Goal: Task Accomplishment & Management: Use online tool/utility

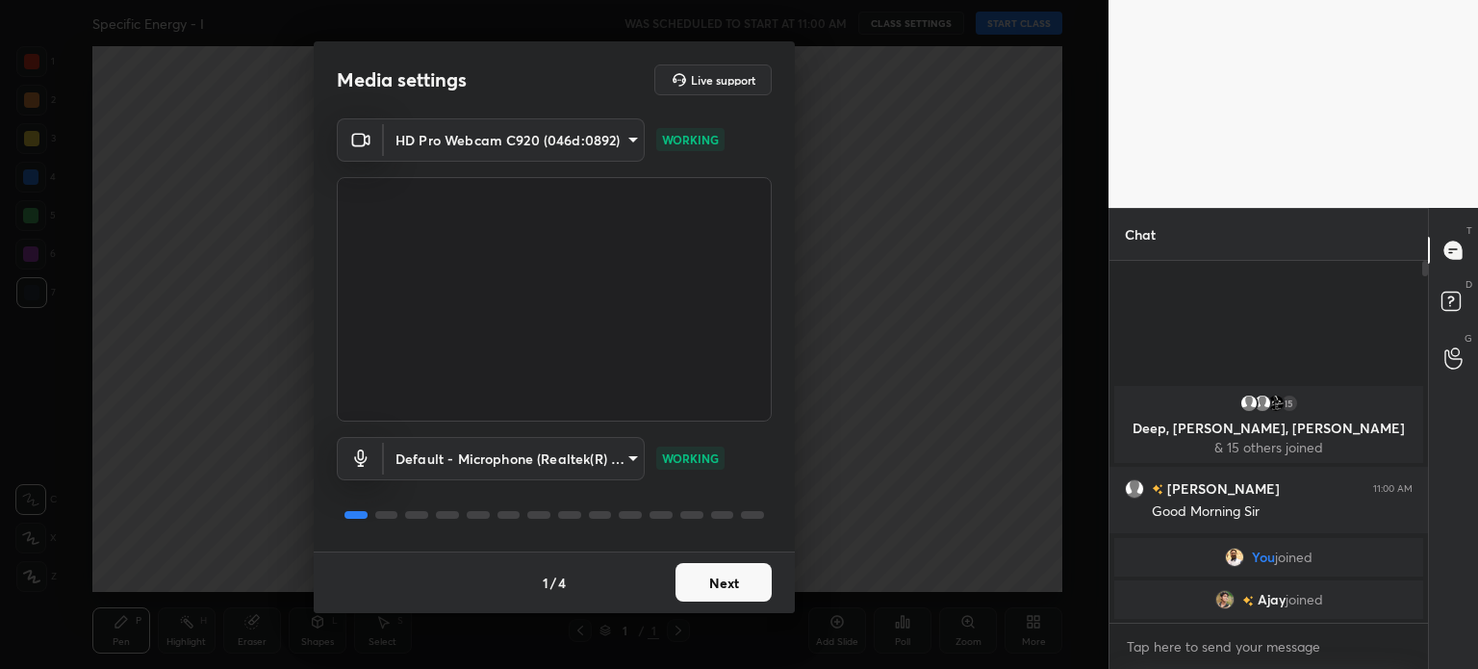
click at [750, 587] on button "Next" at bounding box center [723, 582] width 96 height 38
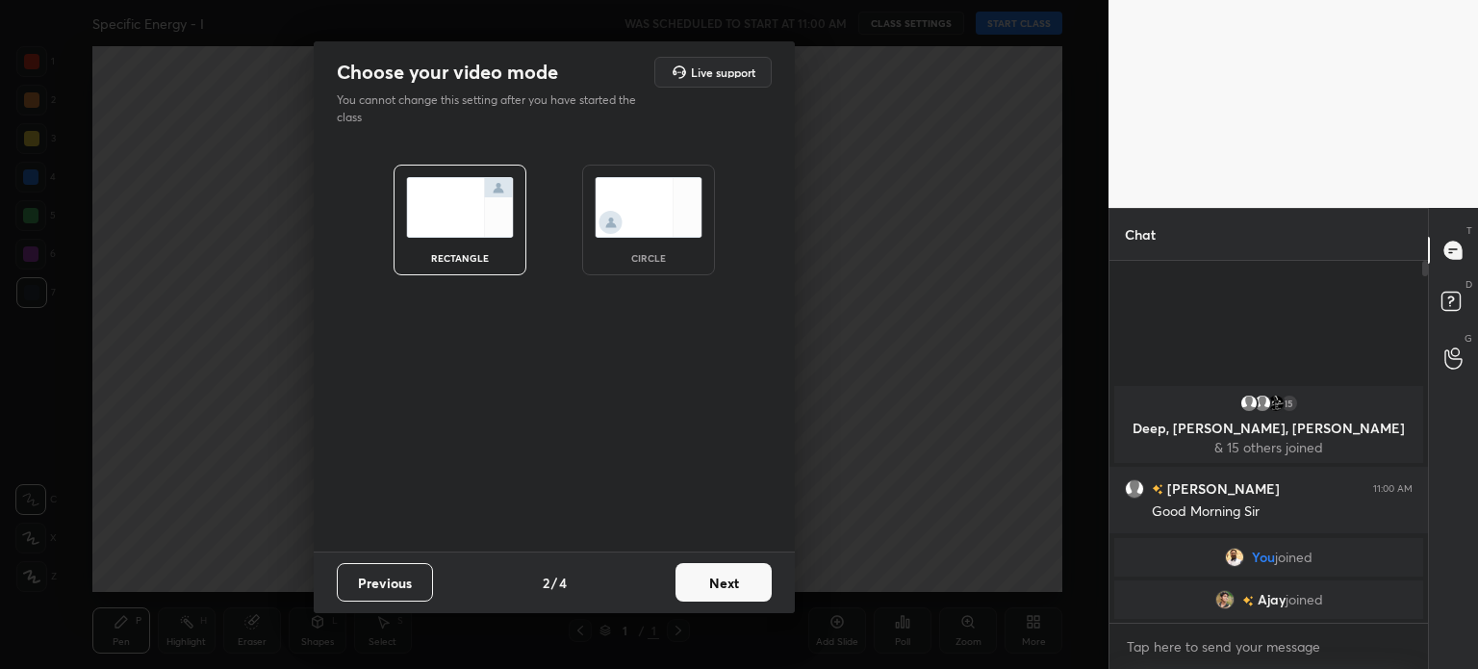
click at [750, 587] on button "Next" at bounding box center [723, 582] width 96 height 38
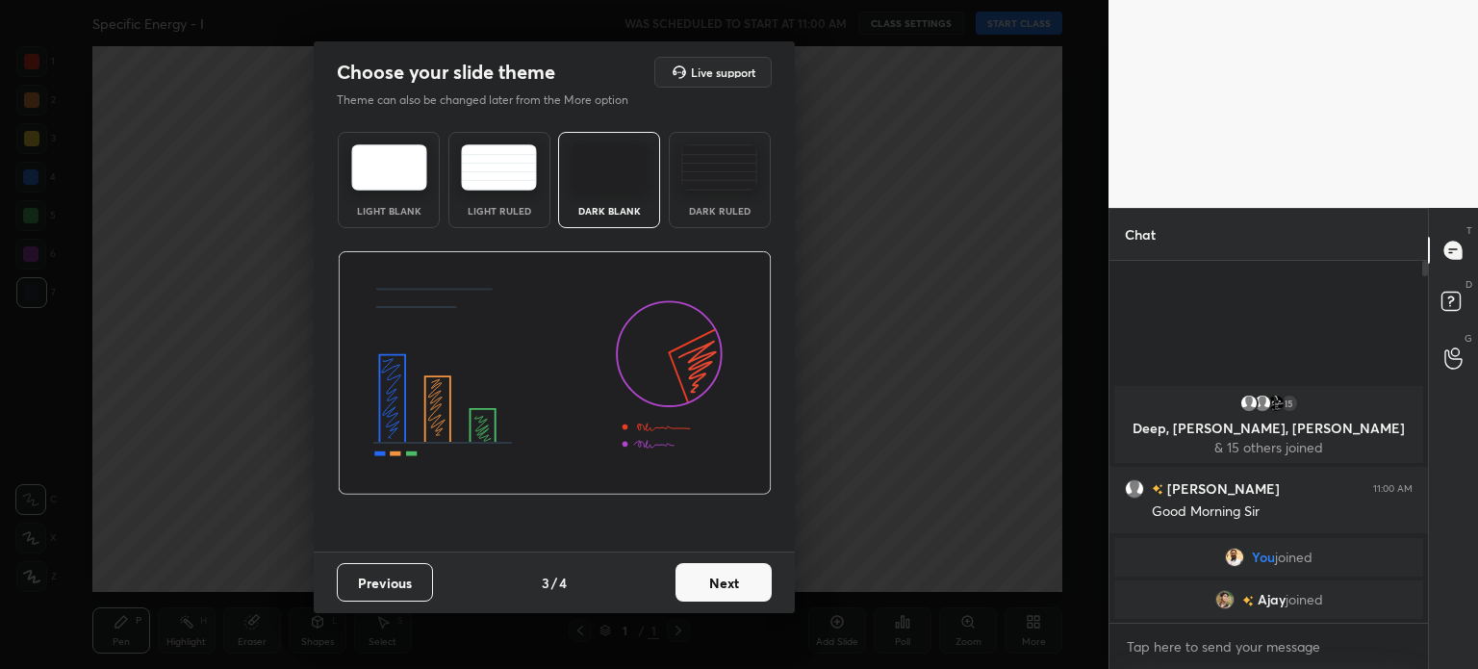
click at [750, 587] on button "Next" at bounding box center [723, 582] width 96 height 38
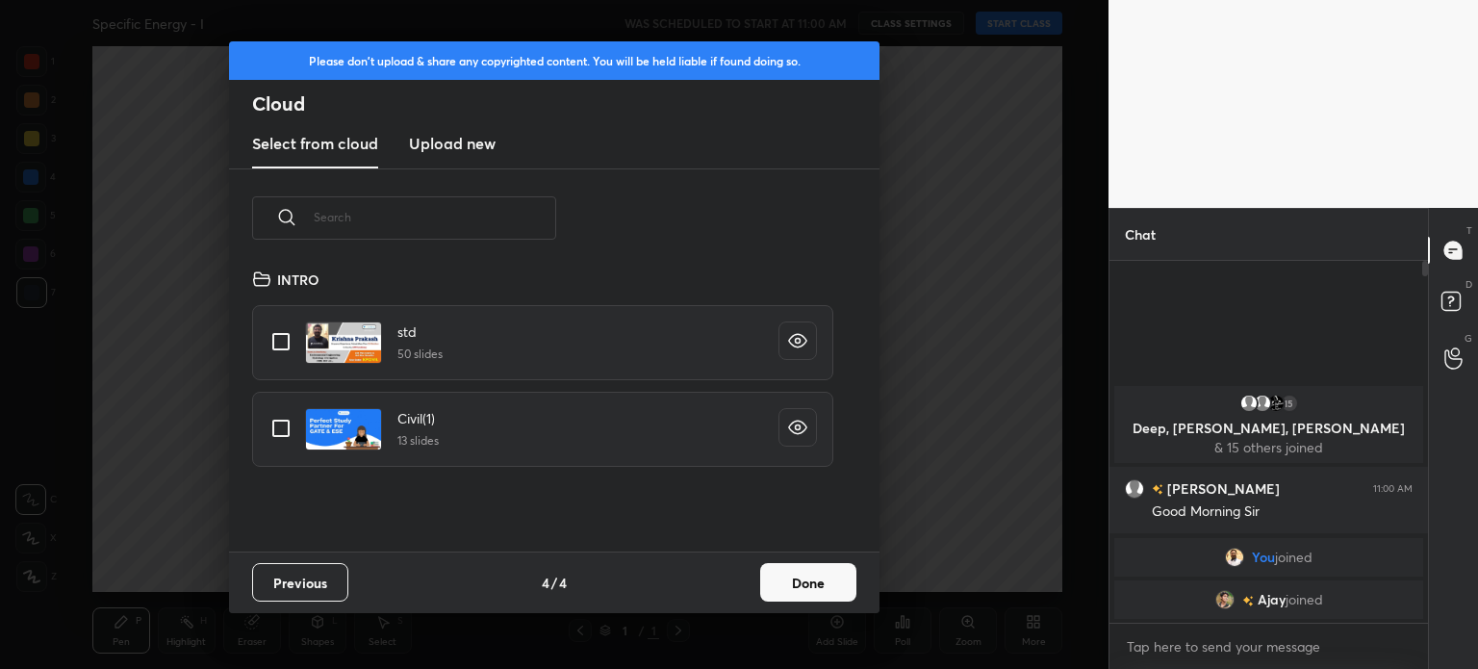
scroll to position [285, 618]
click at [443, 123] on new "Upload new" at bounding box center [452, 144] width 87 height 48
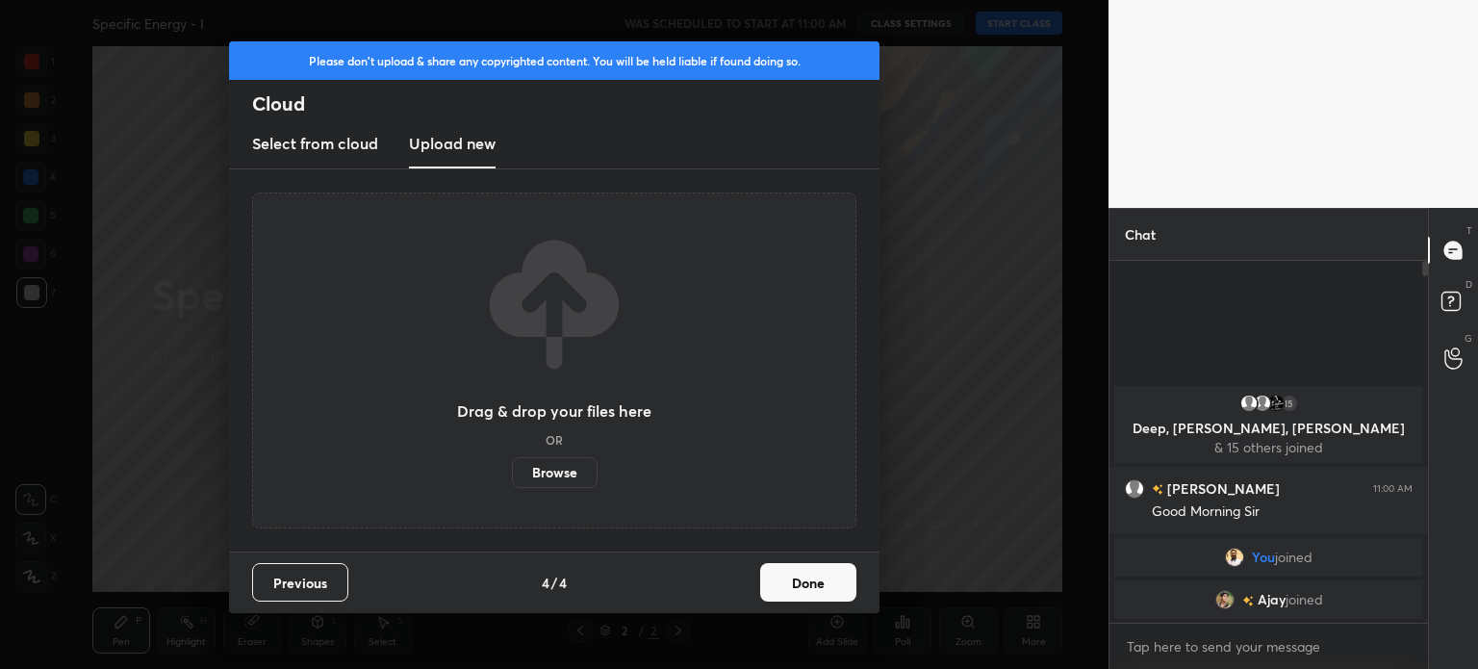
click at [556, 468] on label "Browse" at bounding box center [555, 472] width 86 height 31
click at [512, 468] on input "Browse" at bounding box center [512, 472] width 0 height 31
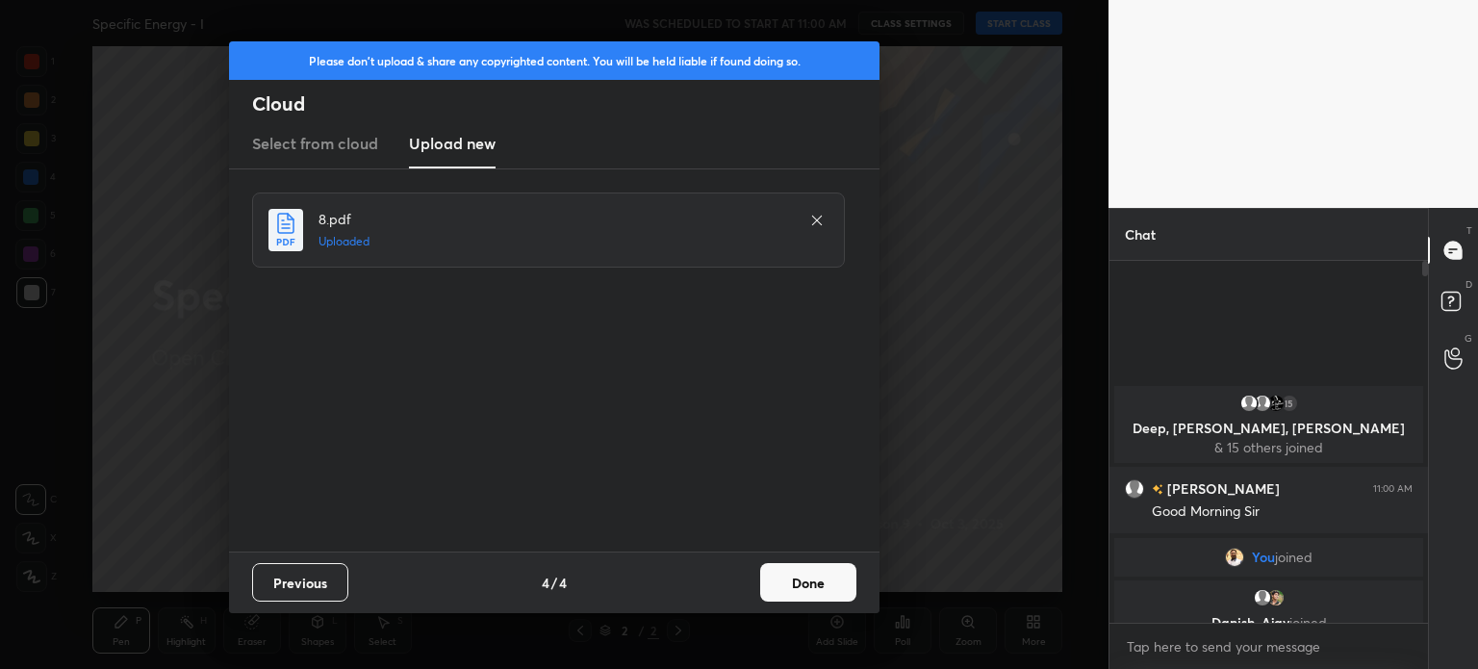
click at [789, 569] on button "Done" at bounding box center [808, 582] width 96 height 38
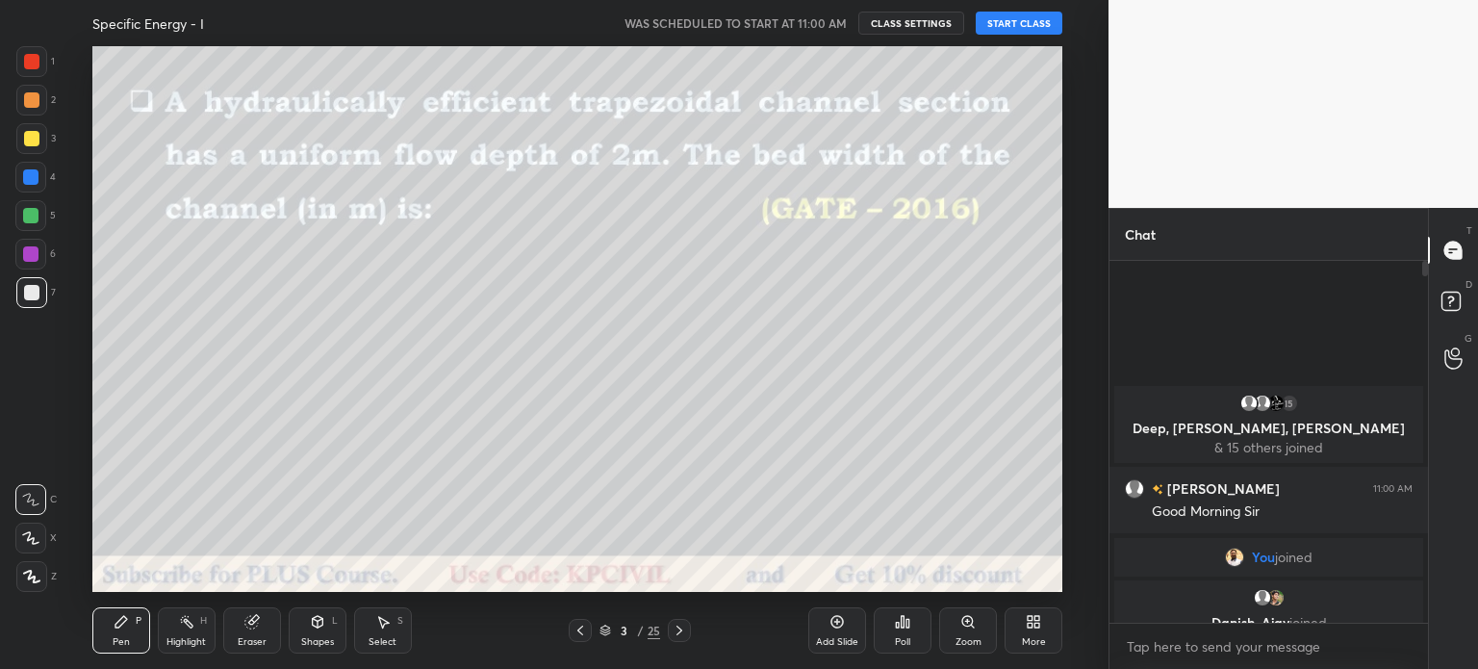
click at [1028, 21] on button "START CLASS" at bounding box center [1019, 23] width 87 height 23
click at [577, 632] on icon at bounding box center [579, 630] width 15 height 15
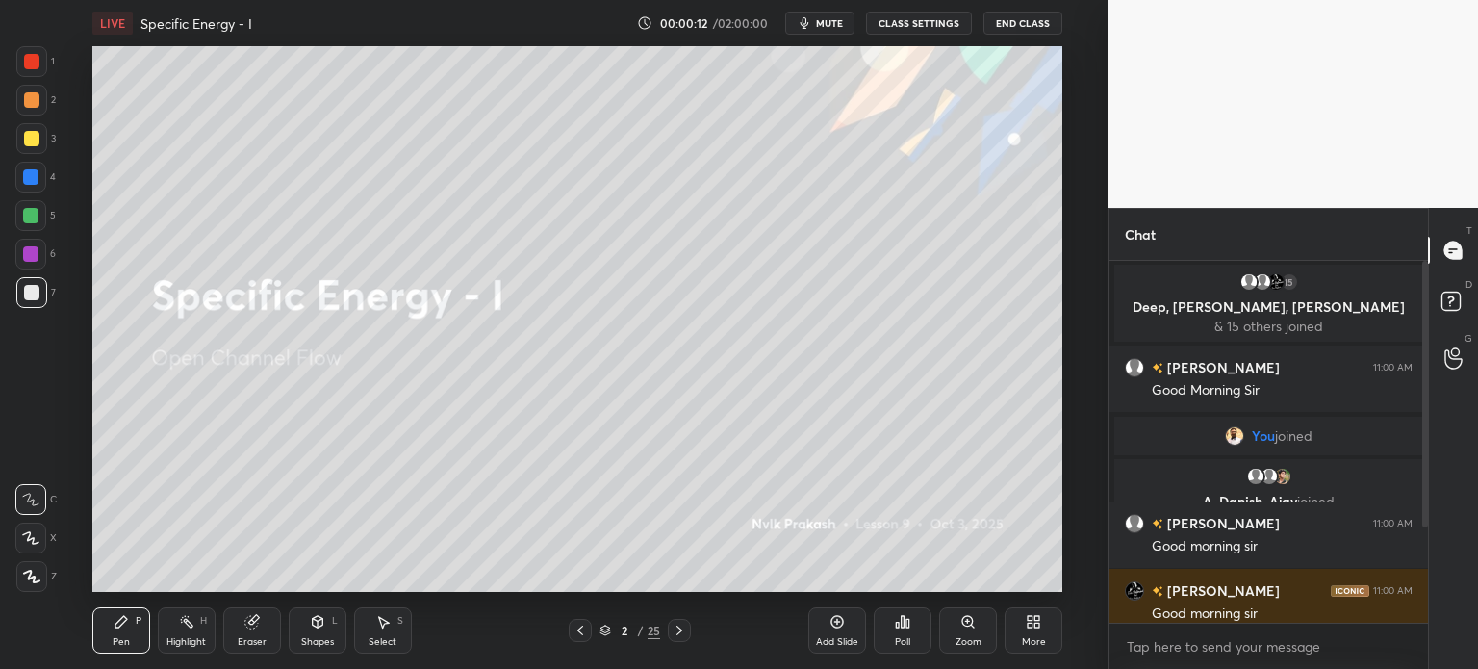
click at [39, 584] on div at bounding box center [31, 576] width 31 height 31
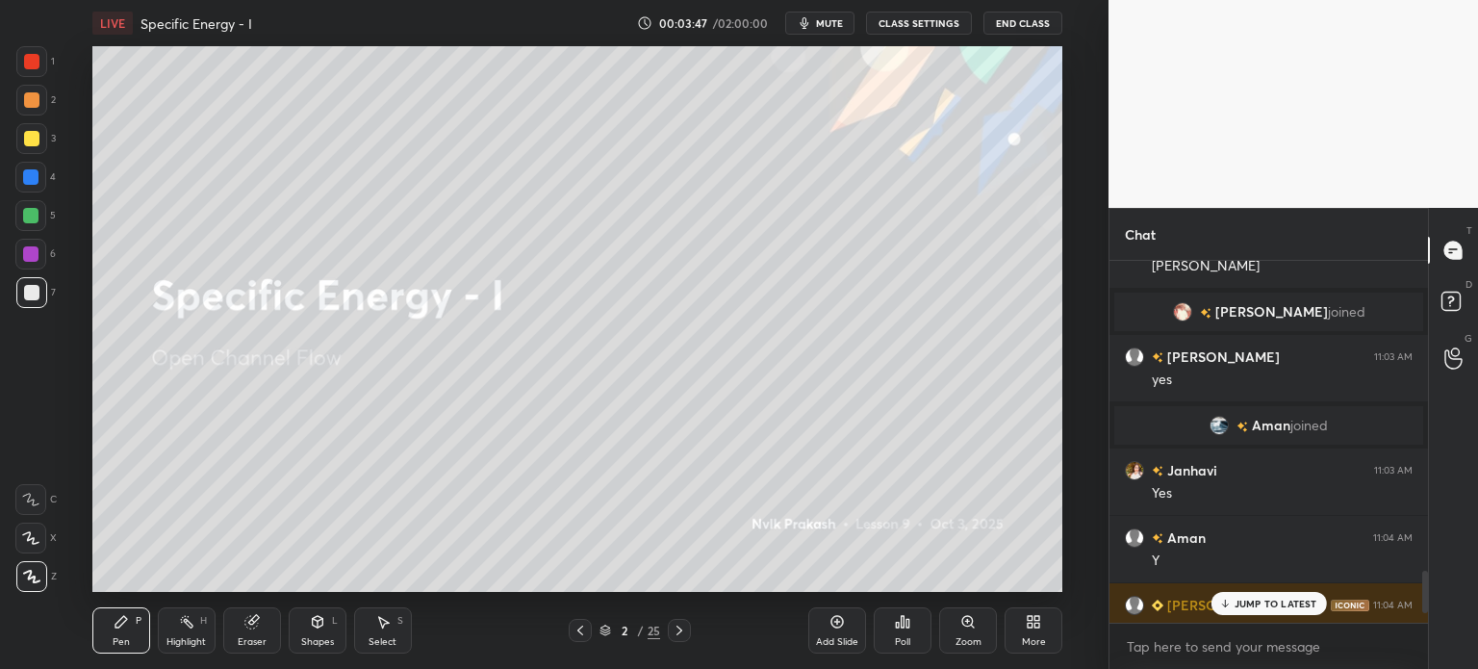
scroll to position [2731, 0]
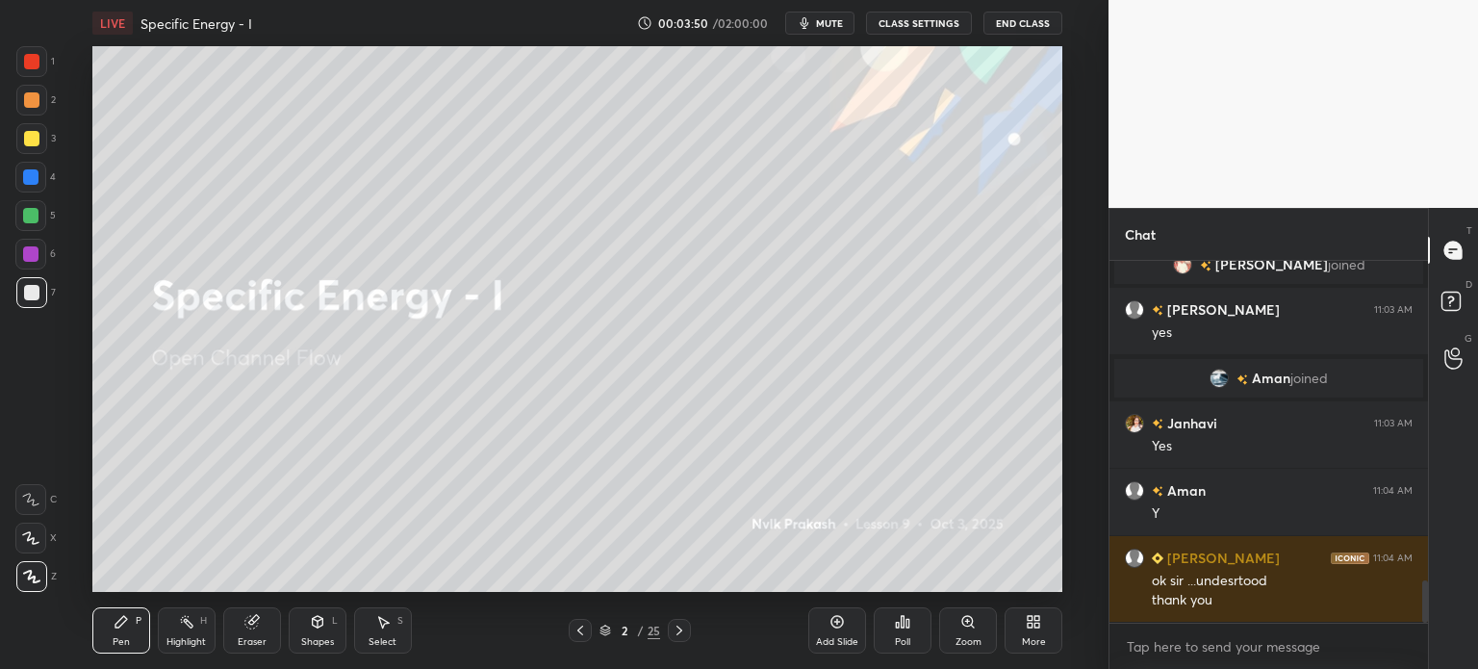
click at [816, 630] on div "Add Slide" at bounding box center [837, 630] width 58 height 46
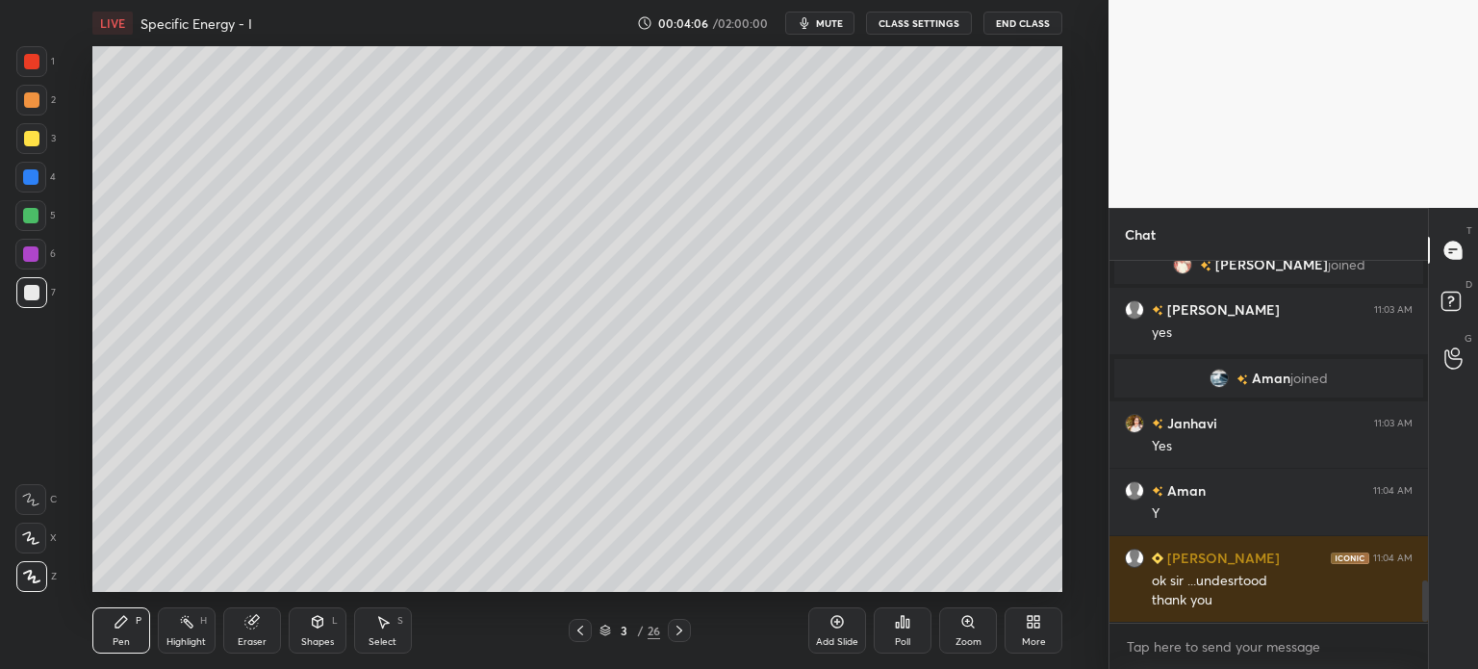
scroll to position [2798, 0]
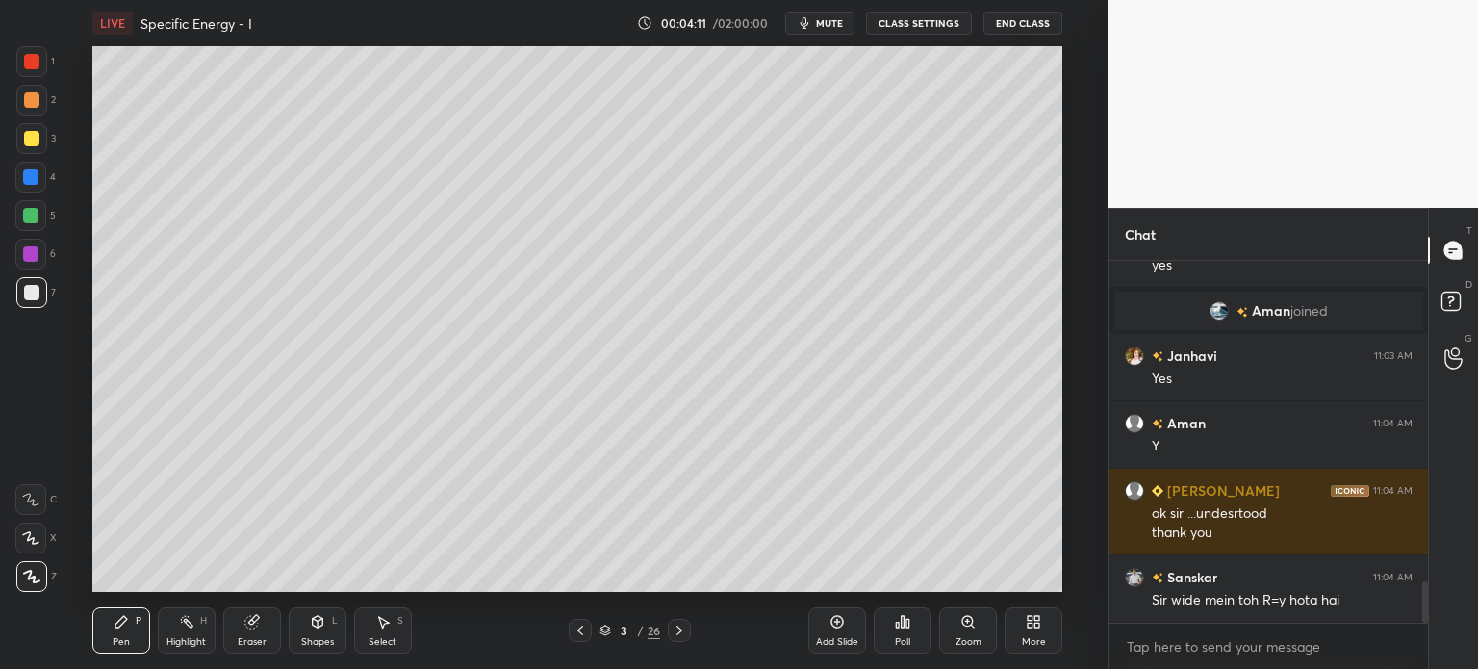
click at [26, 144] on div at bounding box center [31, 138] width 15 height 15
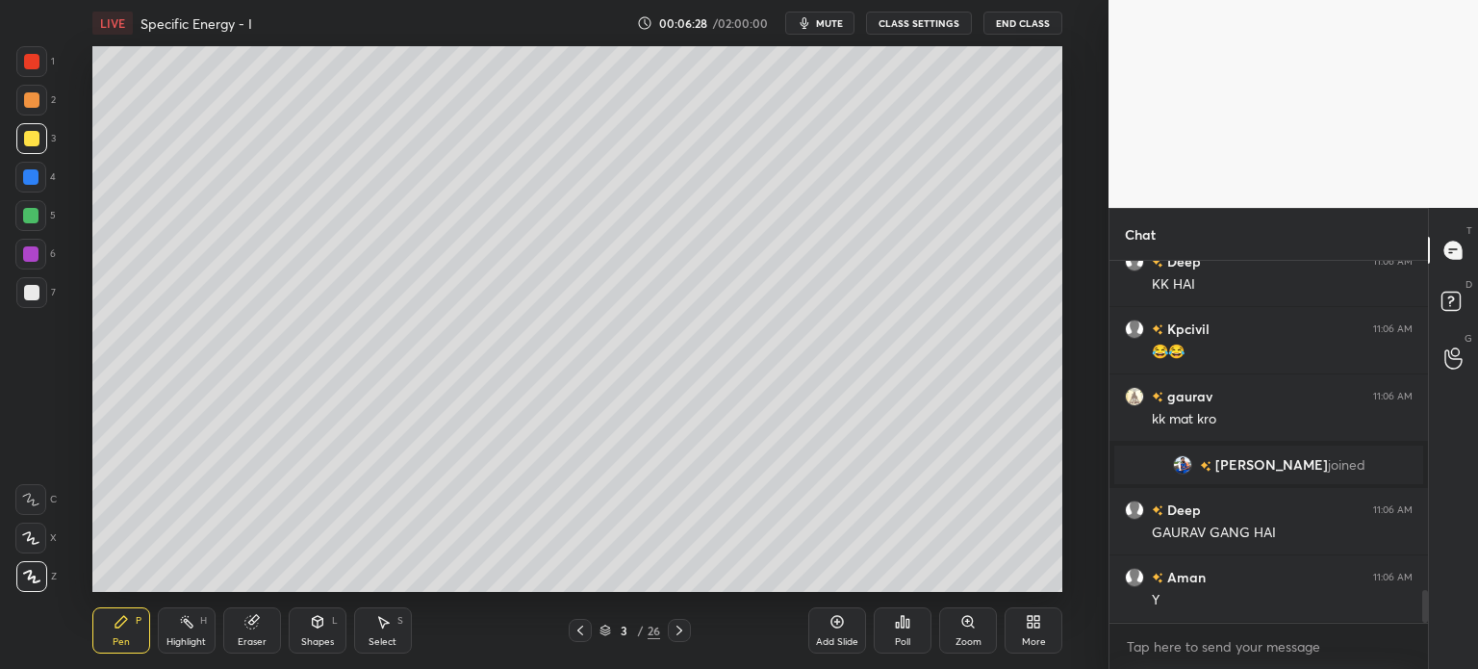
scroll to position [3723, 0]
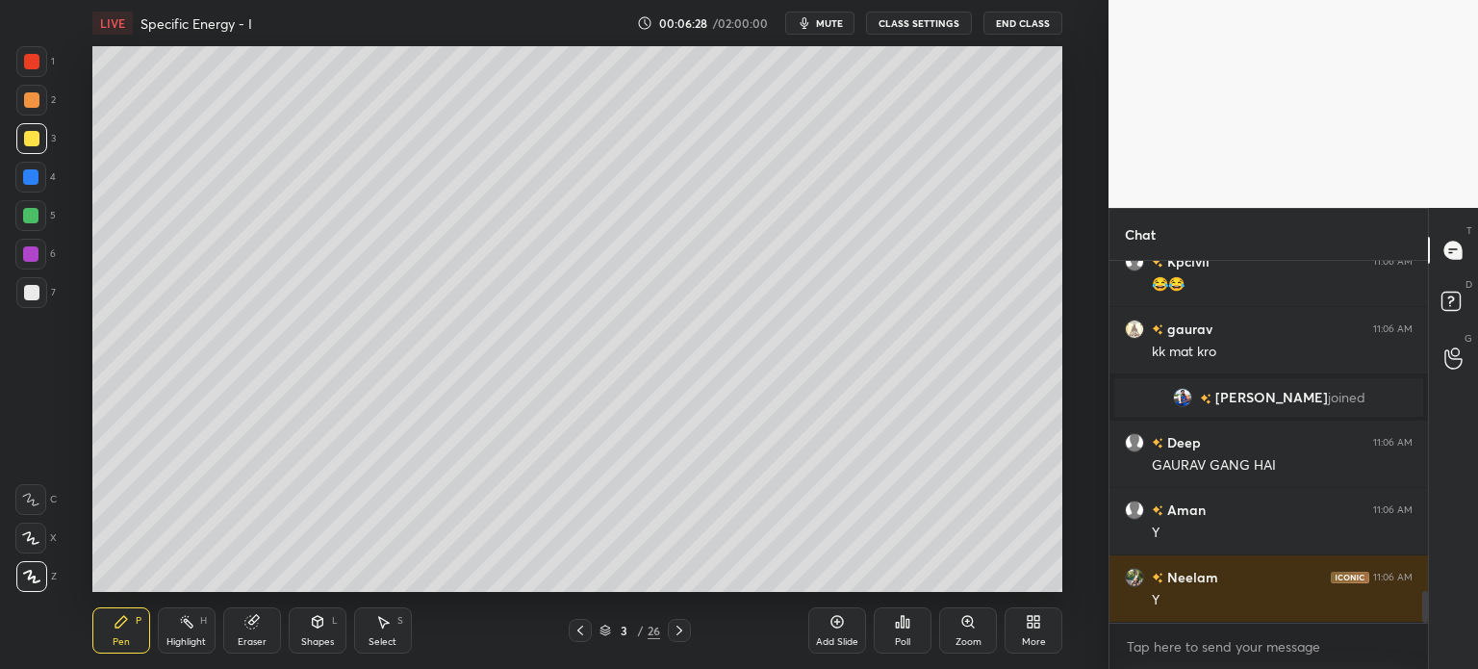
click at [27, 292] on div at bounding box center [31, 292] width 15 height 15
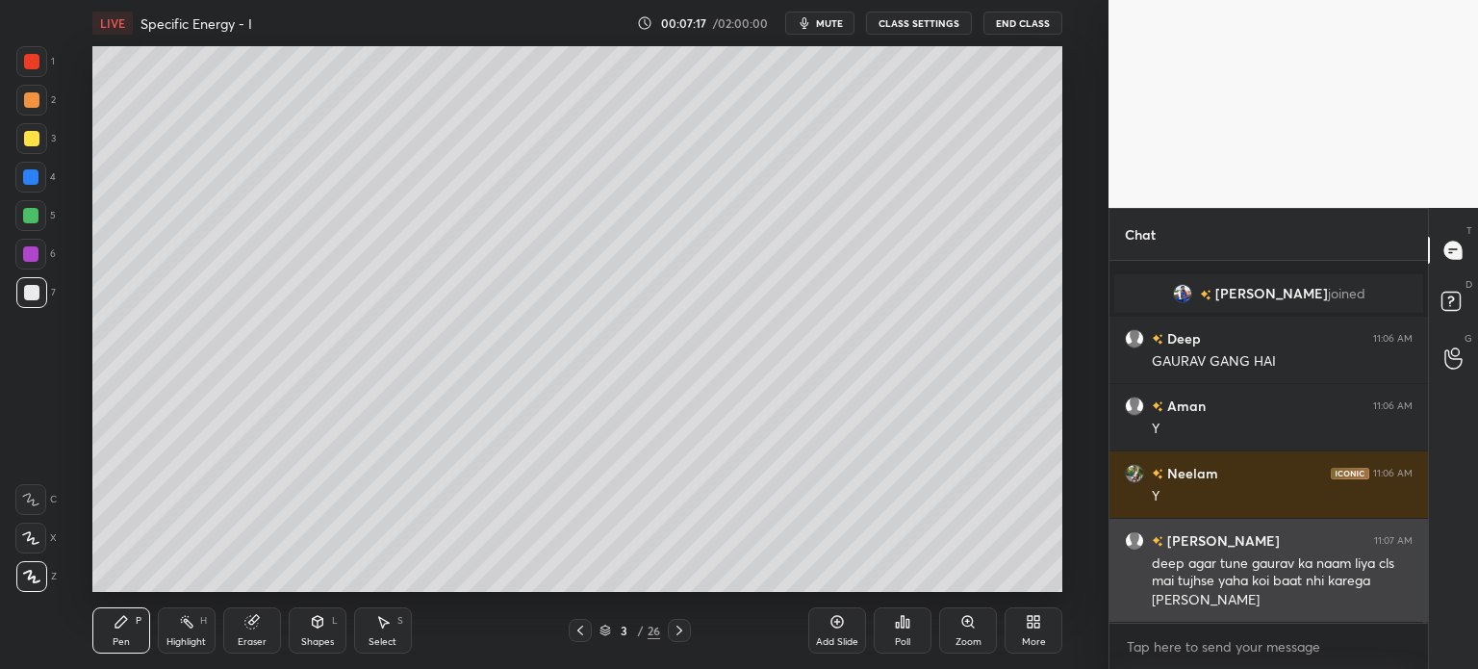
scroll to position [3895, 0]
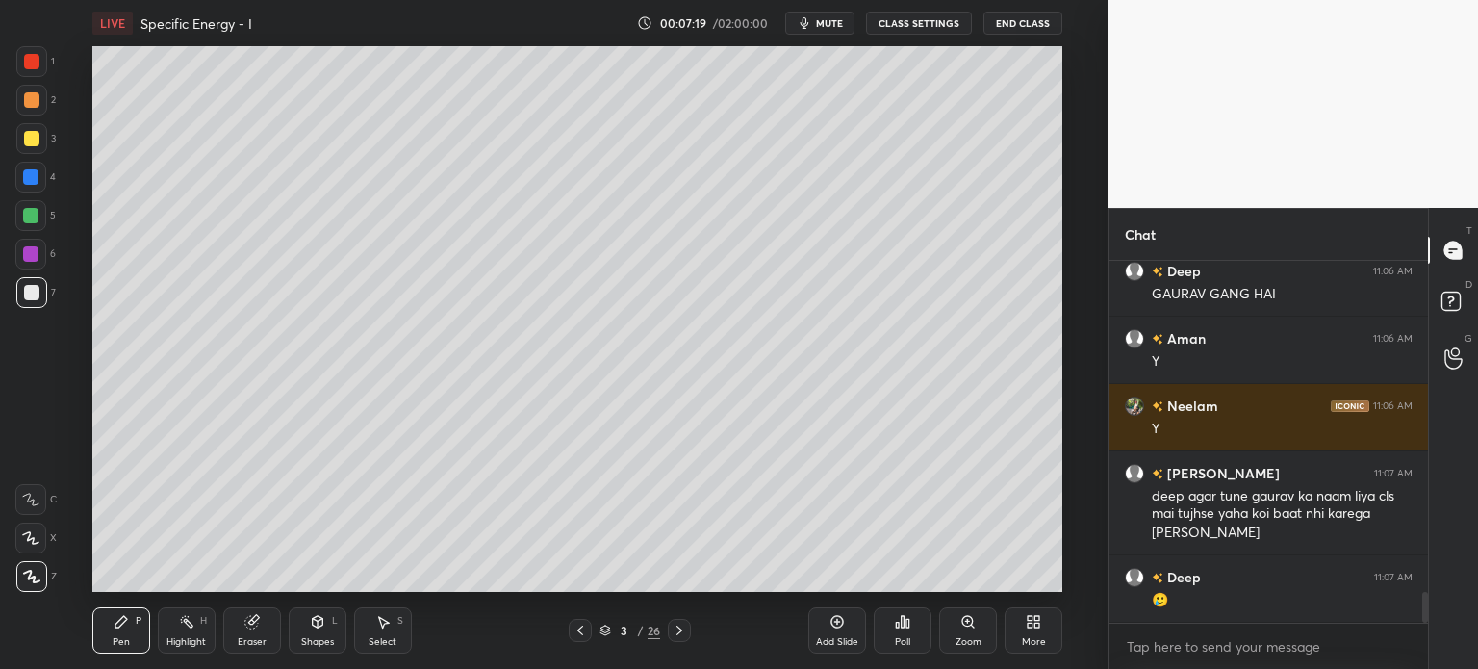
click at [17, 144] on div at bounding box center [31, 138] width 31 height 31
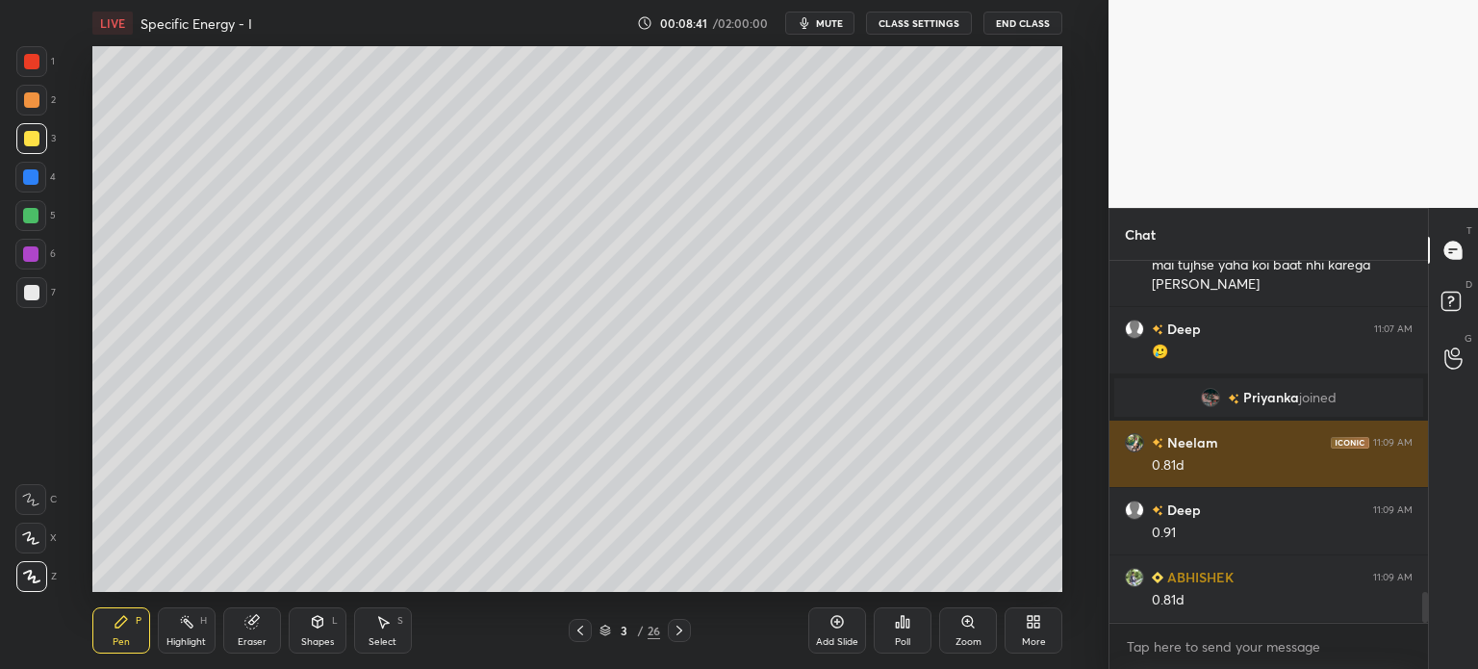
scroll to position [3949, 0]
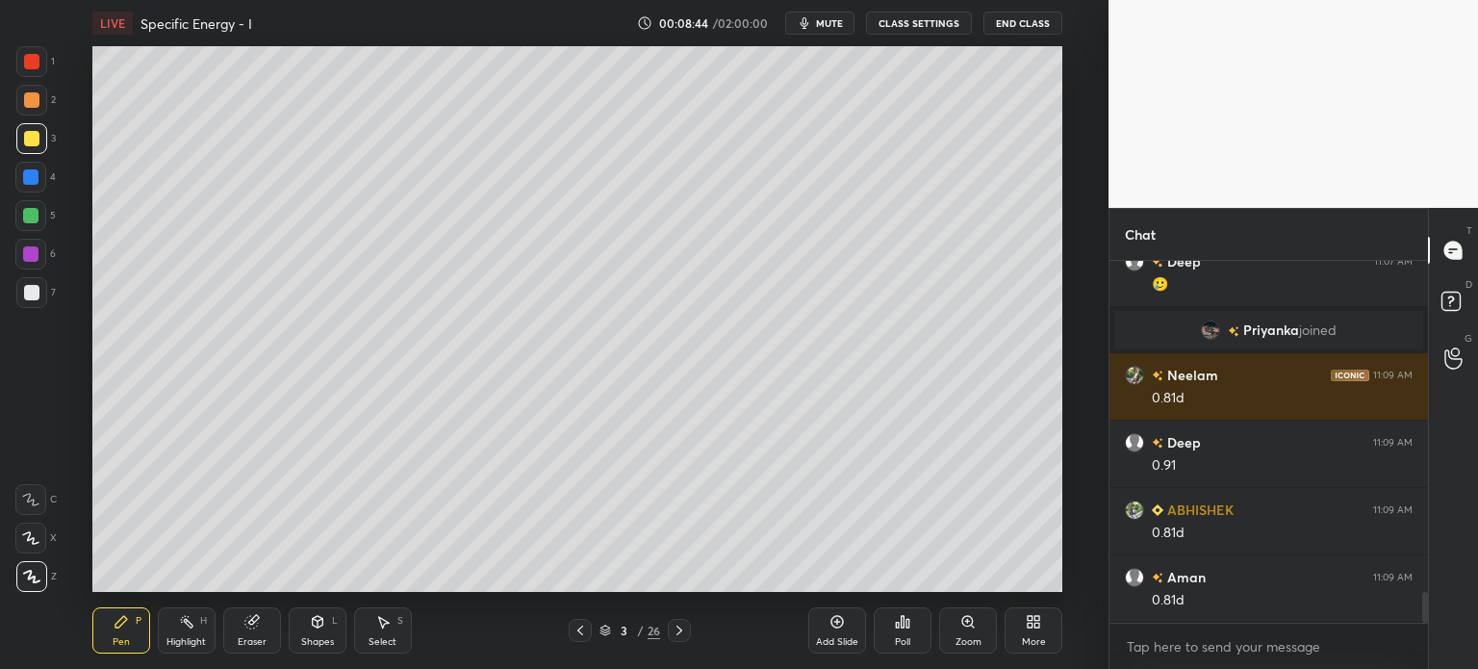
click at [31, 292] on div at bounding box center [31, 292] width 15 height 15
click at [244, 640] on div "Eraser" at bounding box center [252, 642] width 29 height 10
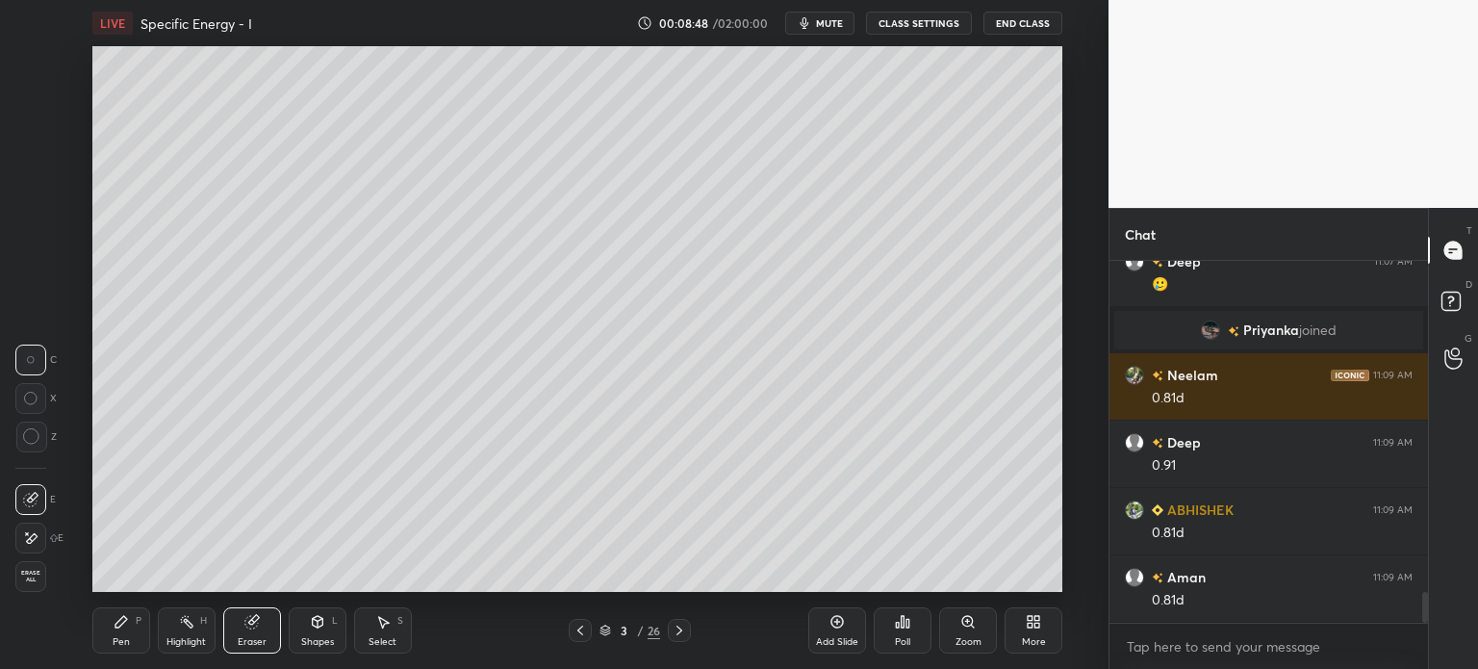
click at [113, 632] on div "Pen P" at bounding box center [121, 630] width 58 height 46
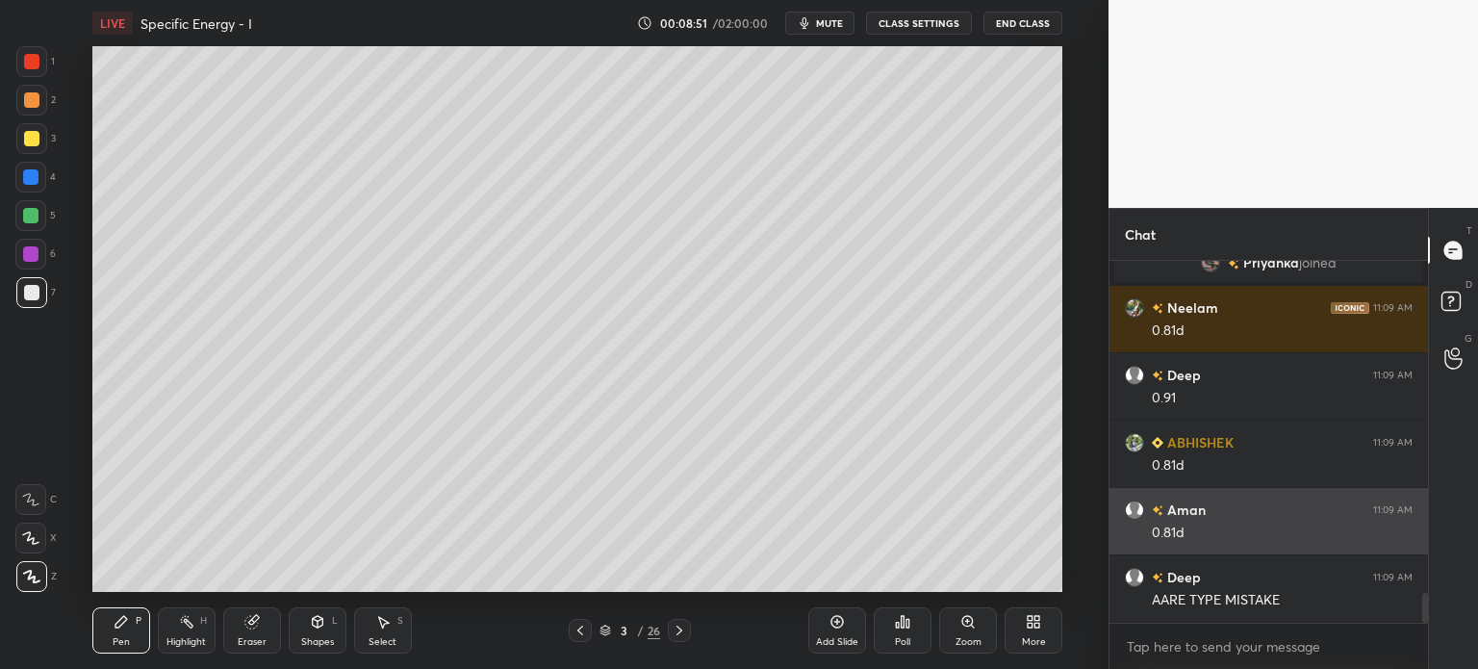
scroll to position [4083, 0]
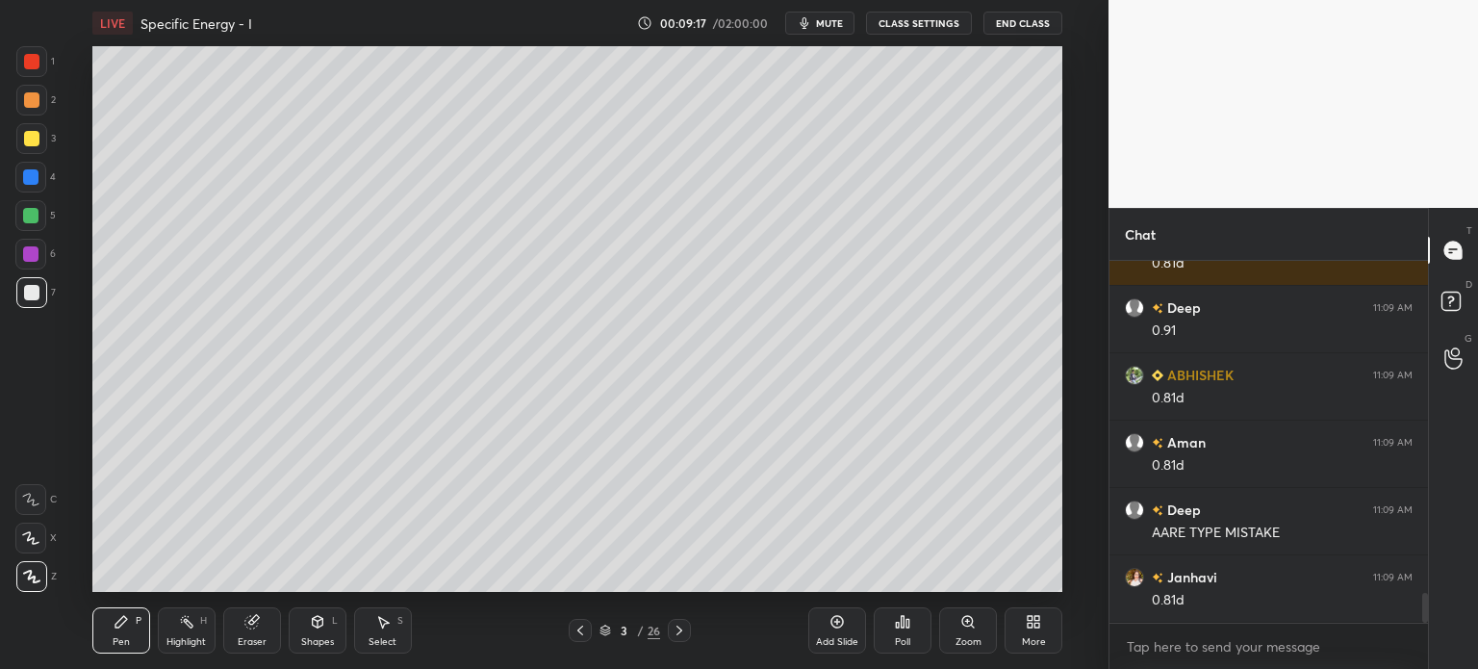
click at [25, 137] on div at bounding box center [31, 138] width 15 height 15
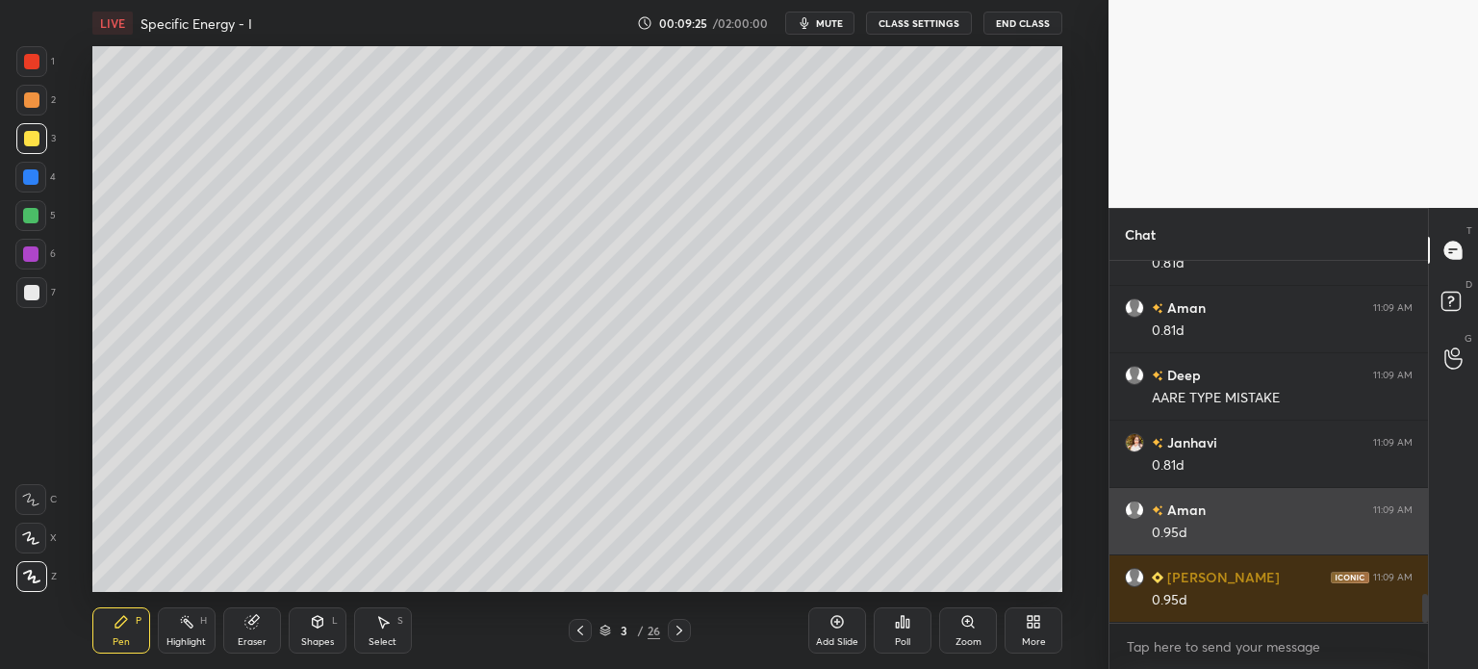
scroll to position [4353, 0]
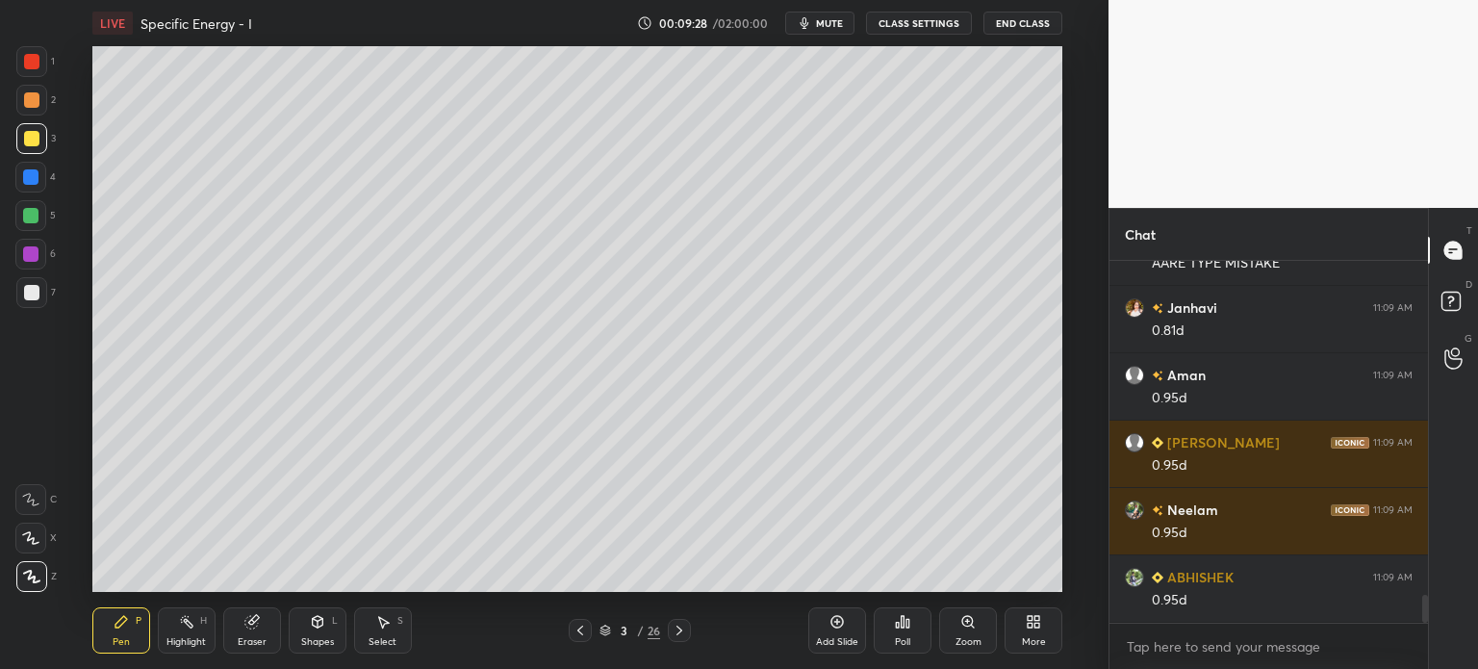
click at [27, 296] on div at bounding box center [31, 292] width 15 height 15
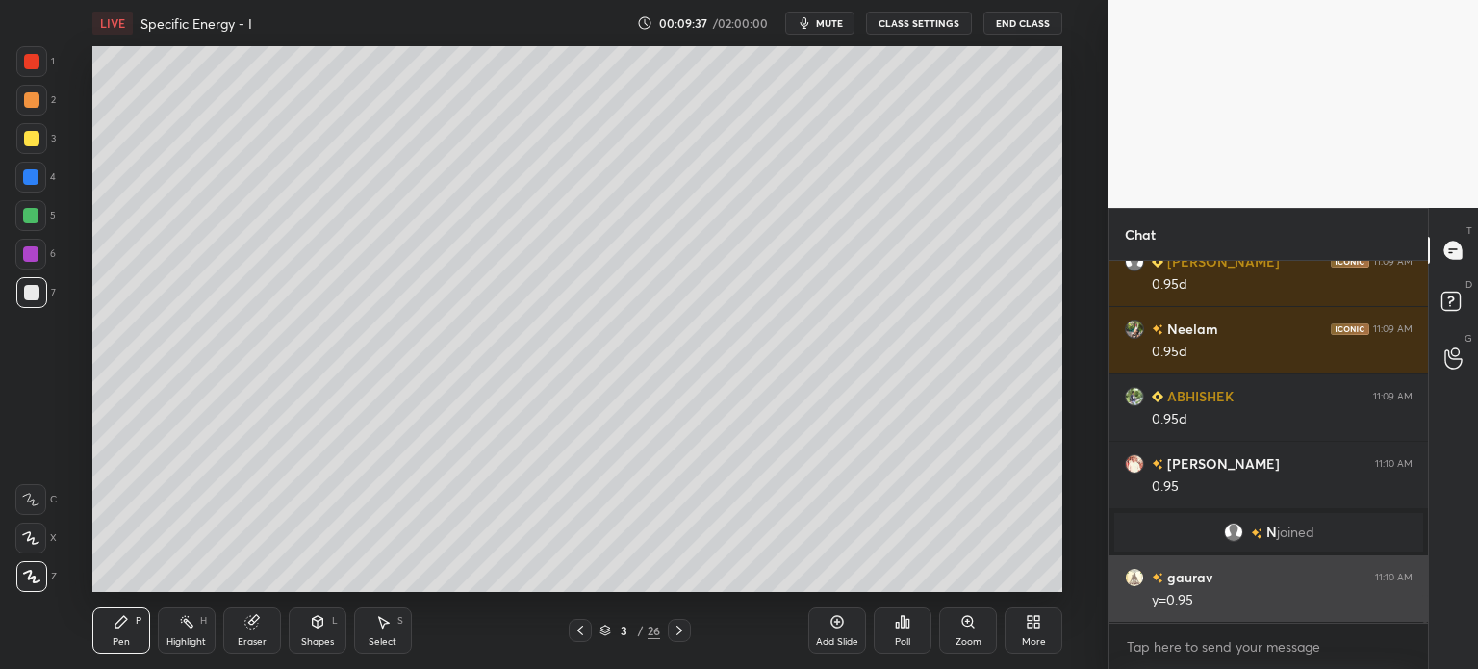
scroll to position [4372, 0]
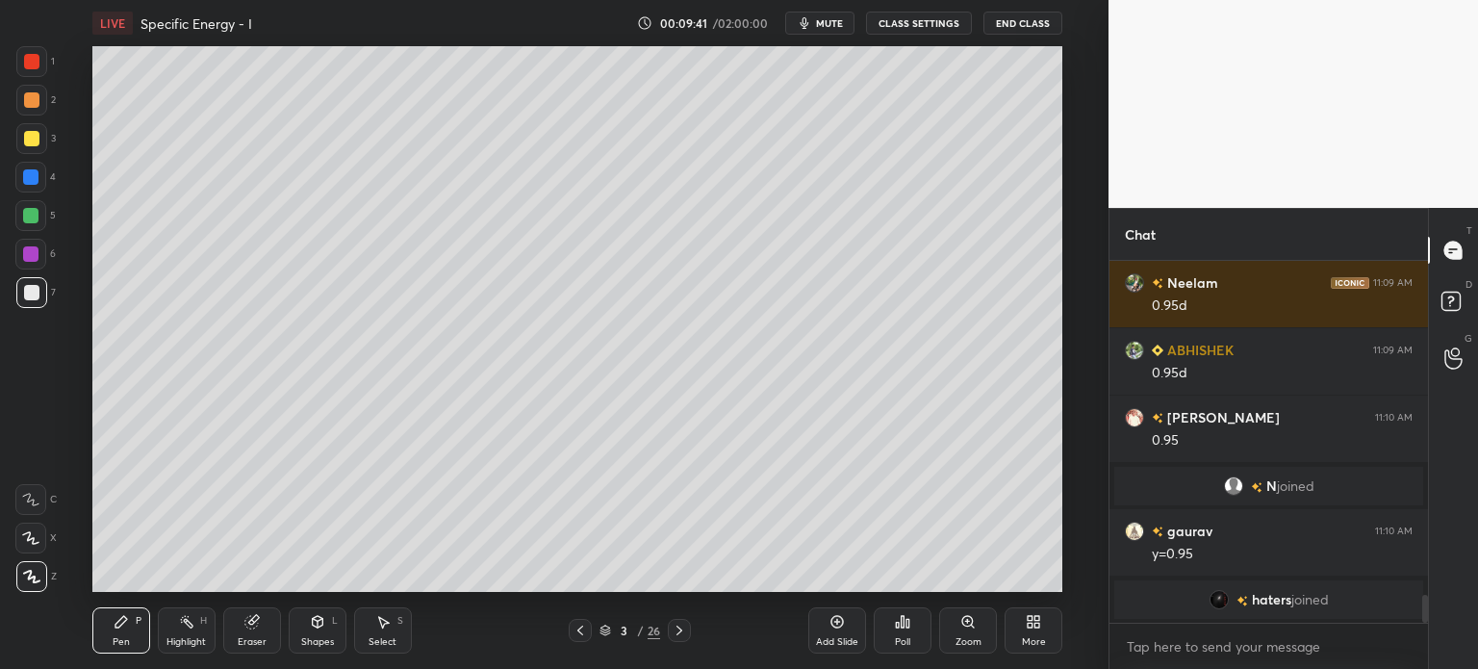
click at [254, 633] on div "Eraser" at bounding box center [252, 630] width 58 height 46
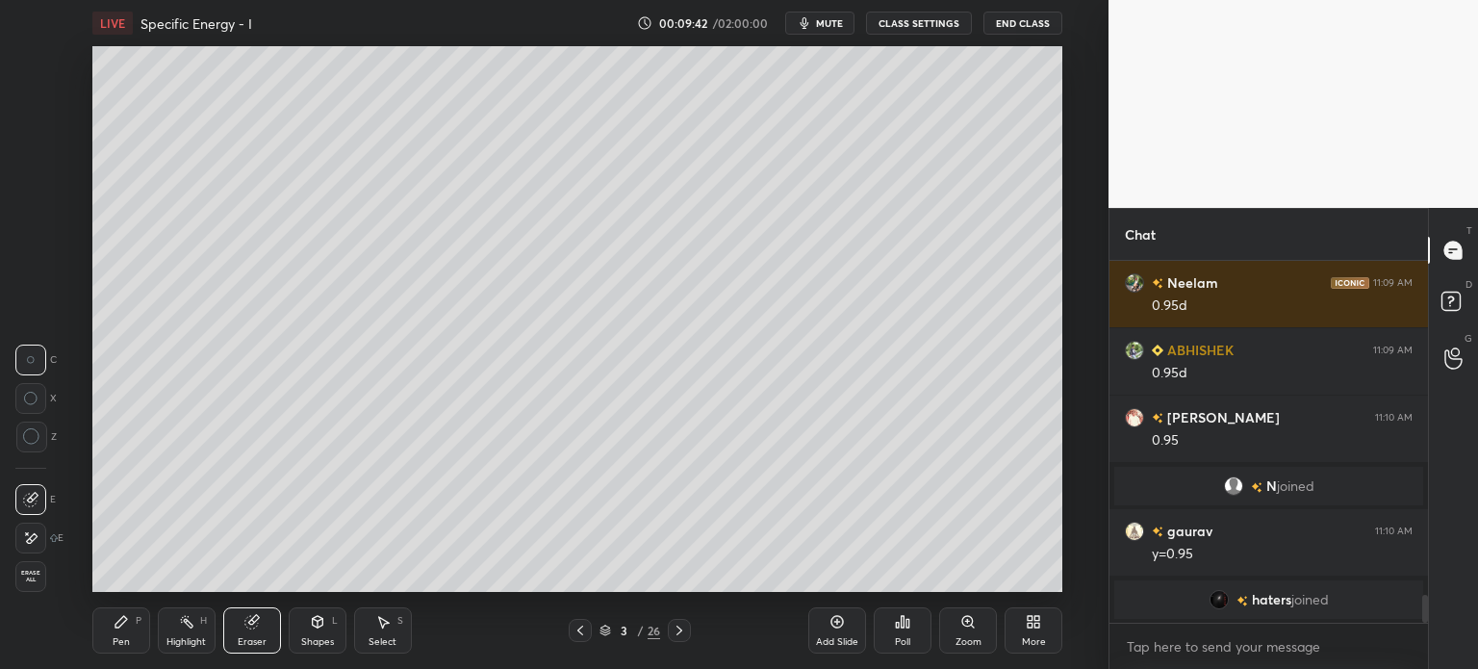
click at [127, 637] on div "Pen" at bounding box center [121, 642] width 17 height 10
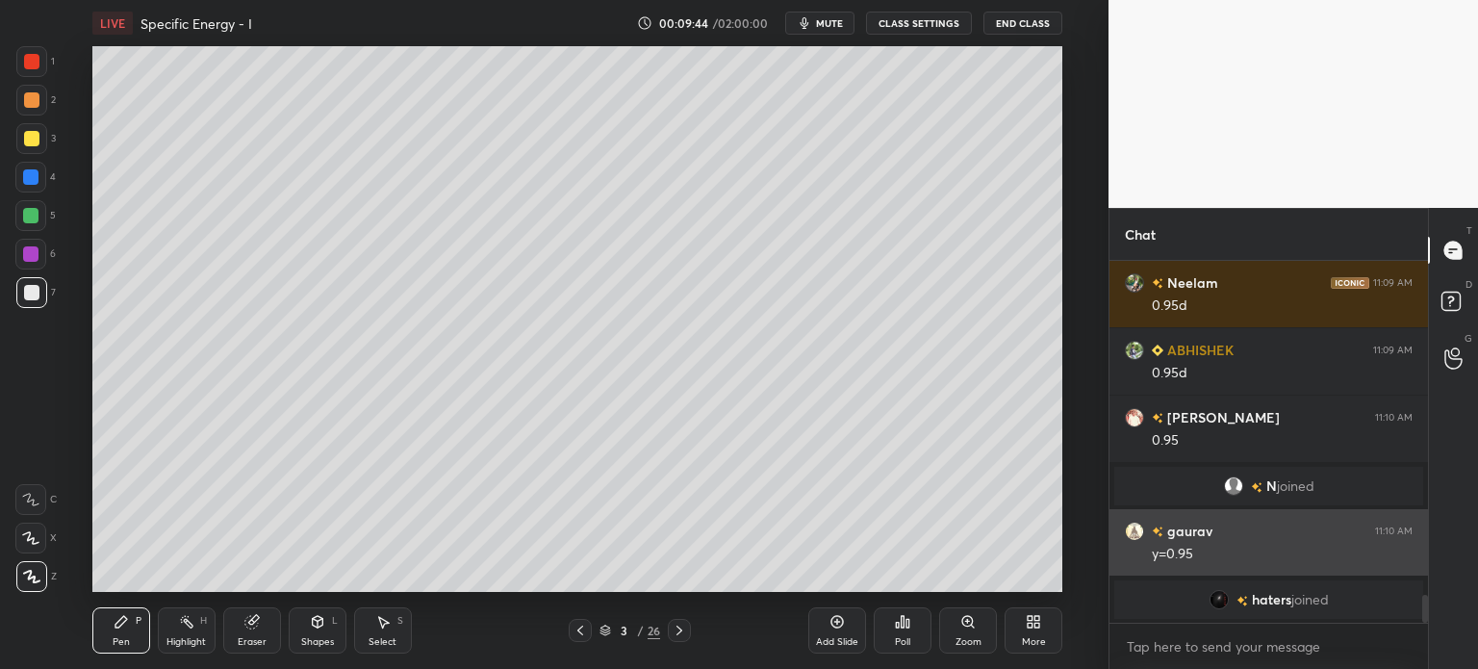
scroll to position [4422, 0]
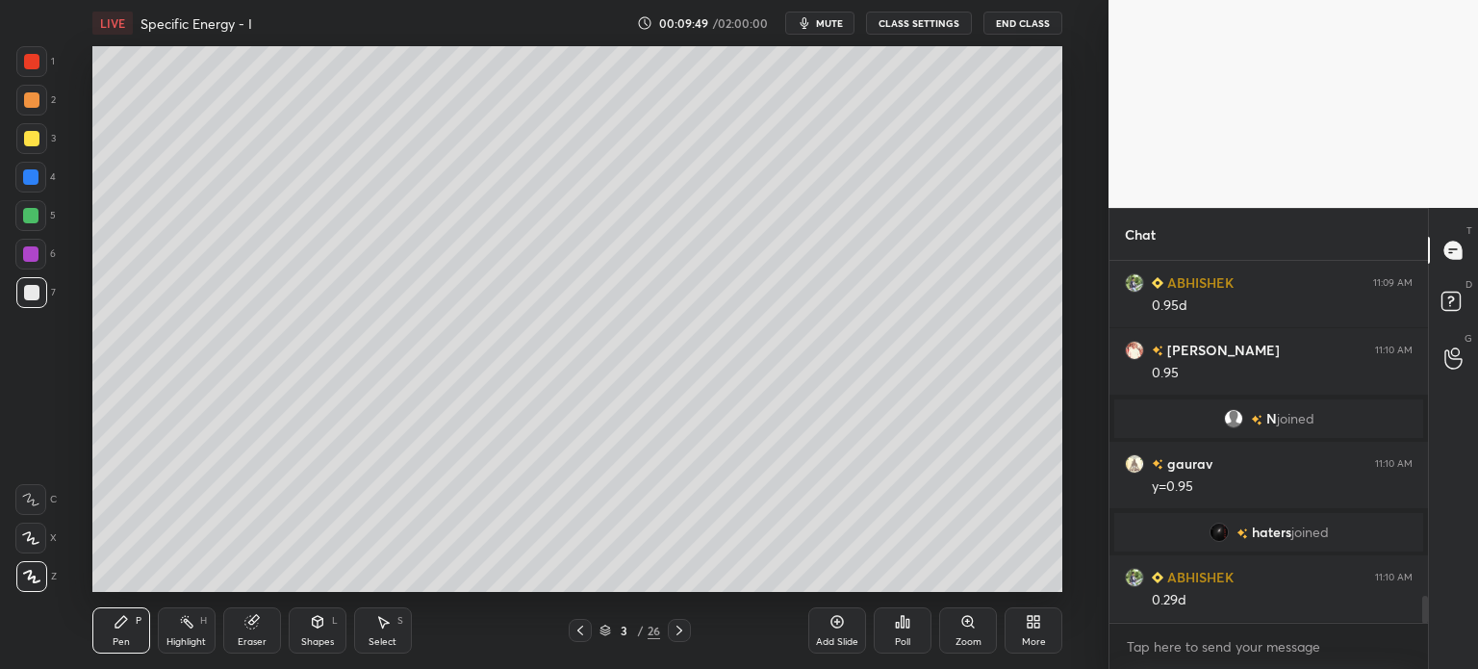
click at [245, 634] on div "Eraser" at bounding box center [252, 630] width 58 height 46
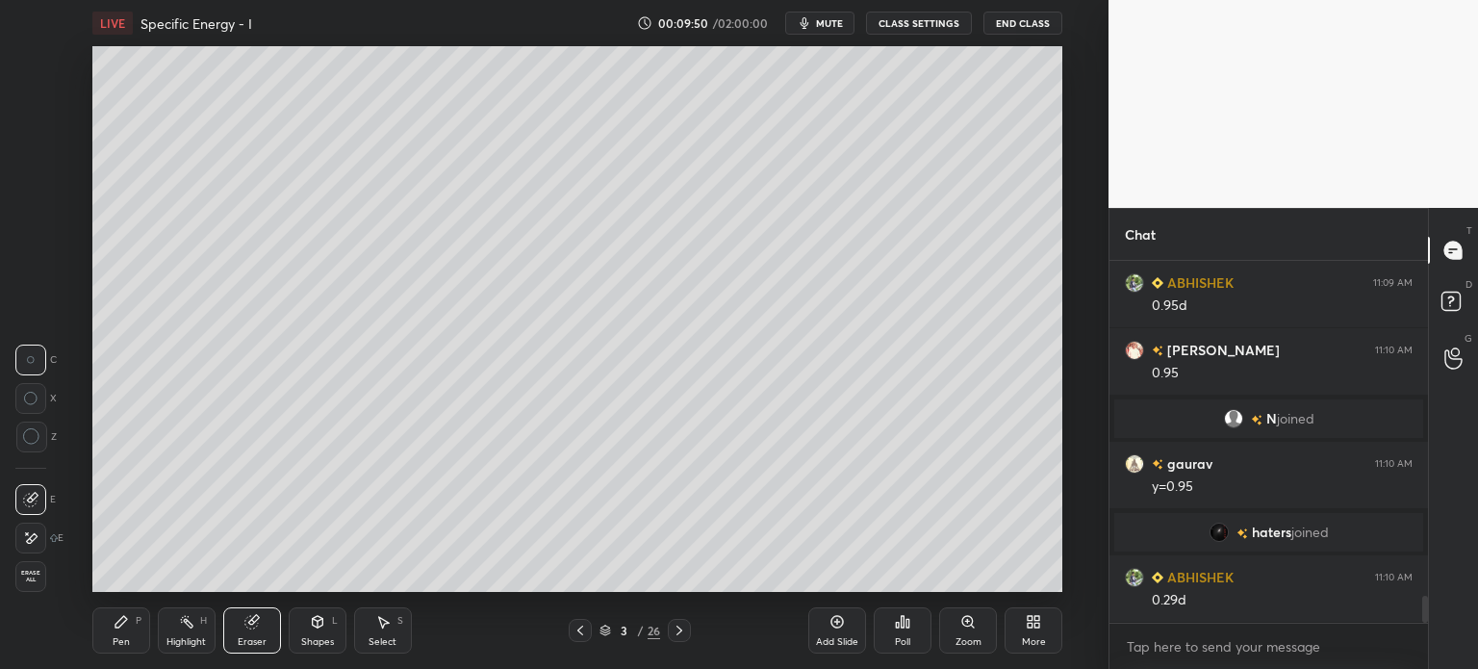
scroll to position [4489, 0]
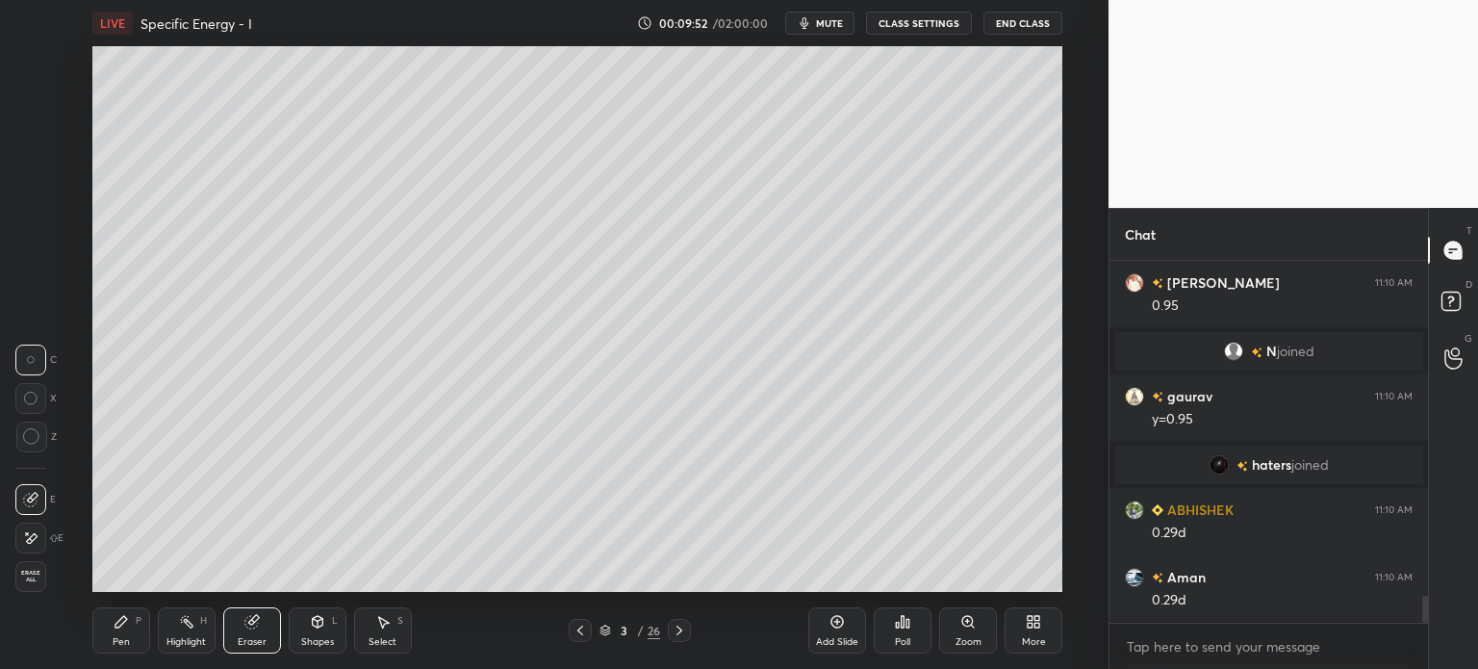
click at [112, 645] on div "Pen P" at bounding box center [121, 630] width 58 height 46
click at [121, 641] on div "Pen" at bounding box center [121, 642] width 17 height 10
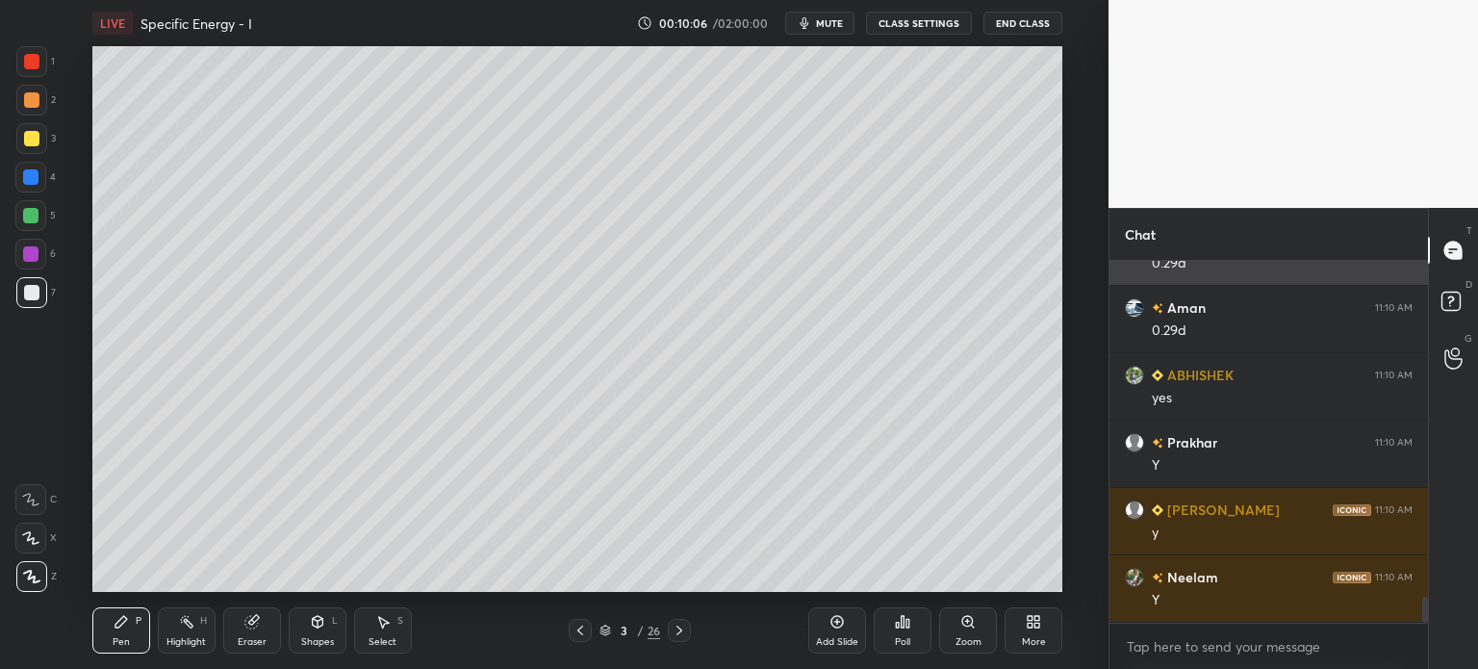
scroll to position [4826, 0]
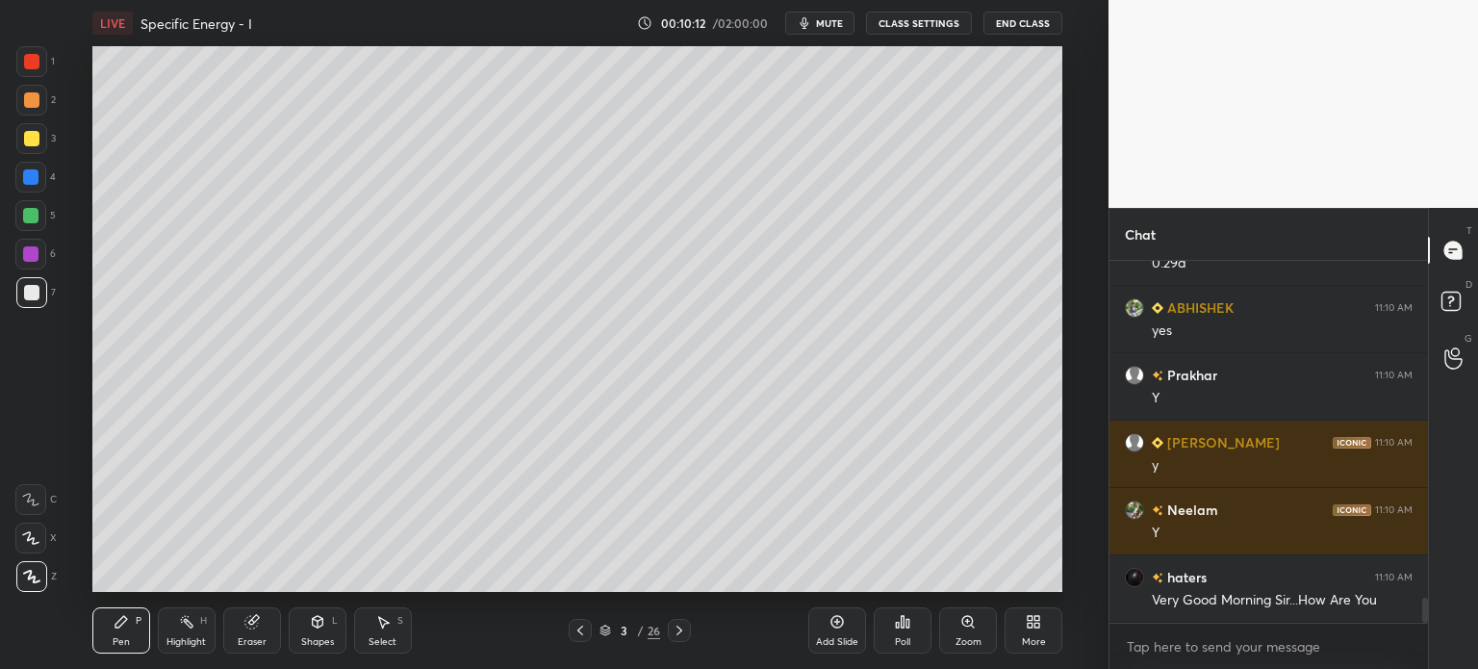
click at [26, 137] on div at bounding box center [31, 138] width 15 height 15
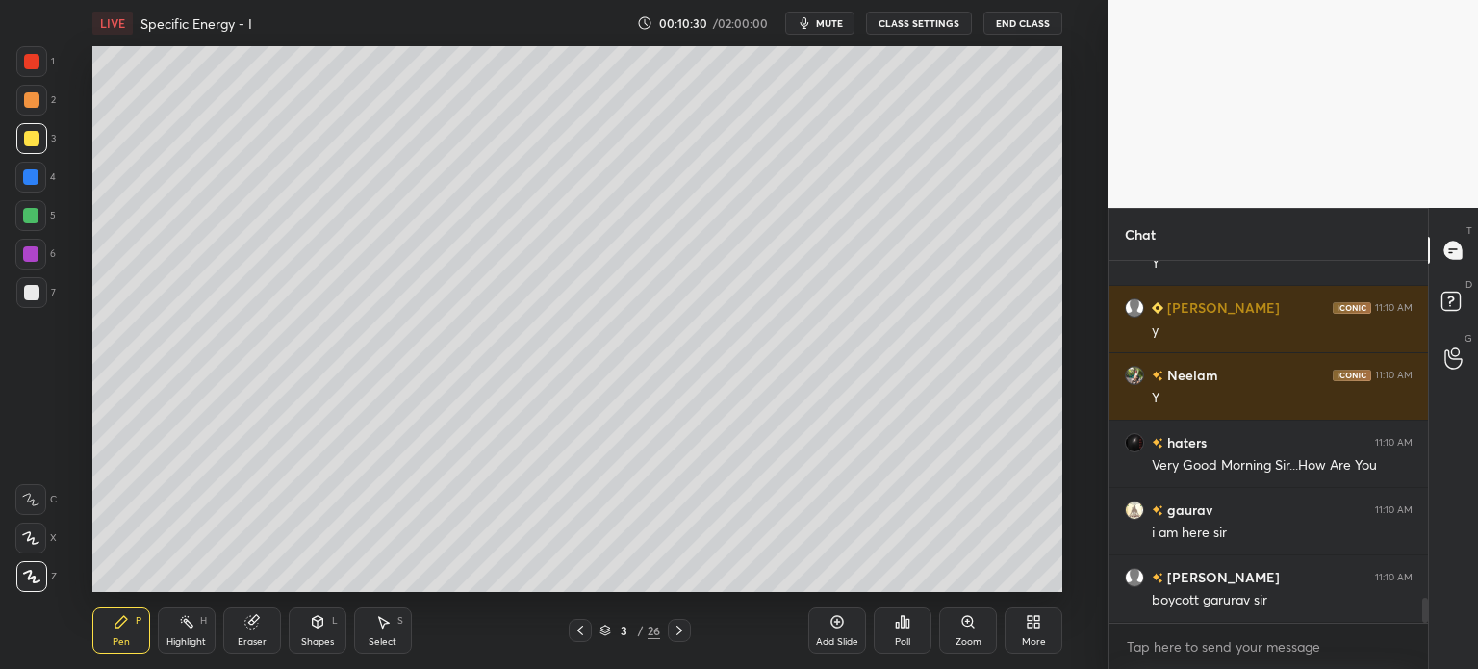
scroll to position [5028, 0]
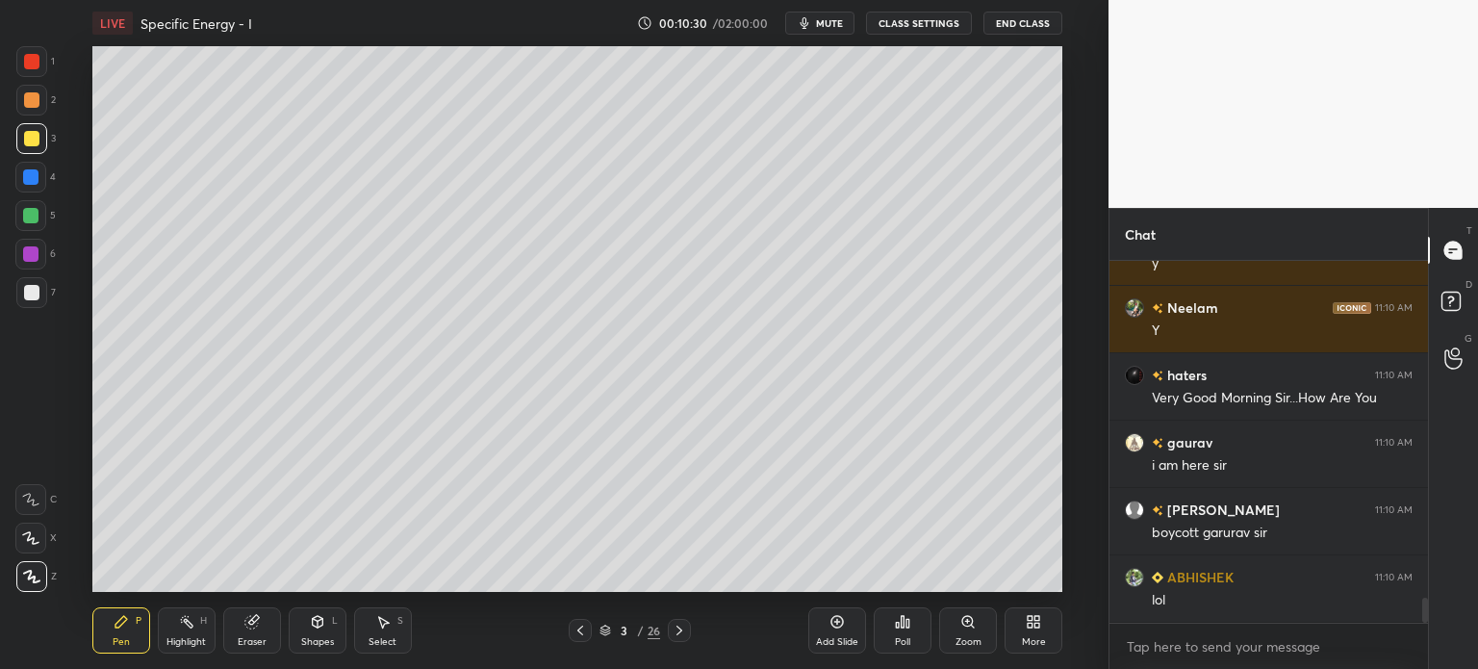
click at [1055, 11] on div "LIVE Specific Energy - I 00:10:30 / 02:00:00 mute CLASS SETTINGS End Class" at bounding box center [577, 23] width 970 height 46
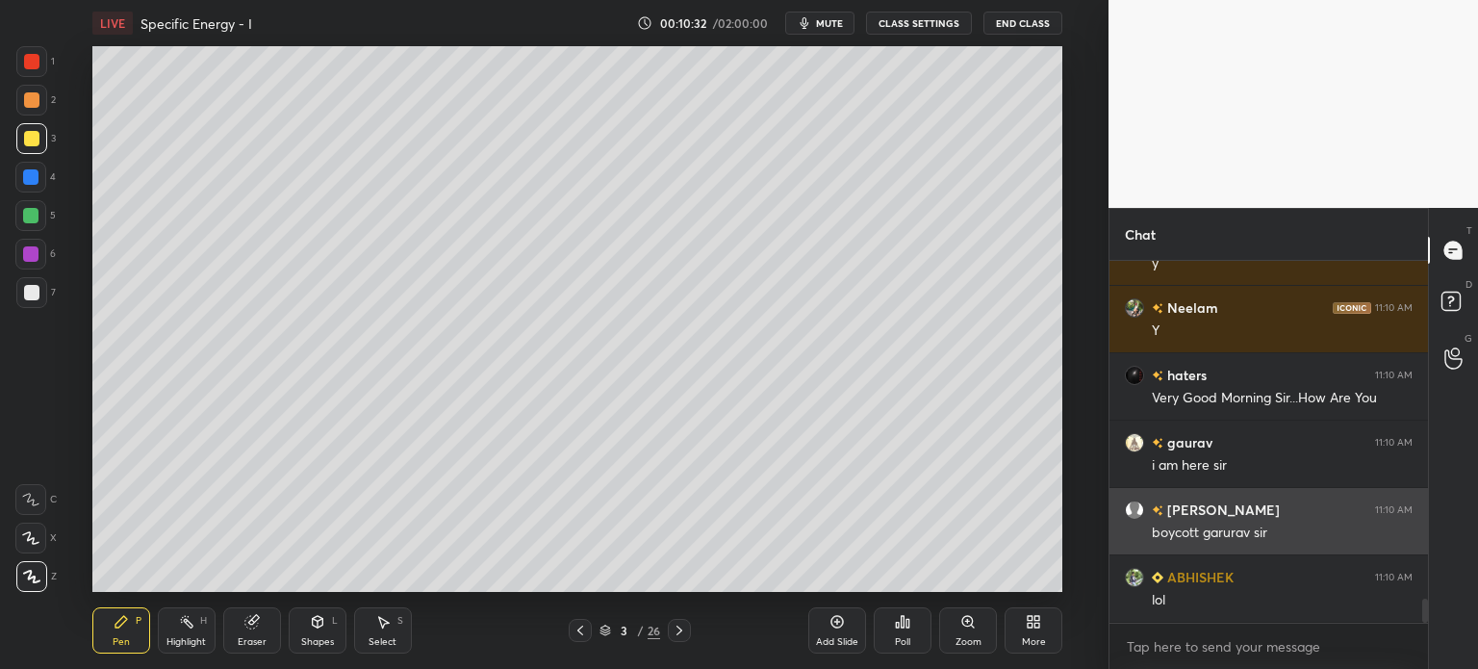
click at [1029, 19] on button "End Class" at bounding box center [1022, 23] width 79 height 23
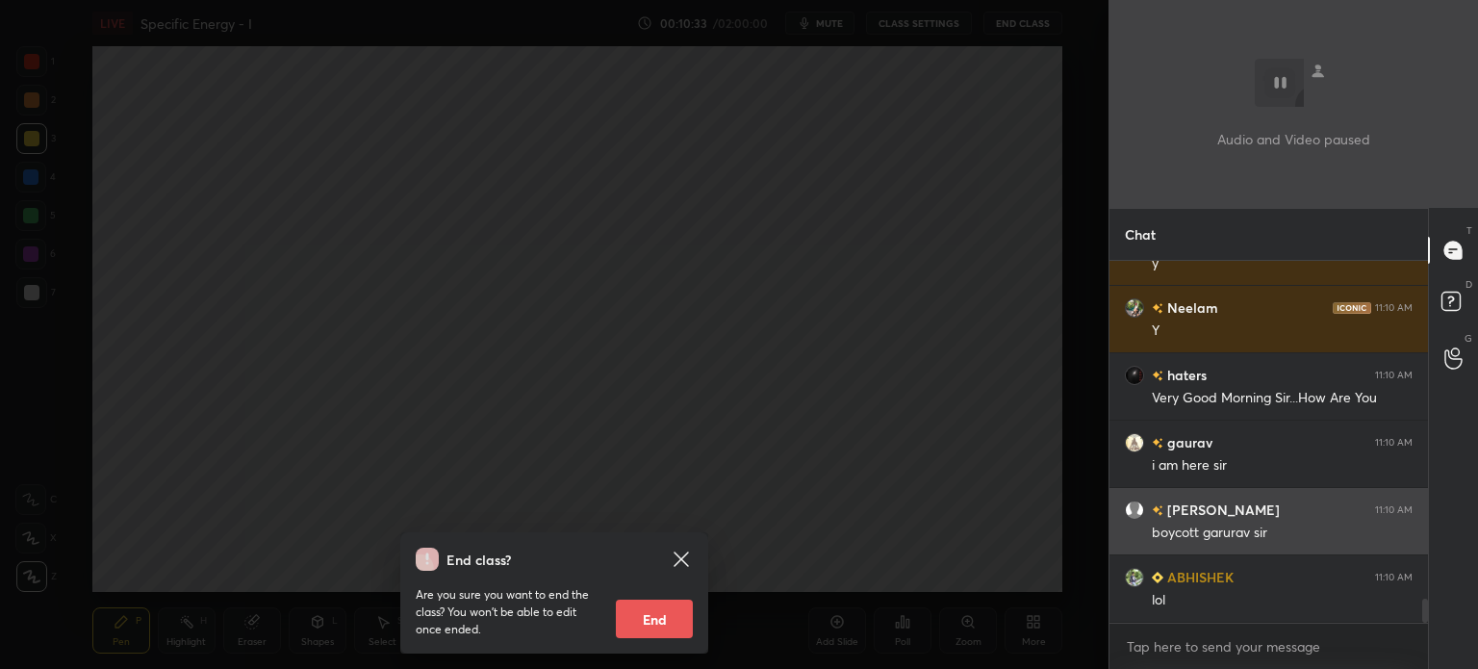
scroll to position [5095, 0]
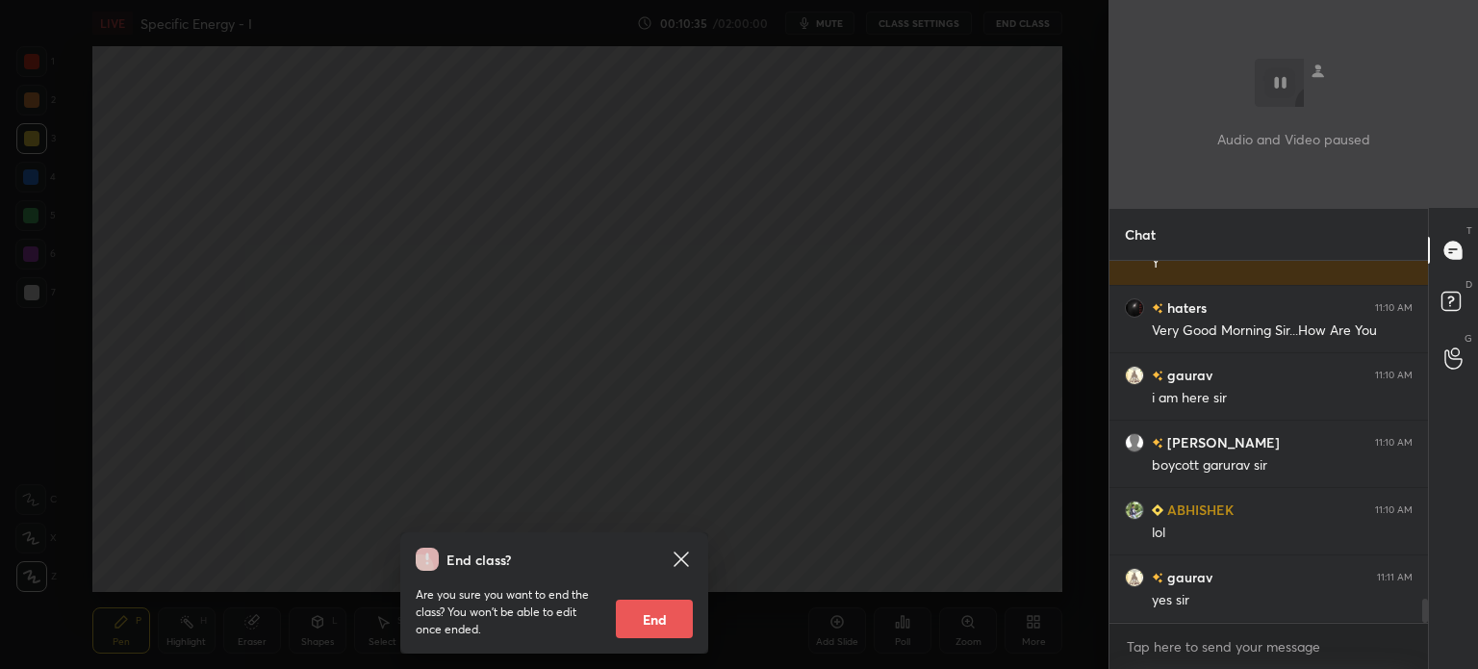
click at [605, 249] on div "End class? Are you sure you want to end the class? You won’t be able to edit on…" at bounding box center [554, 334] width 1108 height 669
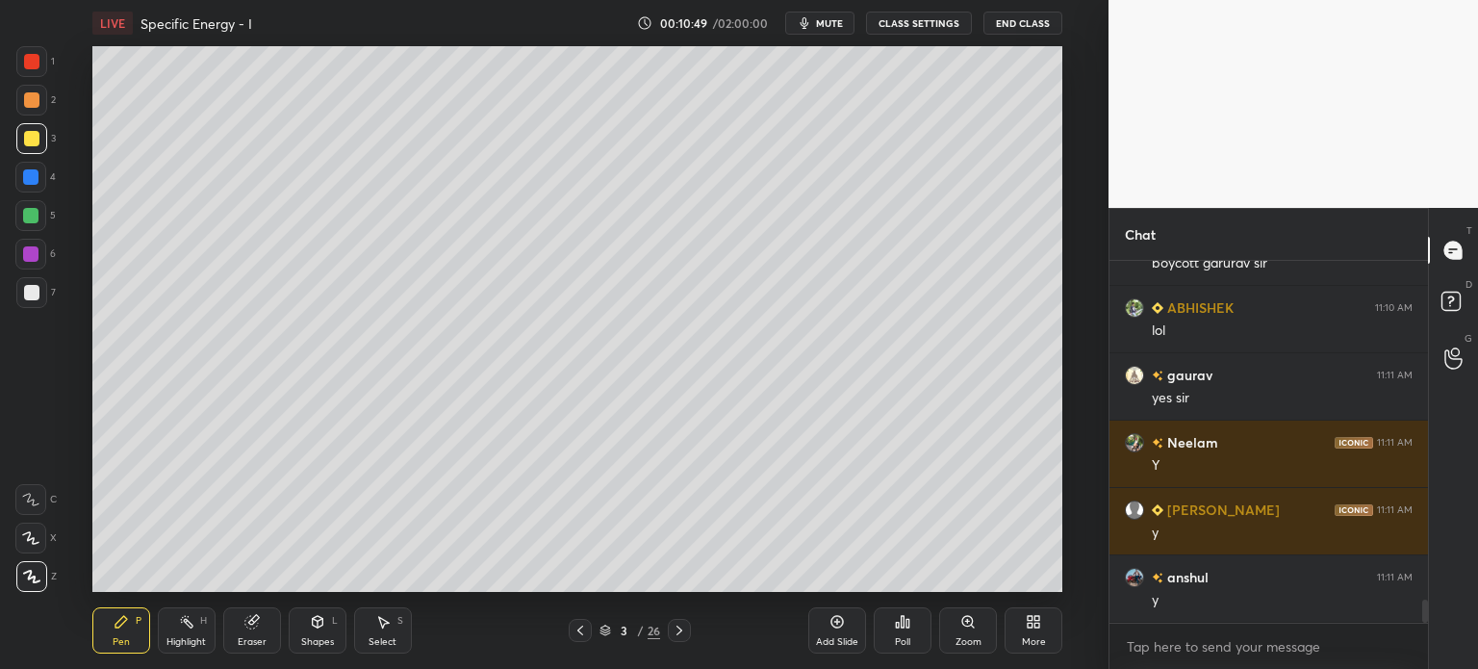
scroll to position [5365, 0]
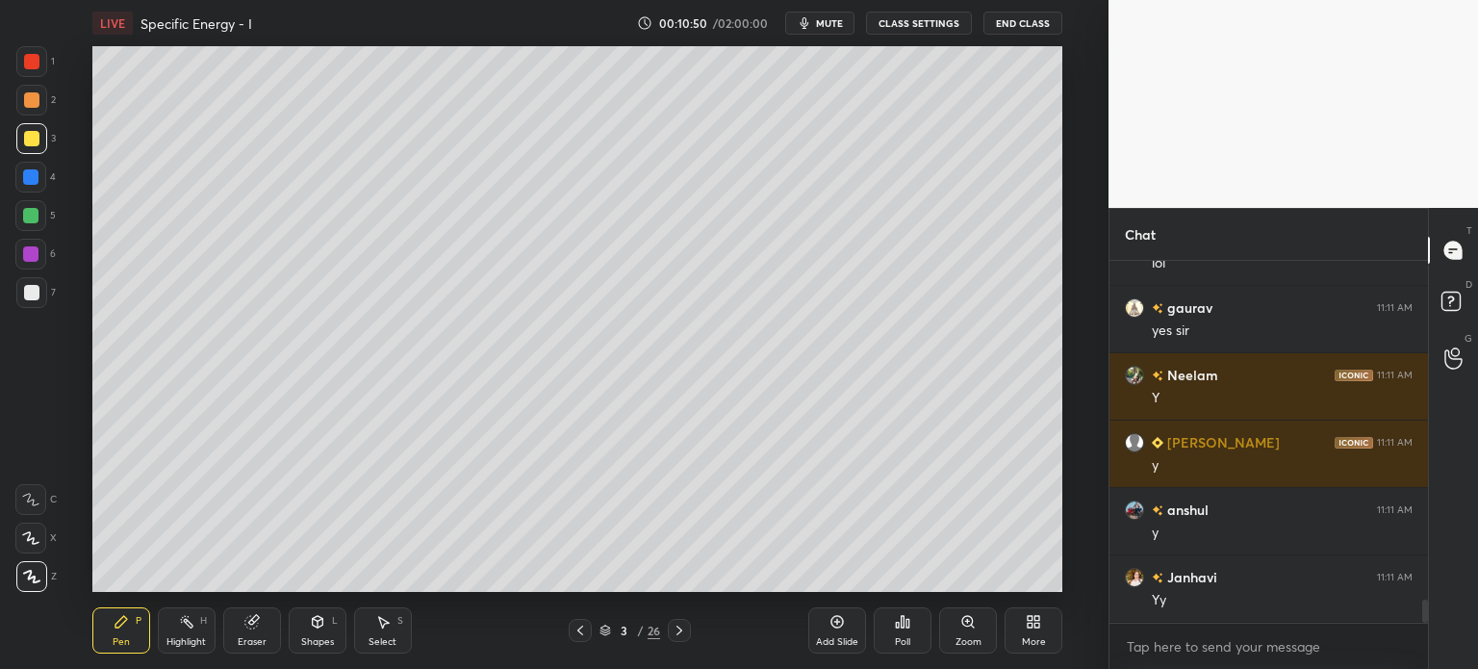
click at [831, 630] on div "Add Slide" at bounding box center [837, 630] width 58 height 46
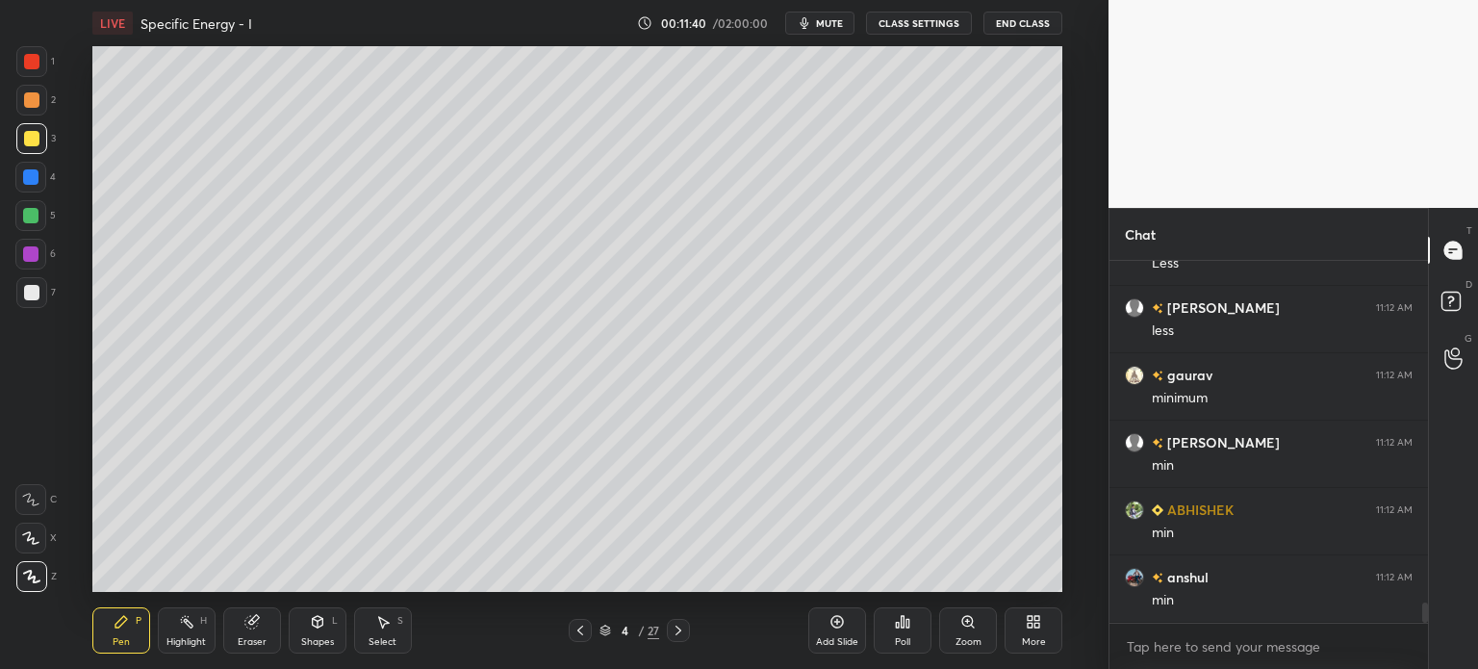
scroll to position [6106, 0]
click at [24, 292] on div at bounding box center [31, 292] width 15 height 15
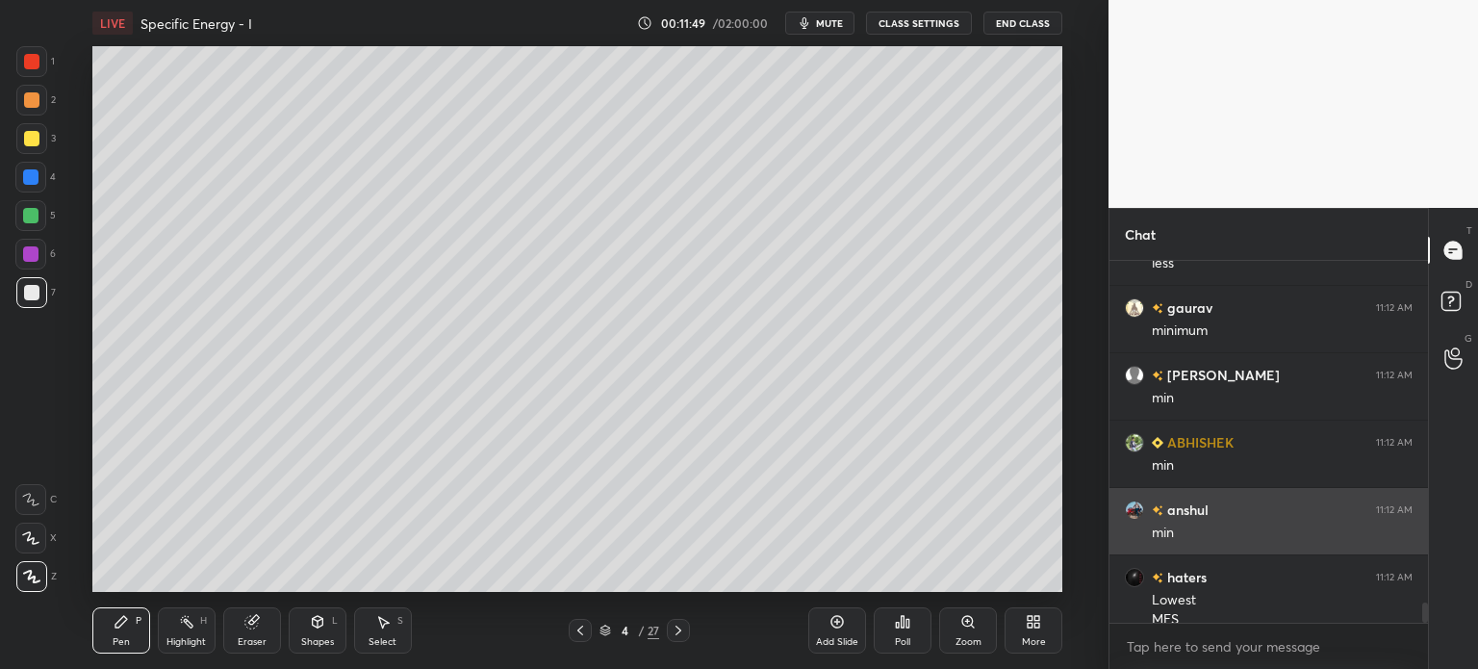
scroll to position [6125, 0]
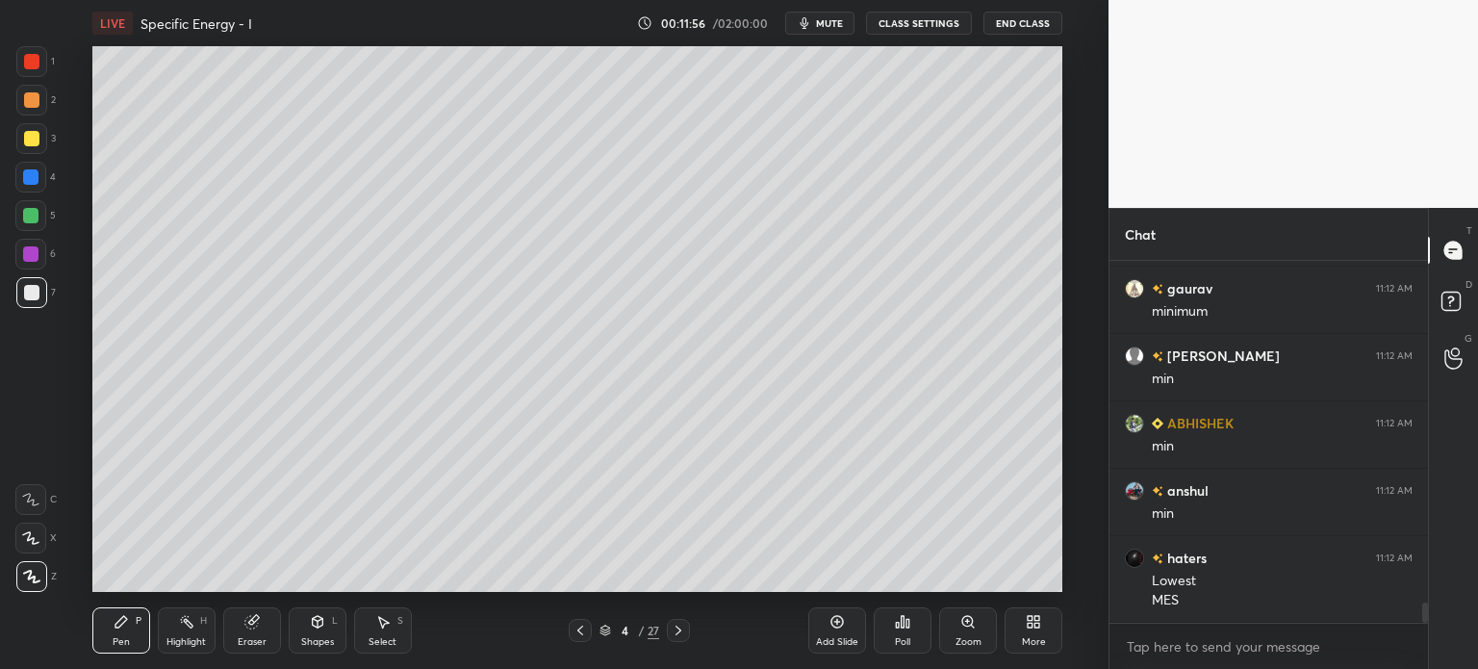
click at [27, 98] on div at bounding box center [31, 99] width 15 height 15
click at [22, 295] on div at bounding box center [31, 292] width 31 height 31
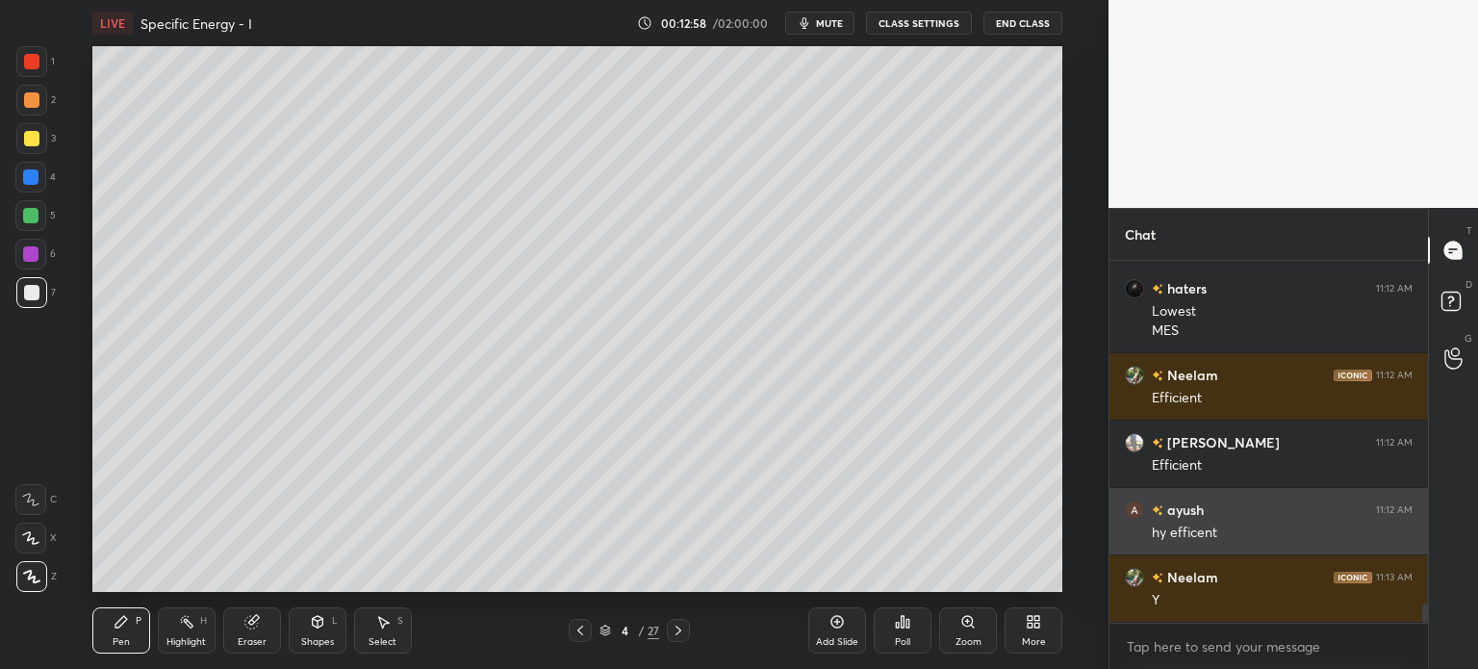
scroll to position [6462, 0]
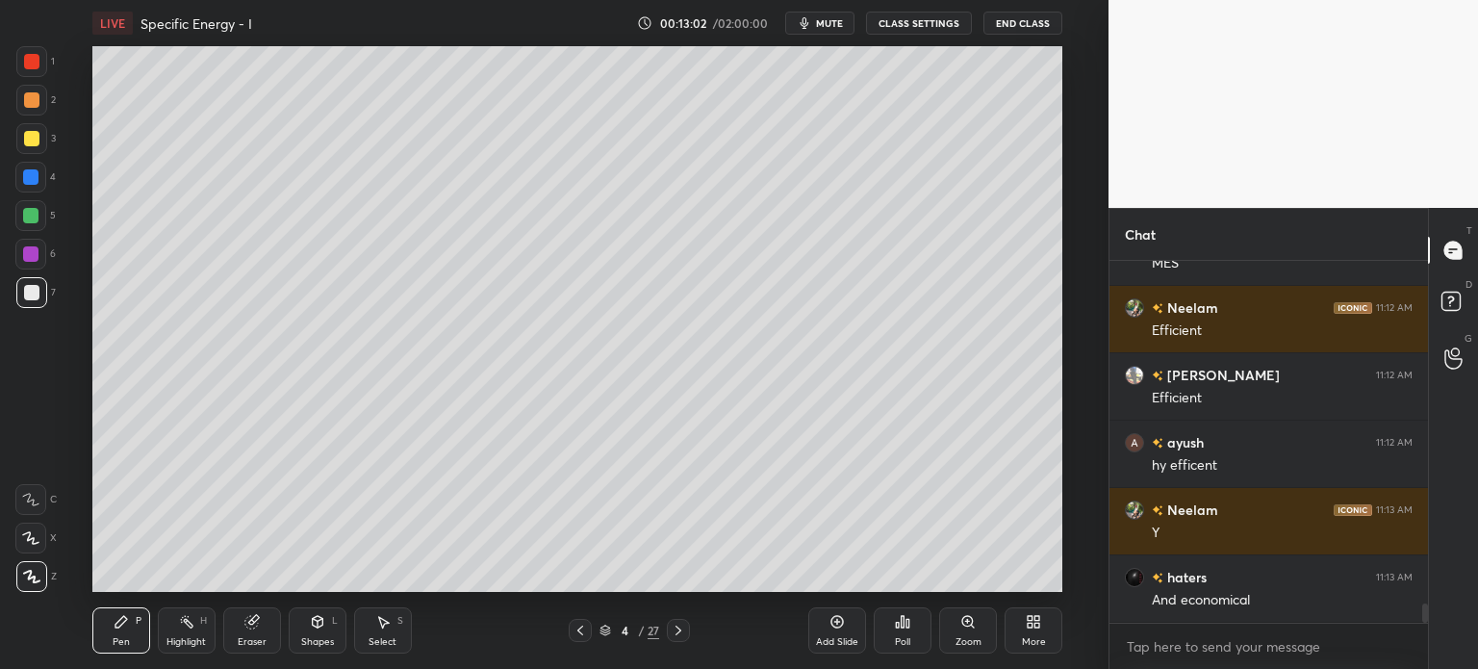
click at [29, 133] on div at bounding box center [31, 138] width 15 height 15
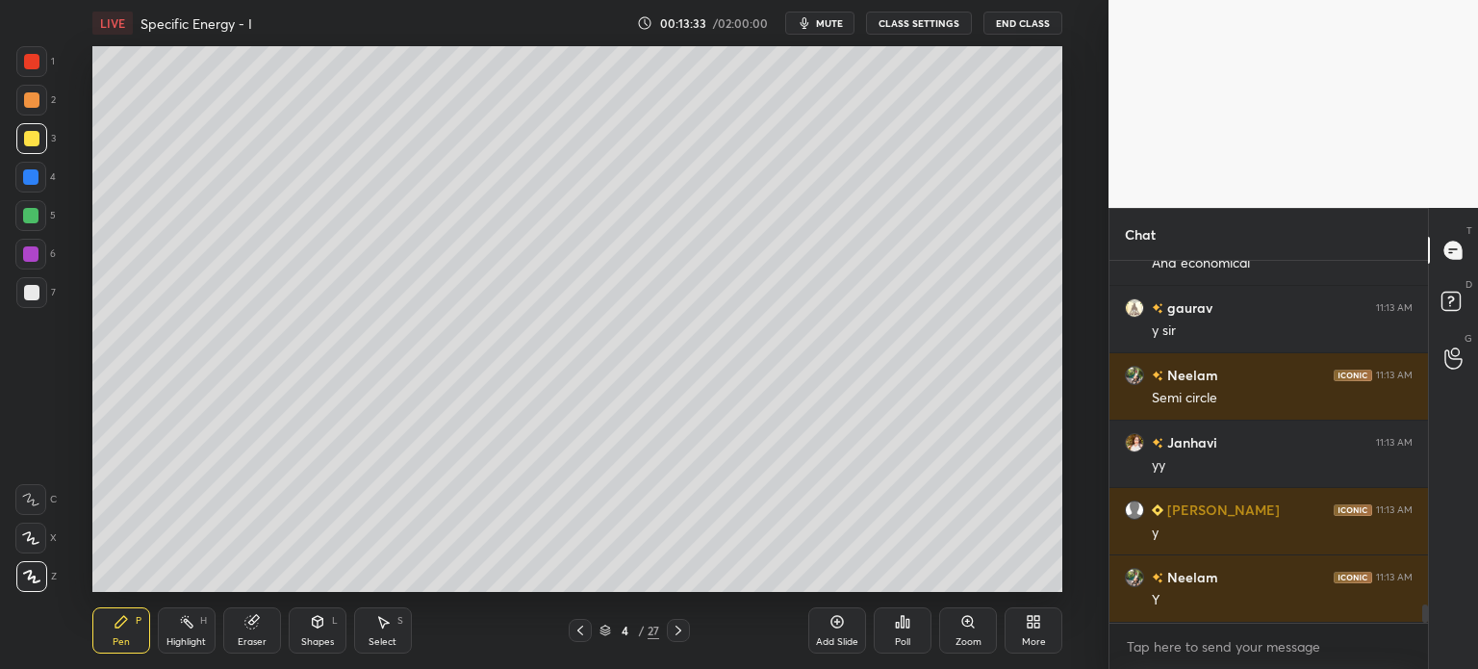
scroll to position [6866, 0]
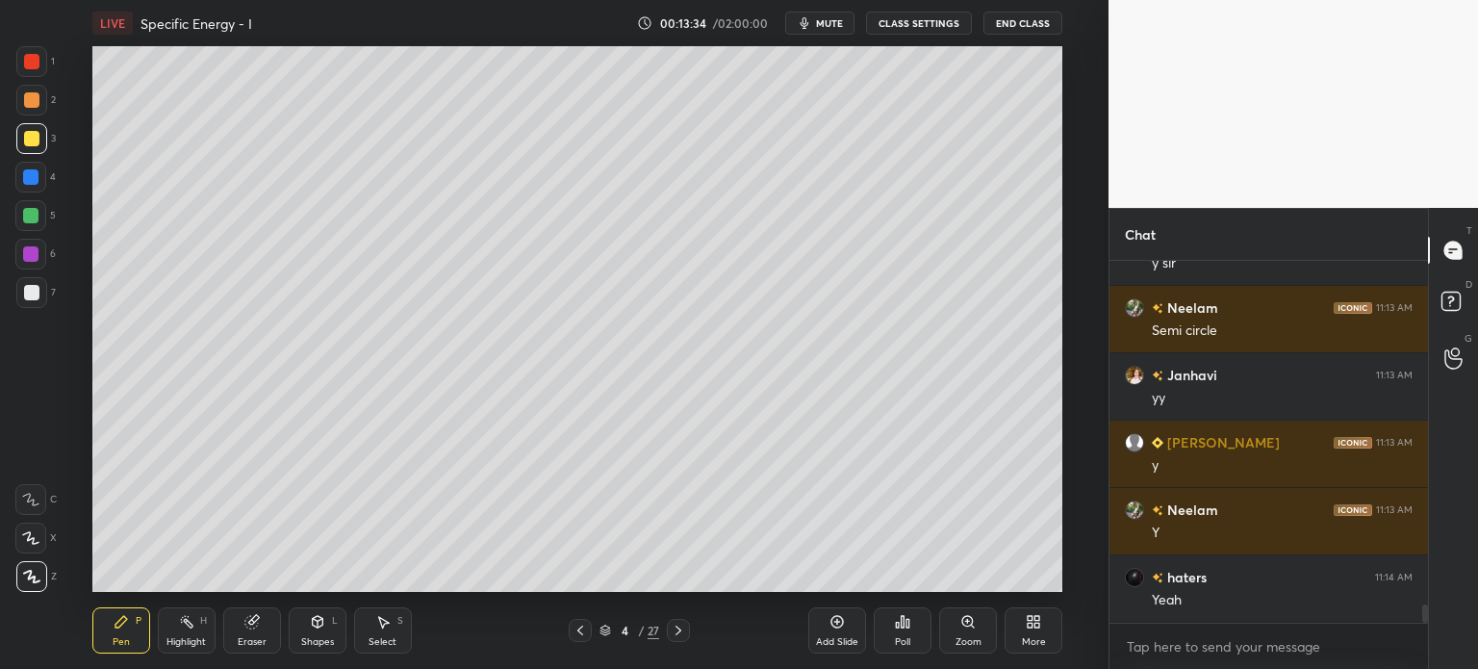
click at [679, 634] on icon at bounding box center [678, 630] width 15 height 15
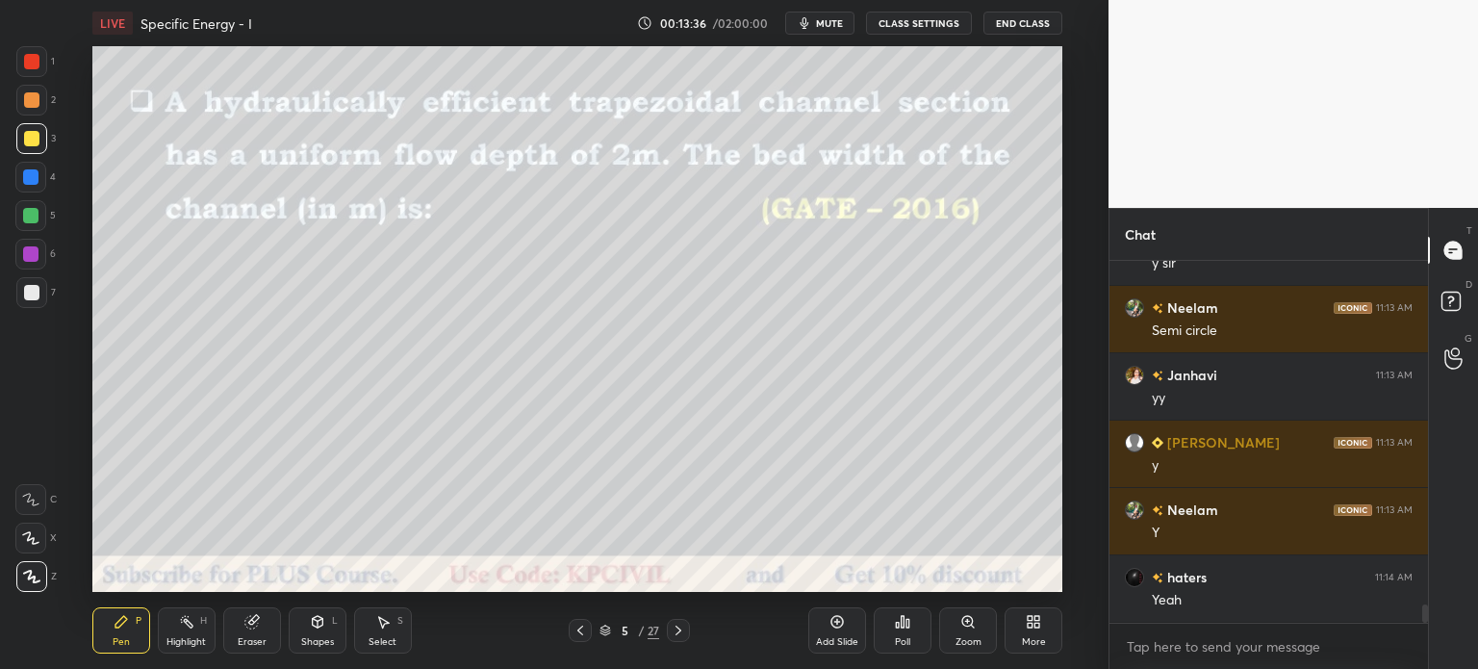
click at [572, 632] on div at bounding box center [580, 630] width 23 height 23
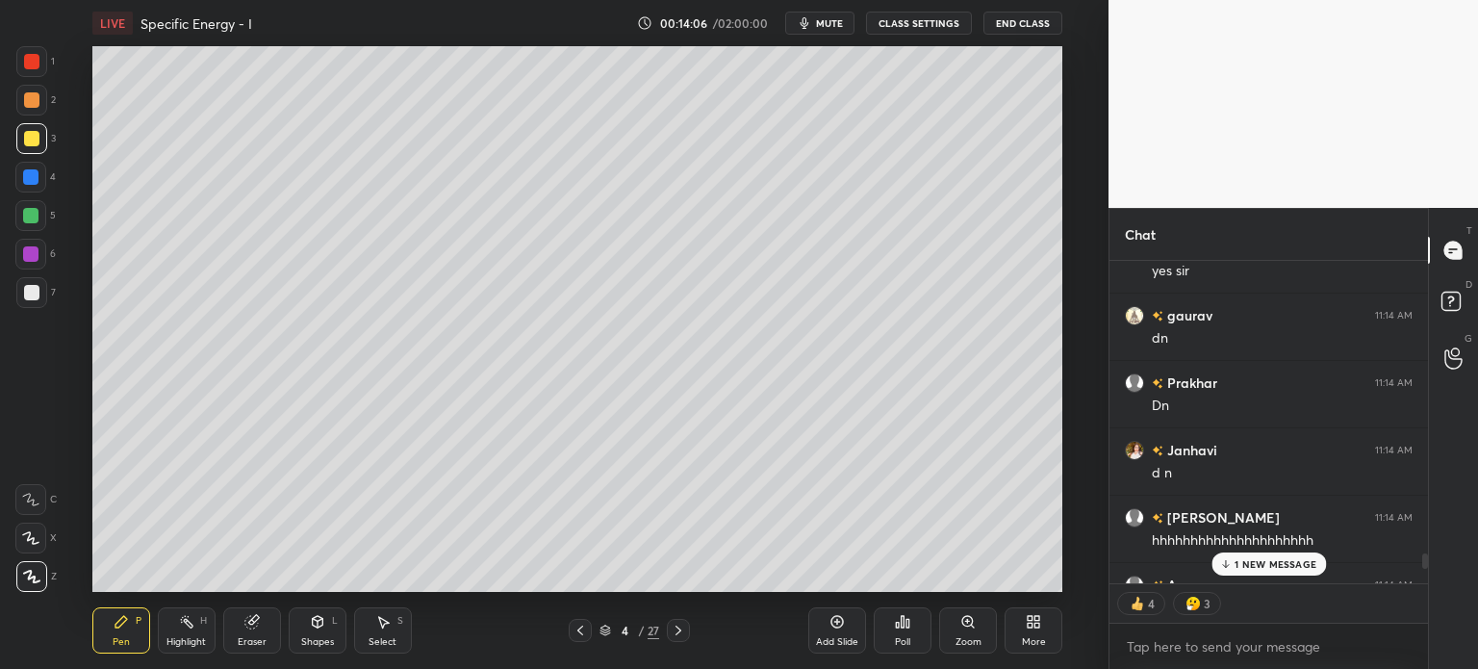
scroll to position [7915, 0]
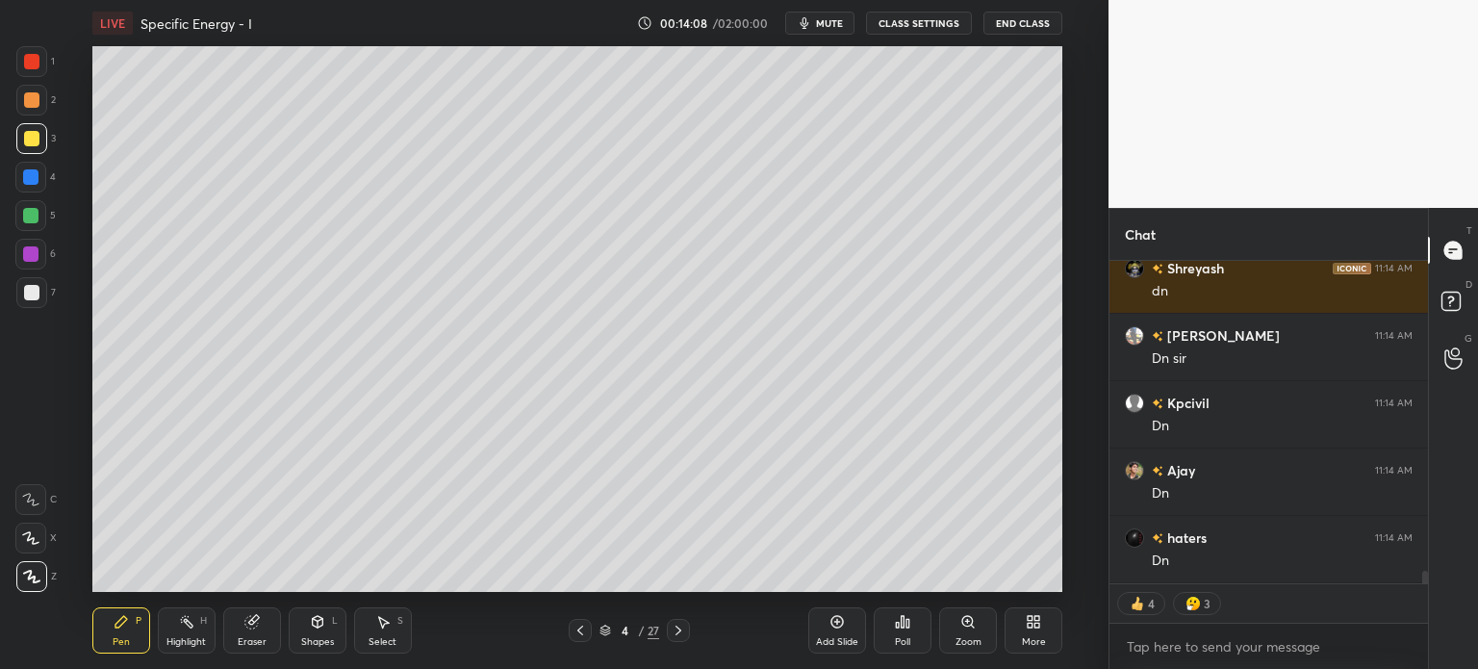
click at [685, 624] on icon at bounding box center [678, 630] width 15 height 15
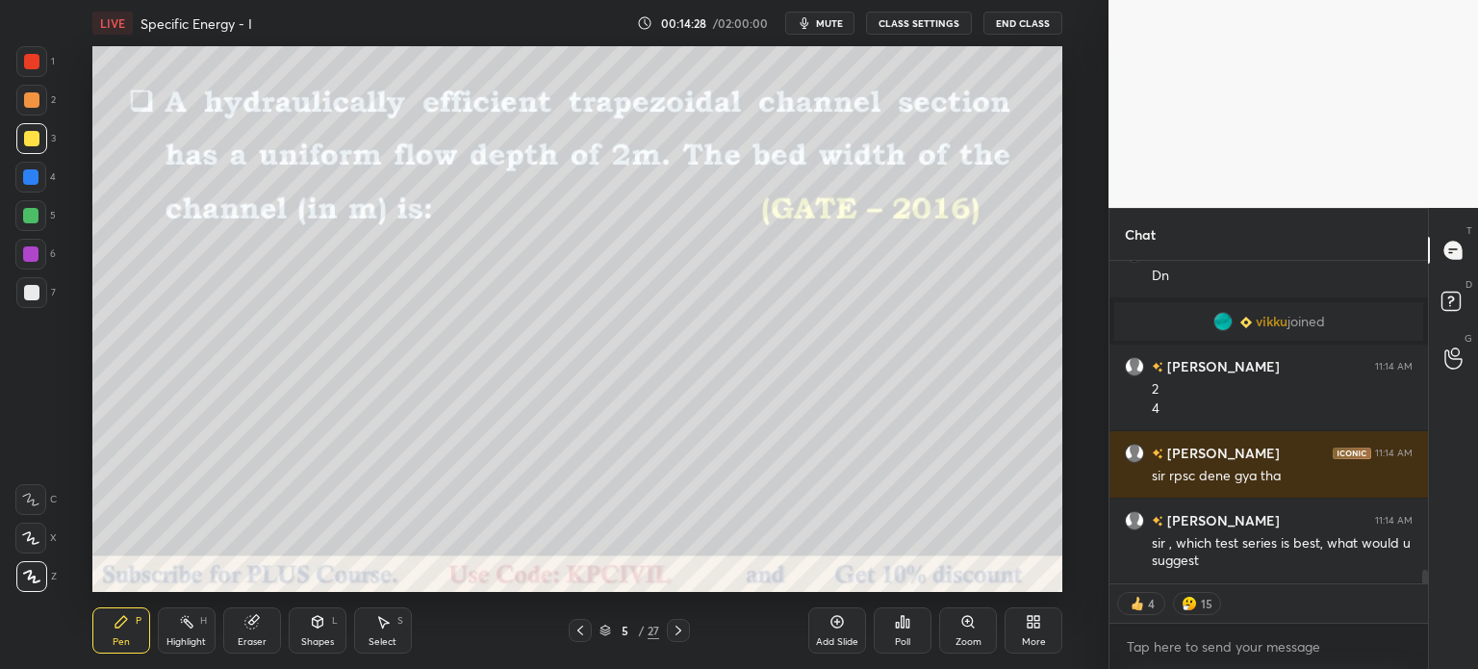
scroll to position [7235, 0]
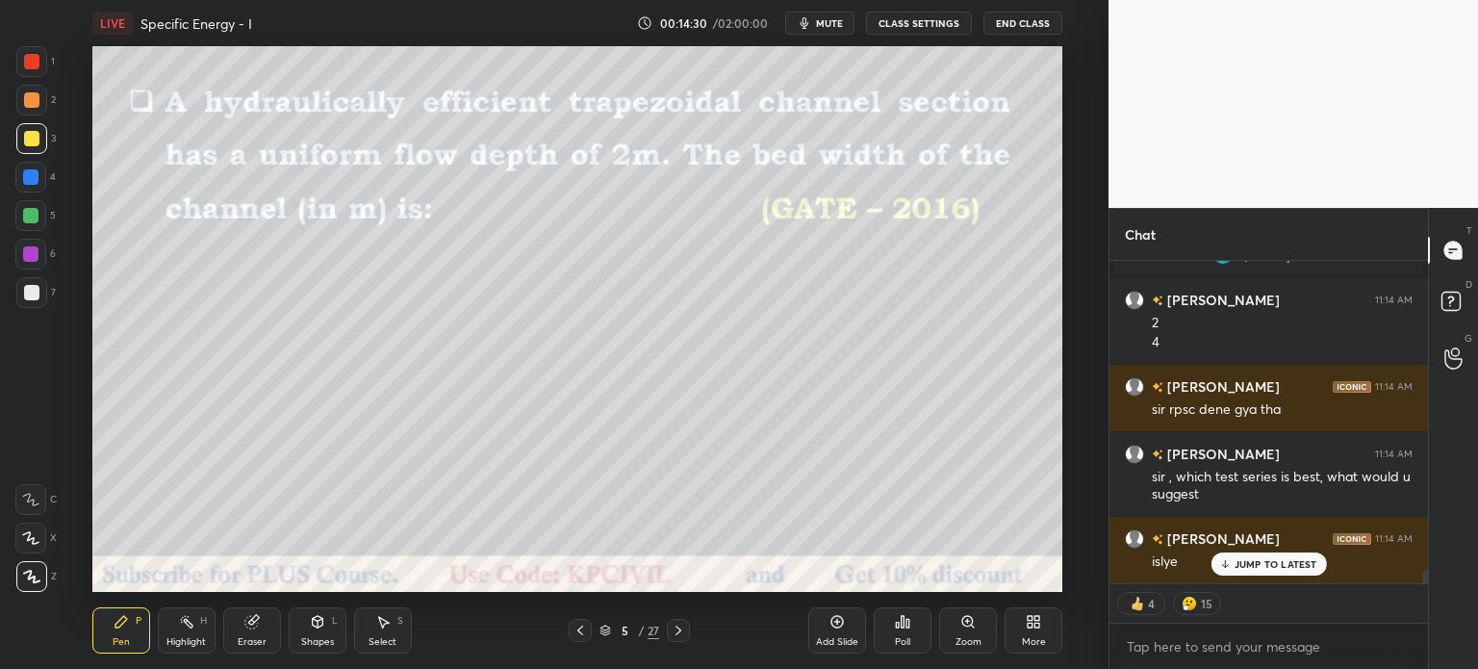
click at [307, 621] on div "Shapes L" at bounding box center [318, 630] width 58 height 46
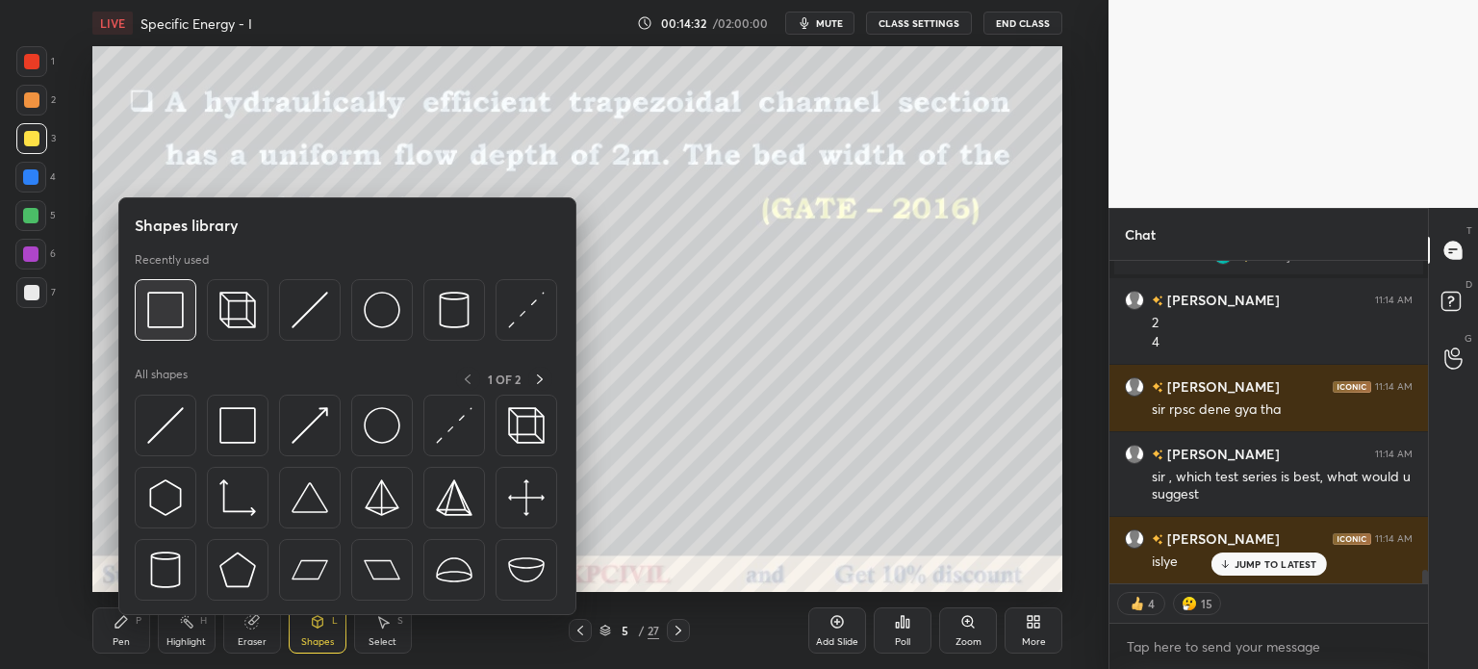
click at [162, 315] on img at bounding box center [165, 310] width 37 height 37
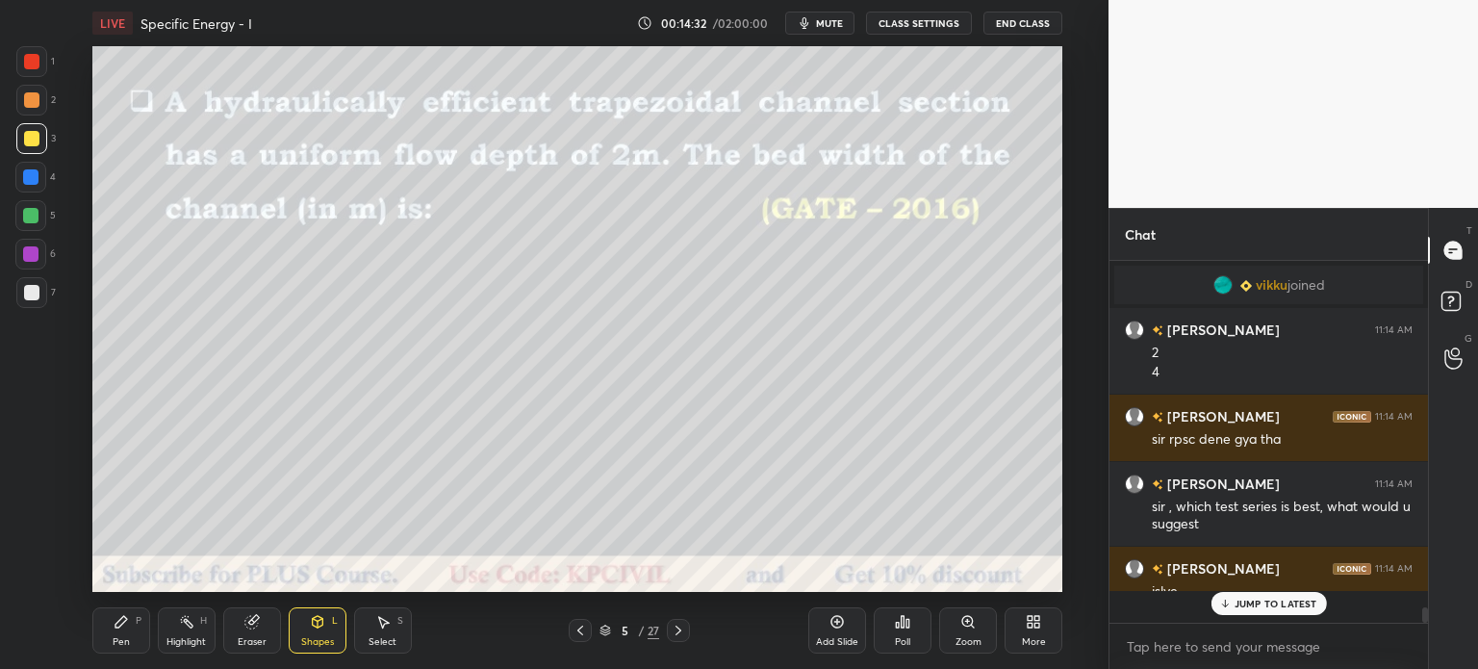
scroll to position [5, 6]
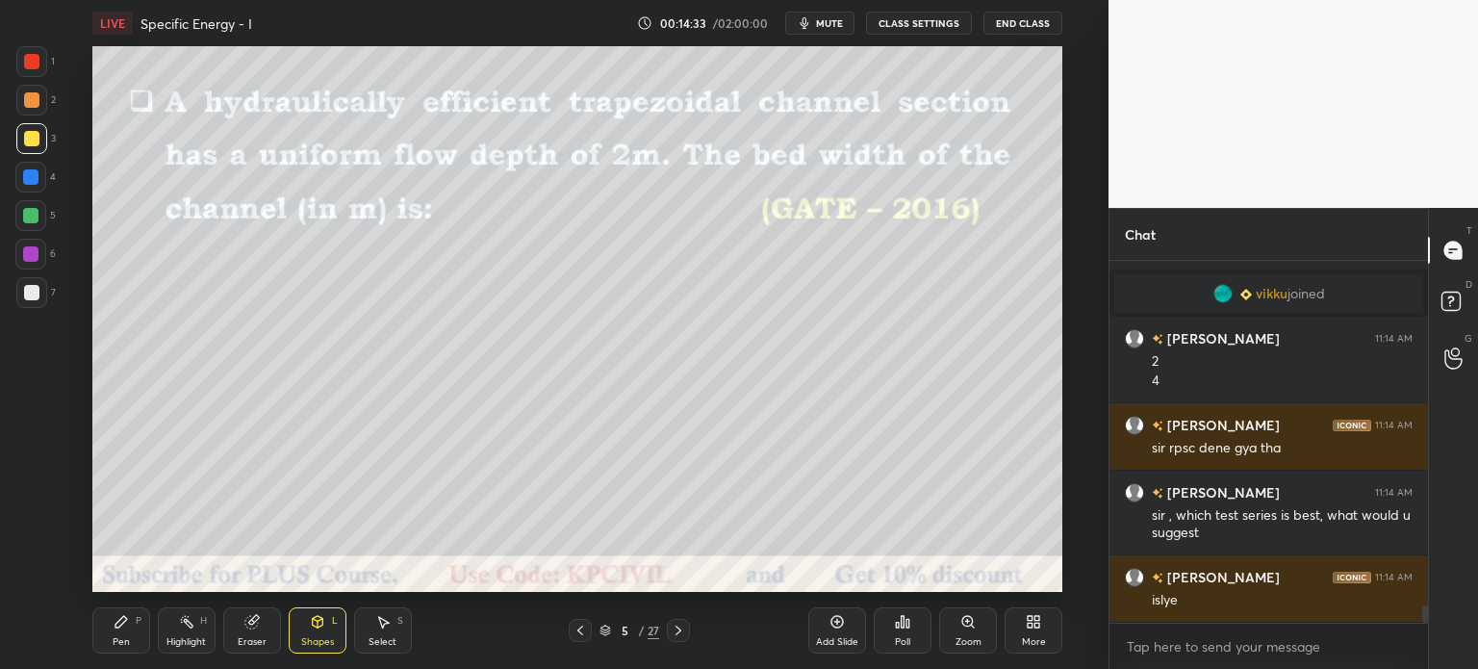
click at [32, 169] on div at bounding box center [30, 176] width 15 height 15
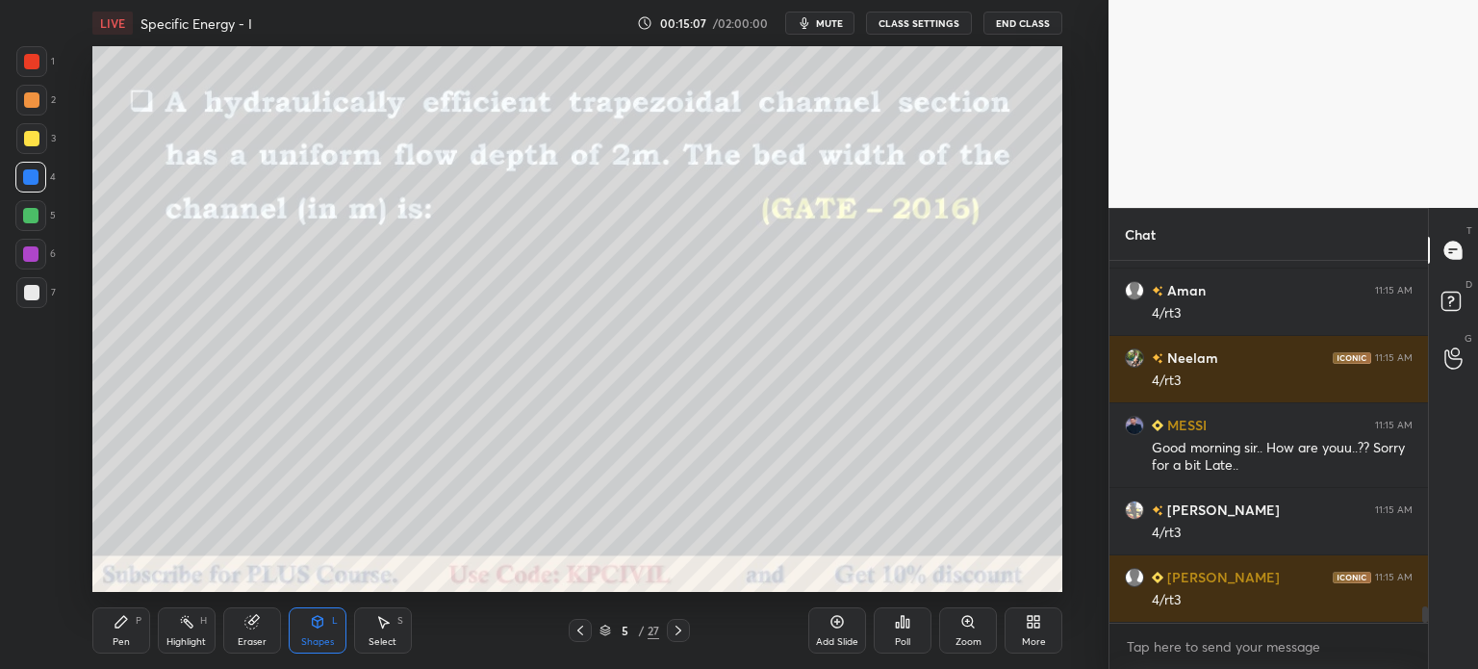
scroll to position [7705, 0]
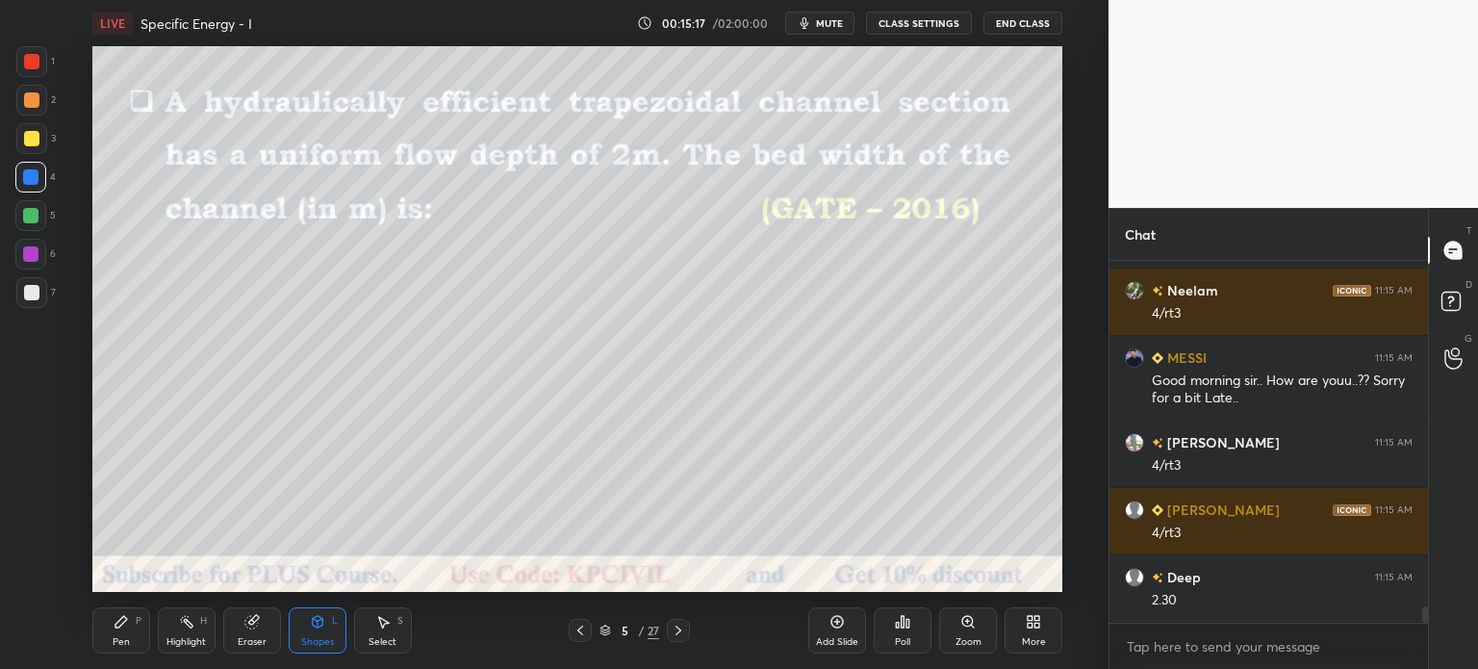
click at [118, 639] on div "Pen" at bounding box center [121, 642] width 17 height 10
click at [26, 138] on div at bounding box center [31, 138] width 15 height 15
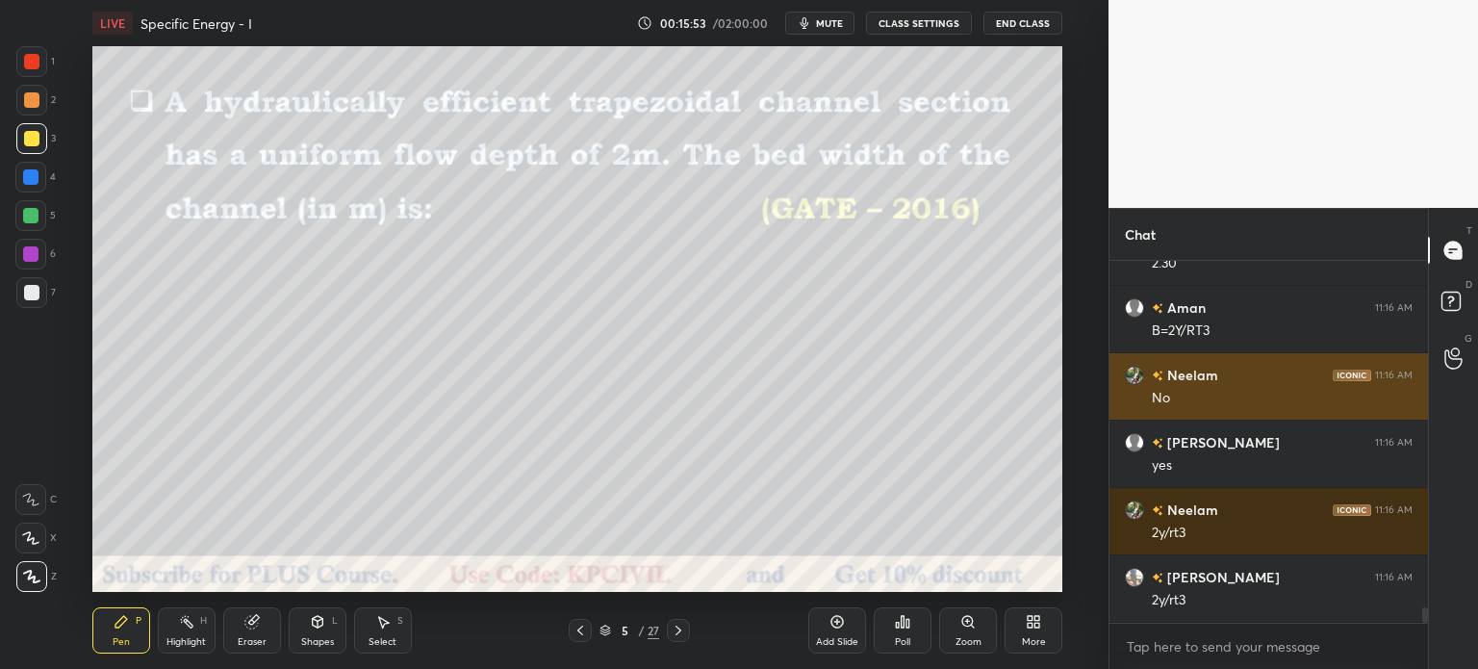
scroll to position [8109, 0]
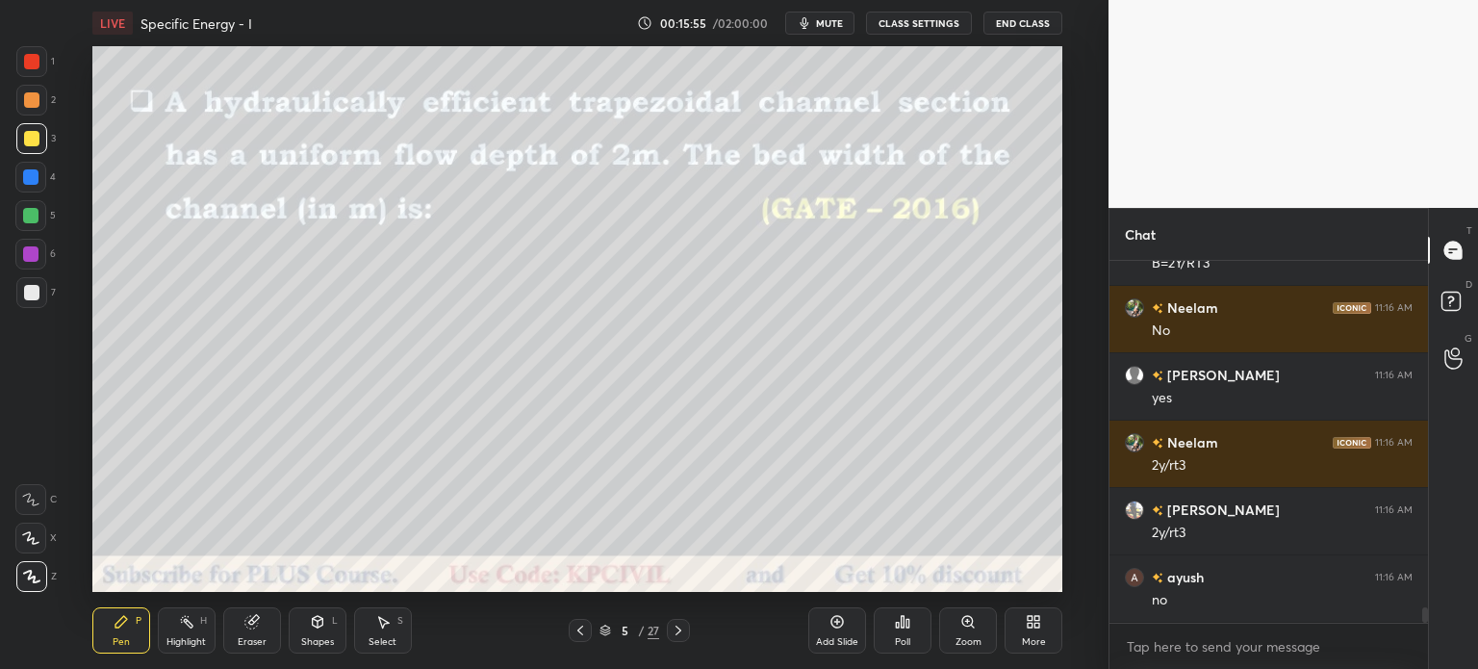
click at [253, 626] on icon at bounding box center [250, 622] width 13 height 13
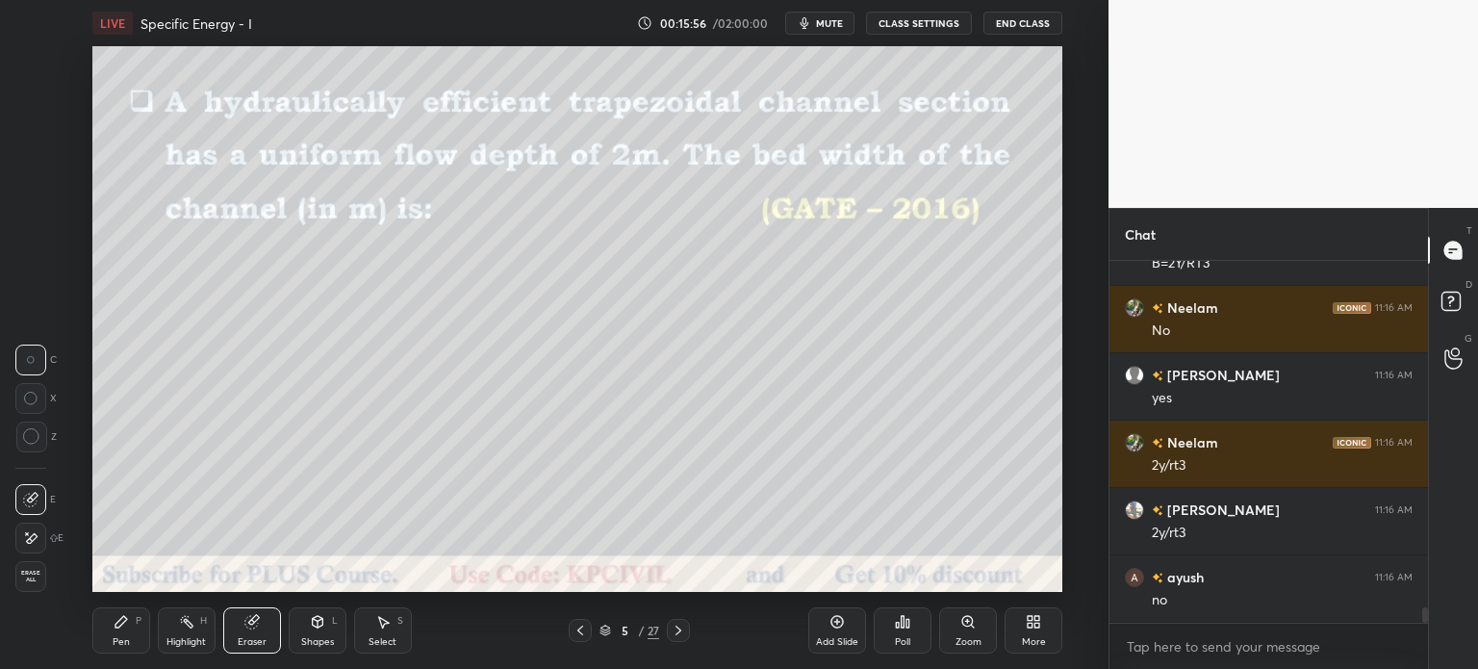
scroll to position [8176, 0]
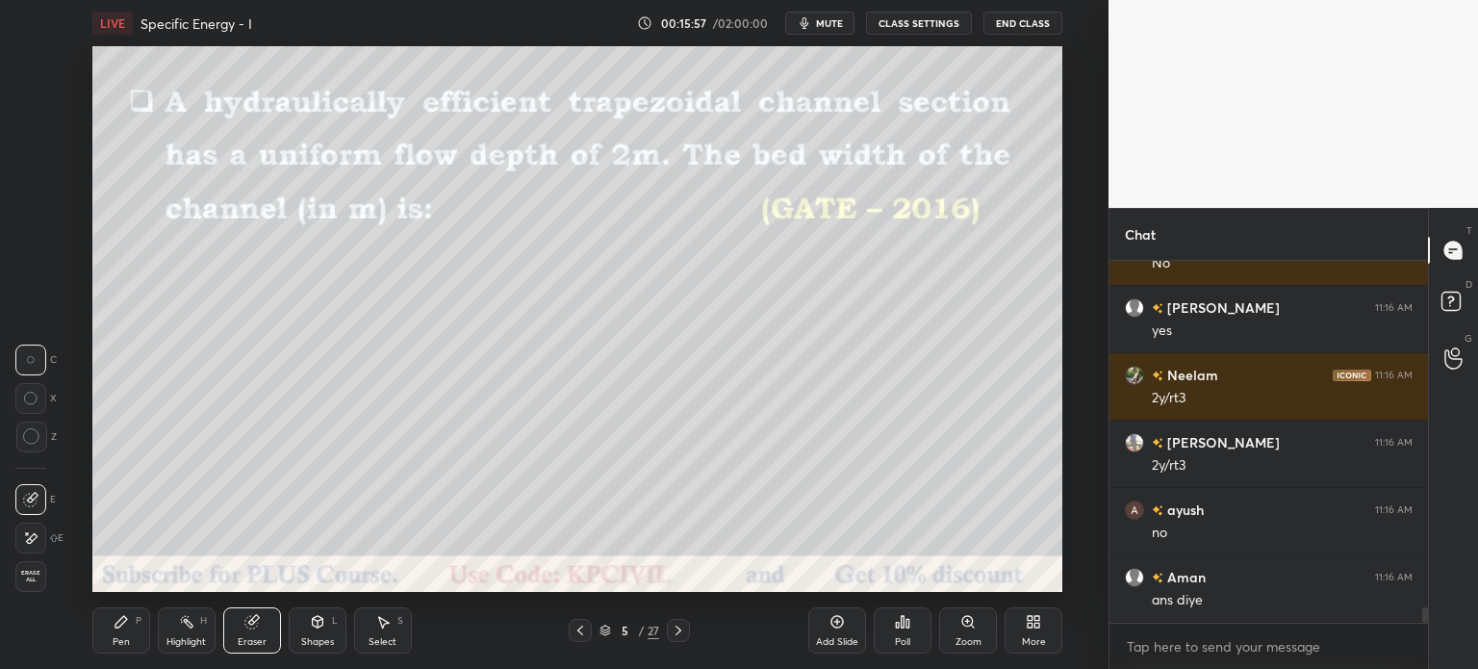
click at [111, 630] on div "Pen P" at bounding box center [121, 630] width 58 height 46
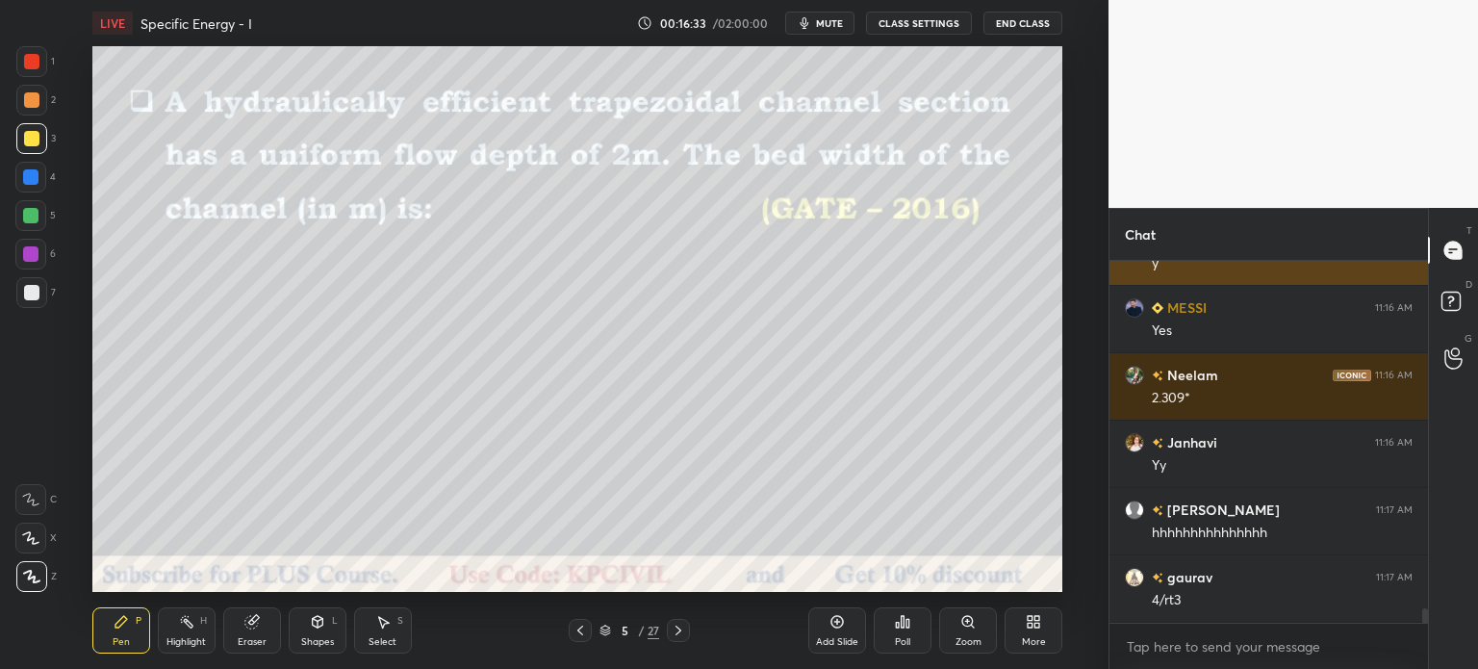
scroll to position [9071, 0]
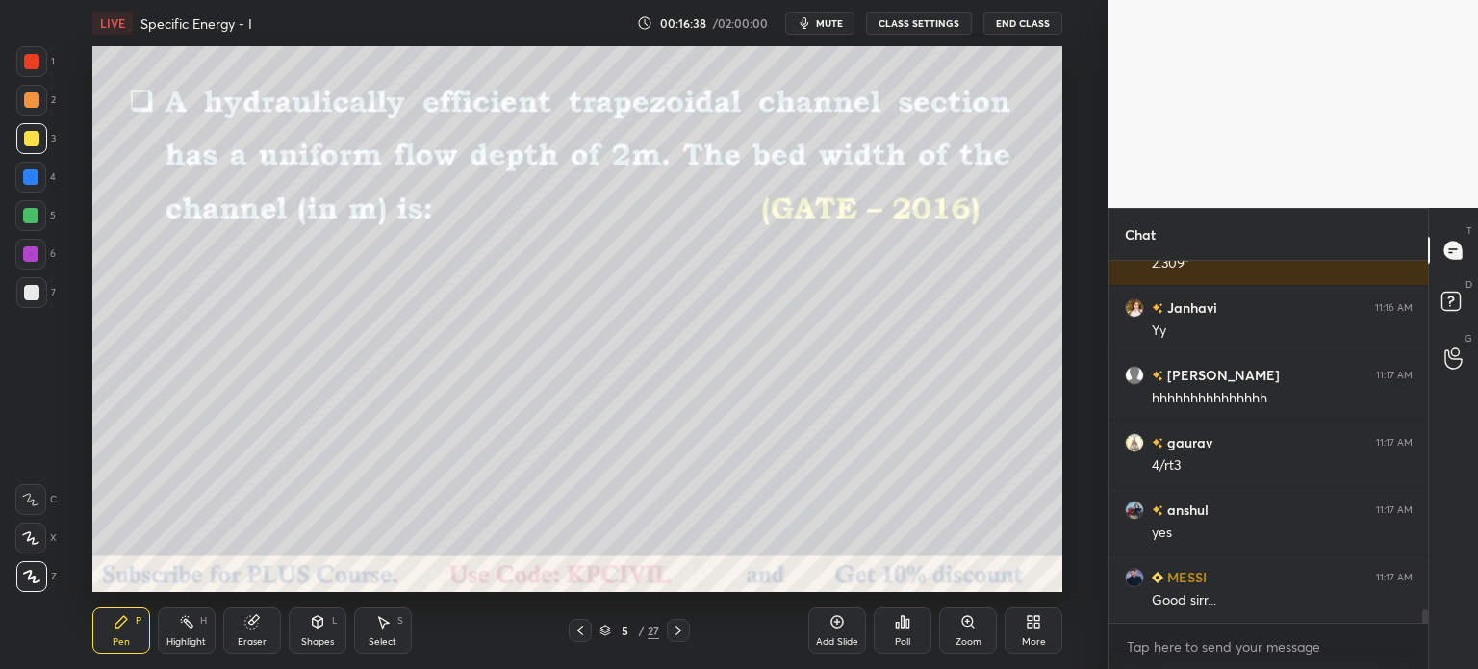
click at [673, 639] on div at bounding box center [678, 630] width 23 height 23
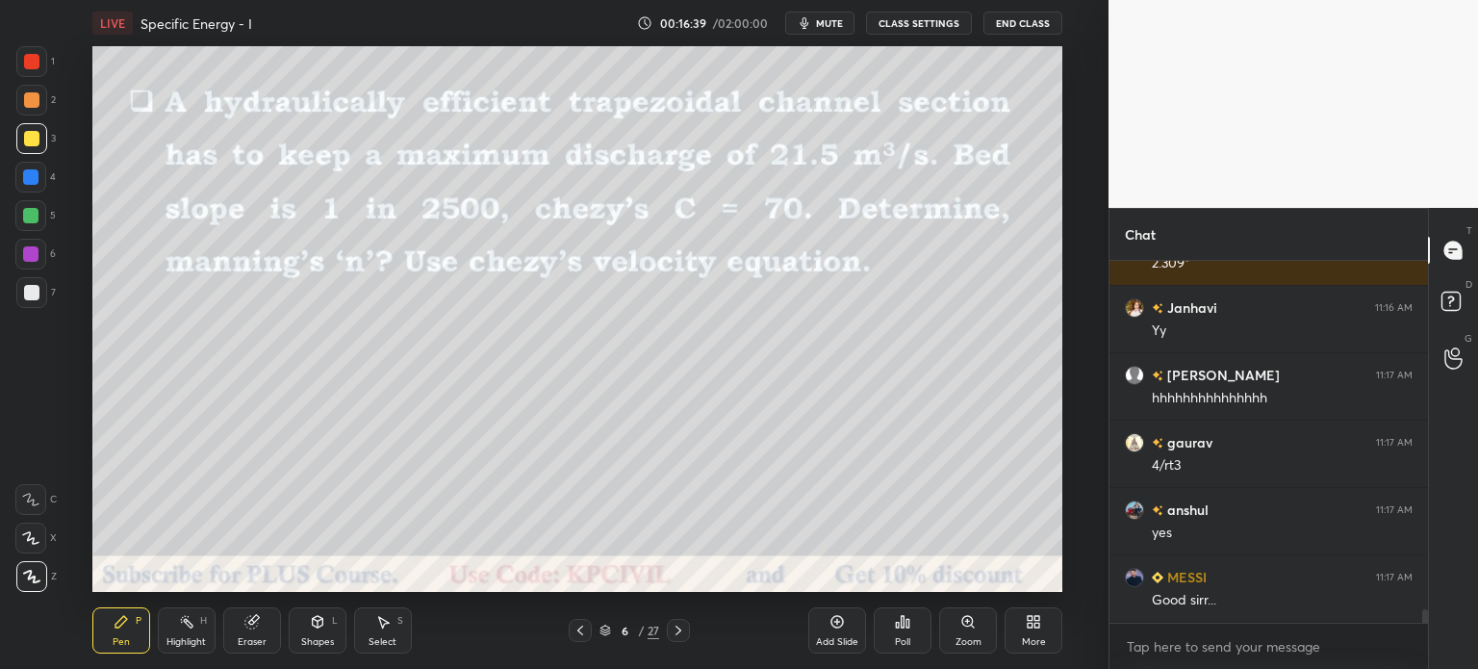
scroll to position [9090, 0]
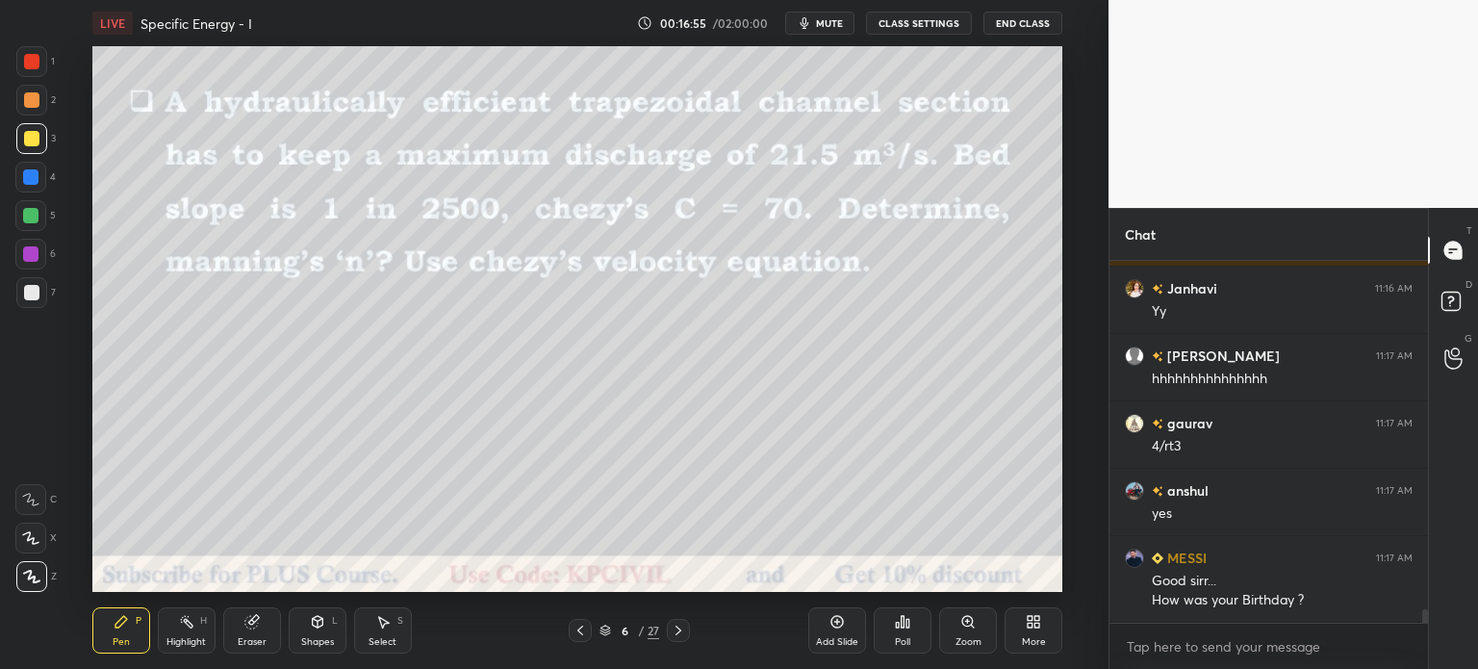
click at [21, 104] on div at bounding box center [31, 100] width 31 height 31
click at [585, 633] on icon at bounding box center [579, 630] width 15 height 15
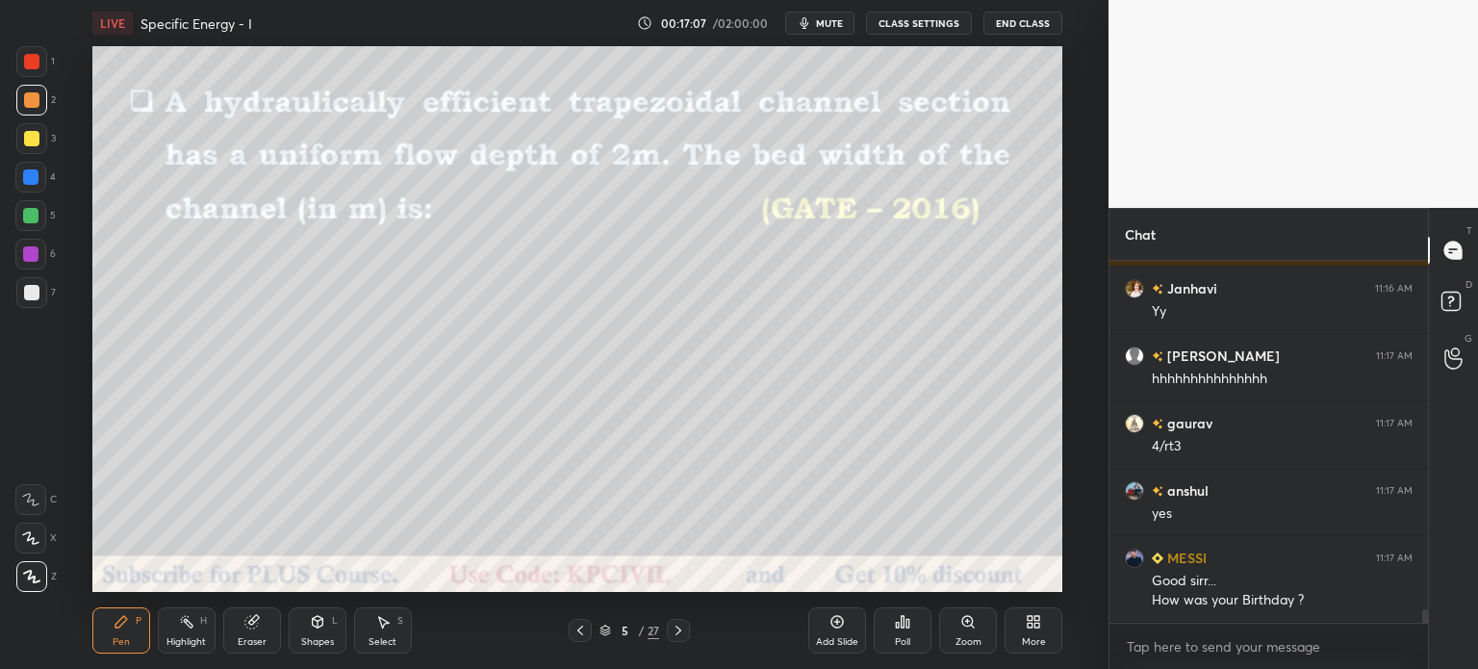
click at [830, 630] on div "Add Slide" at bounding box center [837, 630] width 58 height 46
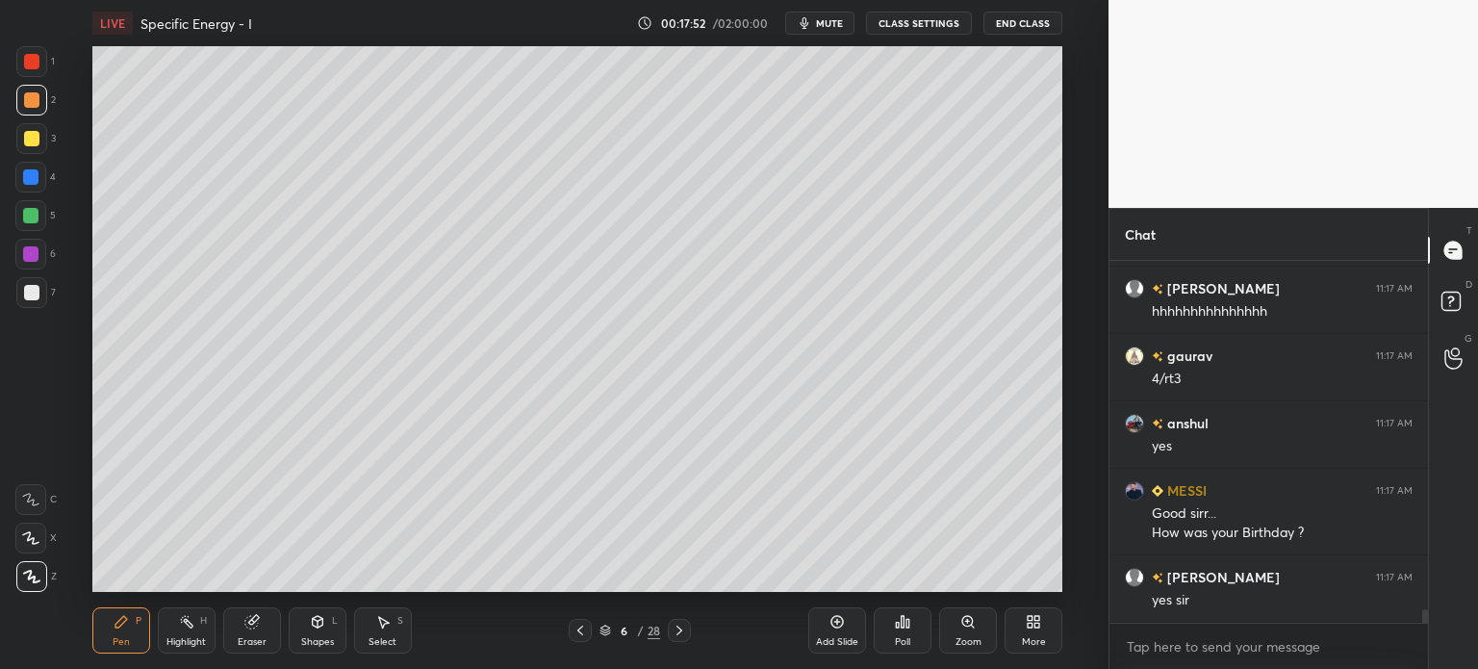
scroll to position [9225, 0]
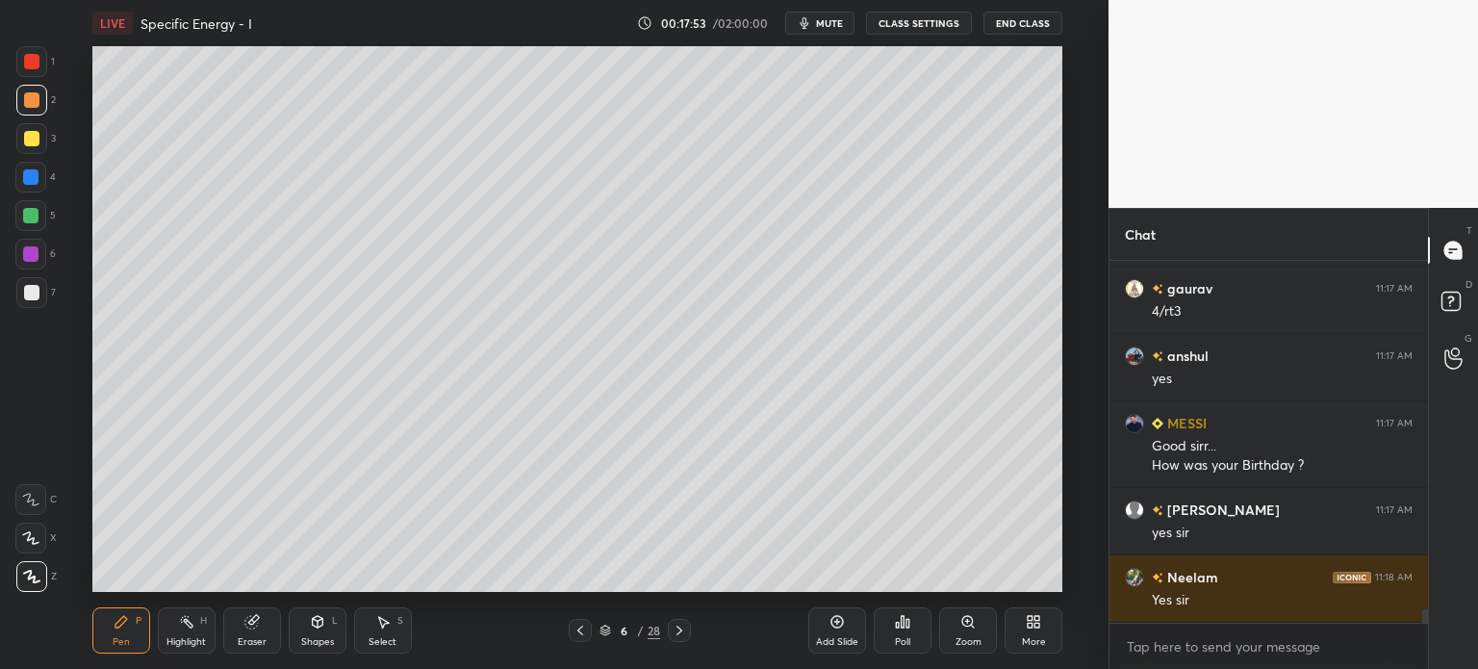
click at [23, 305] on div at bounding box center [31, 292] width 31 height 31
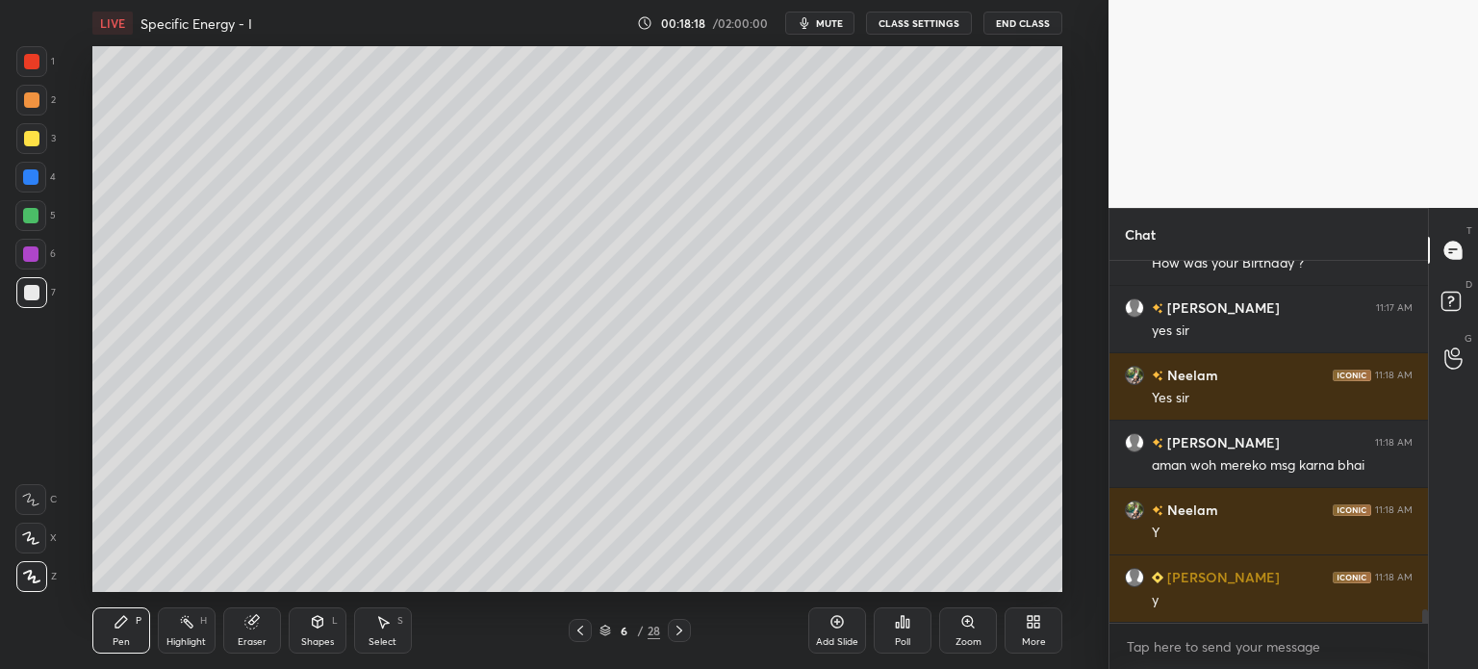
scroll to position [9494, 0]
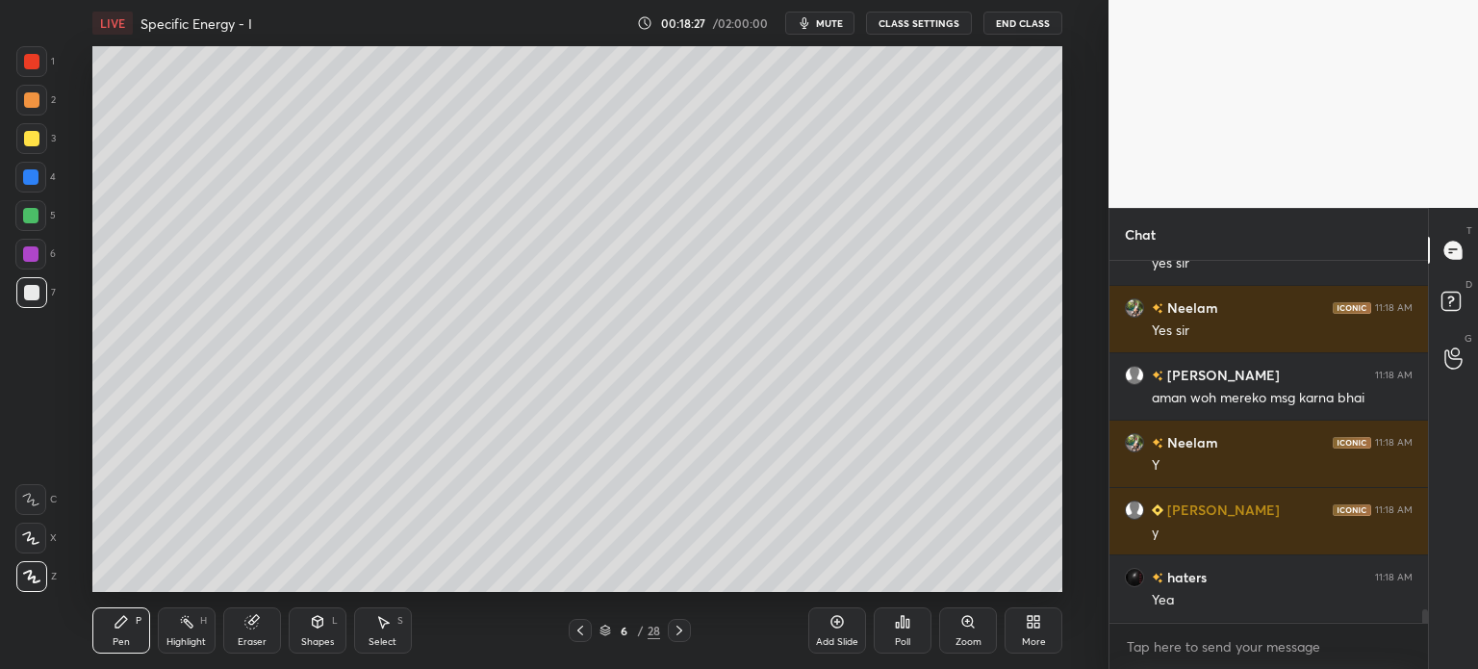
click at [680, 630] on icon at bounding box center [679, 630] width 6 height 10
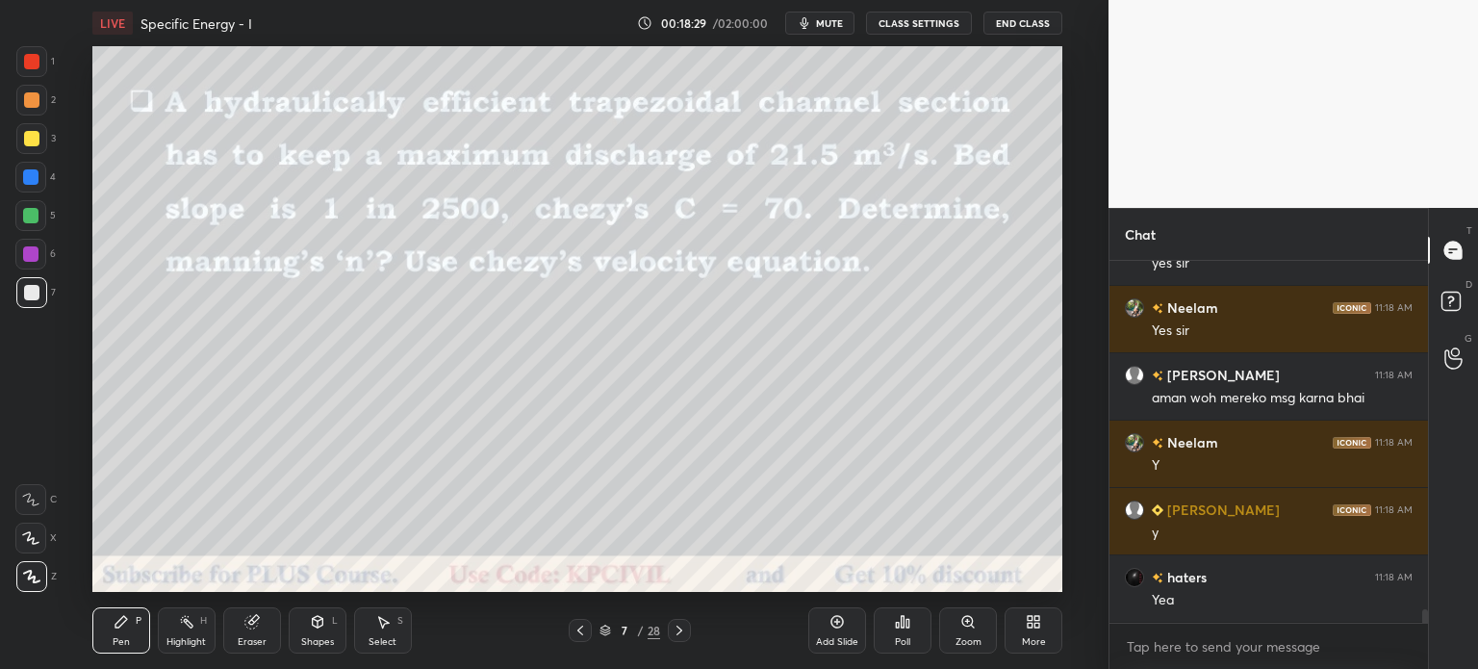
scroll to position [9562, 0]
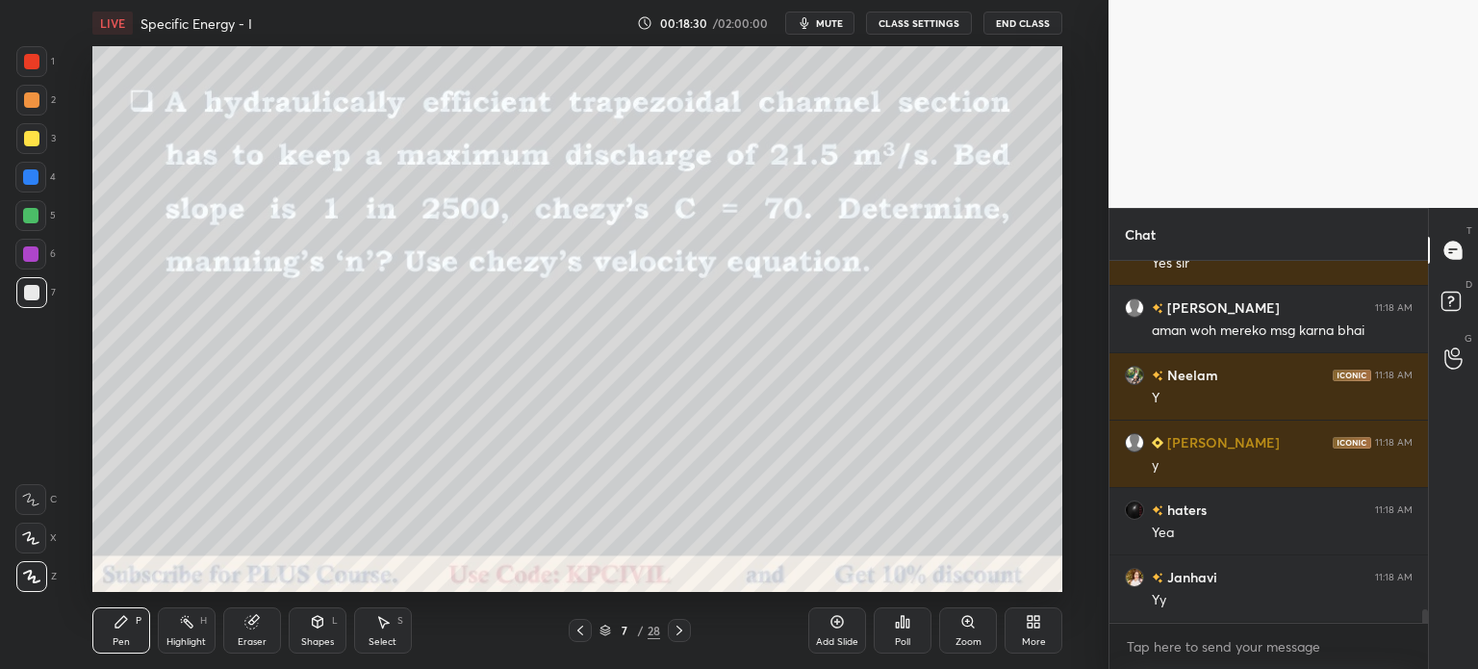
click at [19, 114] on div at bounding box center [31, 100] width 31 height 31
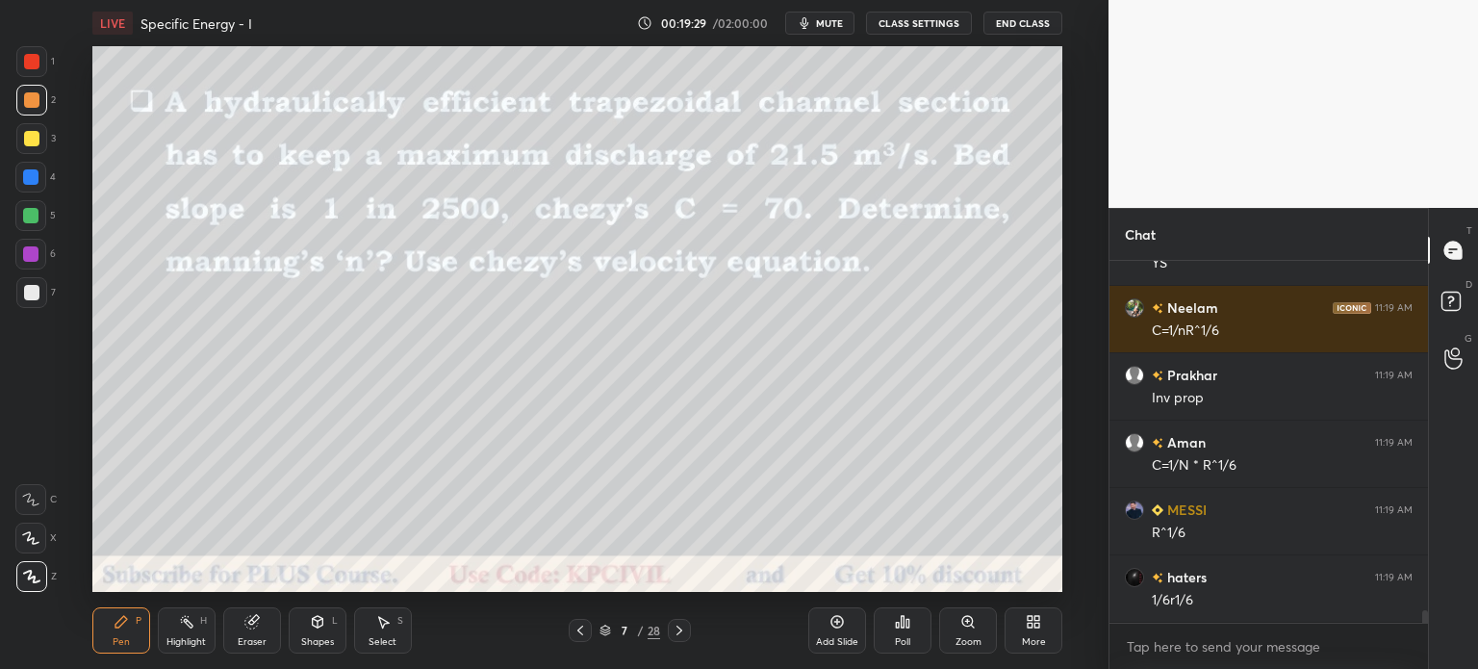
scroll to position [10033, 0]
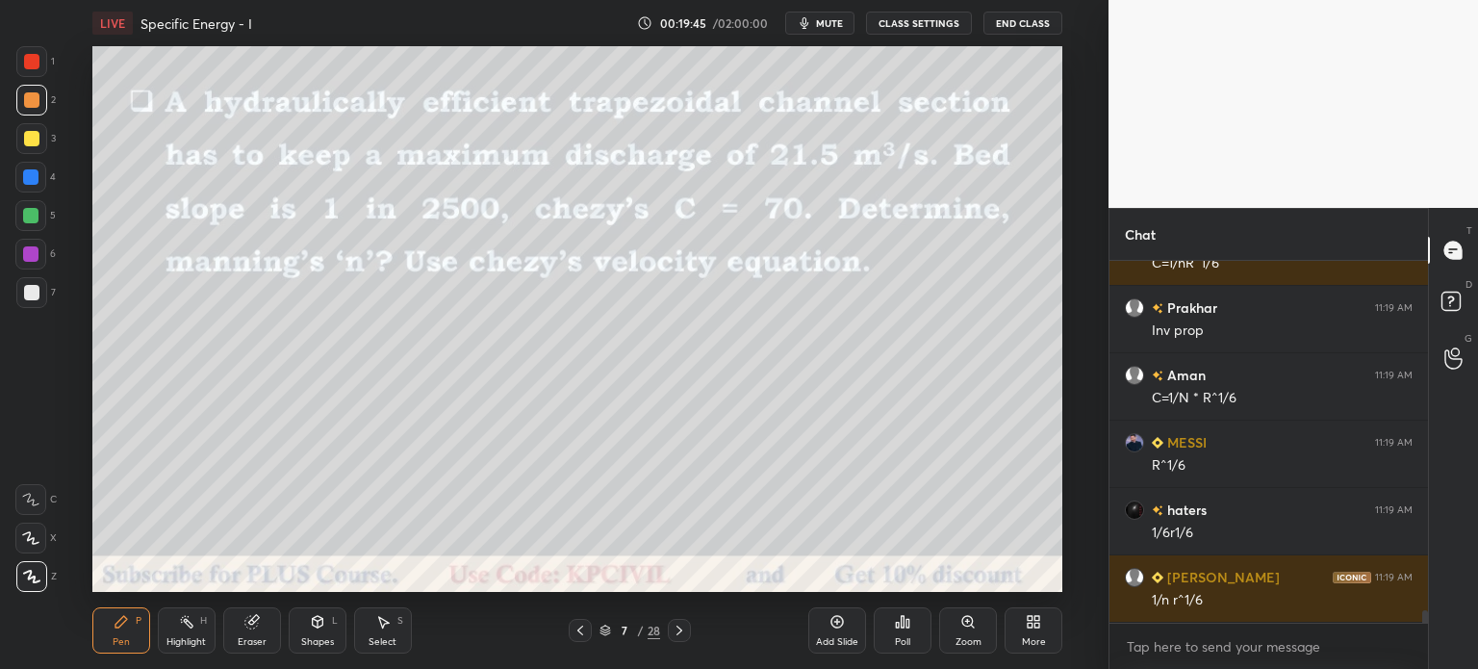
click at [28, 298] on div at bounding box center [31, 292] width 15 height 15
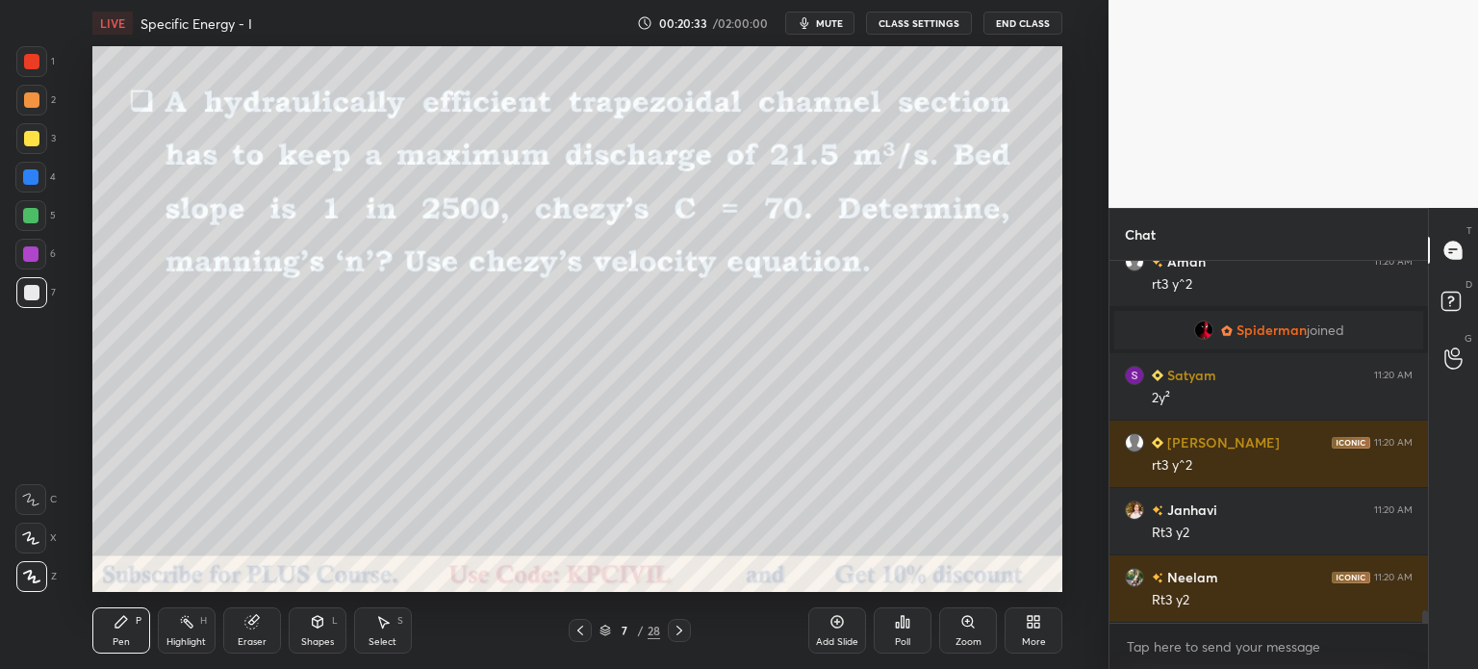
scroll to position [9922, 0]
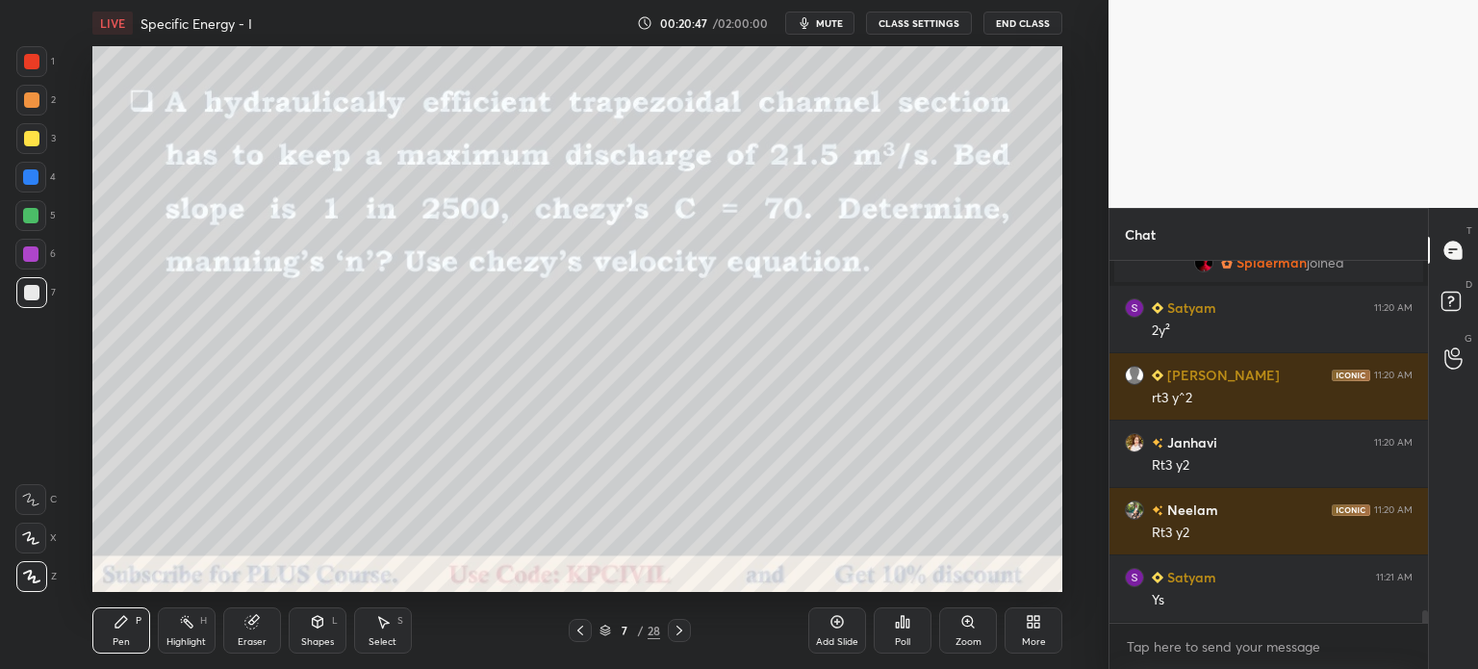
click at [23, 118] on div "2" at bounding box center [35, 104] width 39 height 38
click at [24, 295] on div at bounding box center [31, 292] width 15 height 15
click at [25, 141] on div at bounding box center [31, 138] width 15 height 15
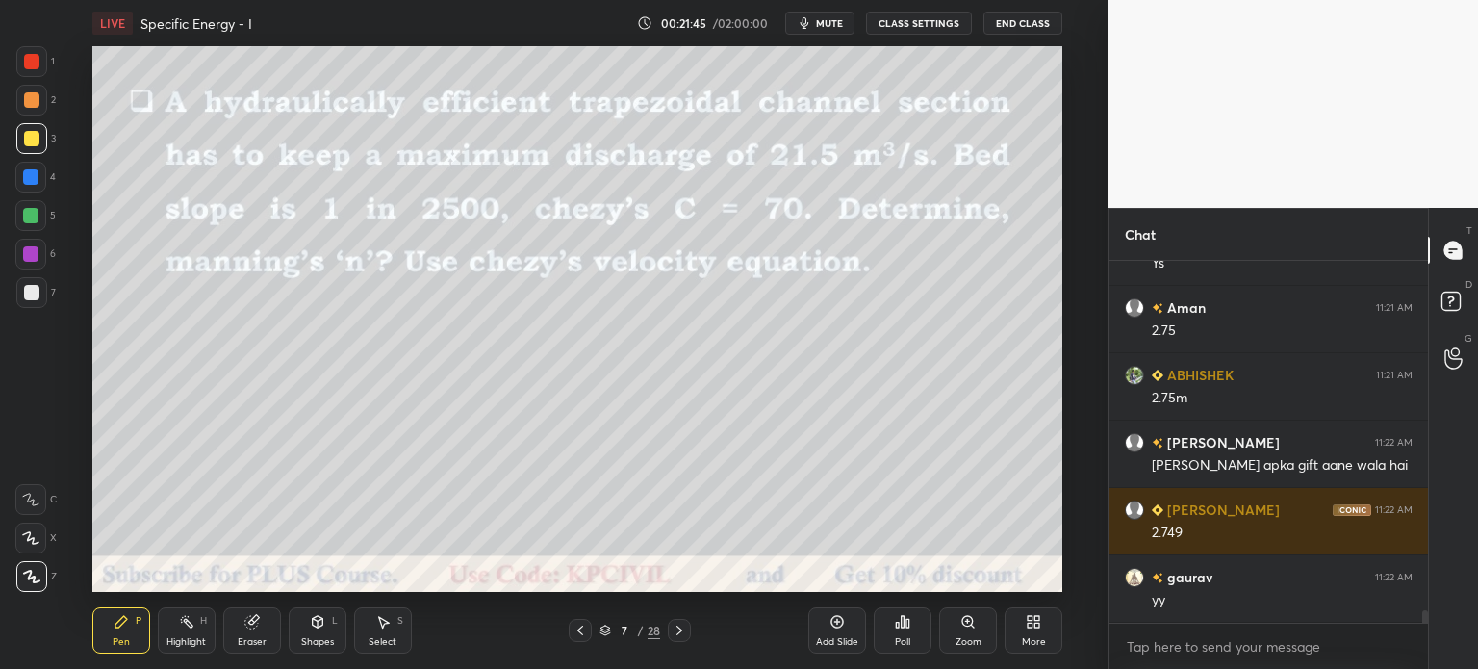
scroll to position [10326, 0]
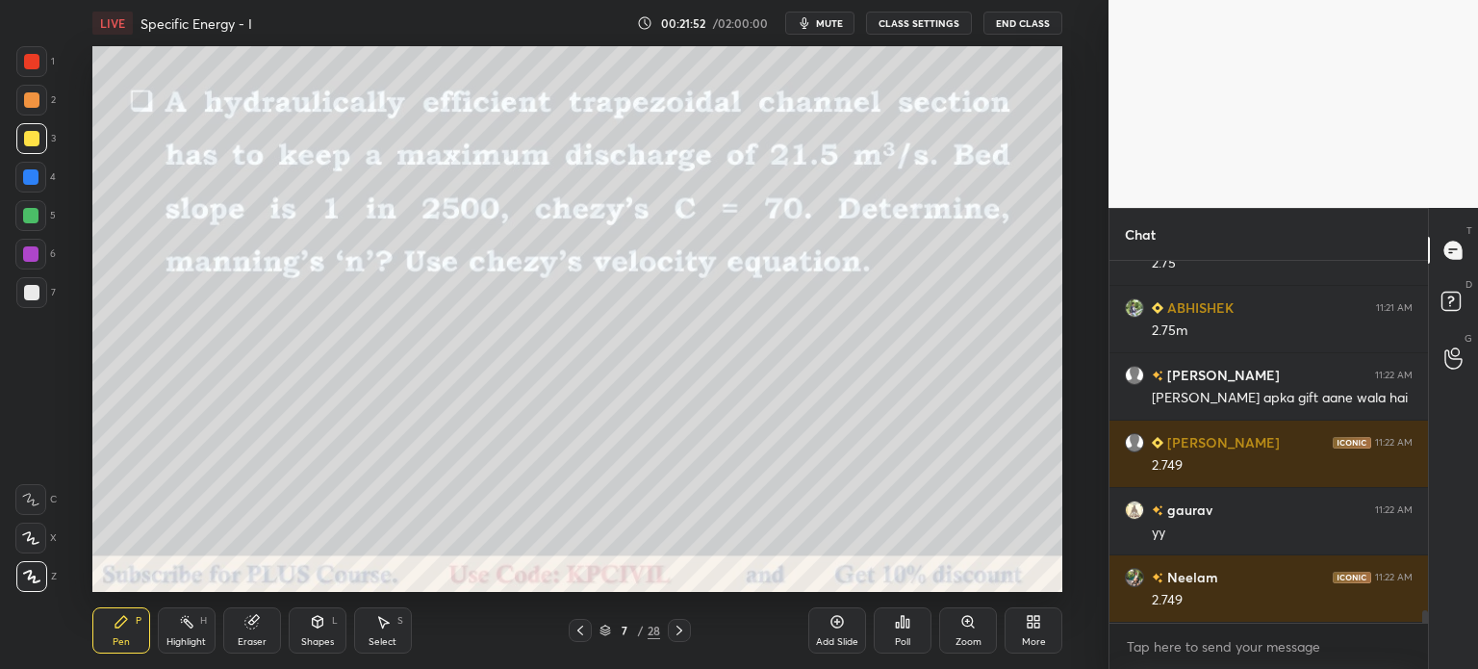
click at [247, 642] on div "Eraser" at bounding box center [252, 642] width 29 height 10
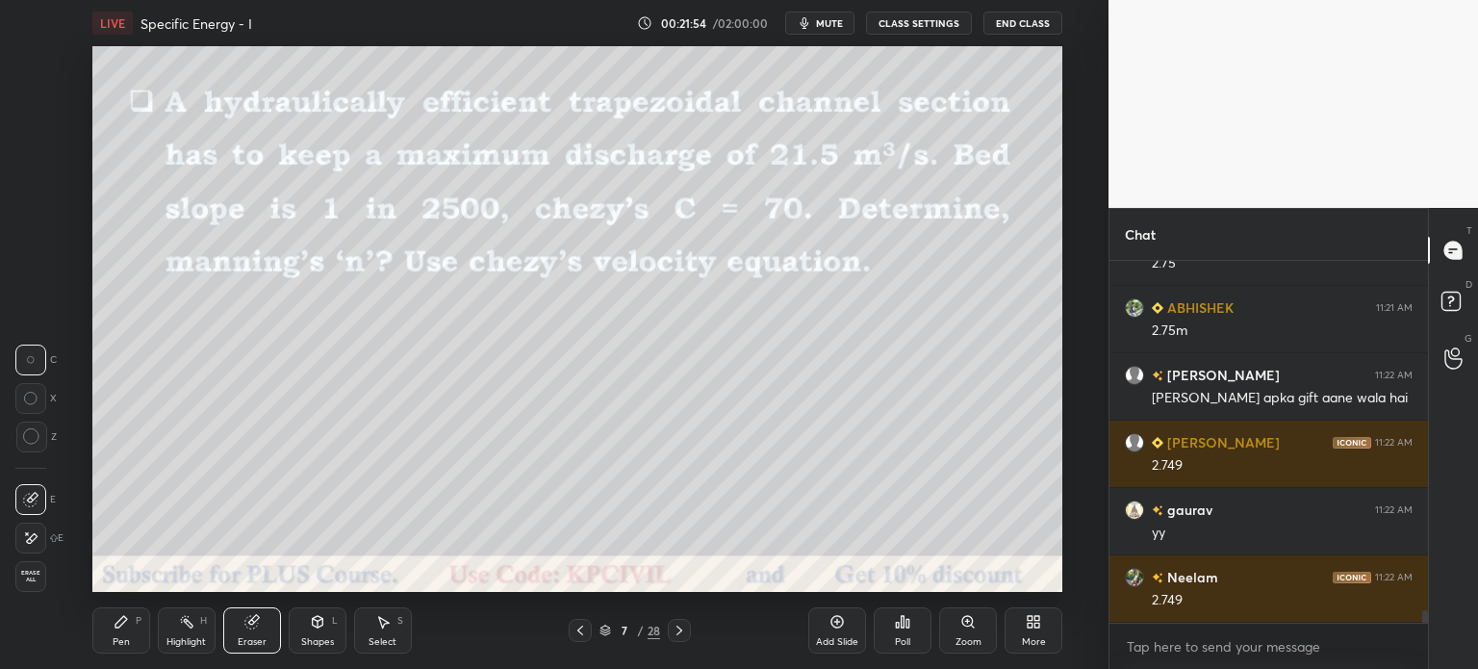
click at [380, 637] on div "Select" at bounding box center [382, 642] width 28 height 10
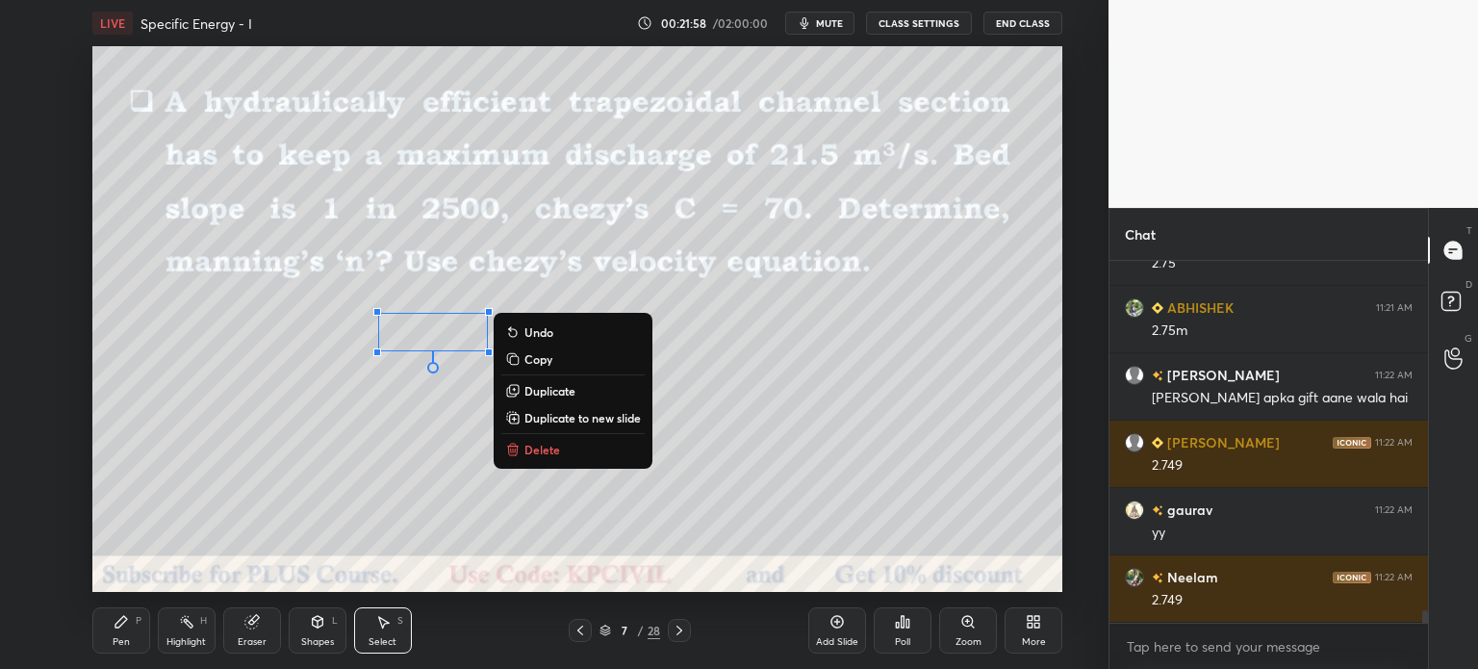
click at [108, 638] on div "Pen P" at bounding box center [121, 630] width 58 height 46
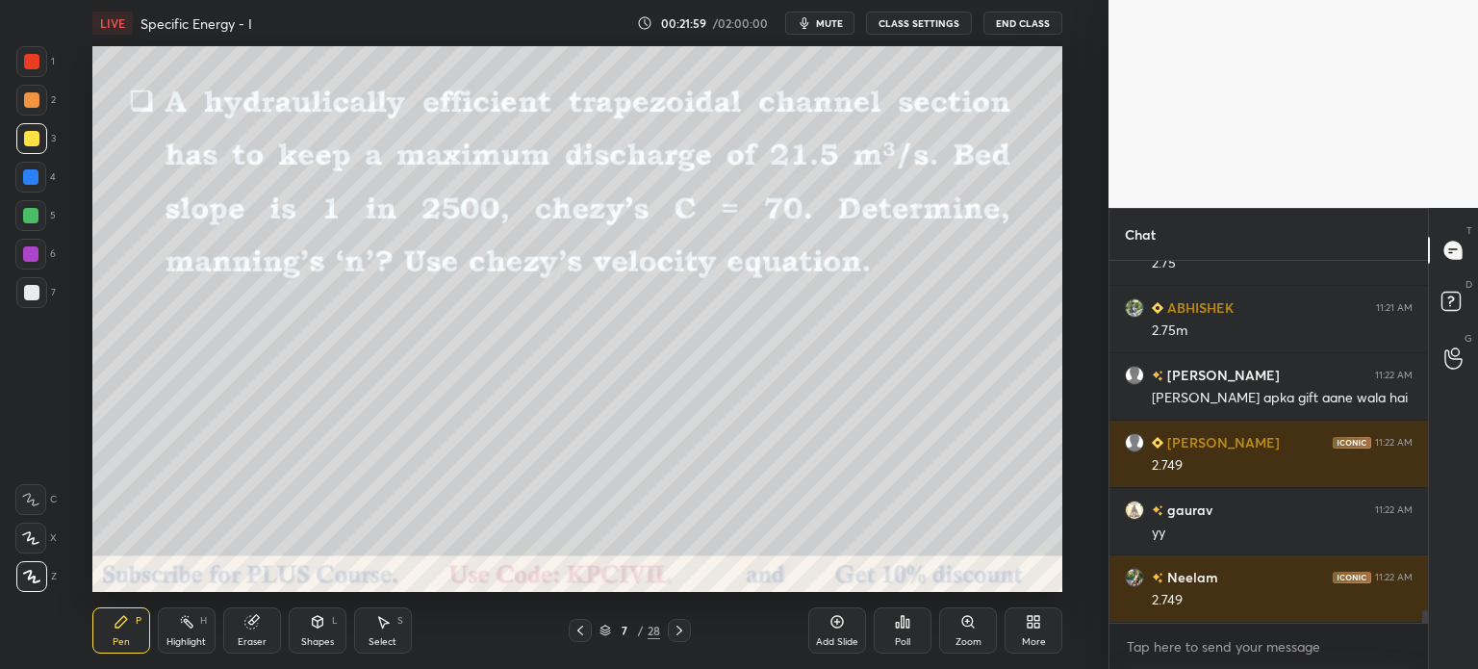
scroll to position [10393, 0]
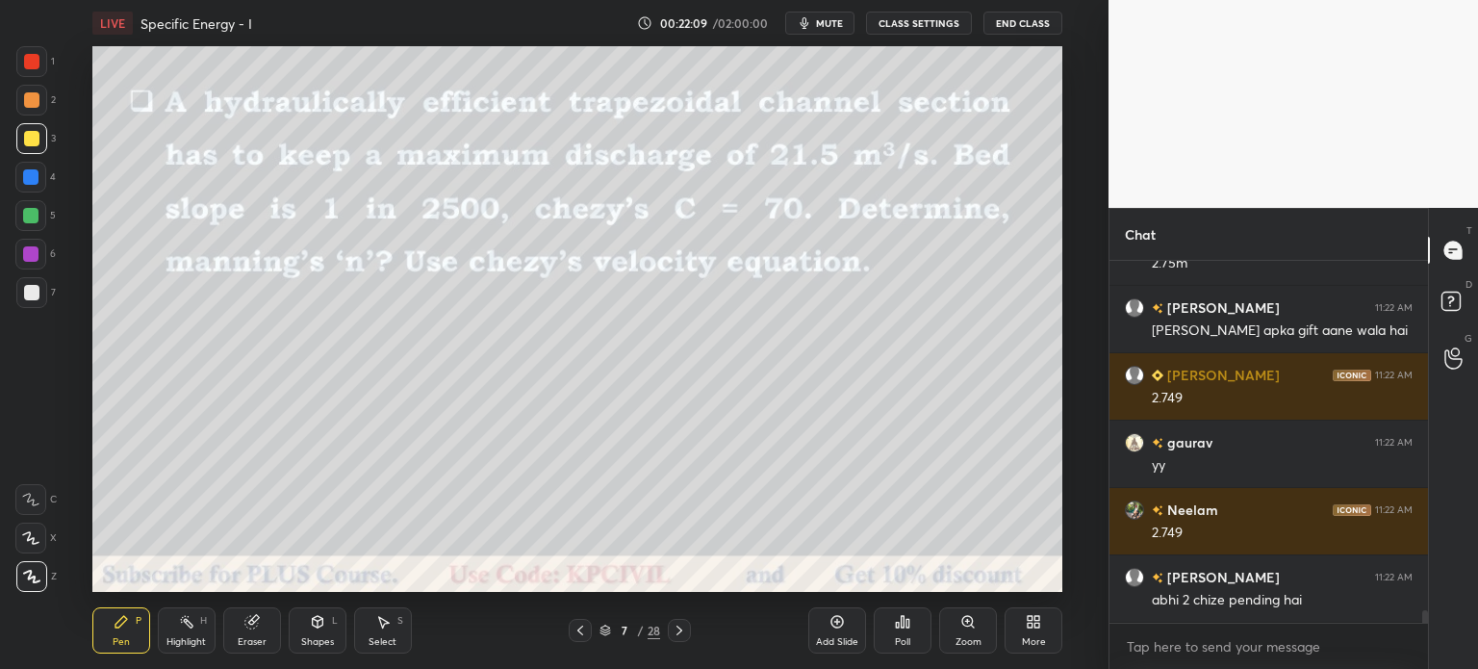
click at [242, 635] on div "Eraser" at bounding box center [252, 630] width 58 height 46
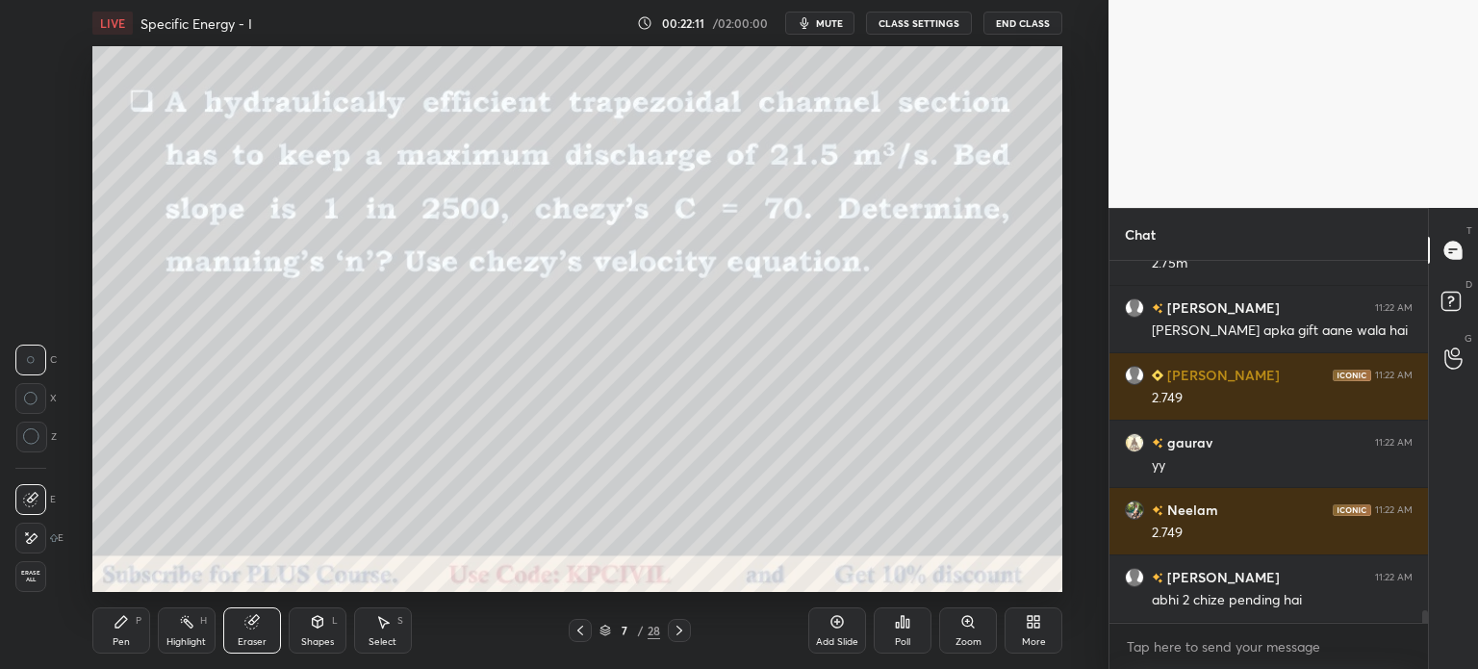
click at [114, 641] on div "Pen" at bounding box center [121, 642] width 17 height 10
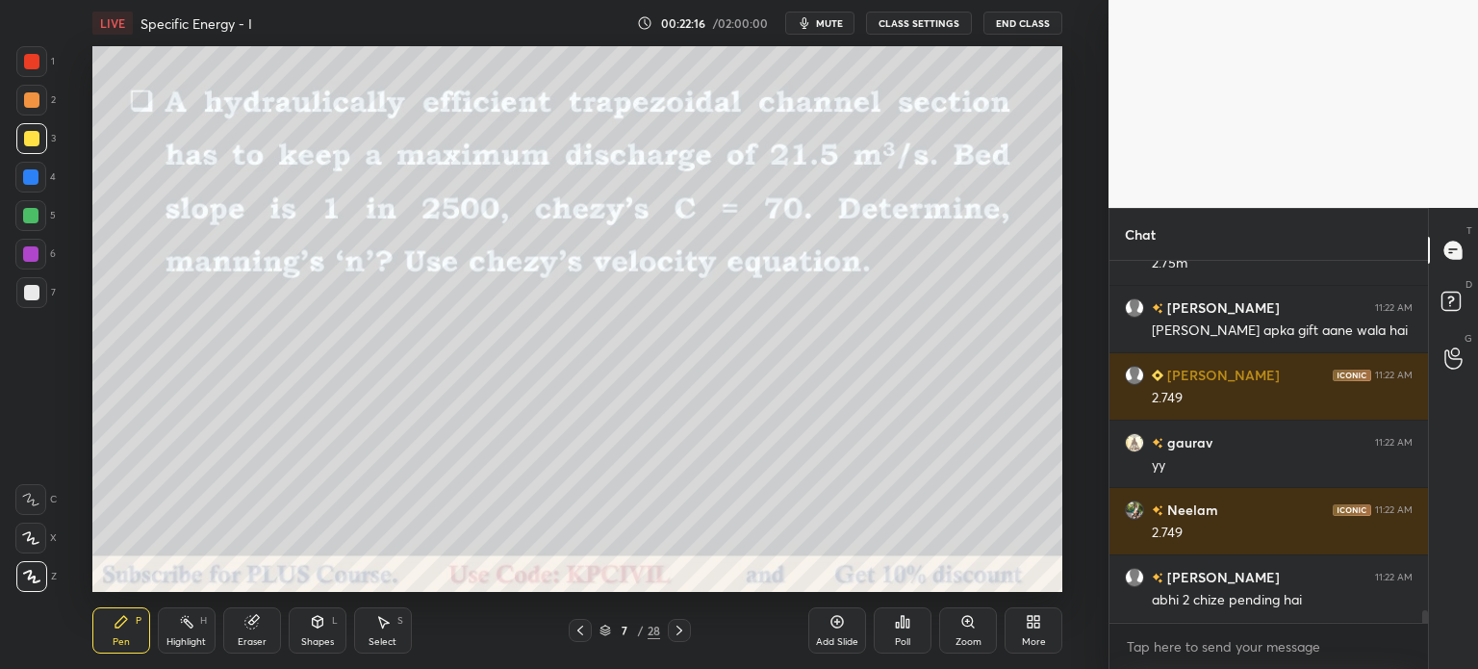
scroll to position [10439, 0]
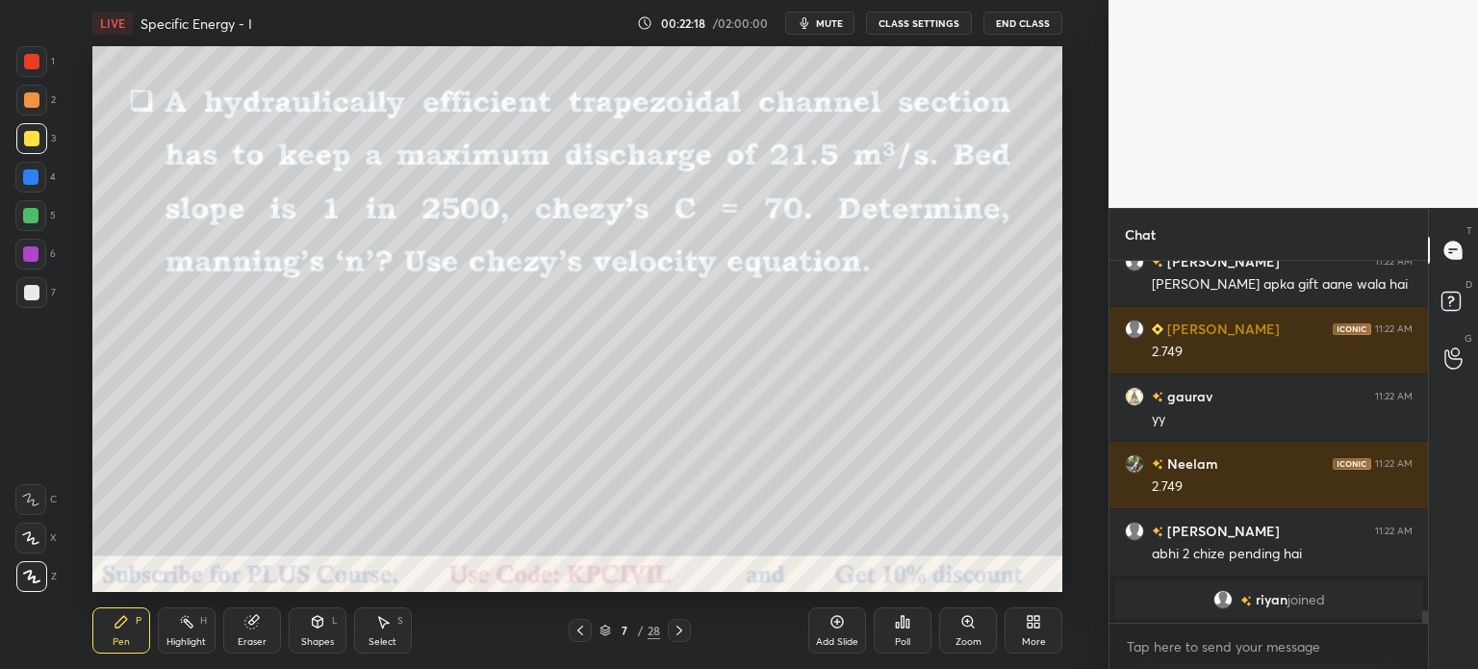
click at [21, 305] on div at bounding box center [31, 292] width 31 height 31
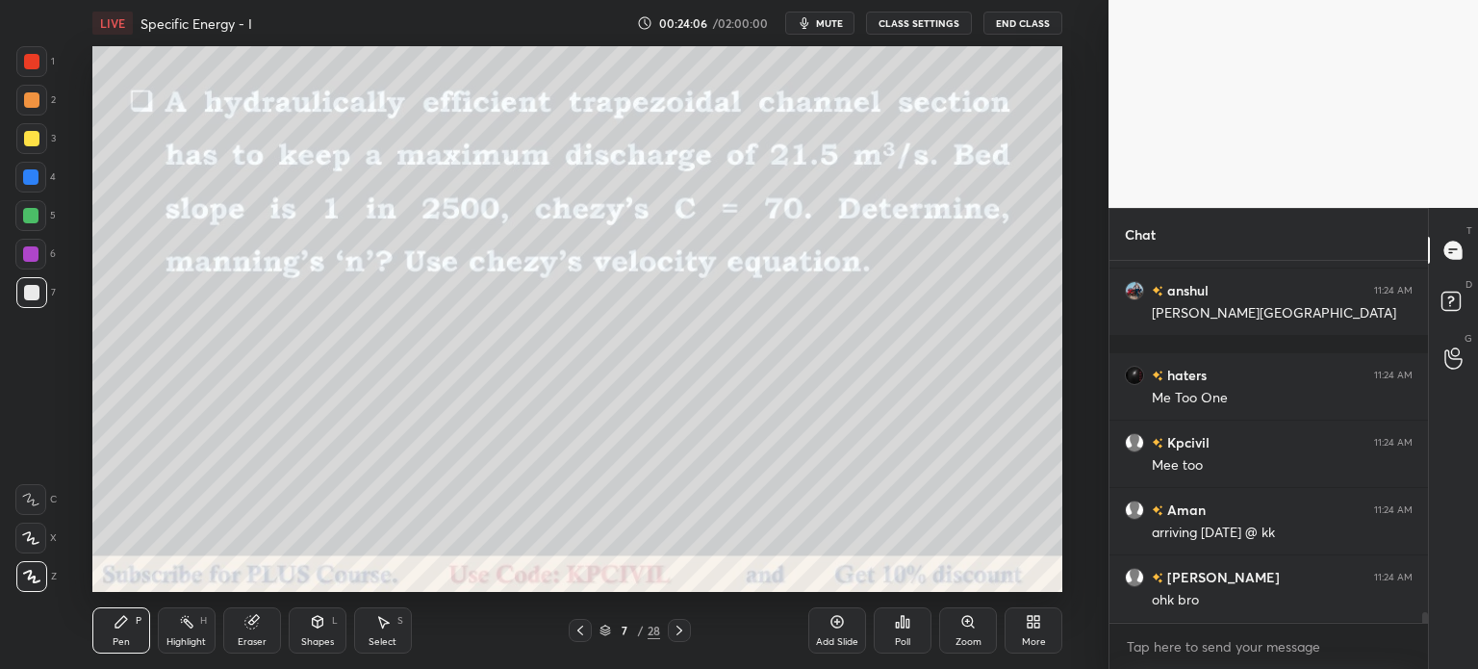
scroll to position [11807, 0]
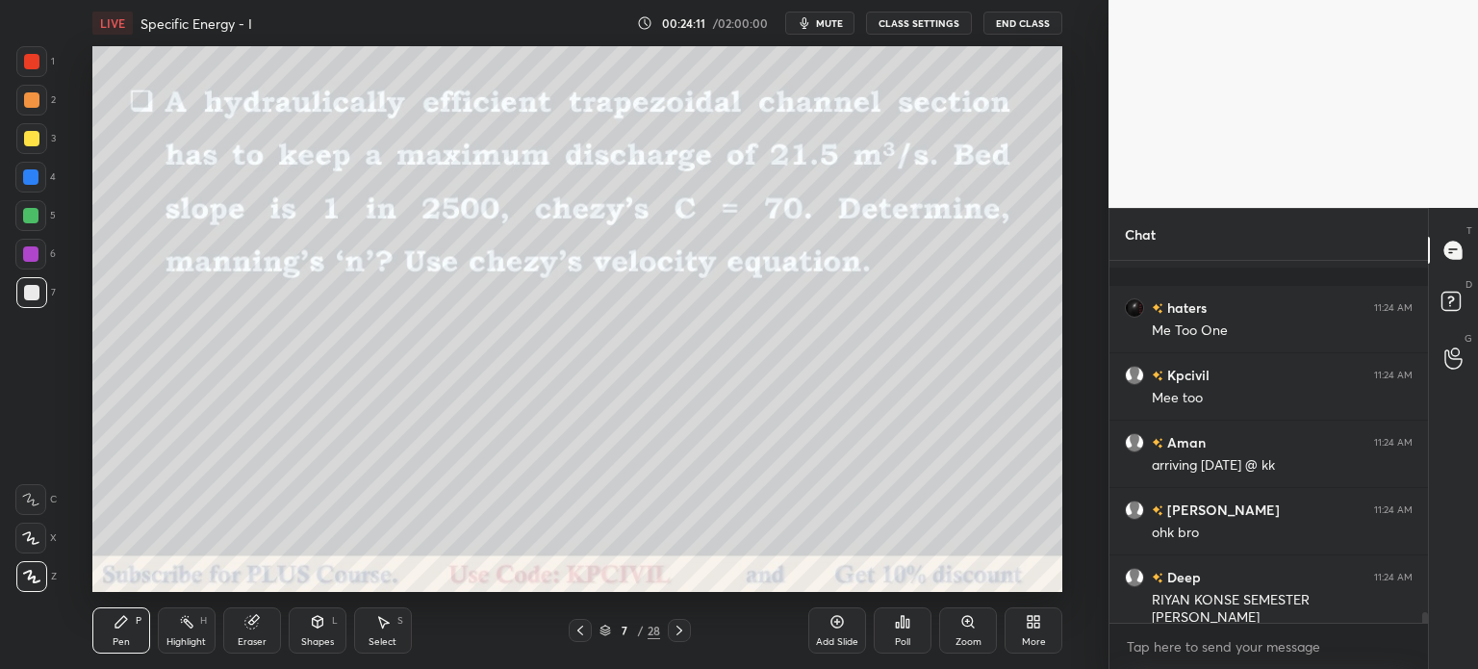
click at [677, 622] on div at bounding box center [679, 630] width 23 height 23
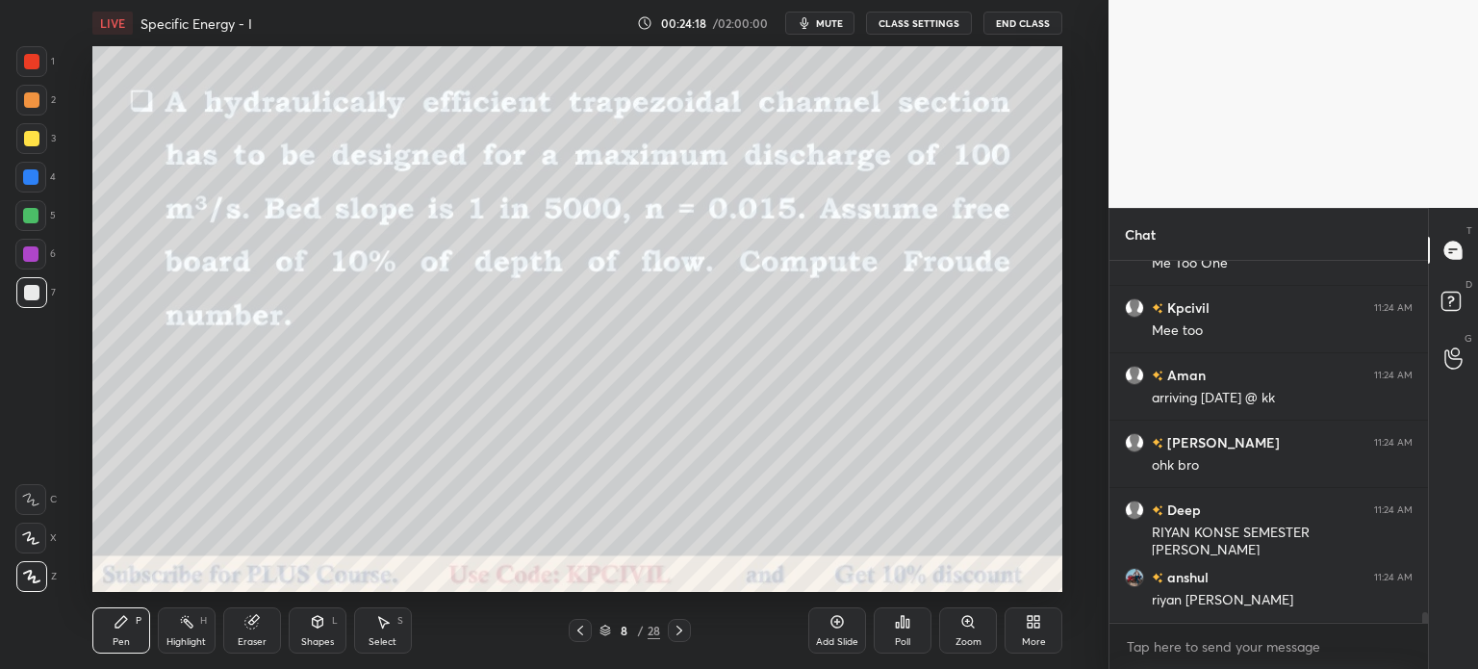
click at [997, 26] on button "End Class" at bounding box center [1022, 23] width 79 height 23
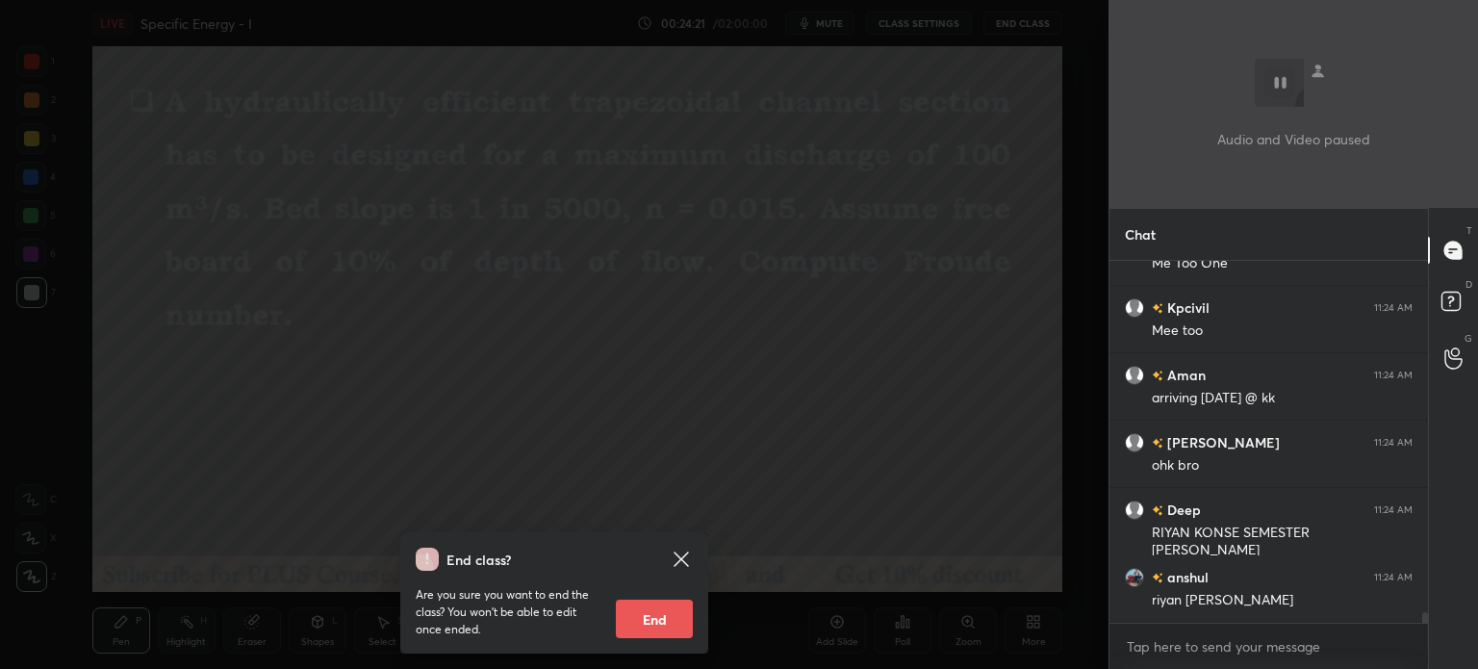
click at [809, 268] on div "End class? Are you sure you want to end the class? You won’t be able to edit on…" at bounding box center [554, 334] width 1108 height 669
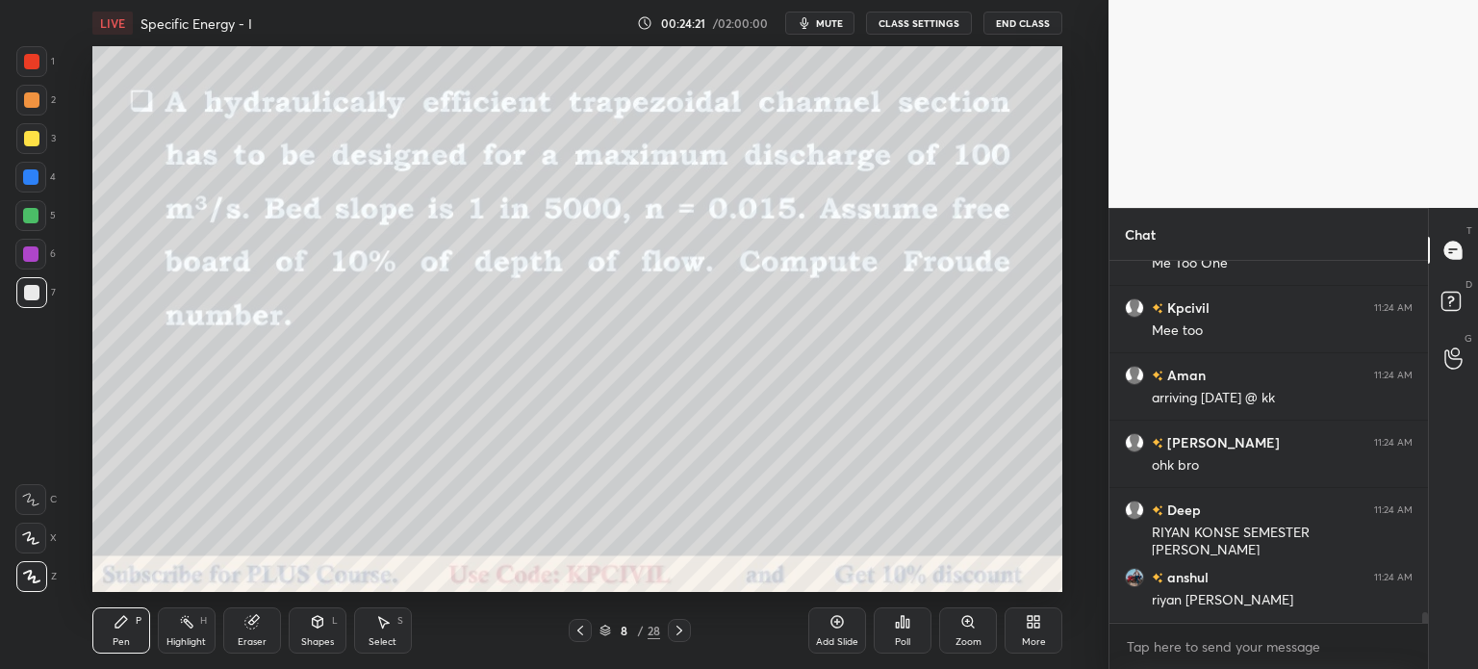
scroll to position [11942, 0]
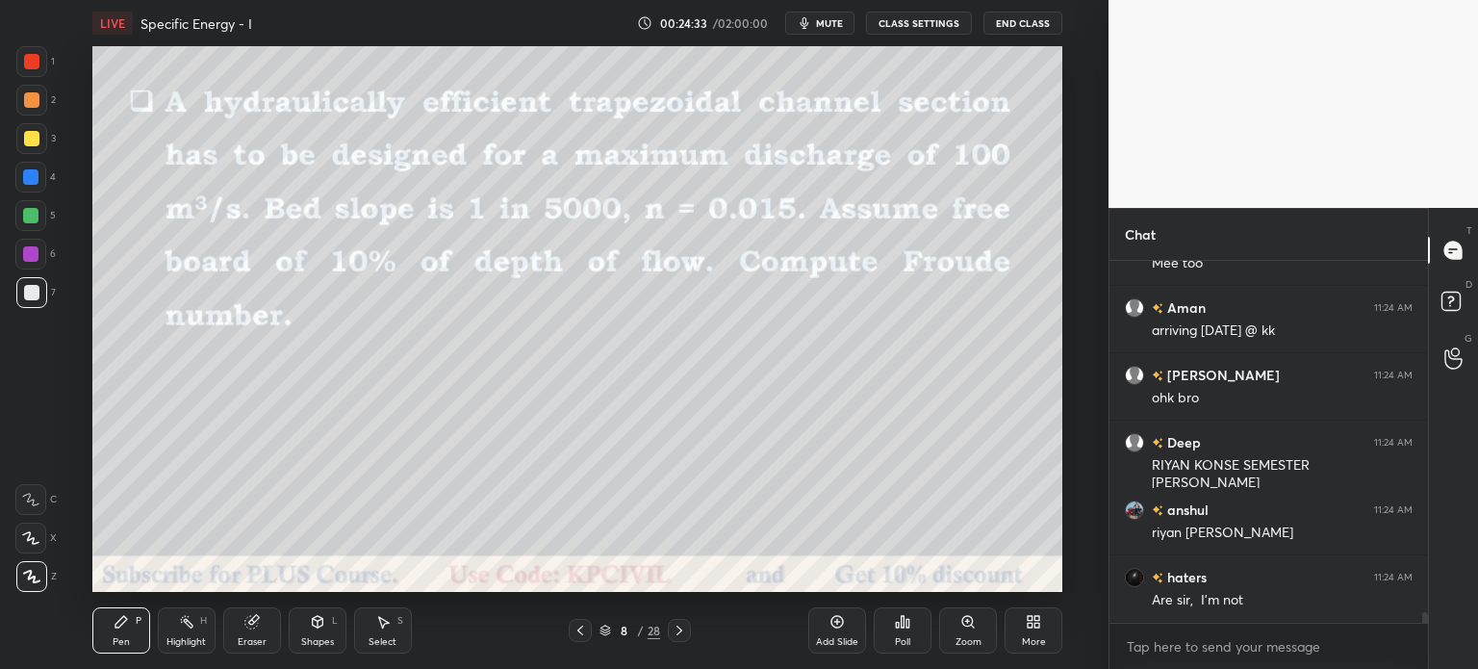
click at [22, 103] on div at bounding box center [31, 100] width 31 height 31
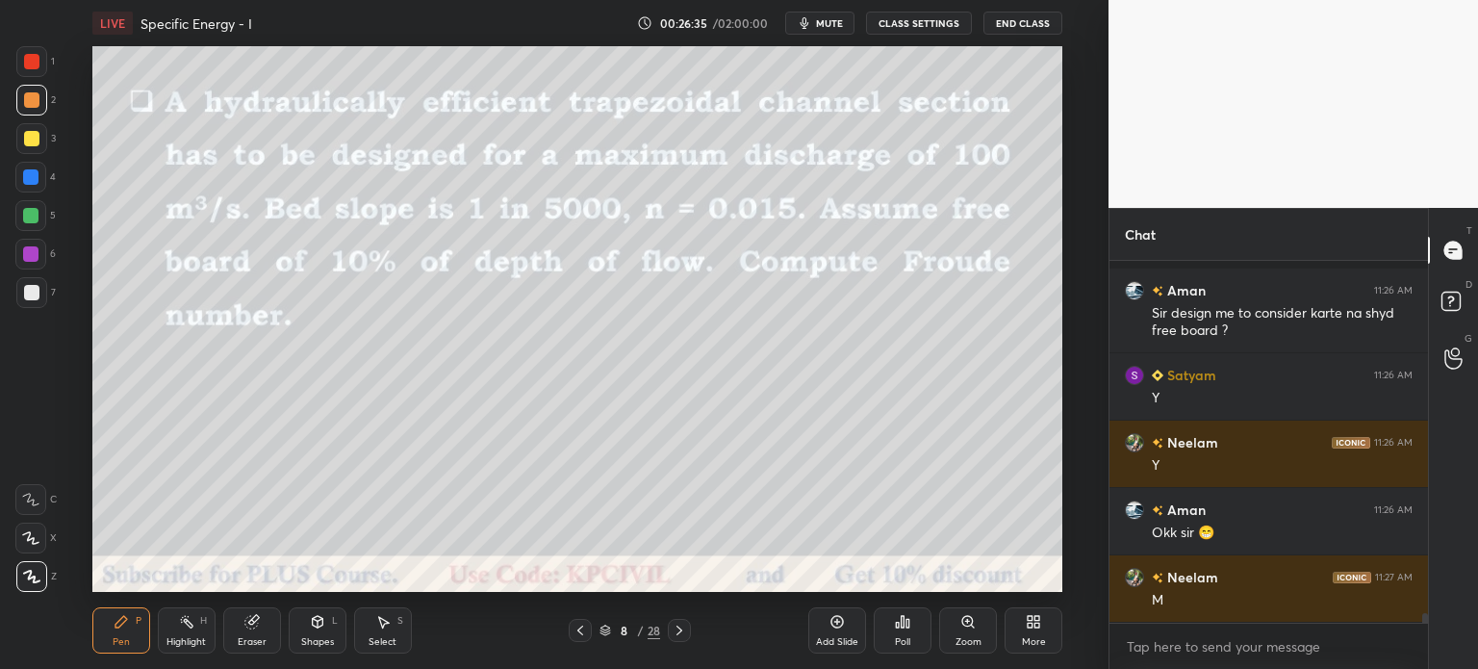
scroll to position [13104, 0]
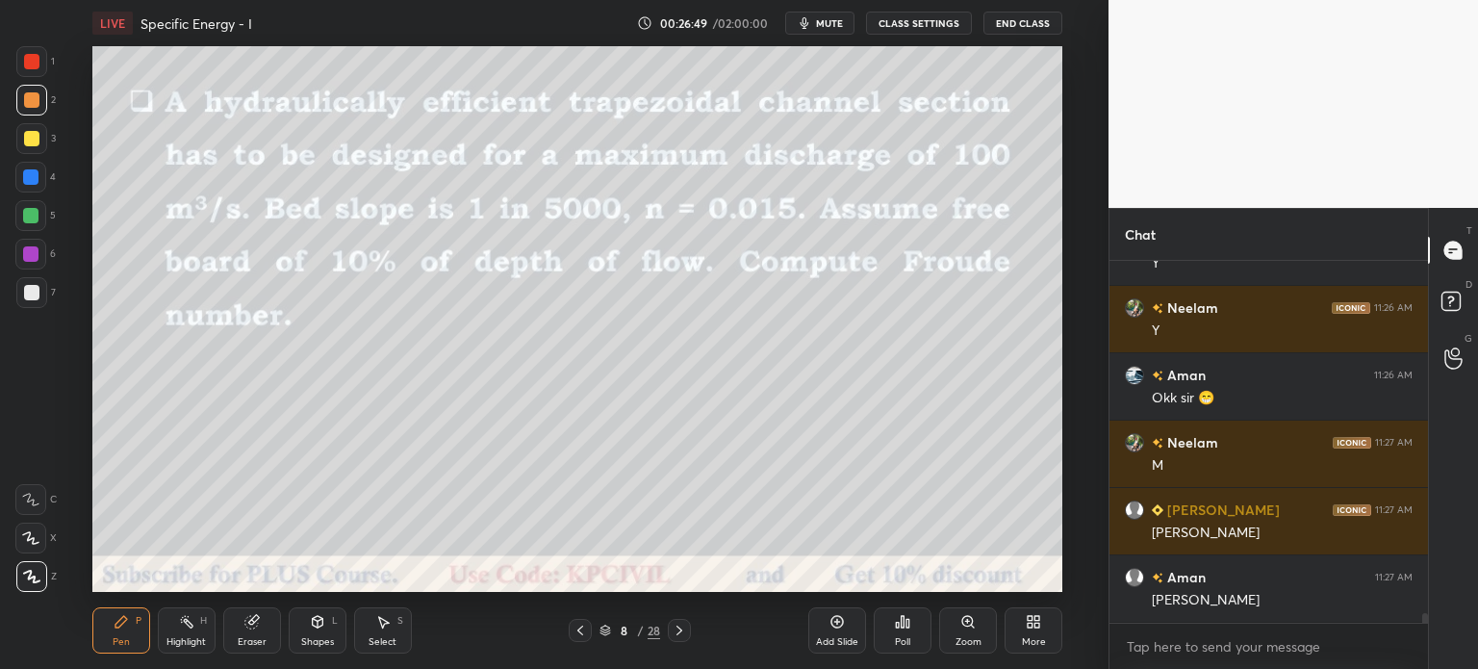
click at [30, 309] on div "7" at bounding box center [35, 296] width 39 height 38
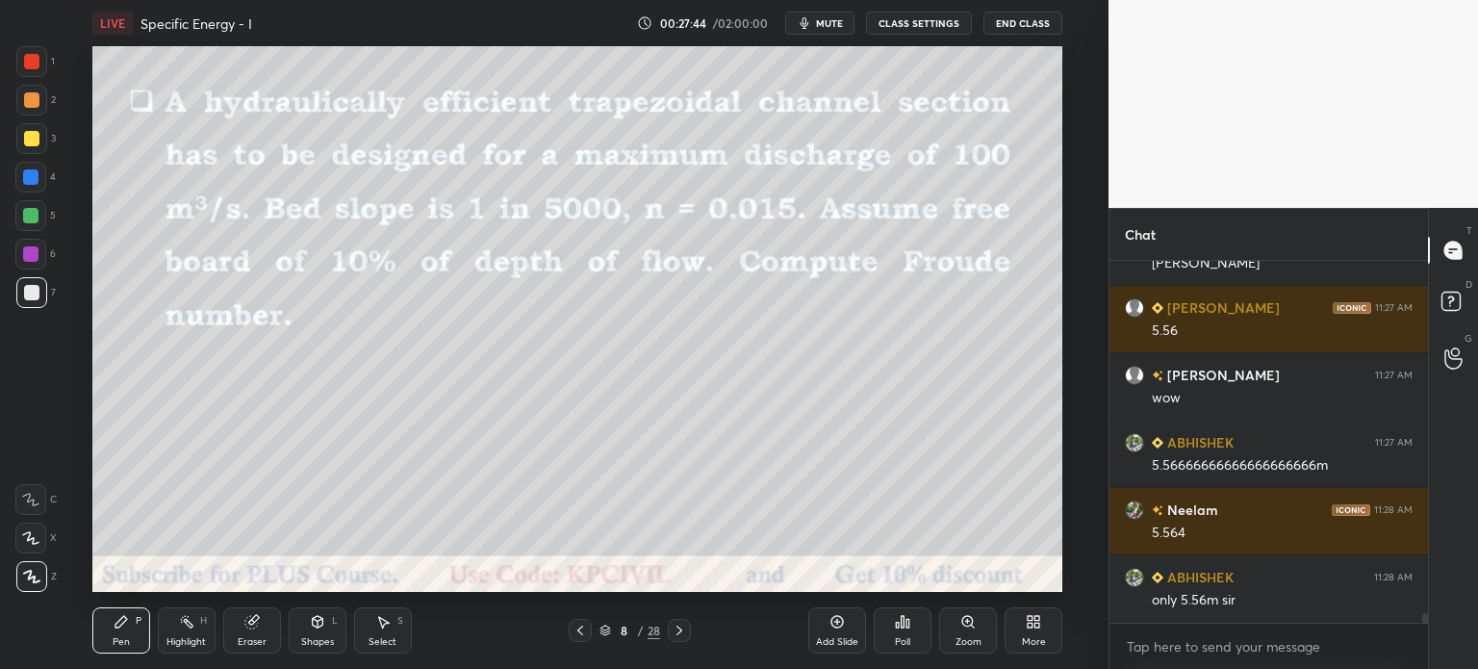
scroll to position [13508, 0]
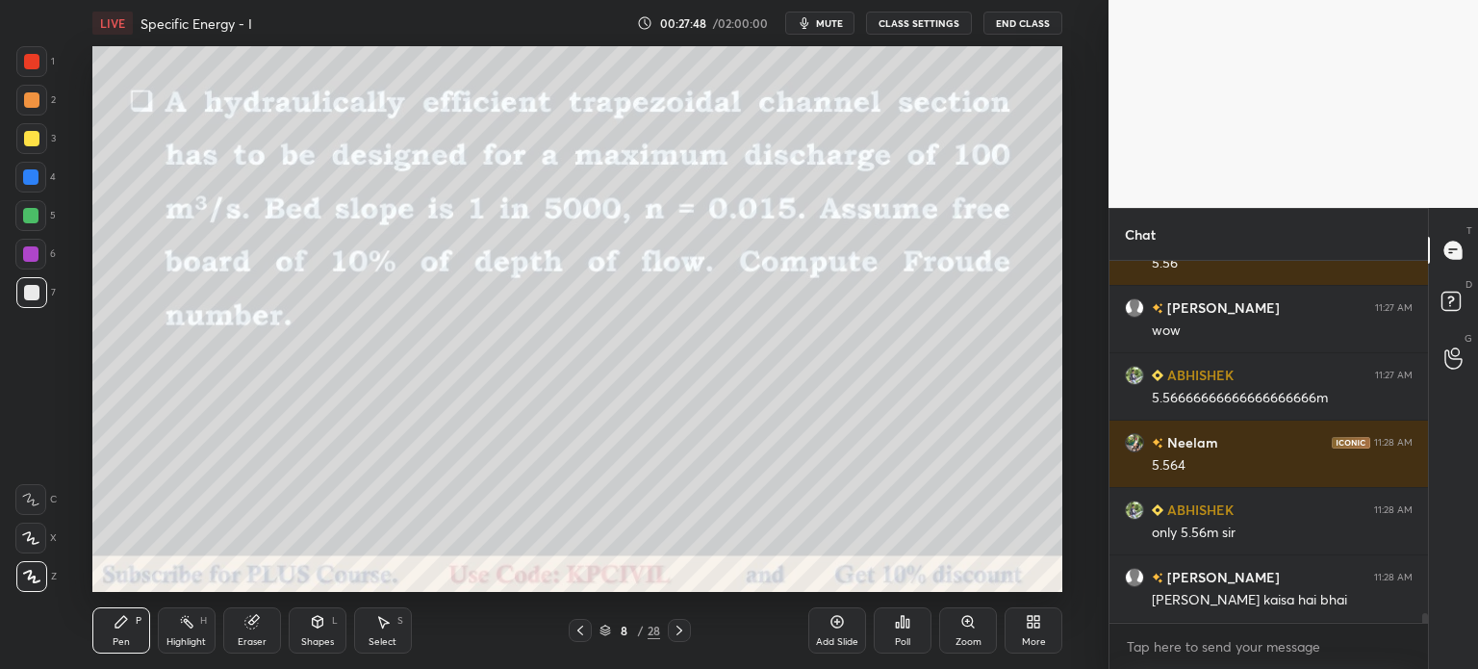
click at [678, 632] on icon at bounding box center [679, 630] width 6 height 10
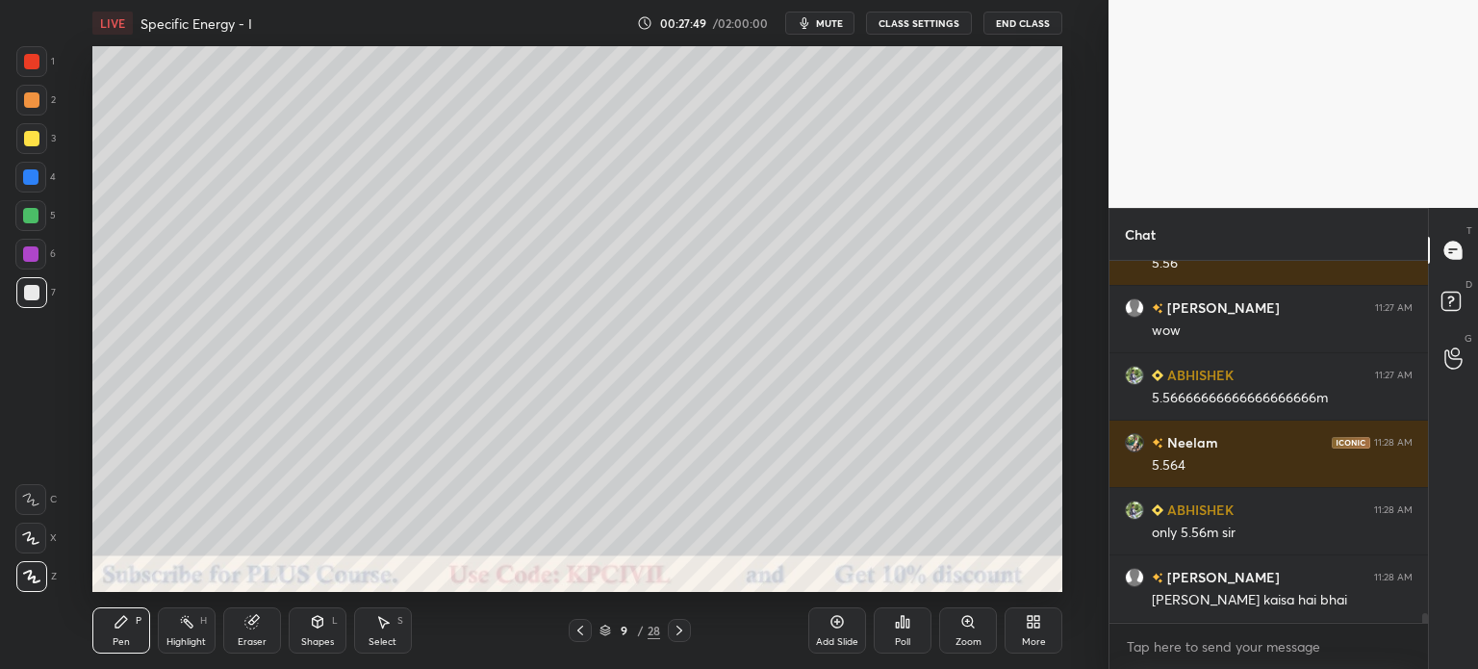
click at [27, 148] on div at bounding box center [31, 138] width 31 height 31
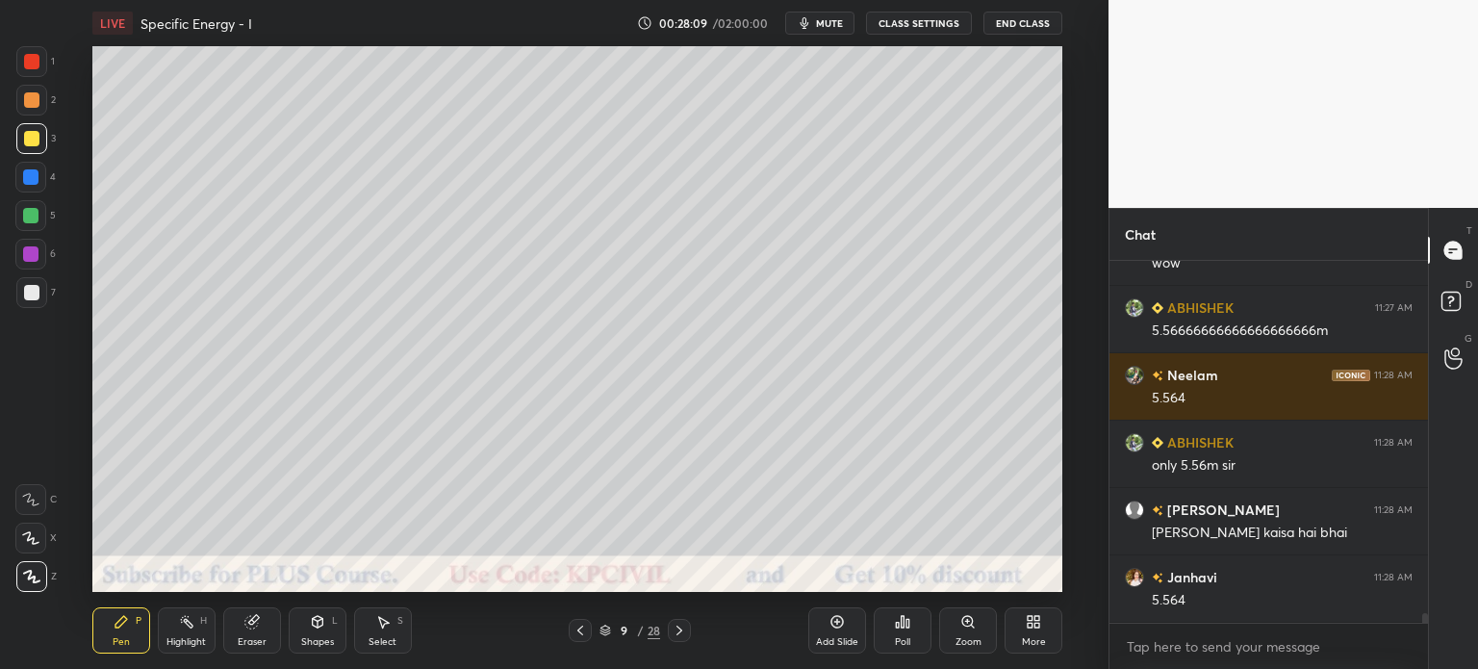
scroll to position [13643, 0]
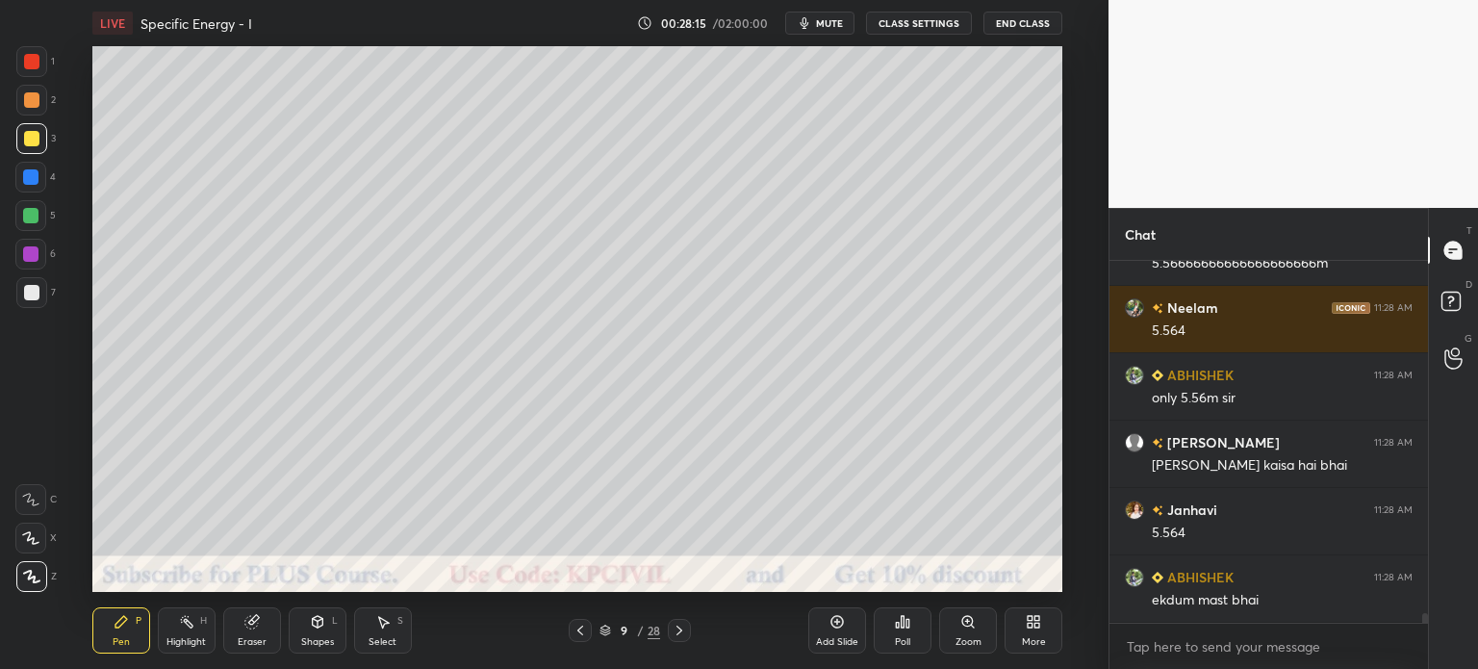
click at [23, 303] on div at bounding box center [31, 292] width 31 height 31
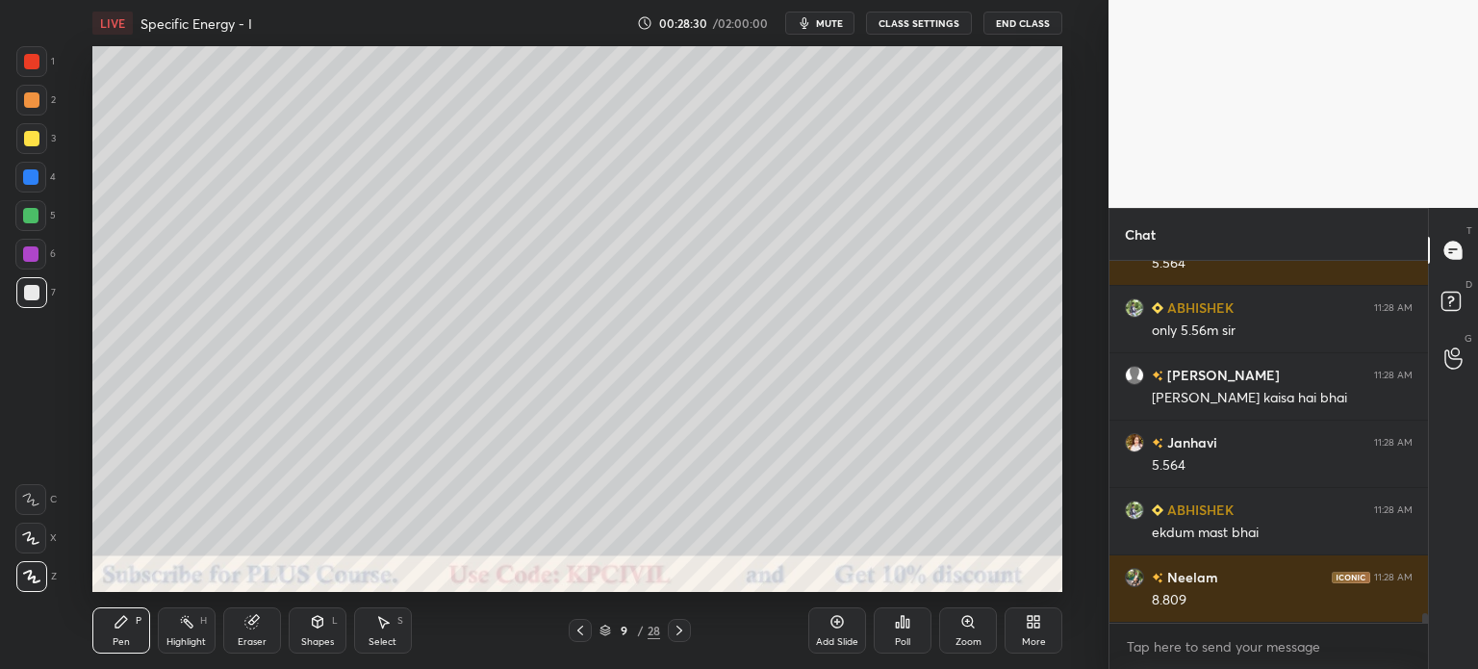
click at [25, 137] on div at bounding box center [31, 138] width 15 height 15
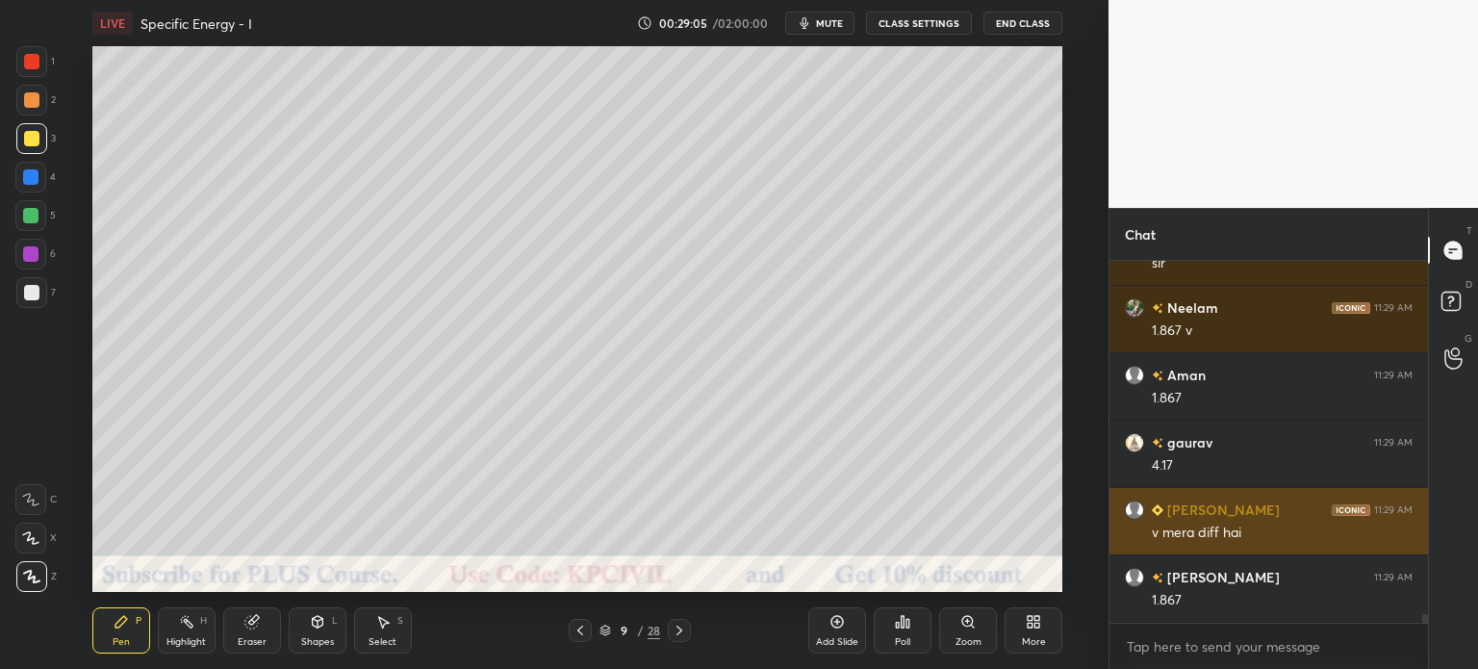
scroll to position [14621, 0]
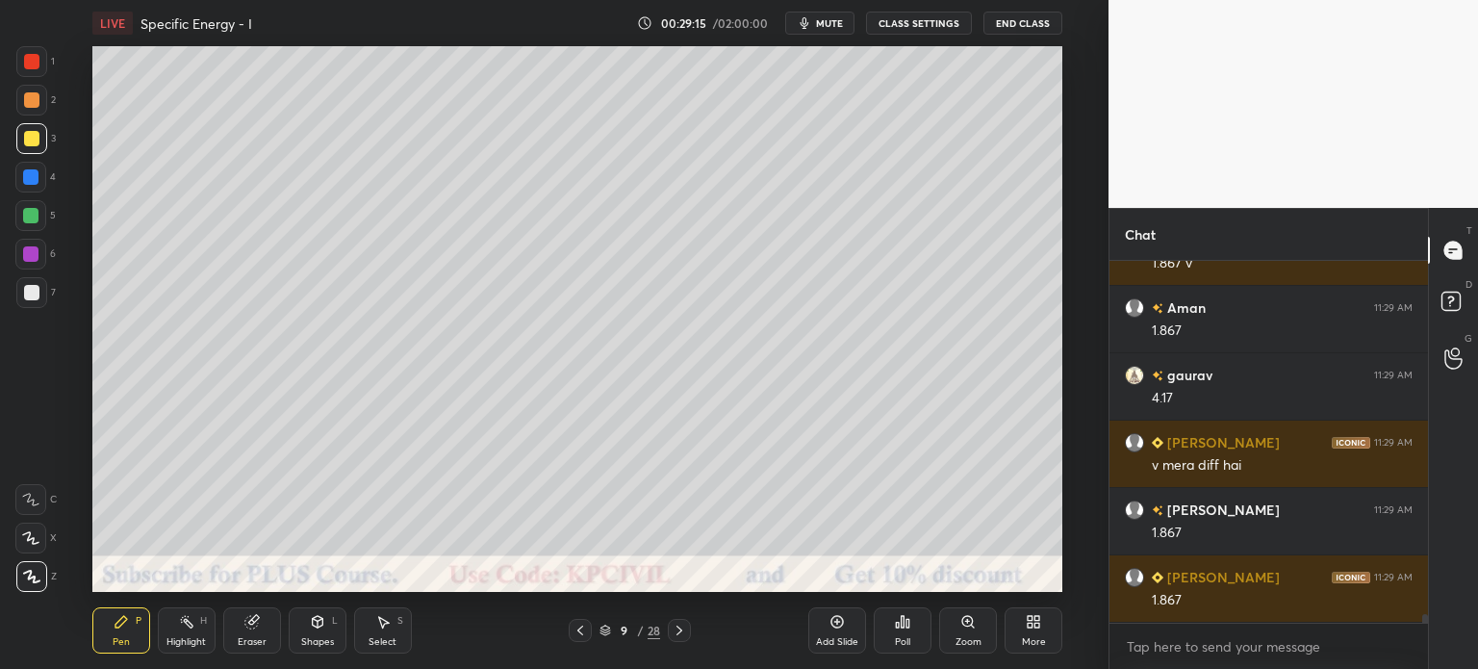
click at [255, 630] on div "Eraser" at bounding box center [252, 630] width 58 height 46
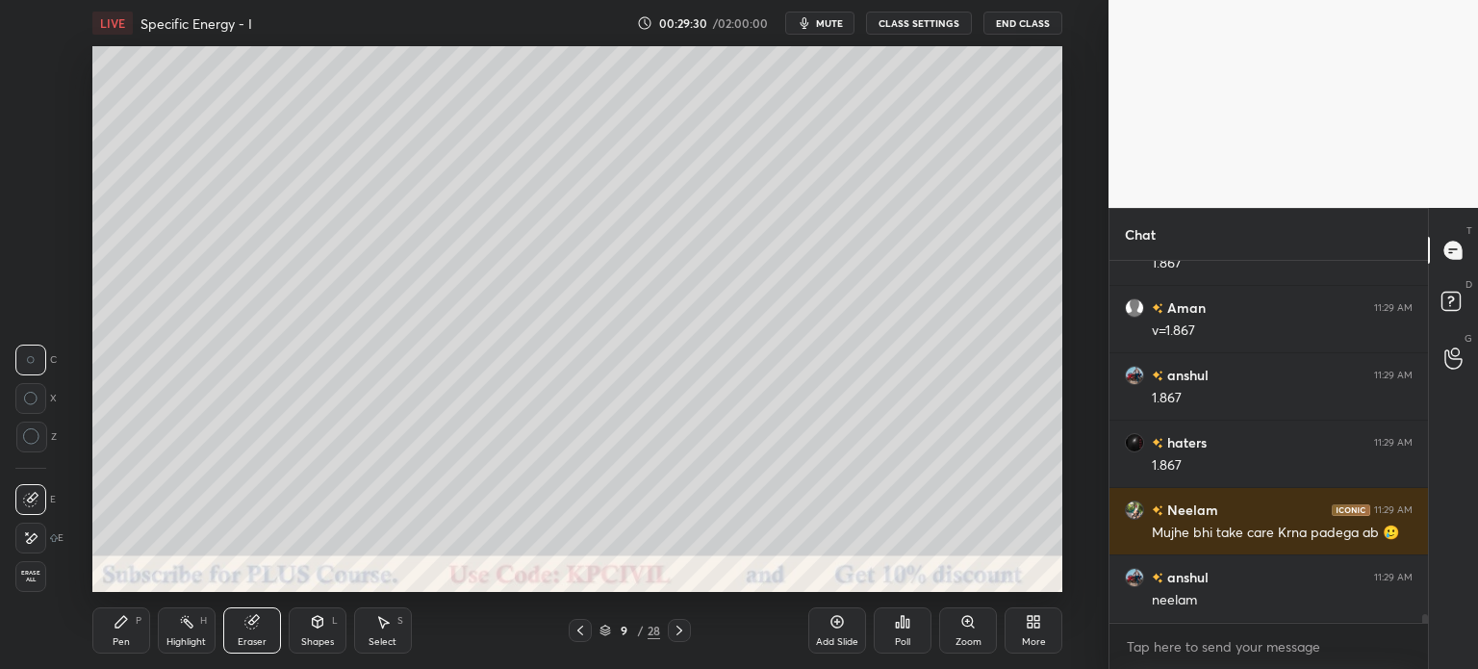
scroll to position [15092, 0]
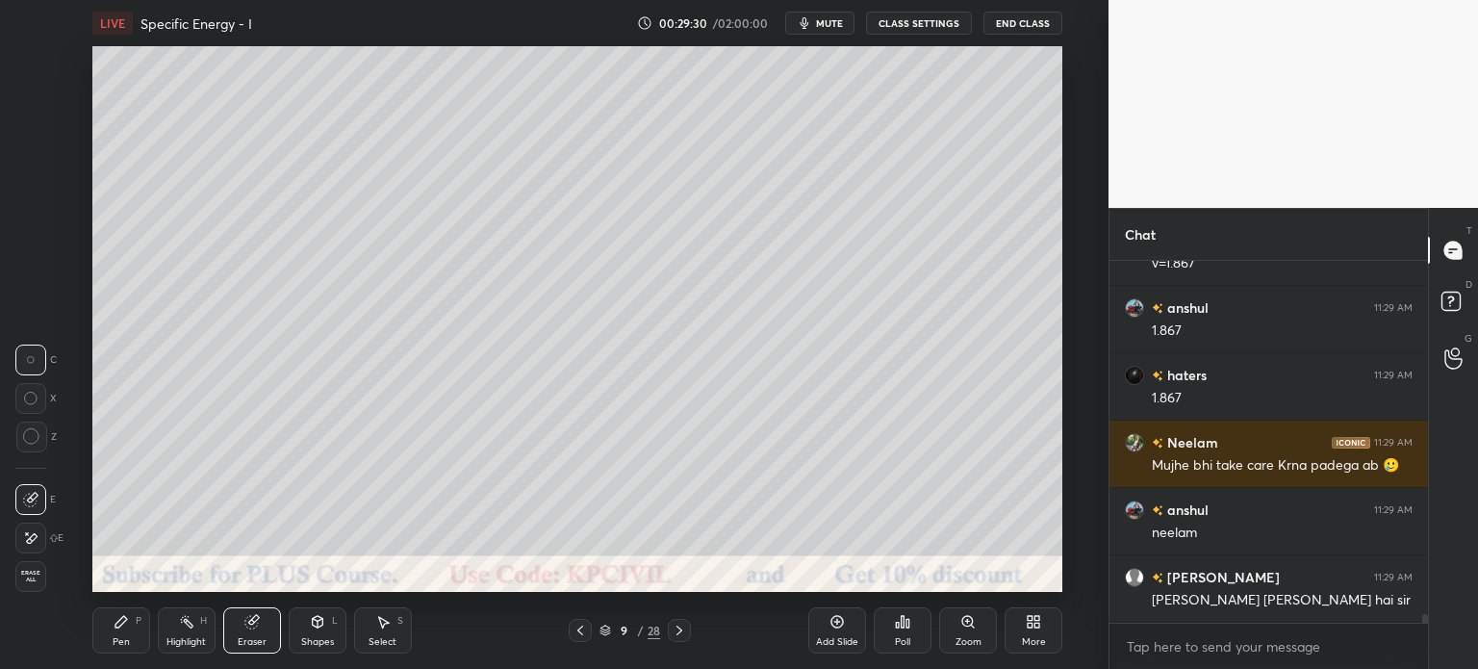
click at [125, 642] on div "Pen" at bounding box center [121, 642] width 17 height 10
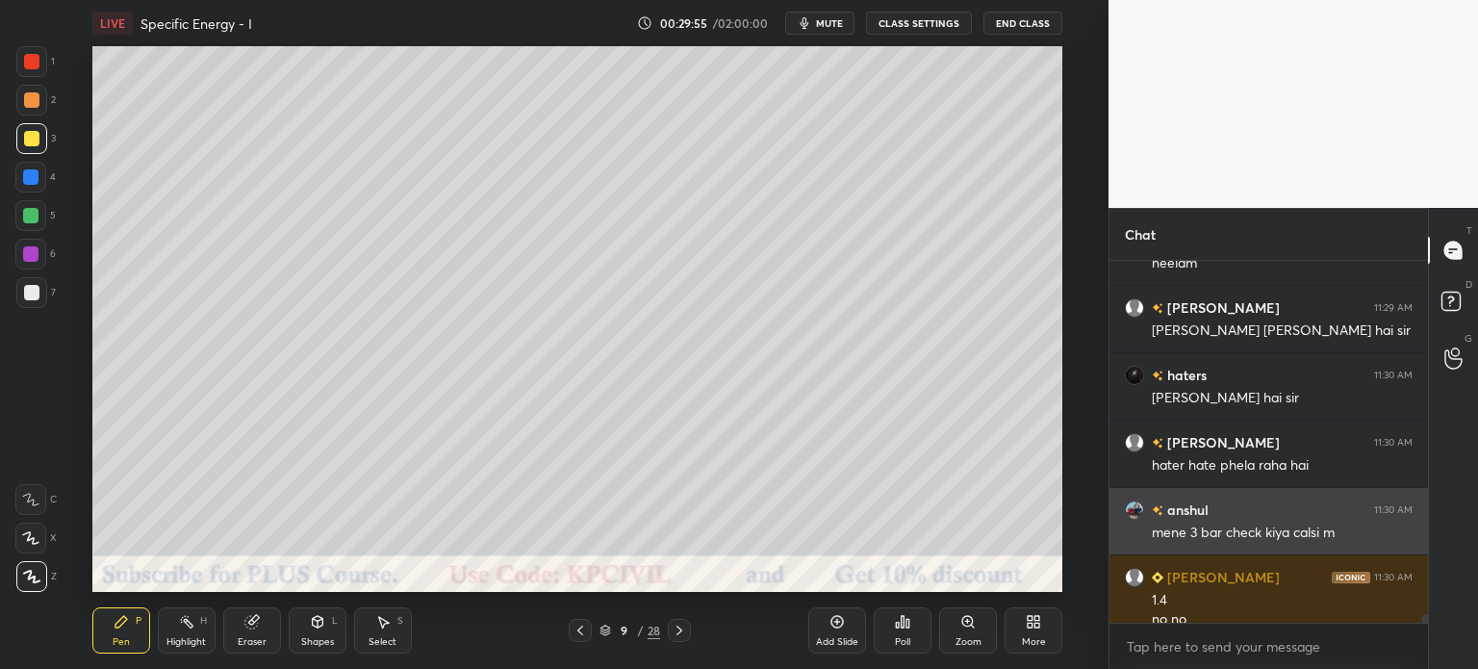
scroll to position [15381, 0]
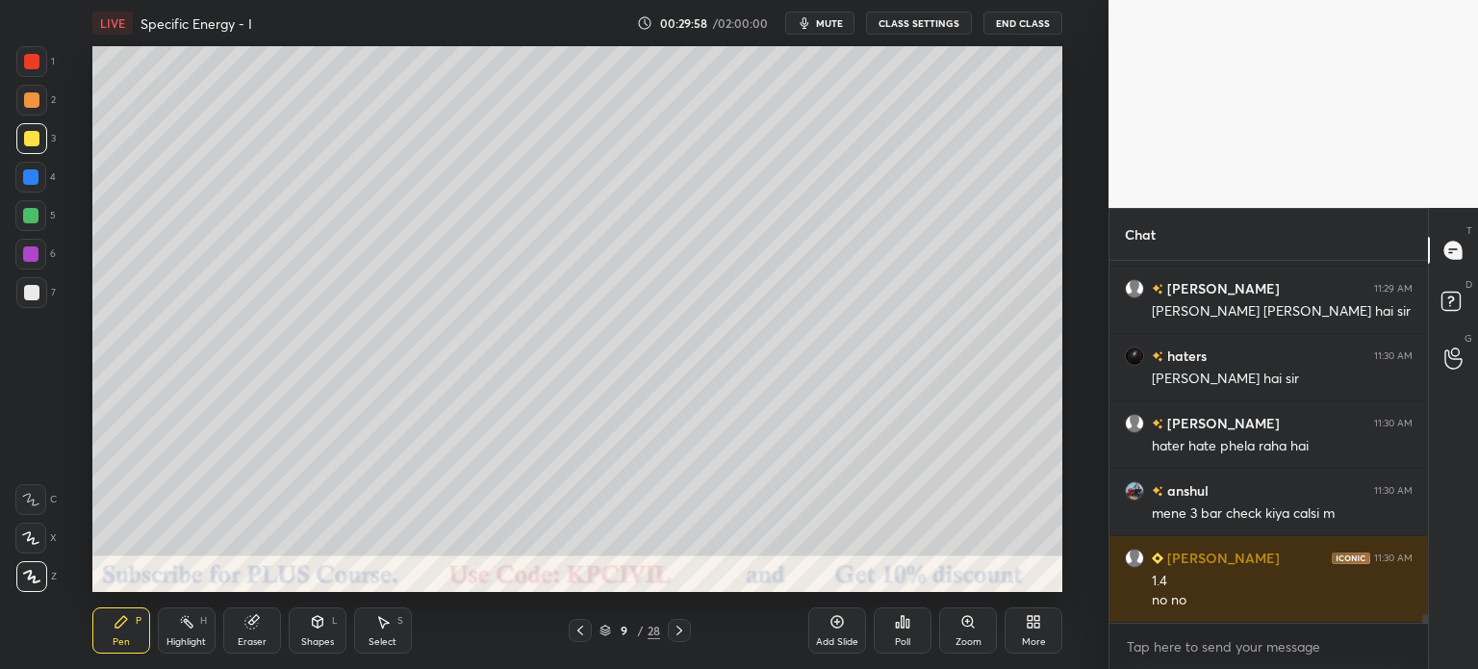
click at [247, 642] on div "Eraser" at bounding box center [252, 642] width 29 height 10
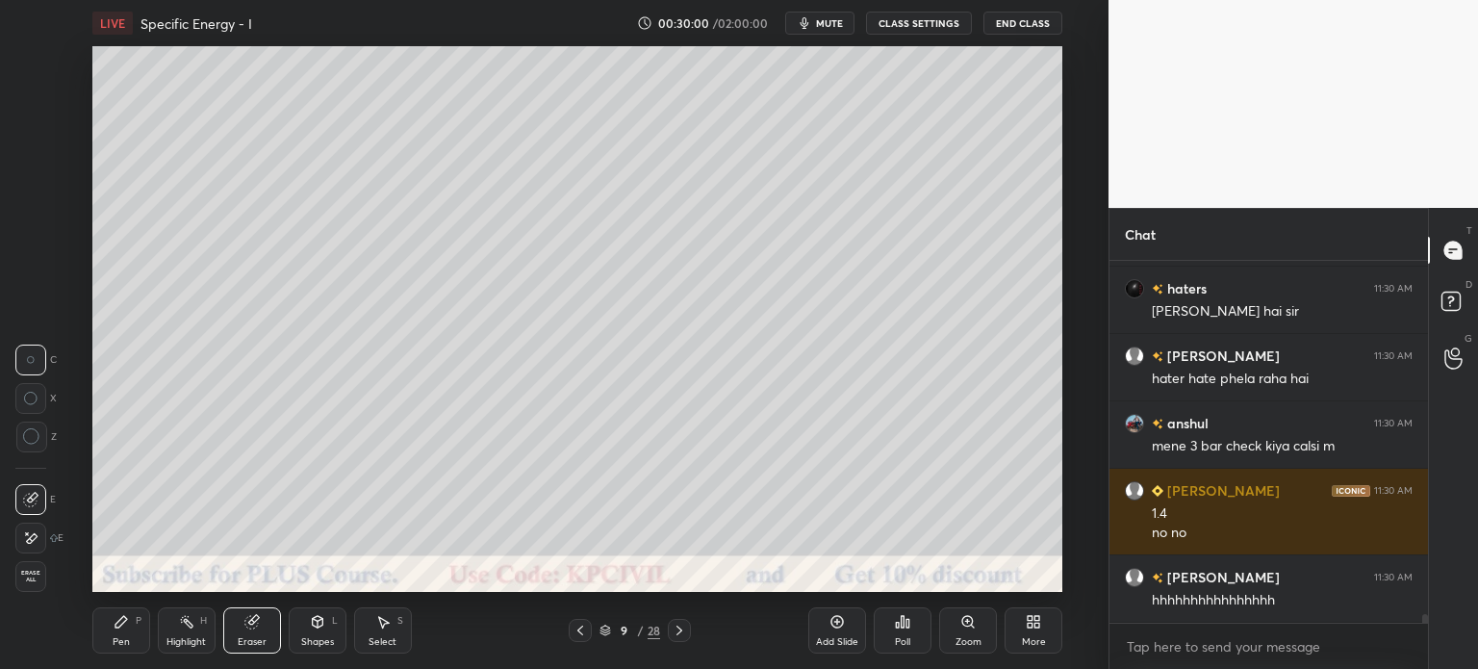
click at [123, 637] on div "Pen" at bounding box center [121, 642] width 17 height 10
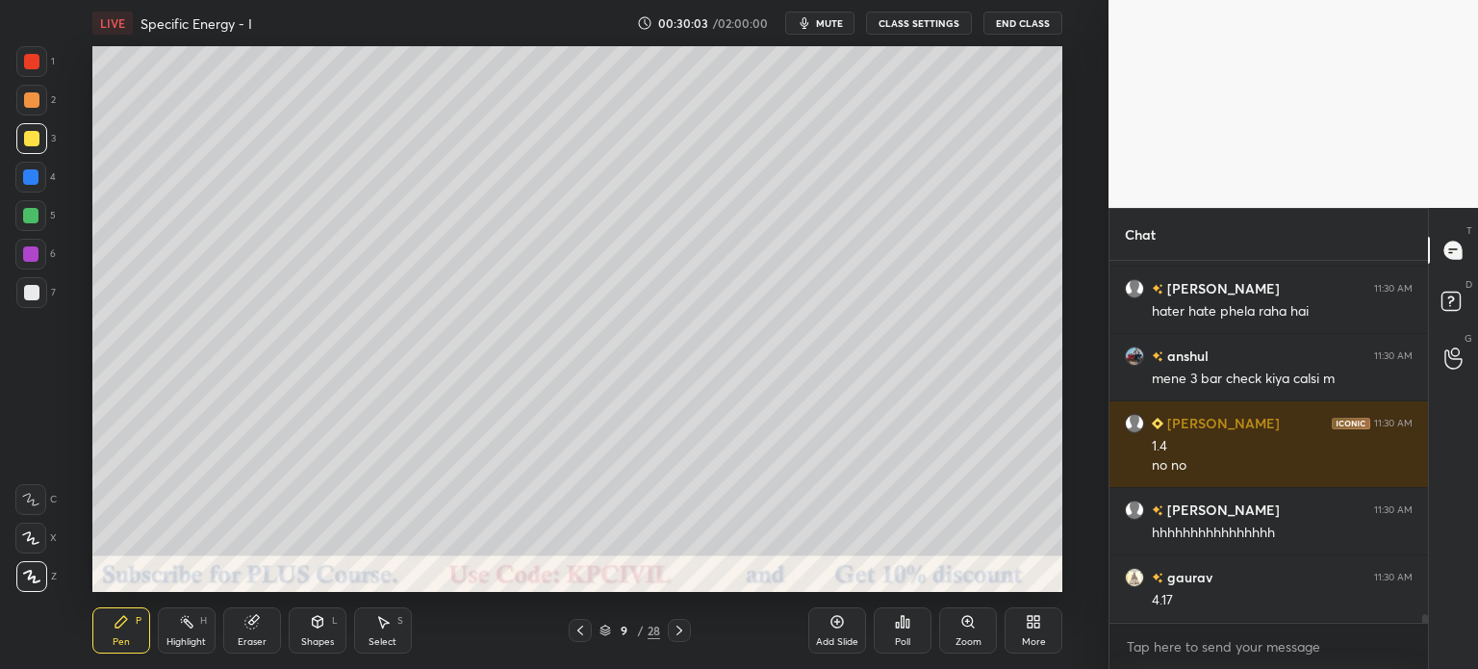
scroll to position [15583, 0]
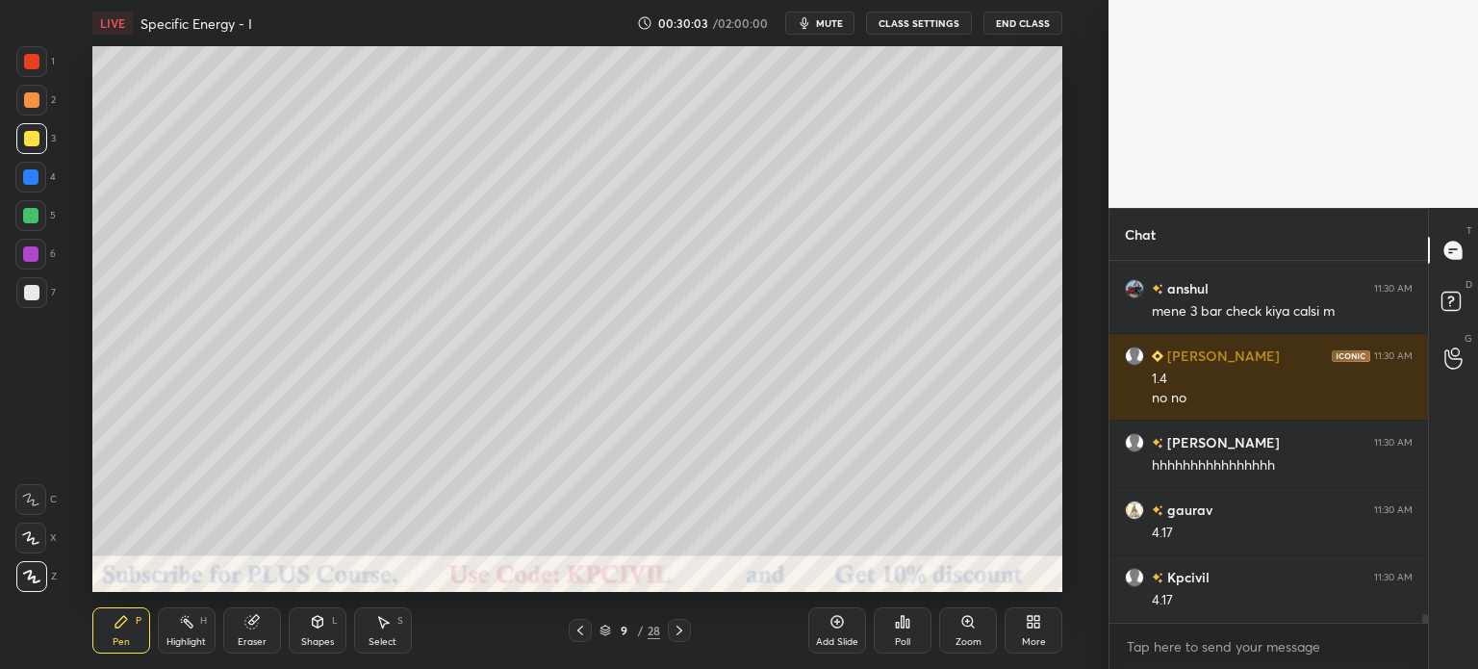
click at [34, 292] on div at bounding box center [31, 292] width 15 height 15
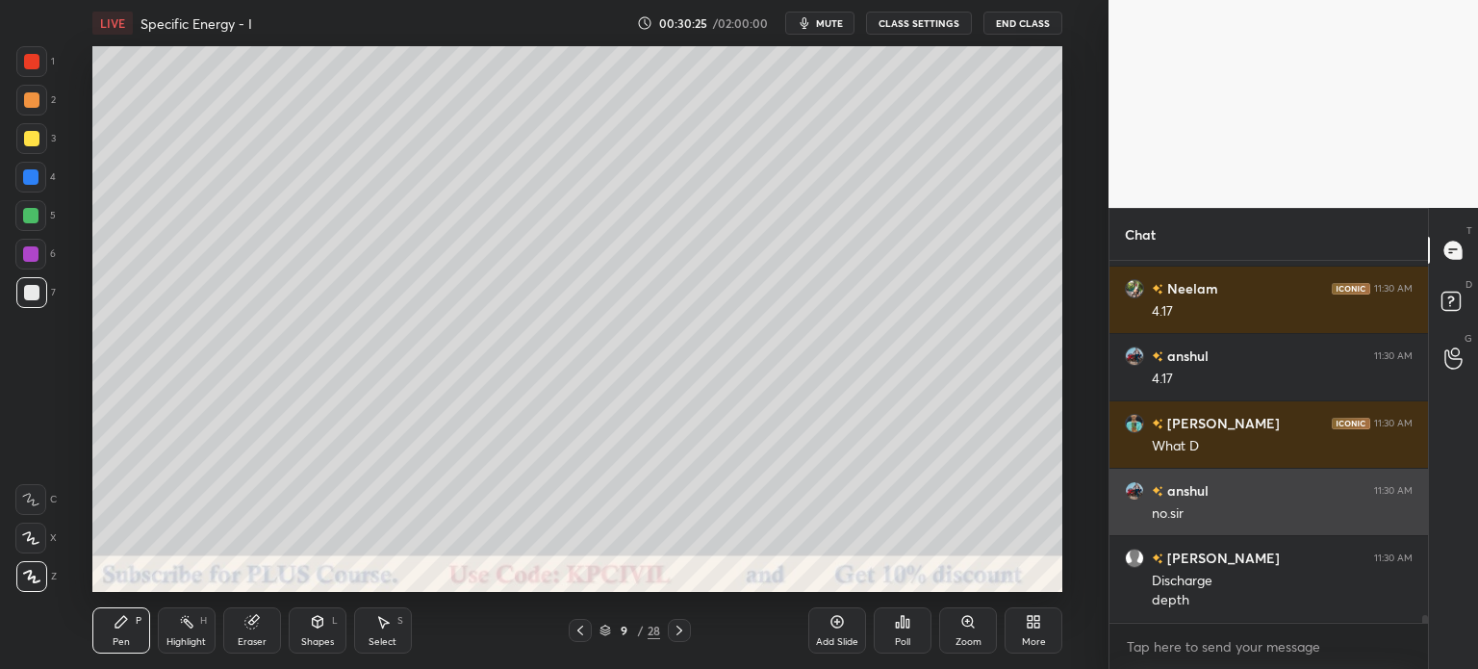
scroll to position [16160, 0]
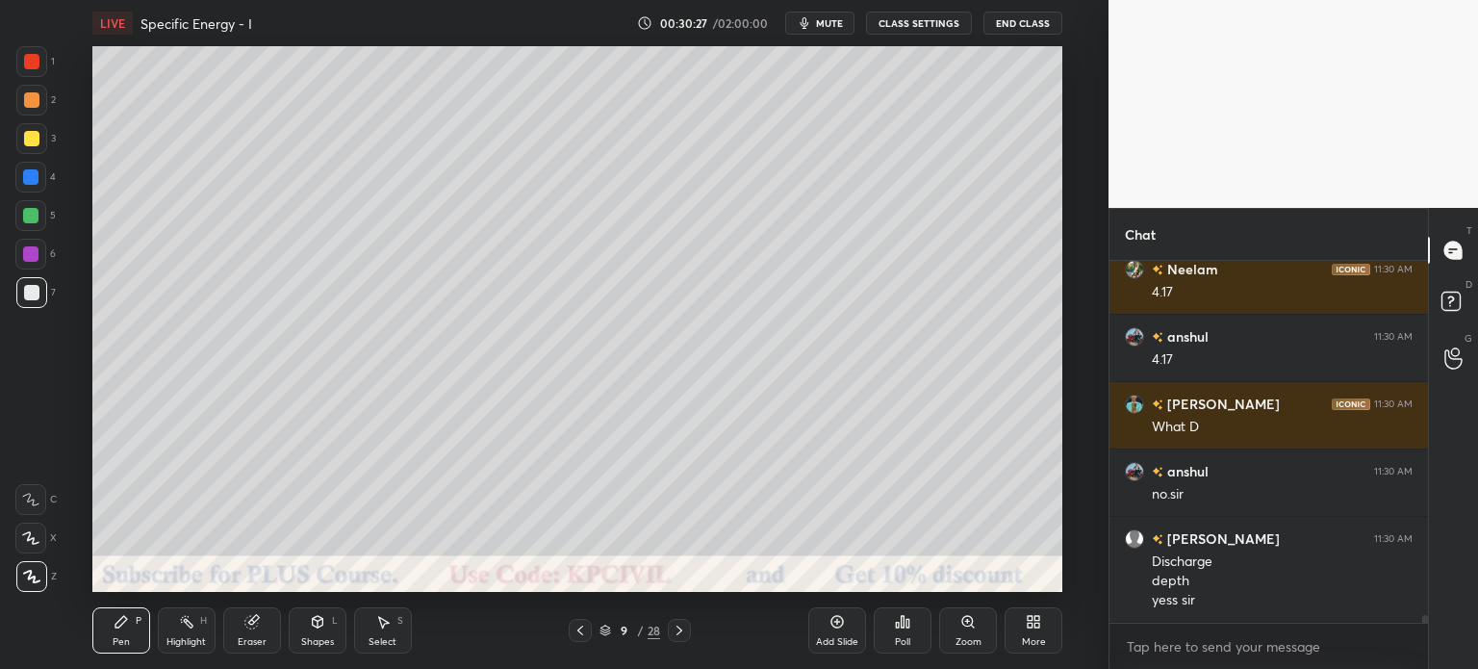
click at [27, 180] on div at bounding box center [30, 176] width 15 height 15
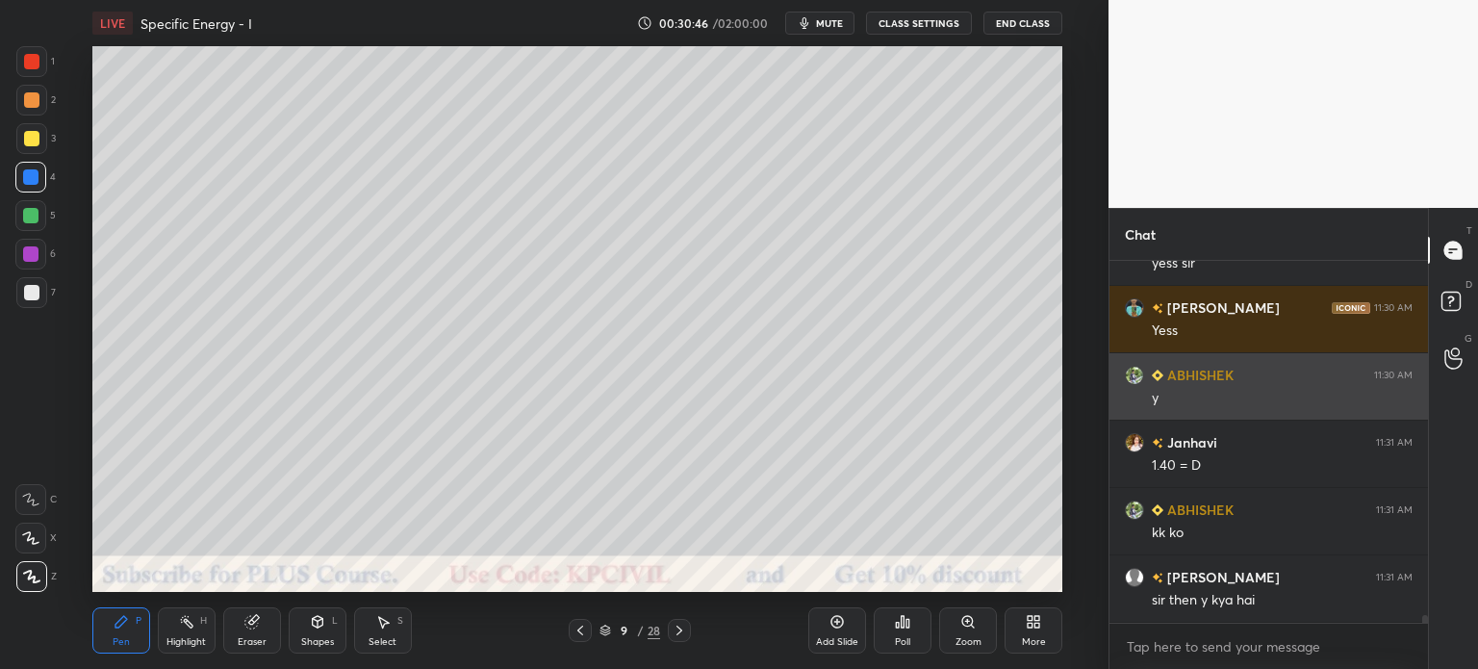
scroll to position [16564, 0]
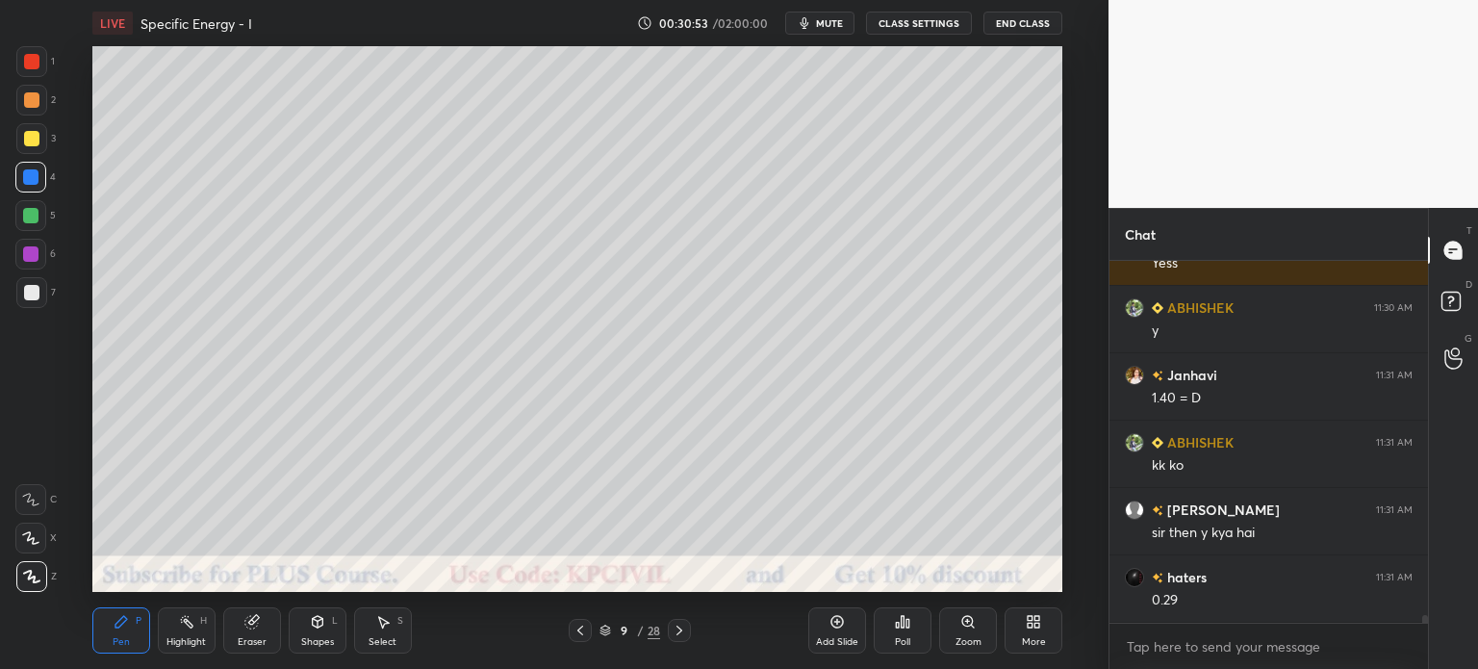
click at [184, 637] on div "Highlight" at bounding box center [185, 642] width 39 height 10
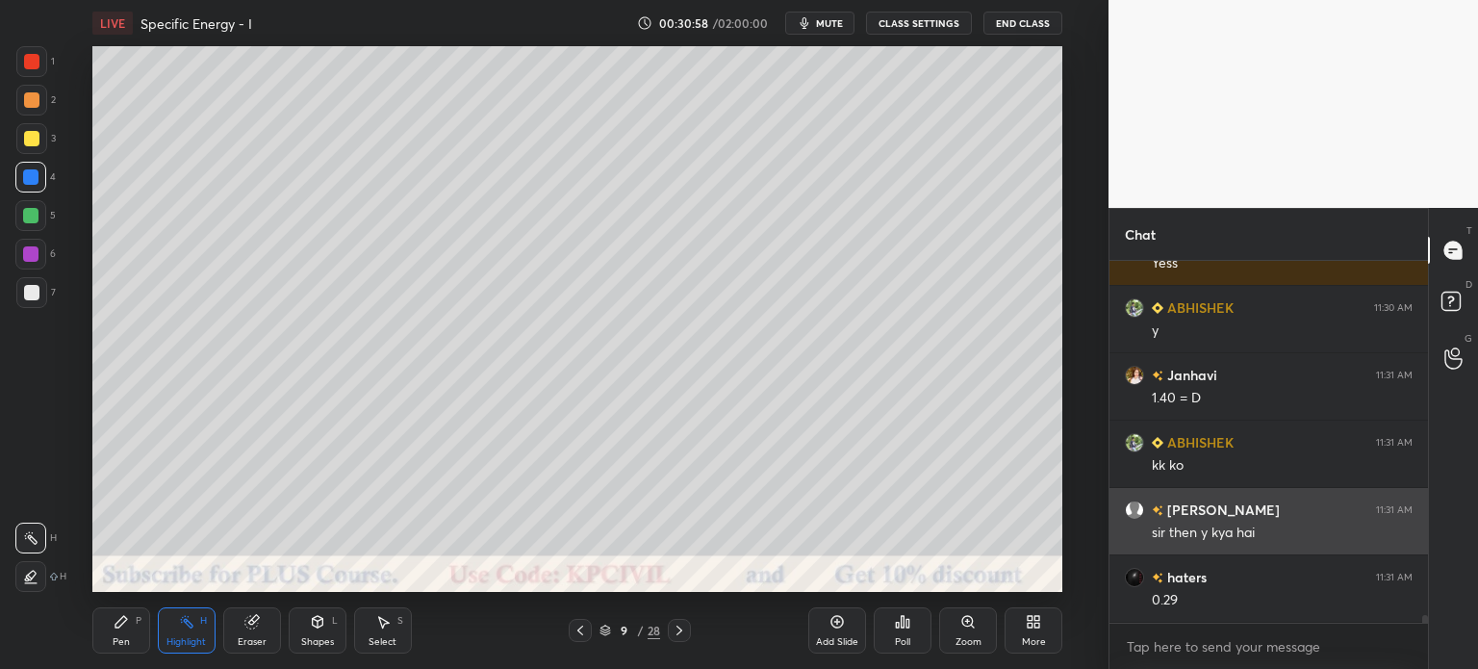
scroll to position [16631, 0]
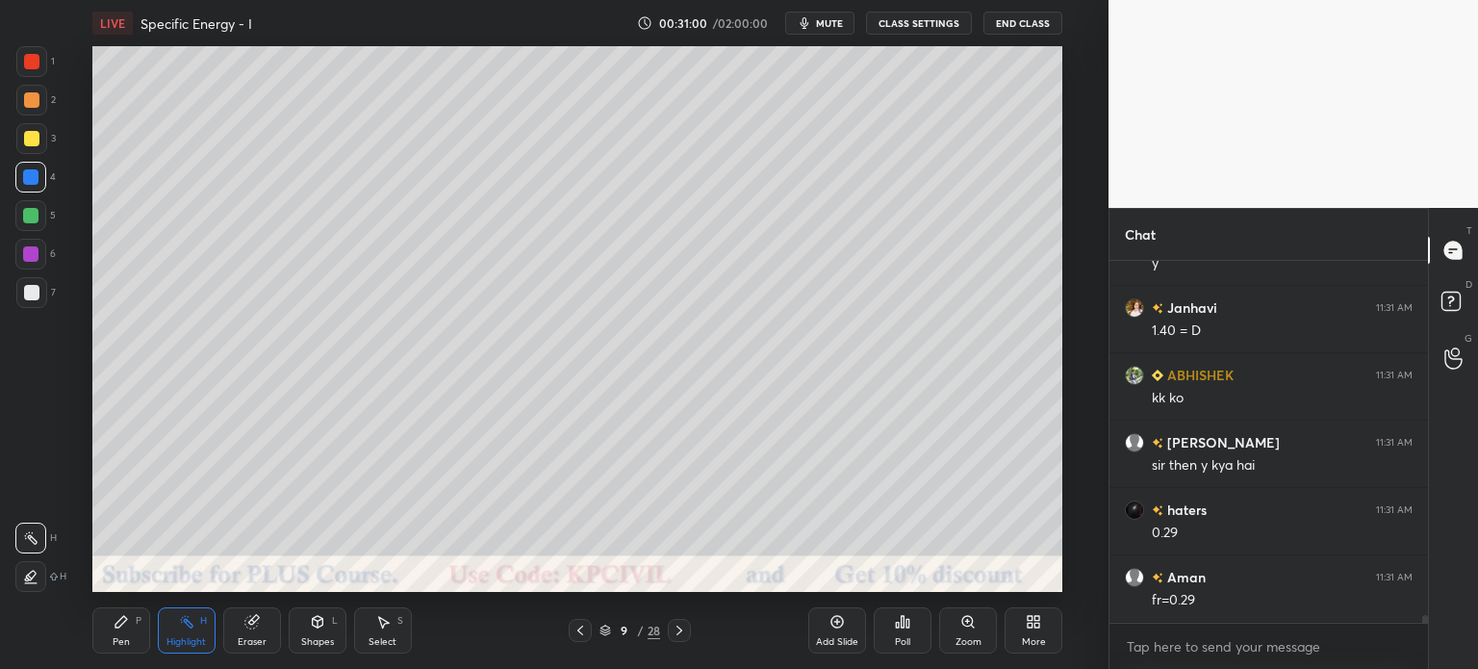
click at [108, 642] on div "Pen P" at bounding box center [121, 630] width 58 height 46
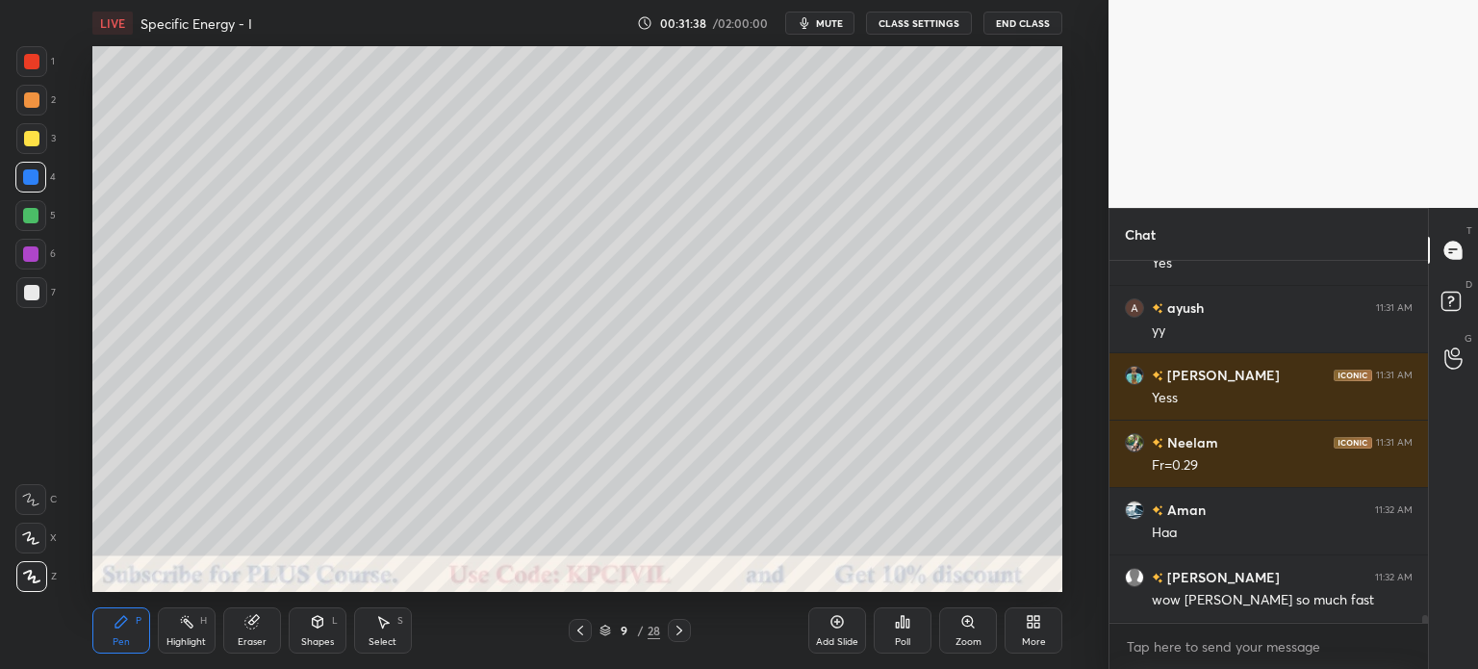
scroll to position [17305, 0]
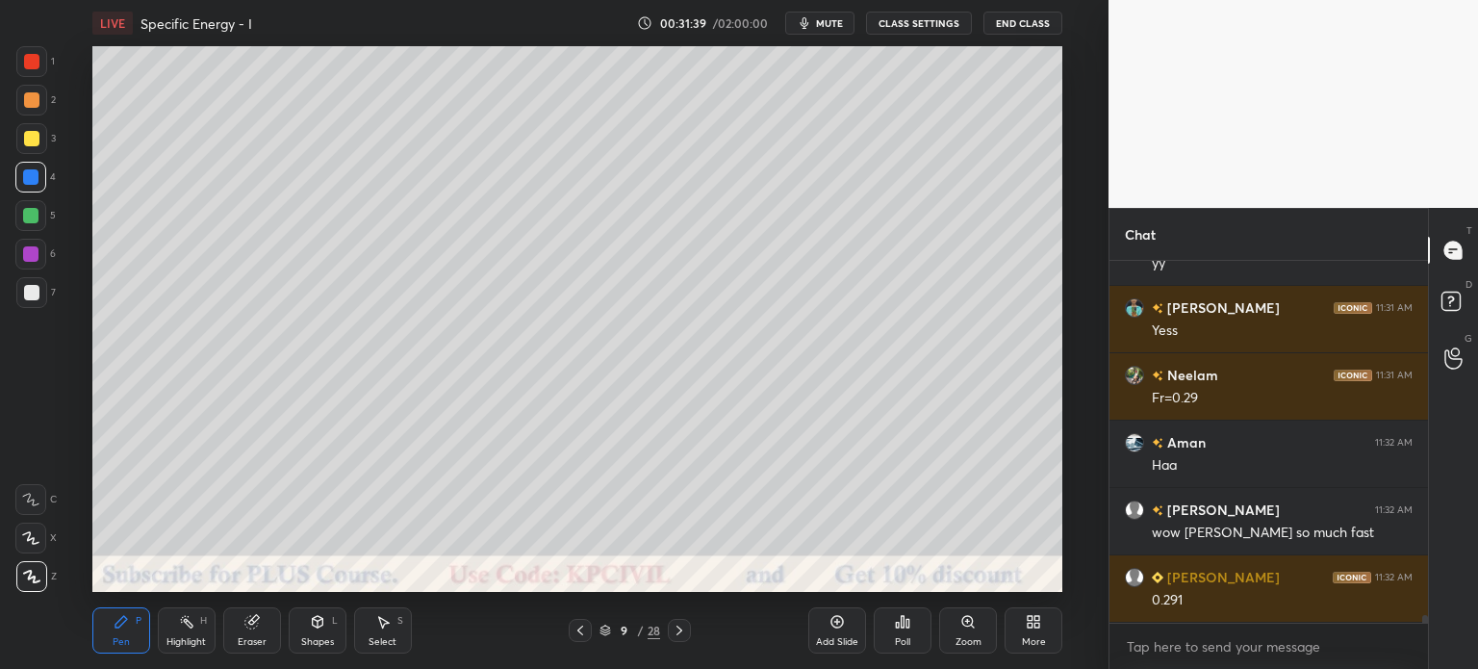
click at [26, 147] on div at bounding box center [31, 138] width 31 height 31
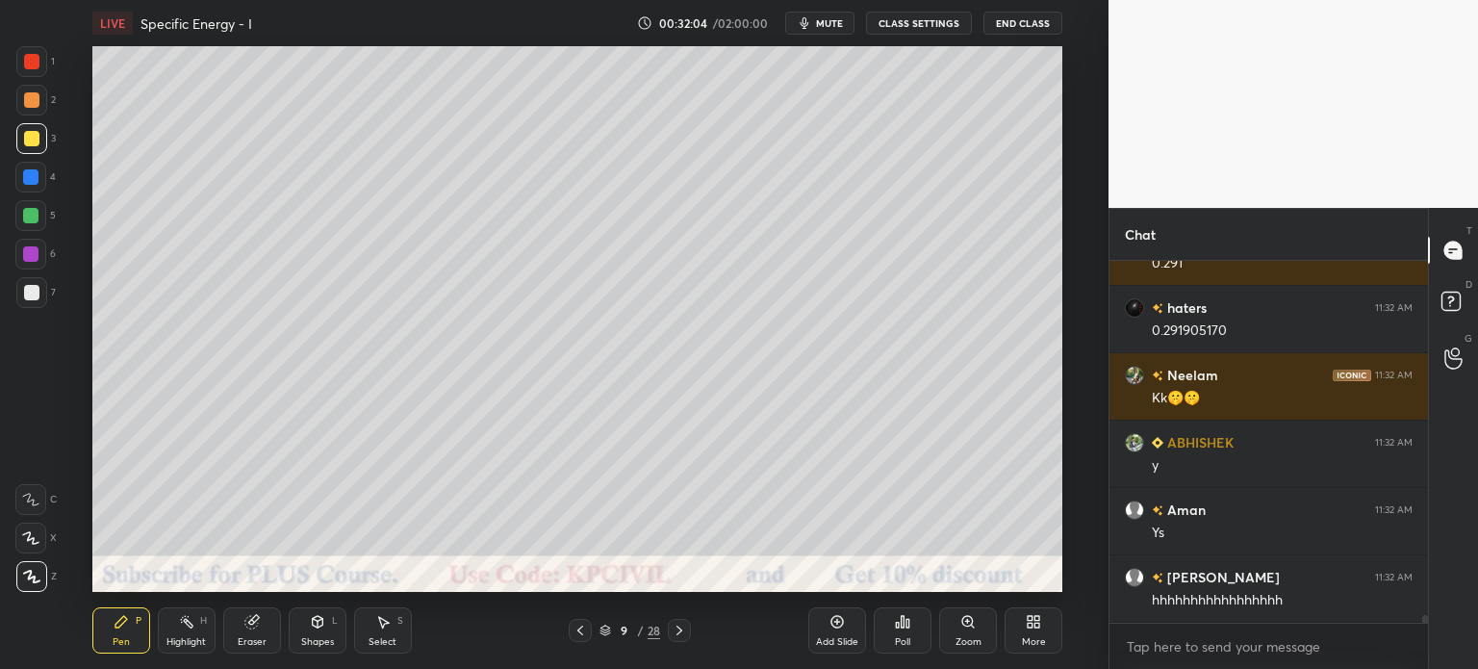
scroll to position [17709, 0]
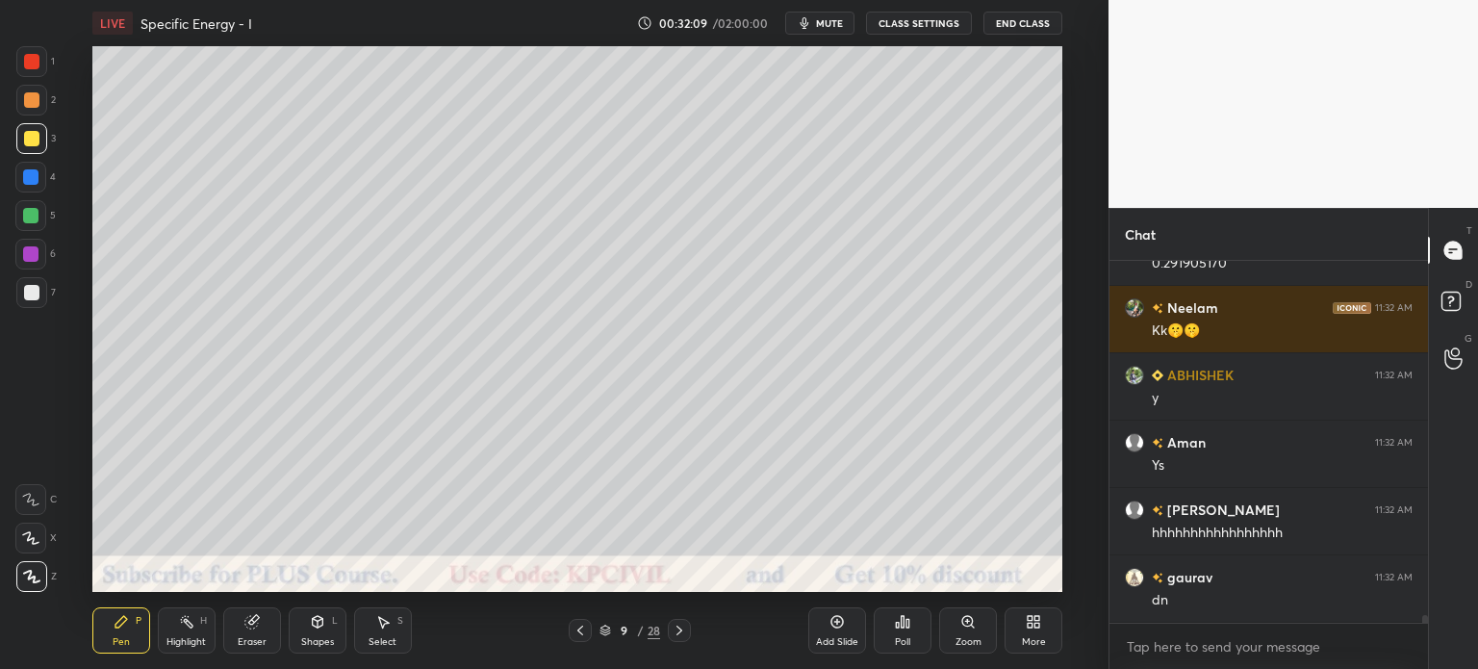
click at [572, 630] on icon at bounding box center [579, 630] width 15 height 15
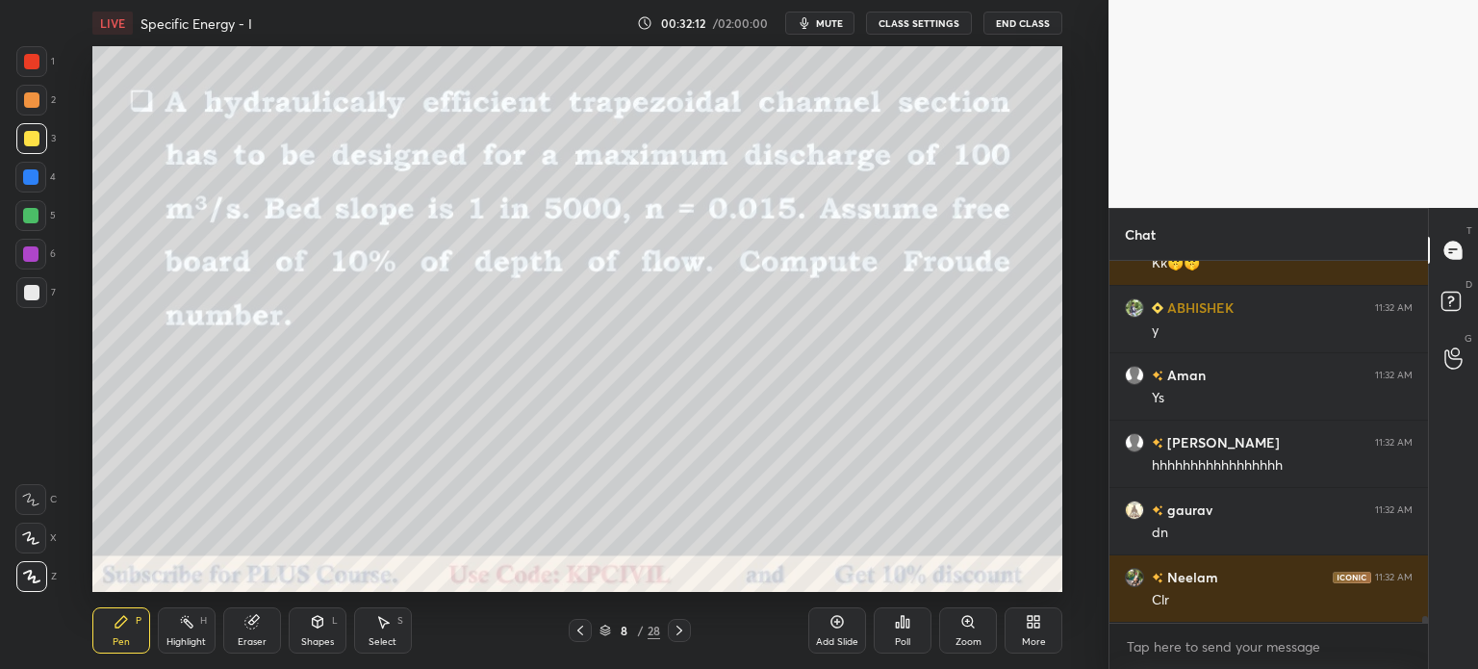
scroll to position [17844, 0]
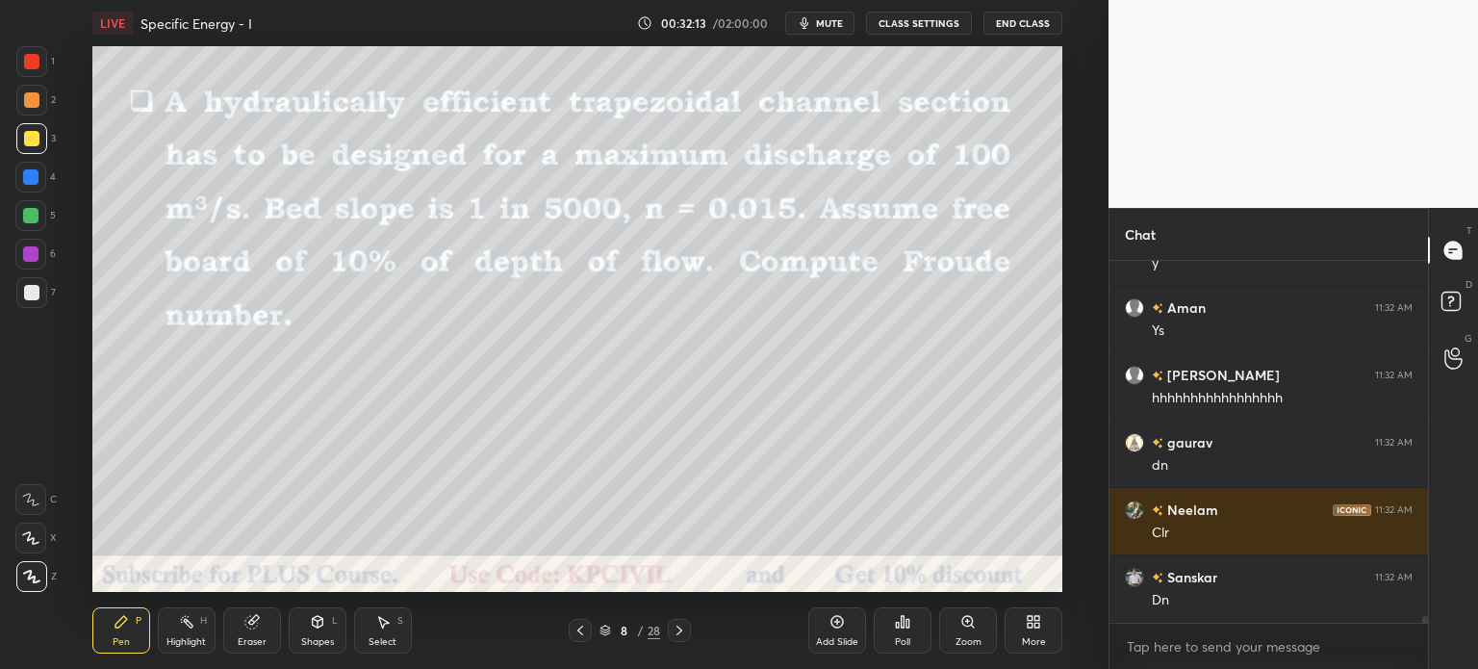
click at [685, 632] on icon at bounding box center [679, 630] width 15 height 15
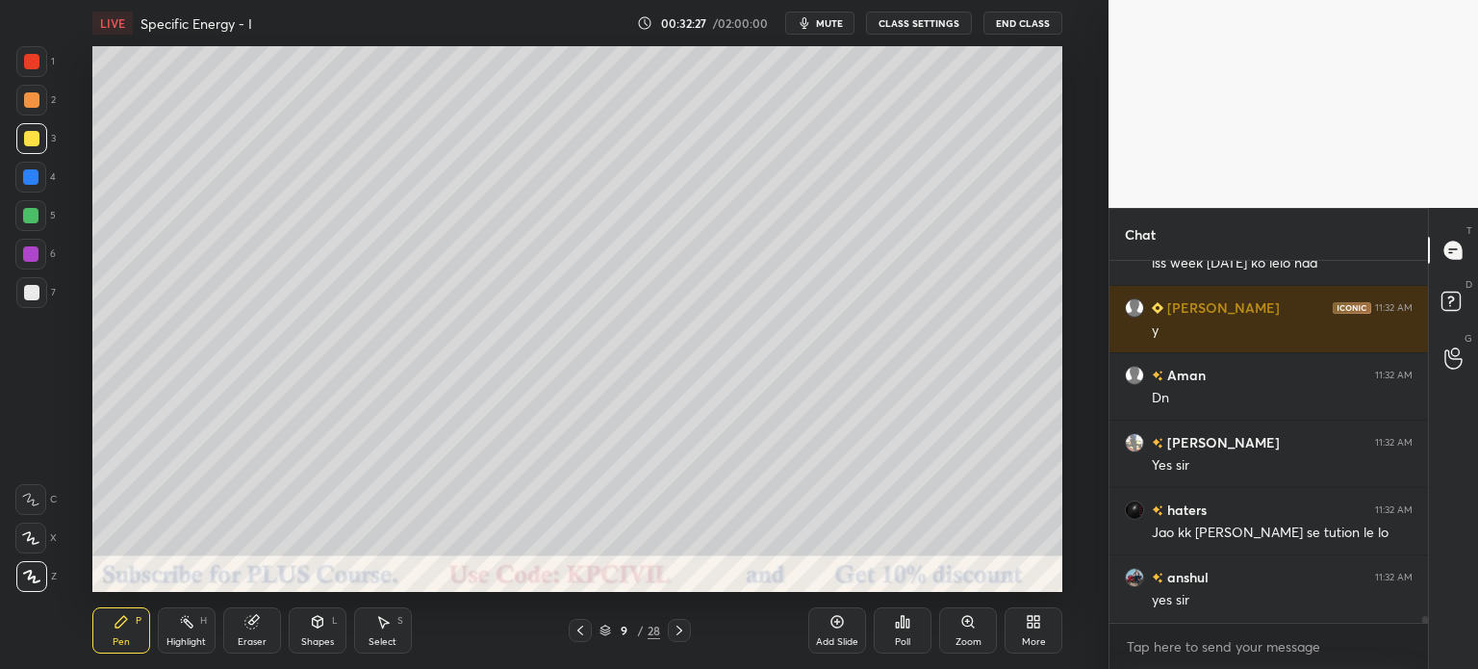
scroll to position [18333, 0]
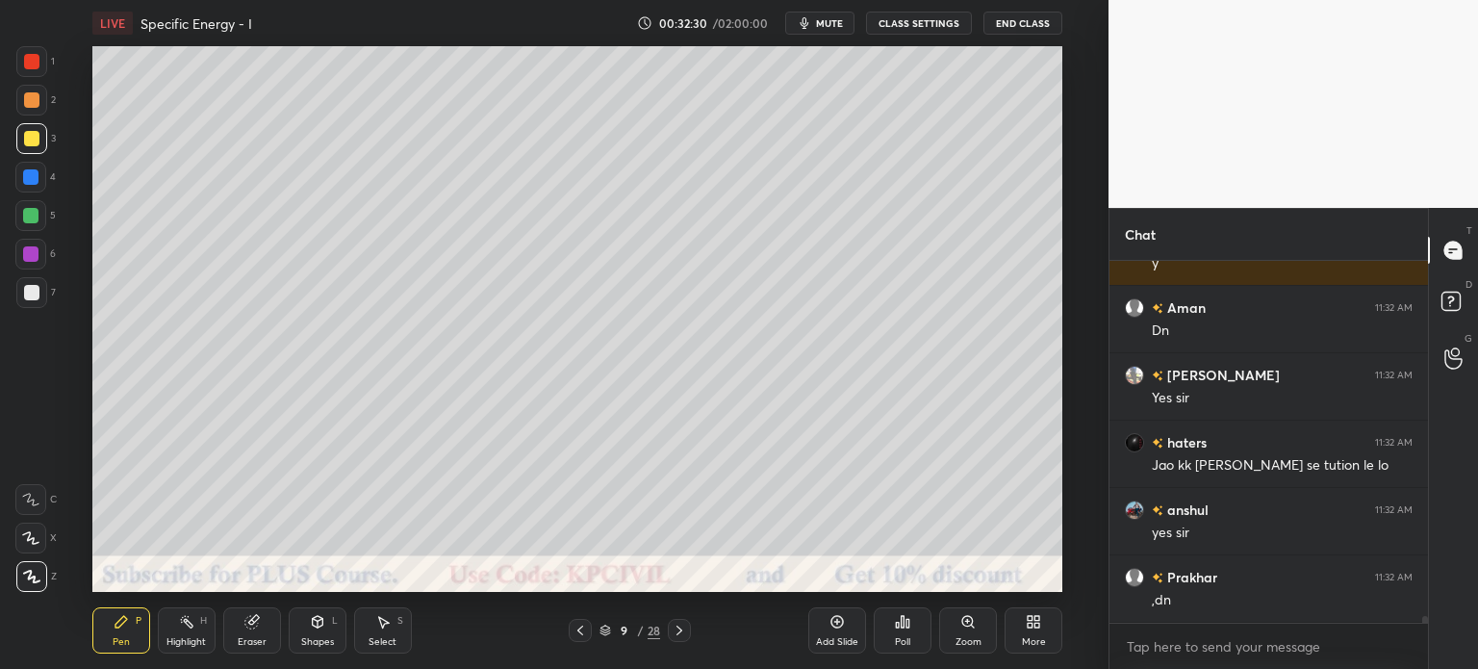
click at [685, 632] on icon at bounding box center [679, 630] width 15 height 15
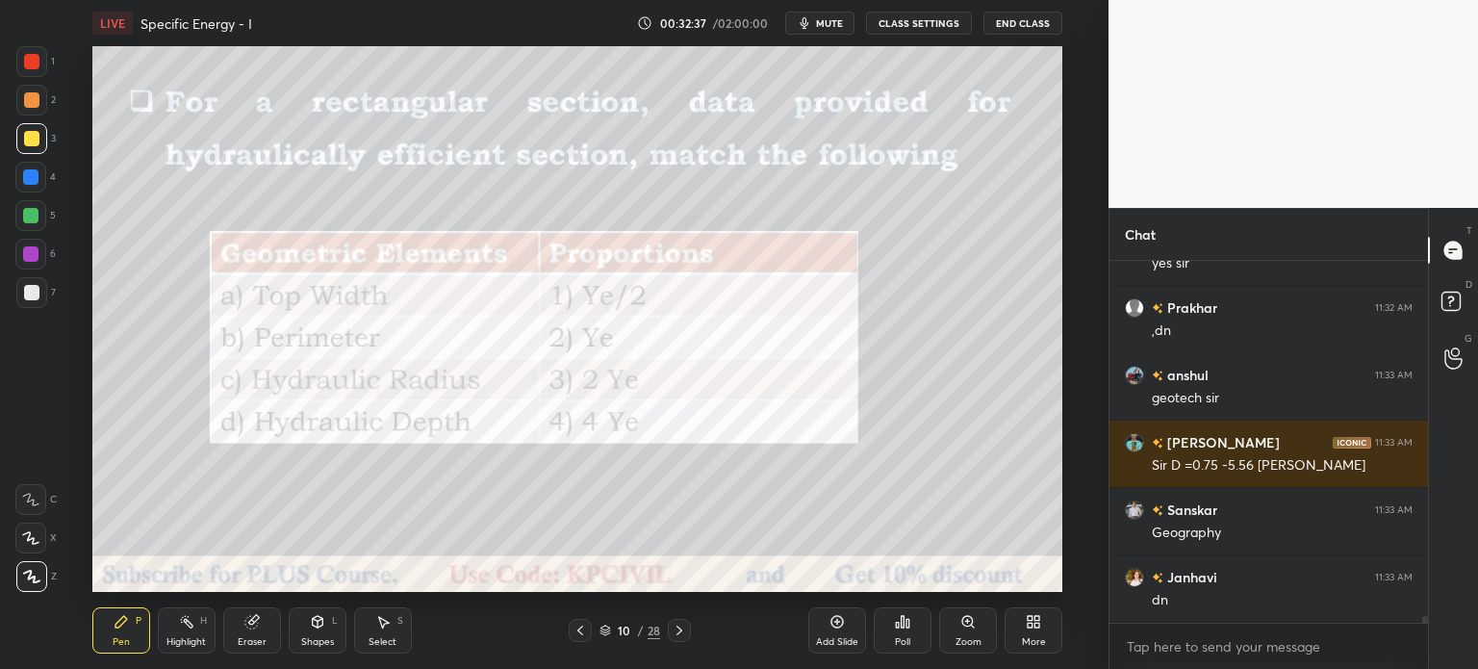
scroll to position [18648, 0]
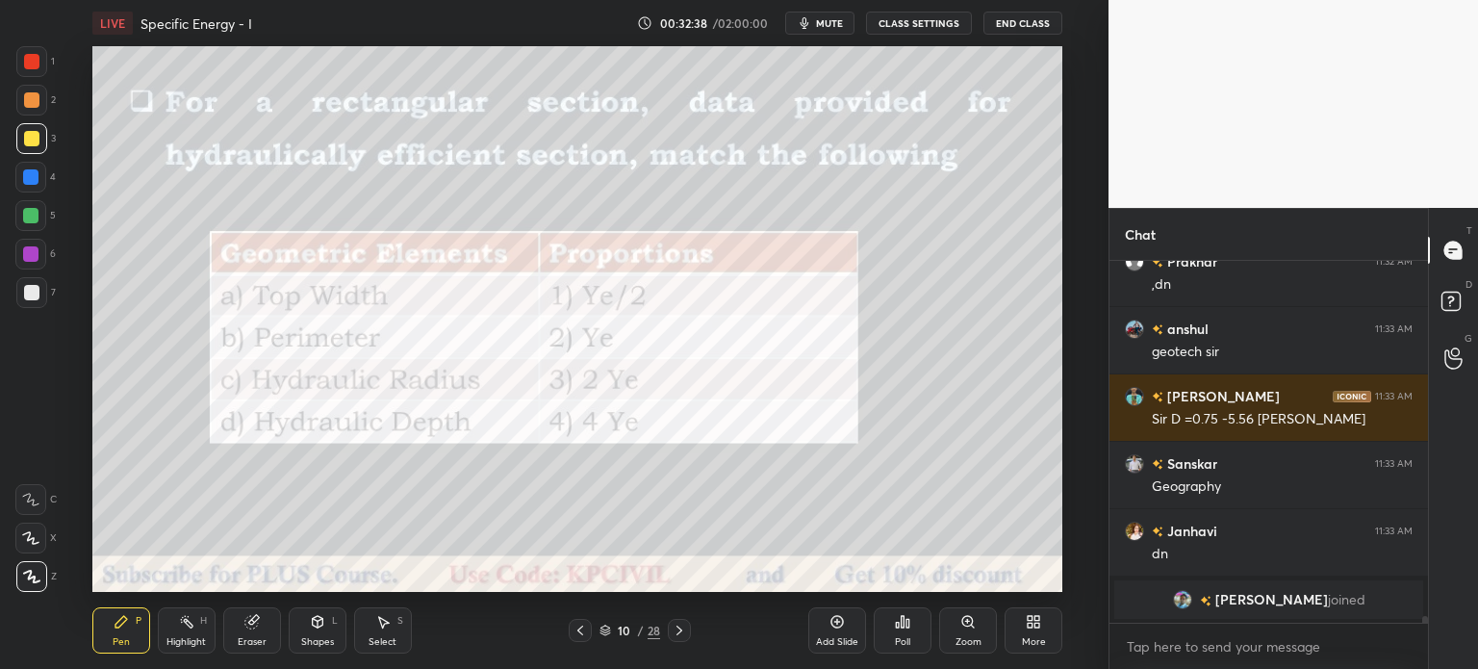
click at [576, 633] on icon at bounding box center [579, 630] width 15 height 15
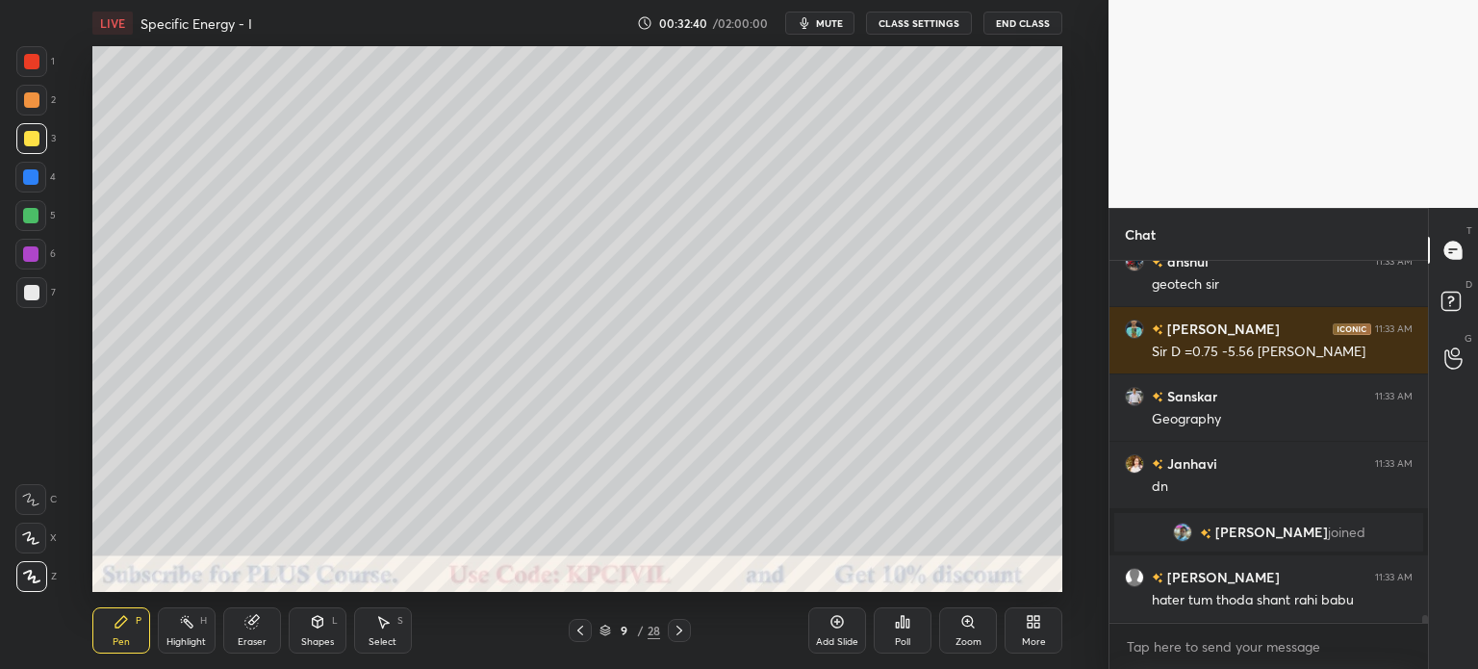
scroll to position [16299, 0]
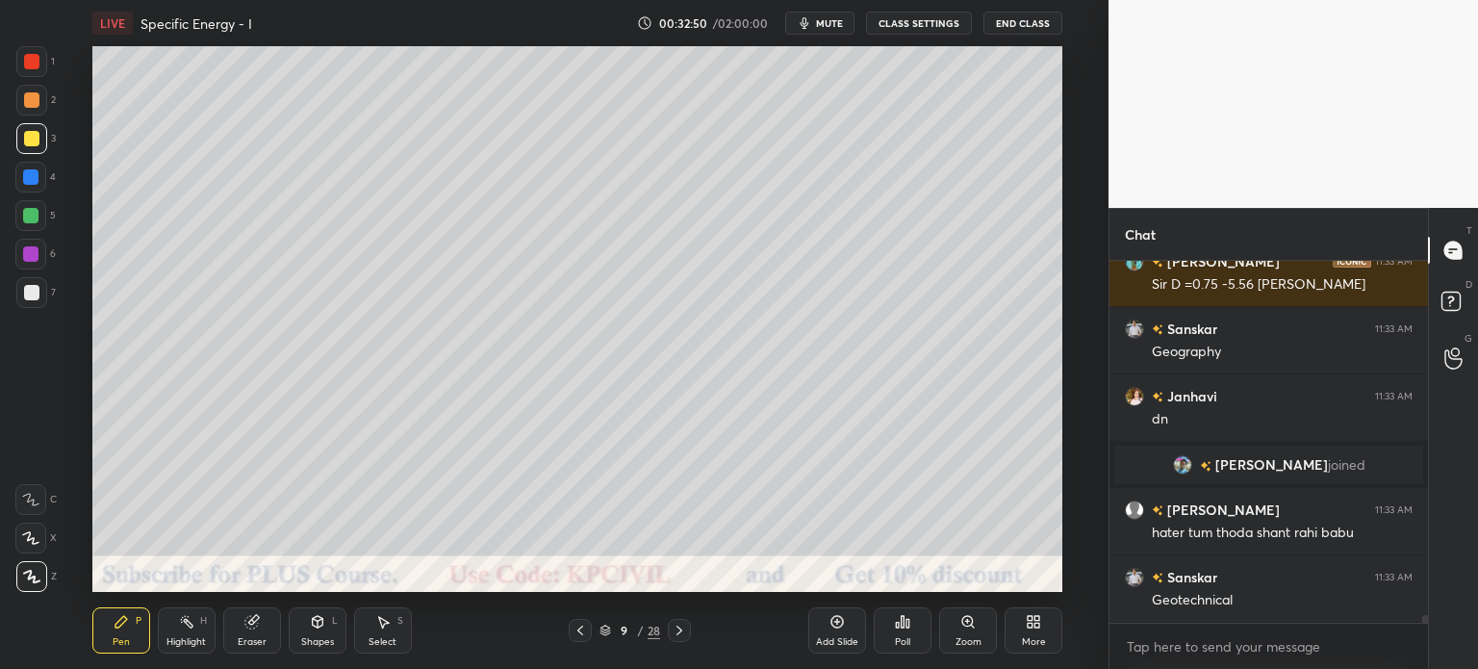
click at [21, 108] on div at bounding box center [31, 100] width 31 height 31
click at [27, 184] on div at bounding box center [30, 176] width 15 height 15
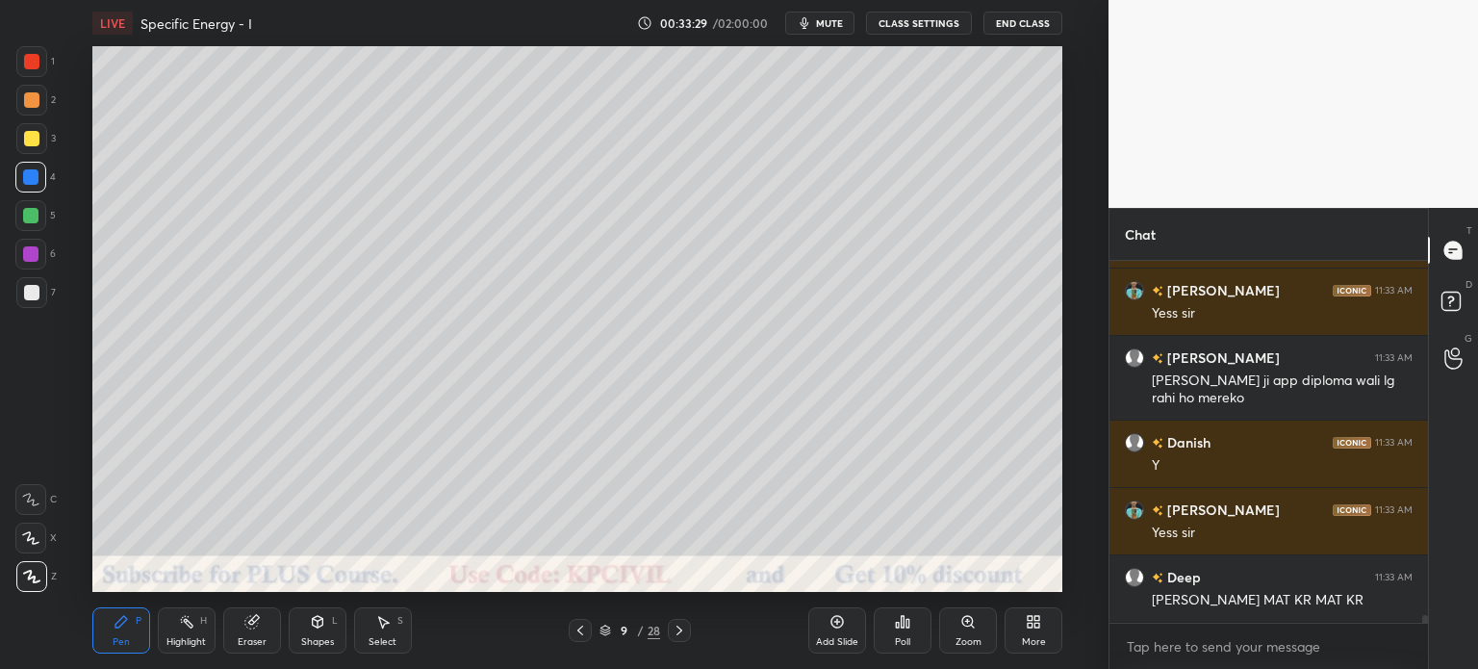
scroll to position [16922, 0]
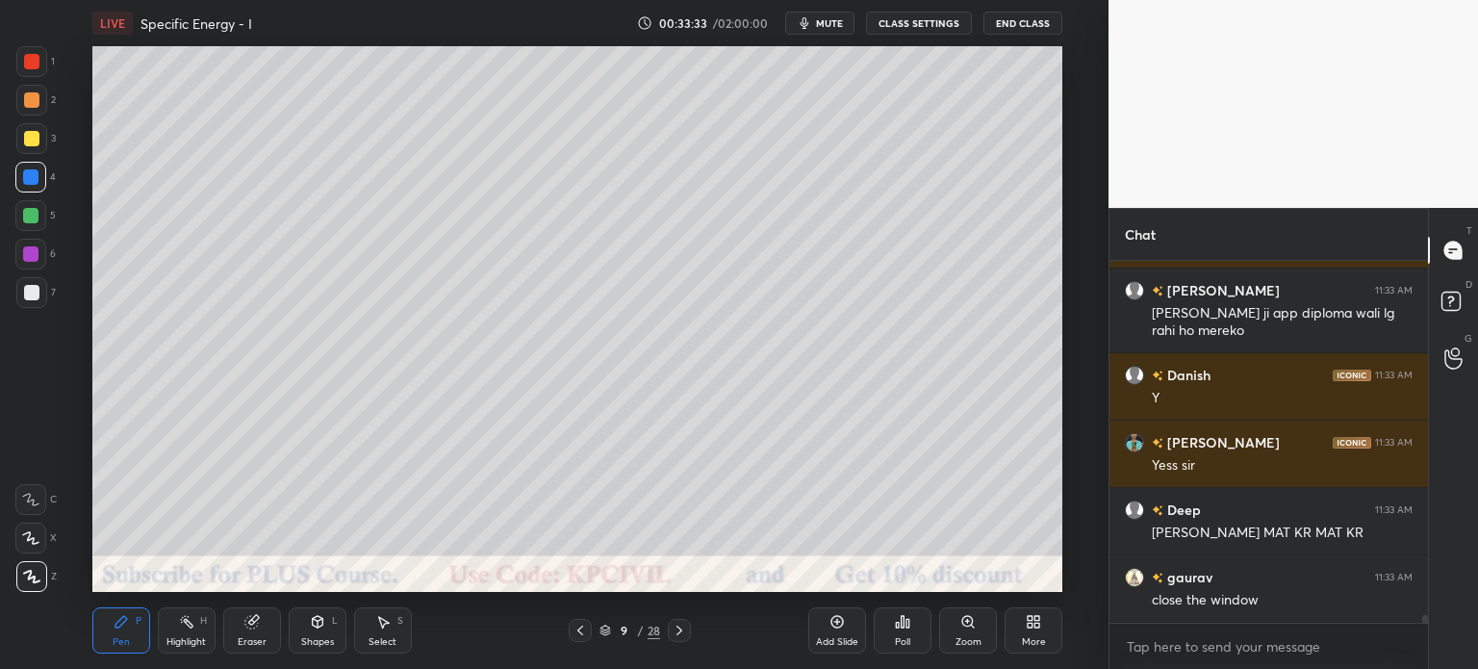
click at [680, 627] on icon at bounding box center [679, 630] width 15 height 15
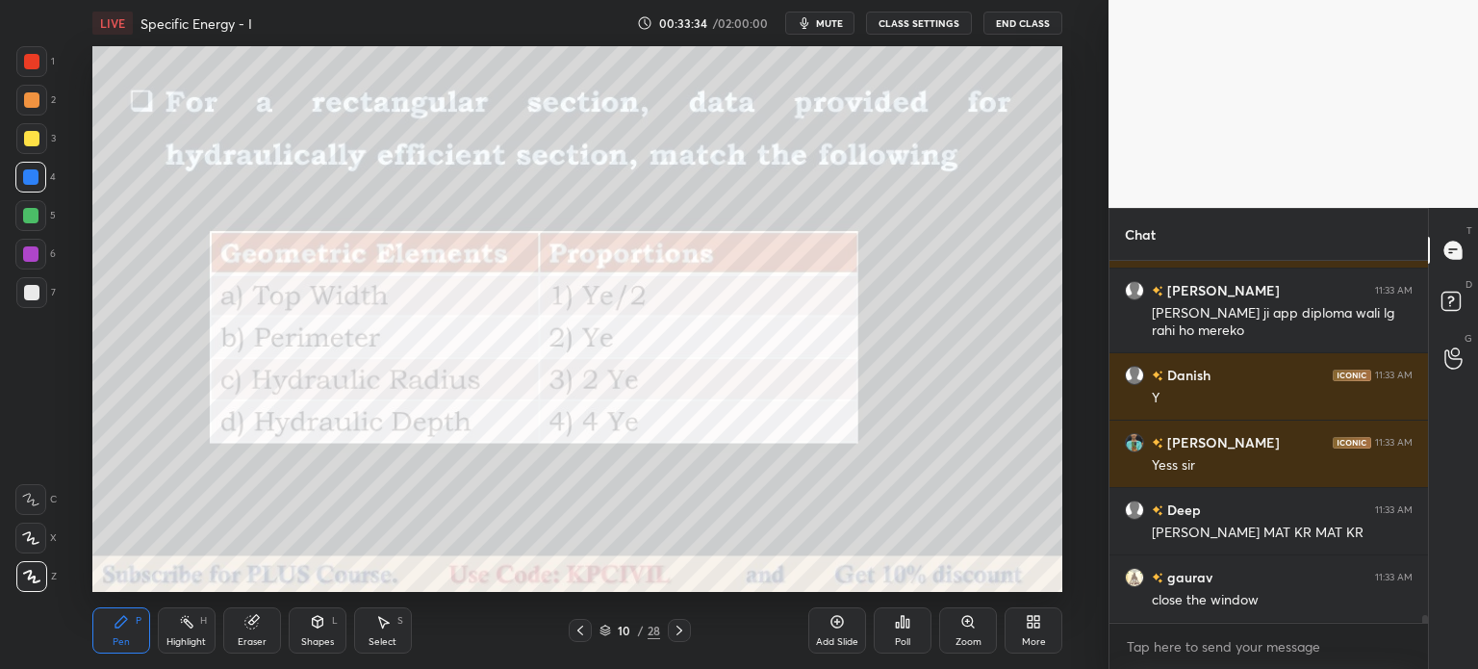
scroll to position [16989, 0]
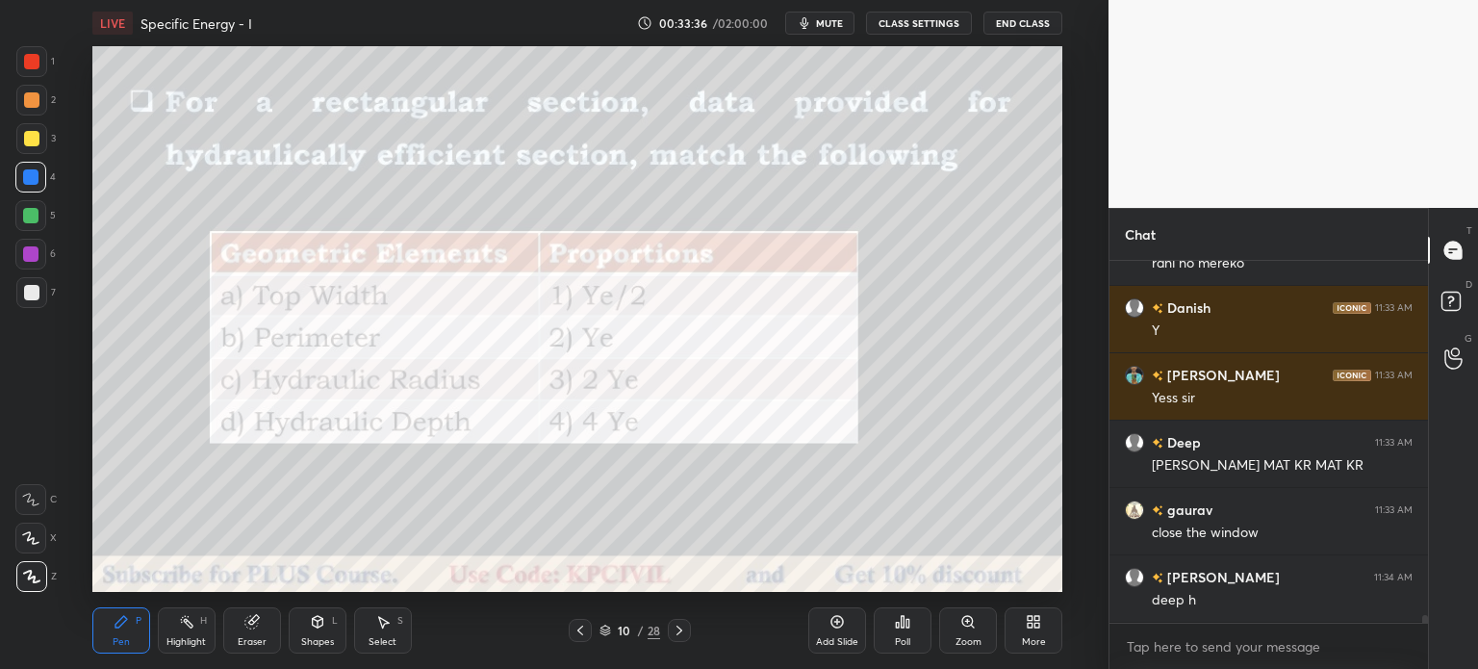
click at [292, 634] on div "Shapes L" at bounding box center [318, 630] width 58 height 46
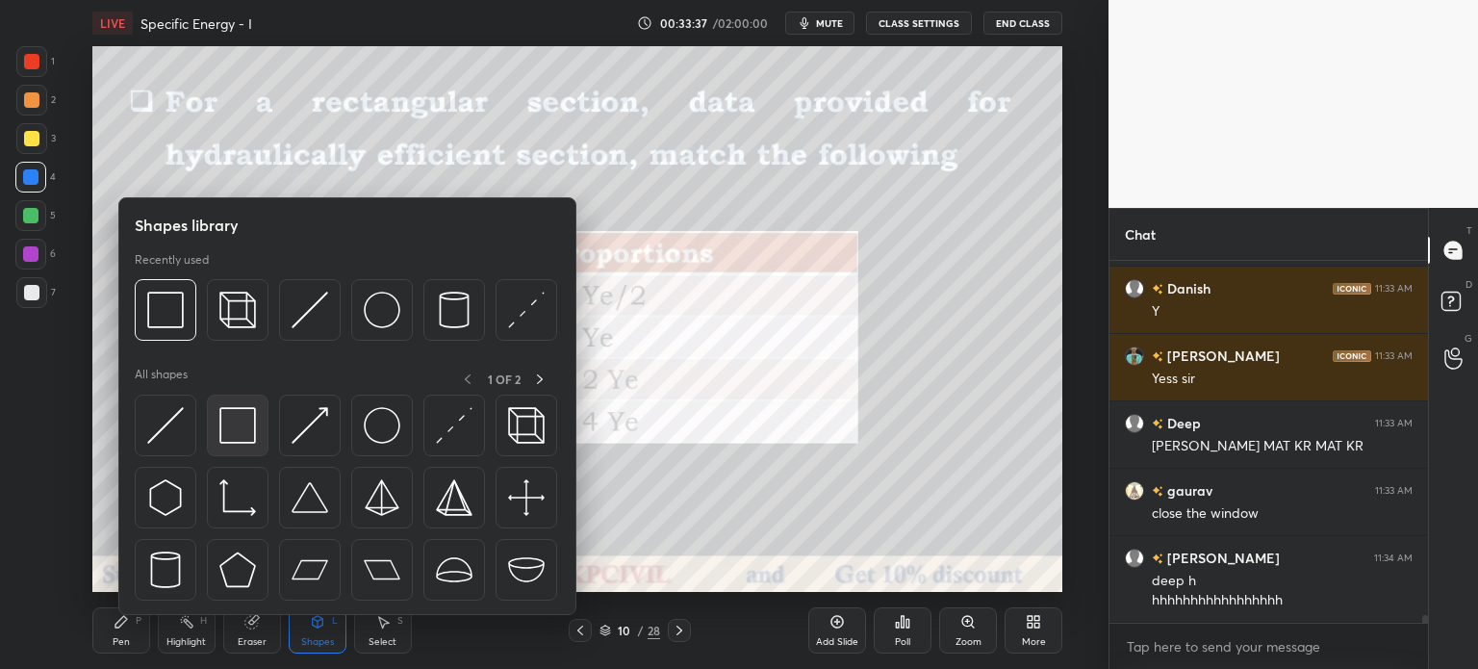
click at [241, 405] on div at bounding box center [238, 425] width 62 height 62
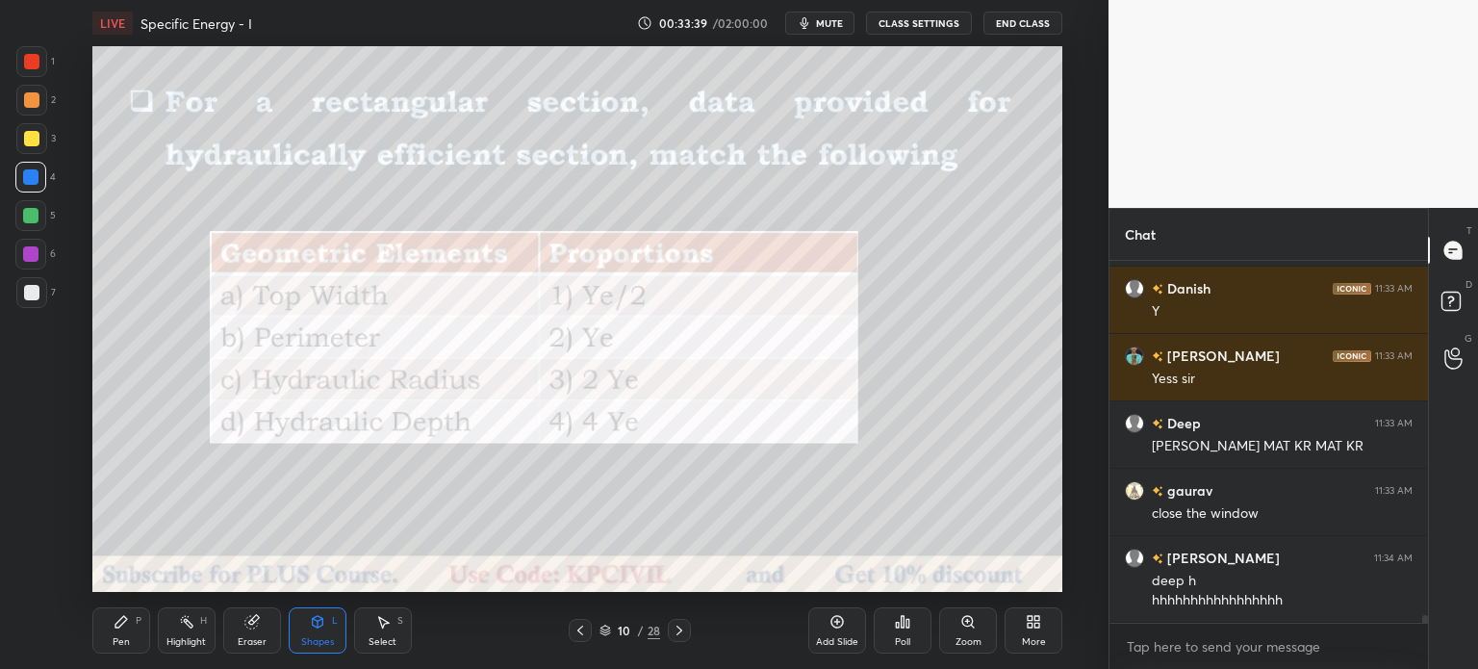
click at [27, 100] on div at bounding box center [31, 99] width 15 height 15
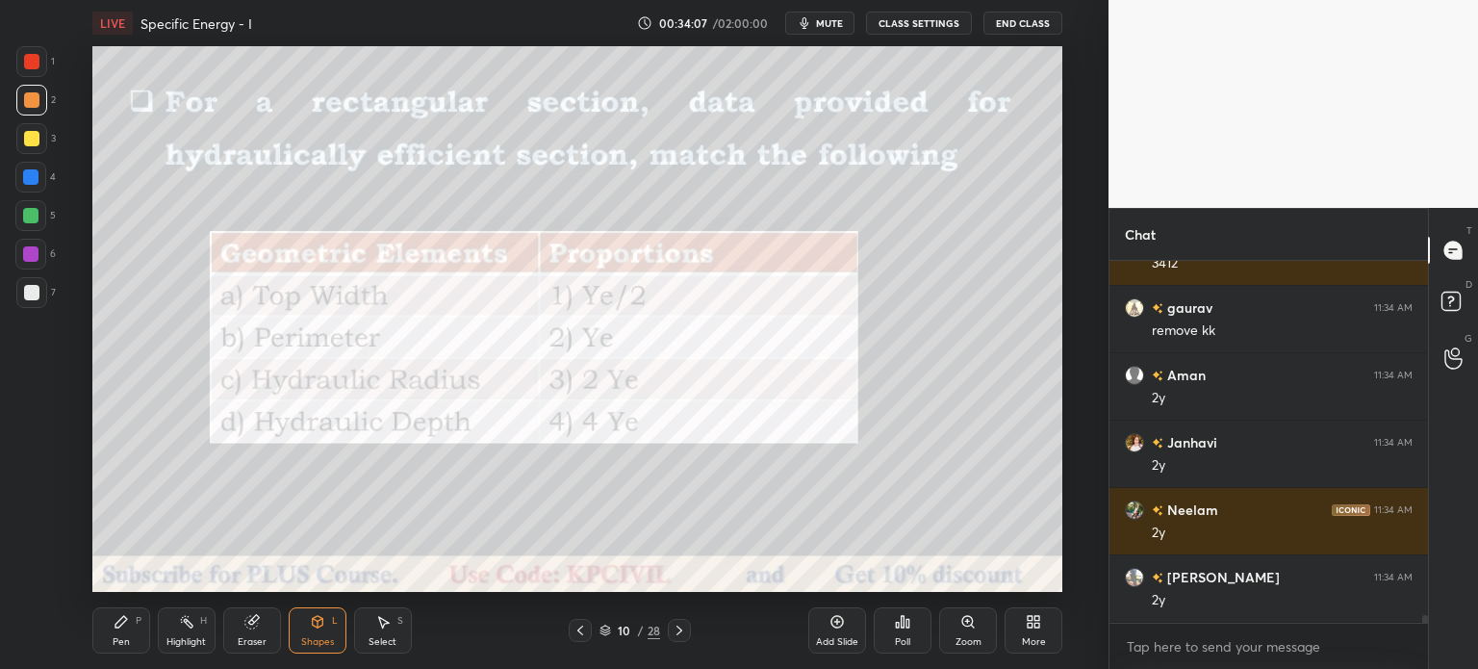
scroll to position [17567, 0]
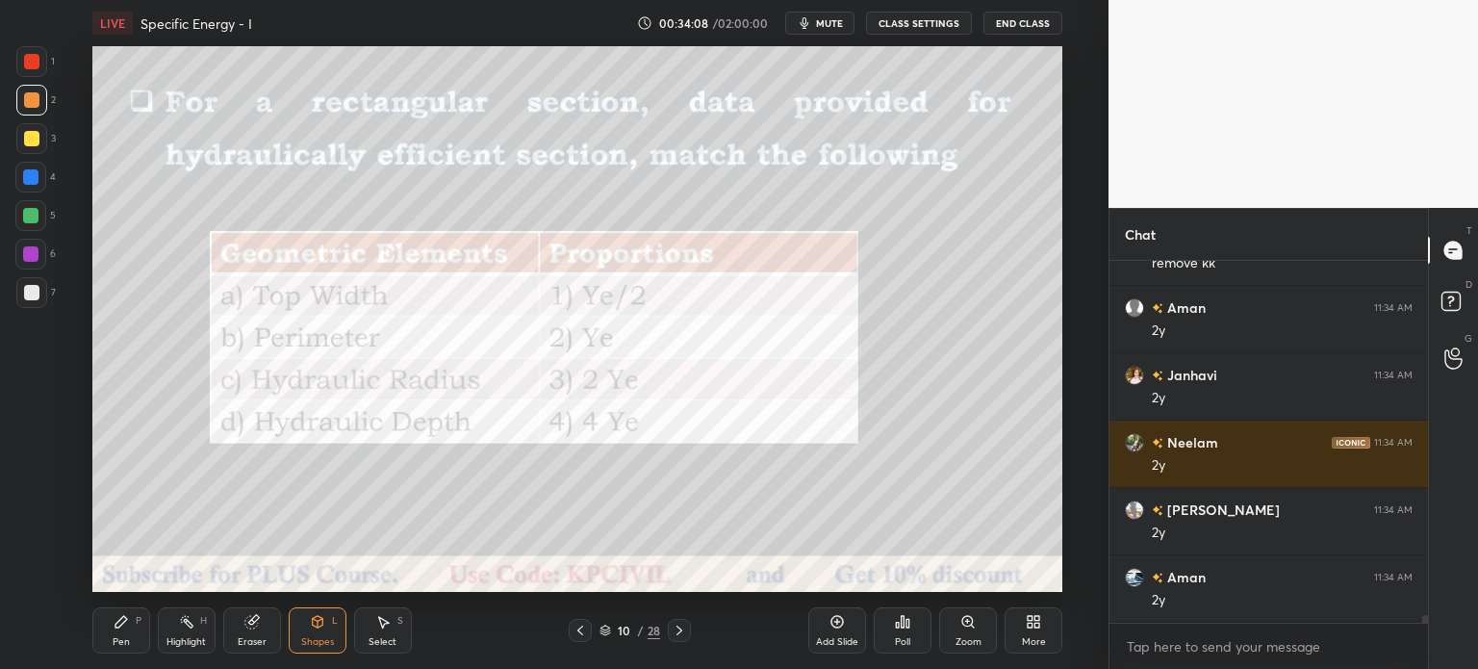
click at [115, 633] on div "Pen P" at bounding box center [121, 630] width 58 height 46
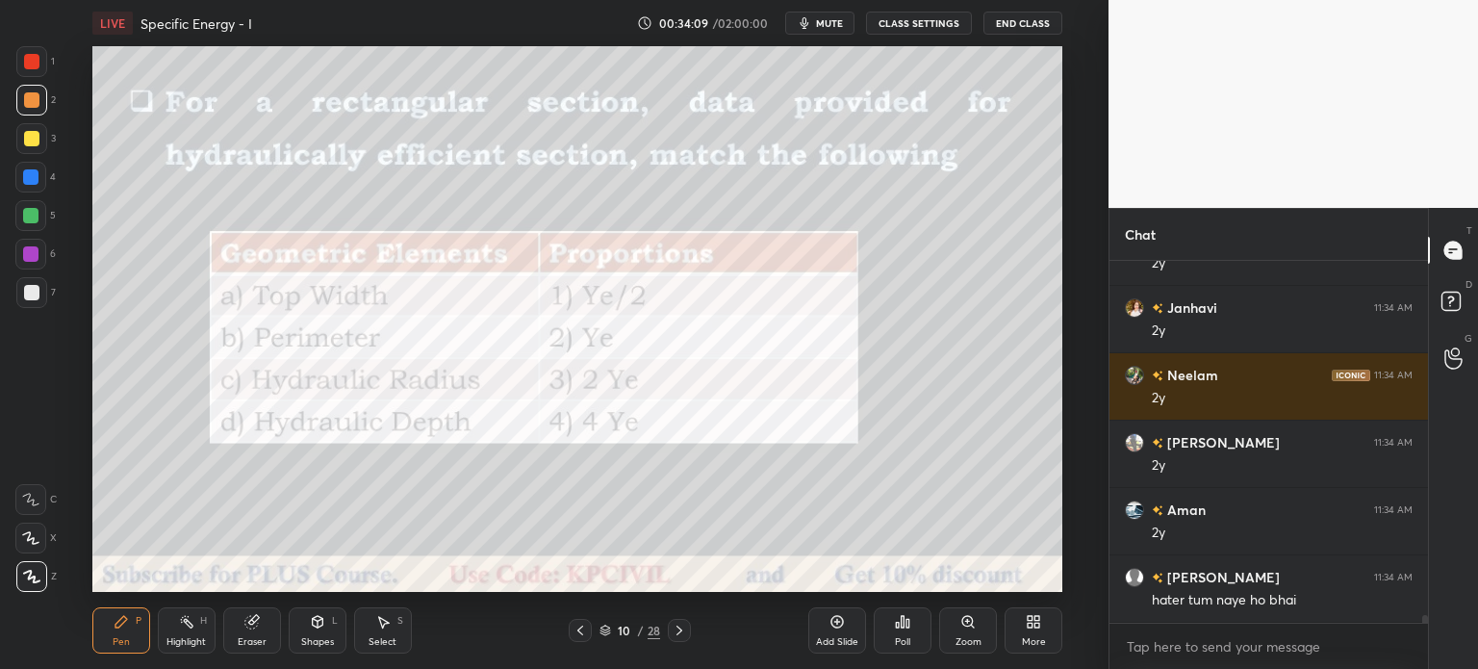
click at [27, 68] on div at bounding box center [31, 61] width 15 height 15
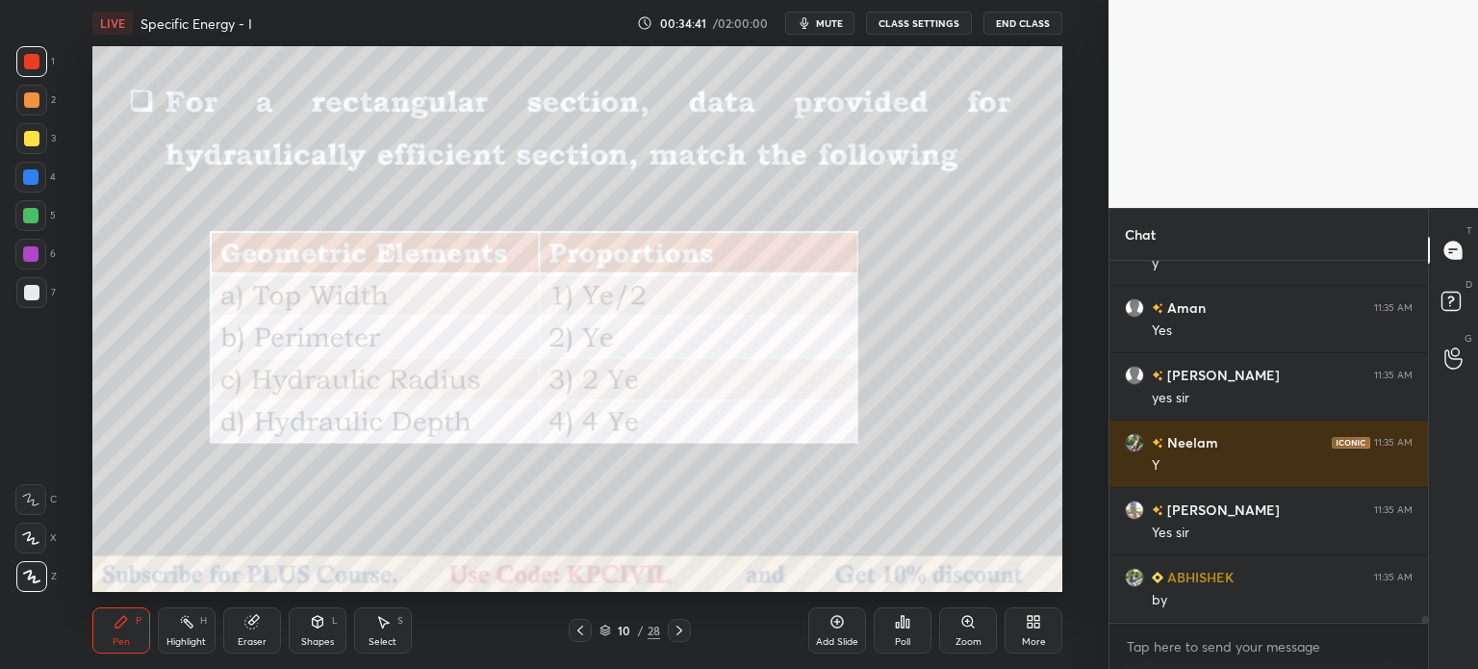
scroll to position [19654, 0]
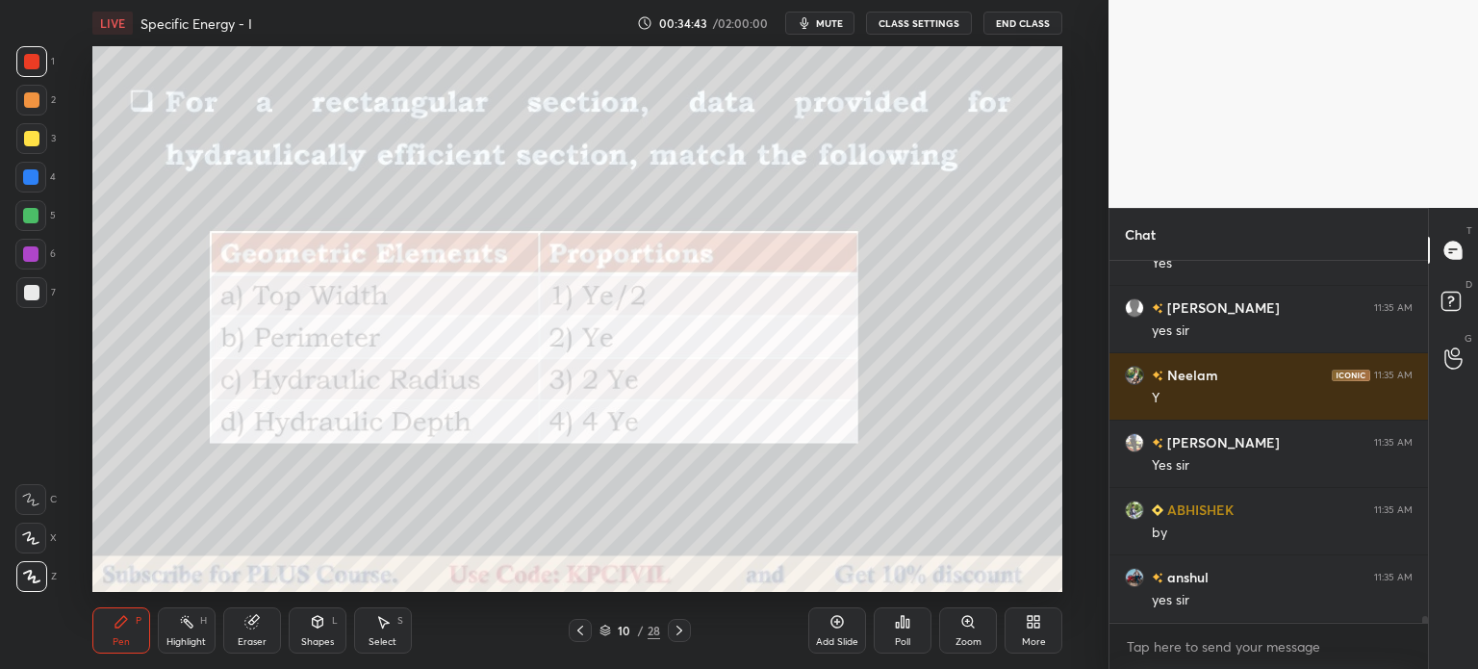
click at [685, 636] on icon at bounding box center [679, 630] width 15 height 15
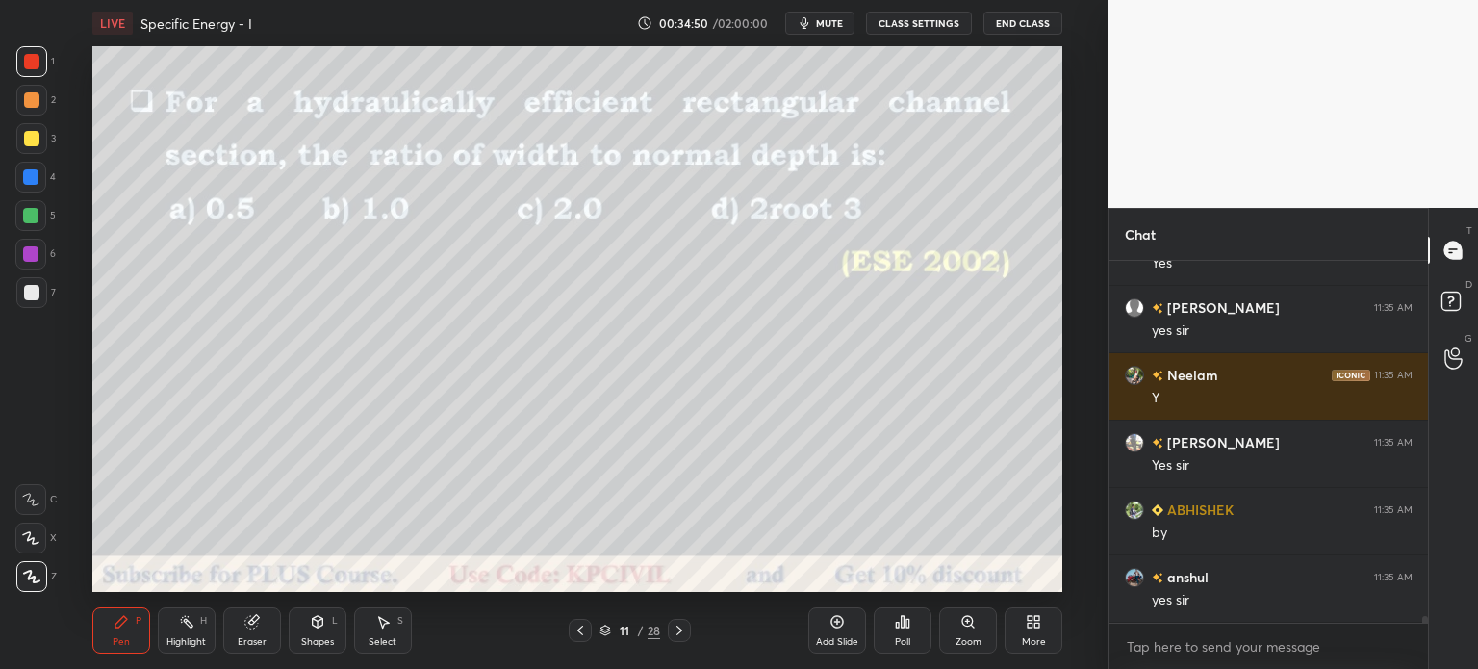
click at [29, 294] on div at bounding box center [31, 292] width 15 height 15
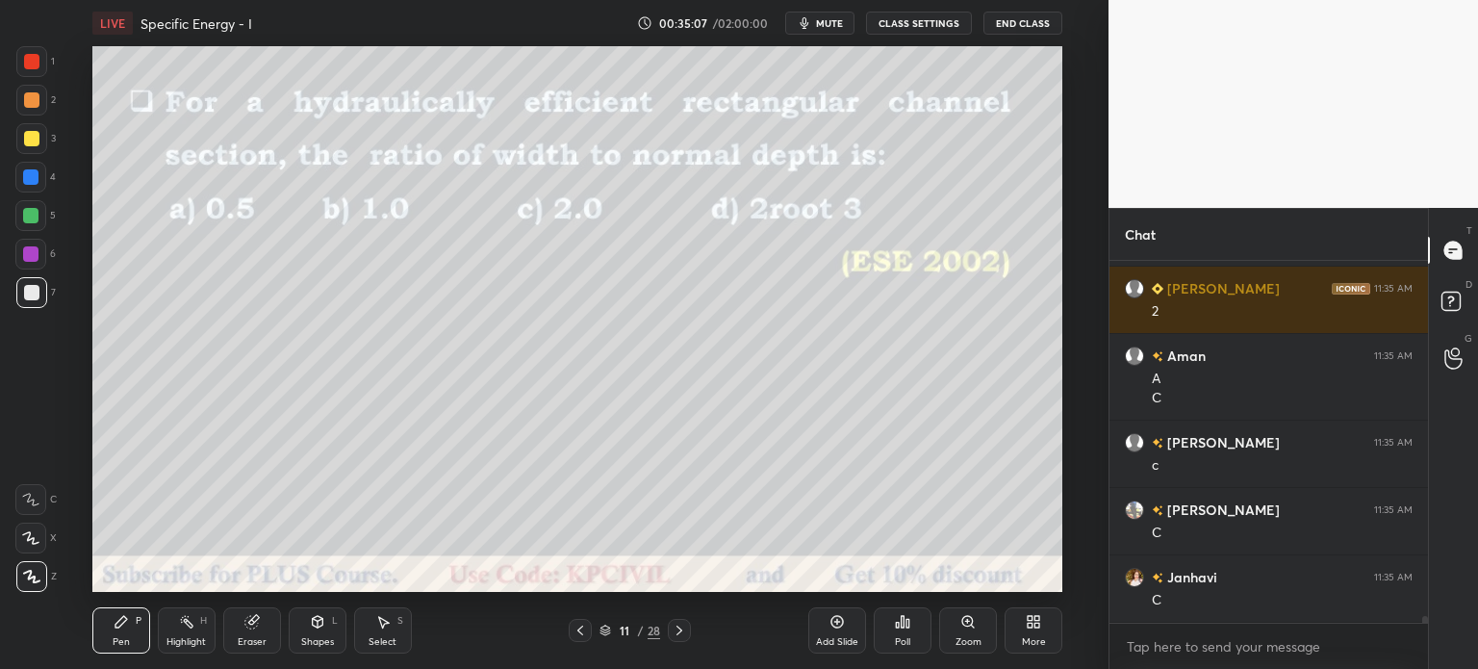
scroll to position [20145, 0]
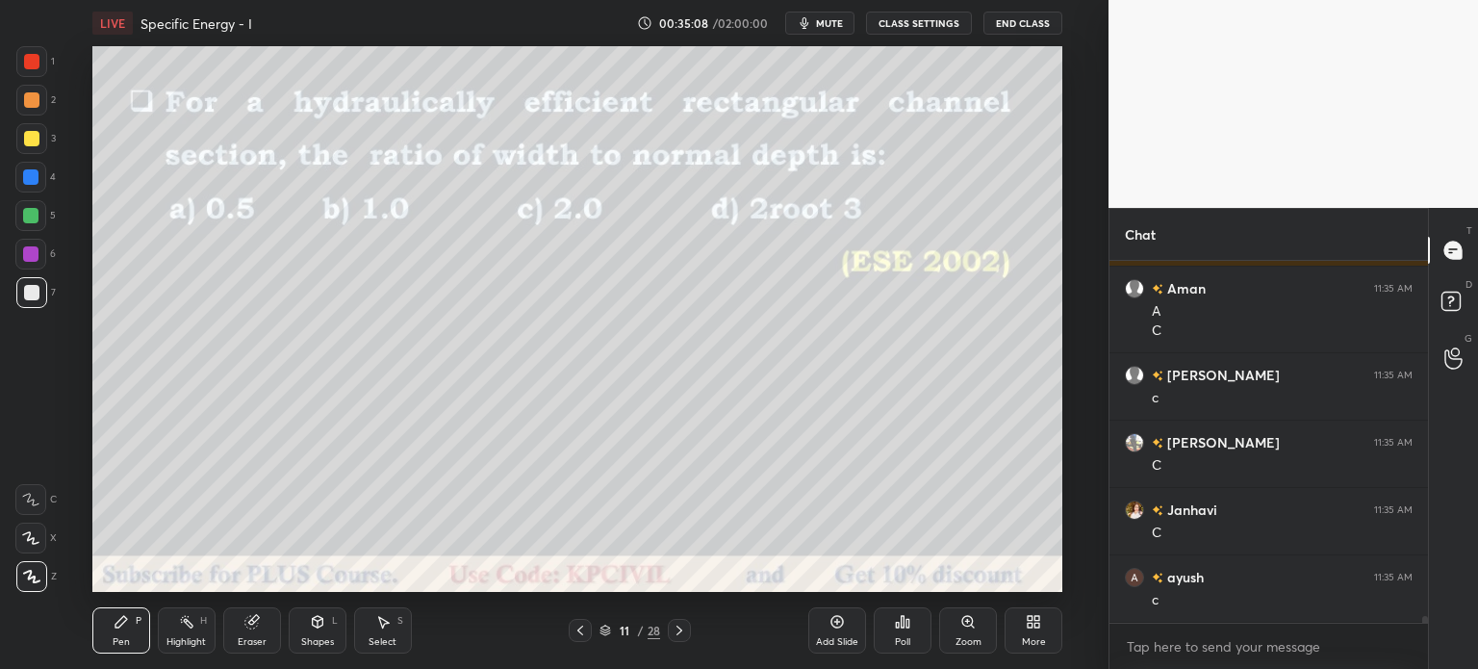
click at [29, 95] on div at bounding box center [31, 99] width 15 height 15
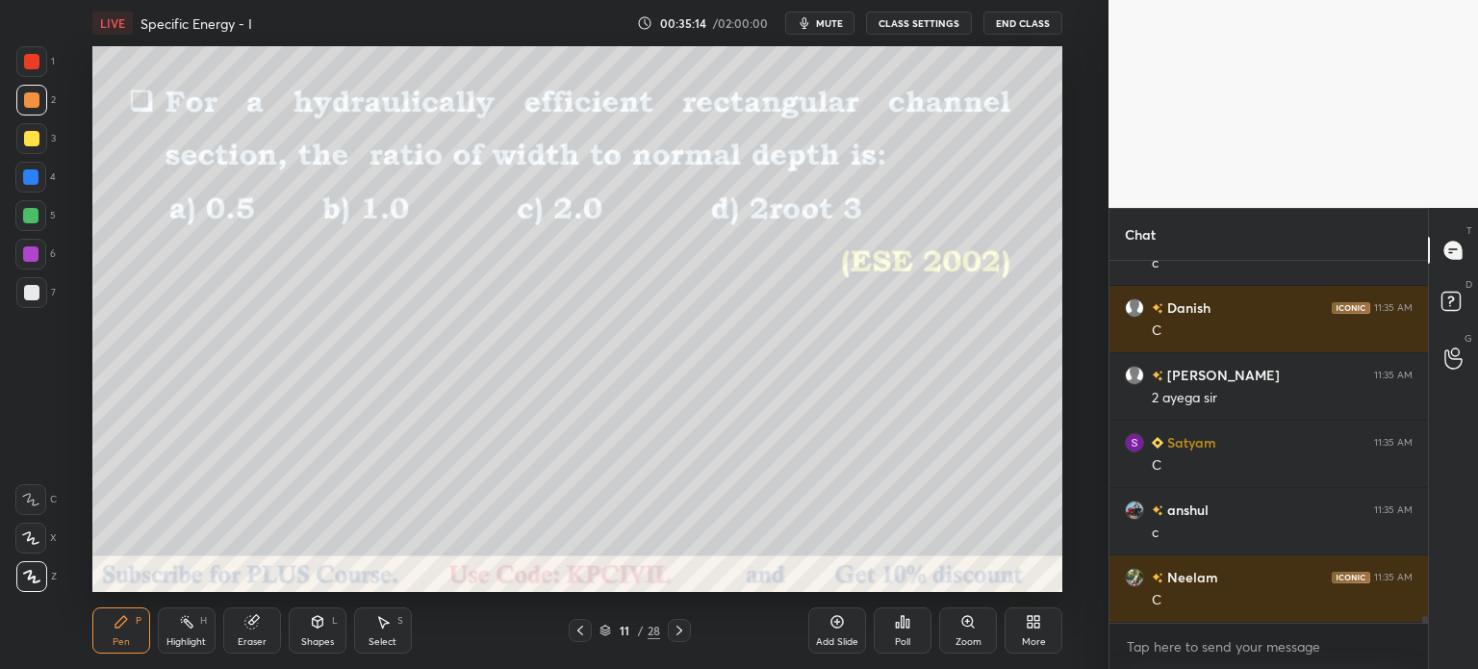
scroll to position [20549, 0]
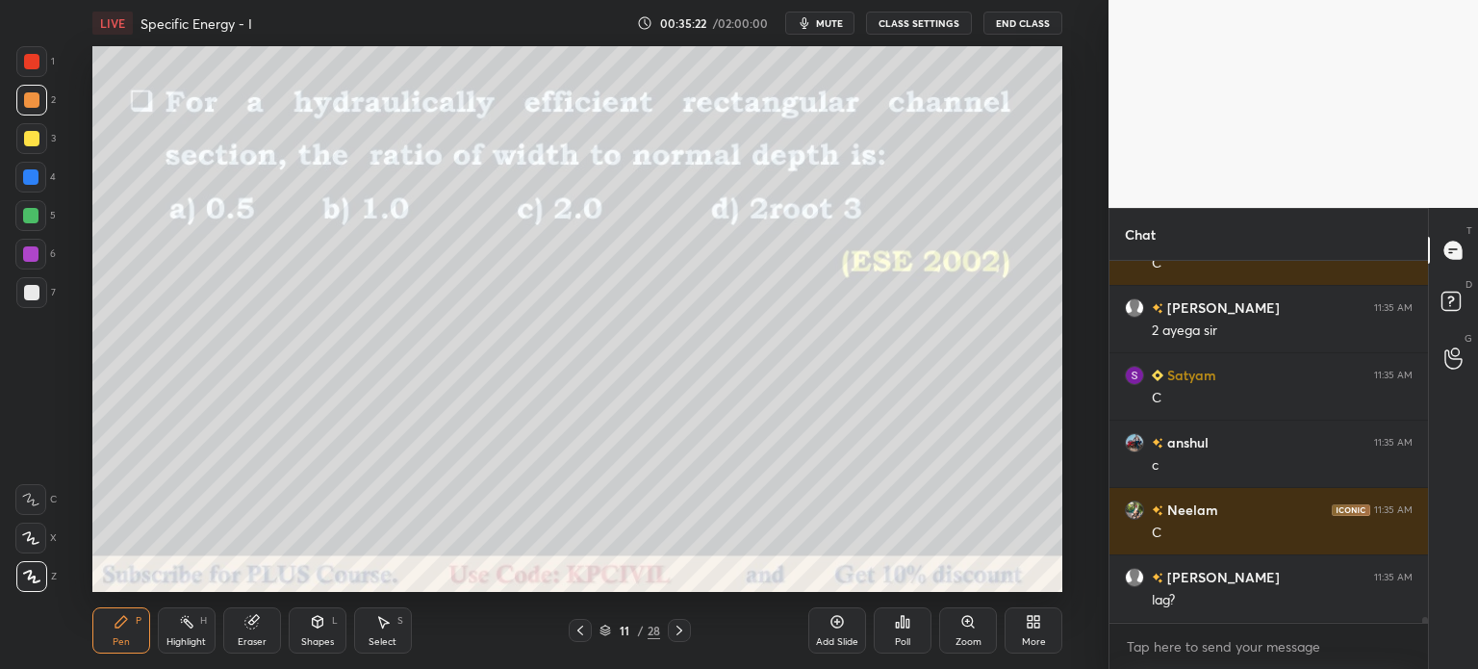
click at [681, 632] on icon at bounding box center [679, 630] width 15 height 15
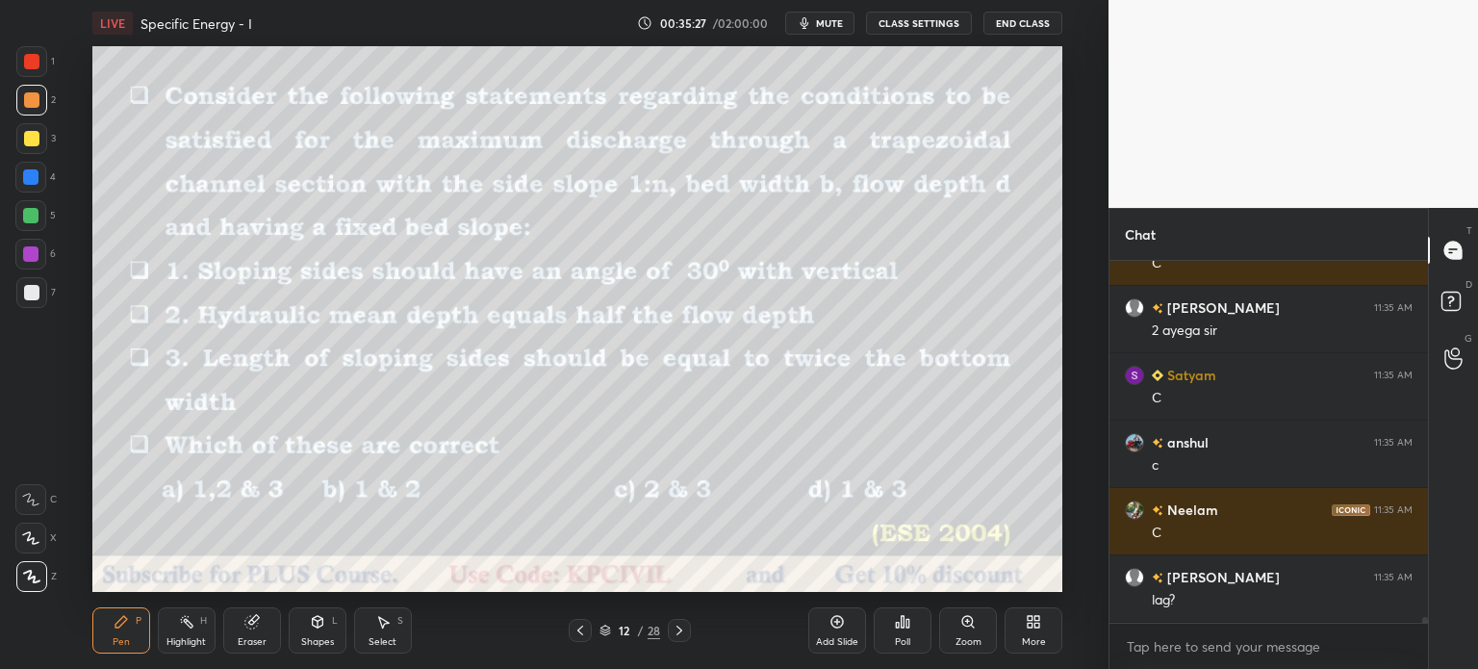
click at [1046, 16] on button "End Class" at bounding box center [1022, 23] width 79 height 23
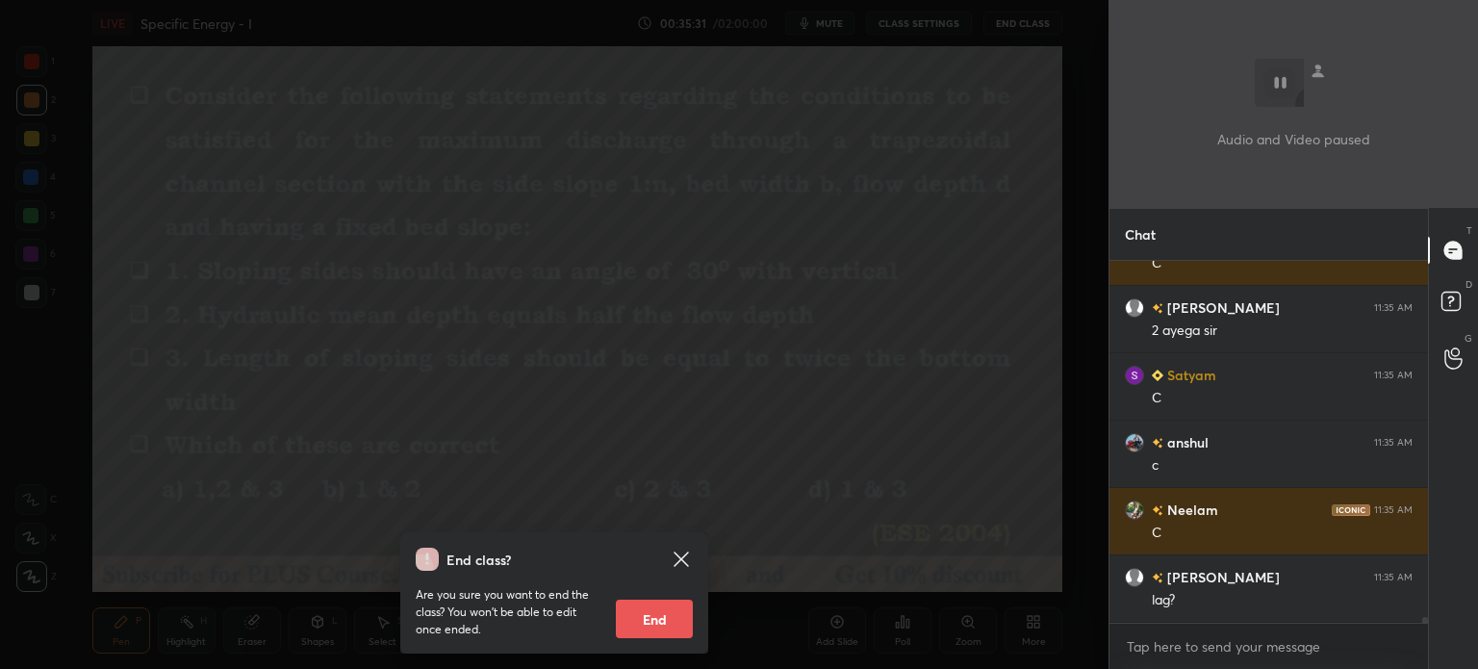
click at [550, 338] on div "End class? Are you sure you want to end the class? You won’t be able to edit on…" at bounding box center [554, 334] width 1108 height 669
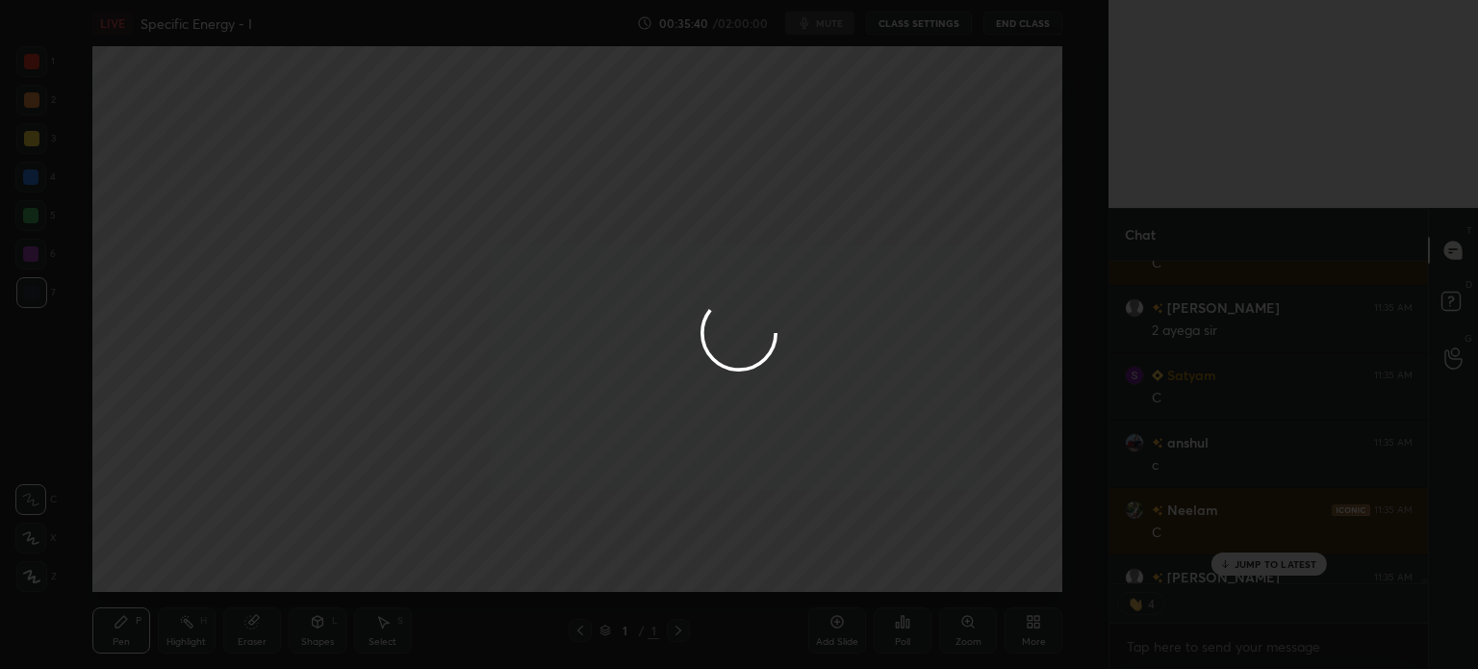
scroll to position [20655, 0]
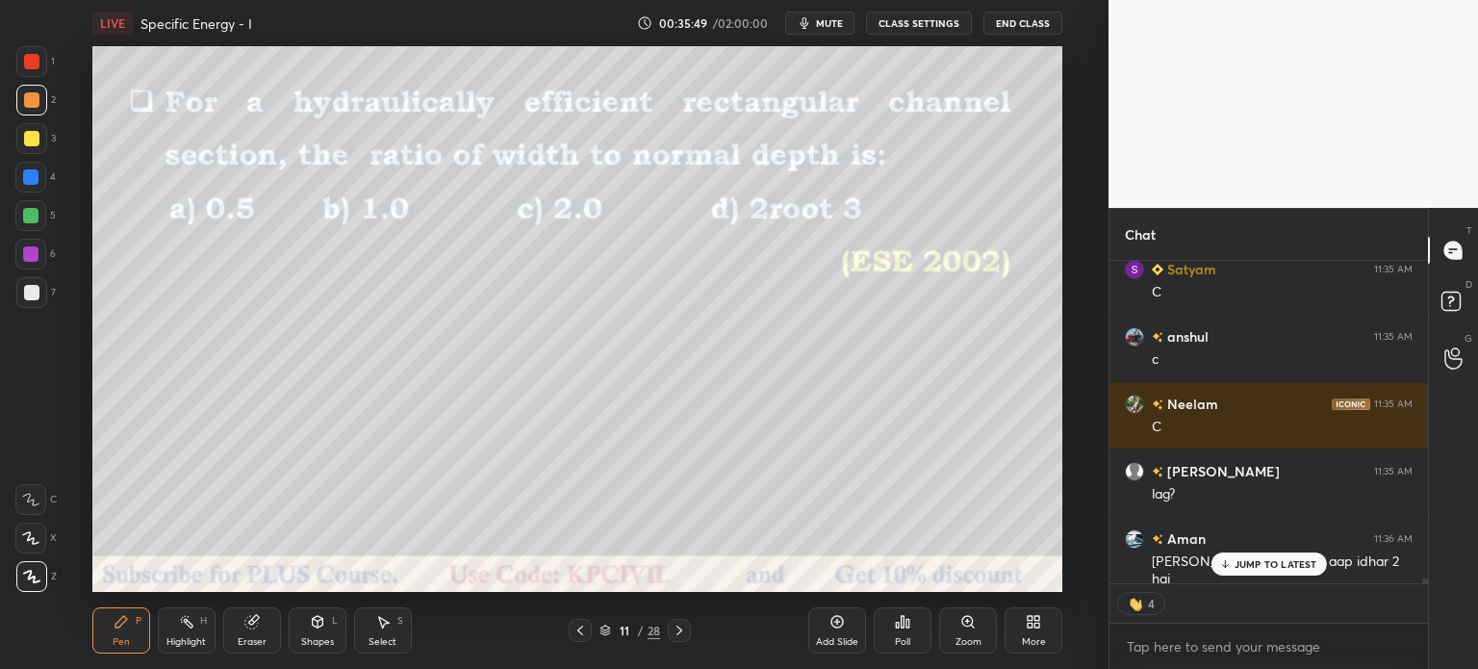
click at [1301, 572] on div "JUMP TO LATEST" at bounding box center [1267, 563] width 115 height 23
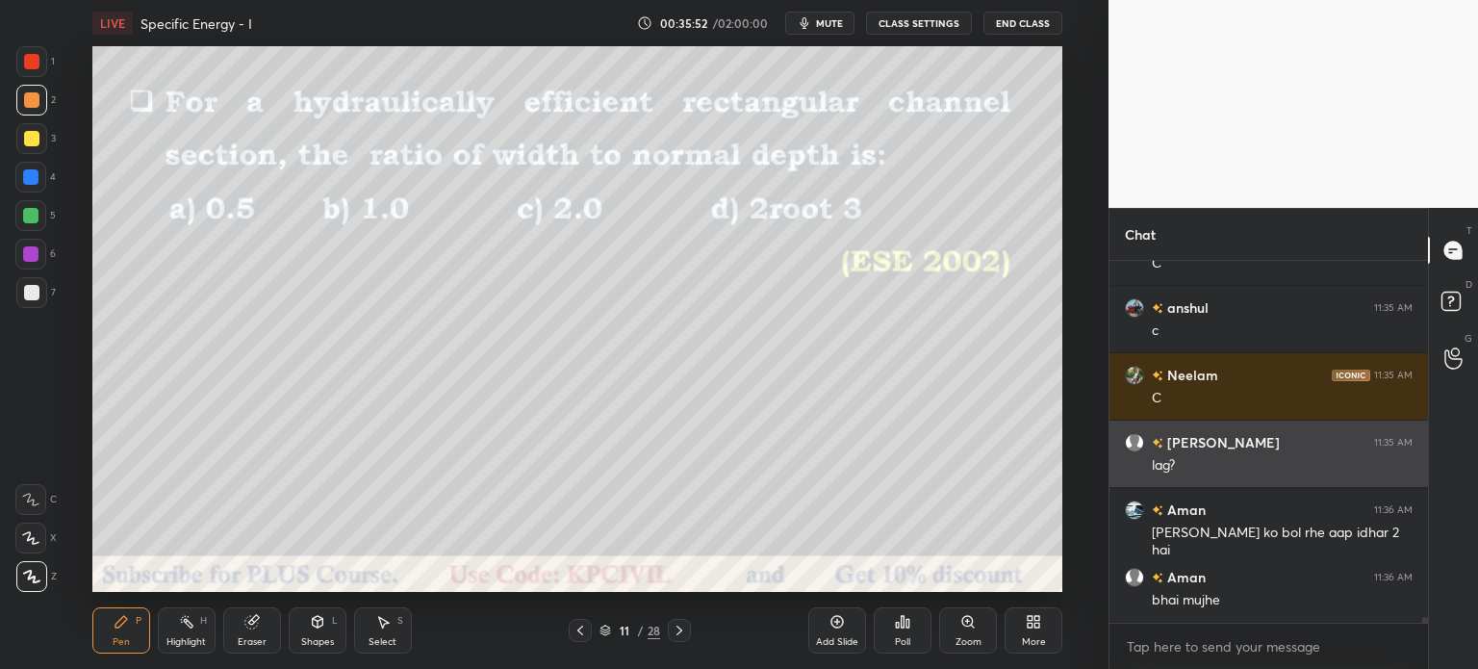
scroll to position [20751, 0]
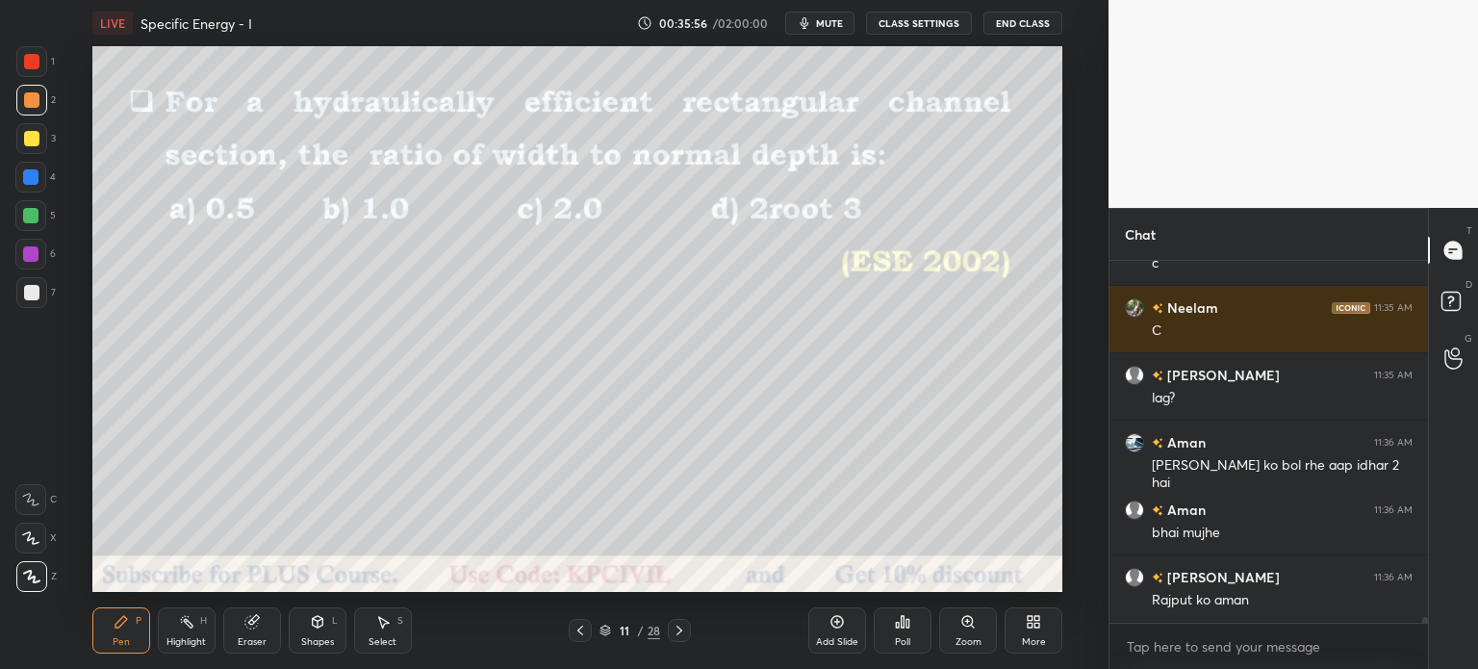
click at [675, 629] on icon at bounding box center [679, 630] width 15 height 15
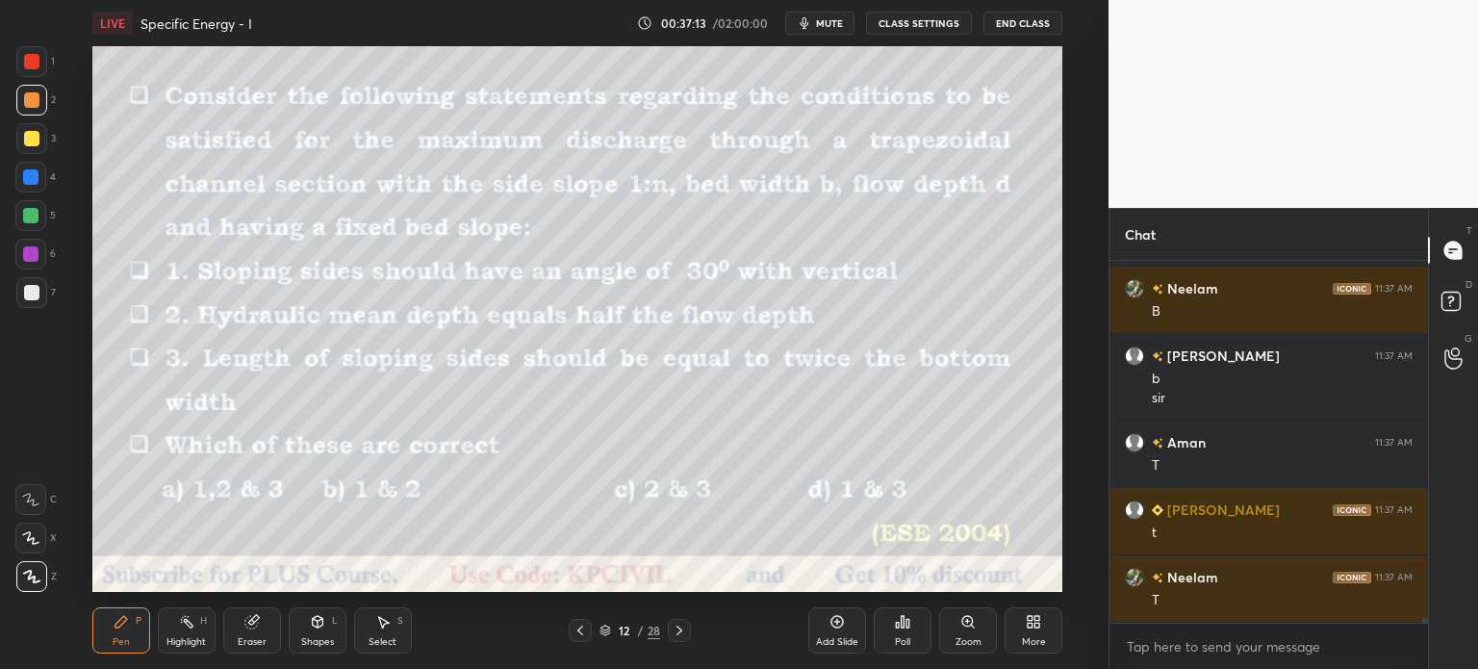
scroll to position [23060, 0]
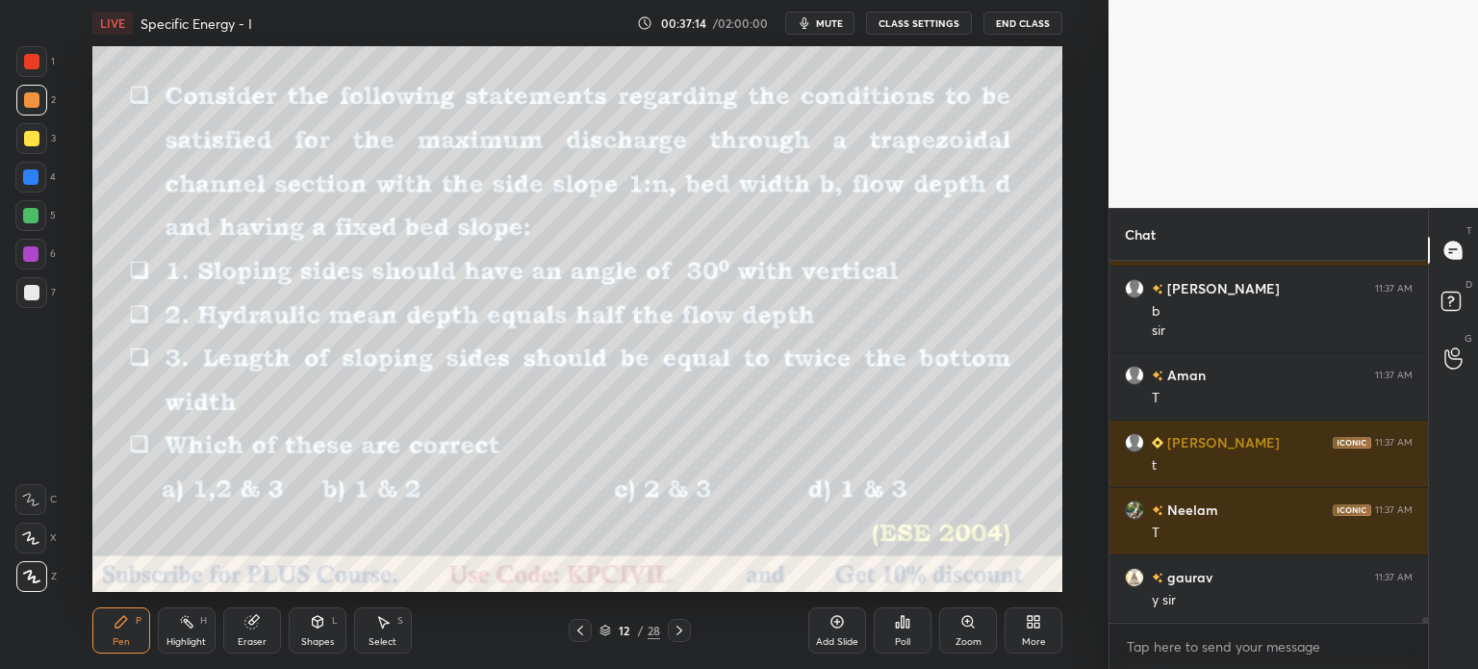
click at [20, 289] on div at bounding box center [31, 292] width 31 height 31
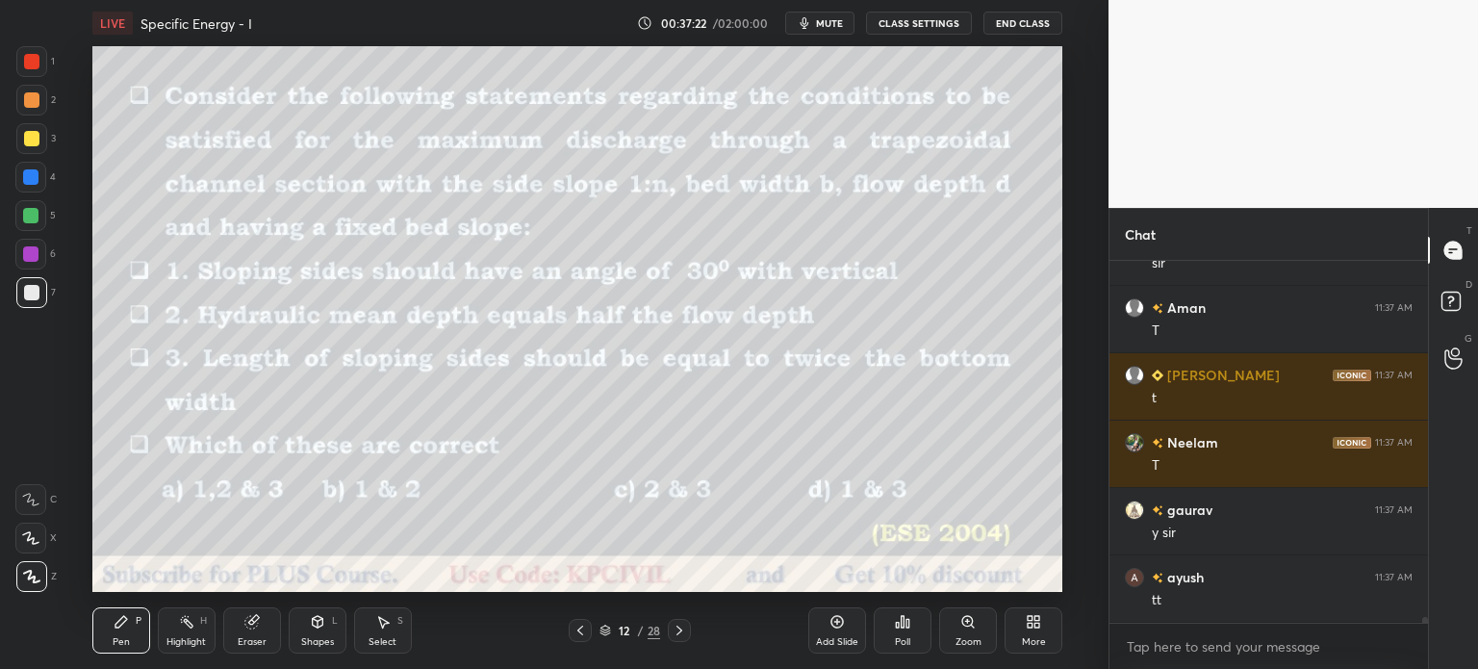
click at [22, 107] on div at bounding box center [31, 100] width 31 height 31
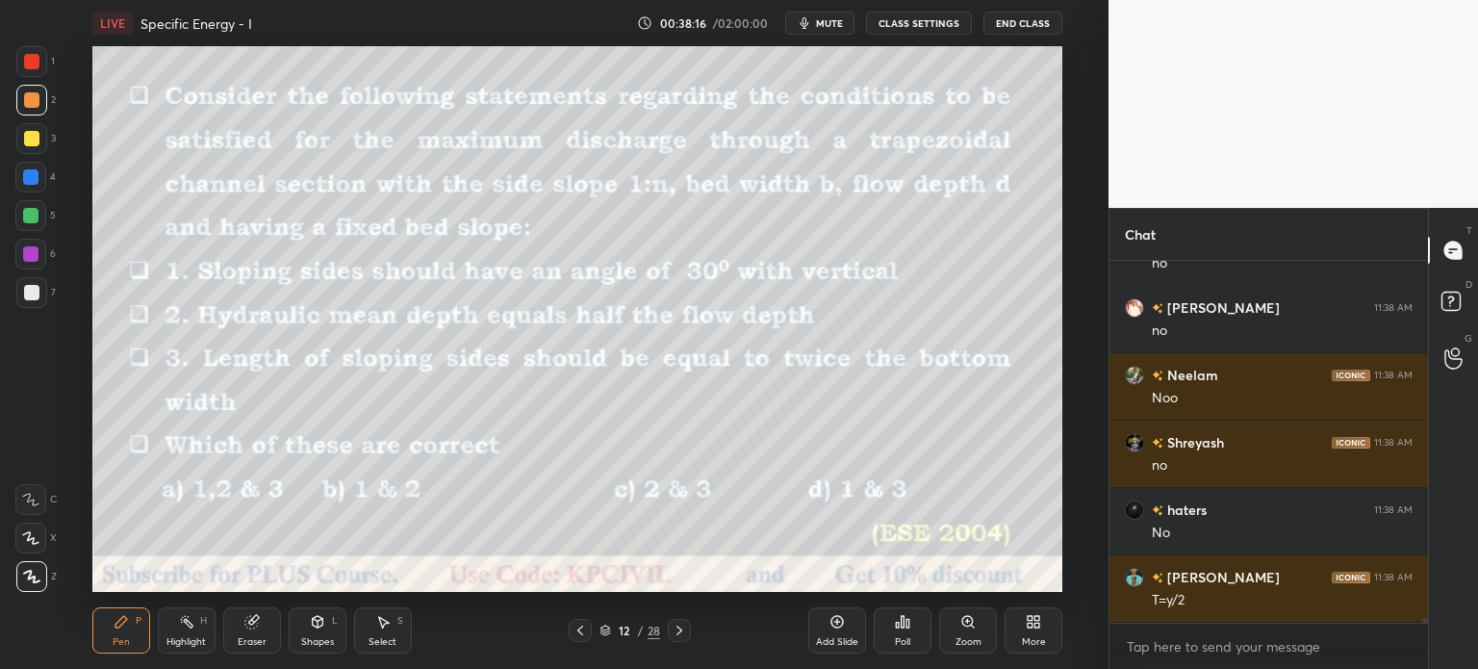
scroll to position [24677, 0]
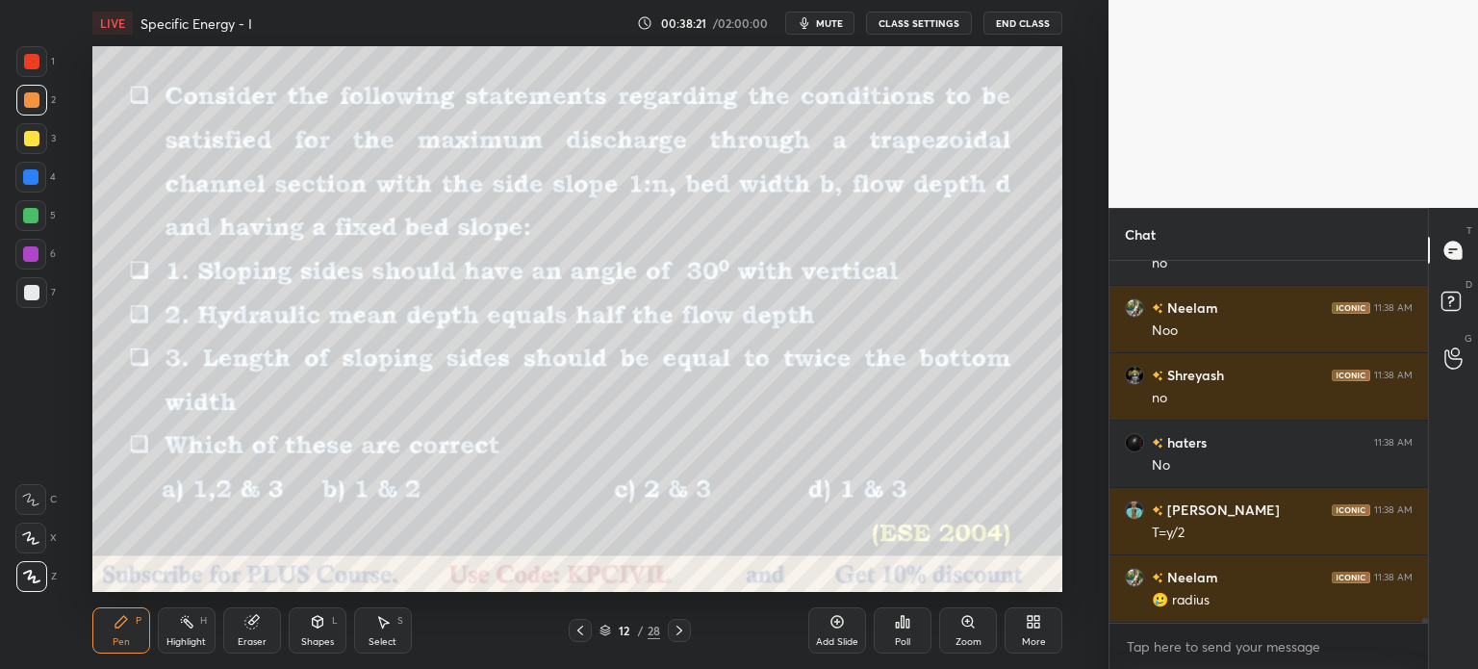
click at [834, 637] on div "Add Slide" at bounding box center [837, 642] width 42 height 10
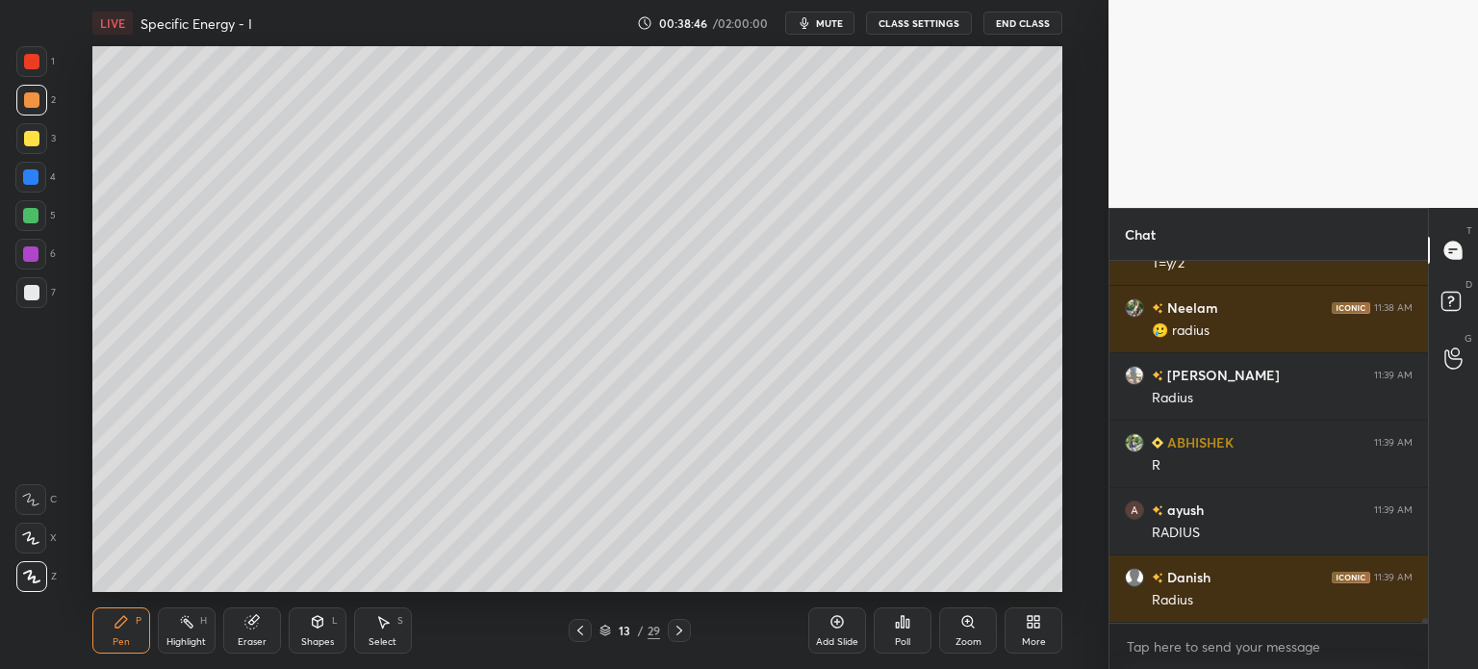
scroll to position [25014, 0]
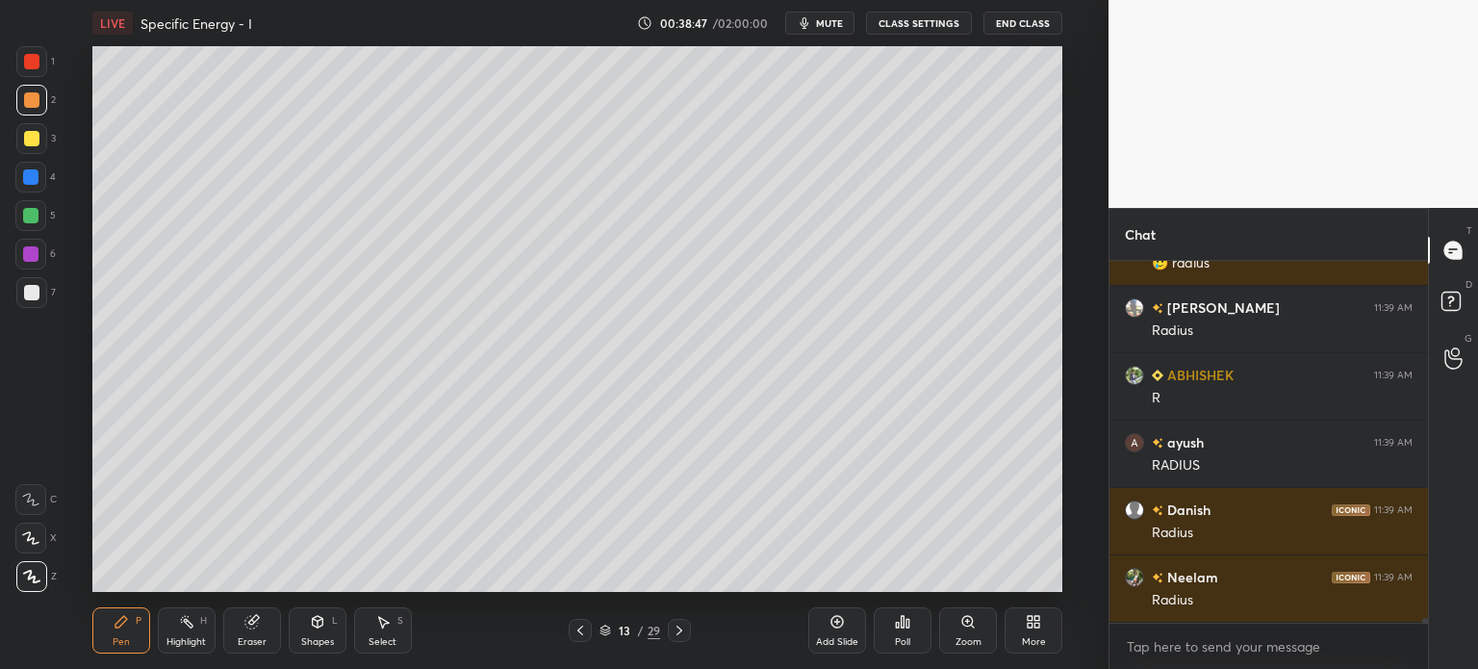
click at [25, 297] on div at bounding box center [31, 292] width 15 height 15
click at [198, 626] on div "Highlight H" at bounding box center [187, 630] width 58 height 46
click at [585, 629] on icon at bounding box center [579, 630] width 15 height 15
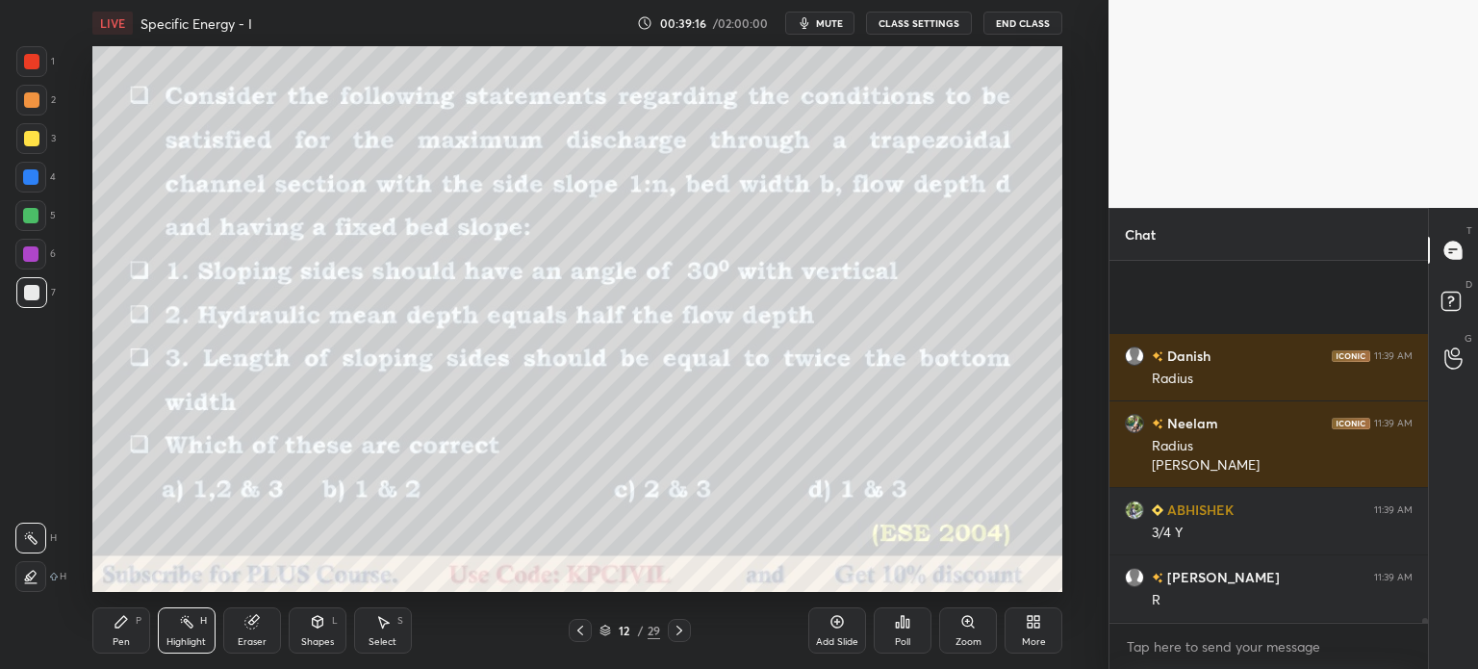
scroll to position [25370, 0]
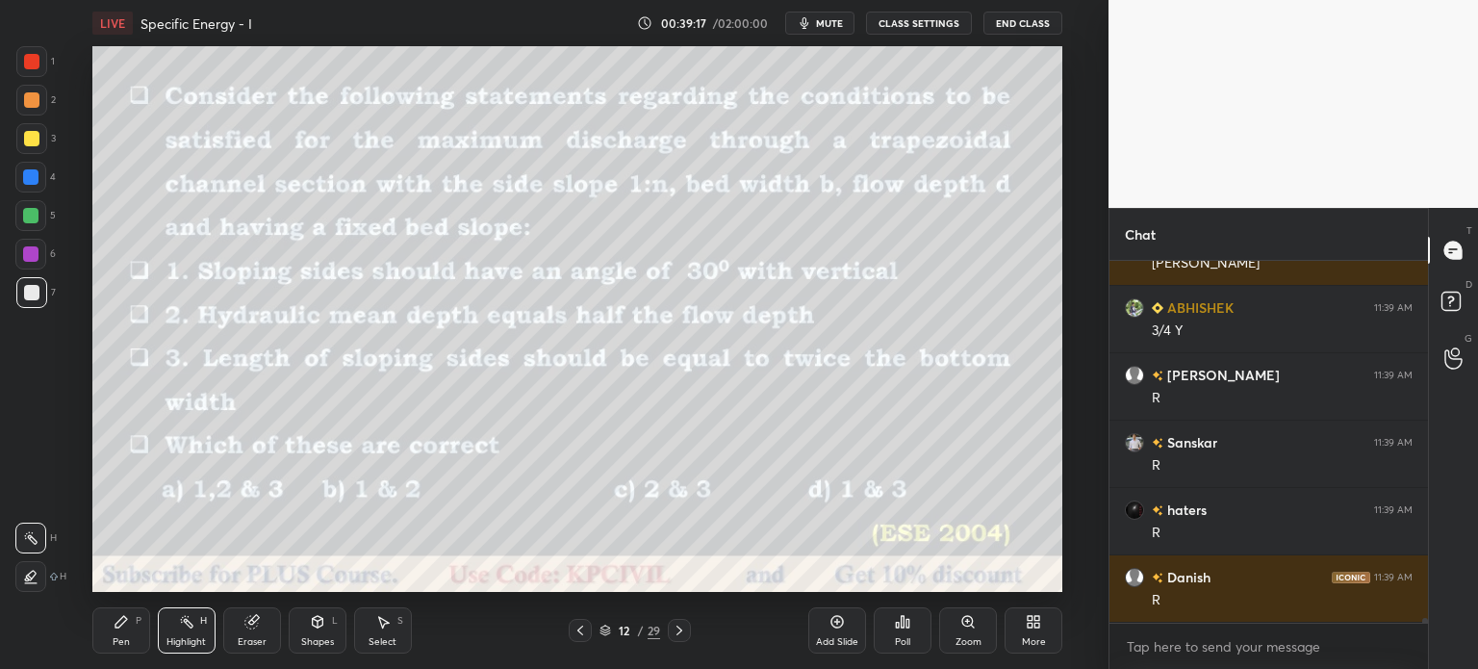
click at [245, 639] on div "Eraser" at bounding box center [252, 642] width 29 height 10
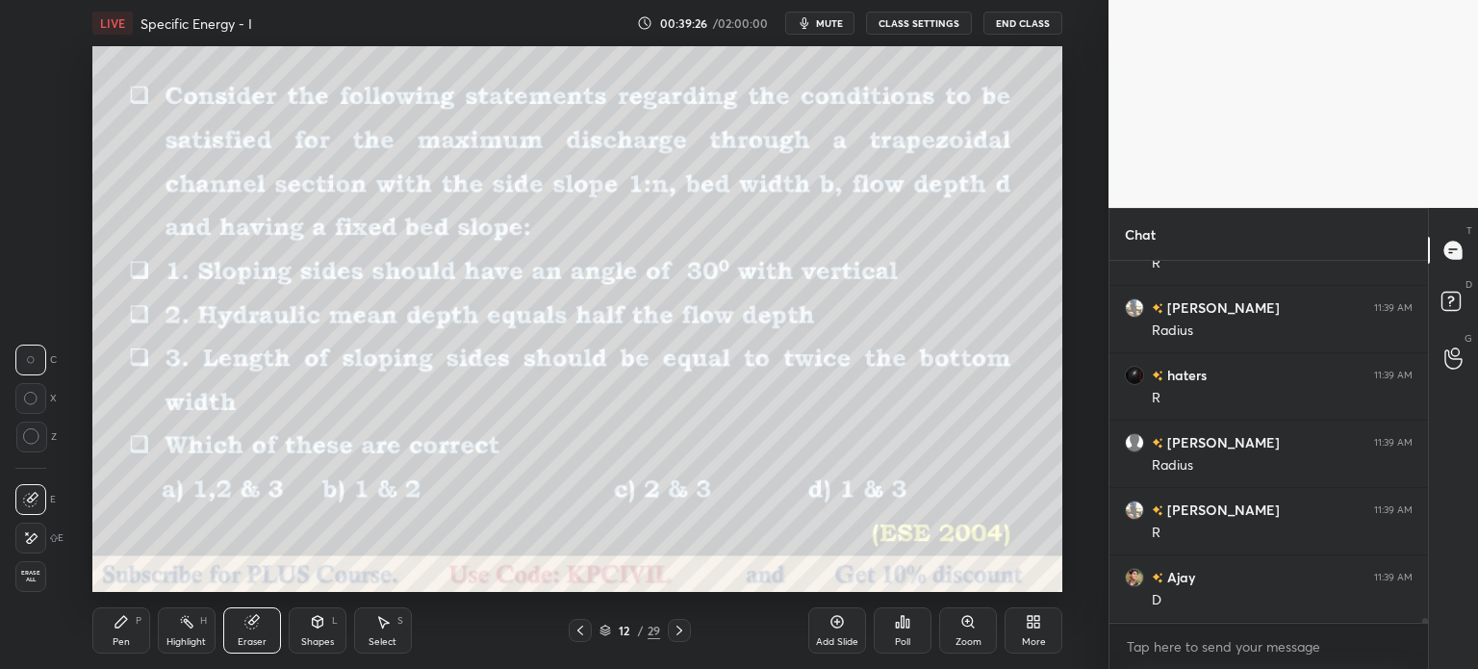
scroll to position [25976, 0]
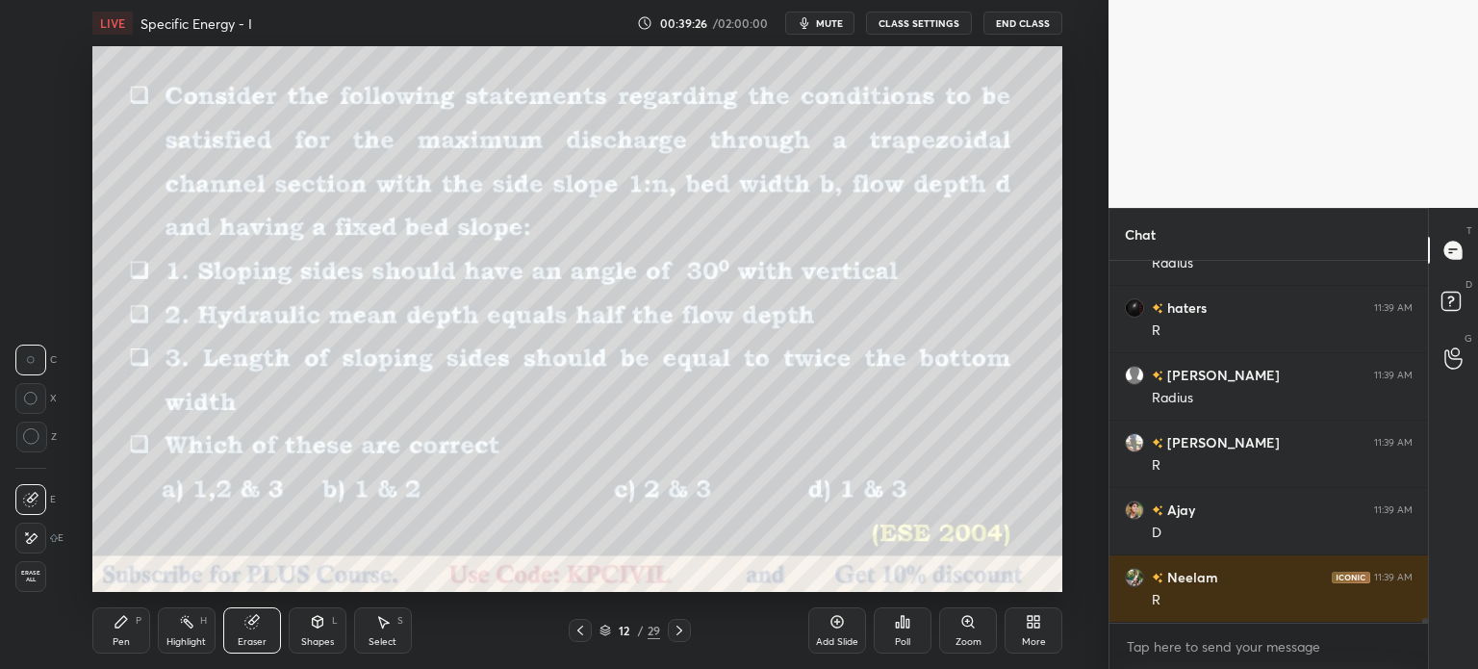
click at [113, 637] on div "Pen" at bounding box center [121, 642] width 17 height 10
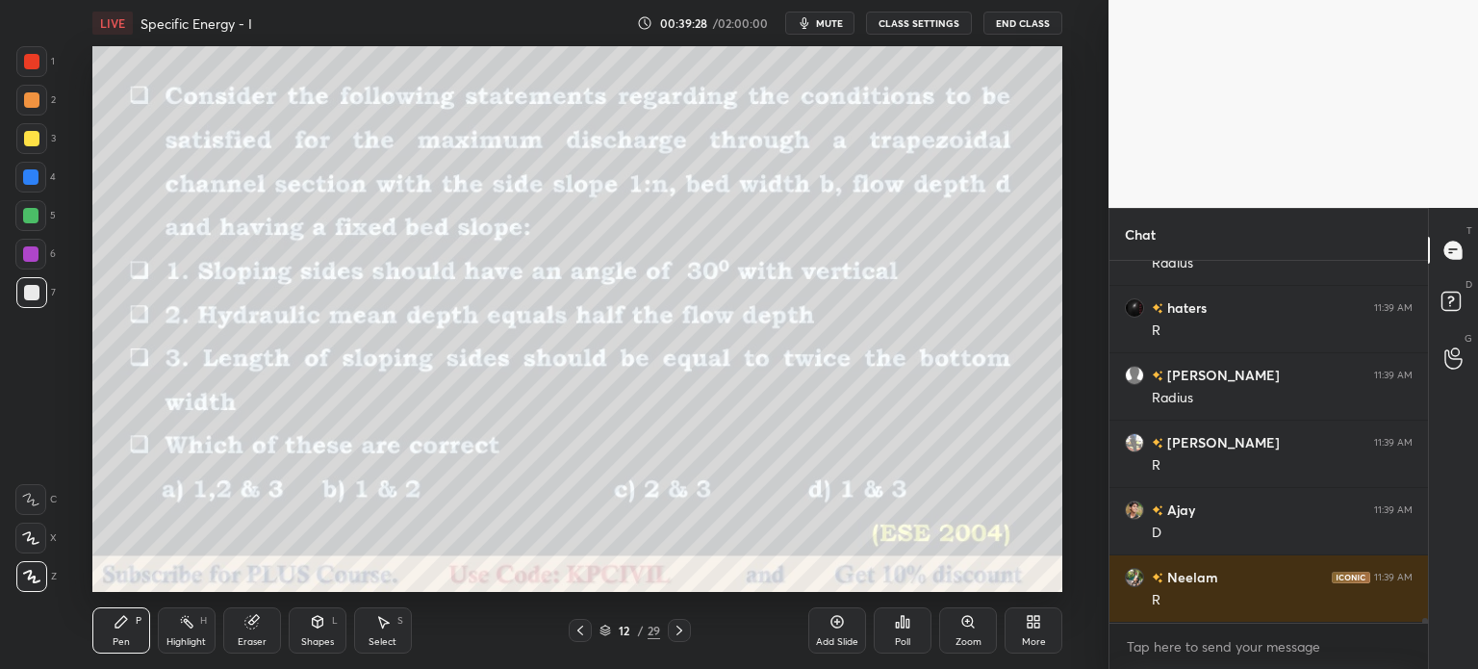
click at [22, 149] on div at bounding box center [31, 138] width 31 height 31
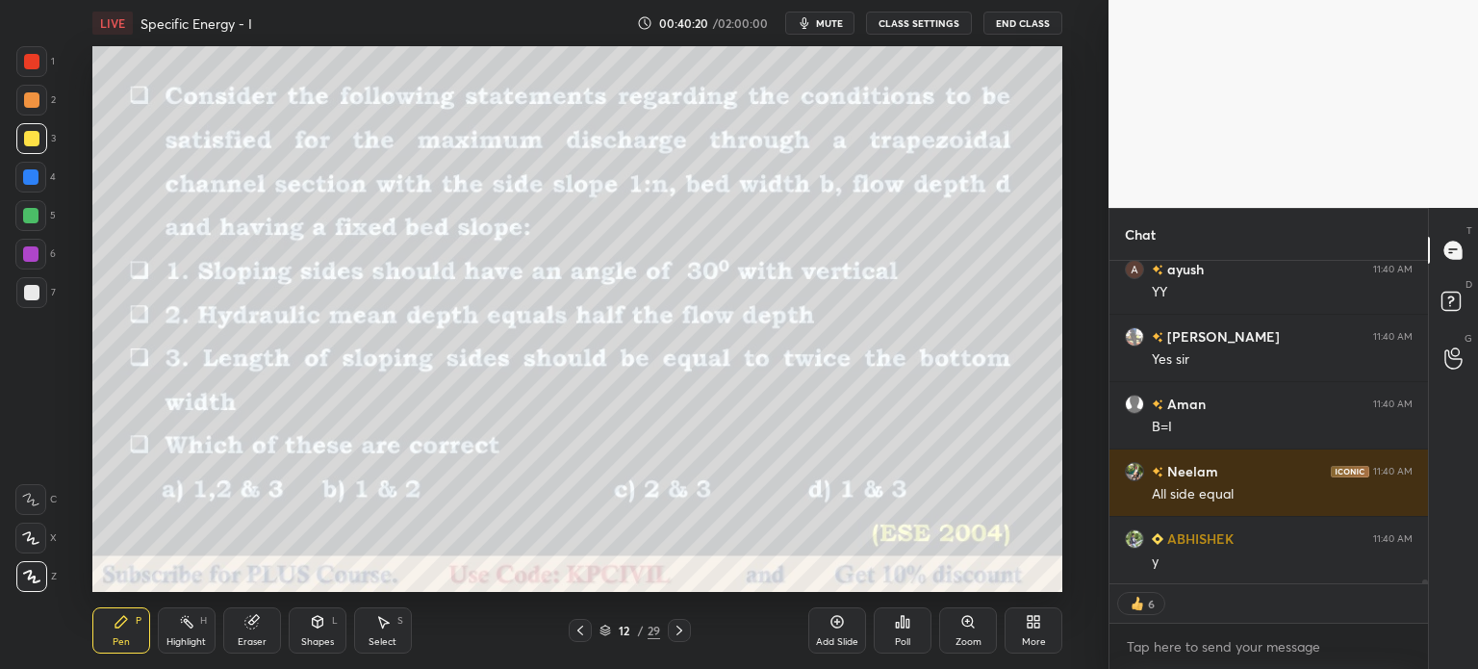
scroll to position [26689, 0]
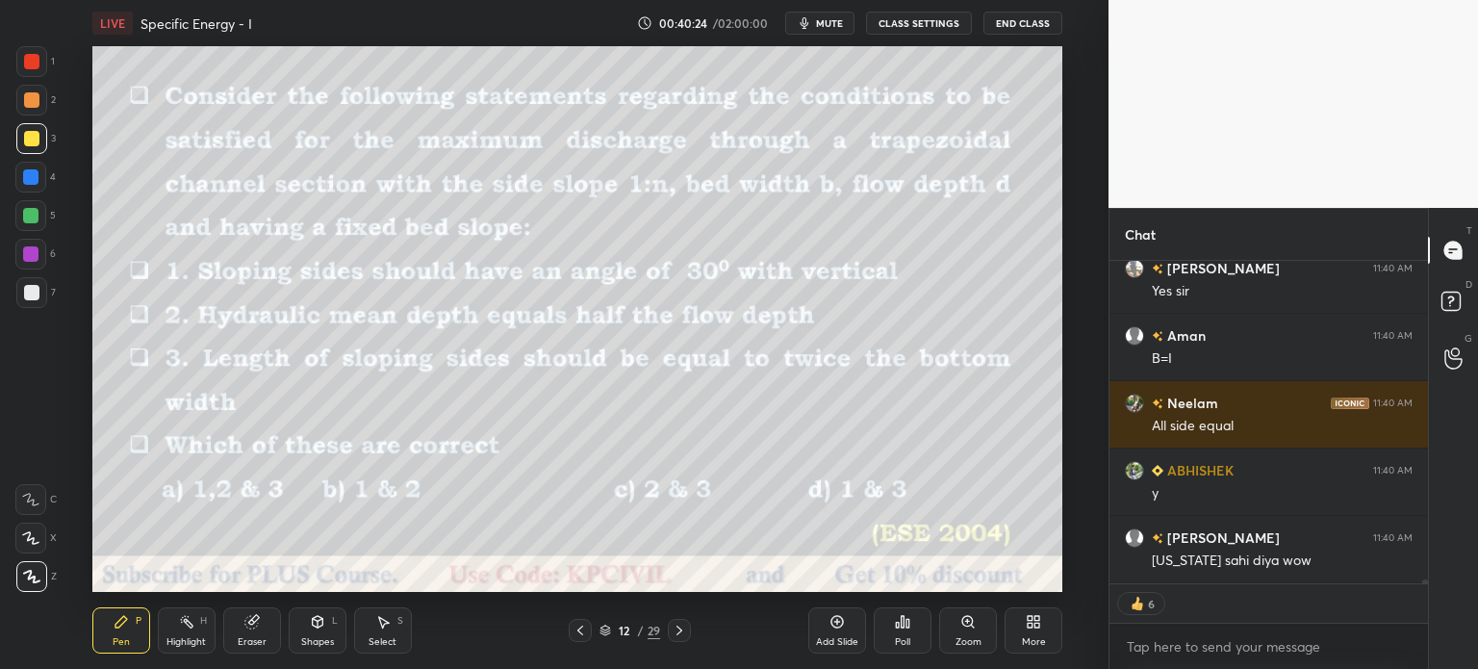
click at [684, 628] on icon at bounding box center [679, 630] width 15 height 15
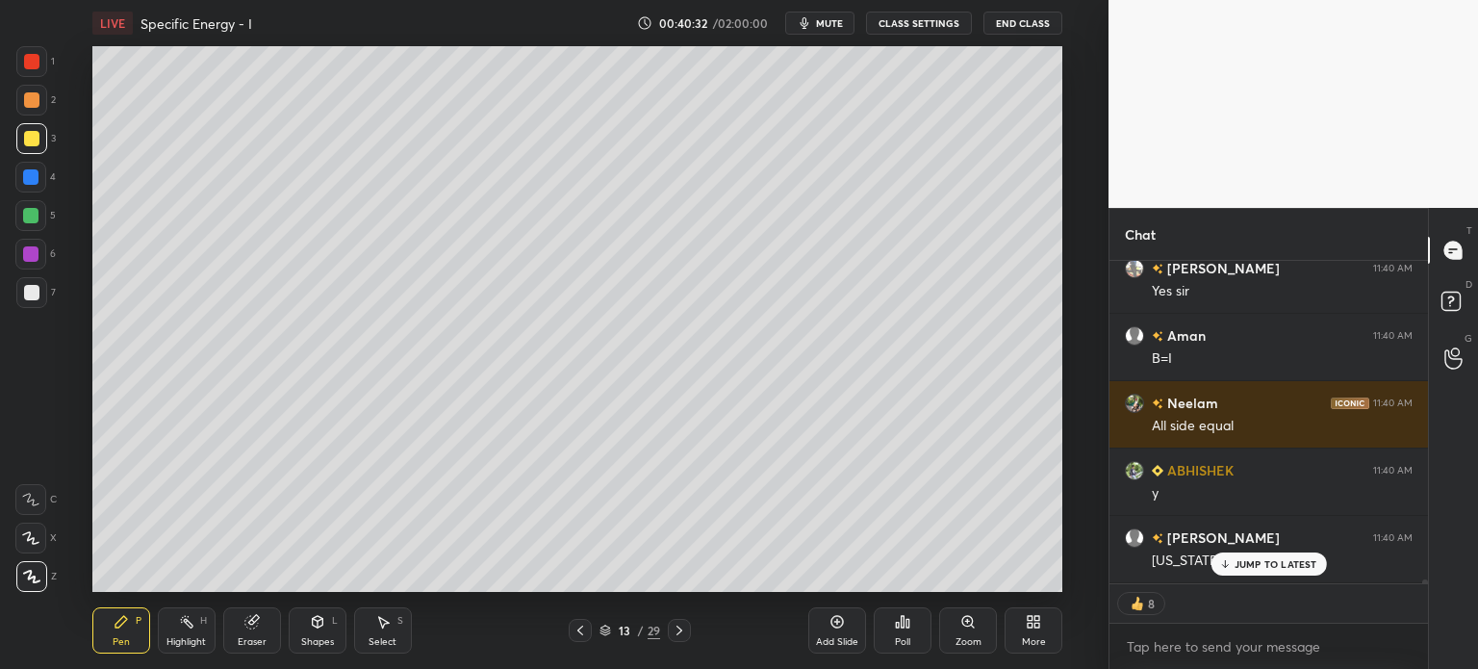
scroll to position [26755, 0]
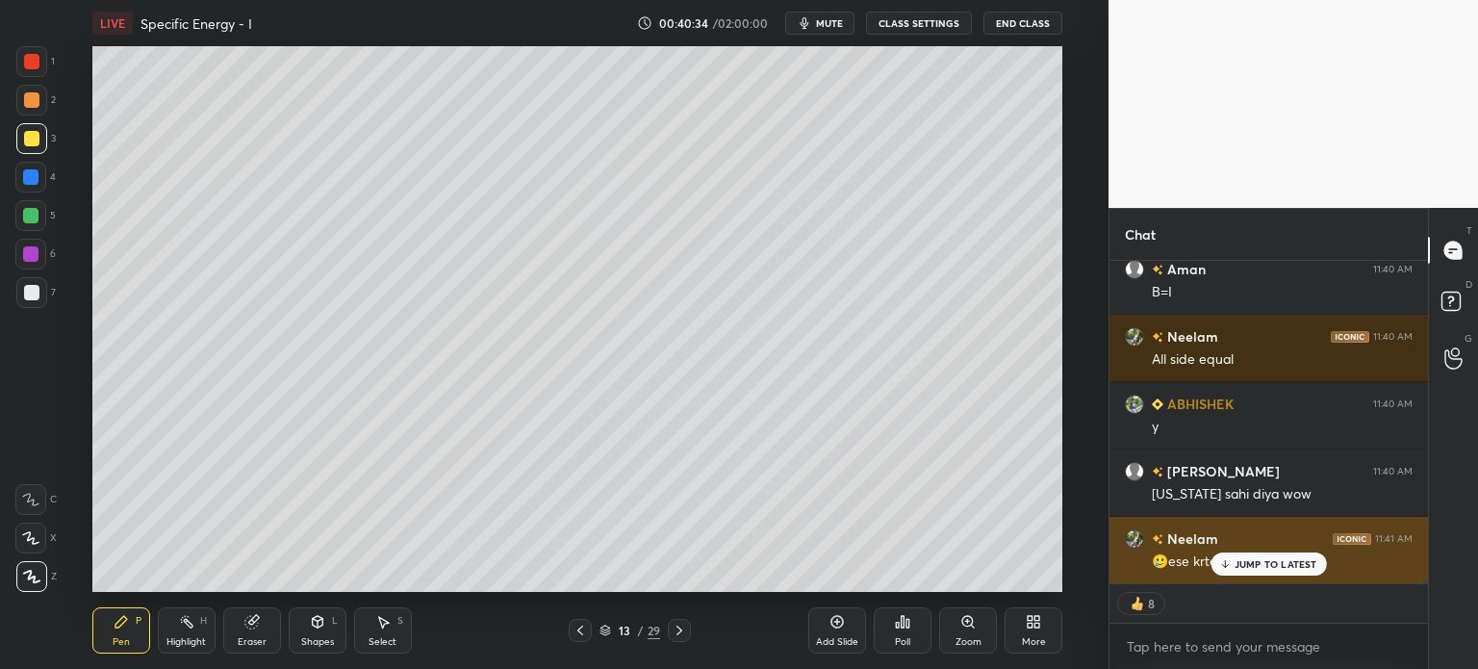
click at [1251, 563] on p "JUMP TO LATEST" at bounding box center [1275, 564] width 83 height 12
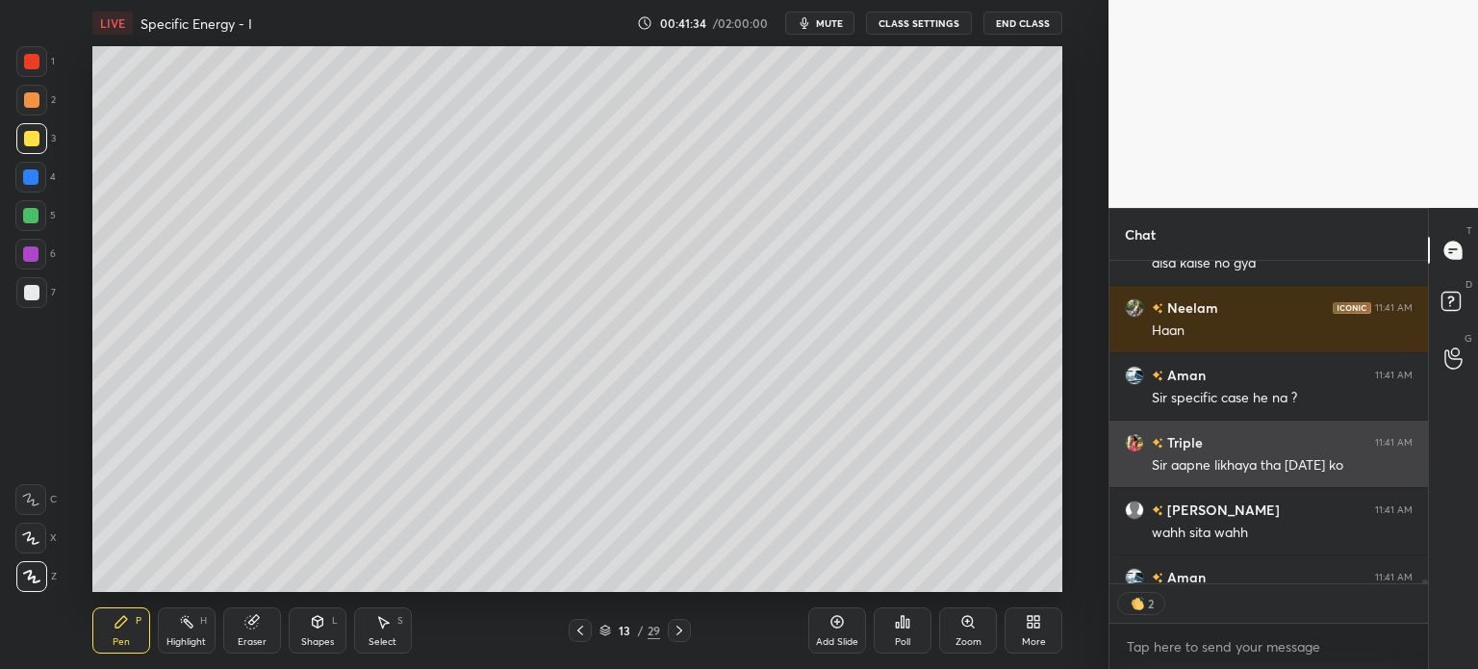
scroll to position [27247, 0]
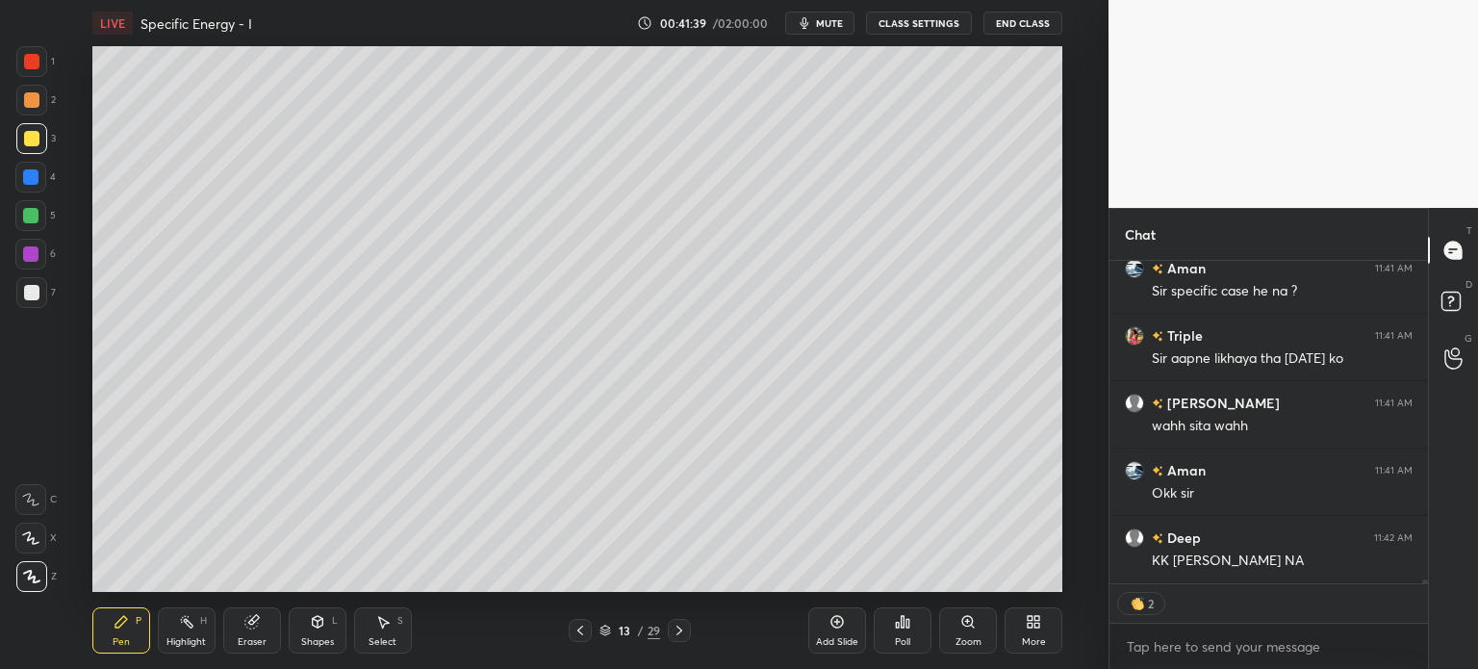
click at [681, 626] on icon at bounding box center [679, 630] width 15 height 15
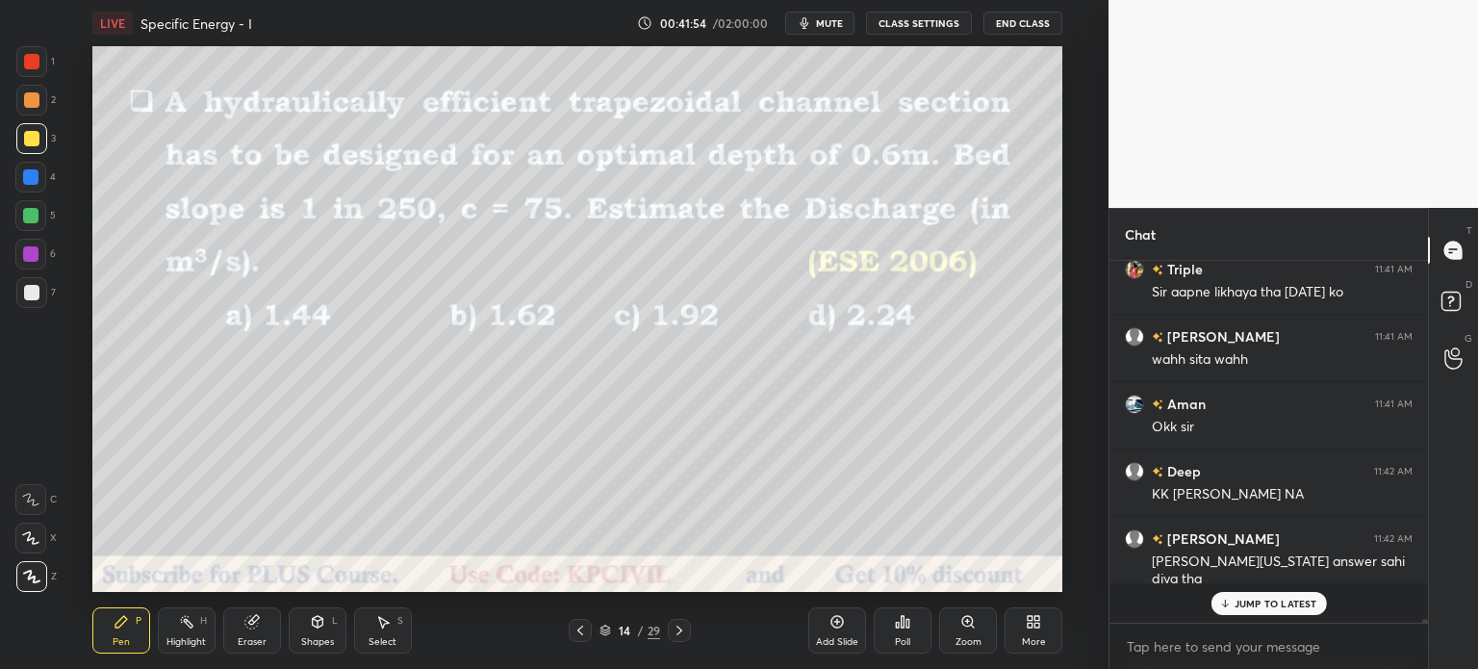
scroll to position [27275, 0]
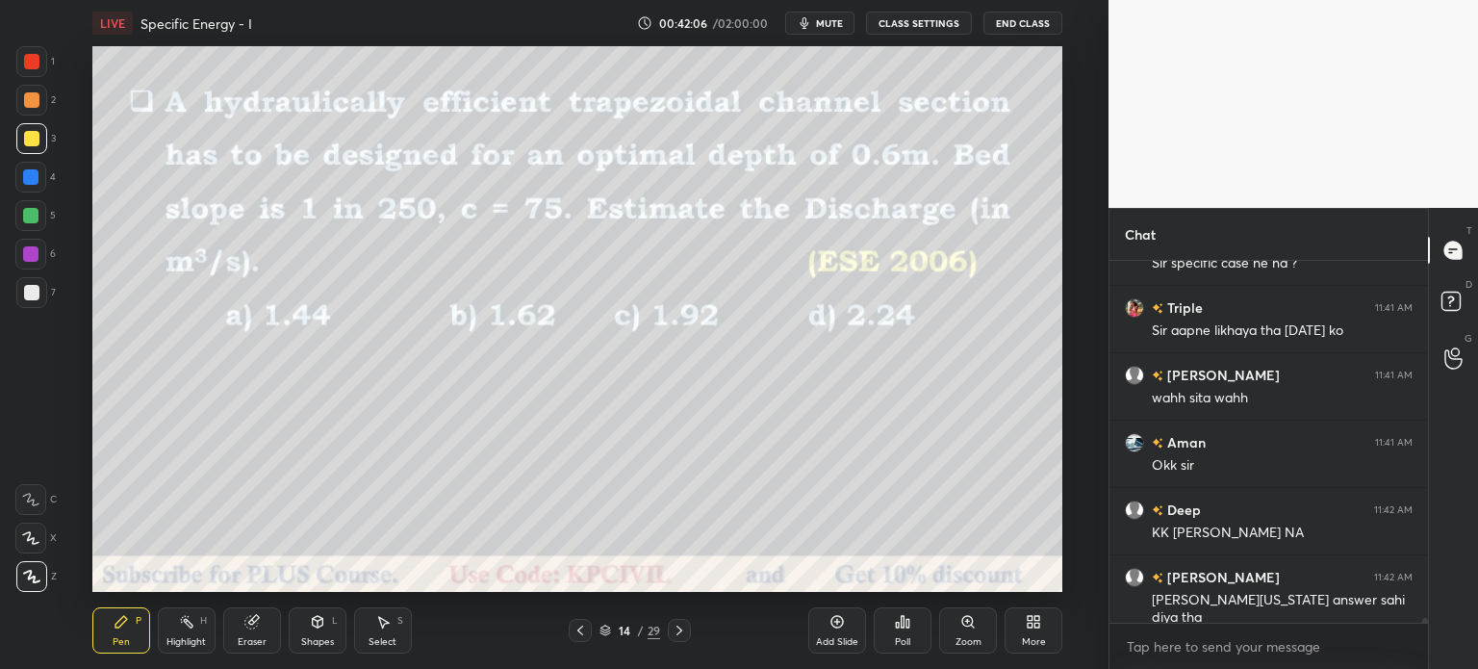
click at [851, 21] on button "mute" at bounding box center [819, 23] width 69 height 23
click at [1020, 22] on button "End Class" at bounding box center [1022, 23] width 79 height 23
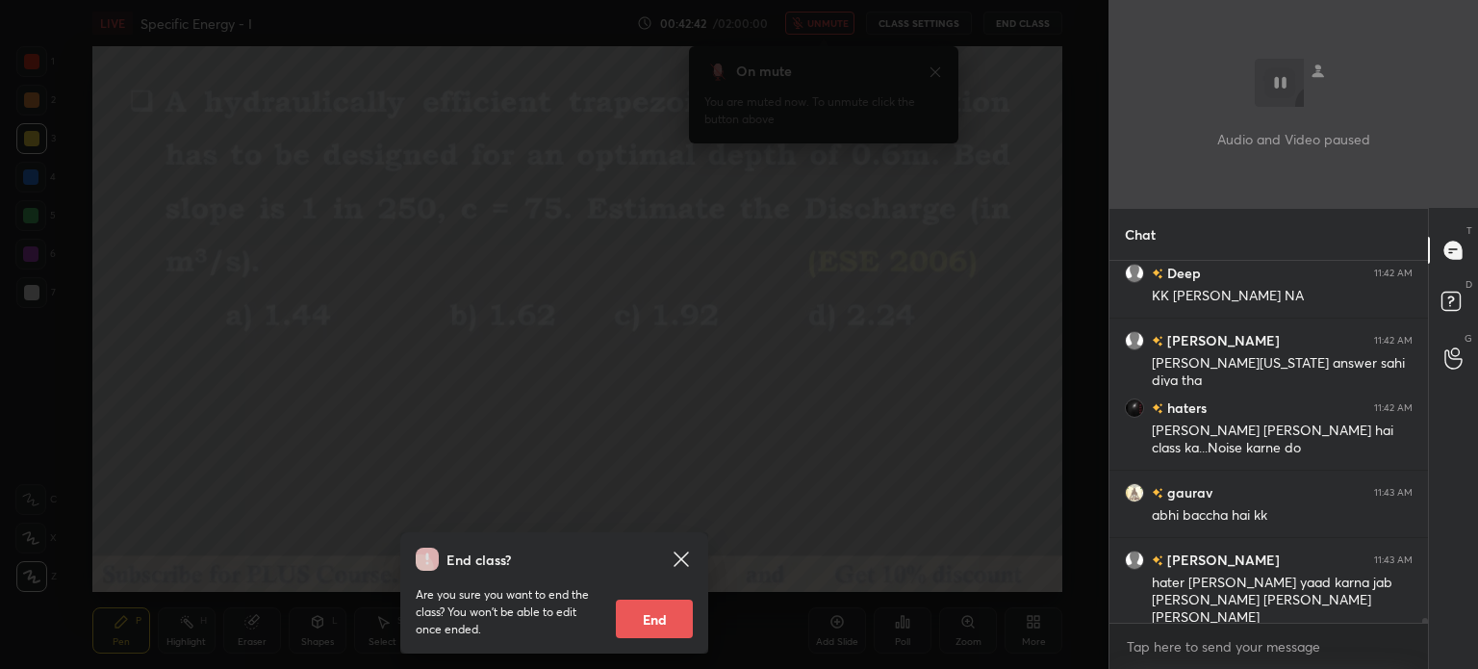
scroll to position [27596, 0]
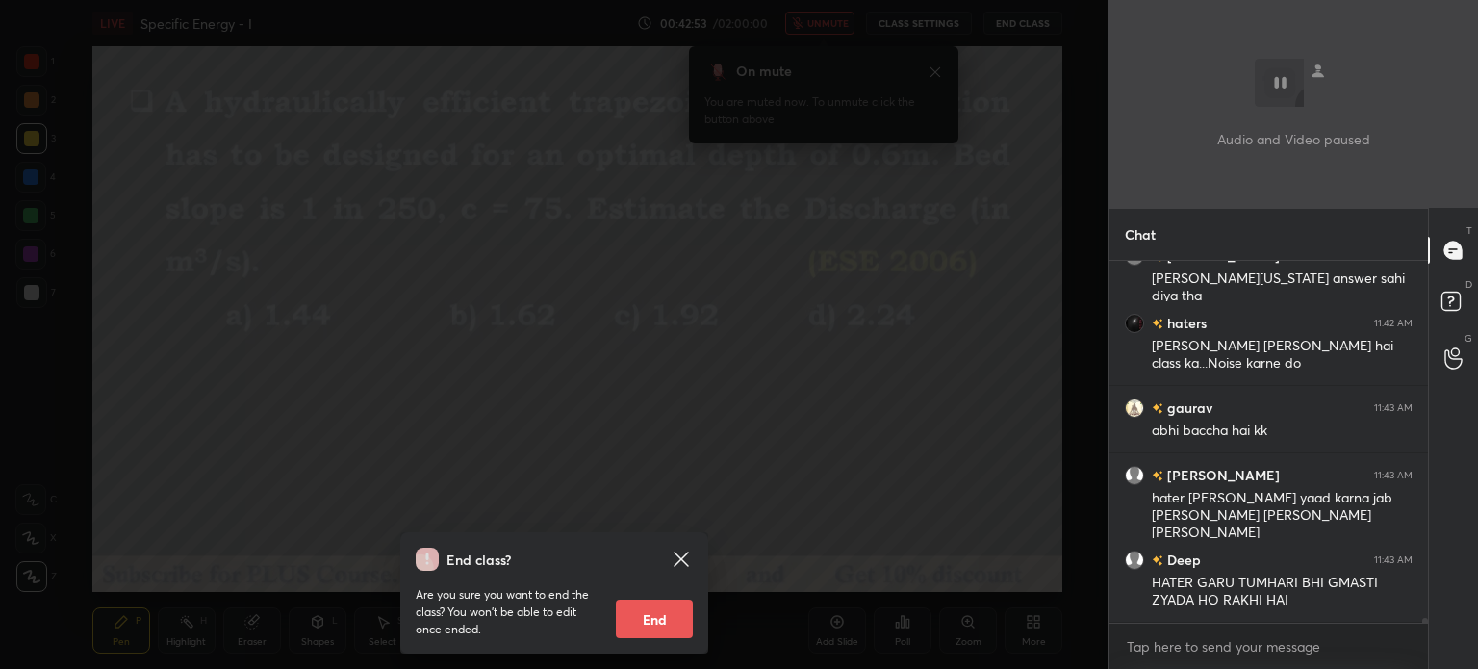
click at [678, 82] on div "End class? Are you sure you want to end the class? You won’t be able to edit on…" at bounding box center [554, 334] width 1108 height 669
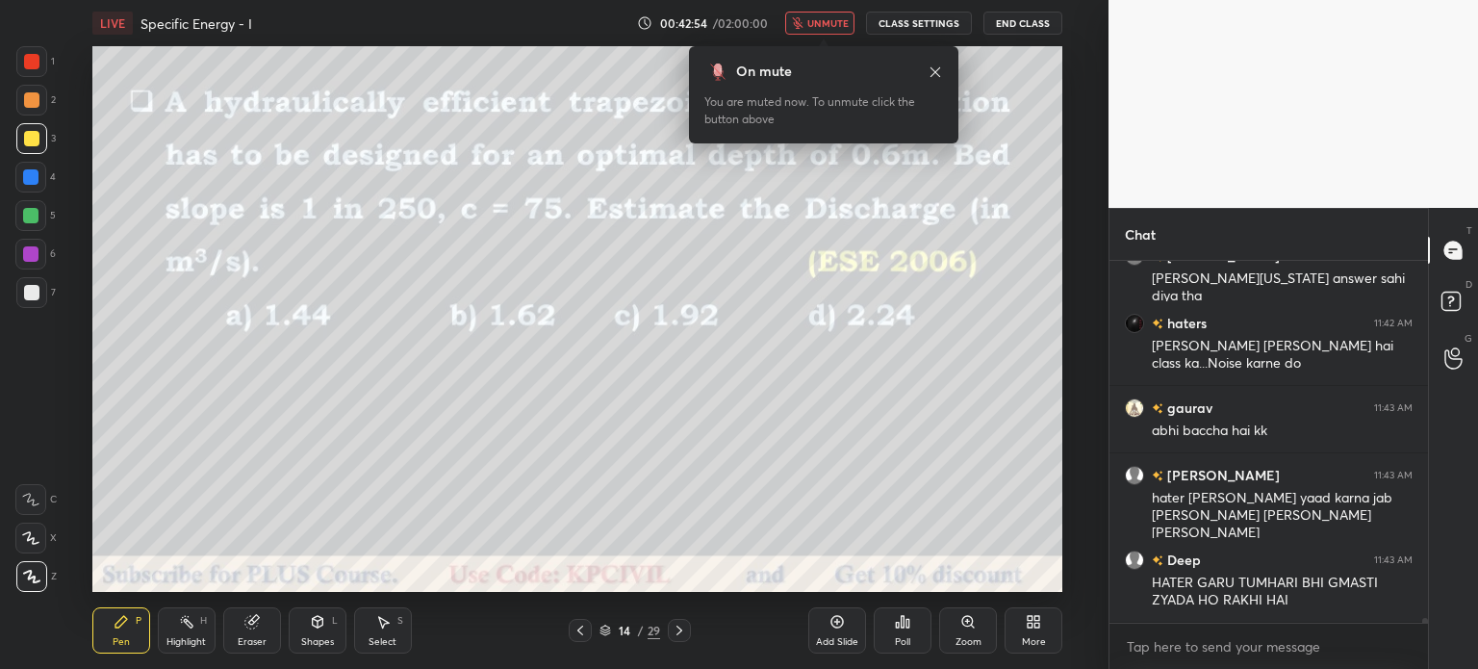
click at [813, 18] on span "unmute" at bounding box center [827, 22] width 41 height 13
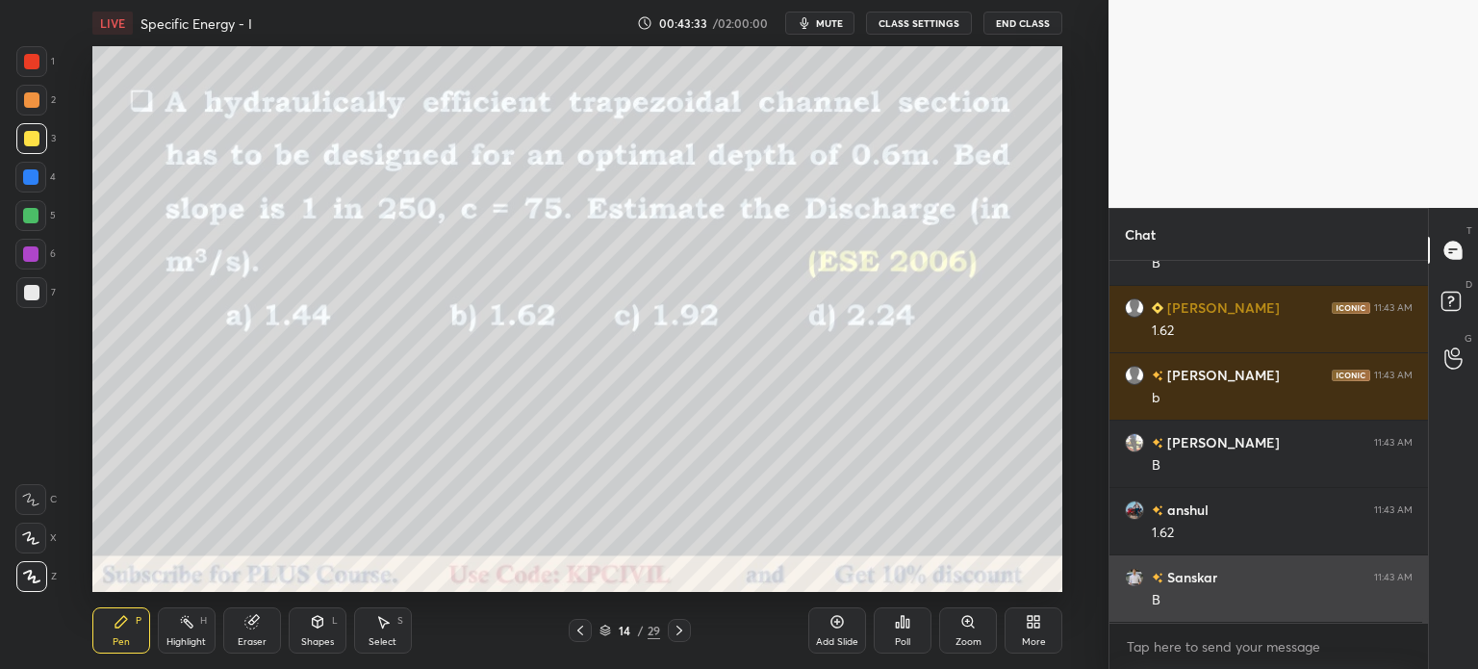
scroll to position [28337, 0]
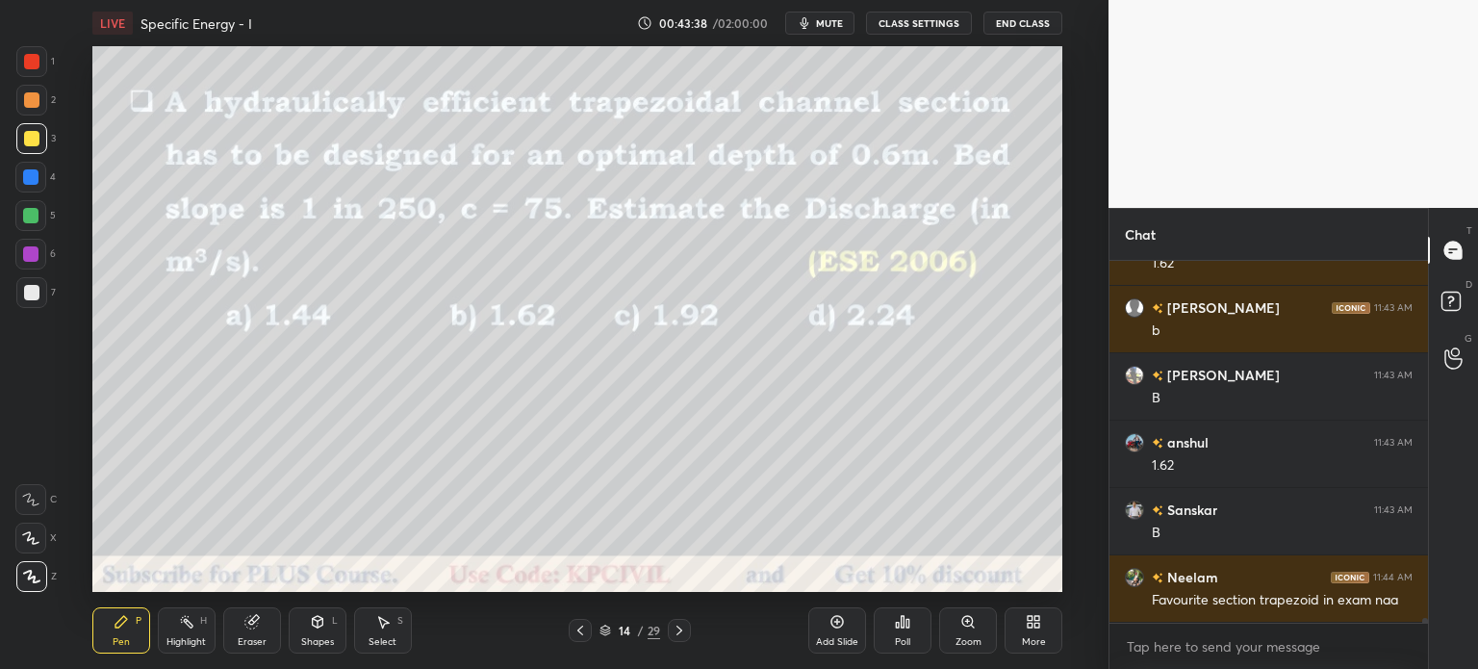
click at [27, 176] on div at bounding box center [30, 176] width 15 height 15
click at [27, 104] on div at bounding box center [31, 99] width 15 height 15
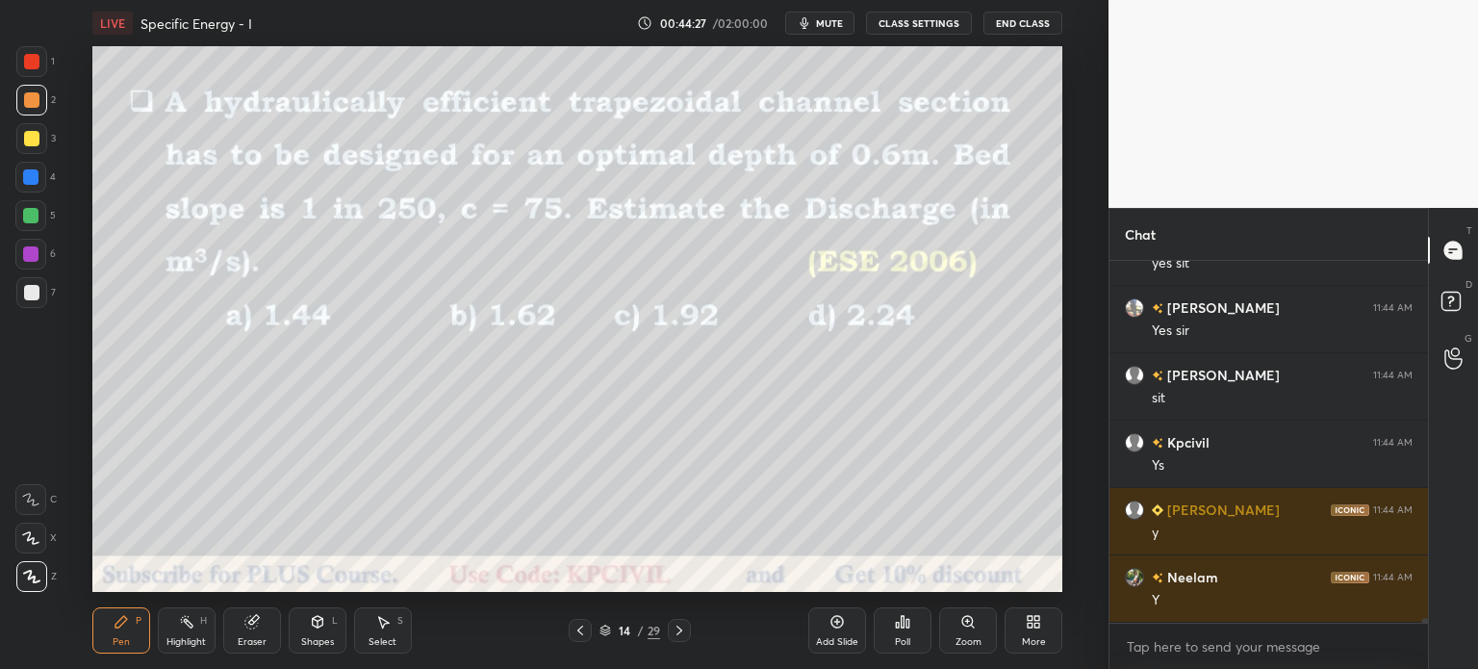
scroll to position [29030, 0]
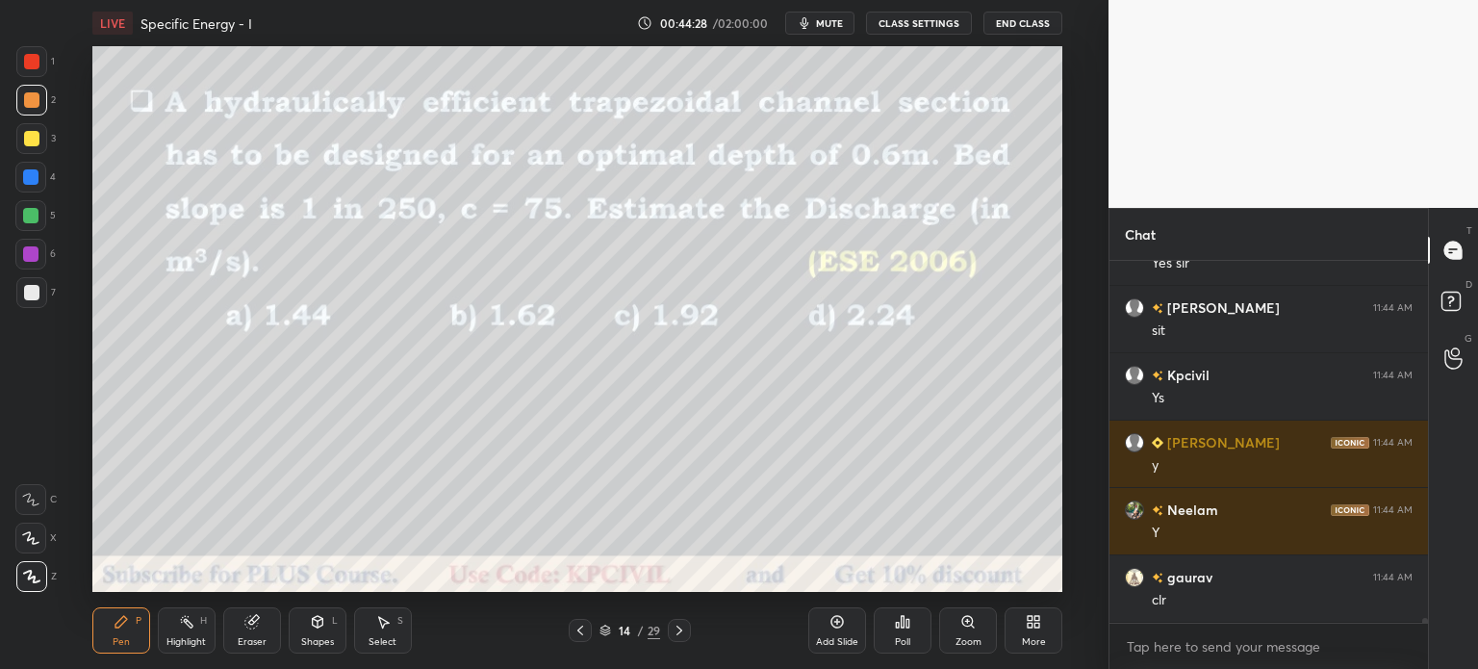
click at [676, 638] on div at bounding box center [679, 630] width 23 height 23
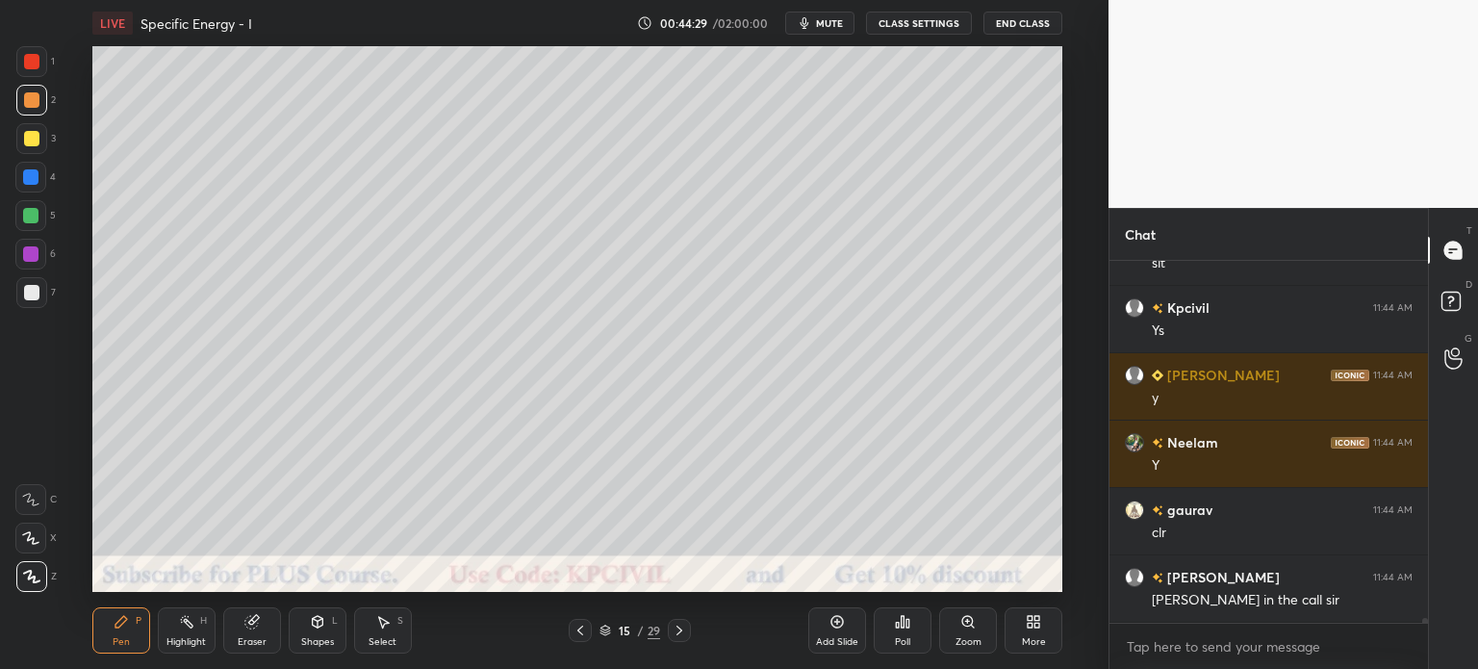
scroll to position [29164, 0]
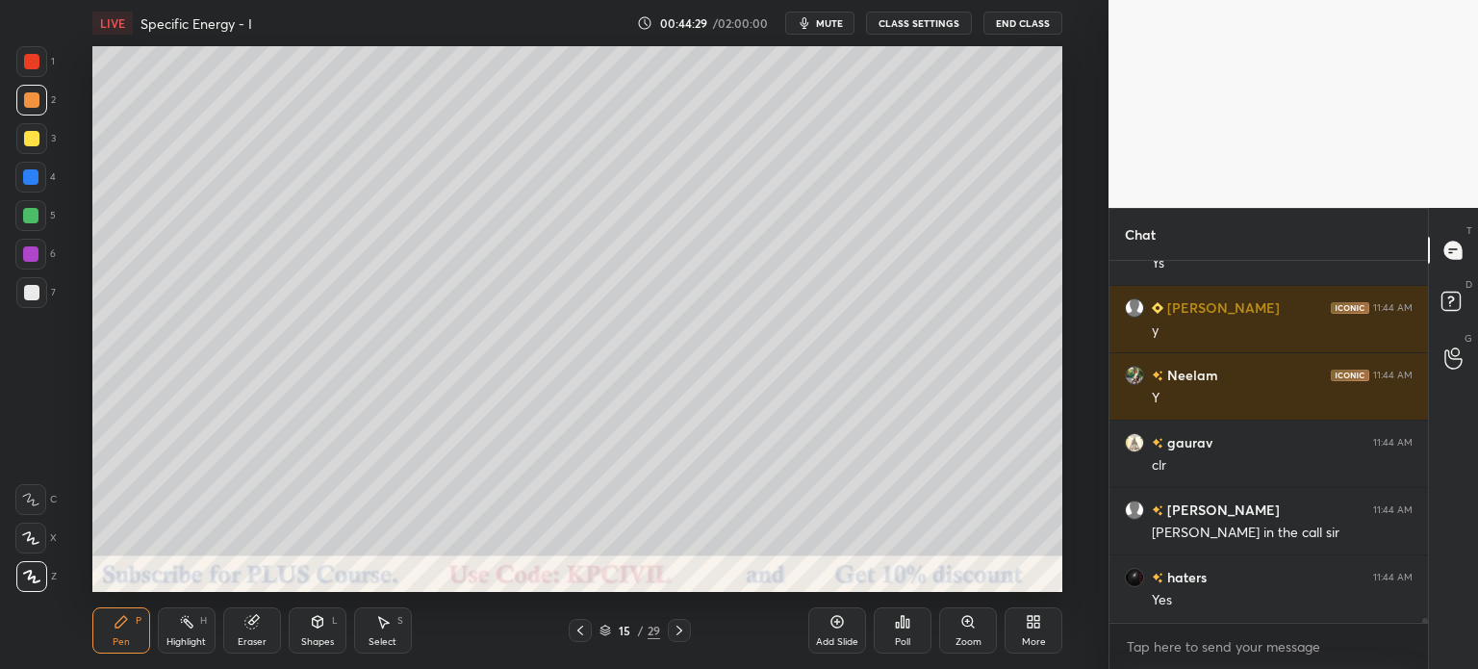
click at [676, 638] on div at bounding box center [679, 630] width 23 height 23
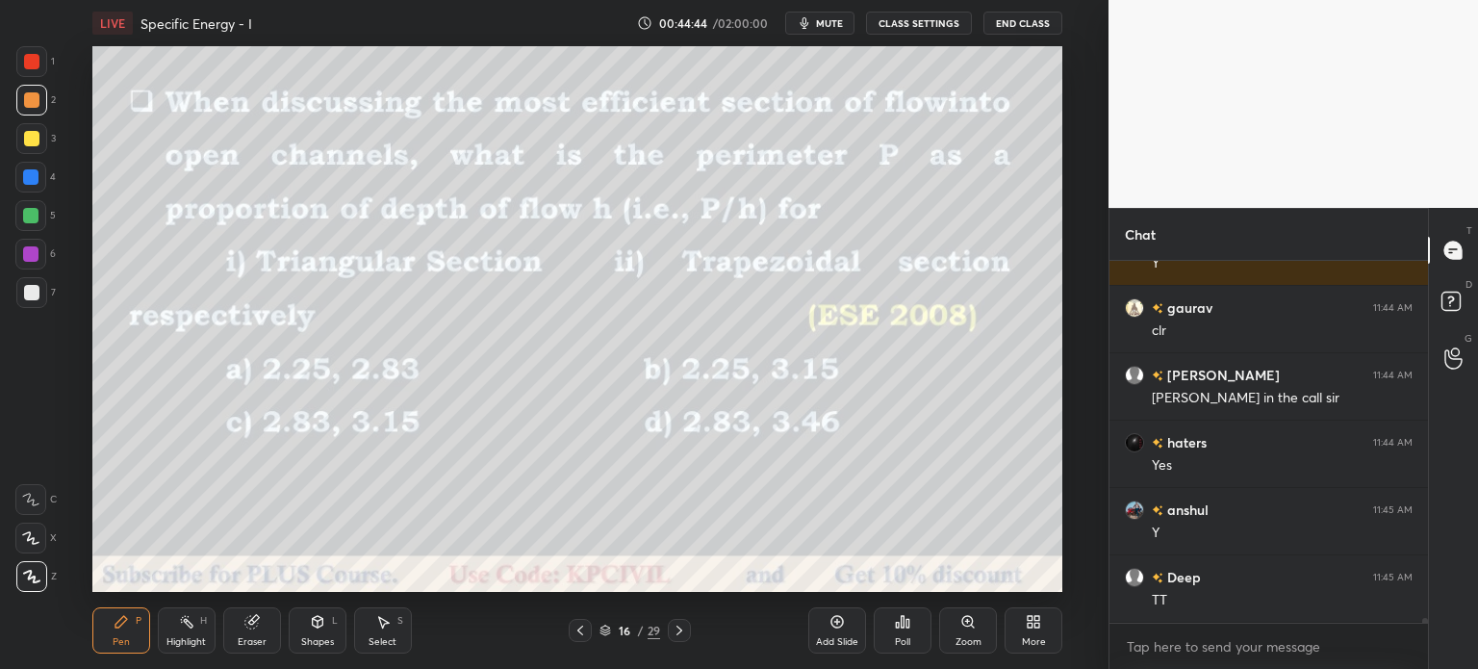
scroll to position [29366, 0]
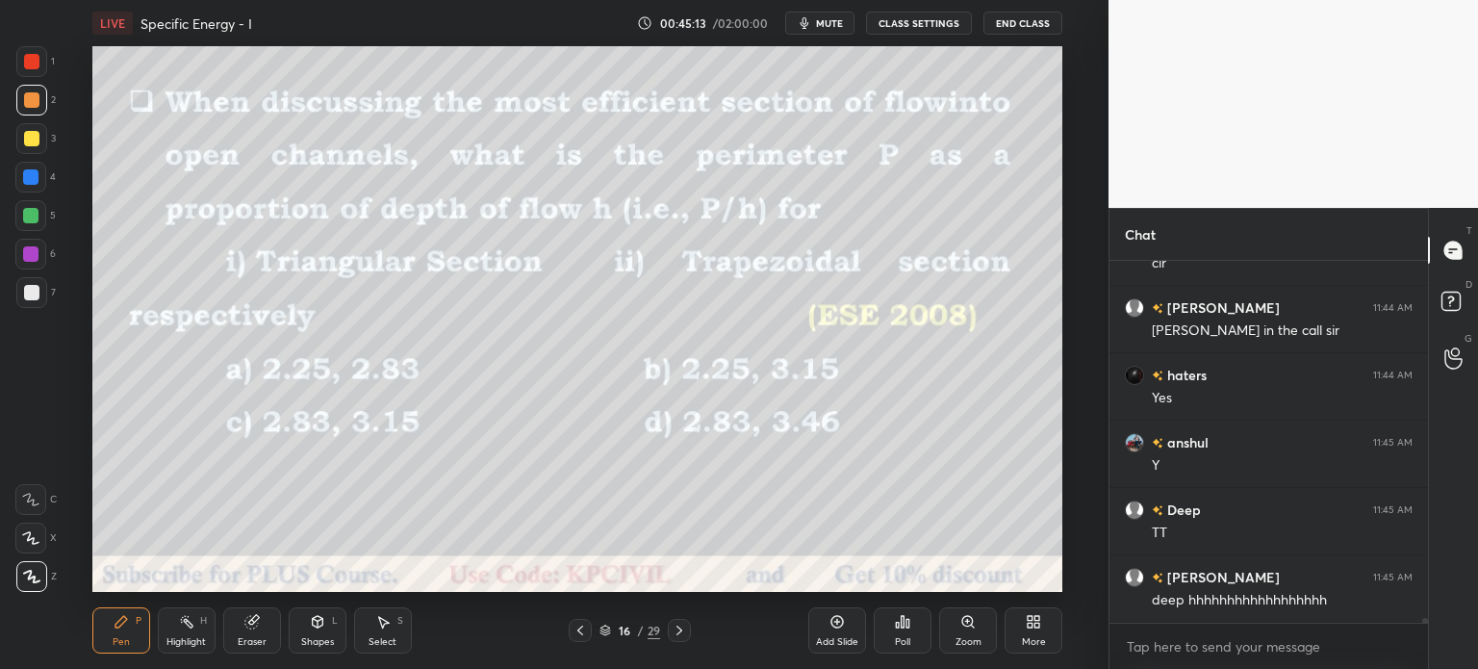
click at [246, 642] on div "Eraser" at bounding box center [252, 642] width 29 height 10
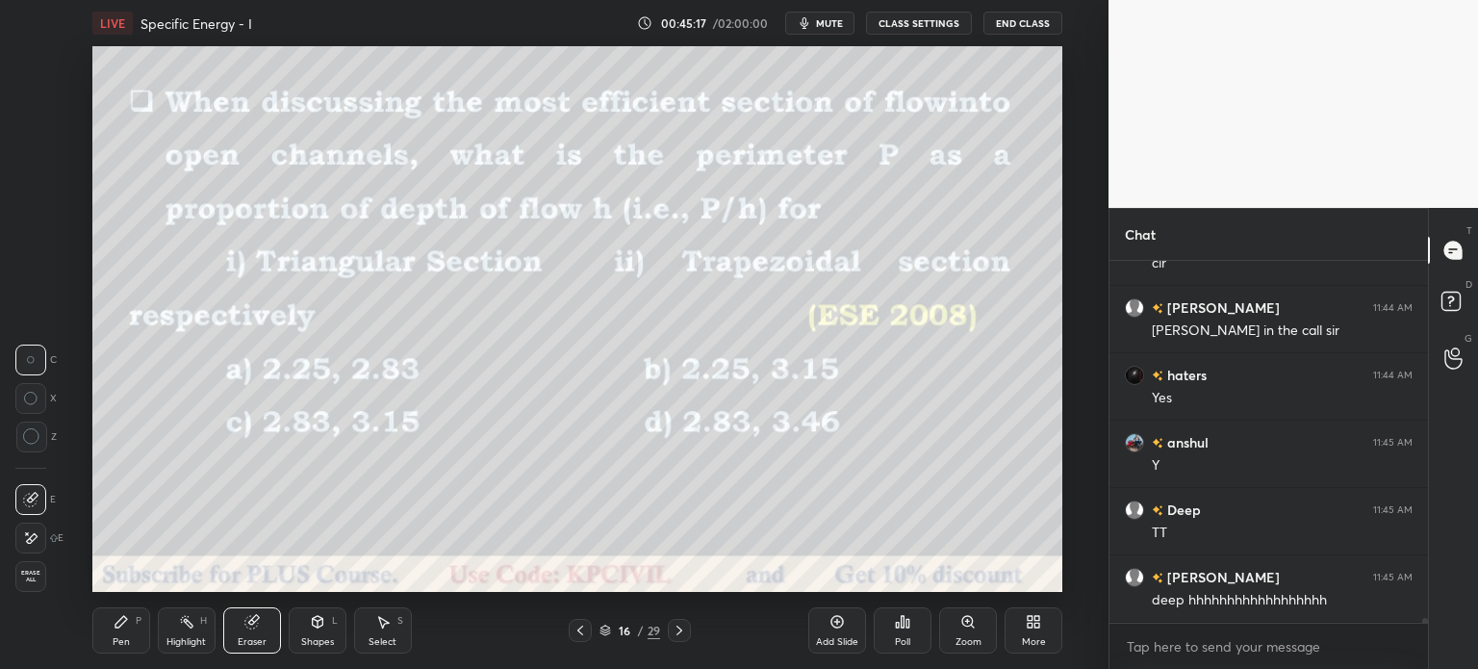
click at [114, 646] on div "Pen" at bounding box center [121, 642] width 17 height 10
click at [115, 642] on div "Pen" at bounding box center [121, 642] width 17 height 10
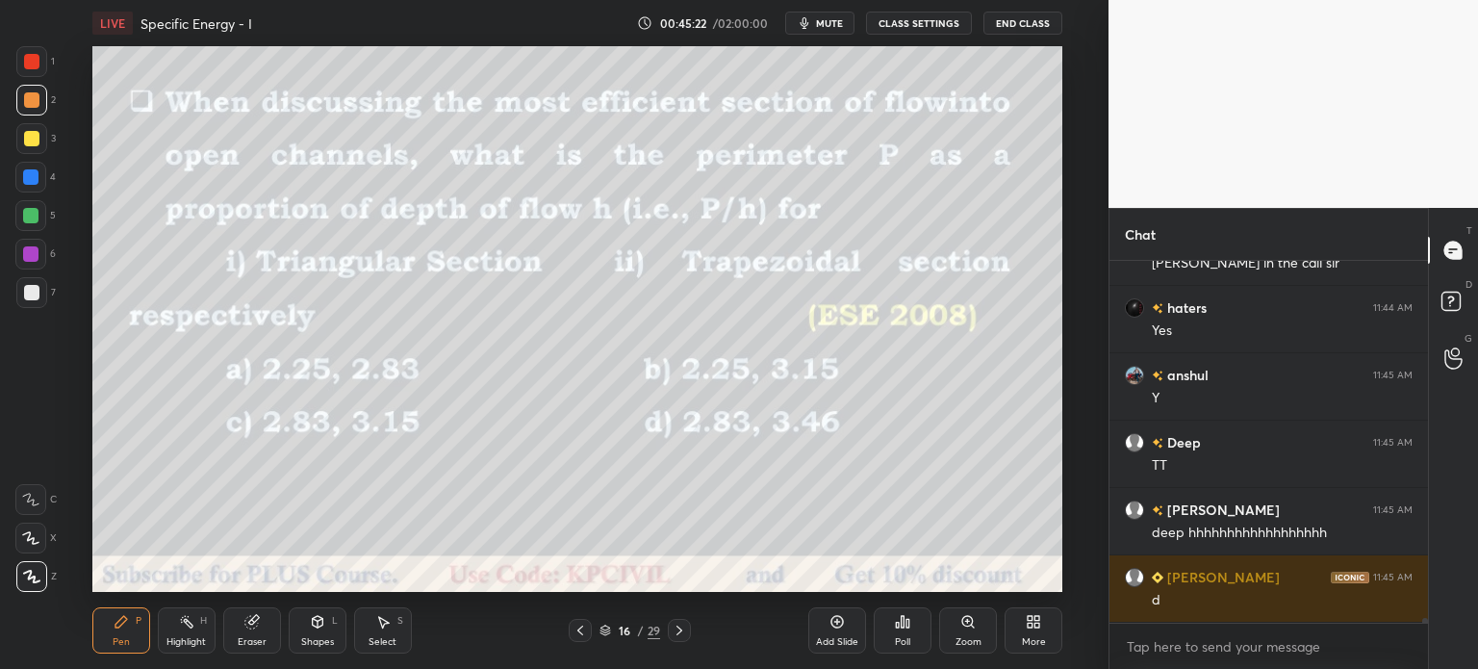
scroll to position [29501, 0]
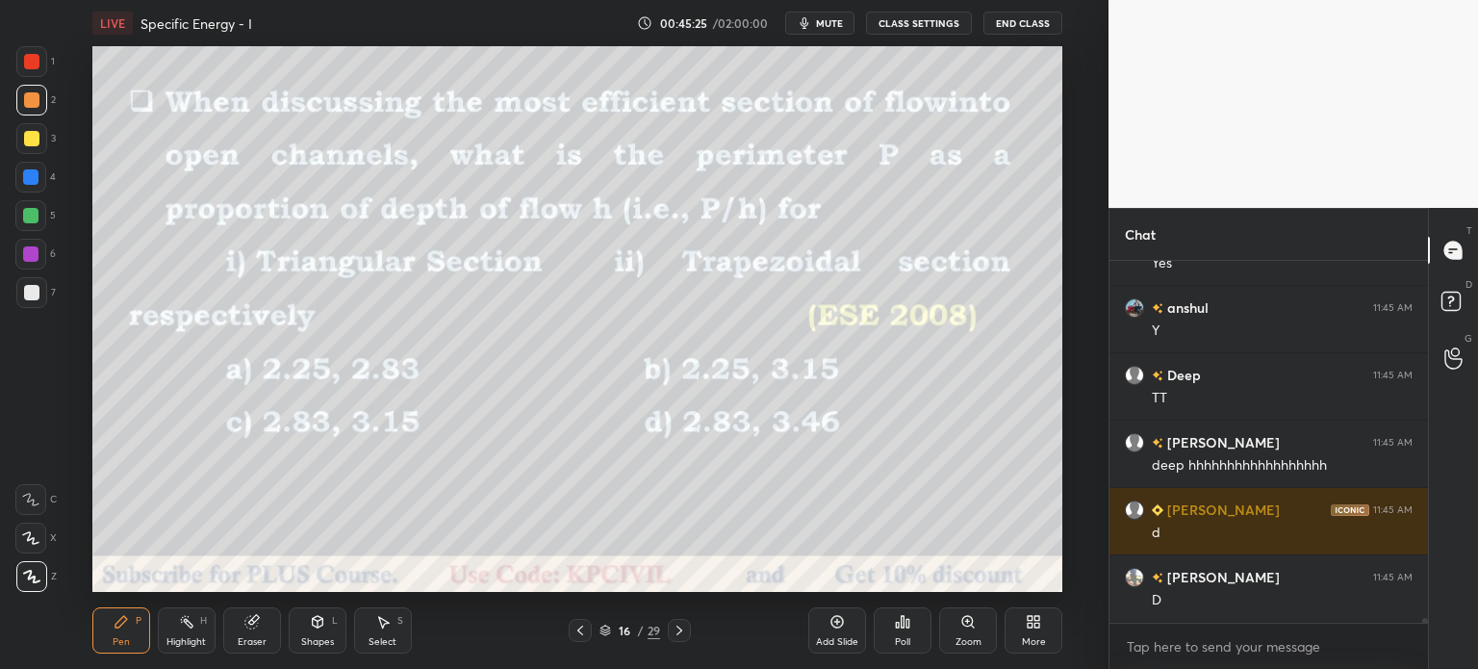
click at [27, 145] on div at bounding box center [31, 138] width 15 height 15
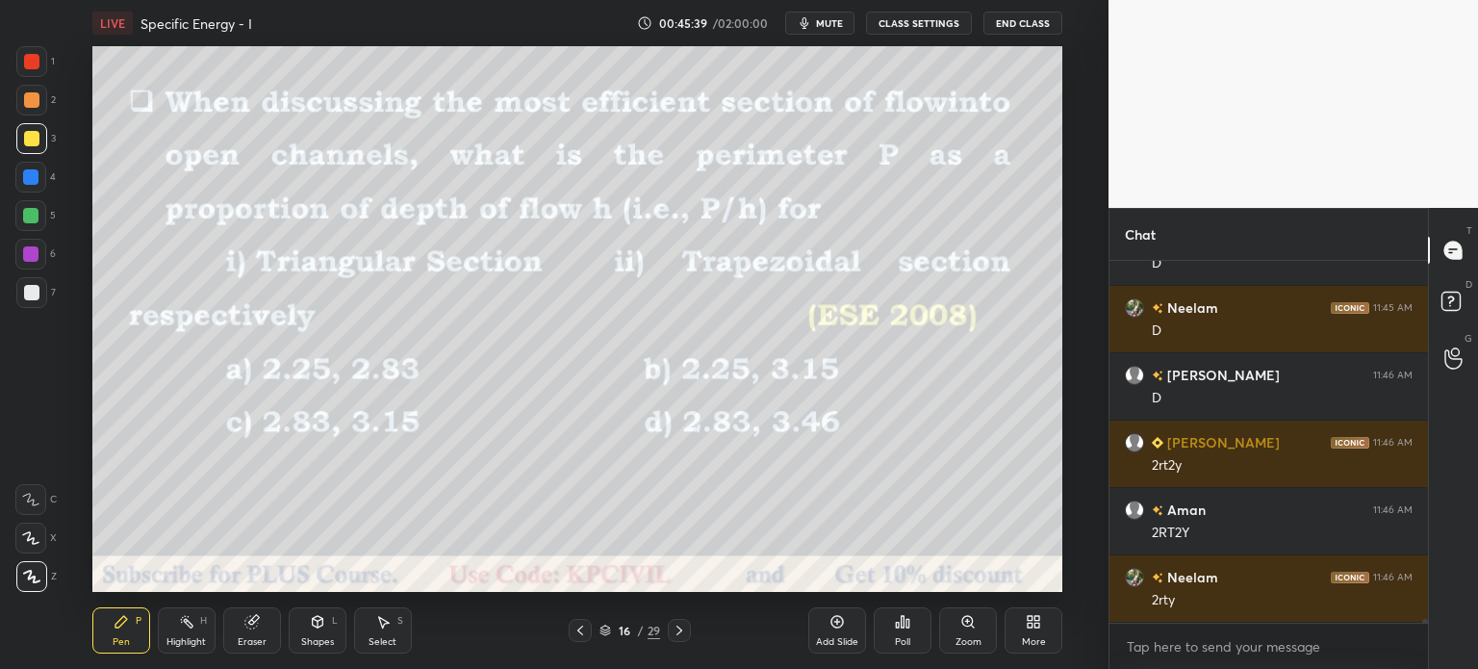
scroll to position [29905, 0]
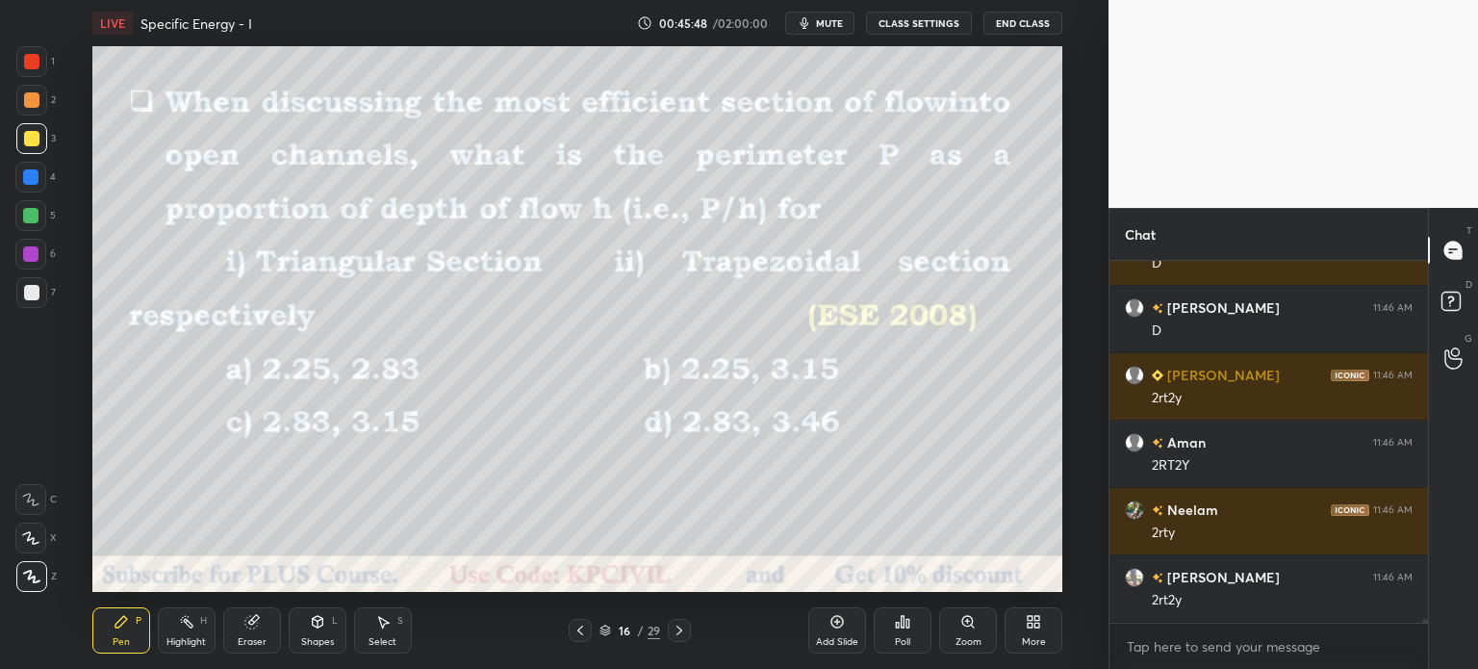
click at [29, 101] on div at bounding box center [31, 99] width 15 height 15
click at [23, 299] on div at bounding box center [31, 292] width 31 height 31
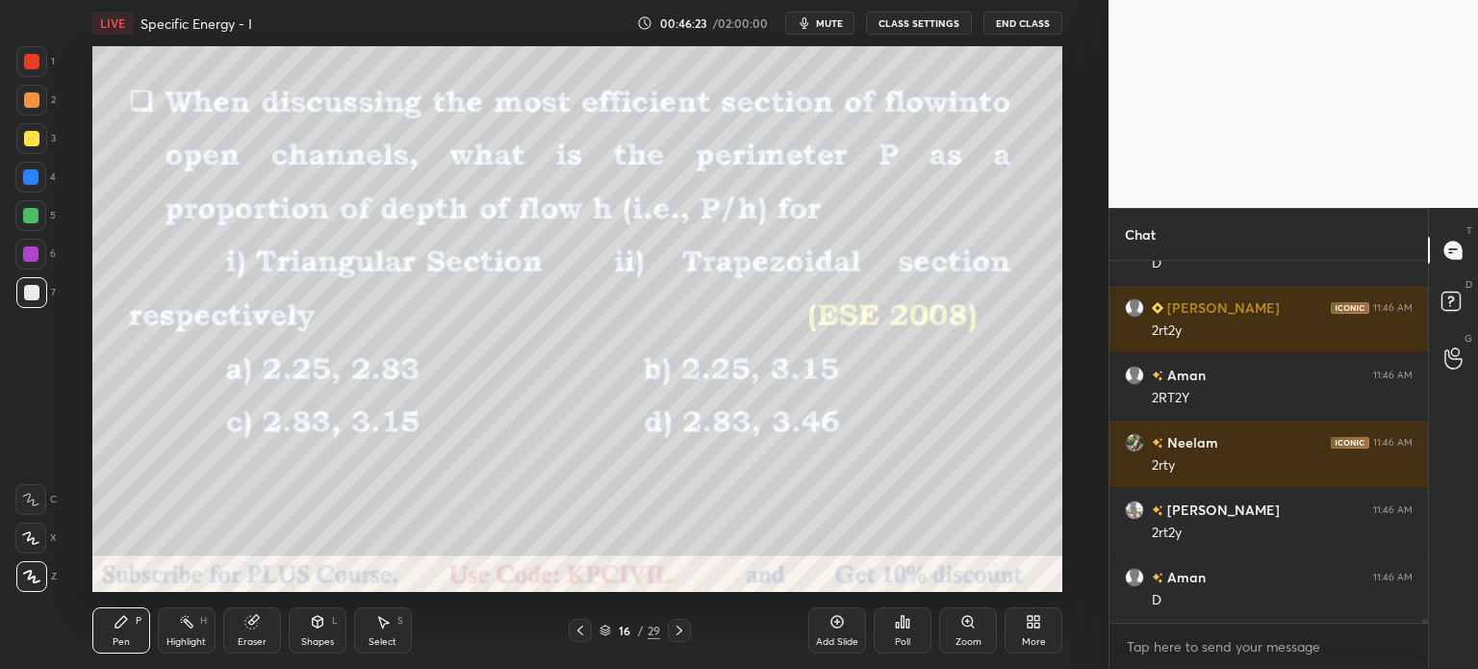
scroll to position [30040, 0]
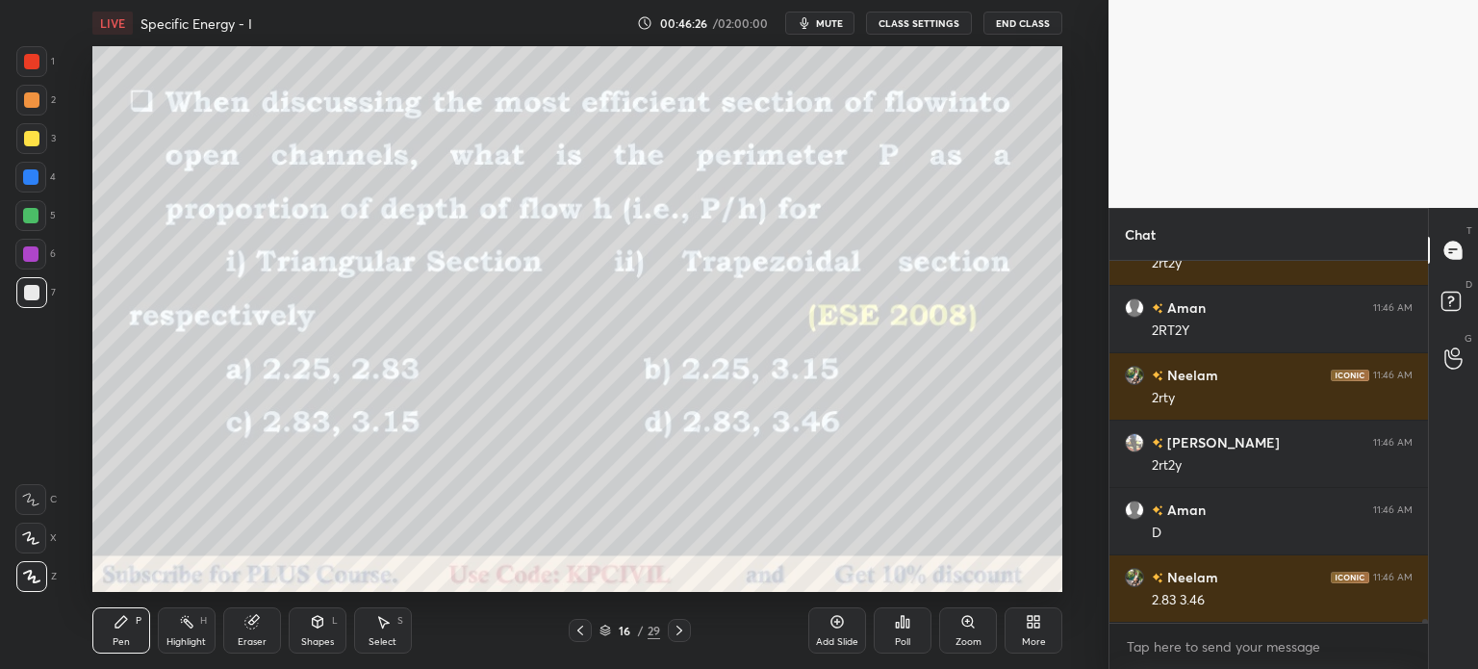
click at [27, 103] on div at bounding box center [31, 99] width 15 height 15
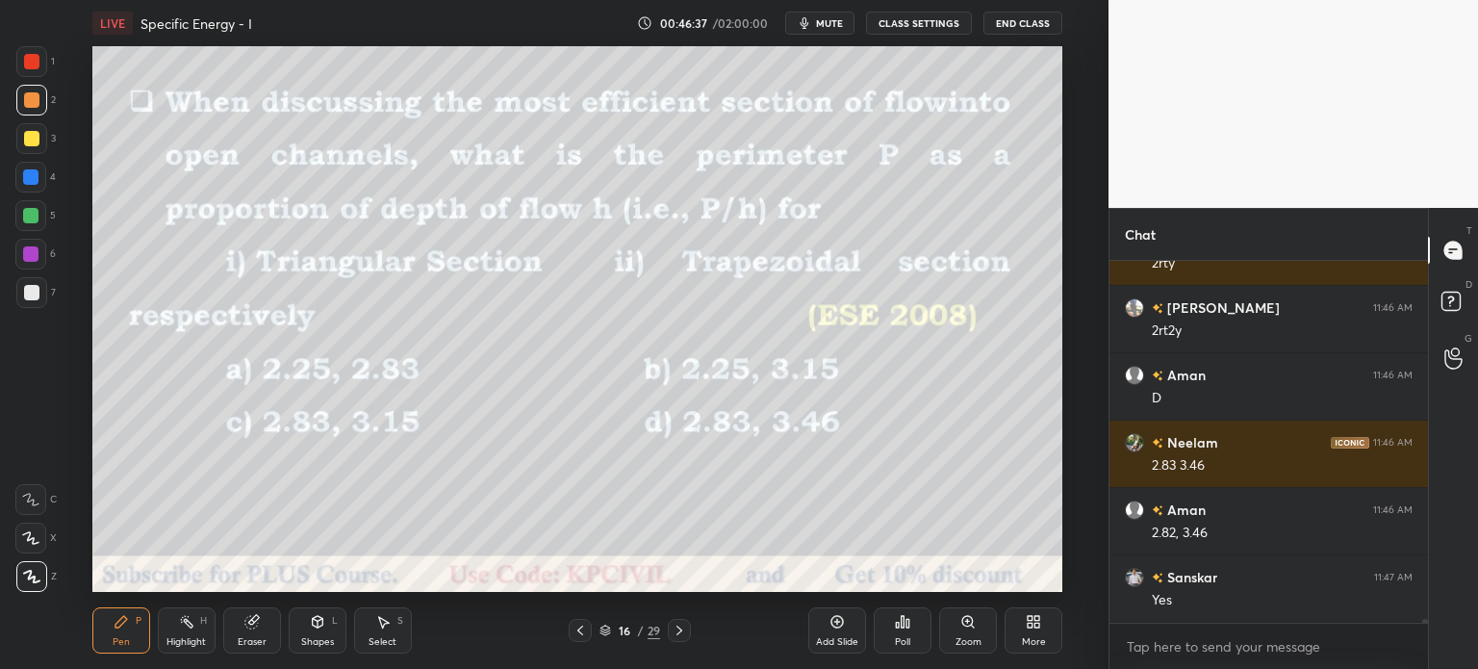
scroll to position [30242, 0]
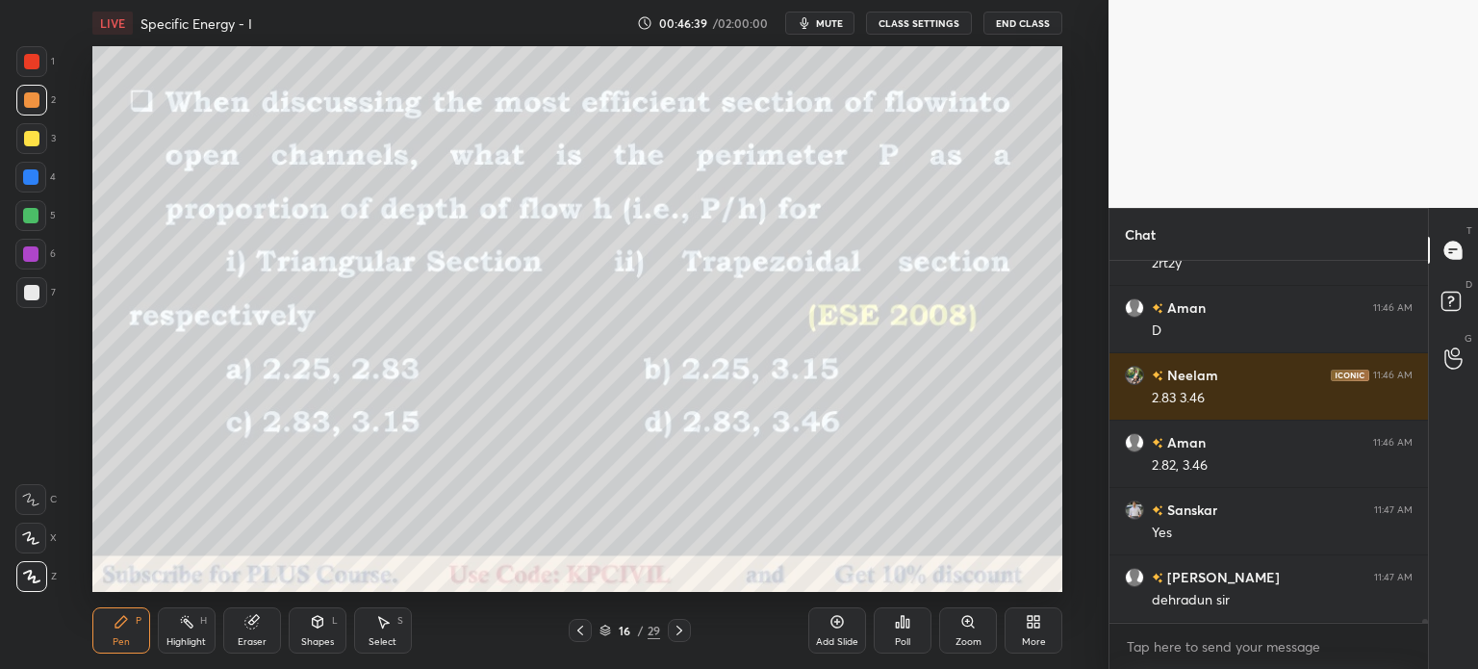
click at [673, 632] on icon at bounding box center [679, 630] width 15 height 15
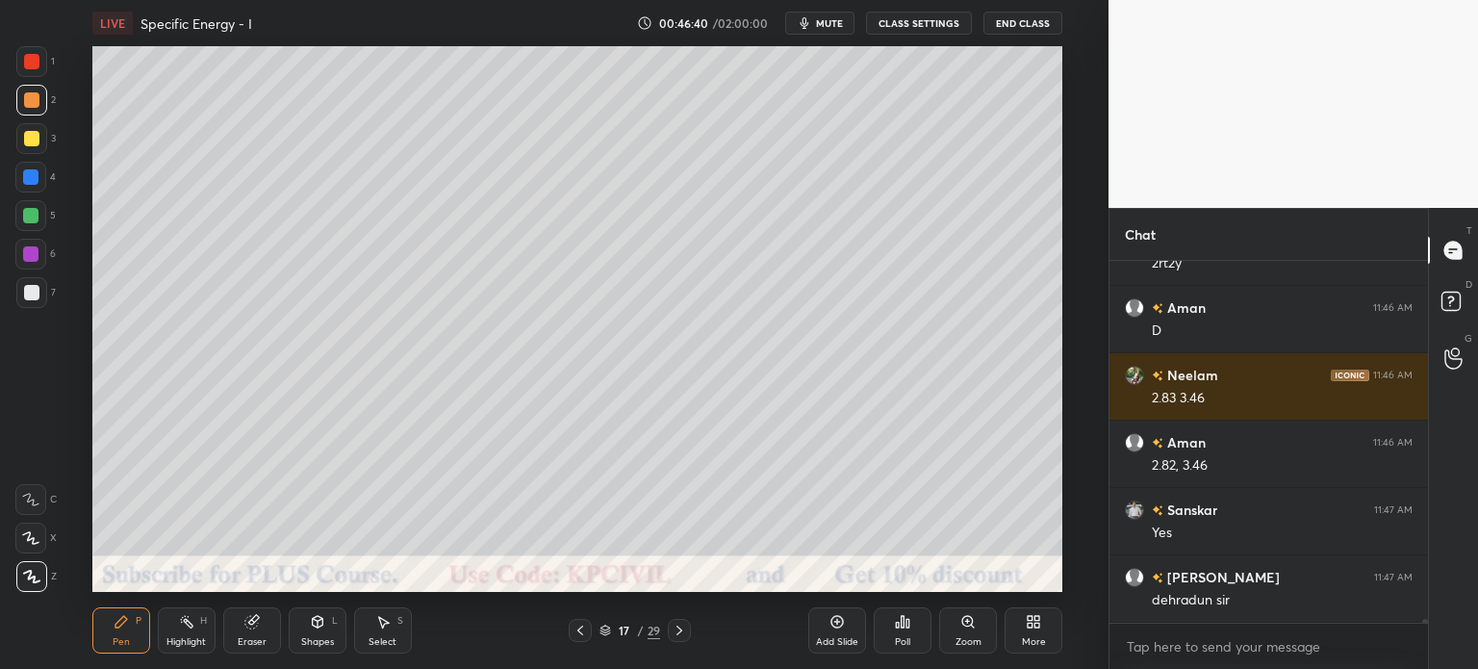
click at [673, 632] on icon at bounding box center [679, 630] width 15 height 15
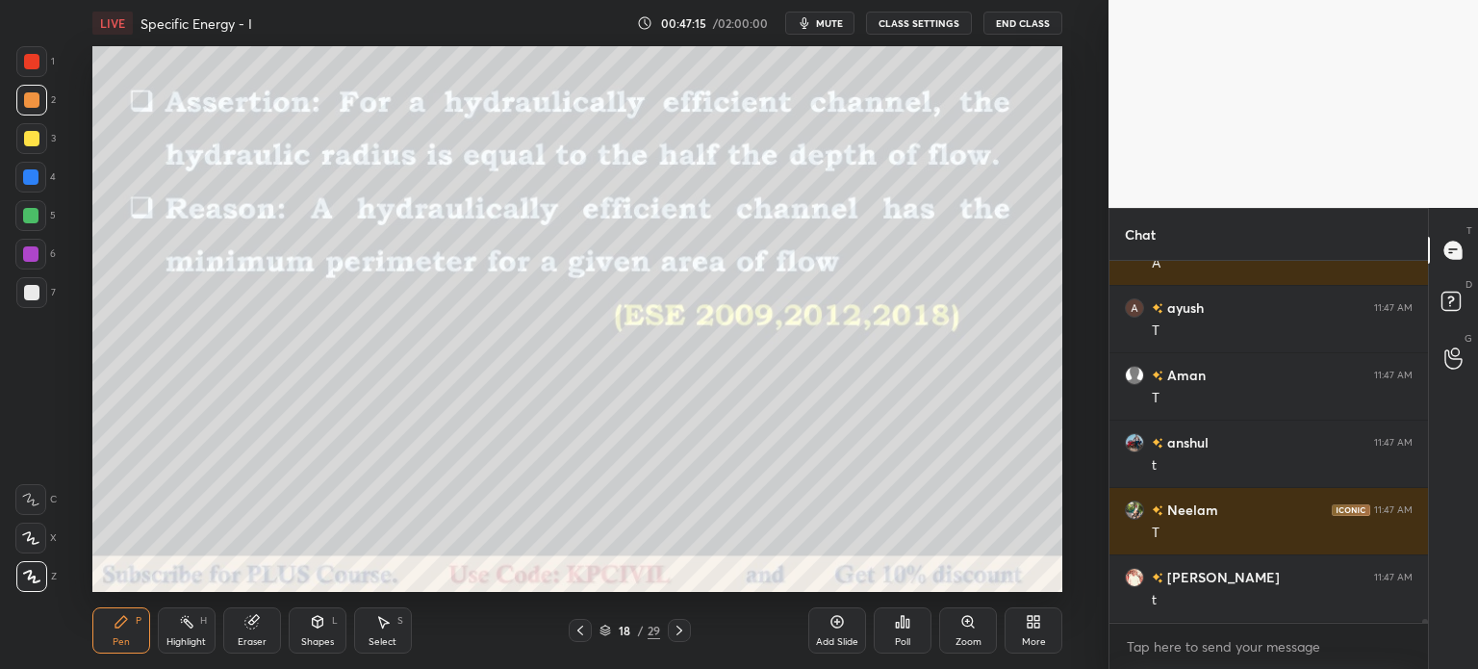
scroll to position [30752, 0]
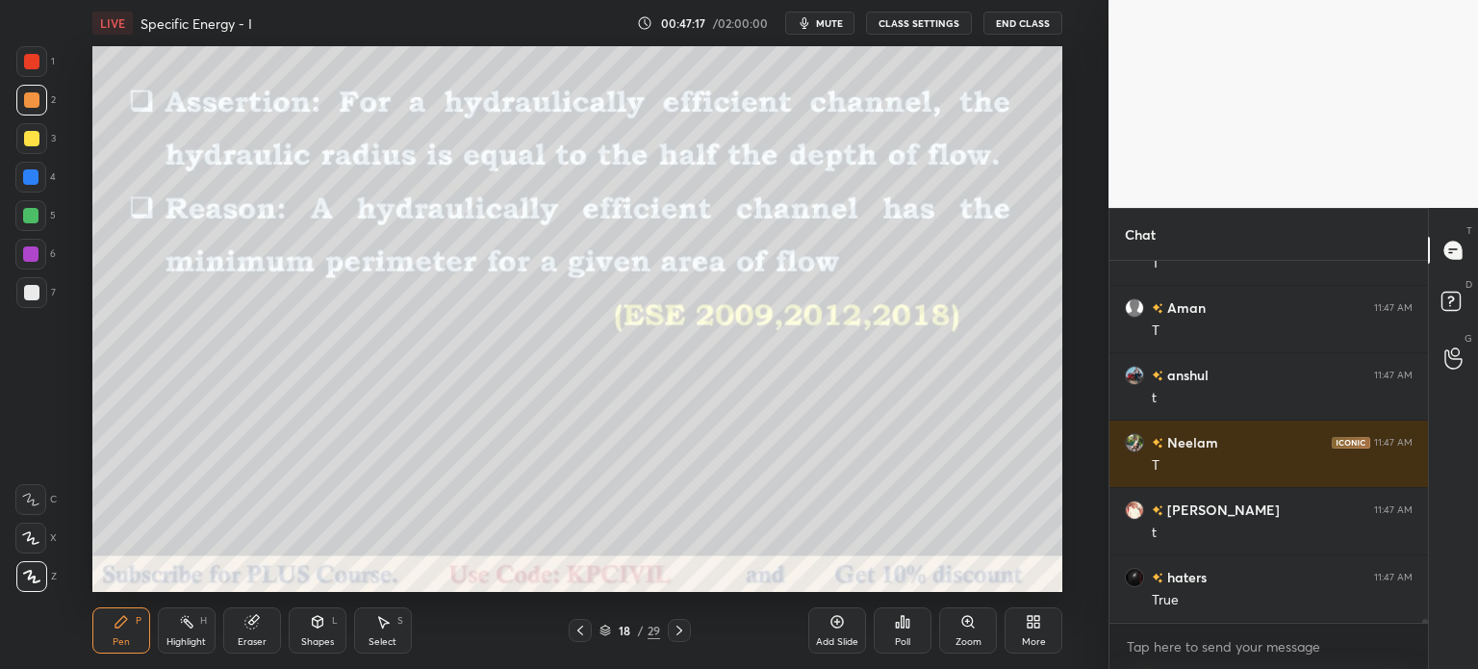
click at [27, 299] on div at bounding box center [31, 292] width 15 height 15
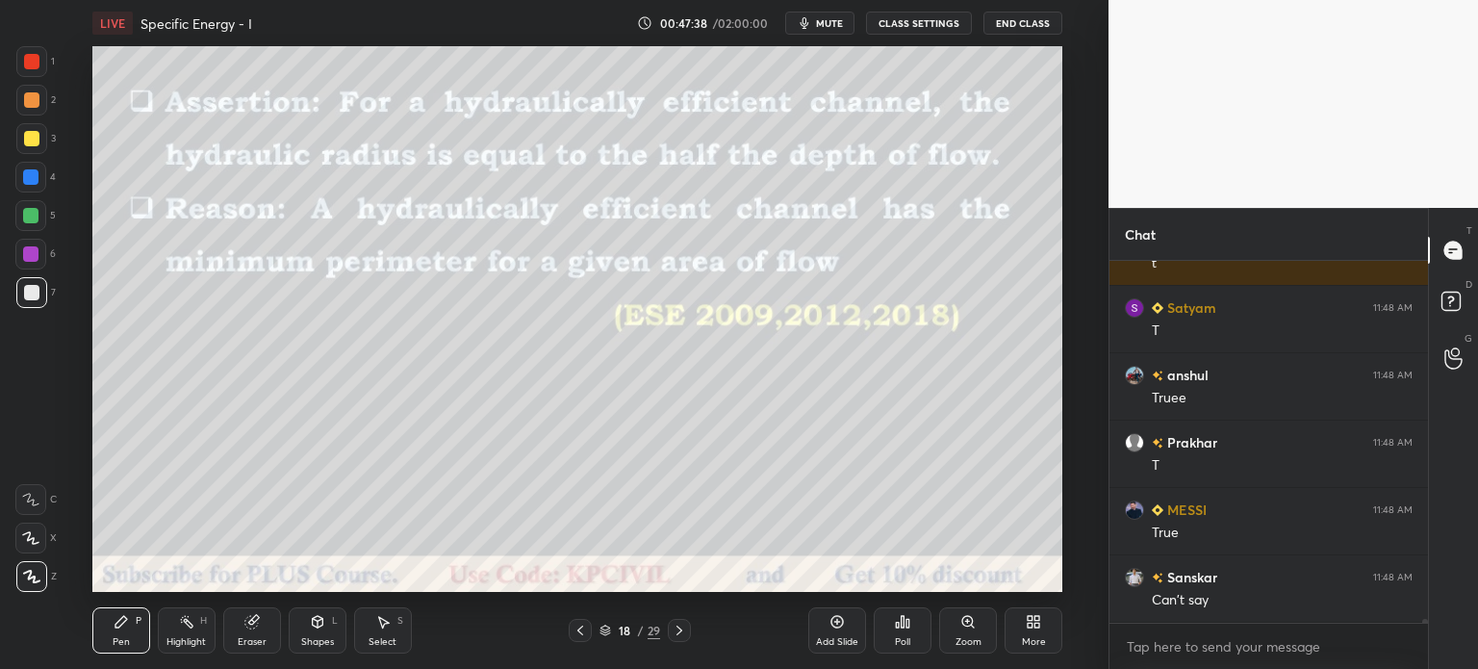
scroll to position [31358, 0]
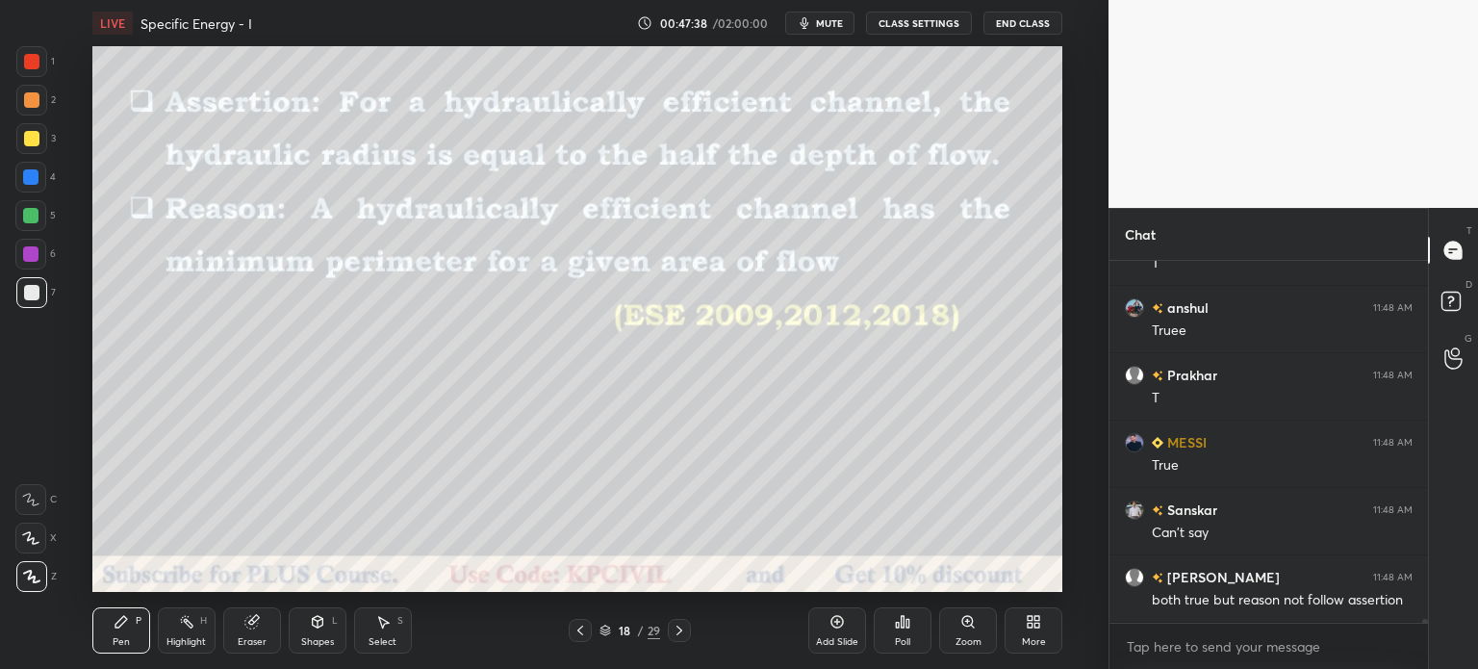
click at [22, 113] on div at bounding box center [31, 100] width 31 height 31
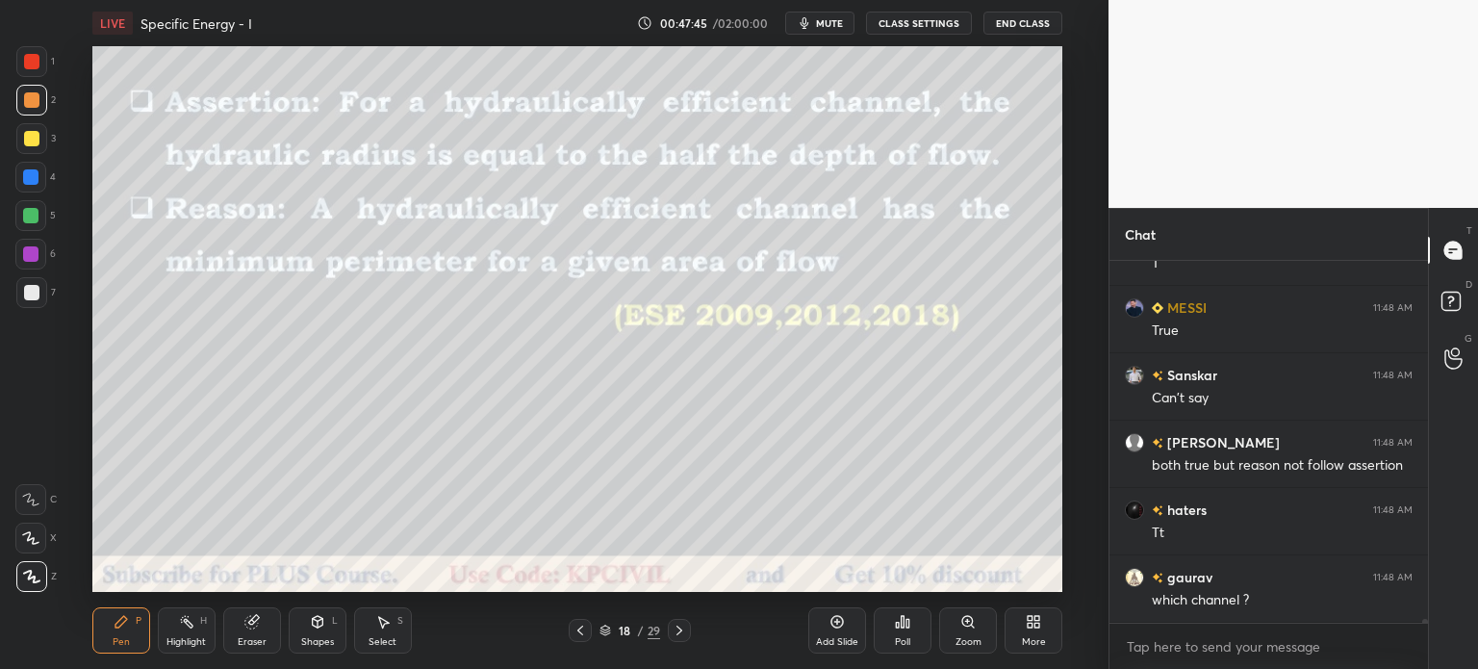
scroll to position [31560, 0]
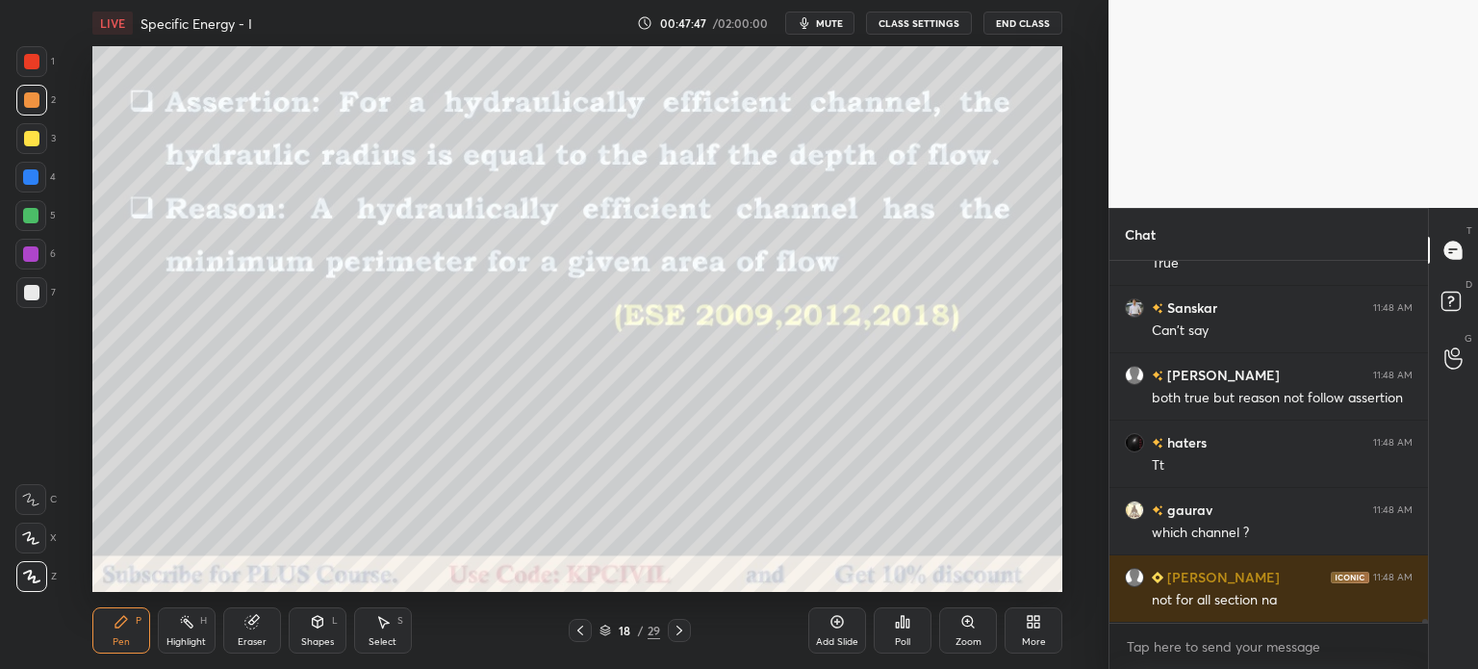
click at [26, 298] on div at bounding box center [31, 292] width 15 height 15
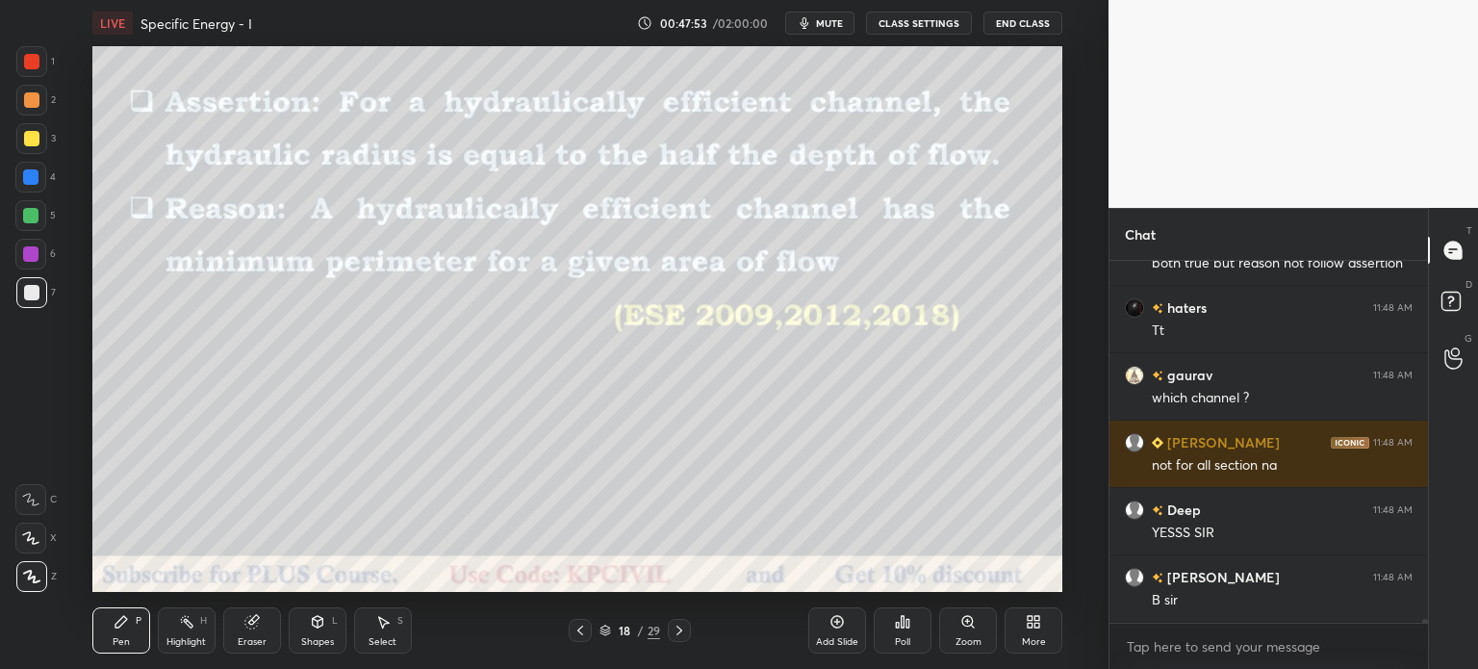
scroll to position [31762, 0]
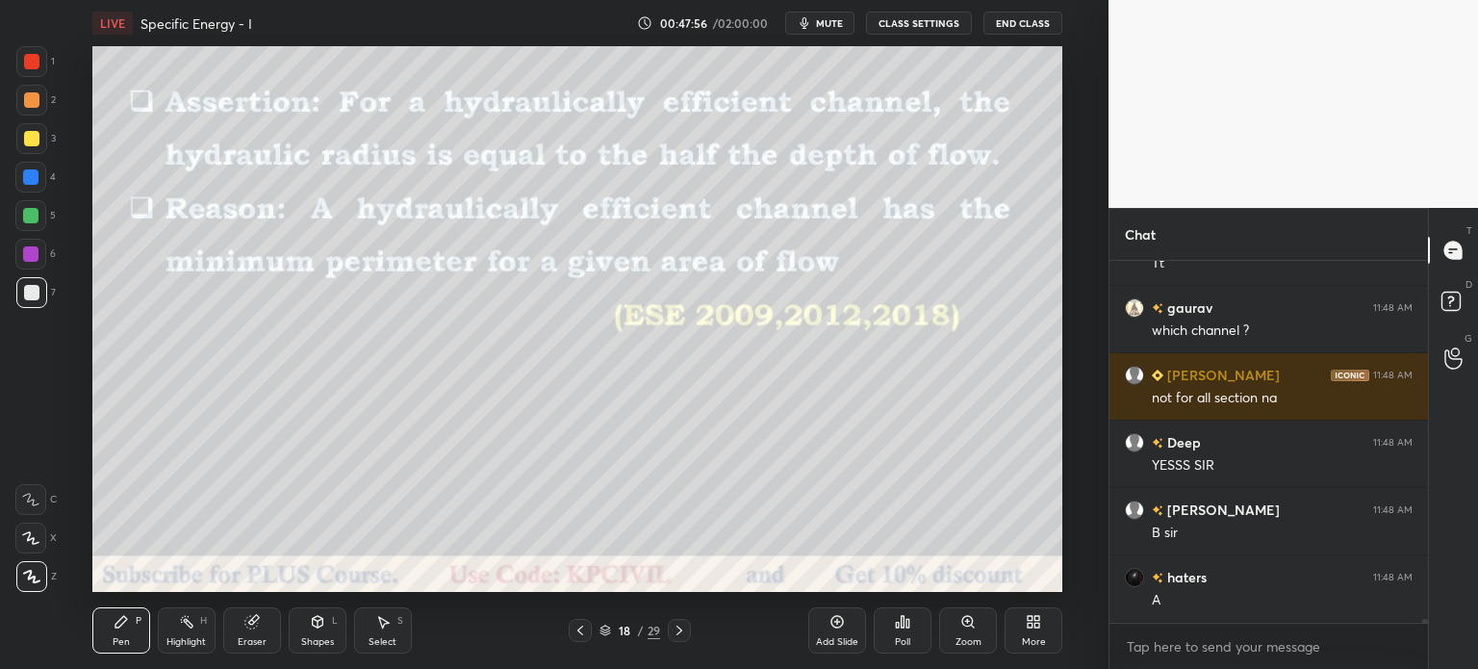
click at [249, 641] on div "Eraser" at bounding box center [252, 642] width 29 height 10
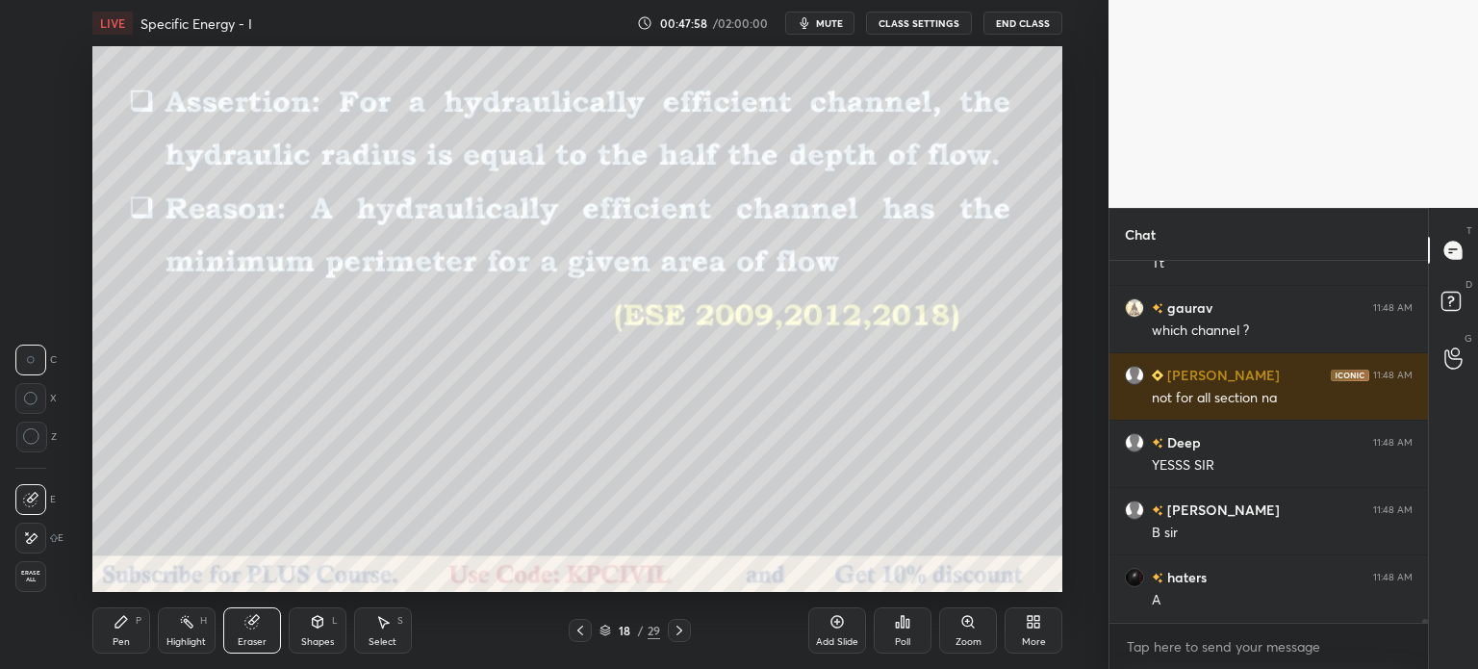
click at [111, 643] on div "Pen P" at bounding box center [121, 630] width 58 height 46
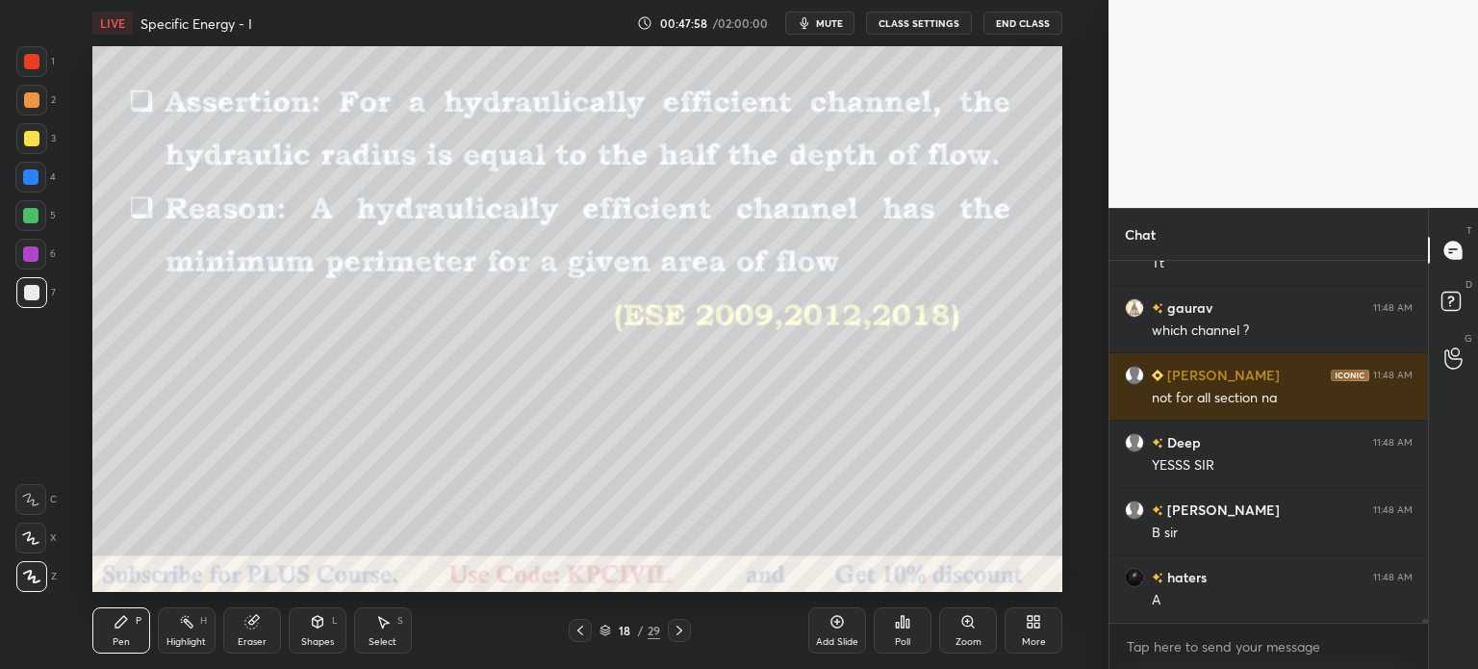
click at [118, 638] on div "Pen" at bounding box center [121, 642] width 17 height 10
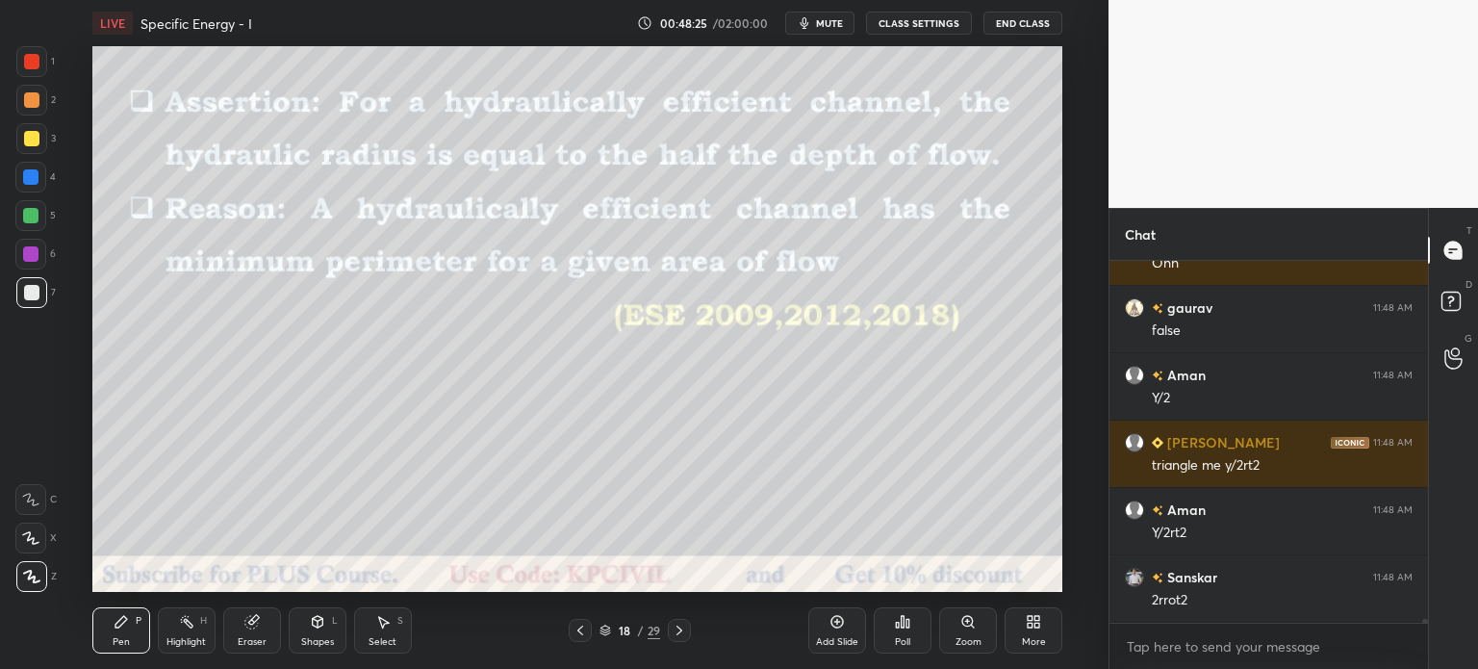
scroll to position [32233, 0]
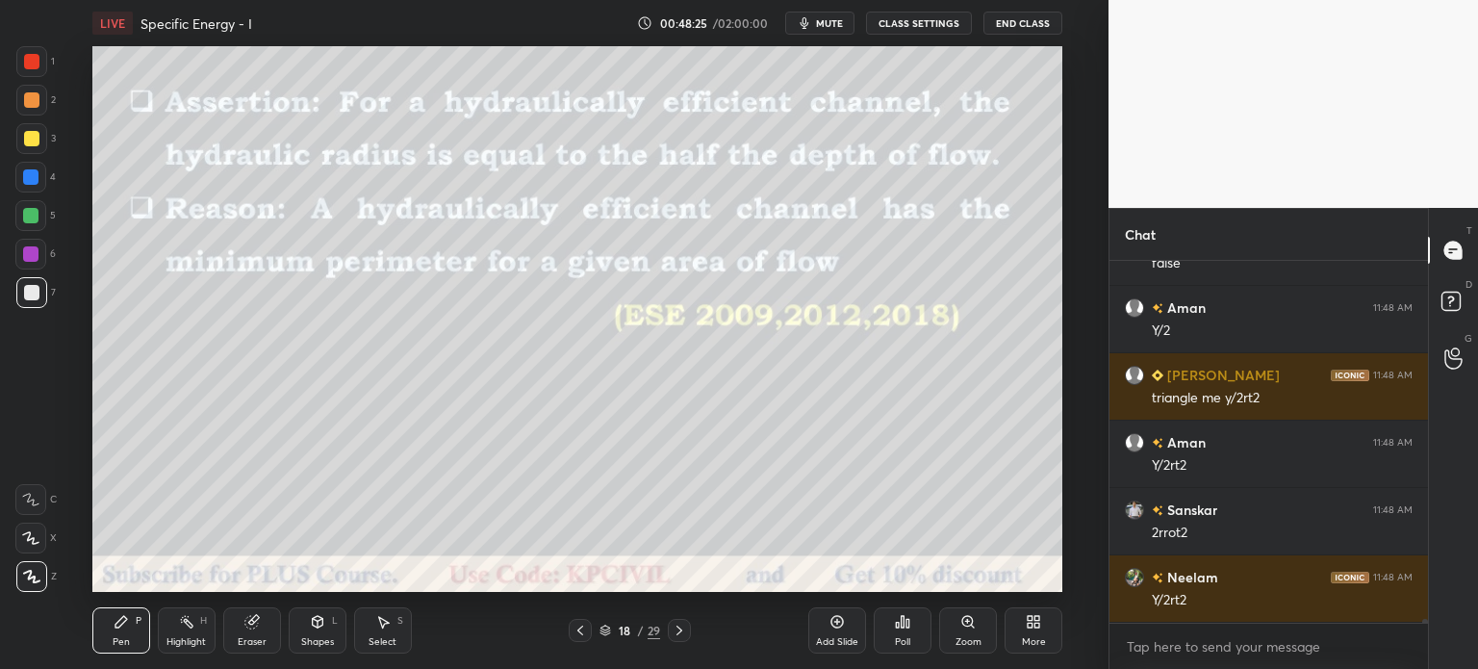
click at [22, 140] on div at bounding box center [31, 138] width 31 height 31
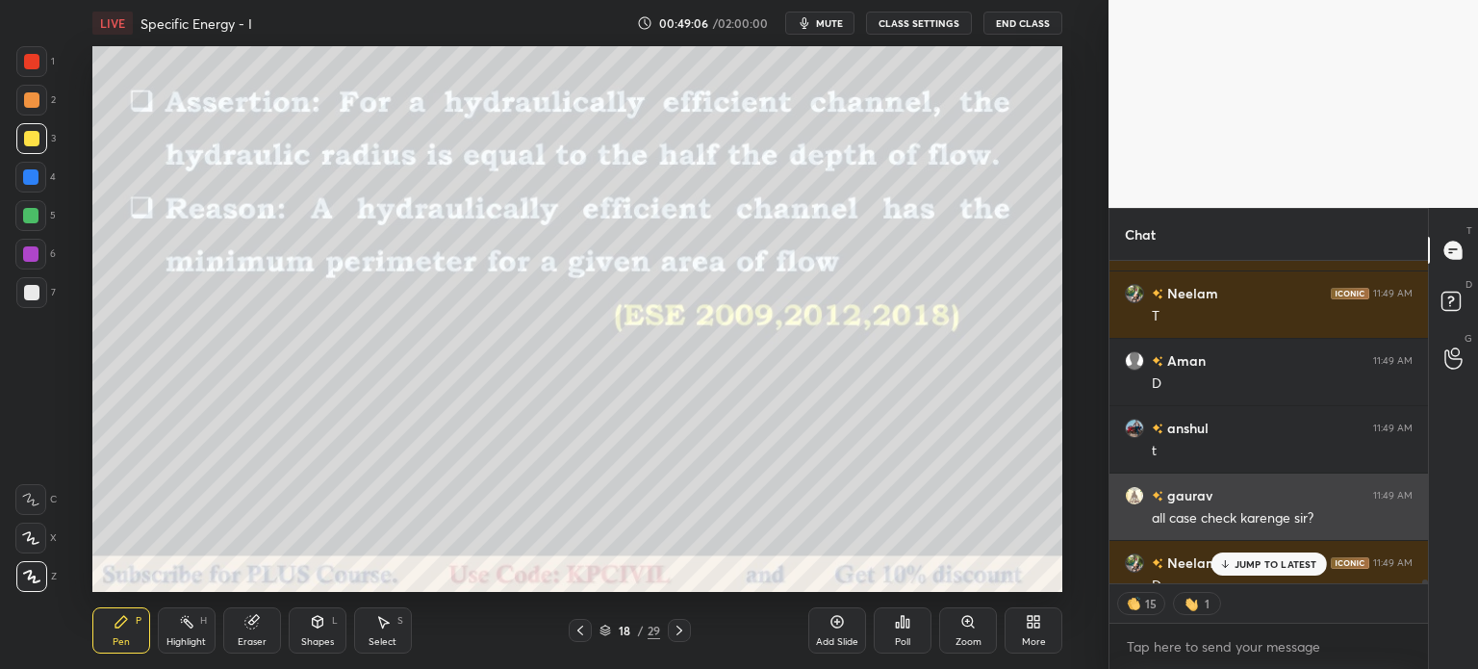
scroll to position [33216, 0]
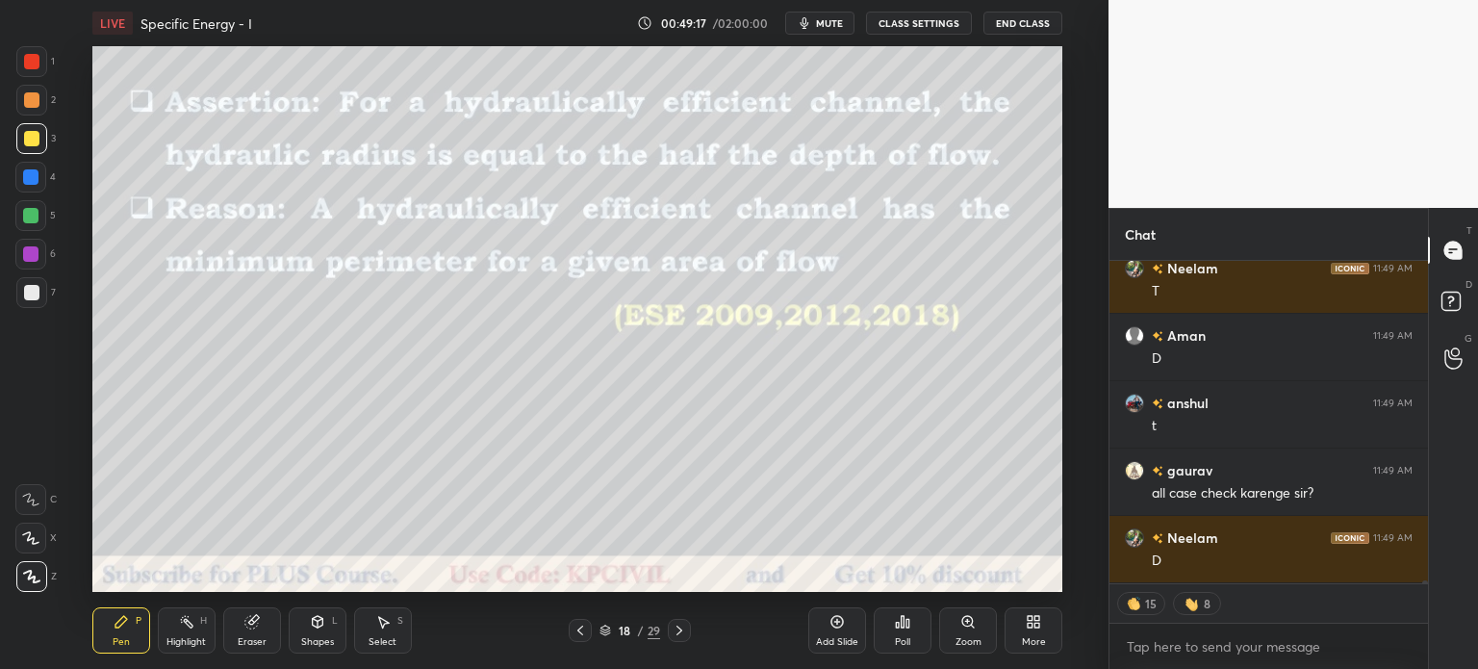
click at [677, 630] on icon at bounding box center [679, 630] width 15 height 15
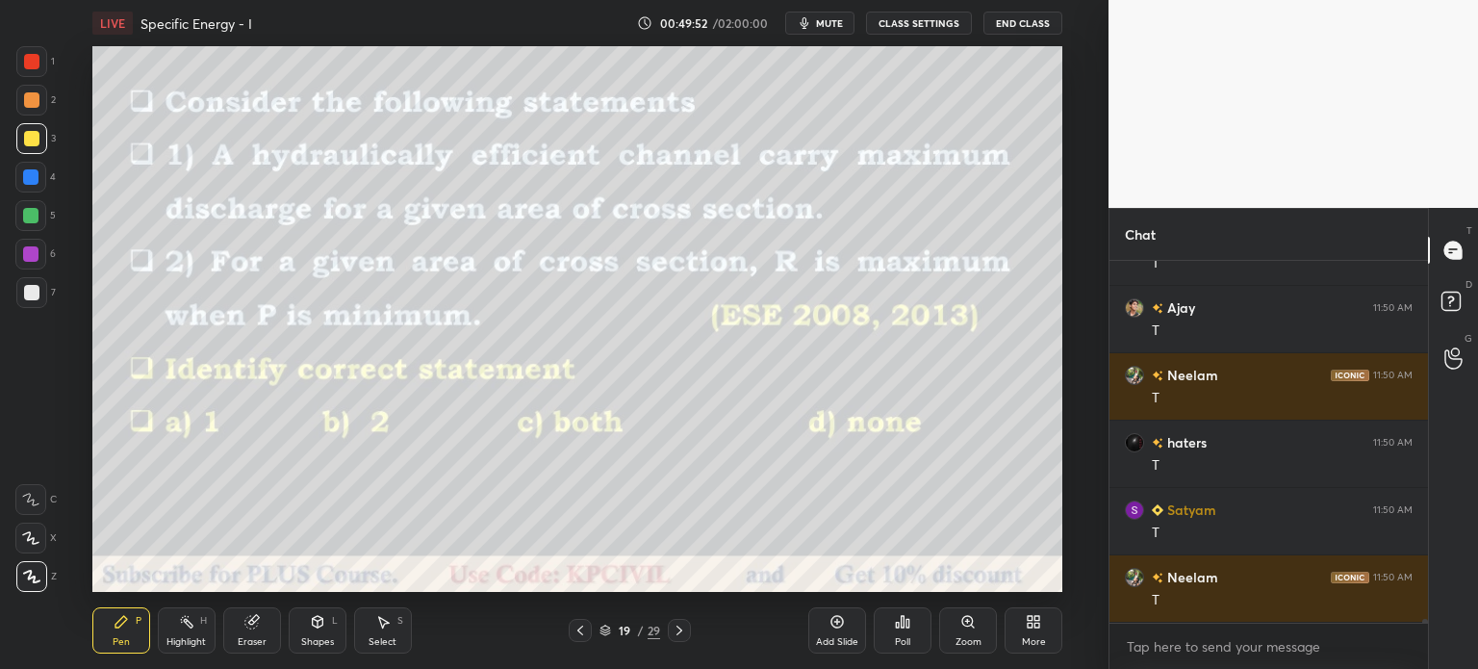
scroll to position [33867, 0]
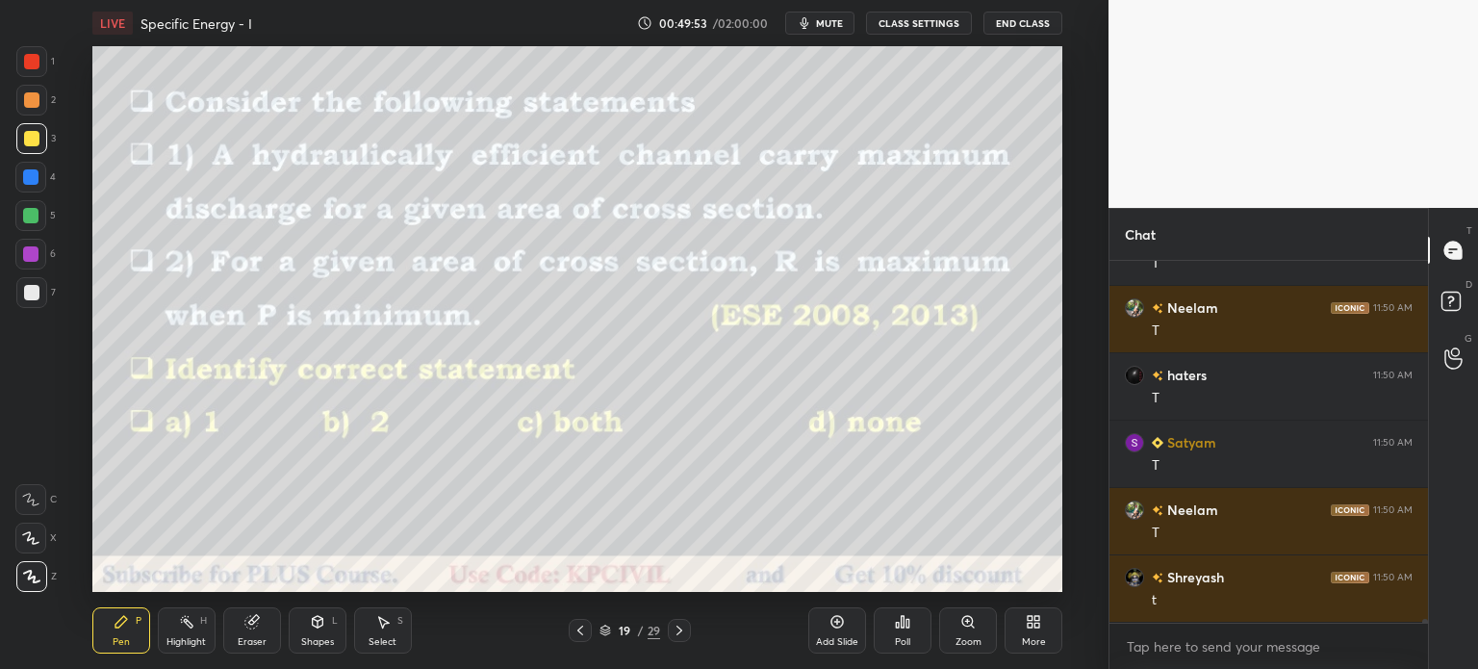
click at [24, 290] on div at bounding box center [31, 292] width 15 height 15
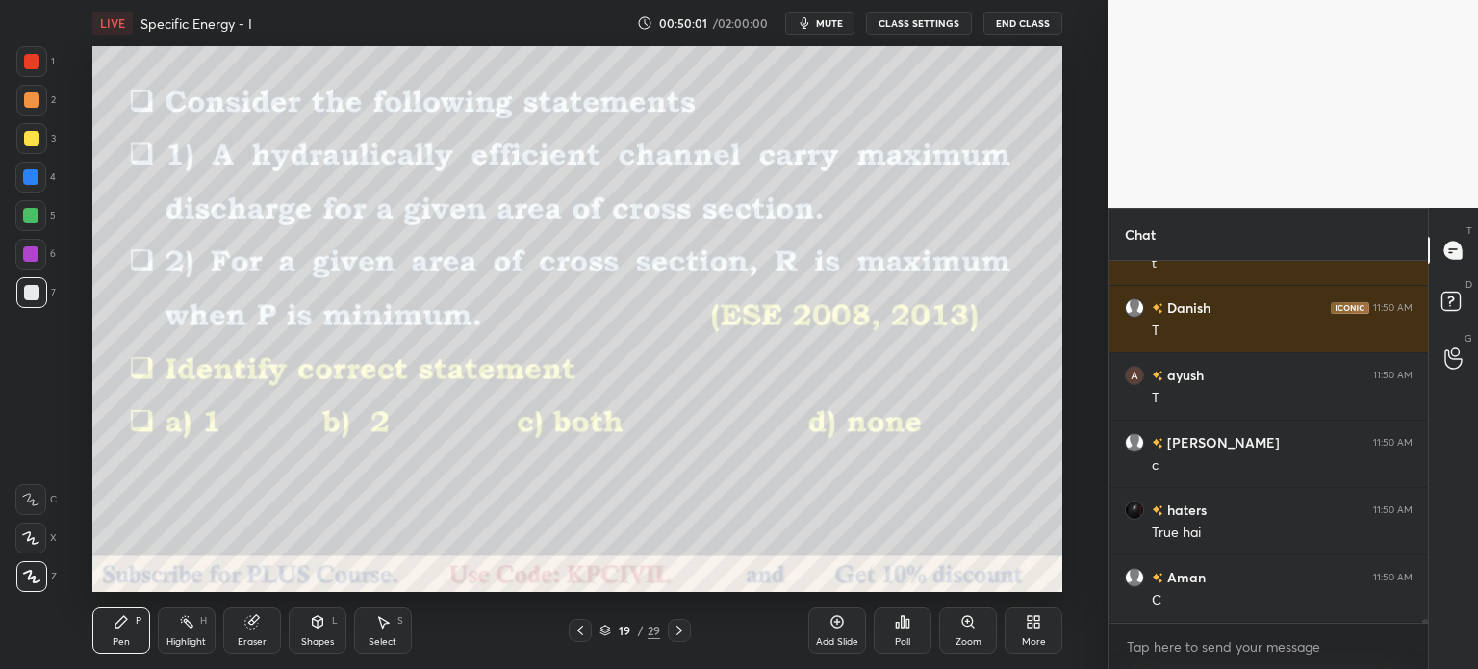
scroll to position [34339, 0]
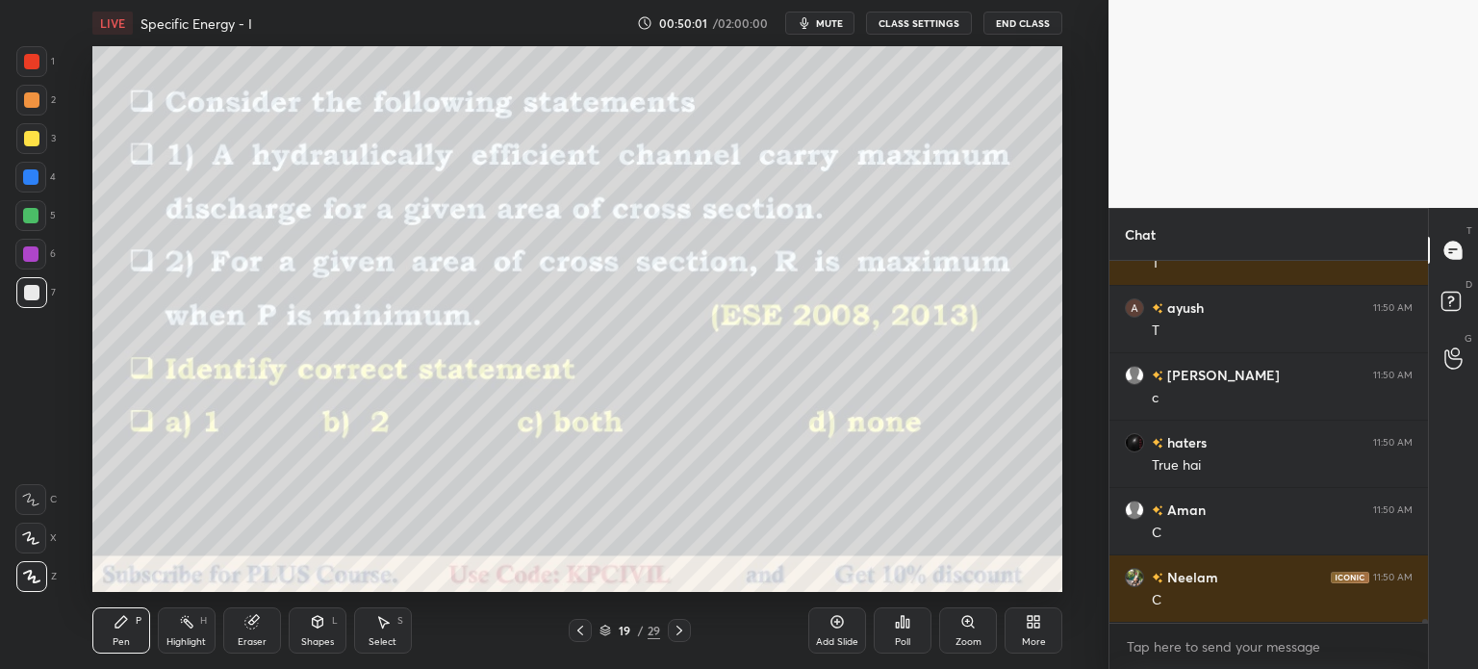
click at [26, 139] on div at bounding box center [31, 138] width 15 height 15
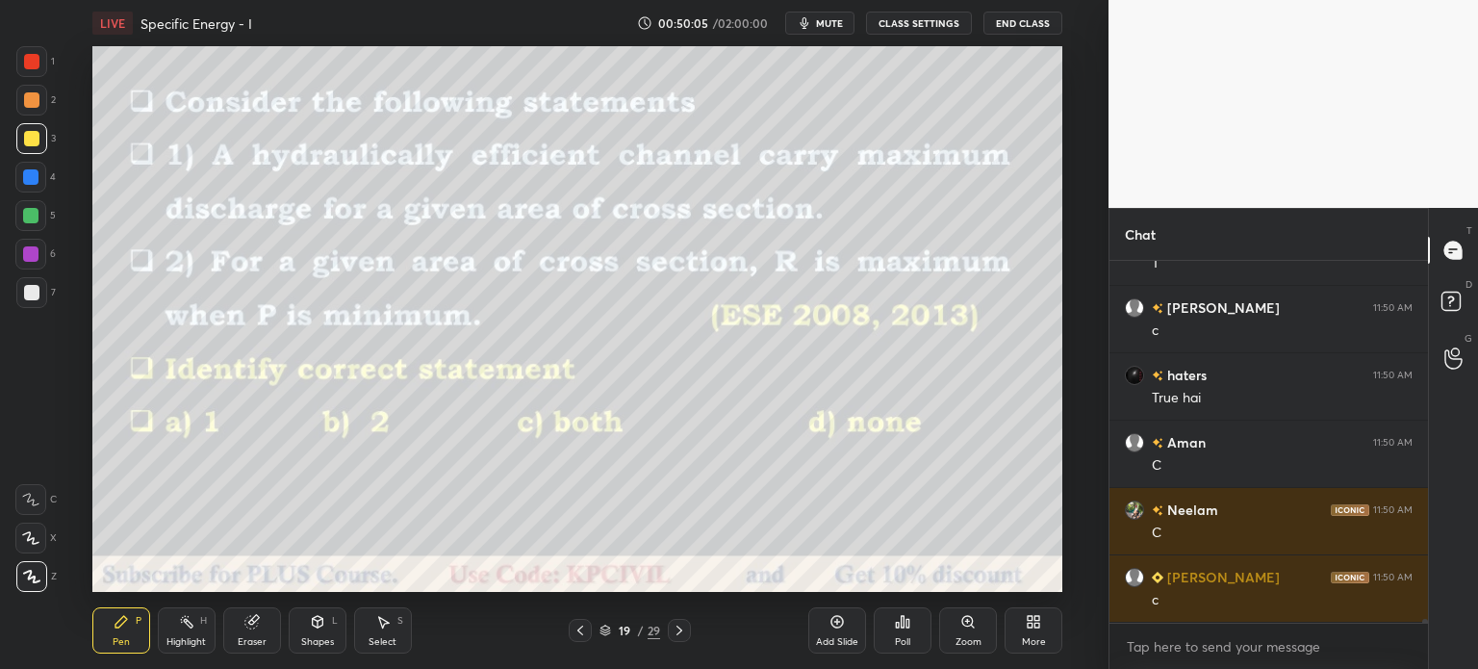
scroll to position [34473, 0]
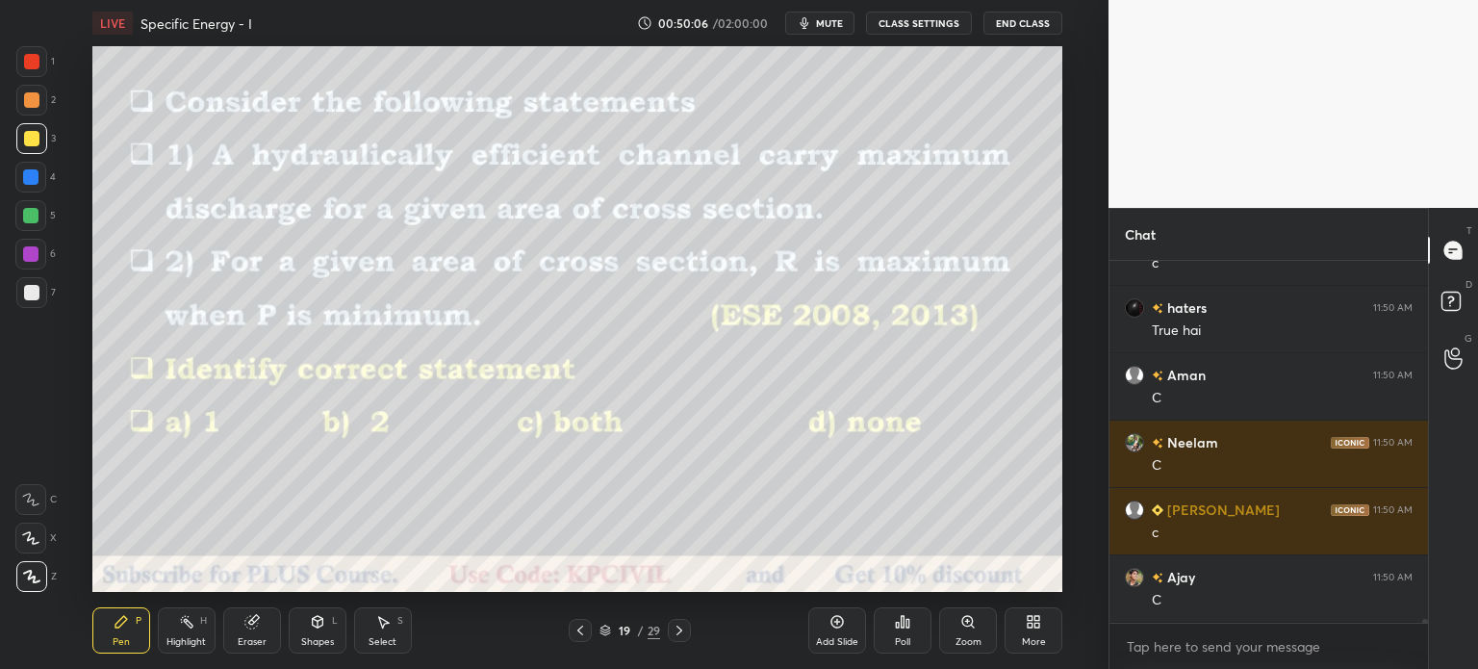
click at [26, 95] on div at bounding box center [31, 99] width 15 height 15
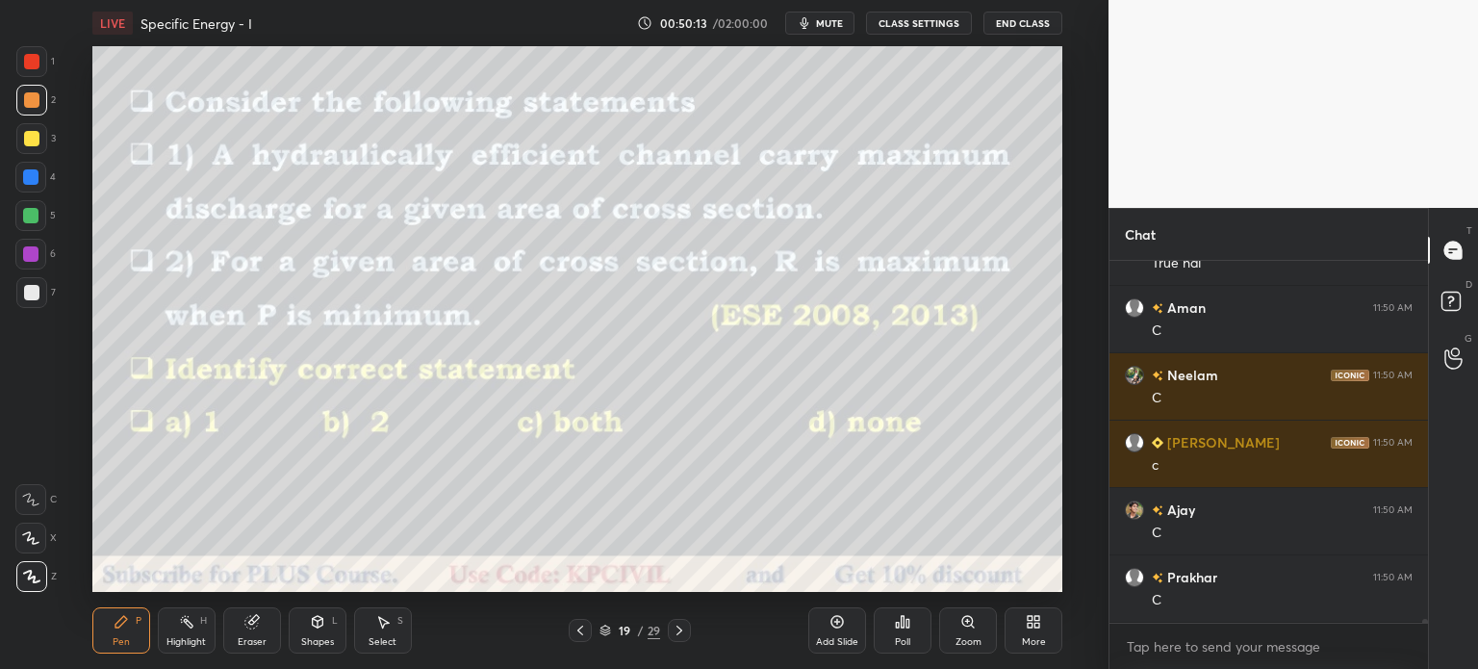
click at [677, 630] on icon at bounding box center [679, 630] width 15 height 15
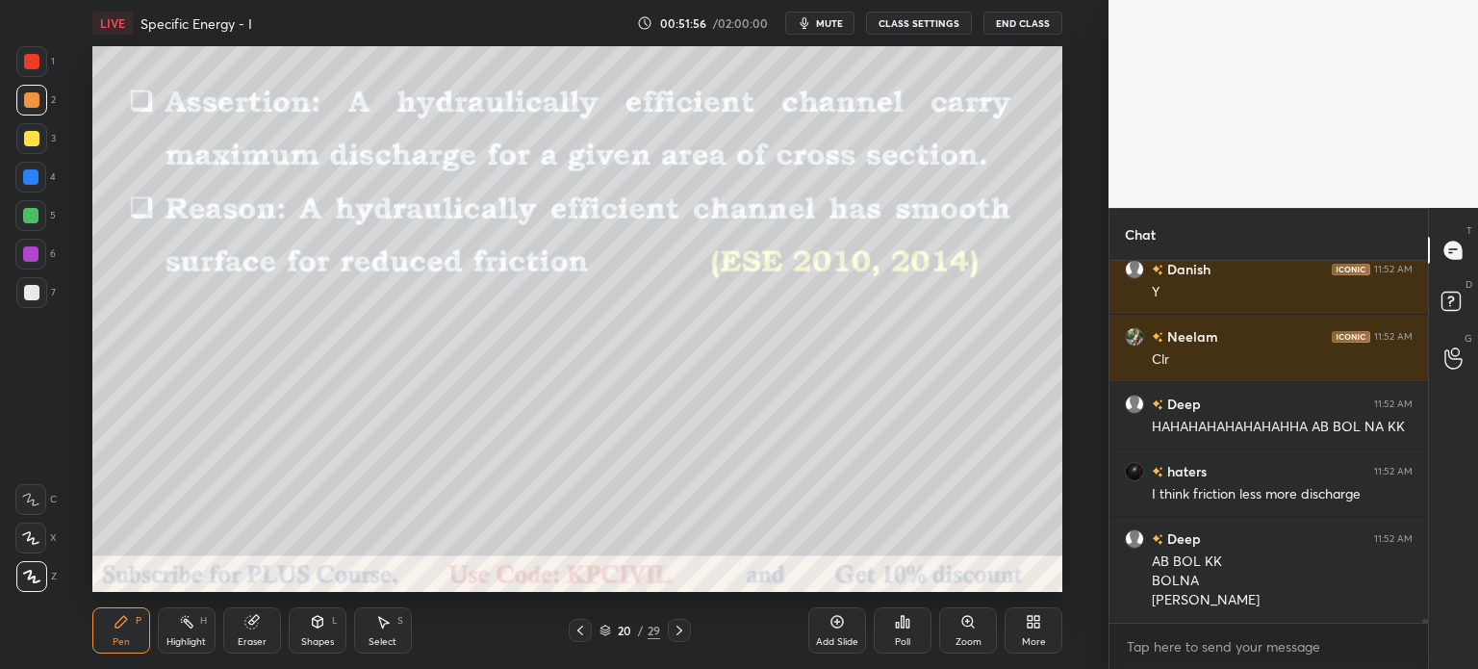
scroll to position [318, 313]
click at [673, 626] on icon at bounding box center [679, 630] width 15 height 15
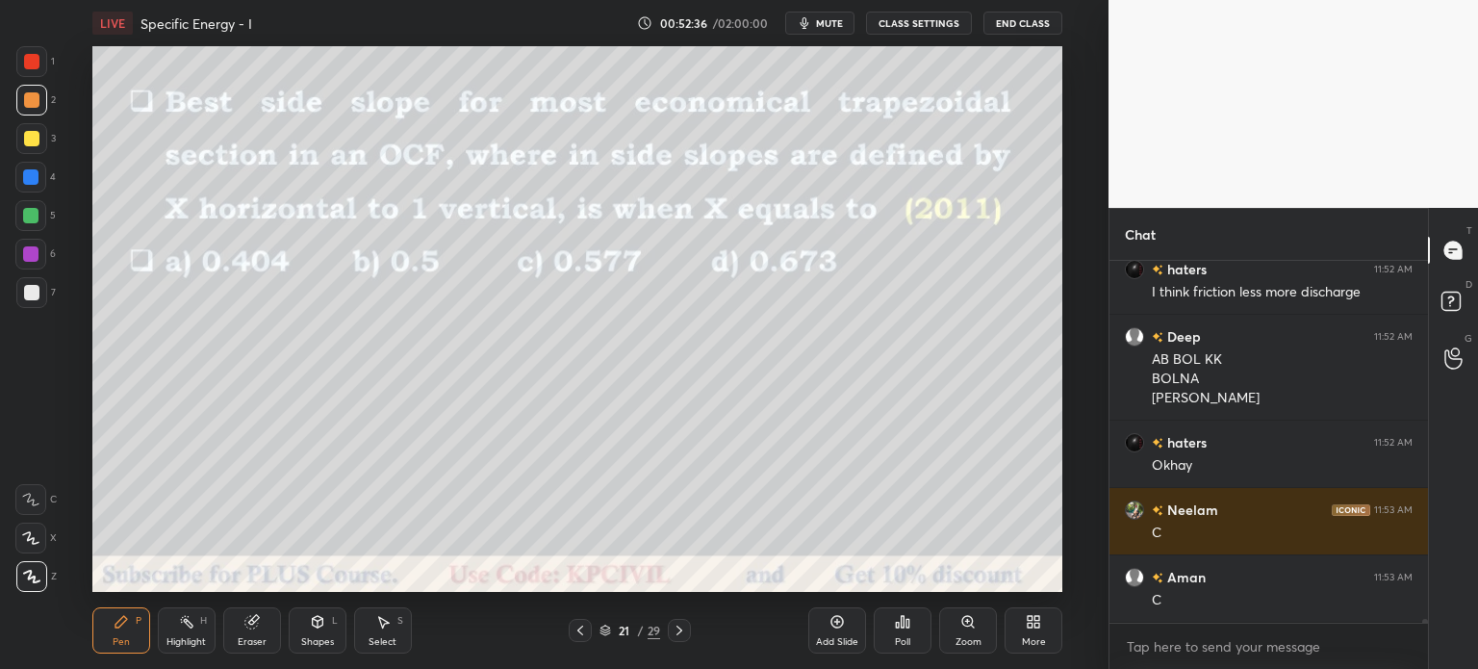
scroll to position [37225, 0]
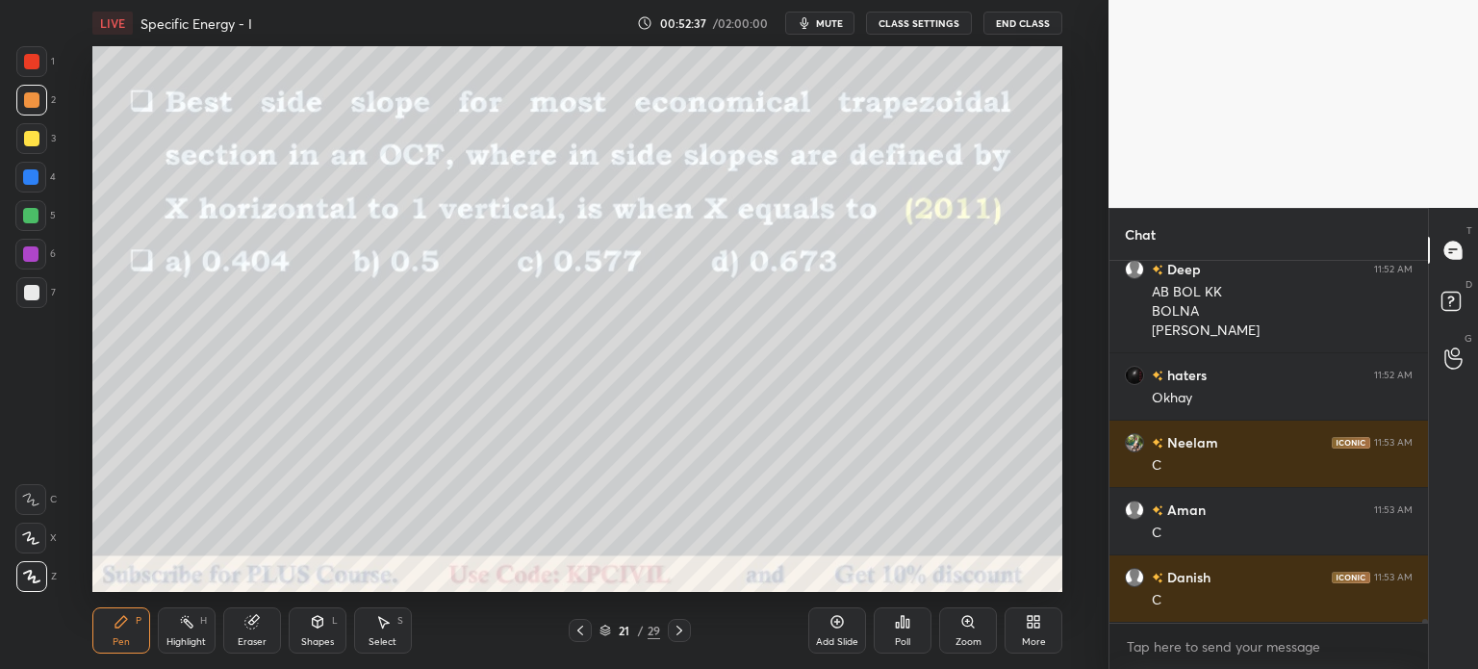
click at [29, 295] on div at bounding box center [31, 292] width 15 height 15
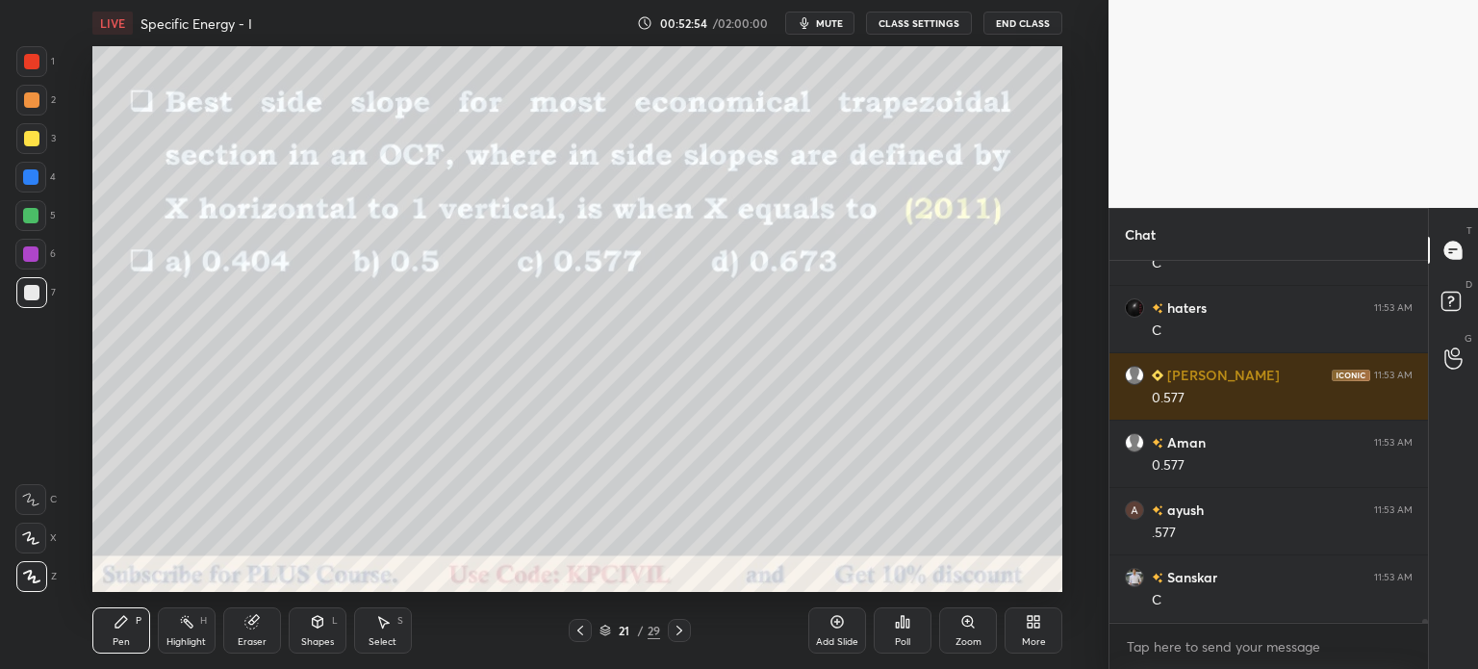
scroll to position [37764, 0]
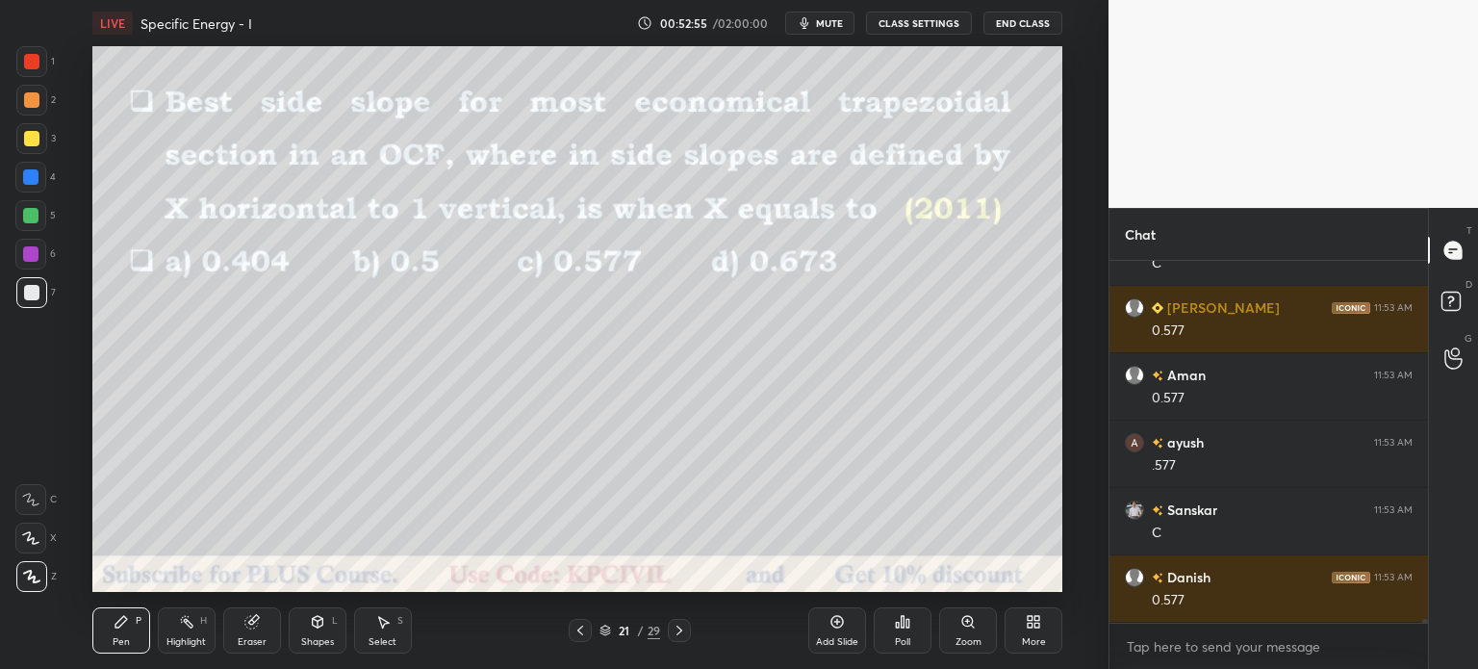
click at [27, 143] on div at bounding box center [31, 138] width 15 height 15
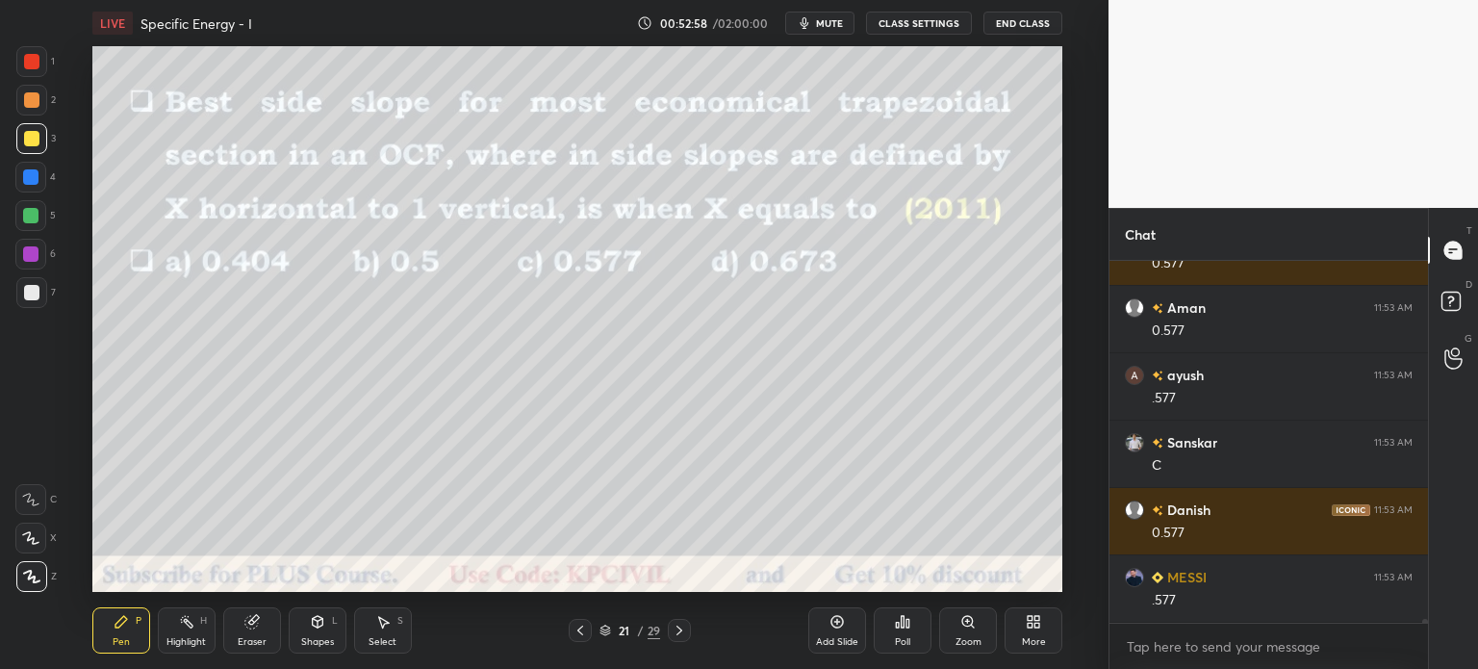
scroll to position [37916, 0]
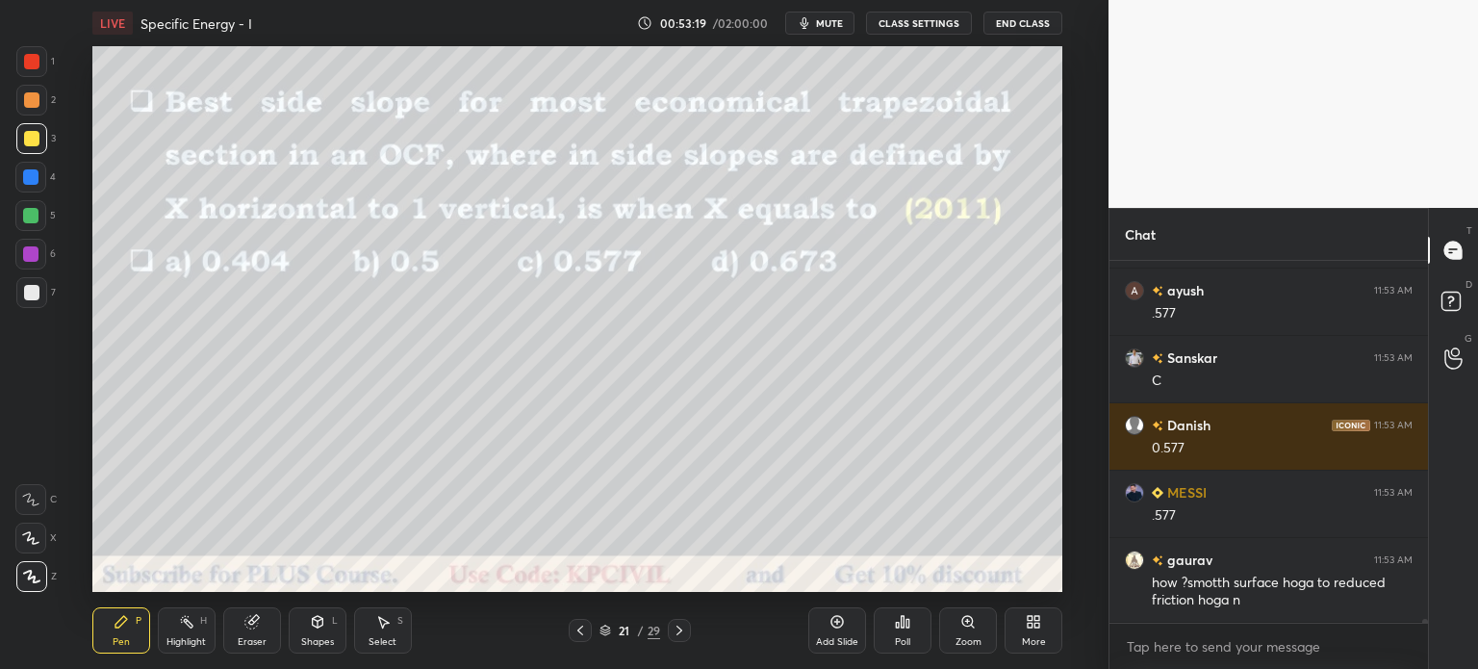
click at [683, 636] on icon at bounding box center [679, 630] width 15 height 15
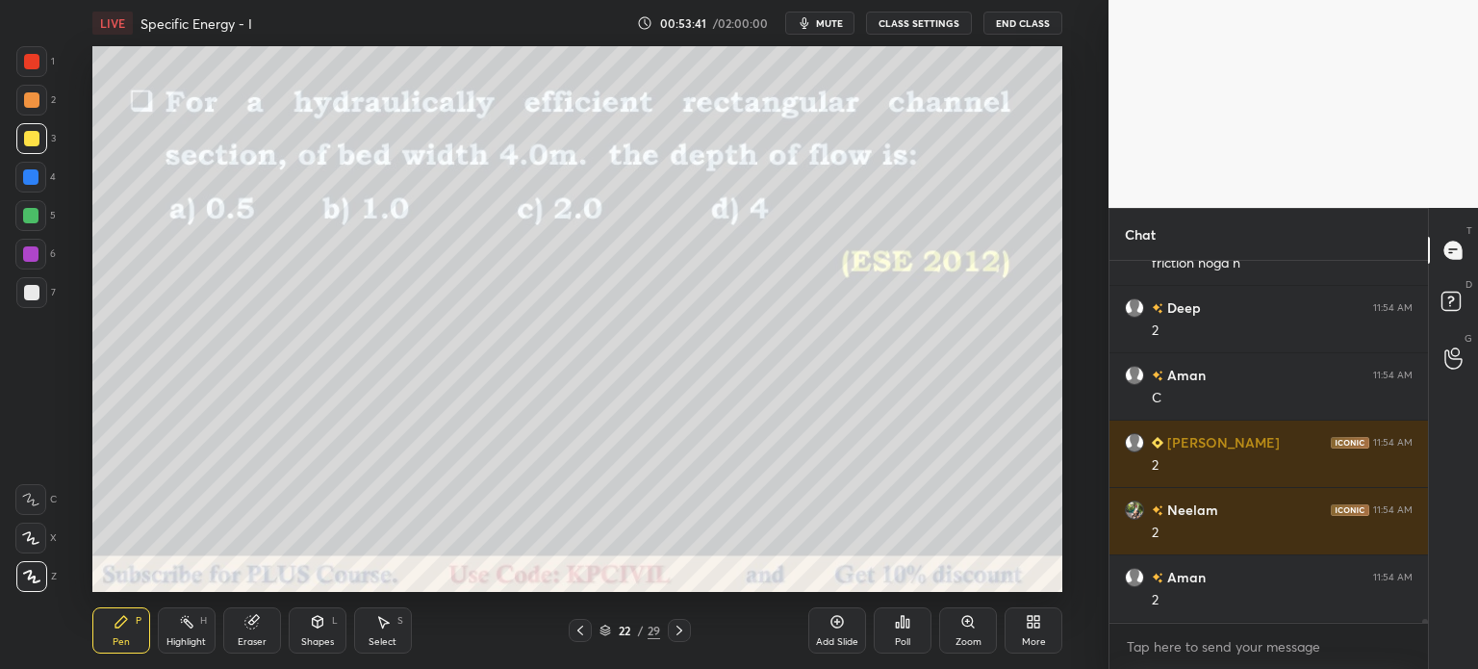
scroll to position [38320, 0]
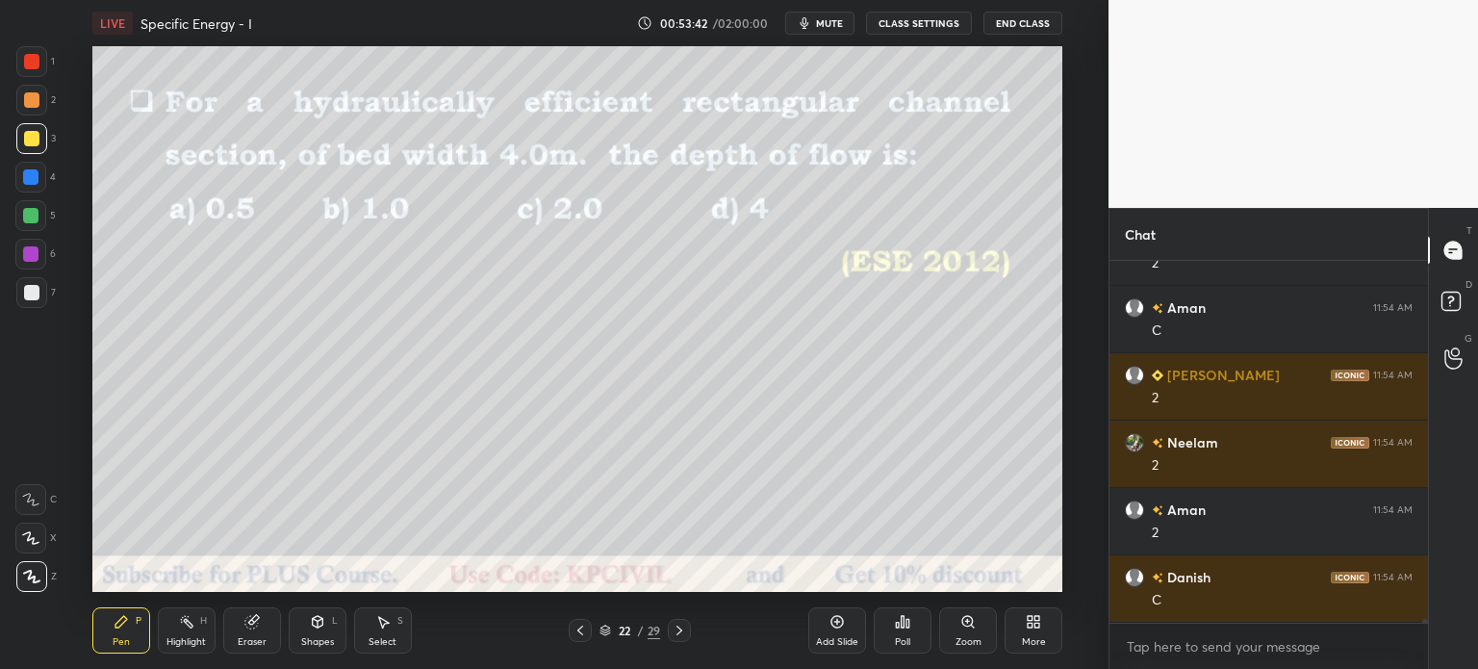
click at [24, 217] on div at bounding box center [30, 215] width 15 height 15
click at [672, 632] on icon at bounding box center [679, 630] width 15 height 15
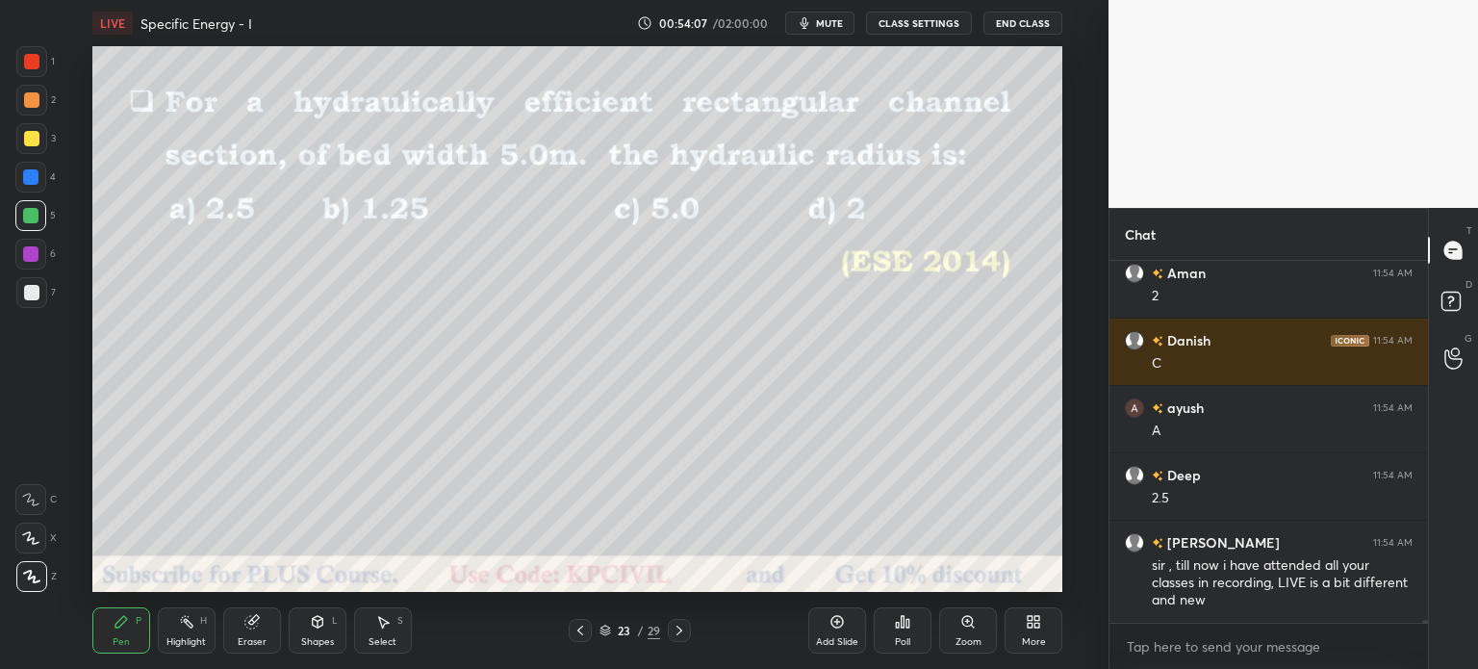
scroll to position [38624, 0]
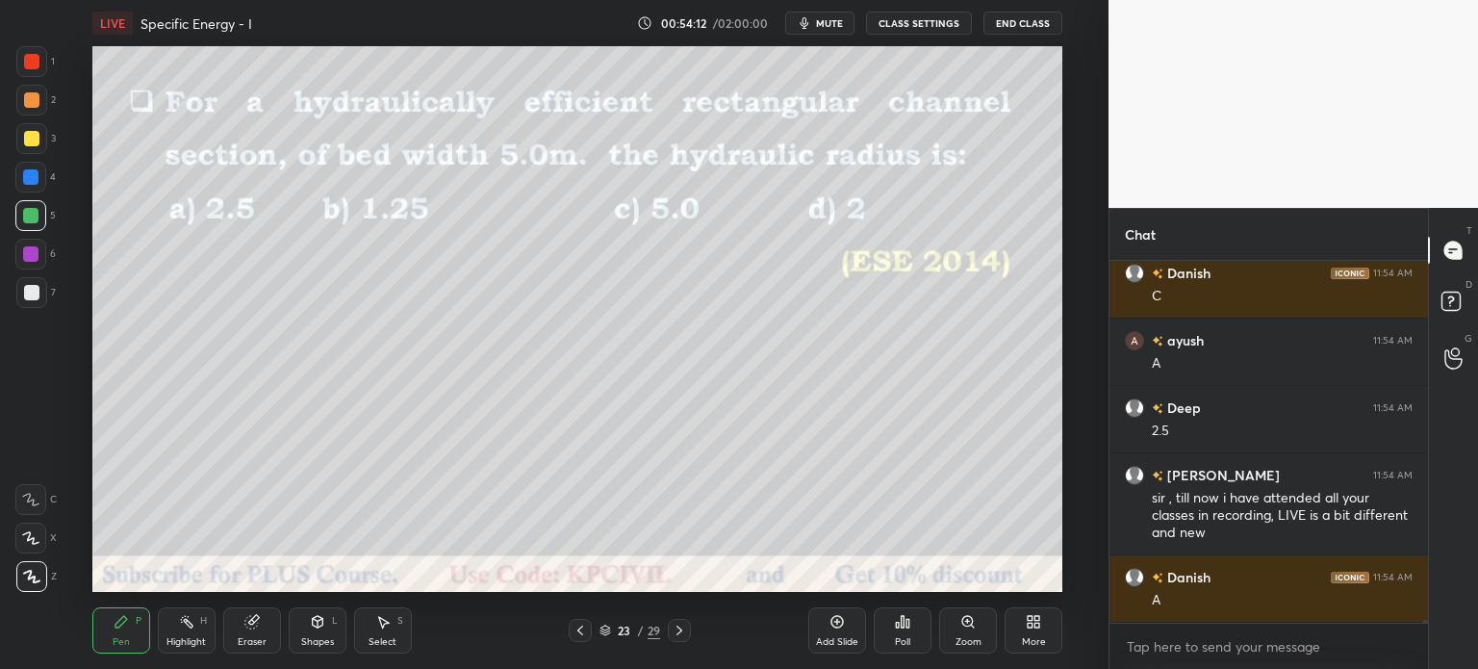
click at [27, 135] on div at bounding box center [31, 138] width 15 height 15
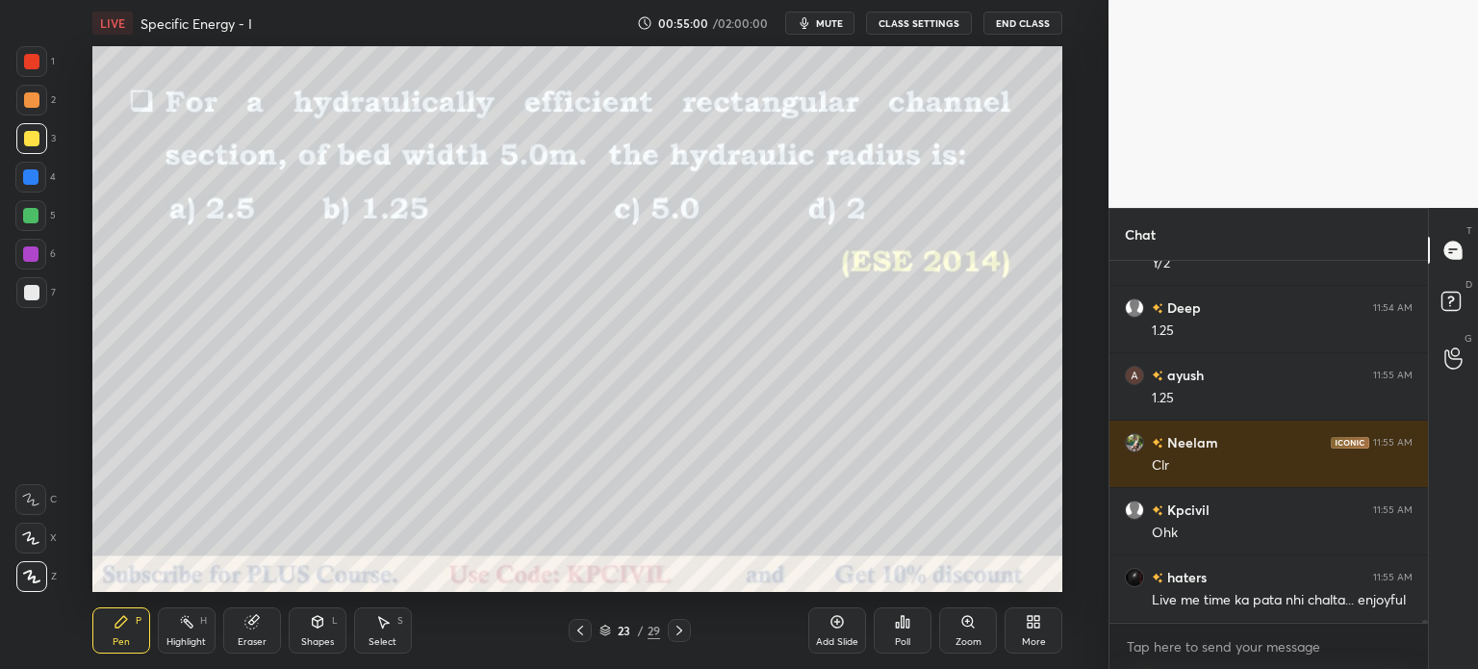
scroll to position [39499, 0]
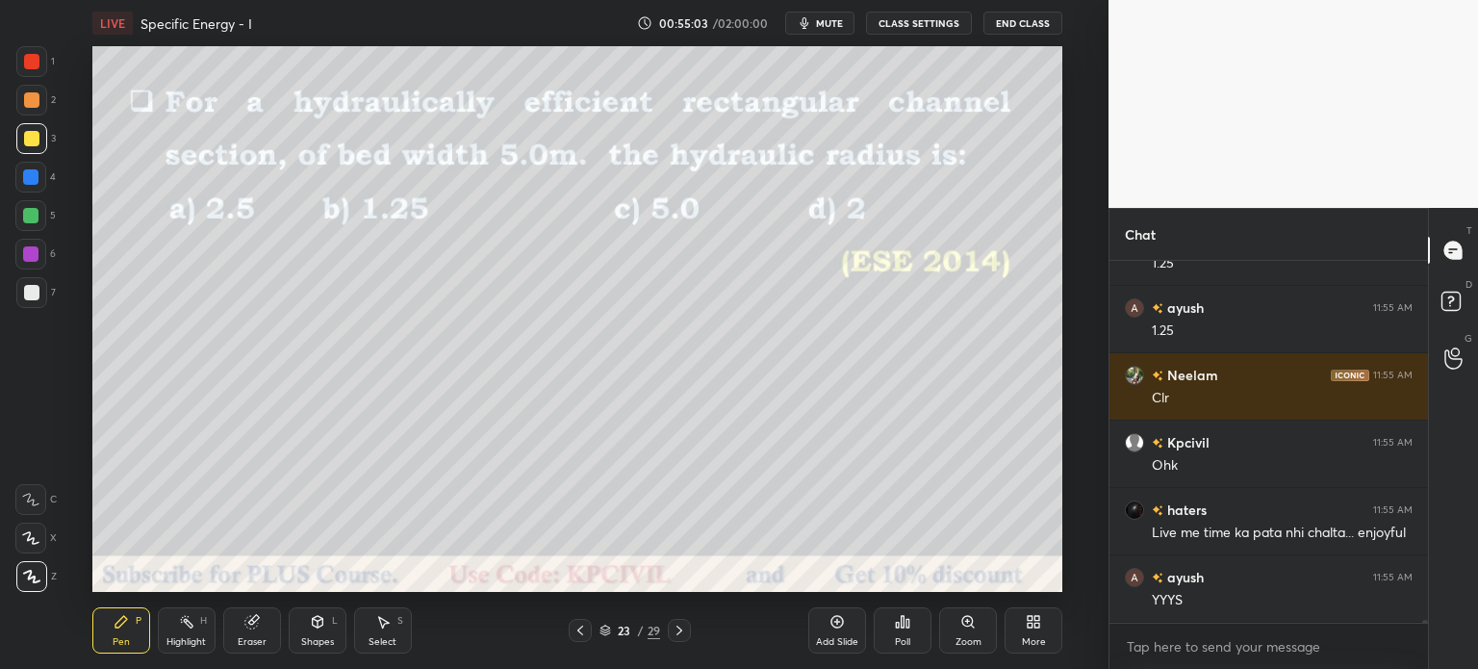
click at [673, 639] on div at bounding box center [679, 630] width 23 height 23
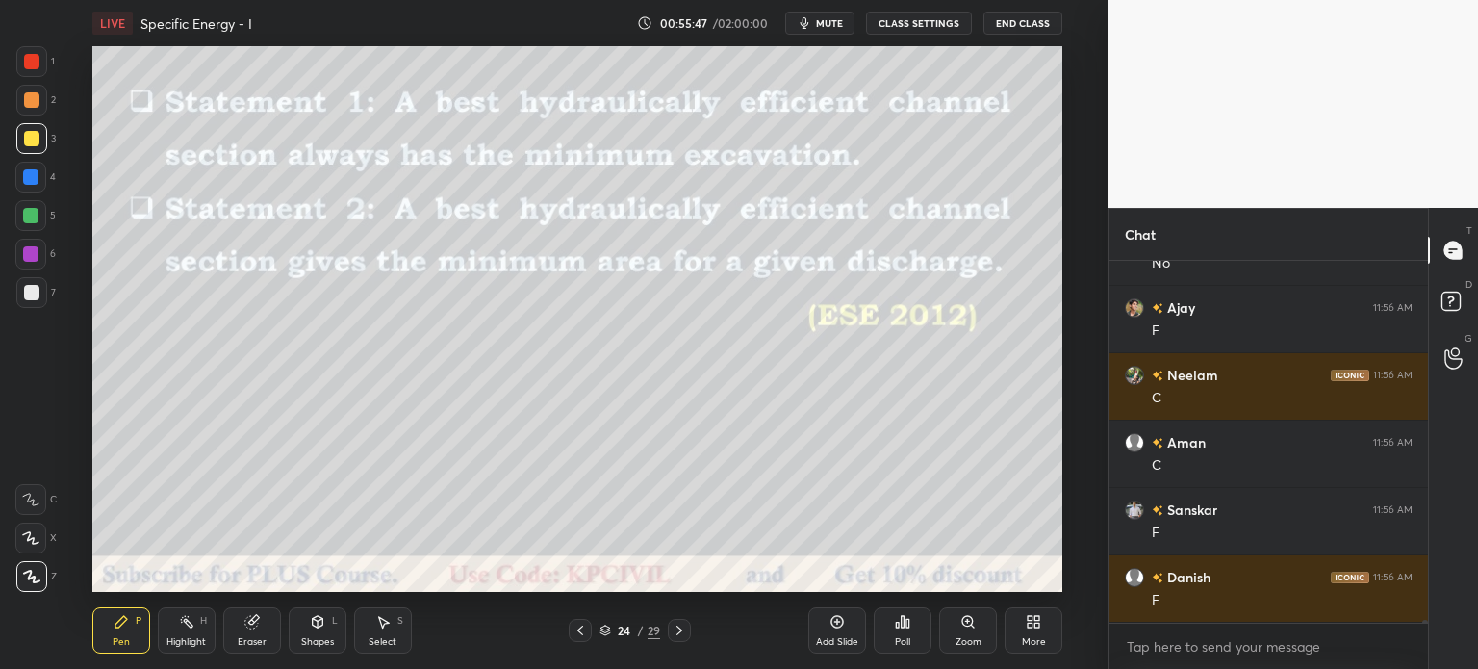
scroll to position [40864, 0]
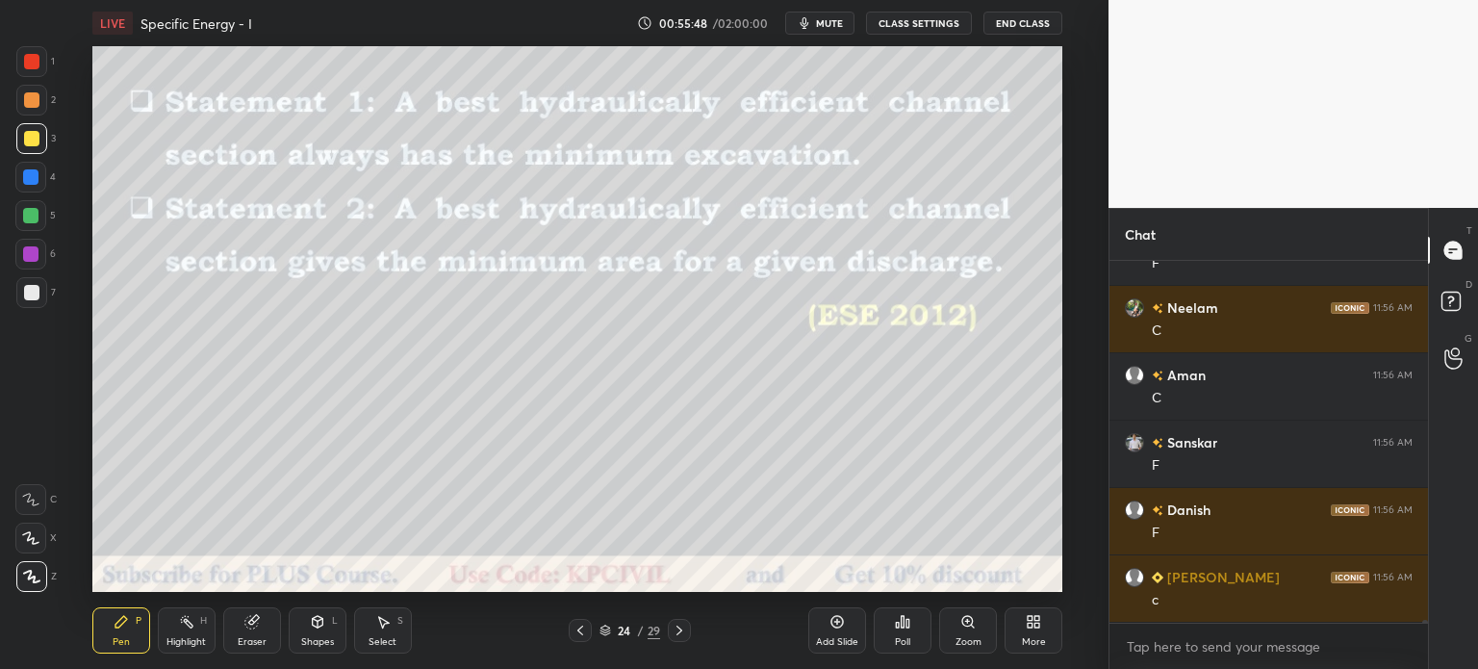
click at [682, 631] on icon at bounding box center [679, 630] width 15 height 15
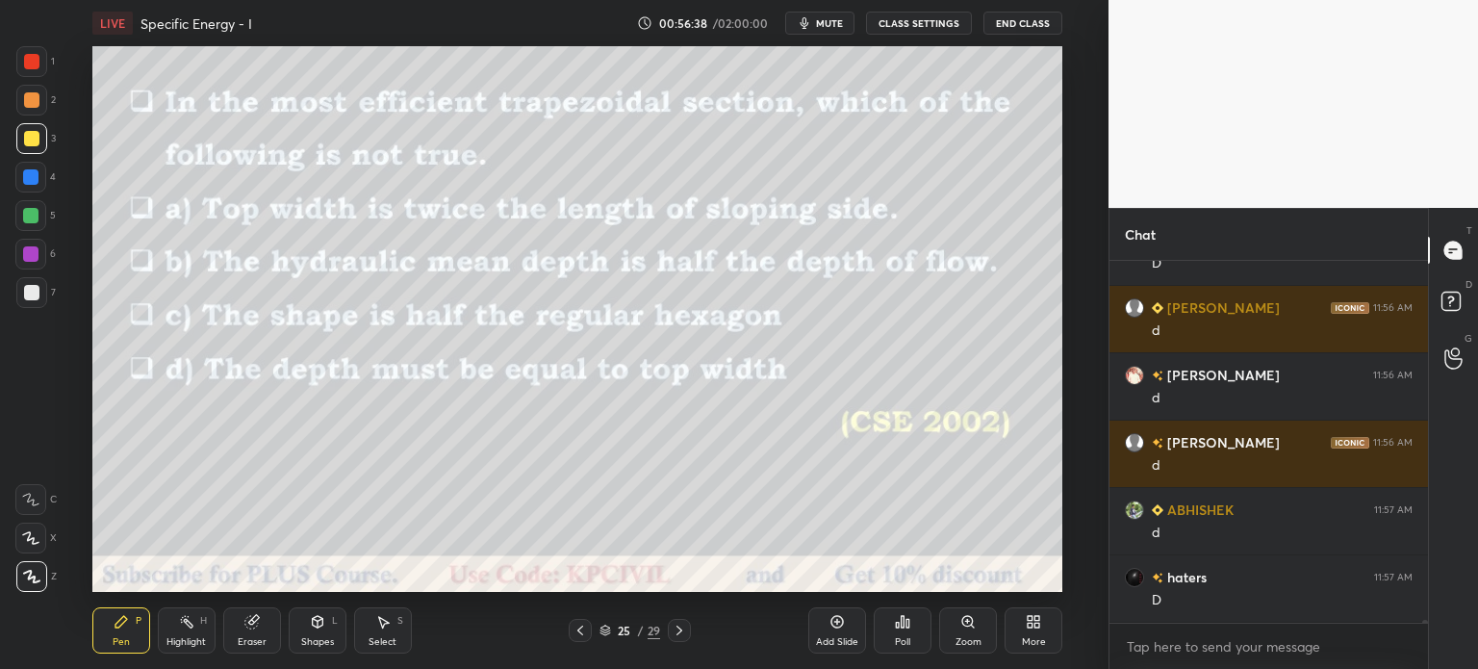
scroll to position [41537, 0]
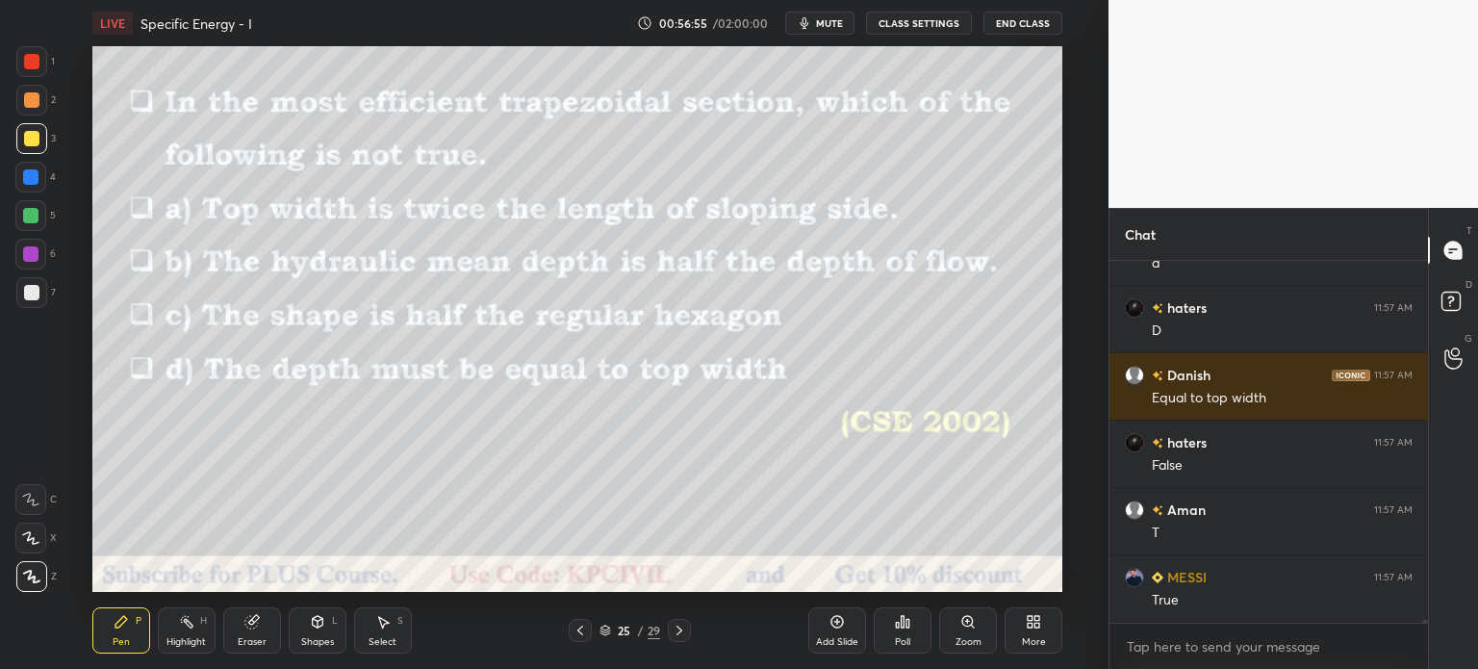
click at [23, 301] on div at bounding box center [31, 292] width 31 height 31
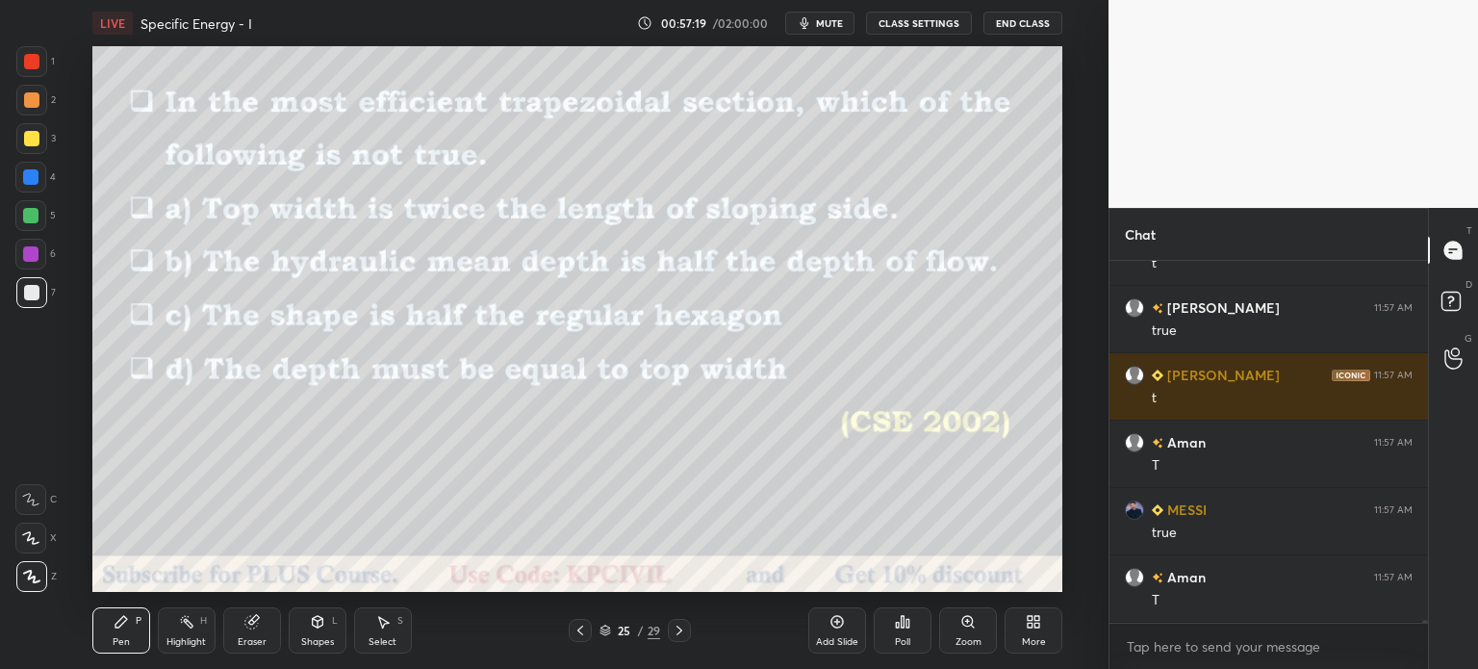
scroll to position [42278, 0]
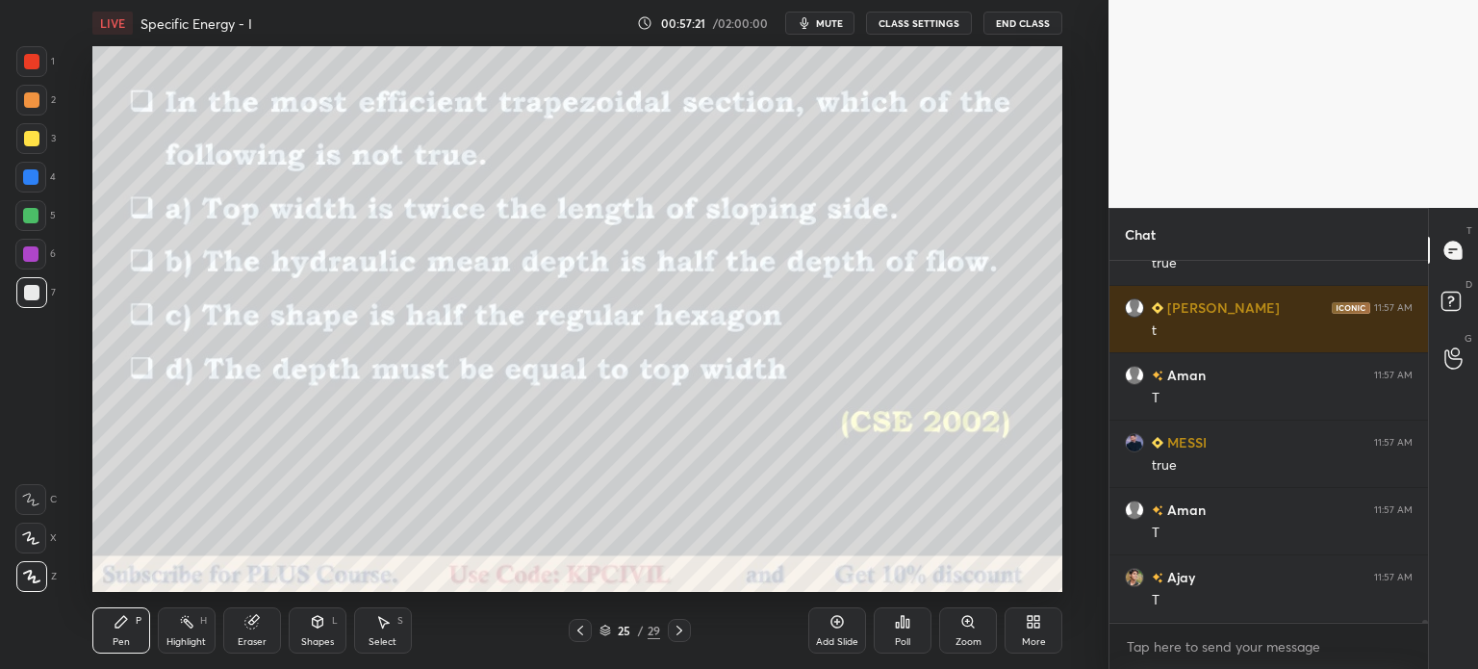
click at [28, 138] on div at bounding box center [31, 138] width 15 height 15
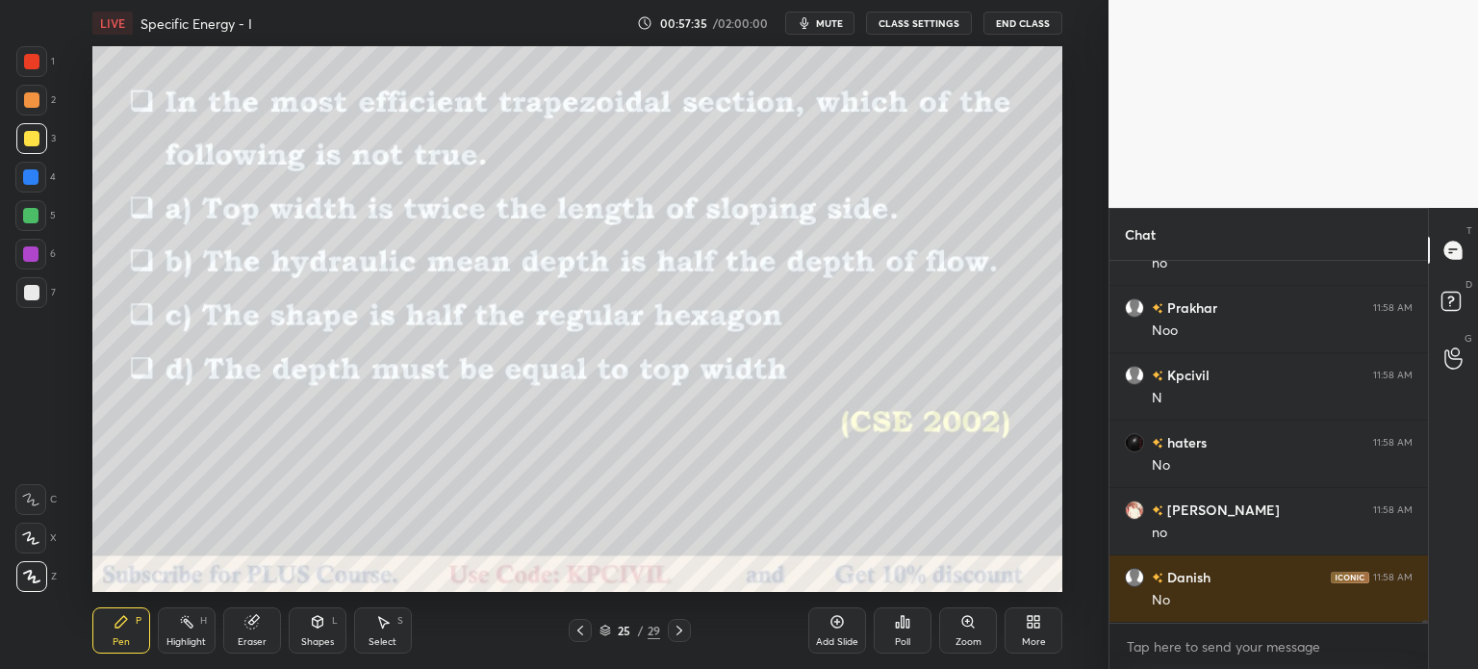
scroll to position [43019, 0]
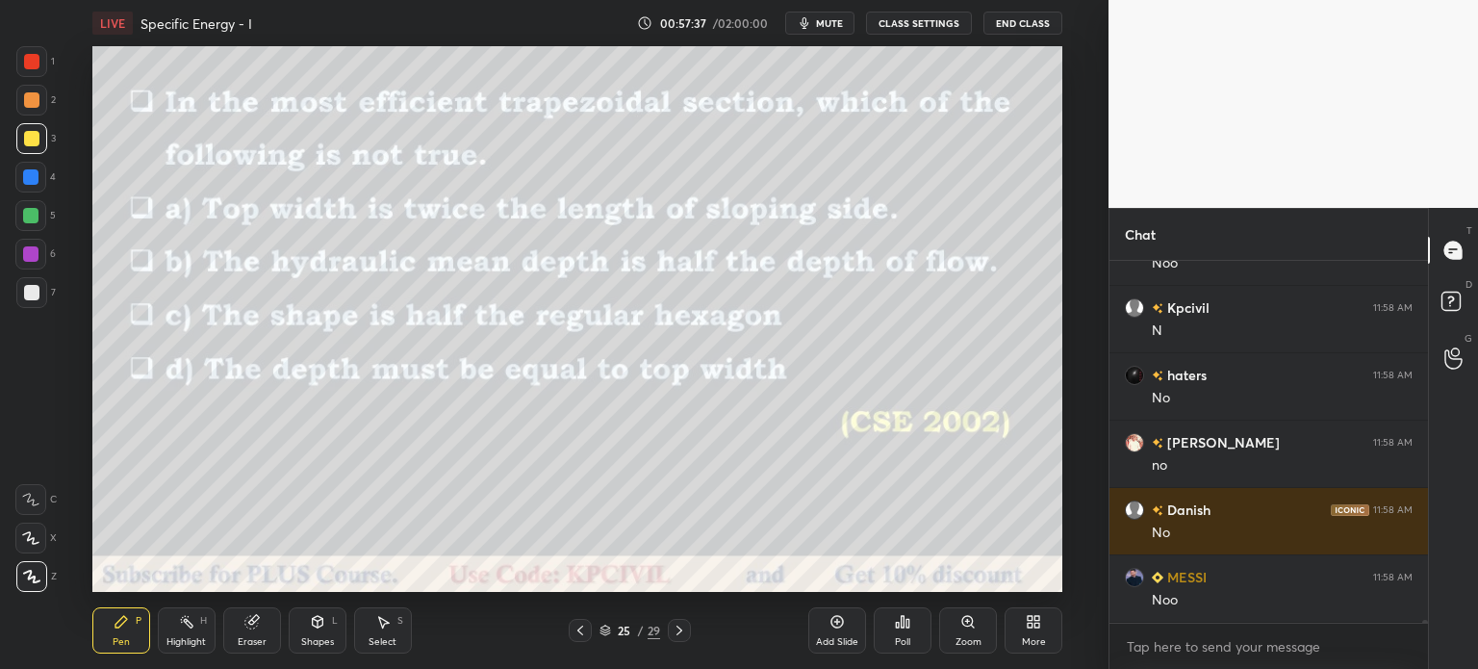
click at [679, 633] on icon at bounding box center [679, 630] width 15 height 15
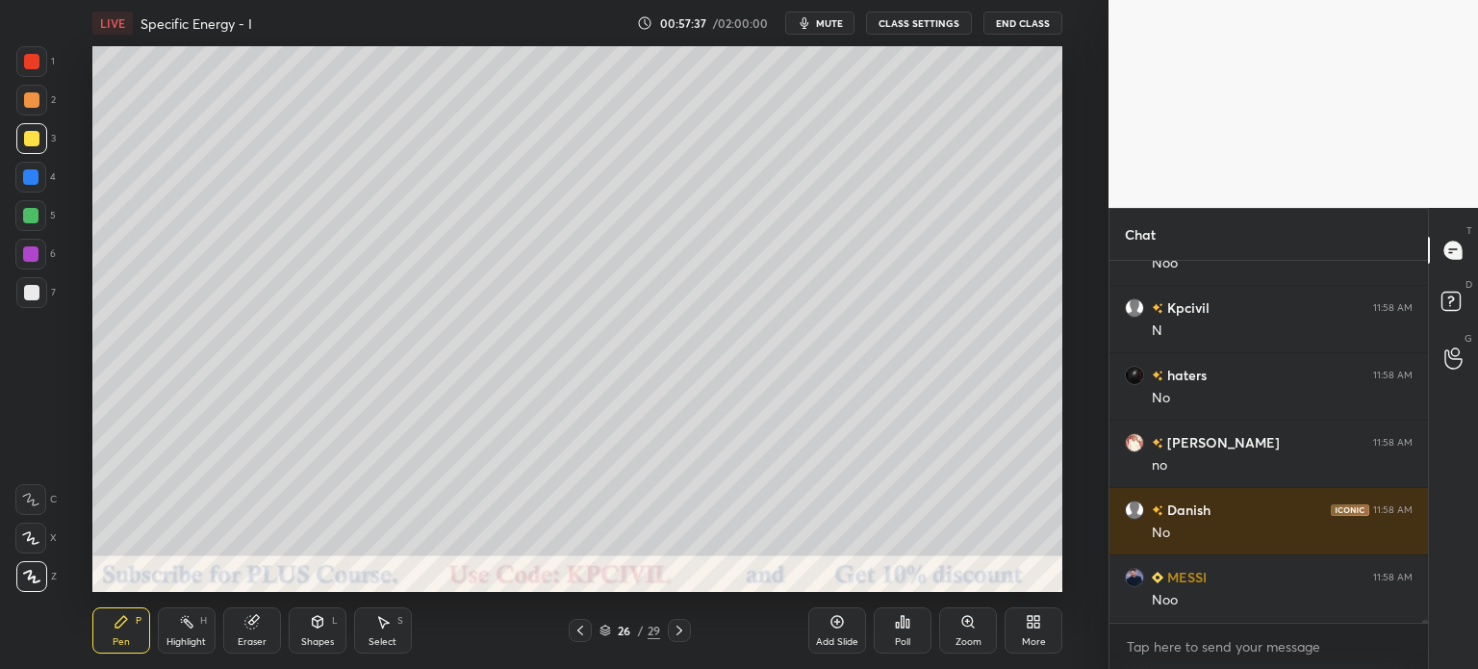
click at [679, 633] on icon at bounding box center [679, 630] width 15 height 15
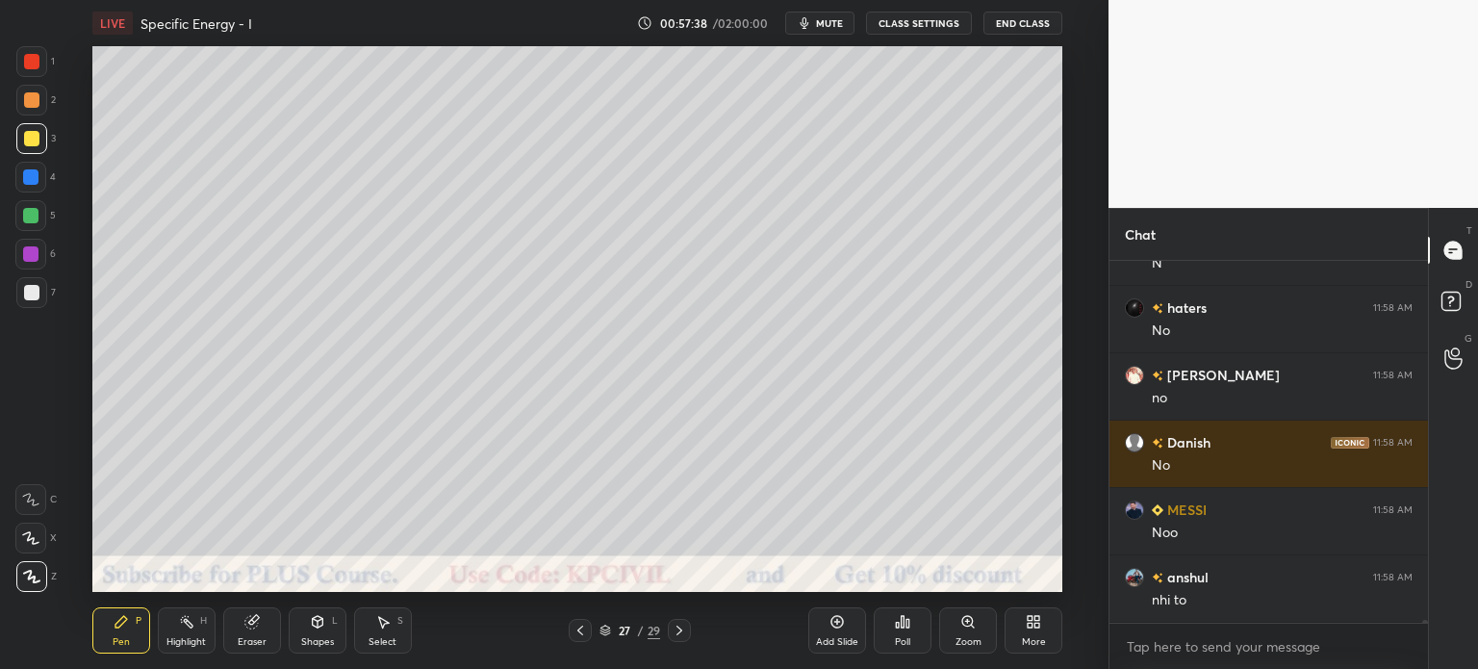
click at [679, 633] on icon at bounding box center [679, 630] width 15 height 15
click at [585, 632] on icon at bounding box center [579, 630] width 15 height 15
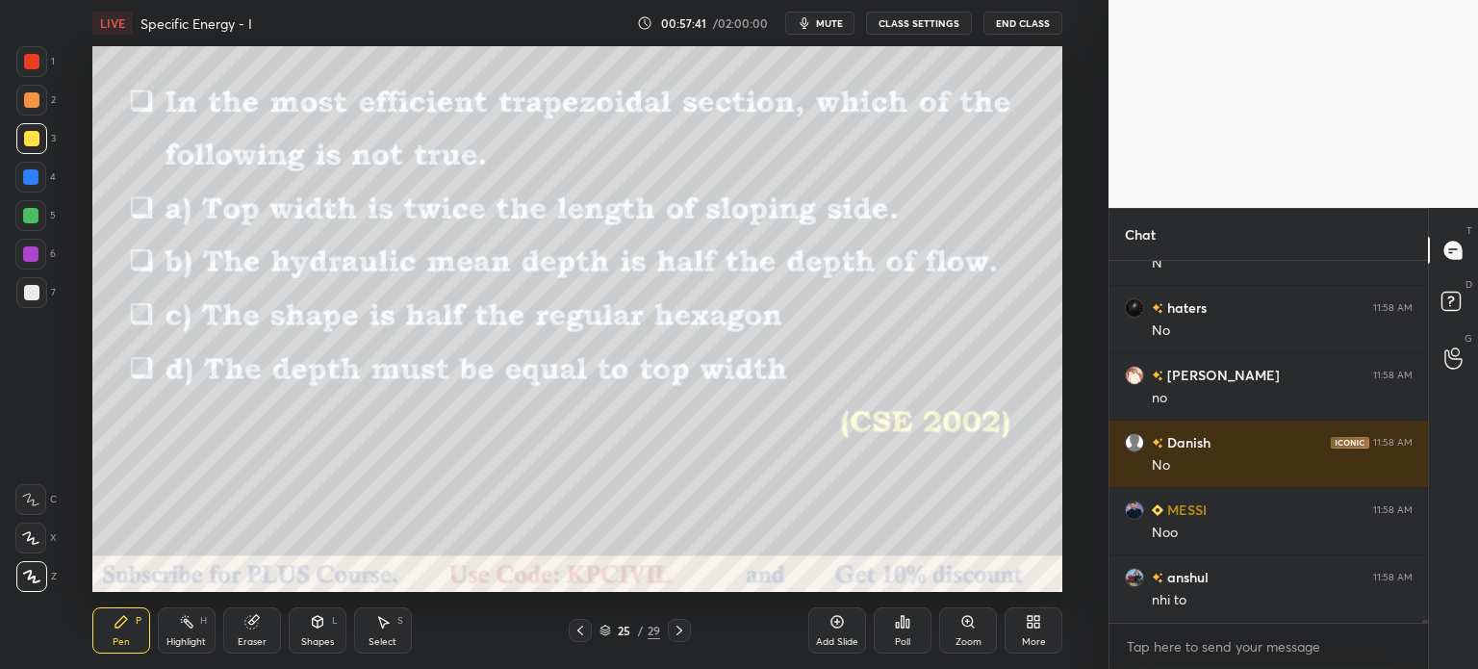
click at [688, 635] on div at bounding box center [679, 630] width 23 height 23
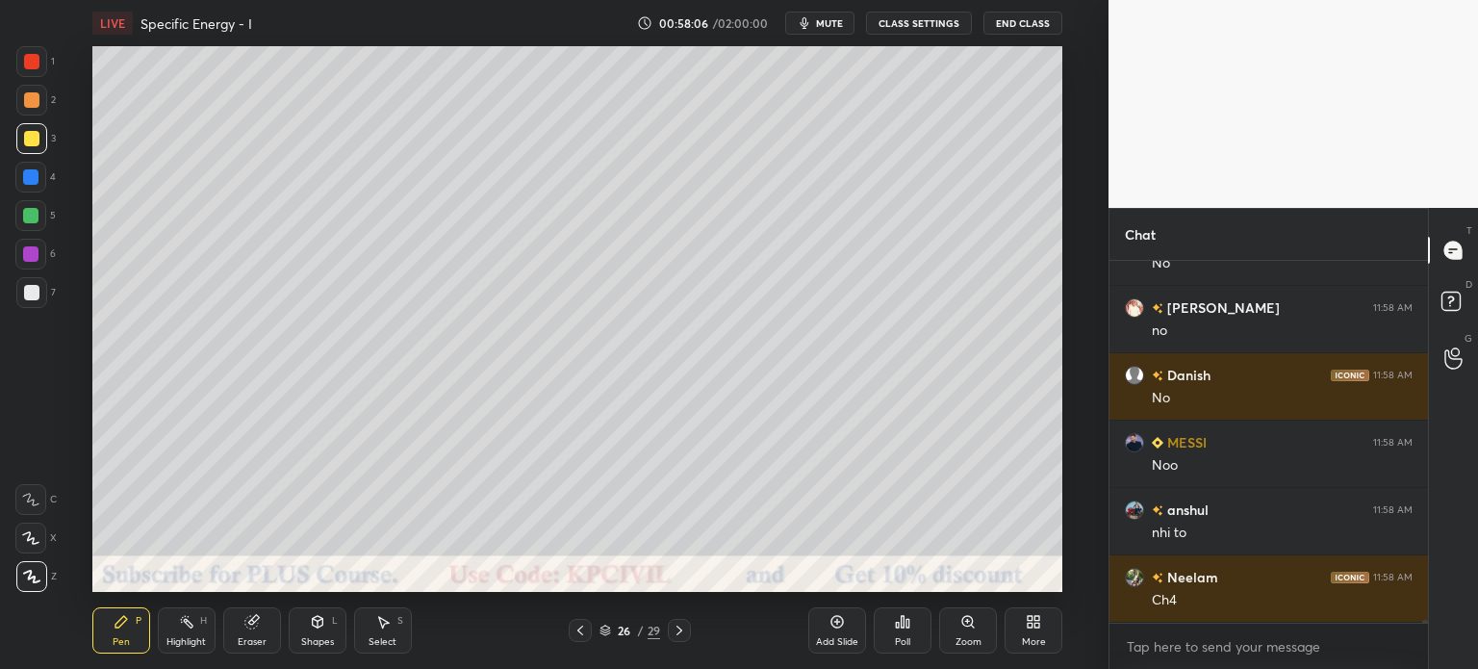
scroll to position [43221, 0]
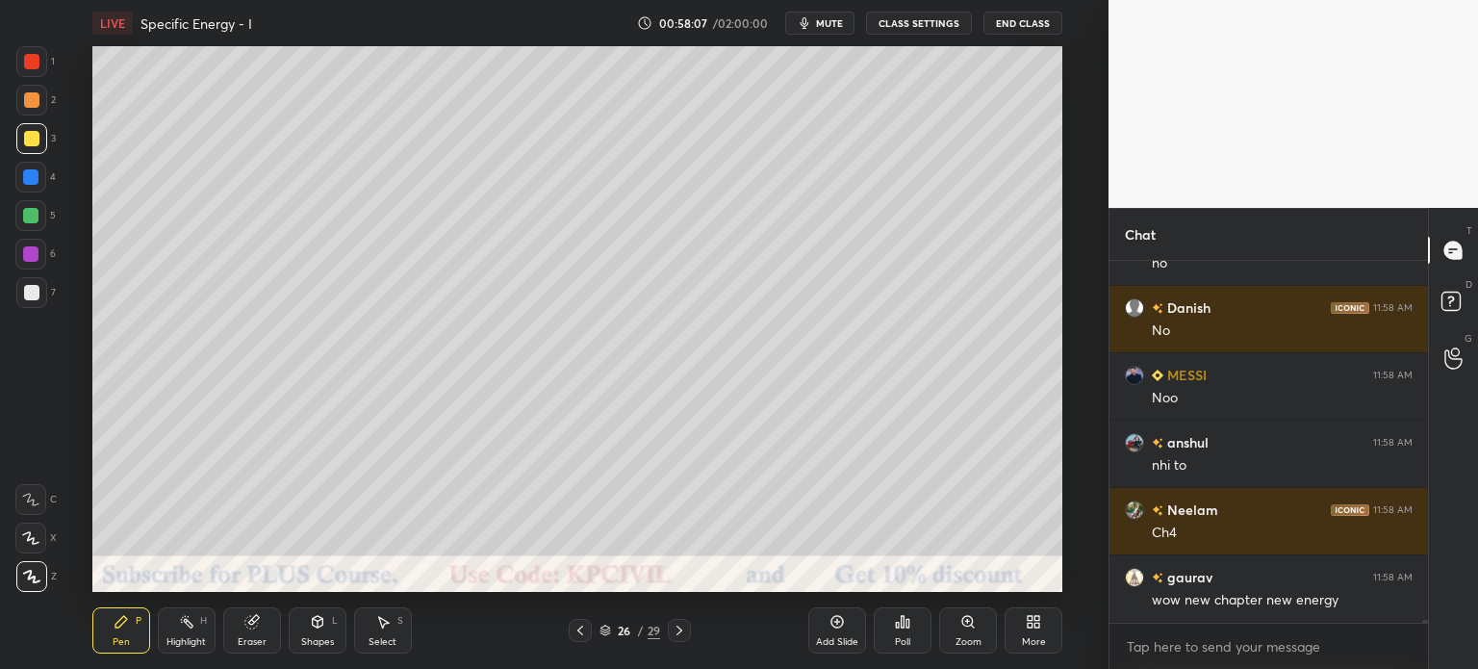
click at [26, 179] on div at bounding box center [30, 176] width 15 height 15
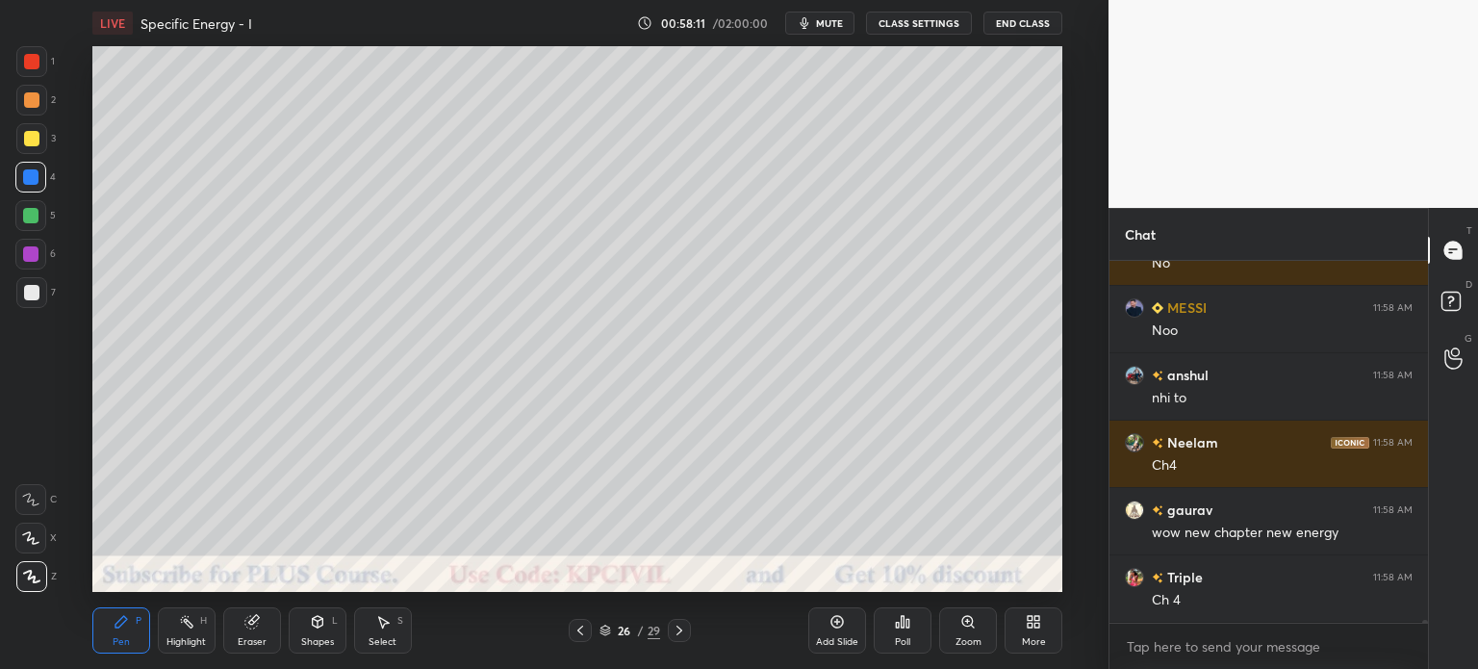
scroll to position [43356, 0]
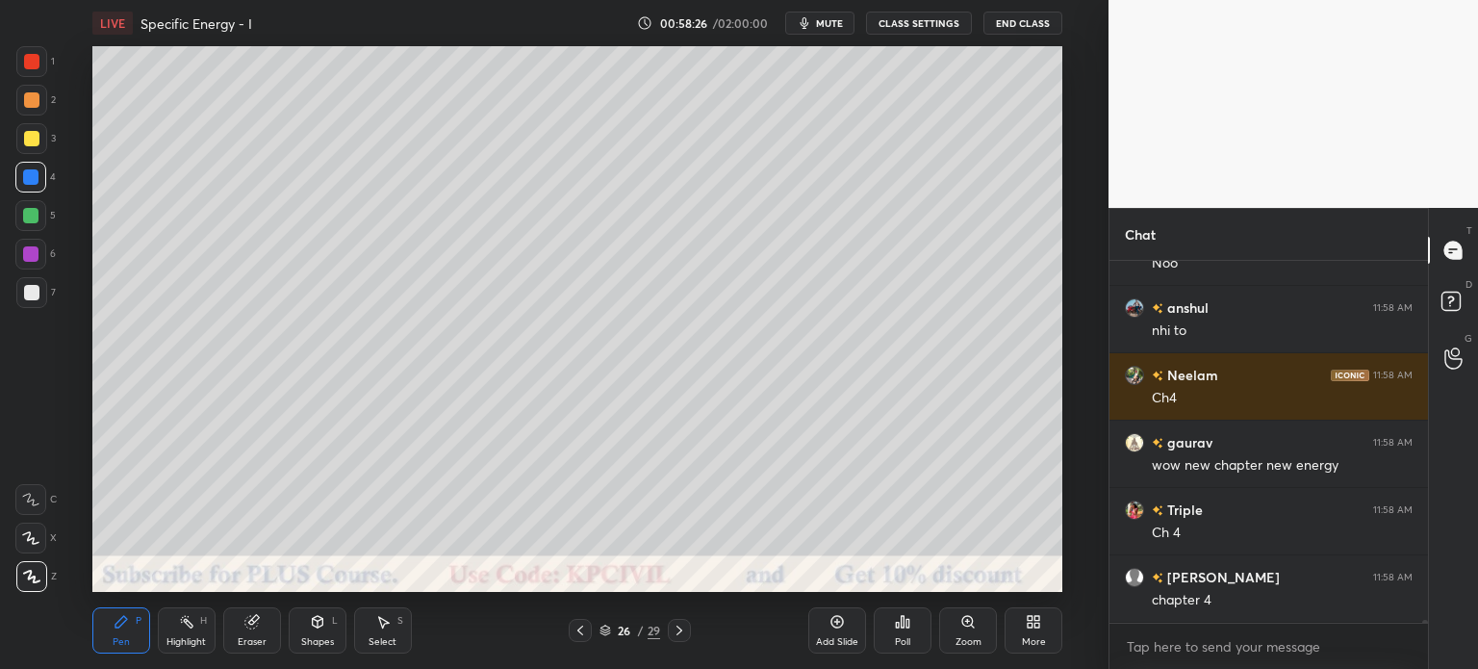
click at [23, 302] on div at bounding box center [31, 292] width 31 height 31
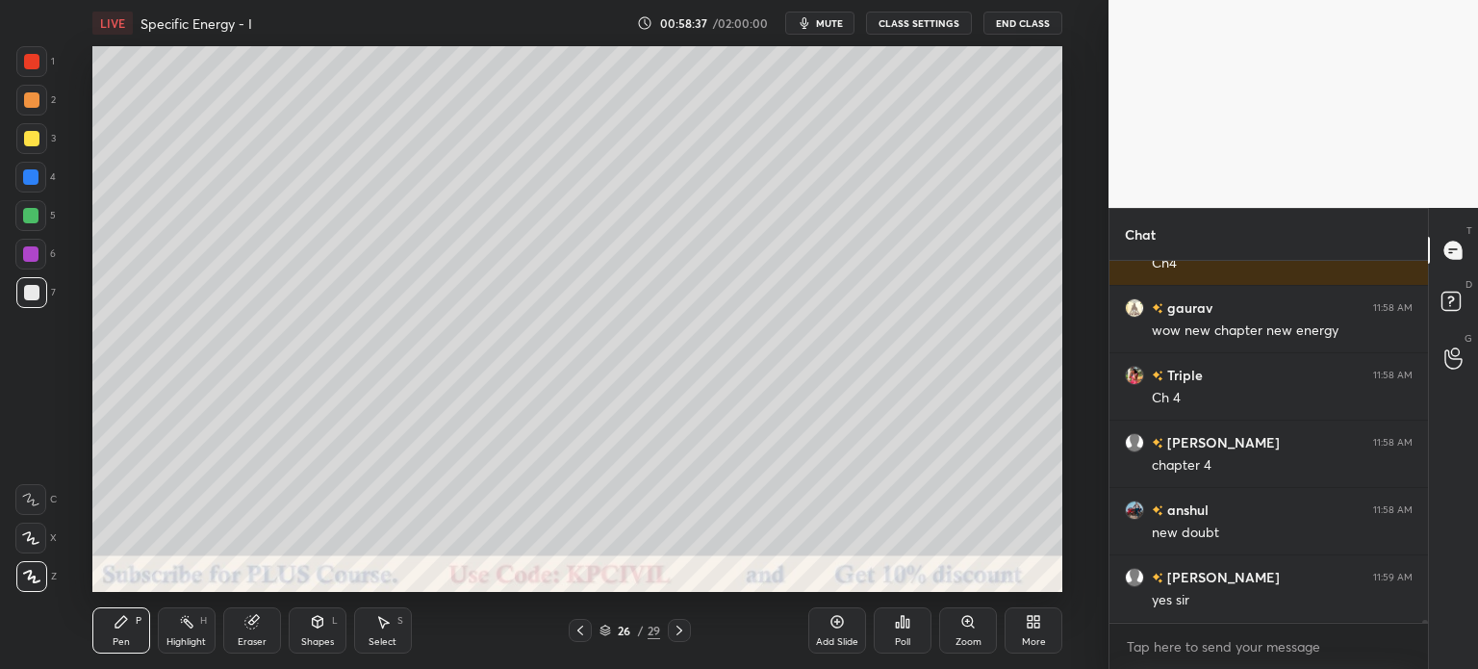
scroll to position [43558, 0]
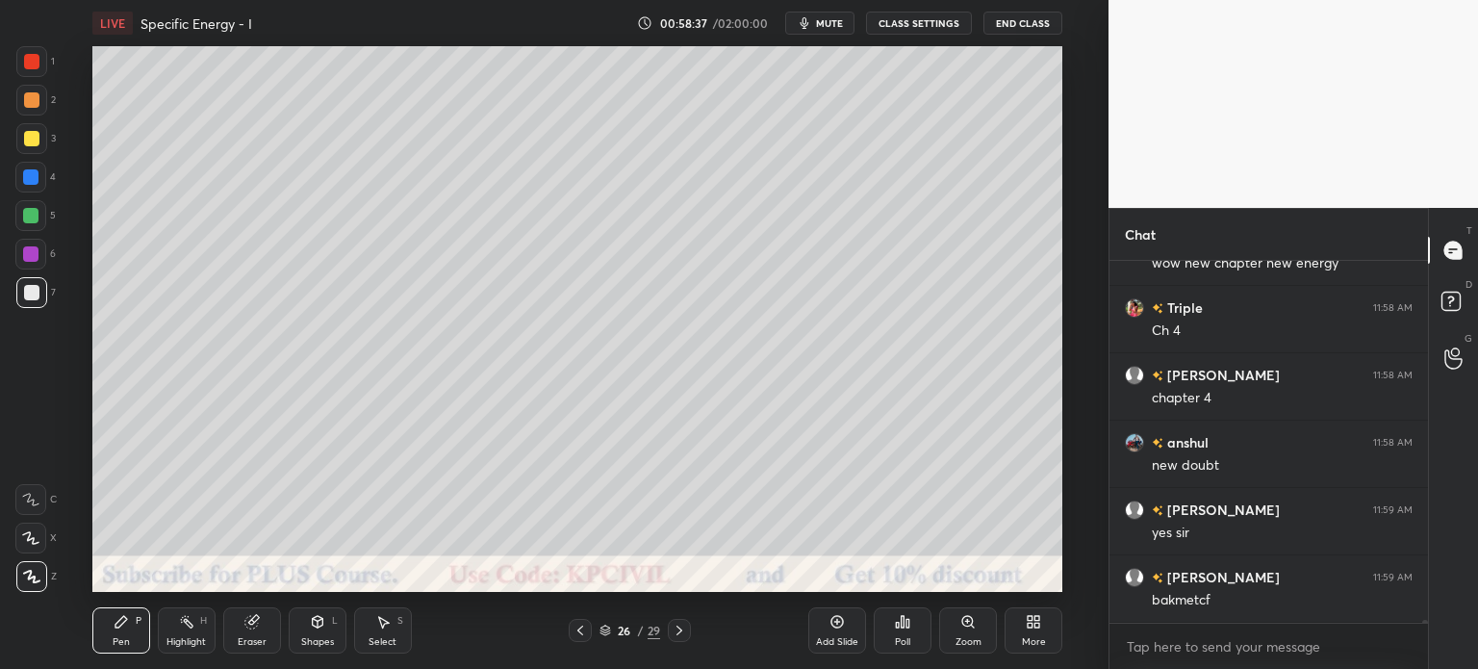
click at [376, 638] on div "Select" at bounding box center [382, 642] width 28 height 10
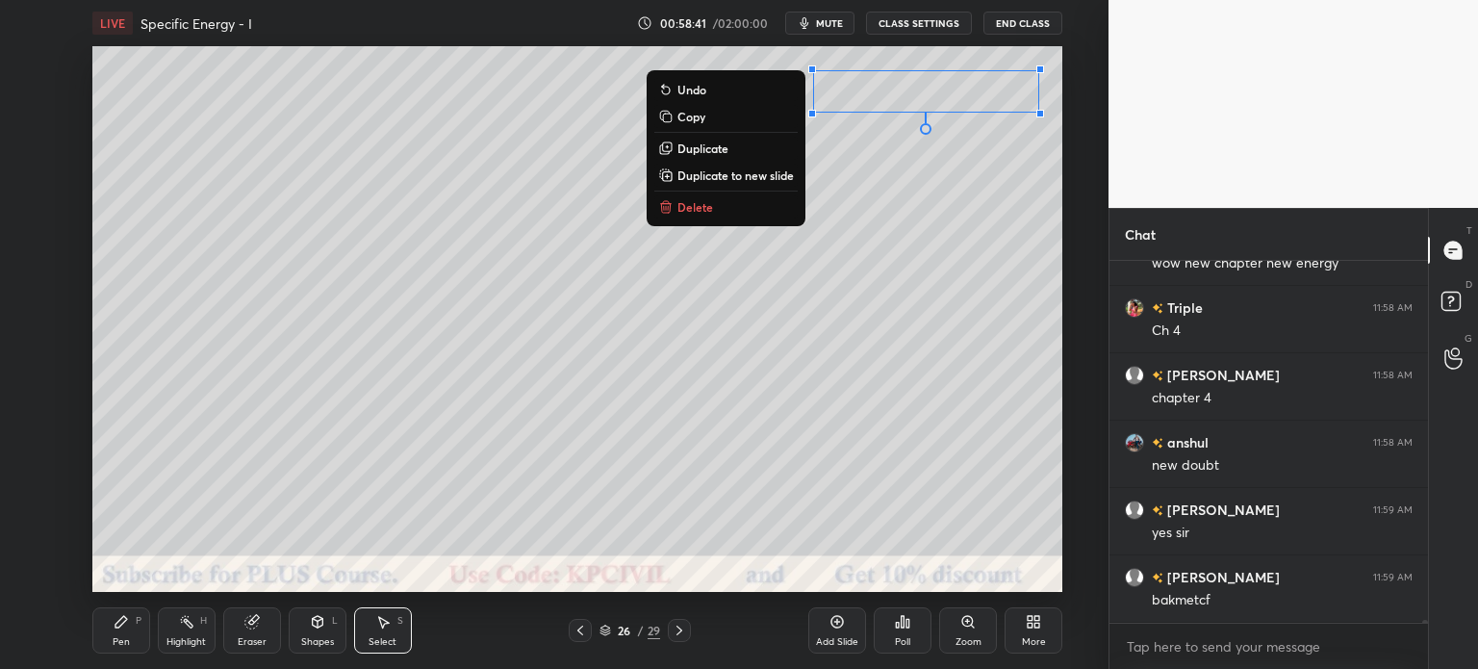
scroll to position [43625, 0]
click at [111, 639] on div "Pen P" at bounding box center [121, 630] width 58 height 46
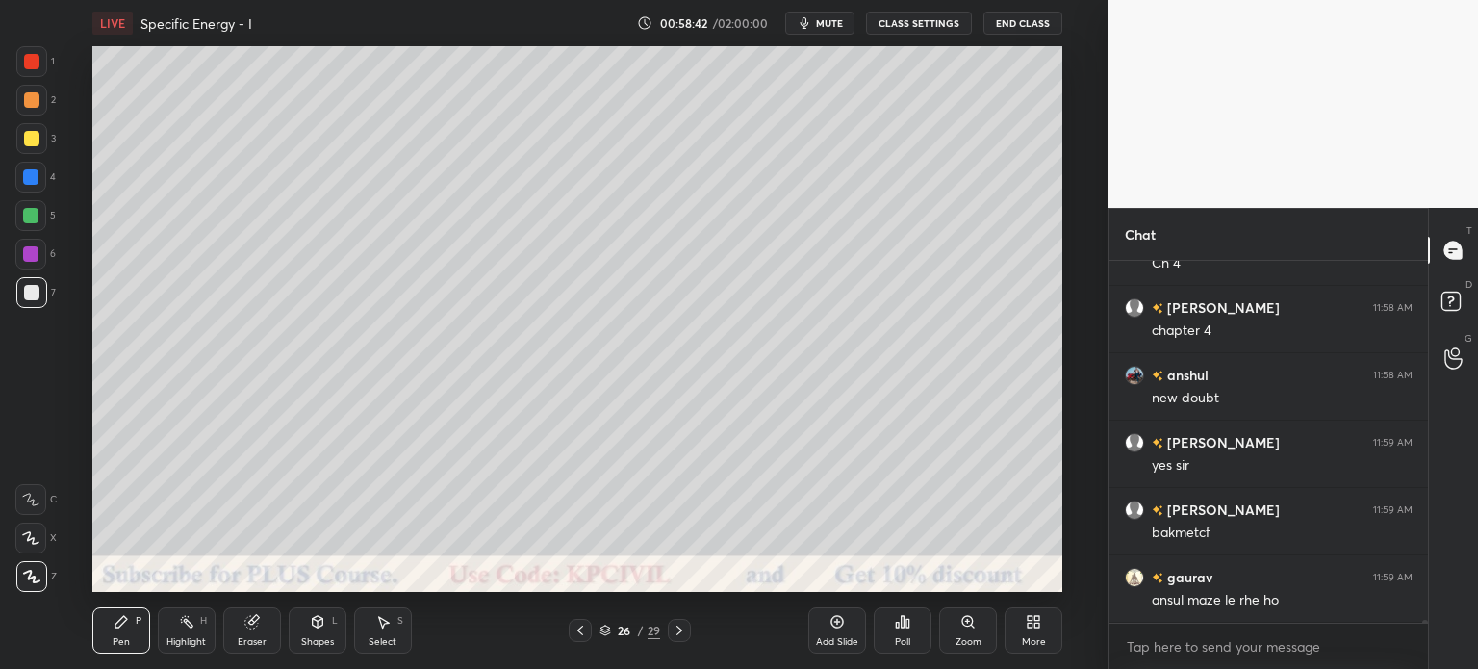
click at [30, 150] on div at bounding box center [31, 138] width 31 height 31
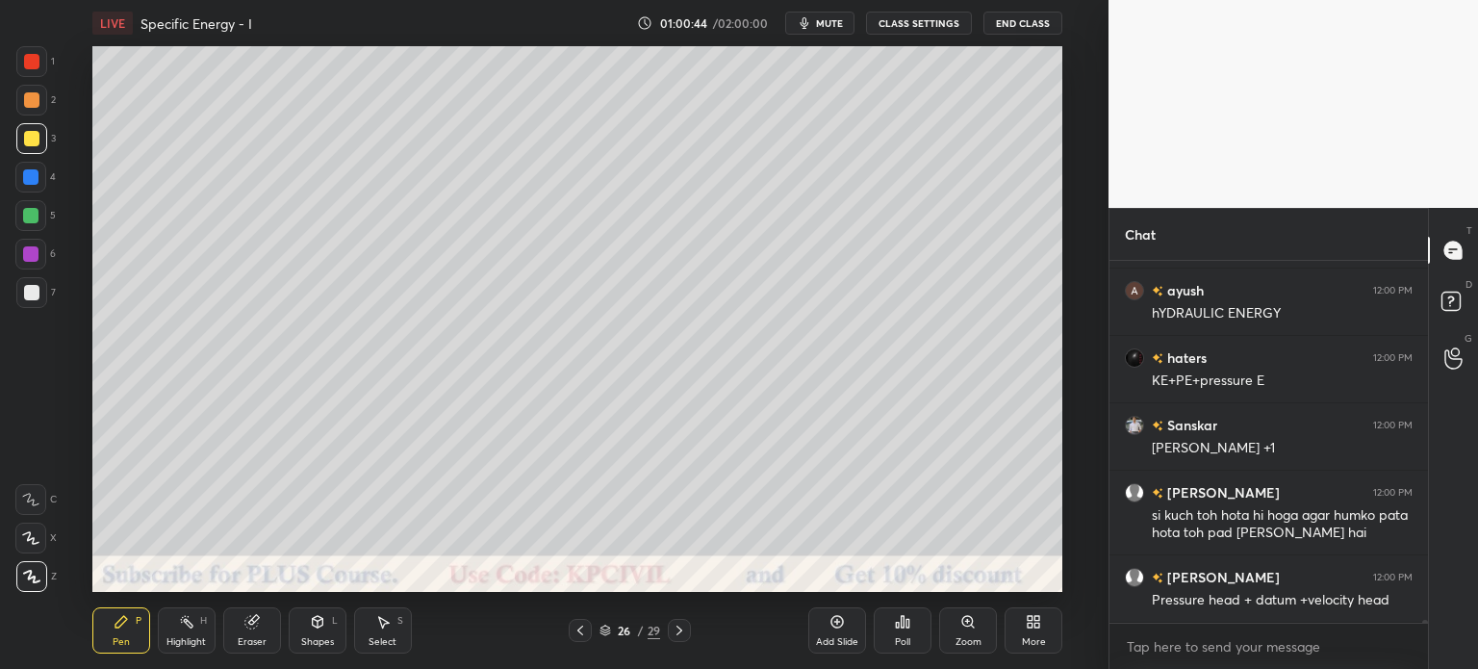
scroll to position [44922, 0]
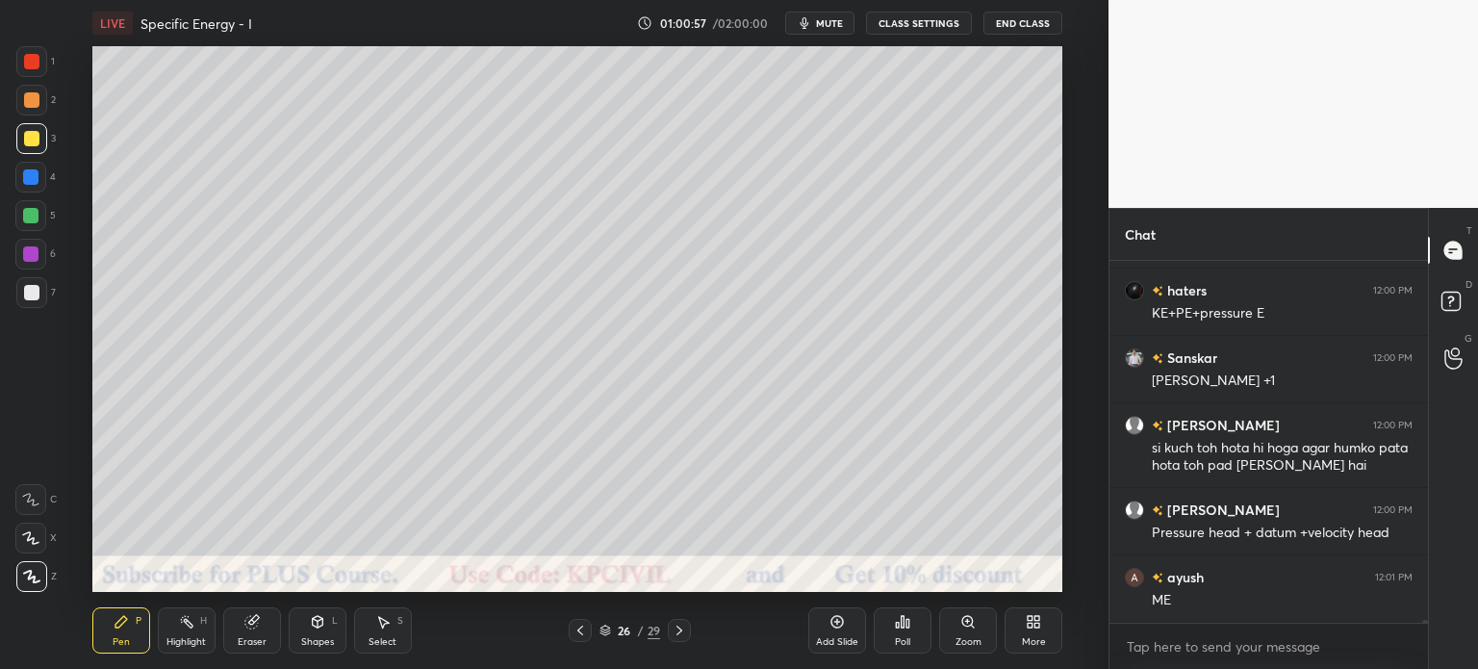
click at [26, 109] on div at bounding box center [31, 100] width 31 height 31
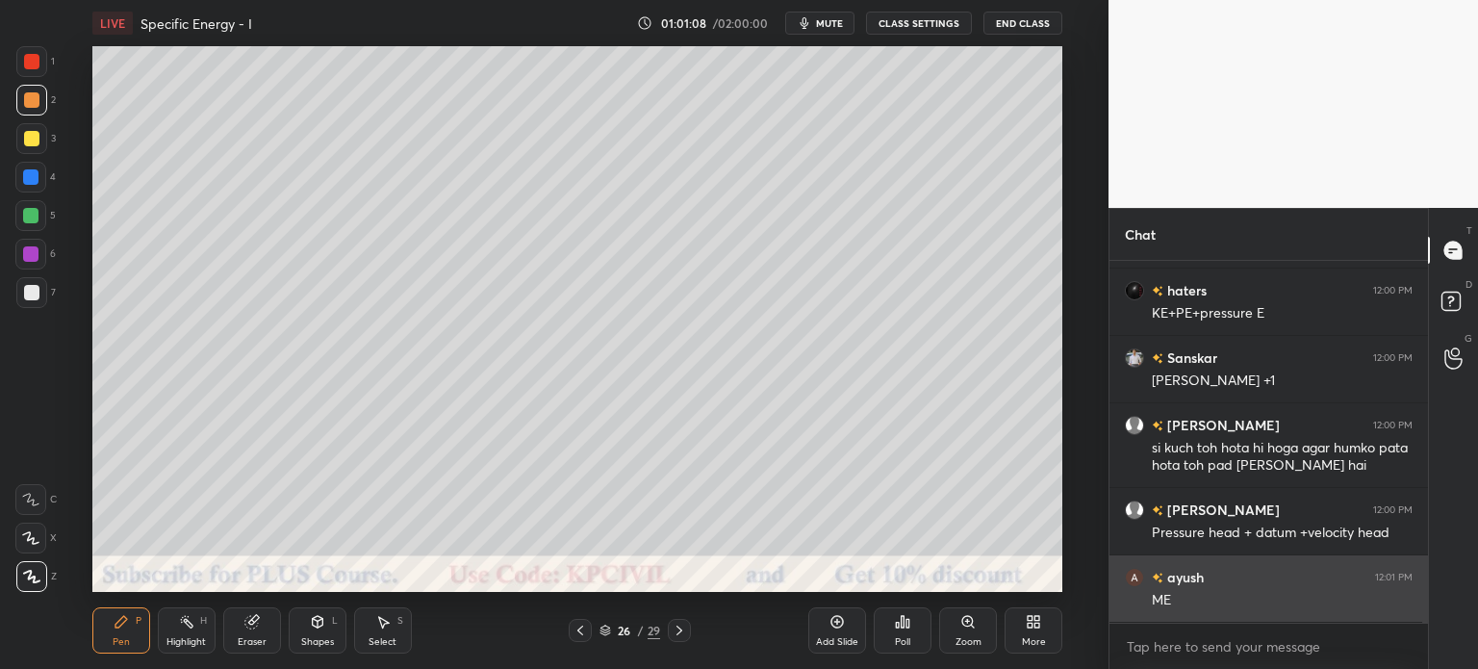
scroll to position [44989, 0]
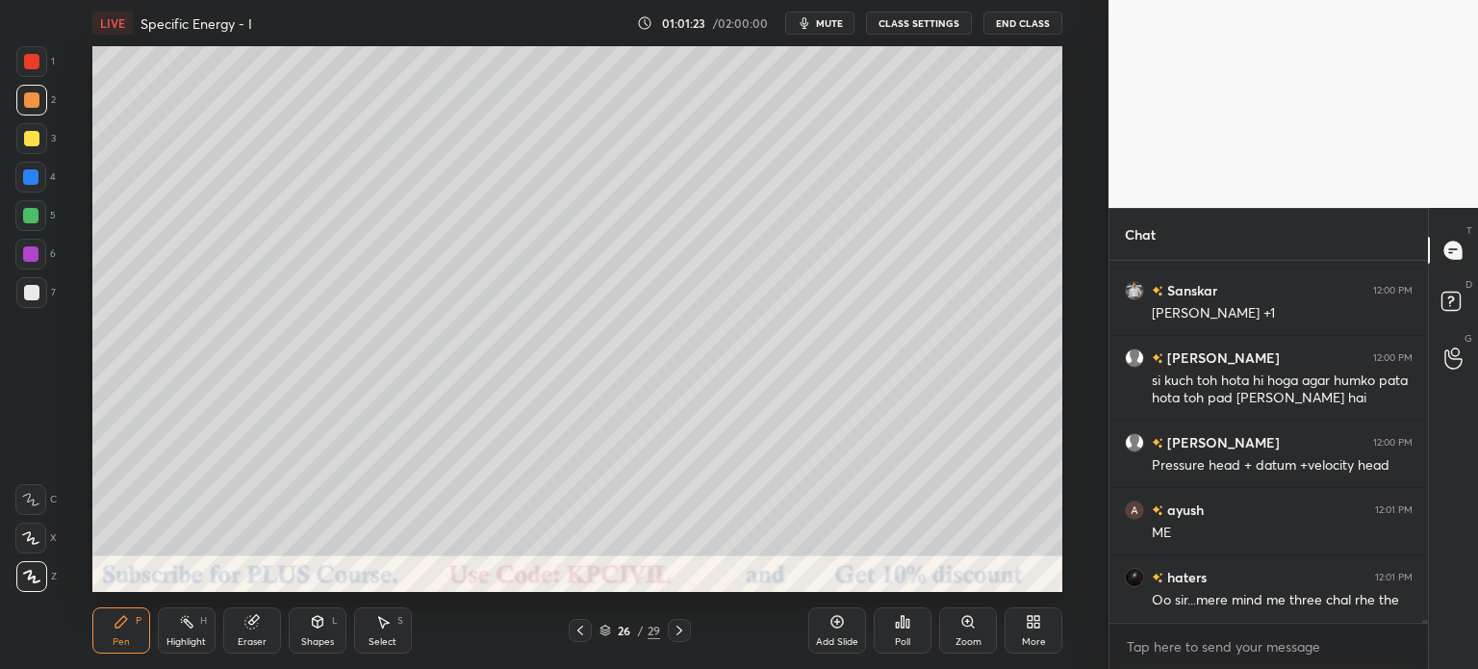
click at [176, 640] on div "Highlight" at bounding box center [185, 642] width 39 height 10
click at [24, 574] on icon at bounding box center [30, 576] width 15 height 15
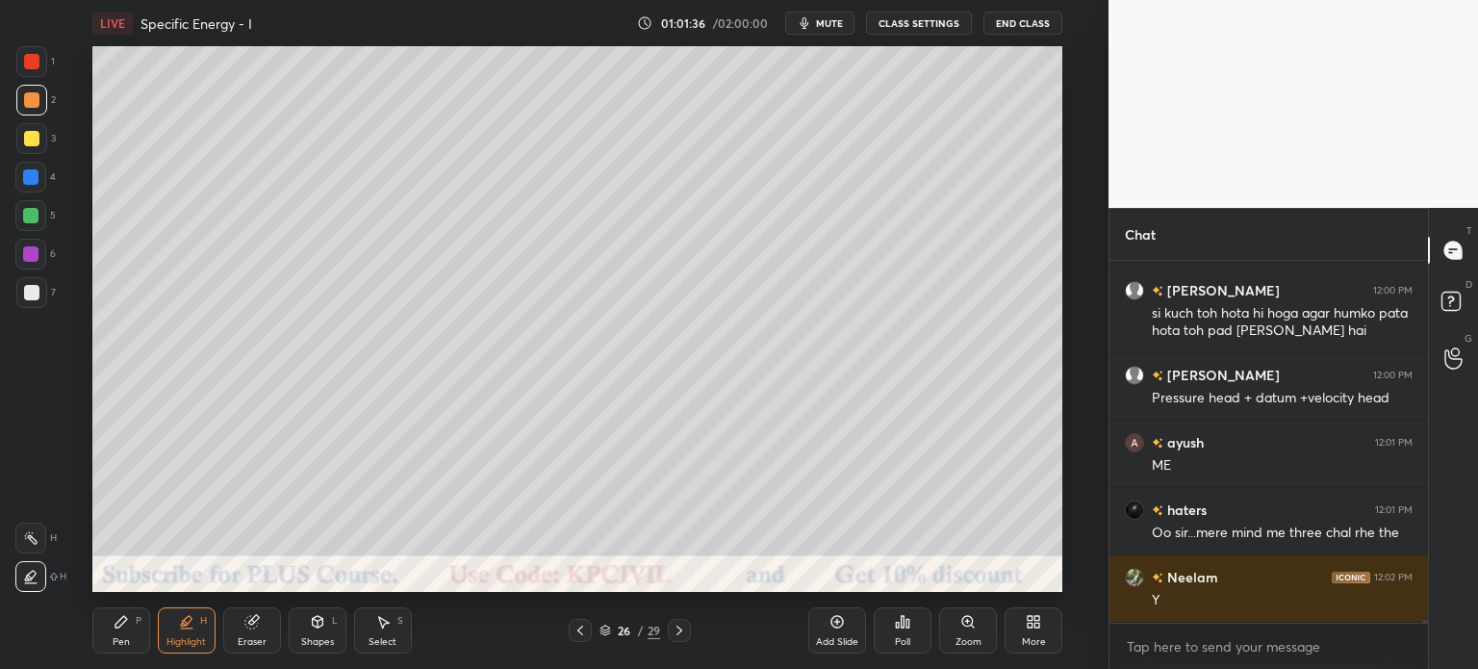
click at [104, 643] on div "Pen P" at bounding box center [121, 630] width 58 height 46
click at [24, 292] on div at bounding box center [31, 292] width 15 height 15
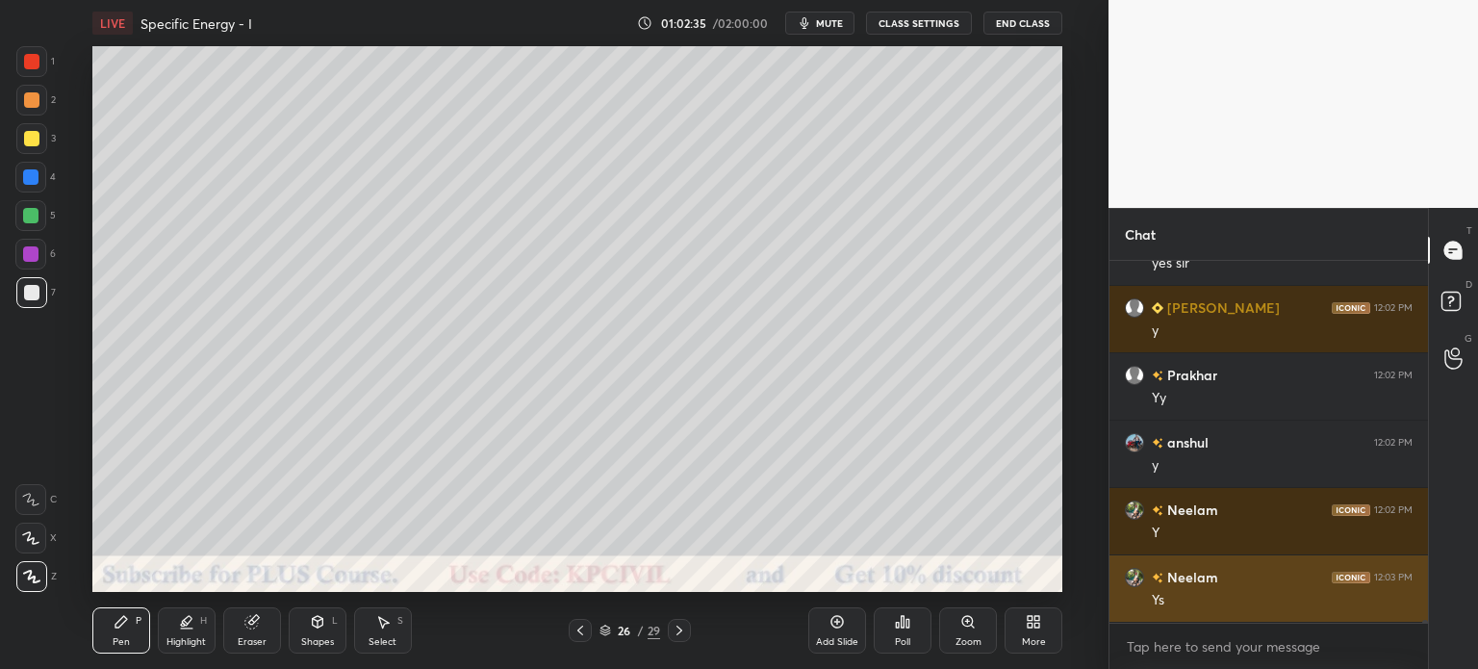
scroll to position [45596, 0]
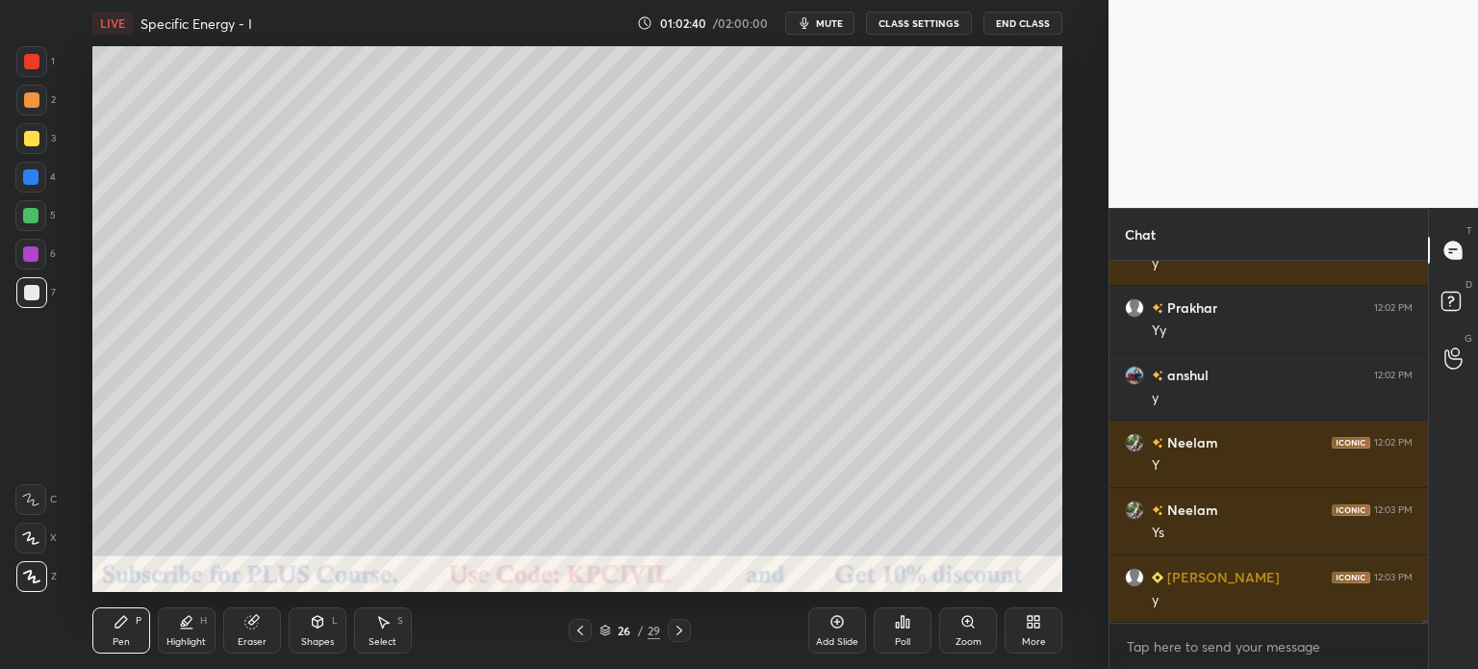
click at [24, 100] on div at bounding box center [31, 99] width 15 height 15
click at [24, 295] on div at bounding box center [31, 292] width 15 height 15
click at [304, 641] on div "Shapes" at bounding box center [317, 642] width 33 height 10
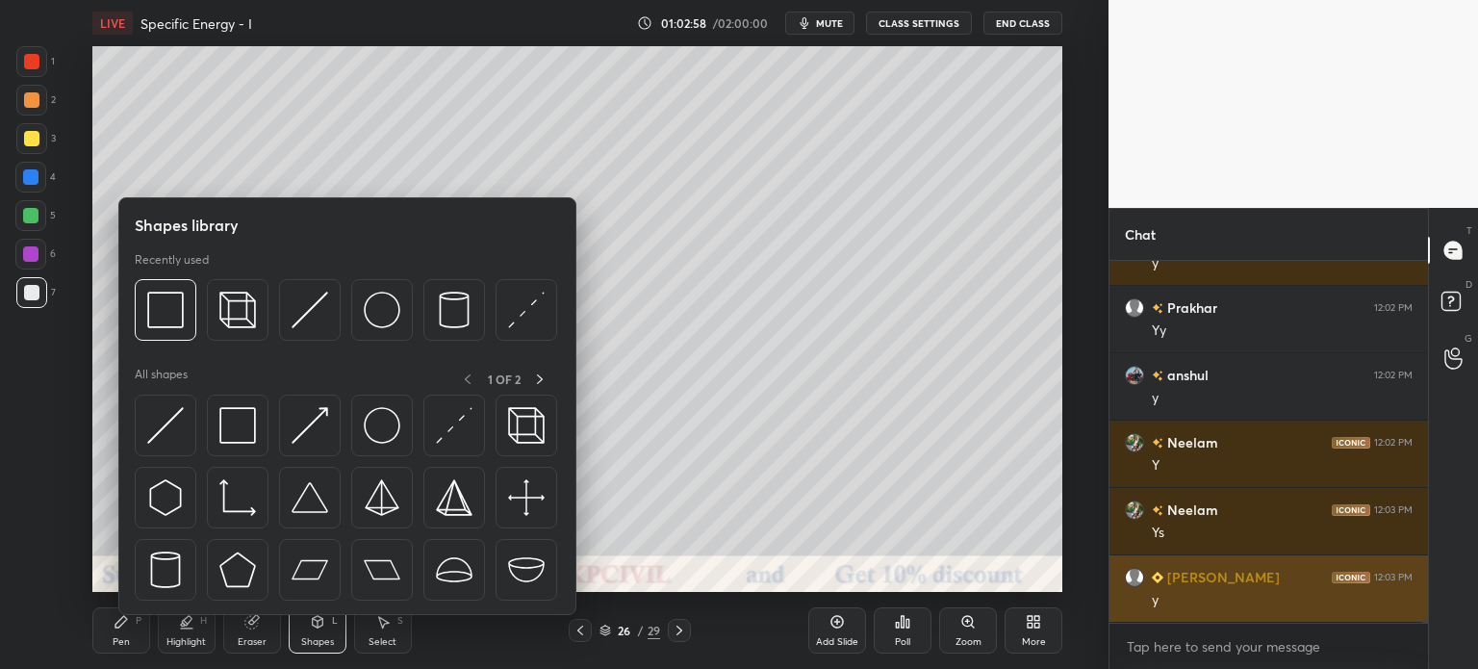
click at [439, 439] on img at bounding box center [454, 425] width 37 height 37
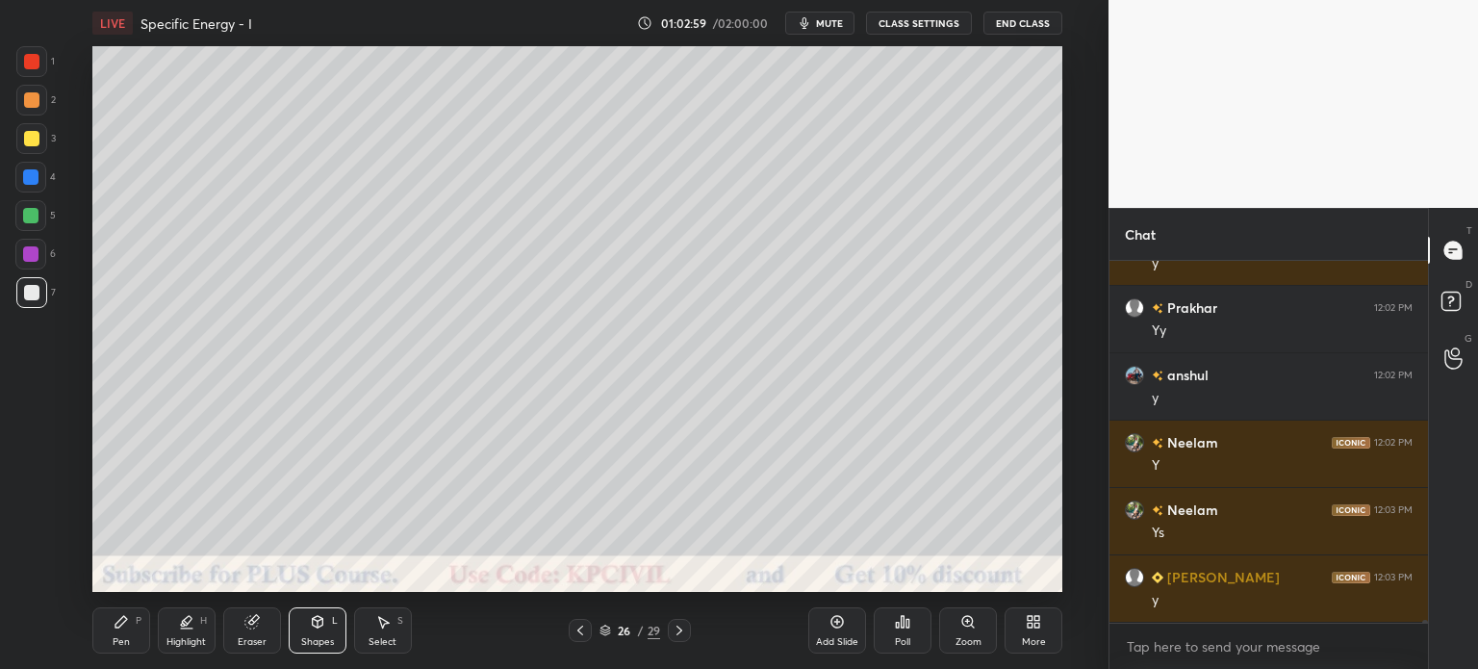
click at [25, 174] on div at bounding box center [30, 176] width 15 height 15
click at [116, 626] on icon at bounding box center [121, 622] width 12 height 12
click at [27, 96] on div at bounding box center [31, 99] width 15 height 15
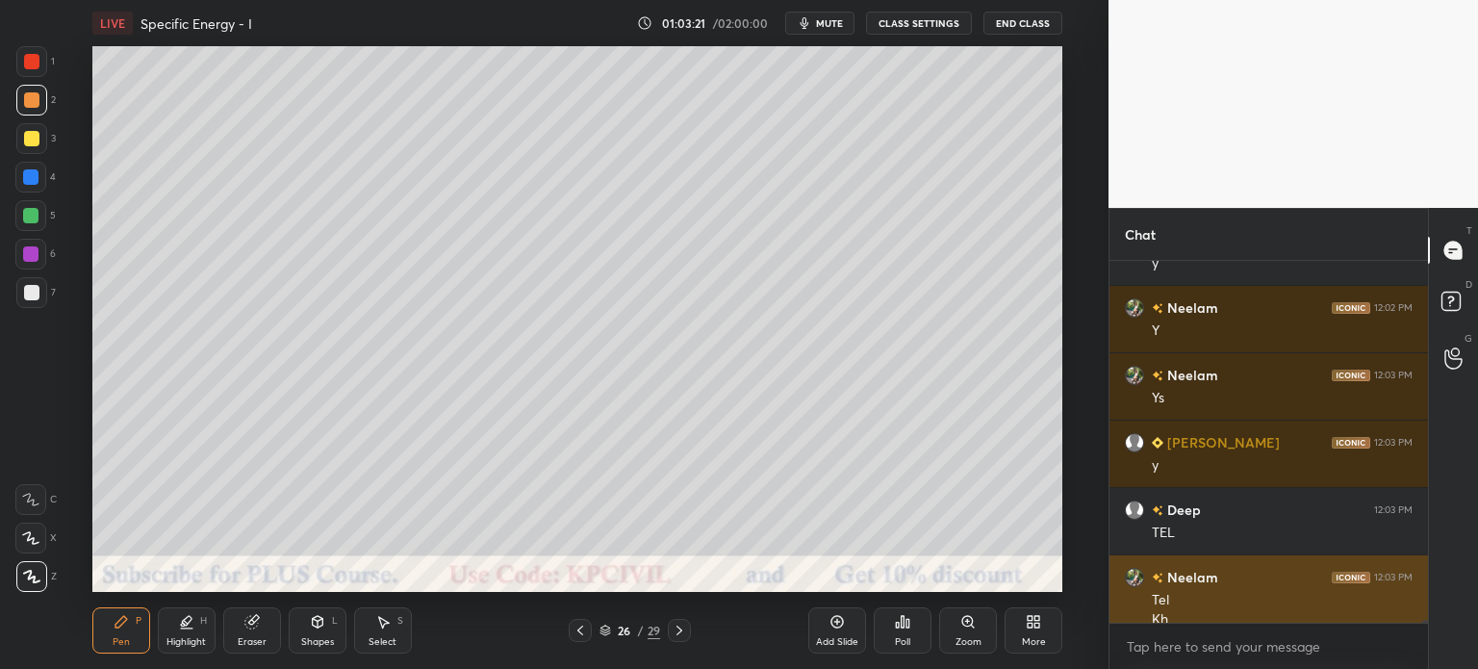
scroll to position [45750, 0]
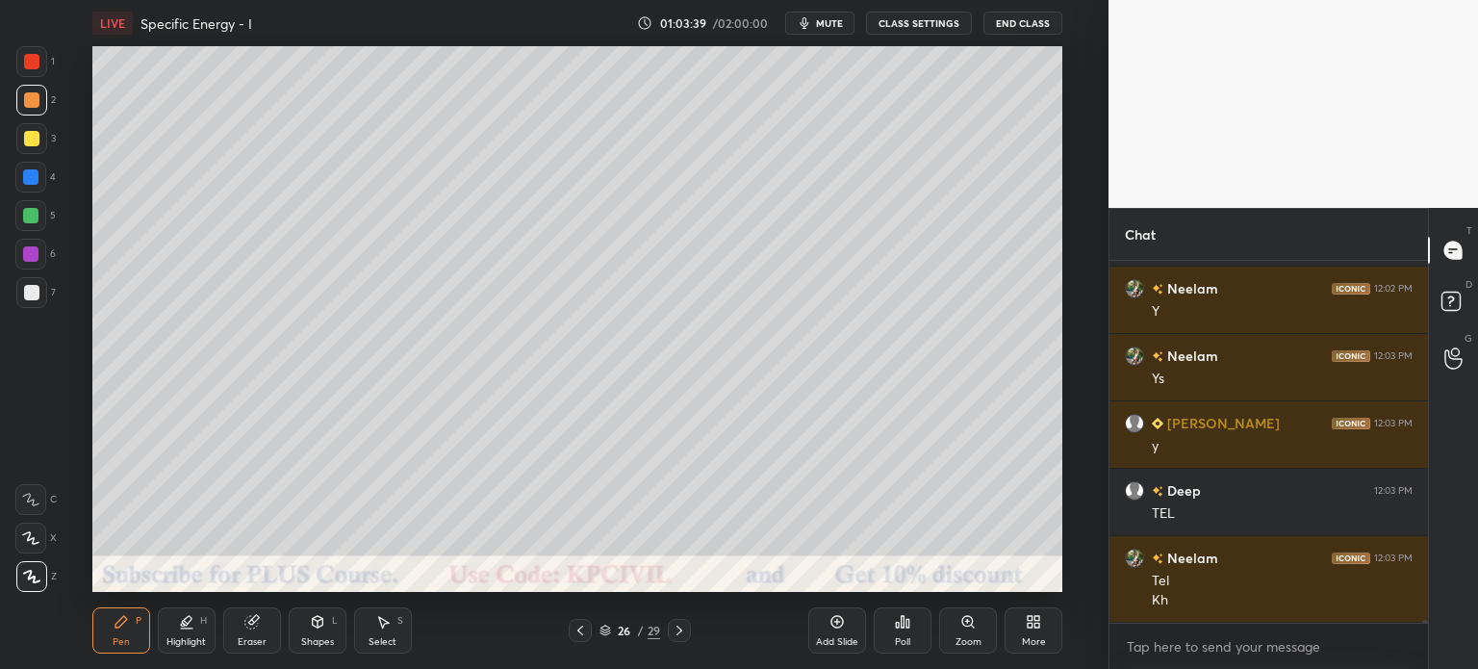
click at [25, 284] on div at bounding box center [31, 292] width 31 height 31
click at [29, 138] on div at bounding box center [31, 138] width 15 height 15
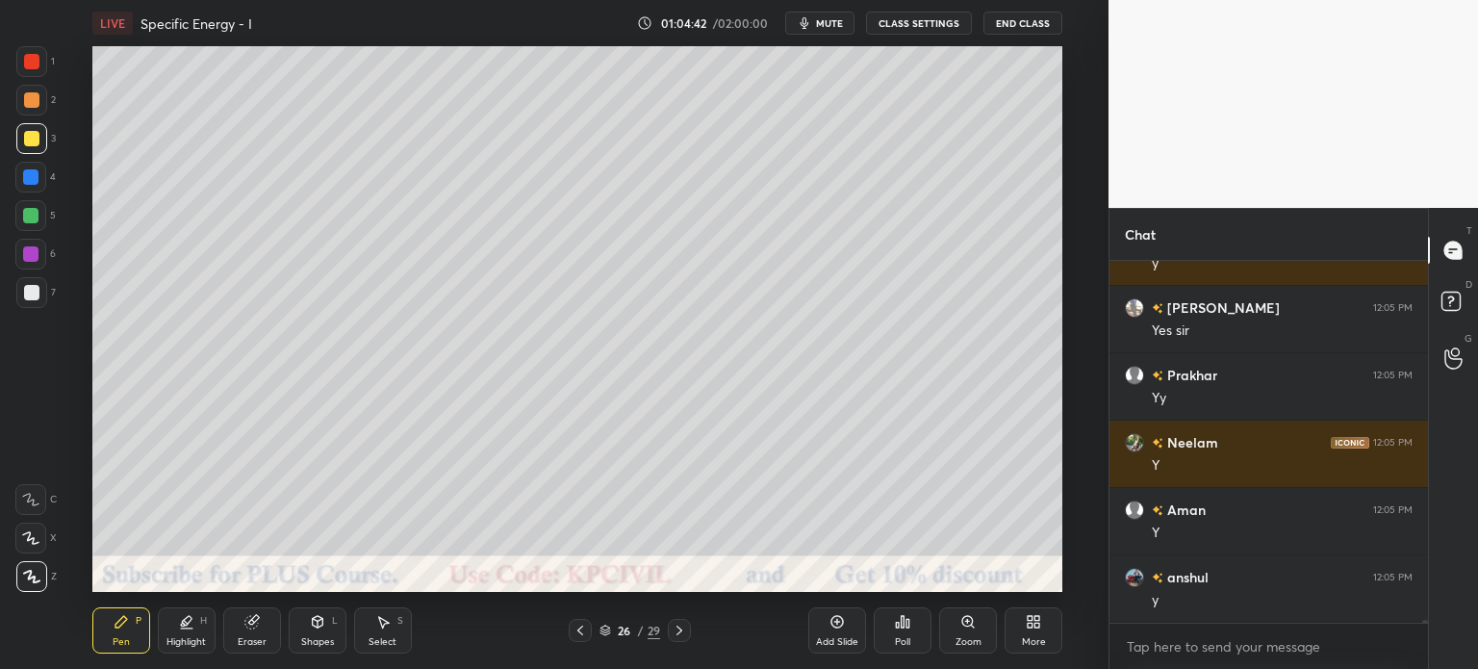
scroll to position [46423, 0]
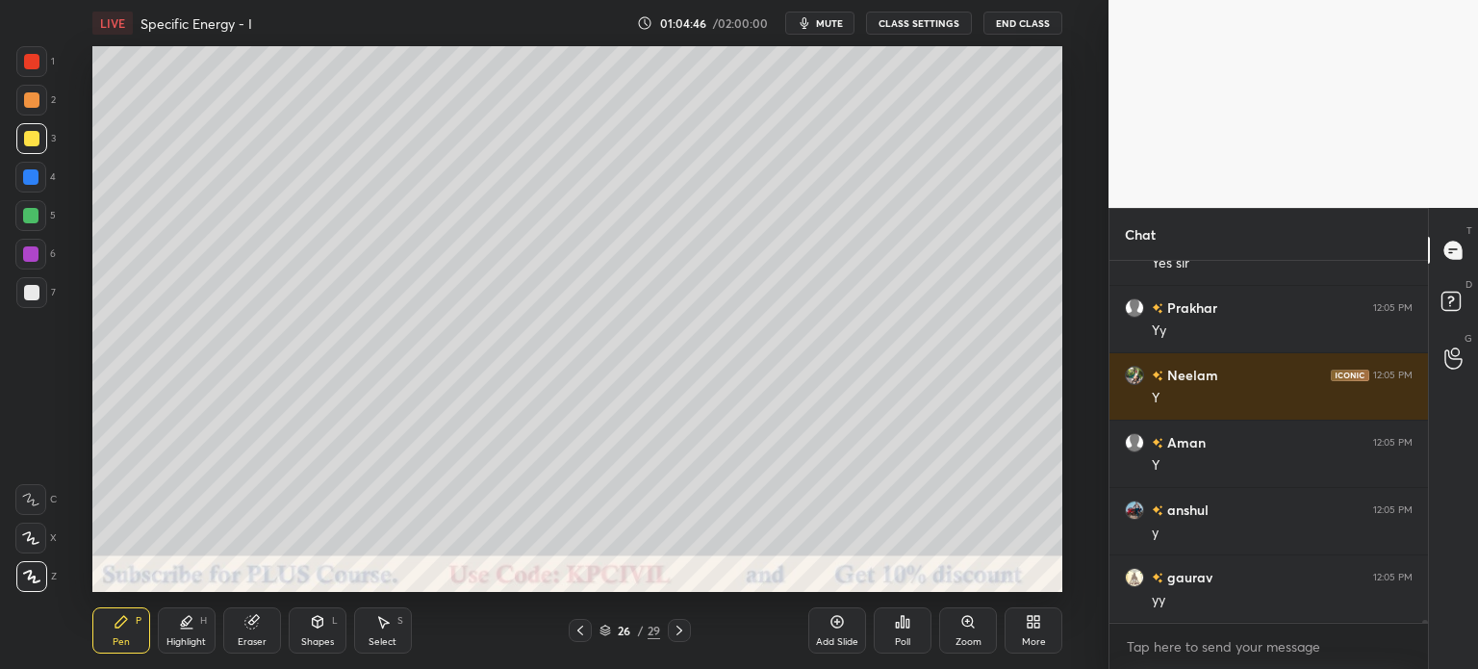
click at [683, 634] on icon at bounding box center [679, 630] width 15 height 15
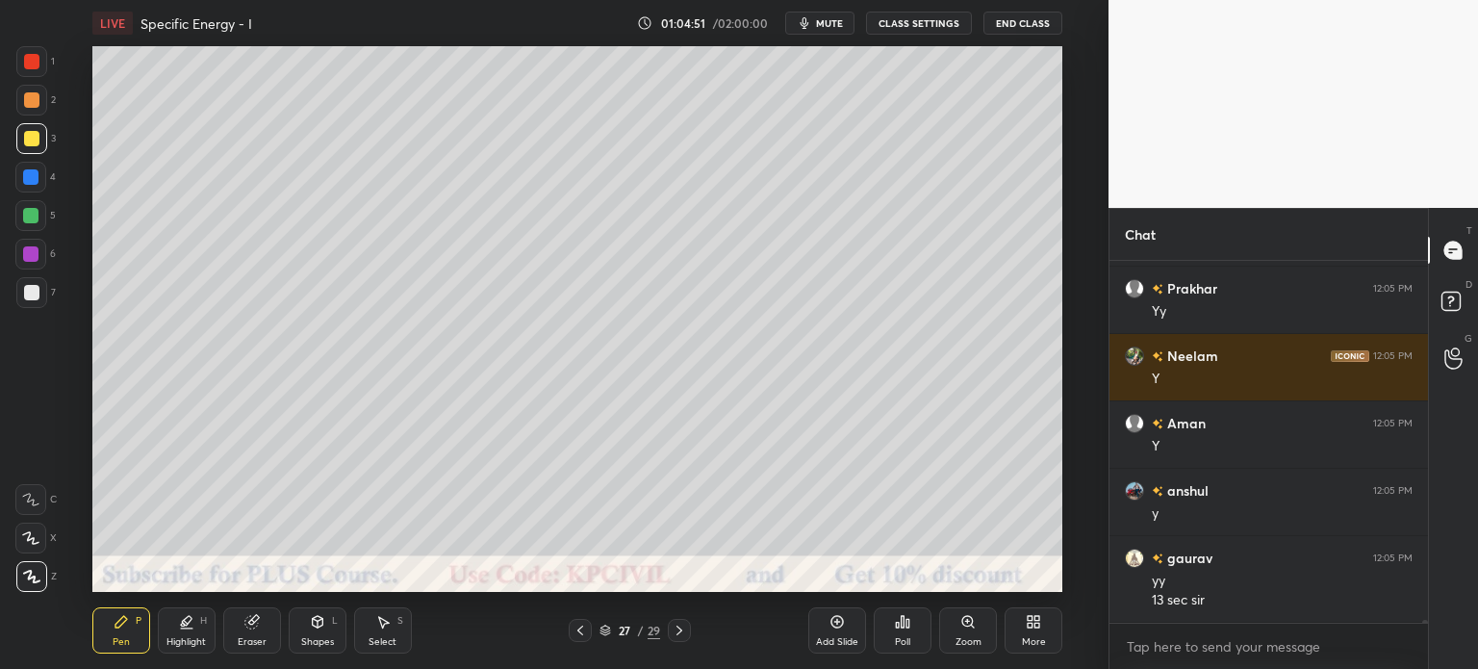
click at [581, 632] on icon at bounding box center [579, 630] width 15 height 15
click at [24, 293] on div at bounding box center [31, 292] width 15 height 15
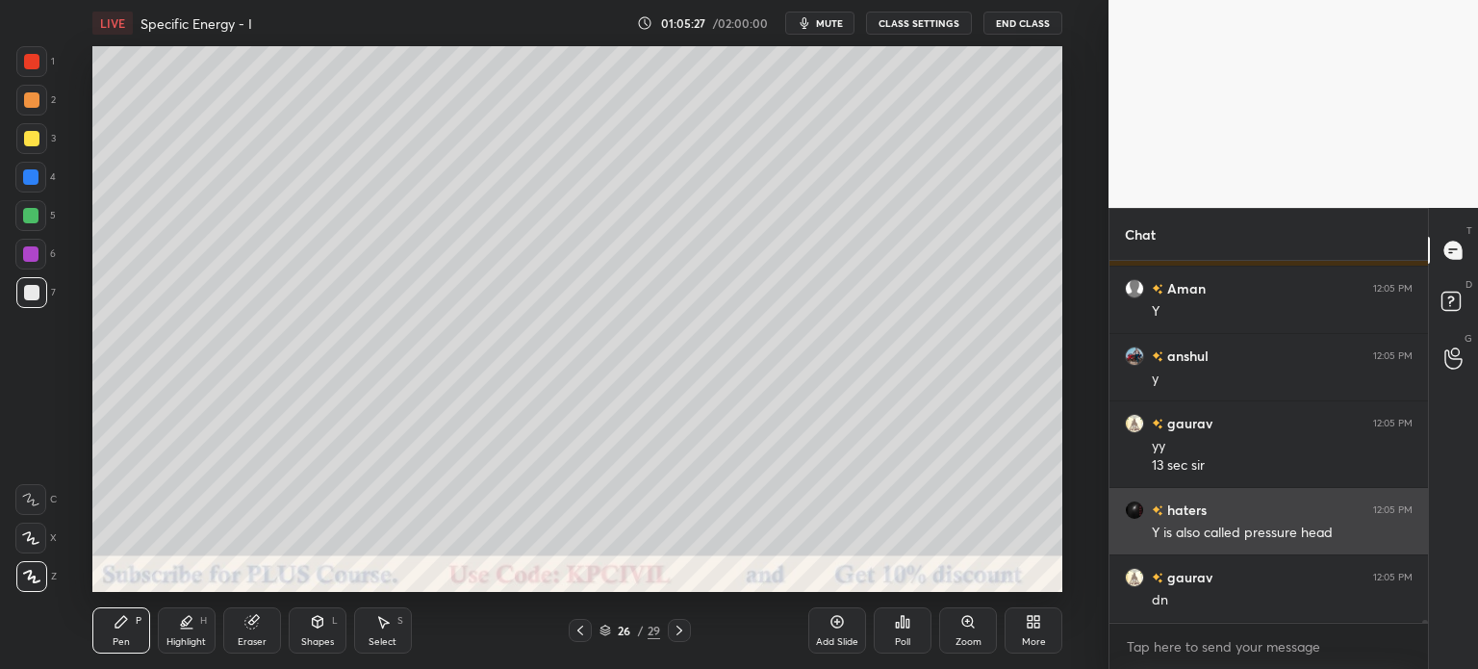
scroll to position [46644, 0]
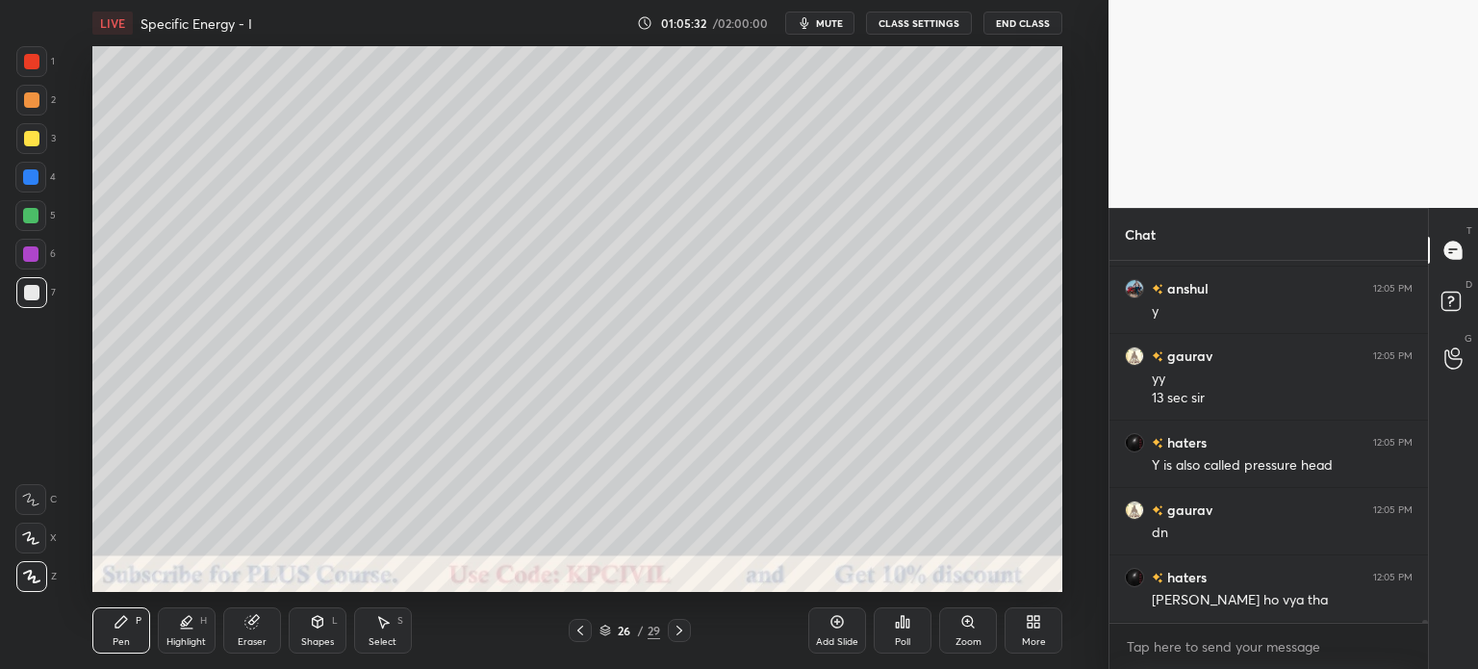
click at [684, 634] on icon at bounding box center [679, 630] width 15 height 15
click at [27, 101] on div at bounding box center [31, 99] width 15 height 15
click at [28, 295] on div at bounding box center [31, 292] width 15 height 15
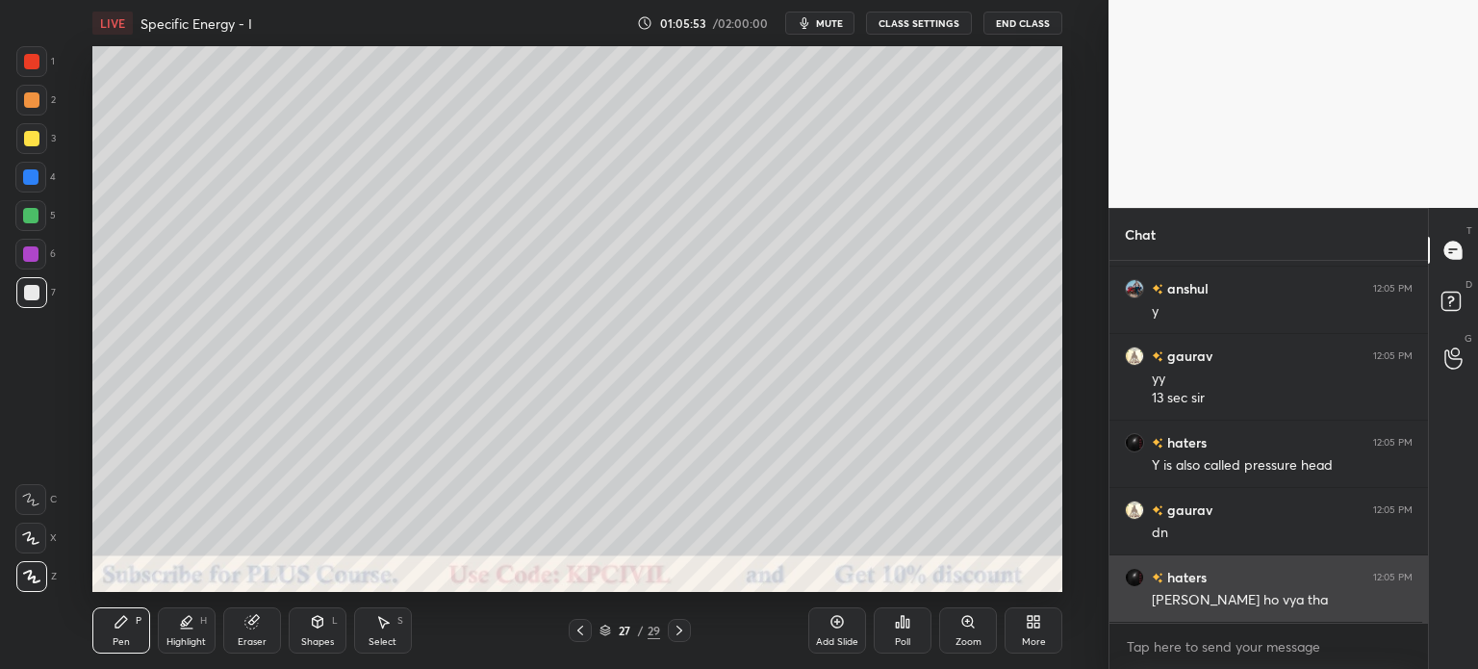
scroll to position [46712, 0]
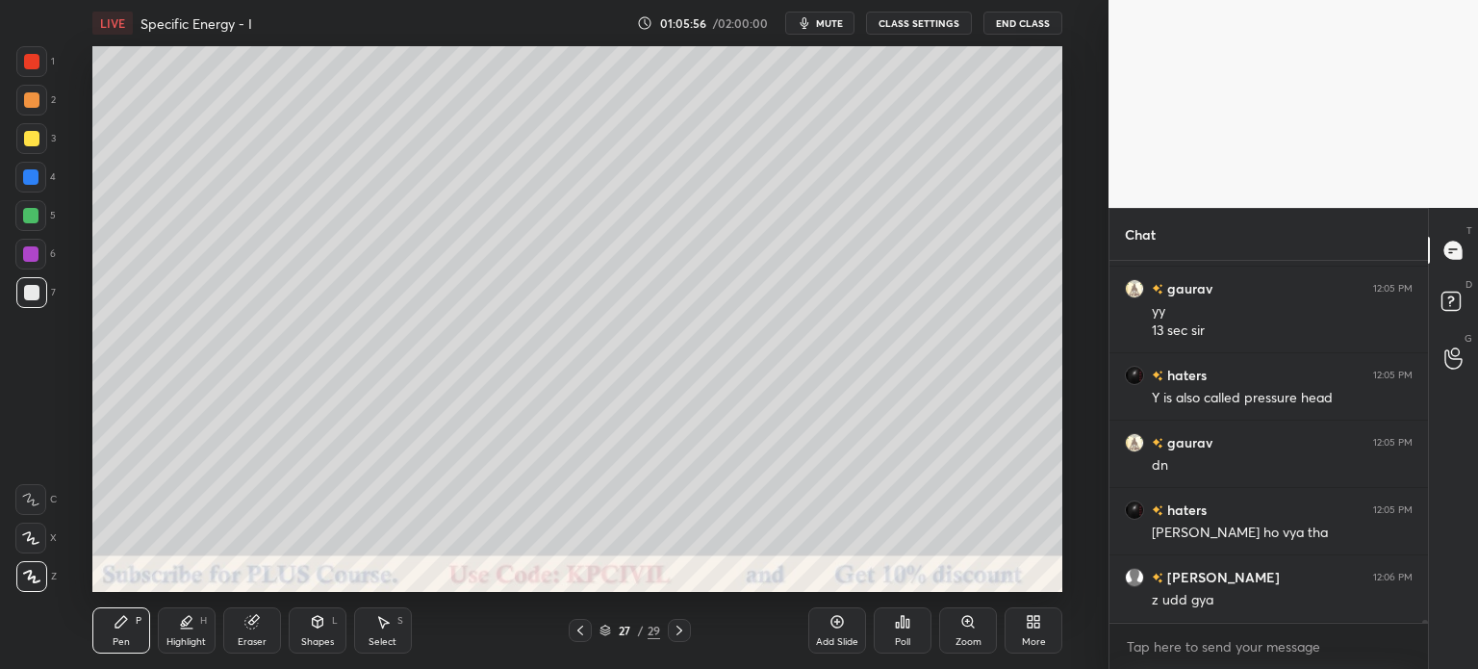
click at [581, 635] on icon at bounding box center [580, 630] width 6 height 10
click at [21, 98] on div at bounding box center [31, 100] width 31 height 31
click at [677, 630] on icon at bounding box center [679, 630] width 15 height 15
click at [24, 131] on div at bounding box center [31, 138] width 15 height 15
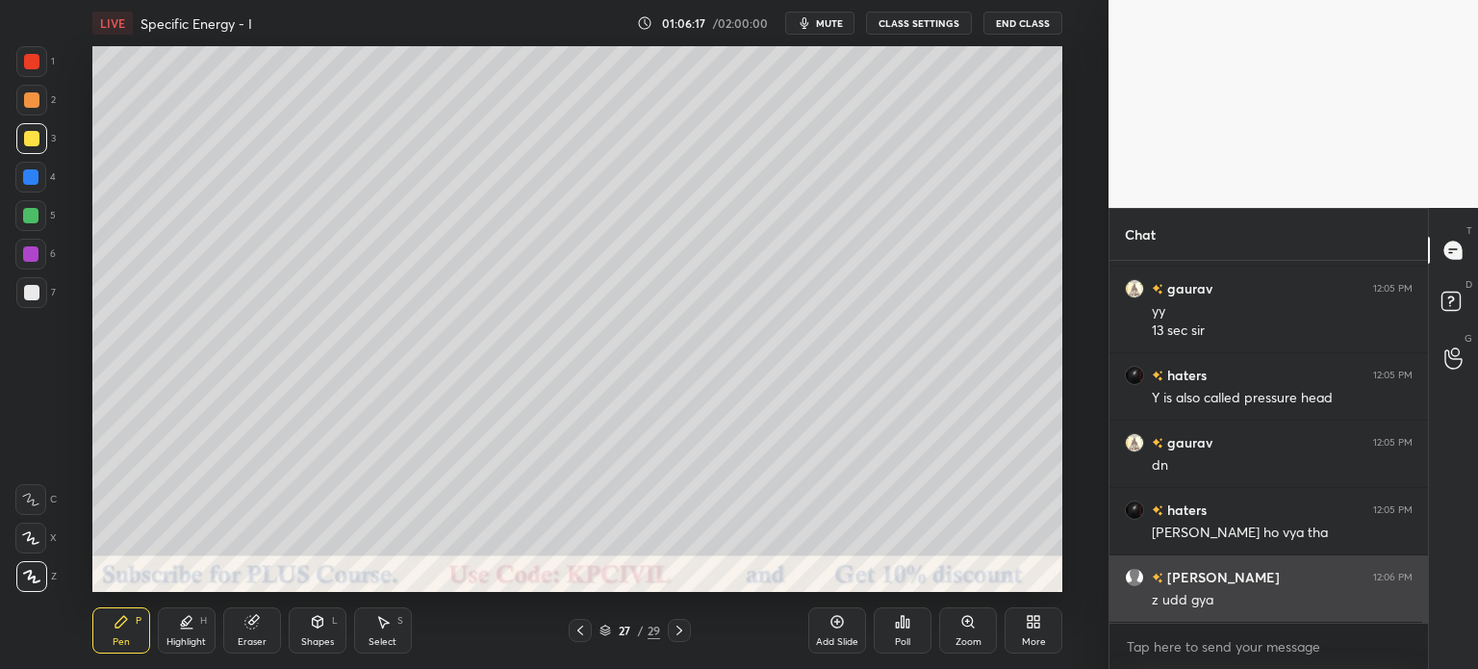
scroll to position [46779, 0]
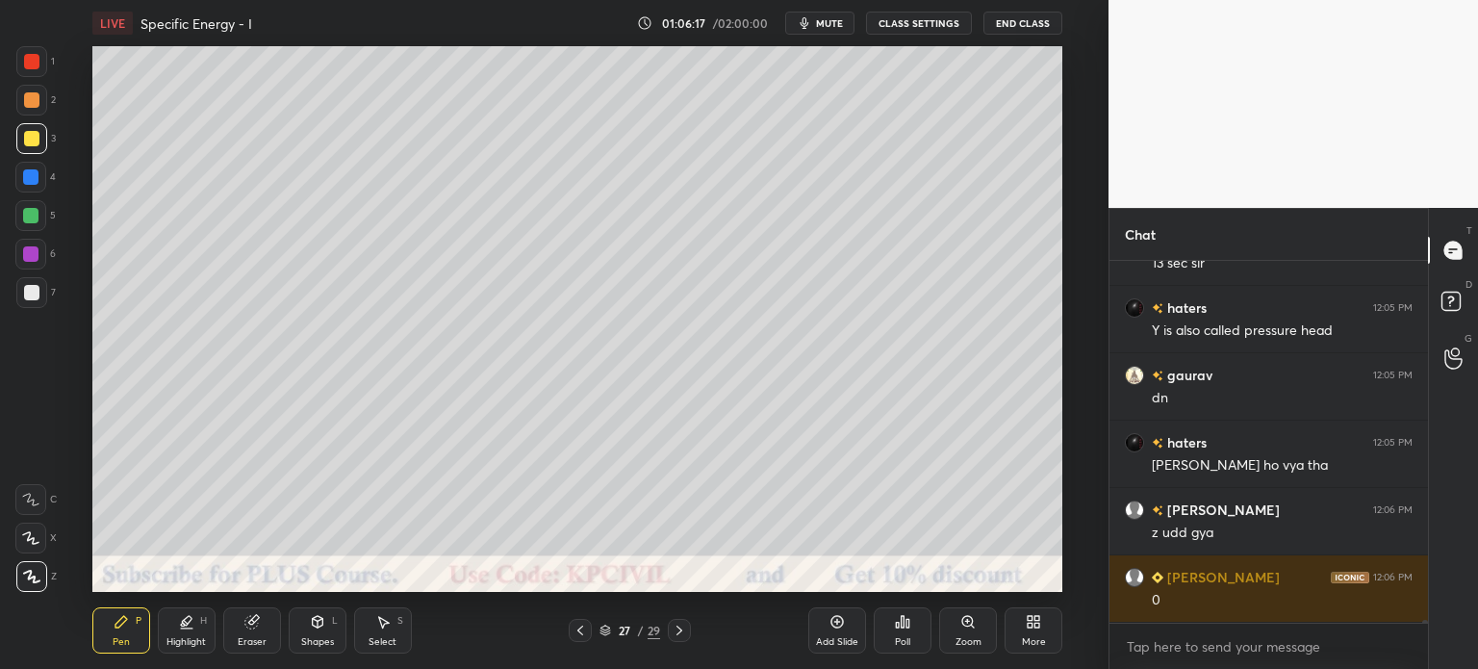
click at [28, 306] on div at bounding box center [31, 292] width 31 height 31
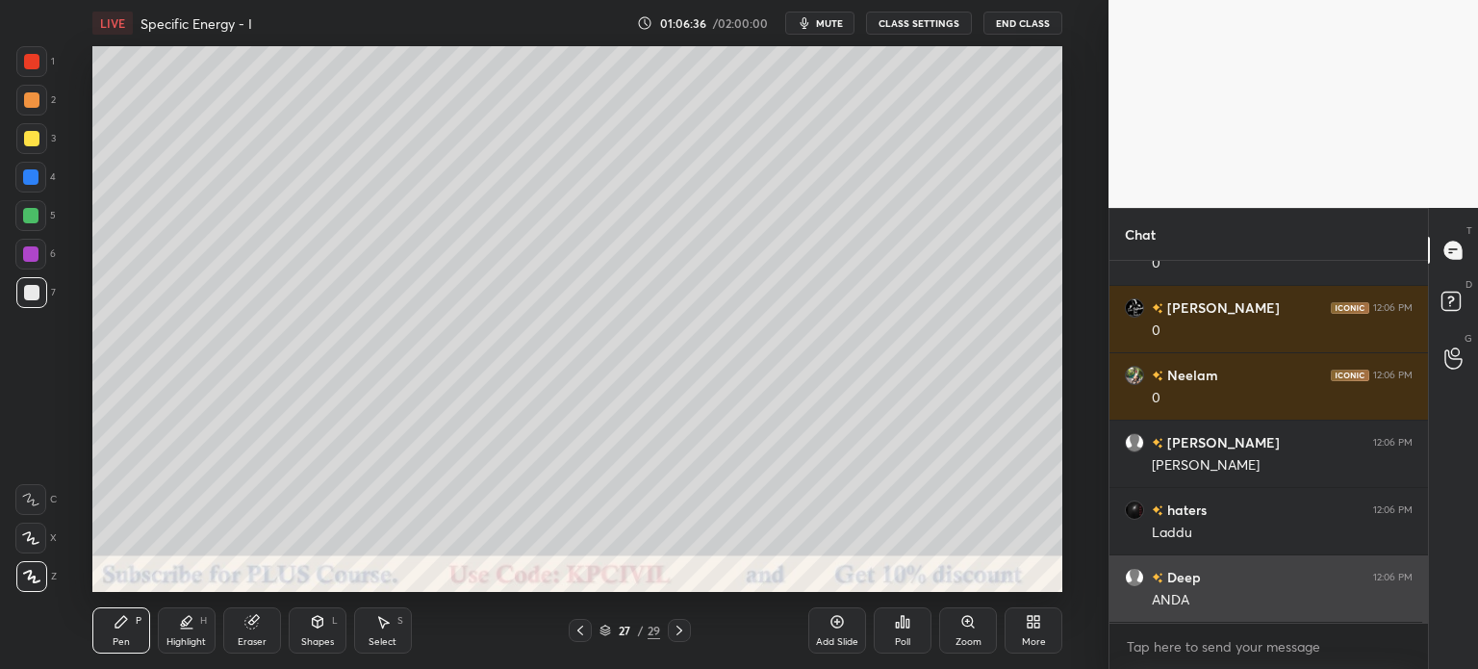
scroll to position [47250, 0]
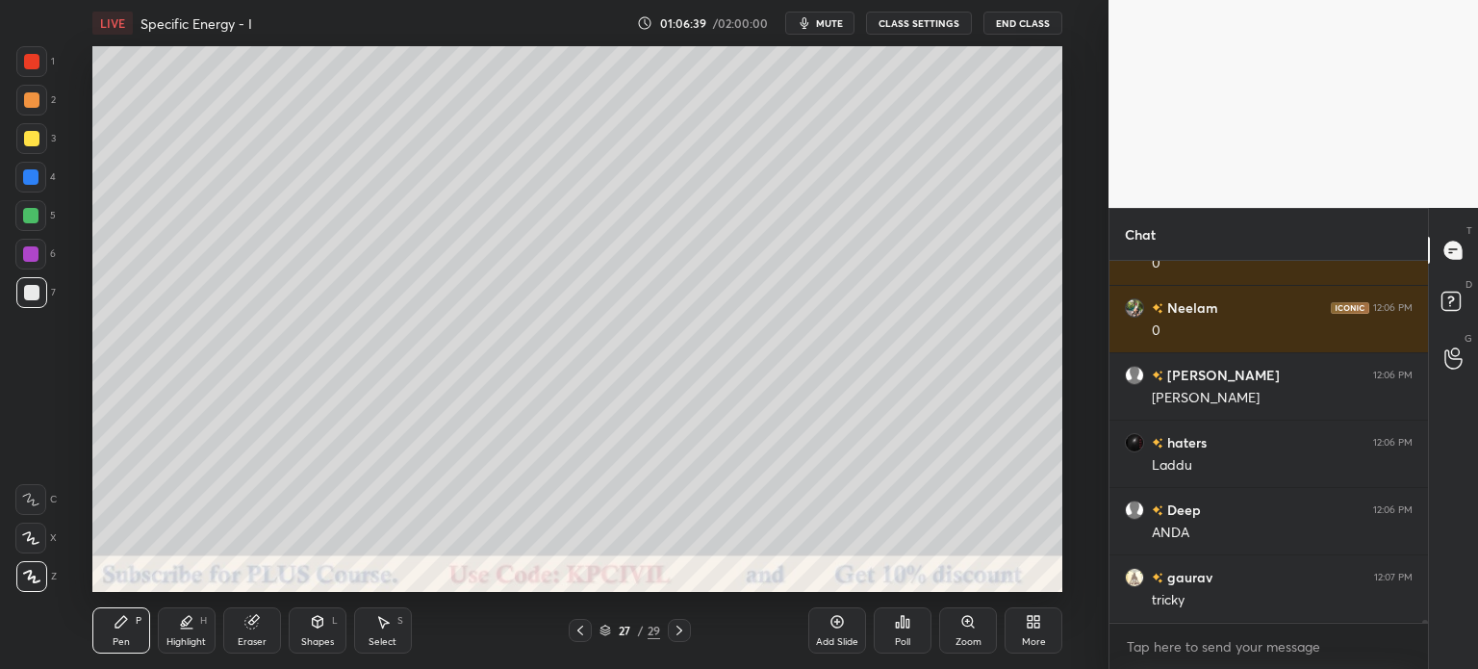
click at [24, 140] on div at bounding box center [31, 138] width 15 height 15
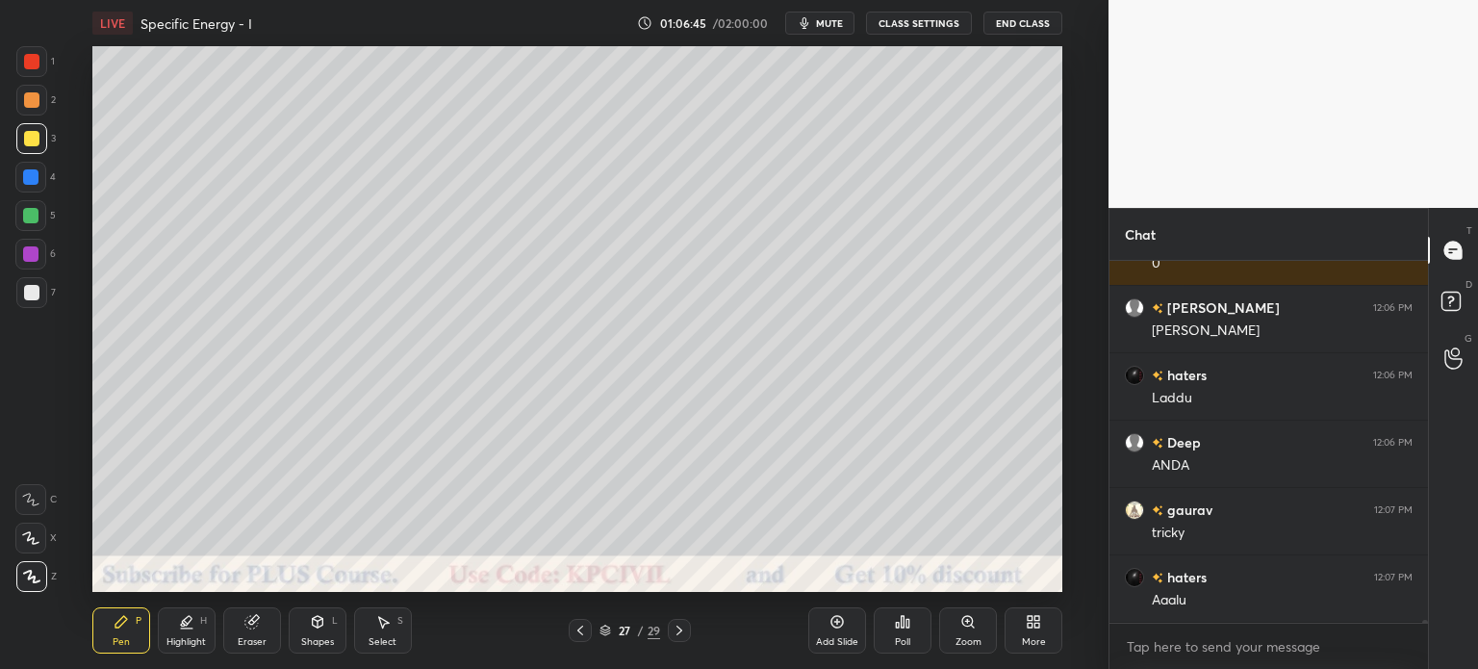
click at [318, 638] on div "Shapes" at bounding box center [317, 642] width 33 height 10
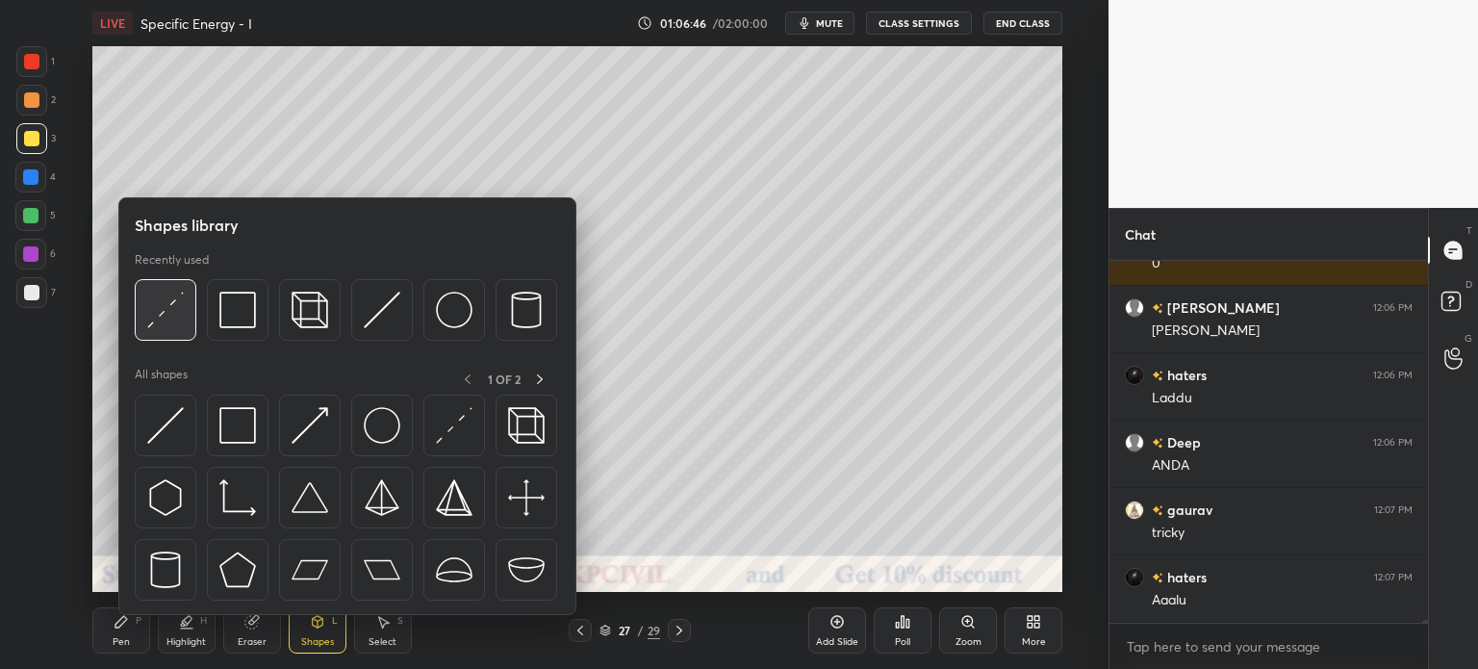
scroll to position [47385, 0]
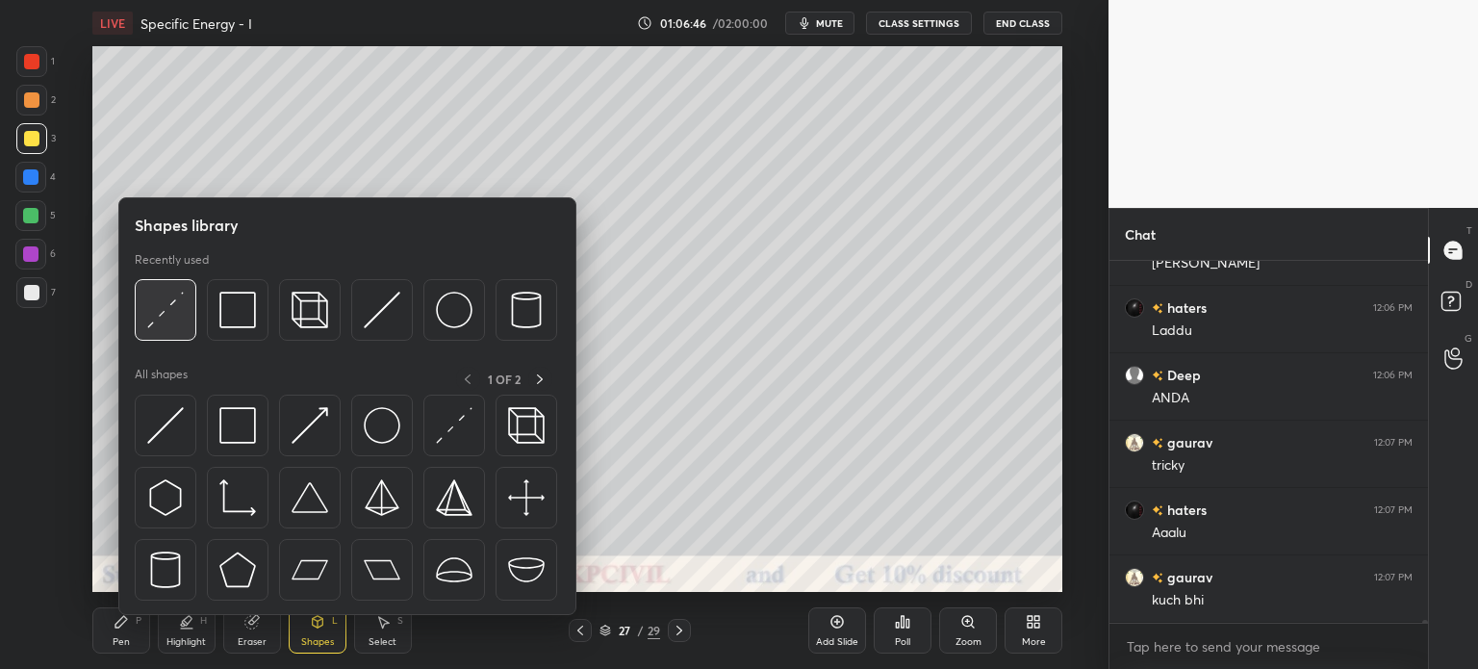
click at [169, 317] on img at bounding box center [165, 310] width 37 height 37
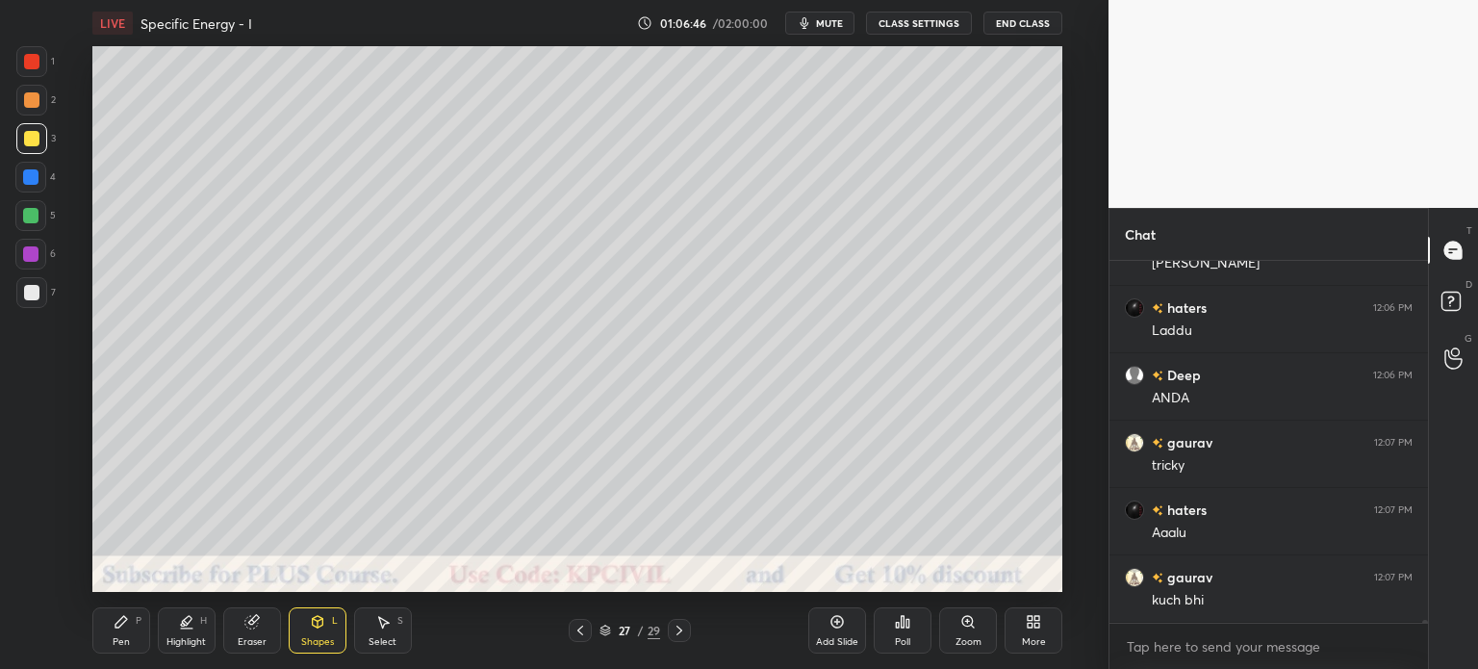
click at [27, 103] on div at bounding box center [31, 99] width 15 height 15
click at [125, 626] on icon at bounding box center [121, 621] width 15 height 15
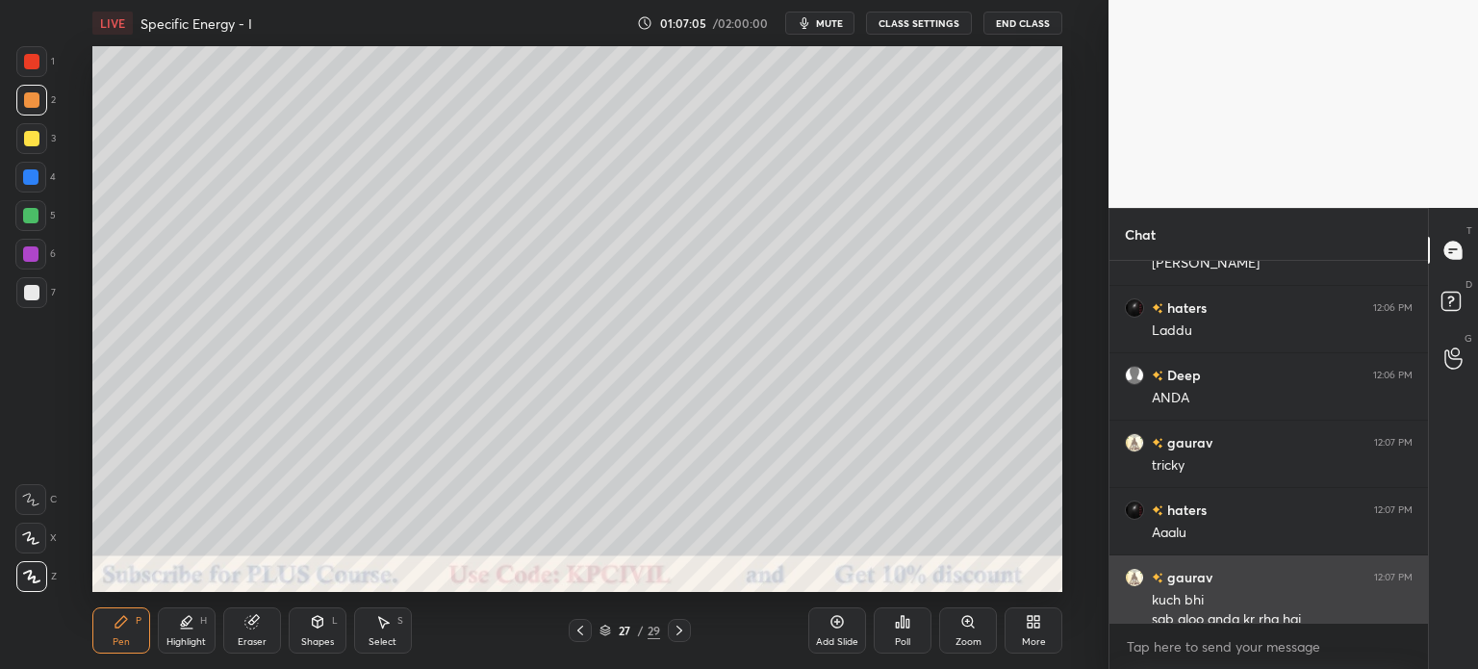
scroll to position [47404, 0]
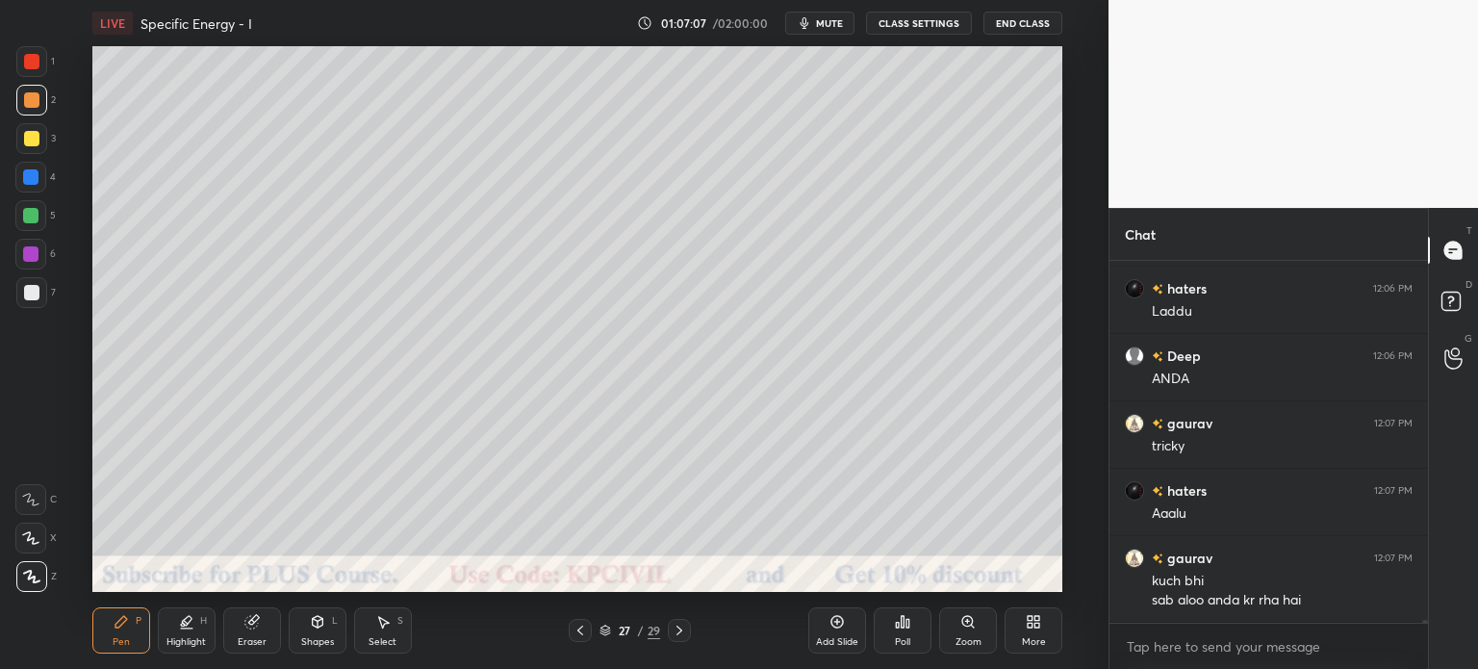
click at [26, 291] on div at bounding box center [31, 292] width 15 height 15
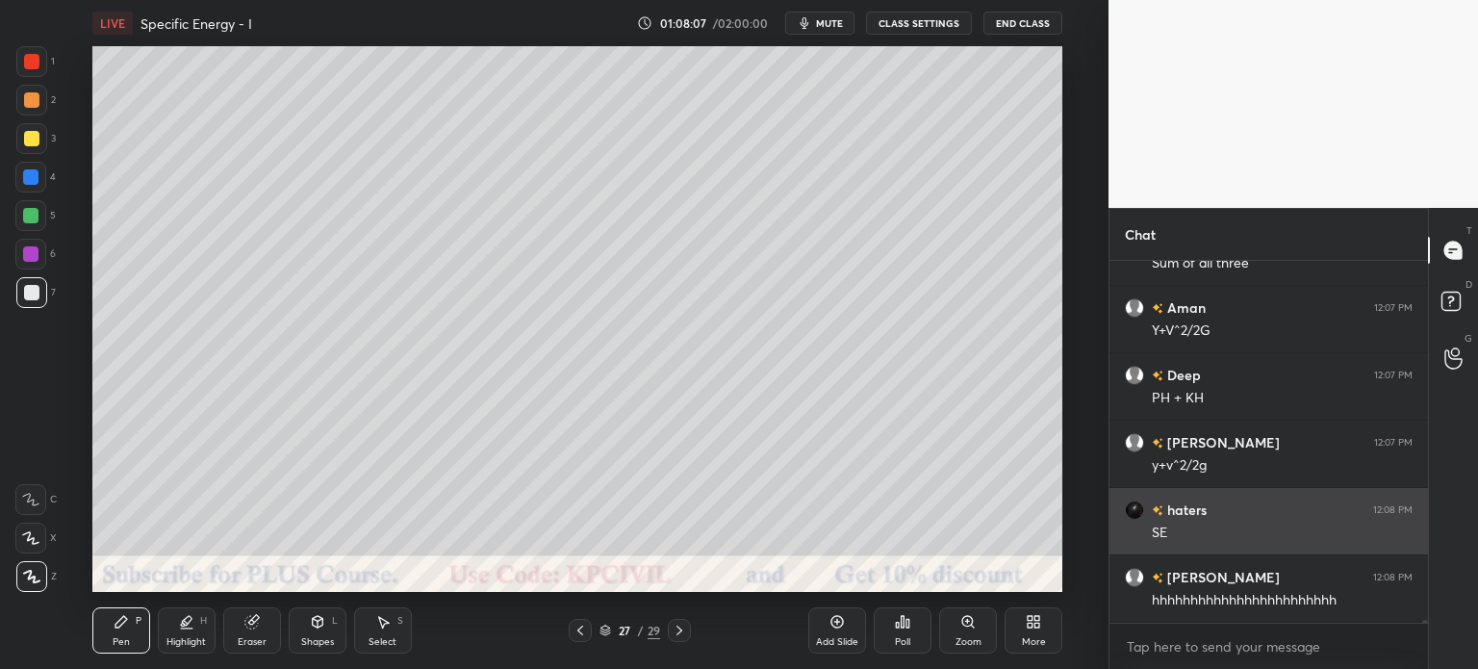
scroll to position [48011, 0]
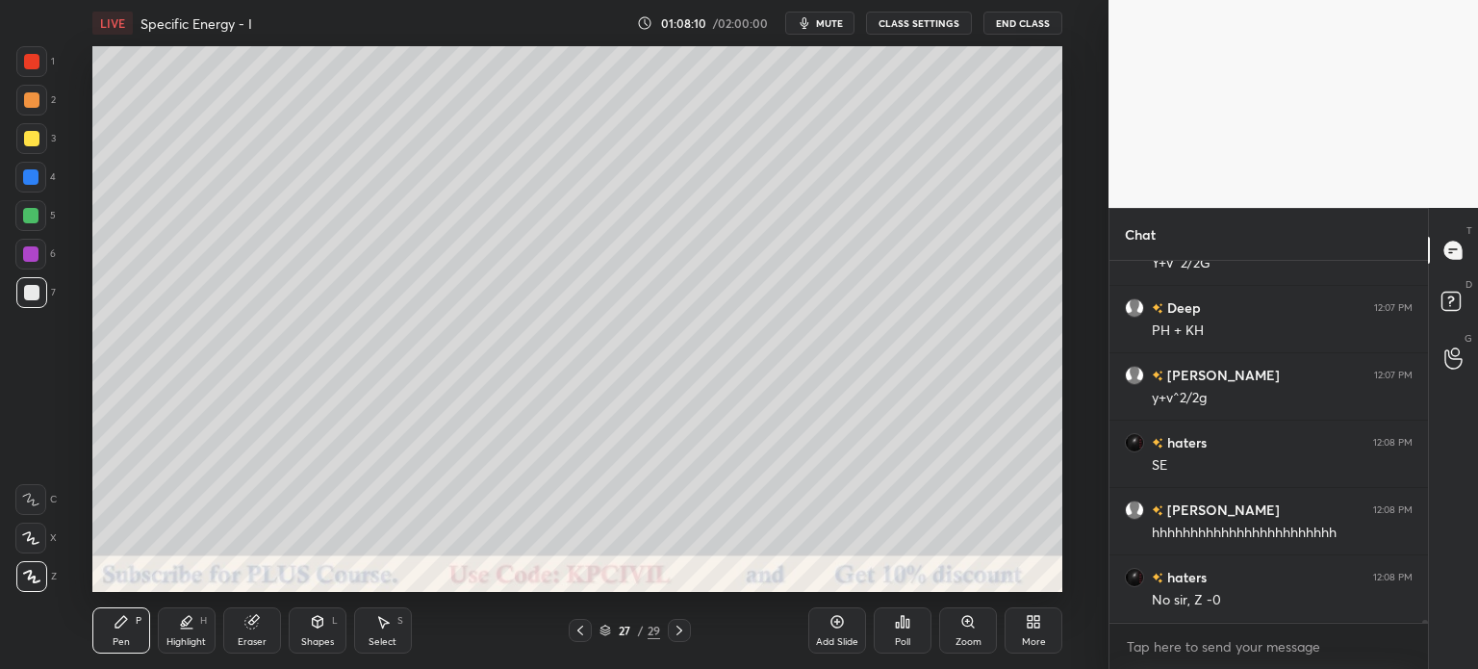
click at [27, 133] on div at bounding box center [31, 138] width 15 height 15
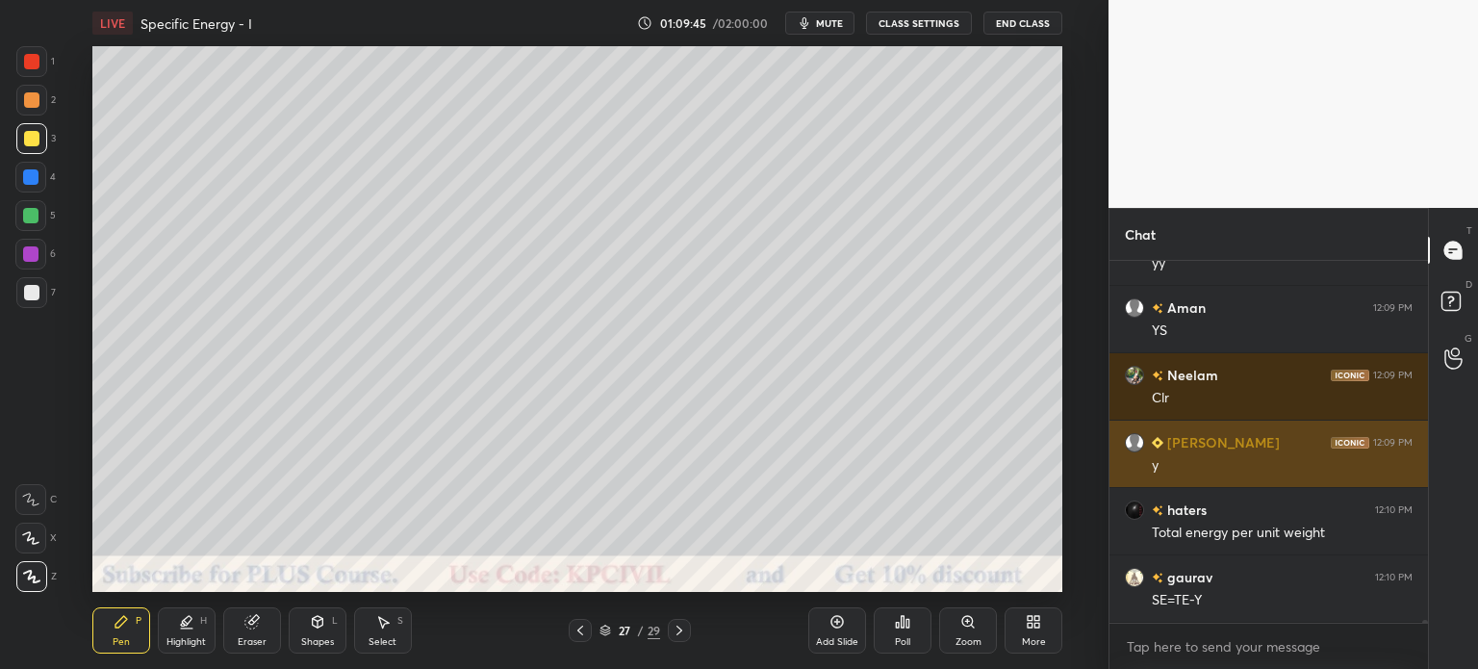
scroll to position [48942, 0]
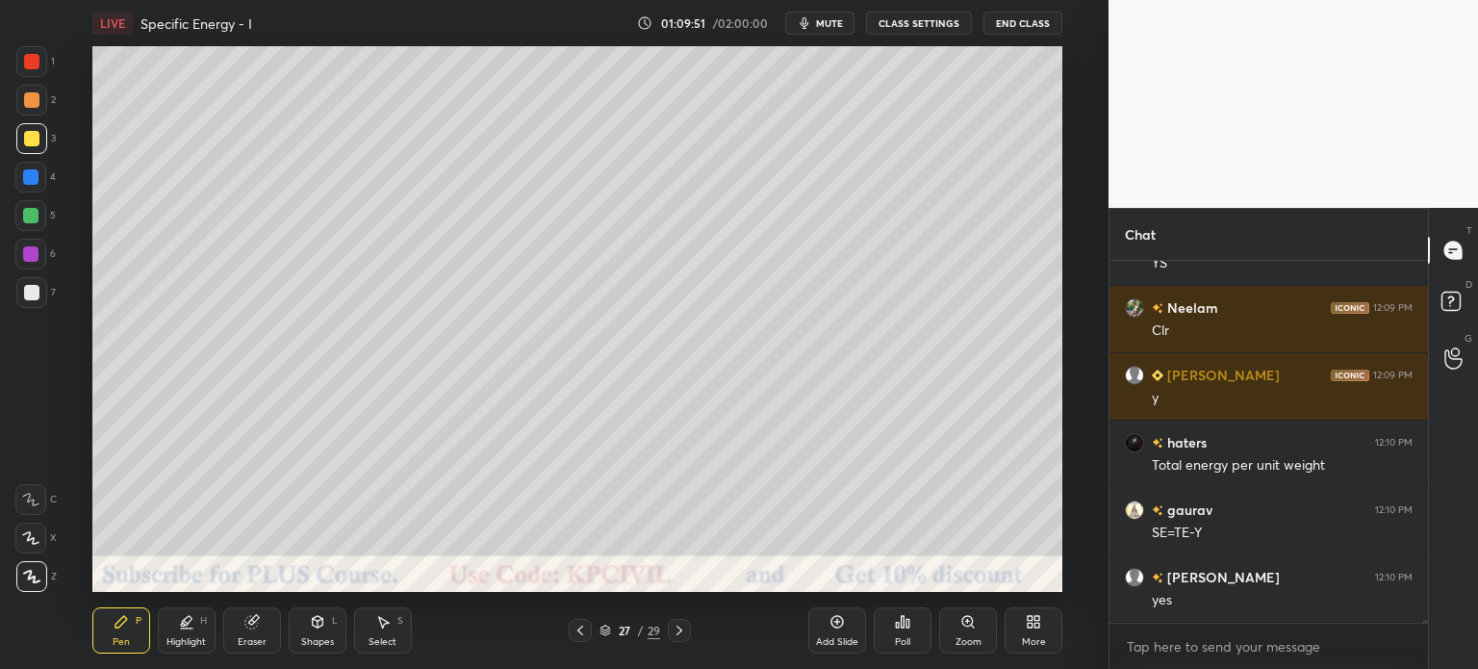
click at [679, 629] on icon at bounding box center [679, 630] width 6 height 10
click at [25, 292] on div at bounding box center [31, 292] width 15 height 15
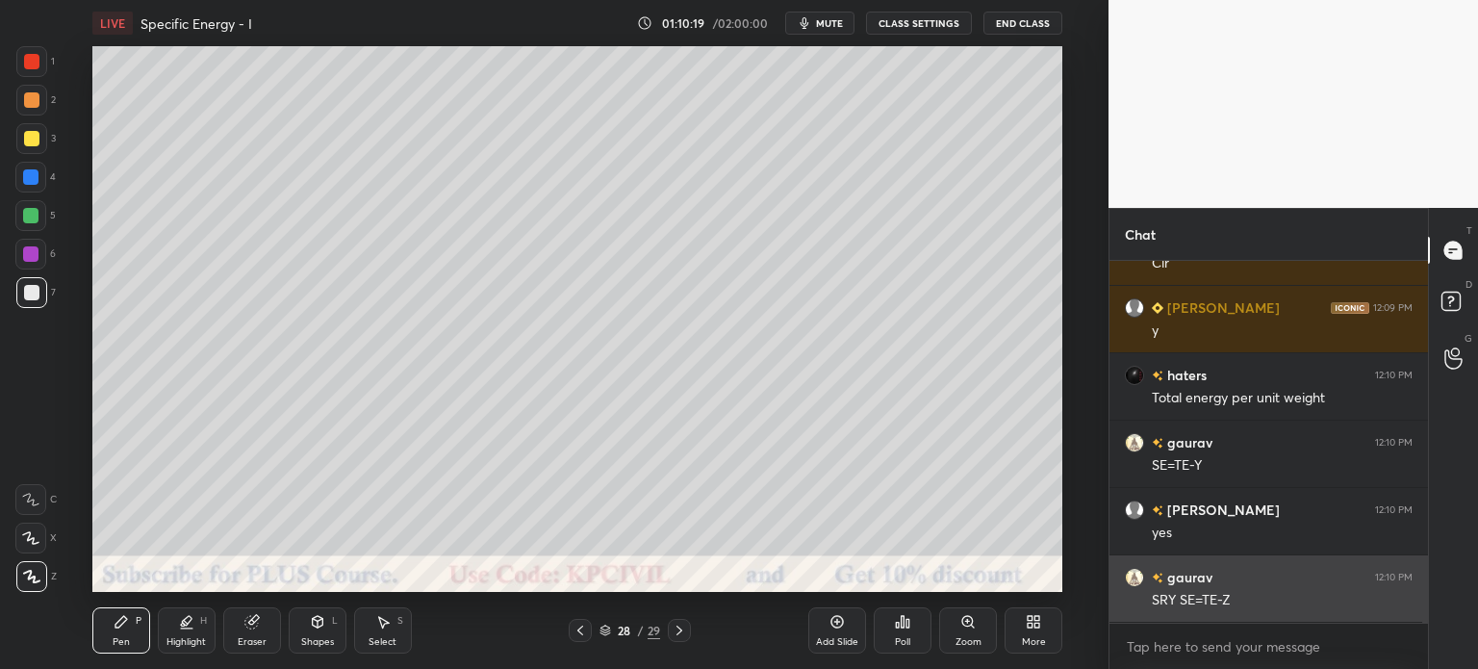
scroll to position [49077, 0]
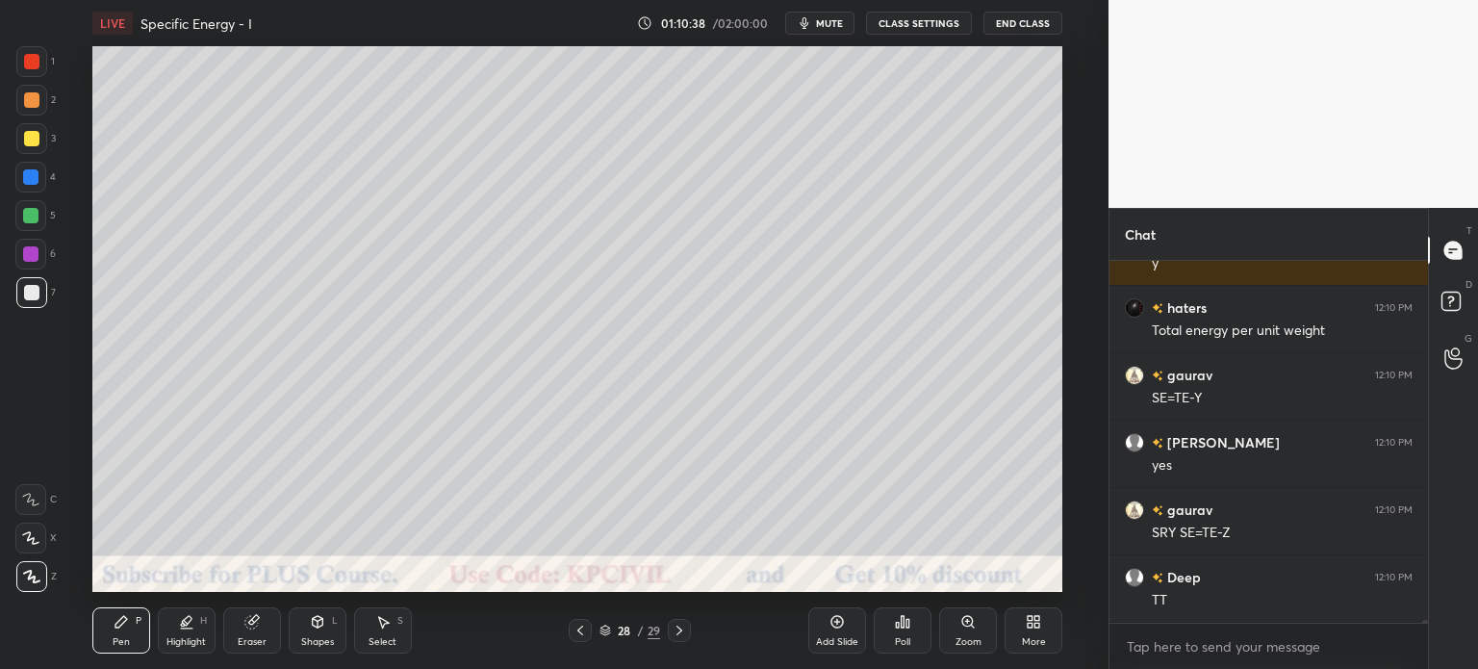
click at [260, 640] on div "Eraser" at bounding box center [252, 642] width 29 height 10
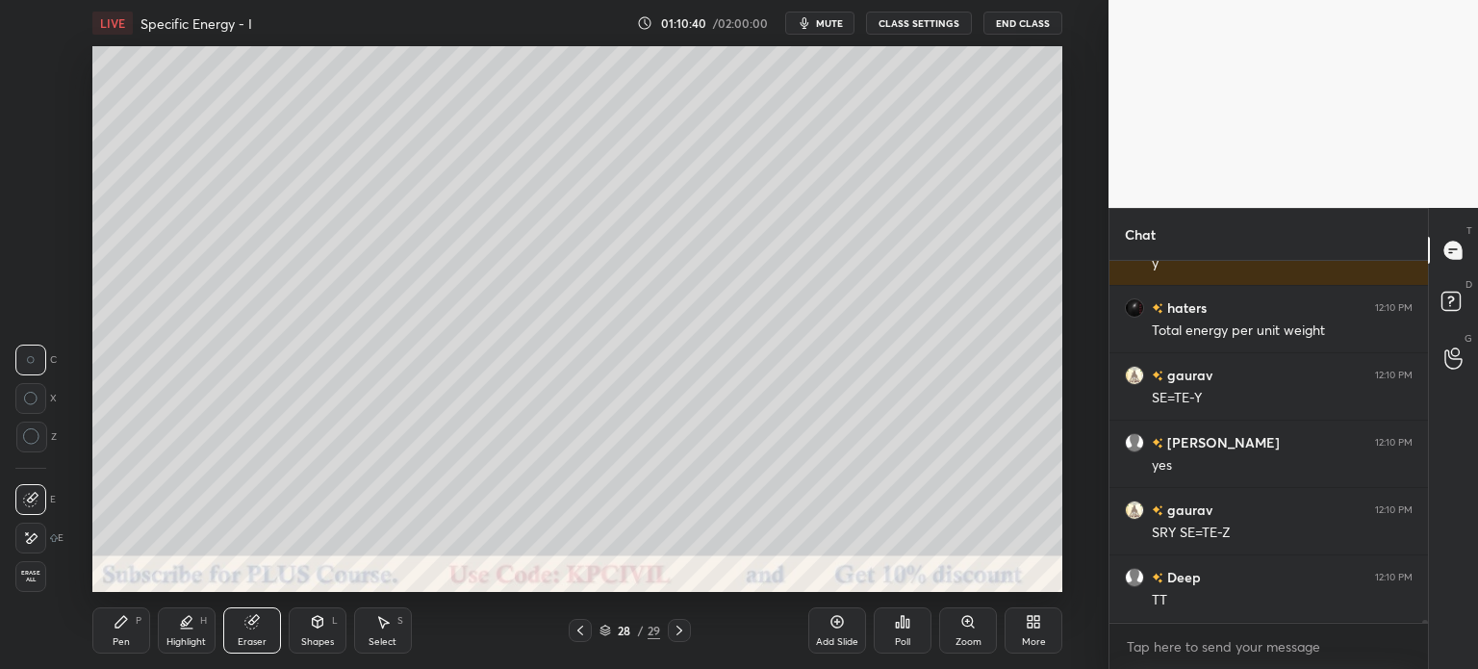
click at [579, 634] on icon at bounding box center [579, 630] width 15 height 15
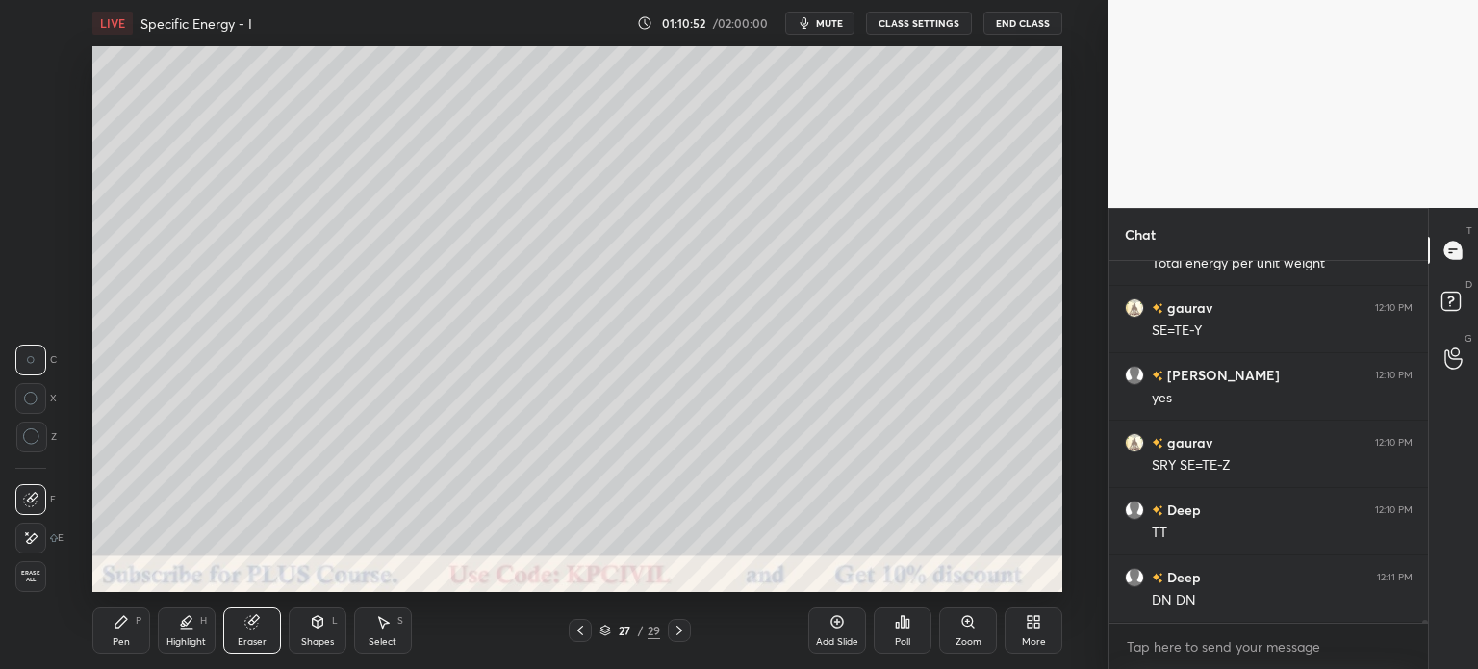
scroll to position [49211, 0]
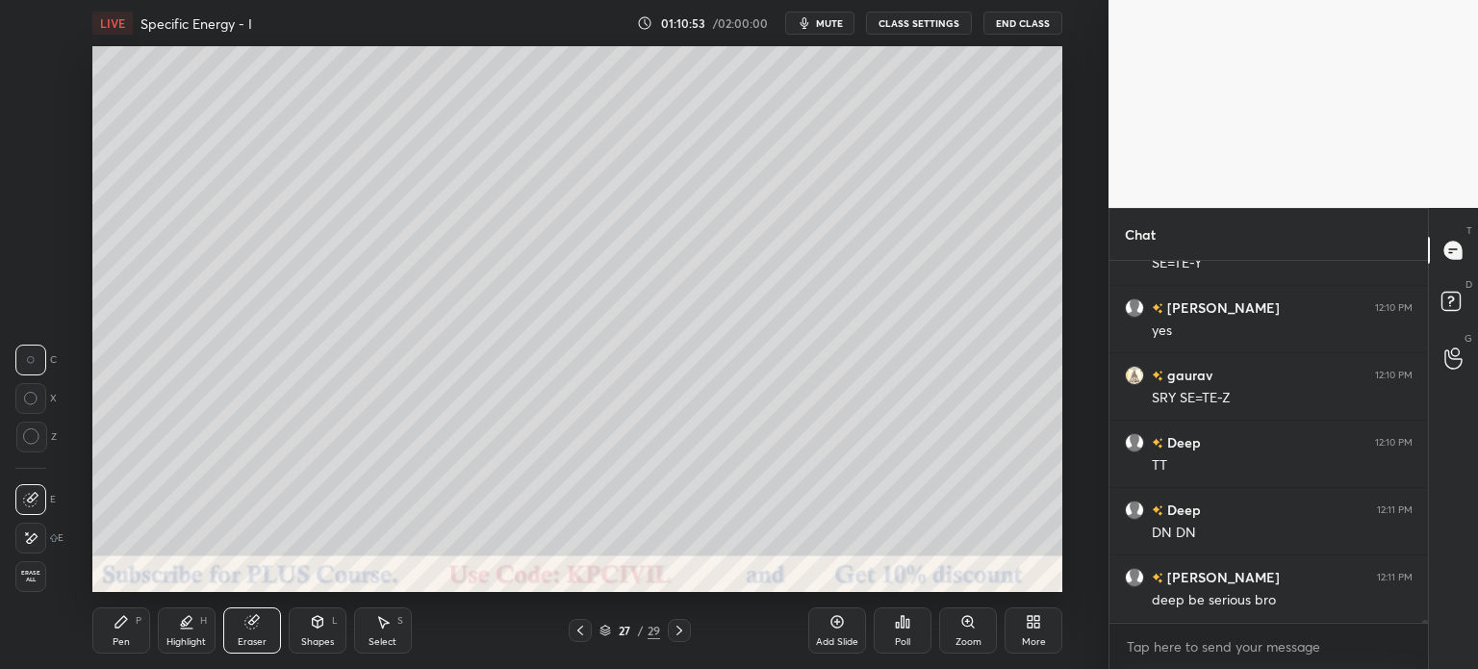
click at [685, 630] on icon at bounding box center [679, 630] width 15 height 15
click at [113, 639] on div "Pen" at bounding box center [121, 642] width 17 height 10
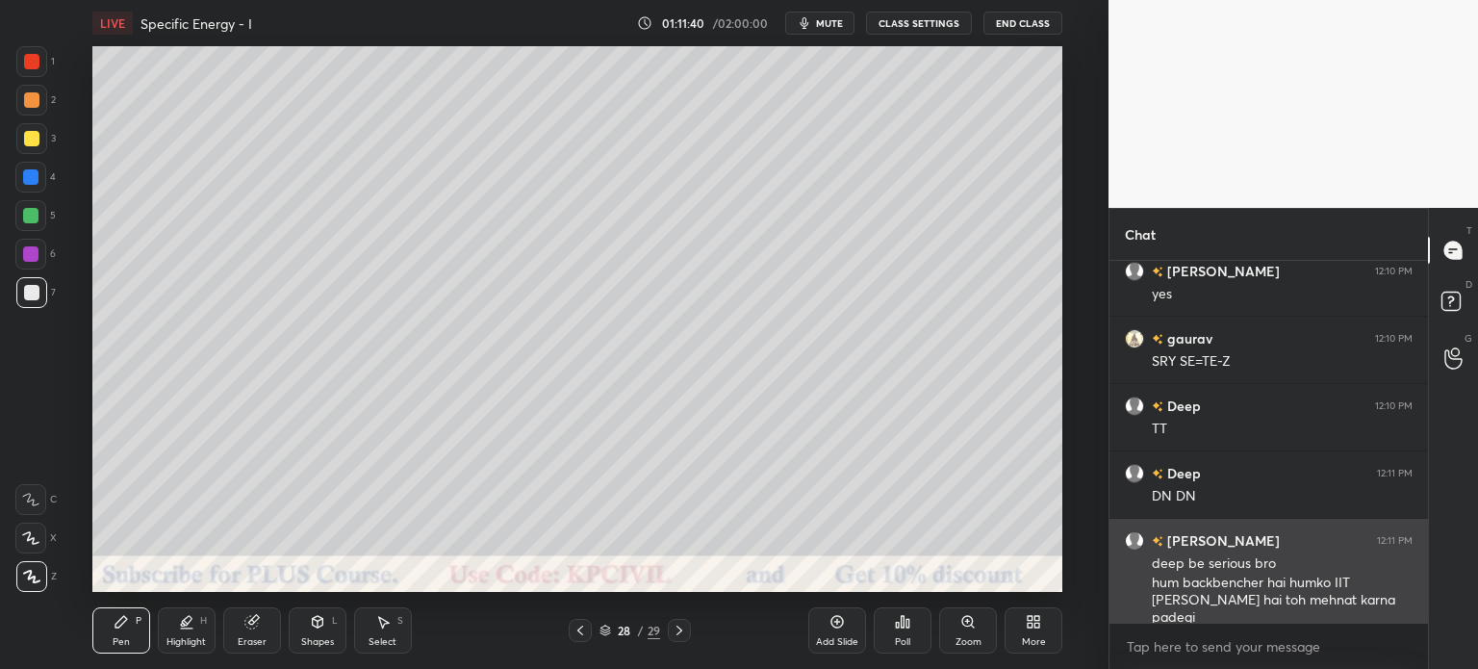
scroll to position [49315, 0]
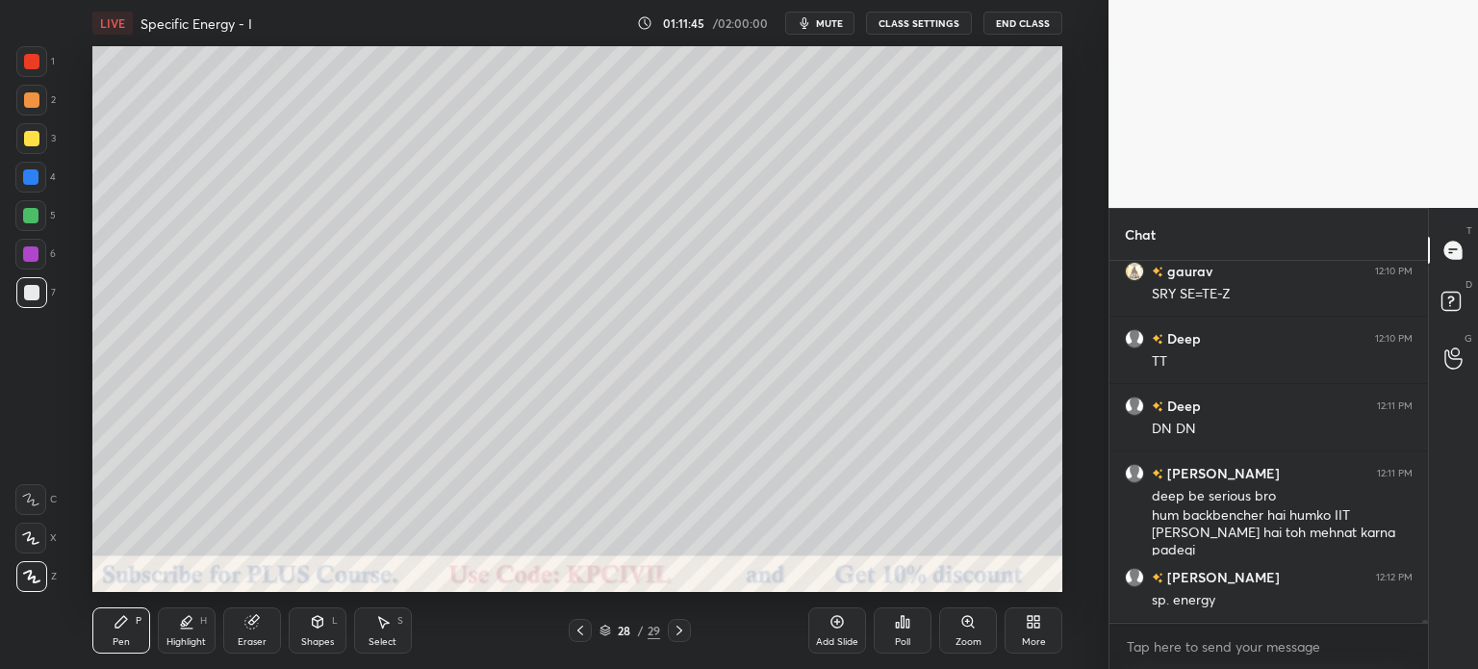
click at [31, 140] on div at bounding box center [31, 138] width 15 height 15
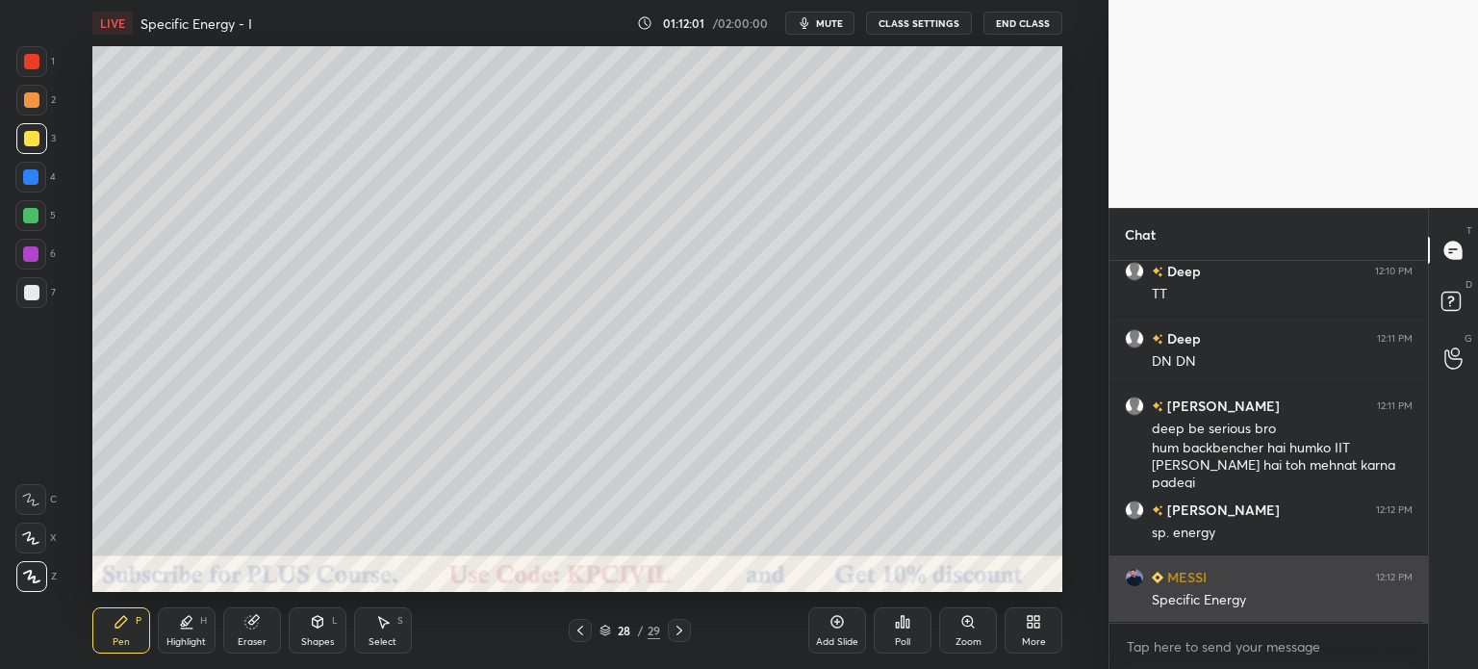
scroll to position [49450, 0]
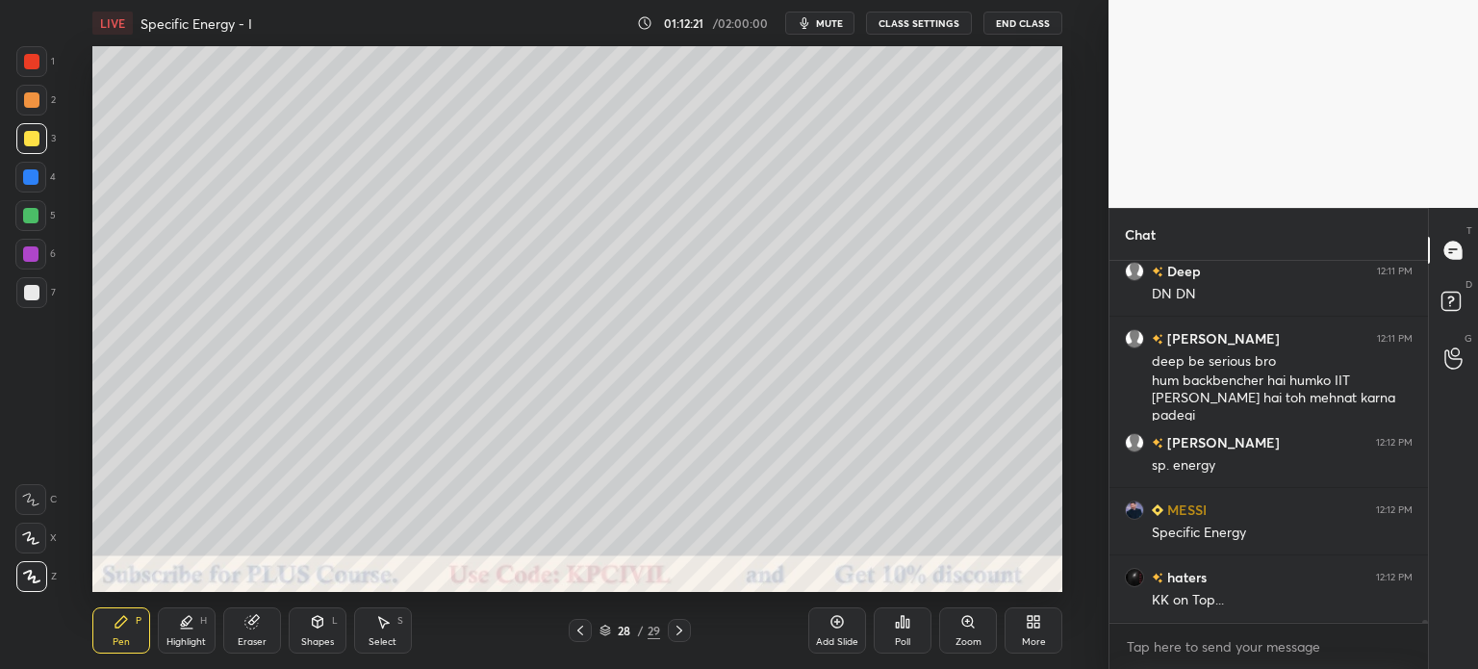
click at [30, 294] on div at bounding box center [31, 292] width 15 height 15
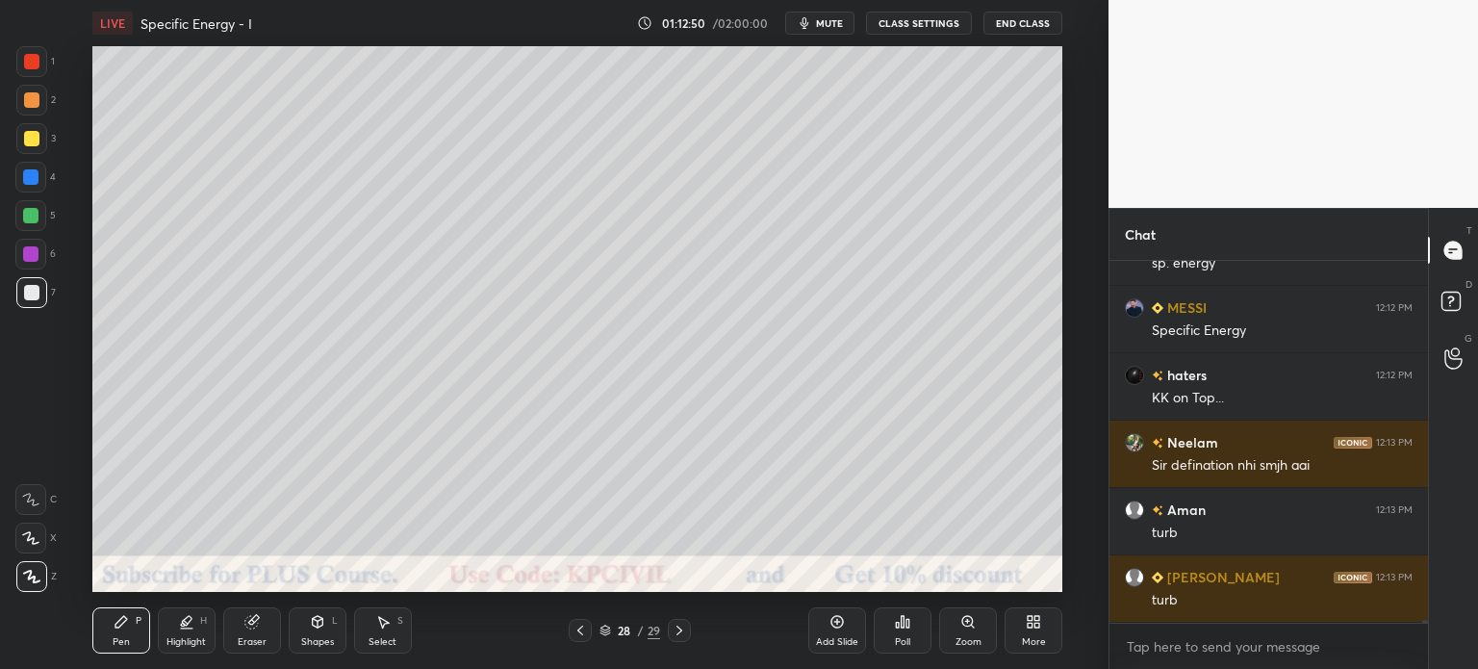
scroll to position [49698, 0]
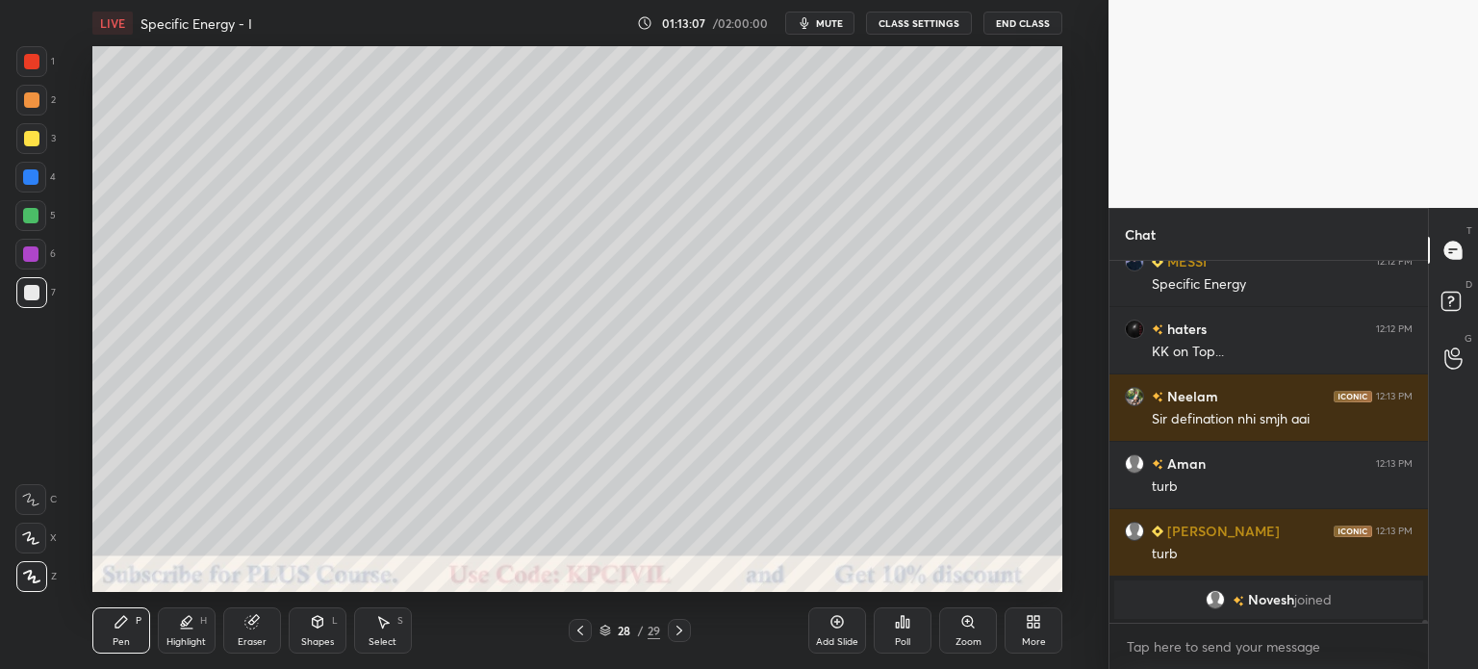
click at [19, 103] on div at bounding box center [31, 100] width 31 height 31
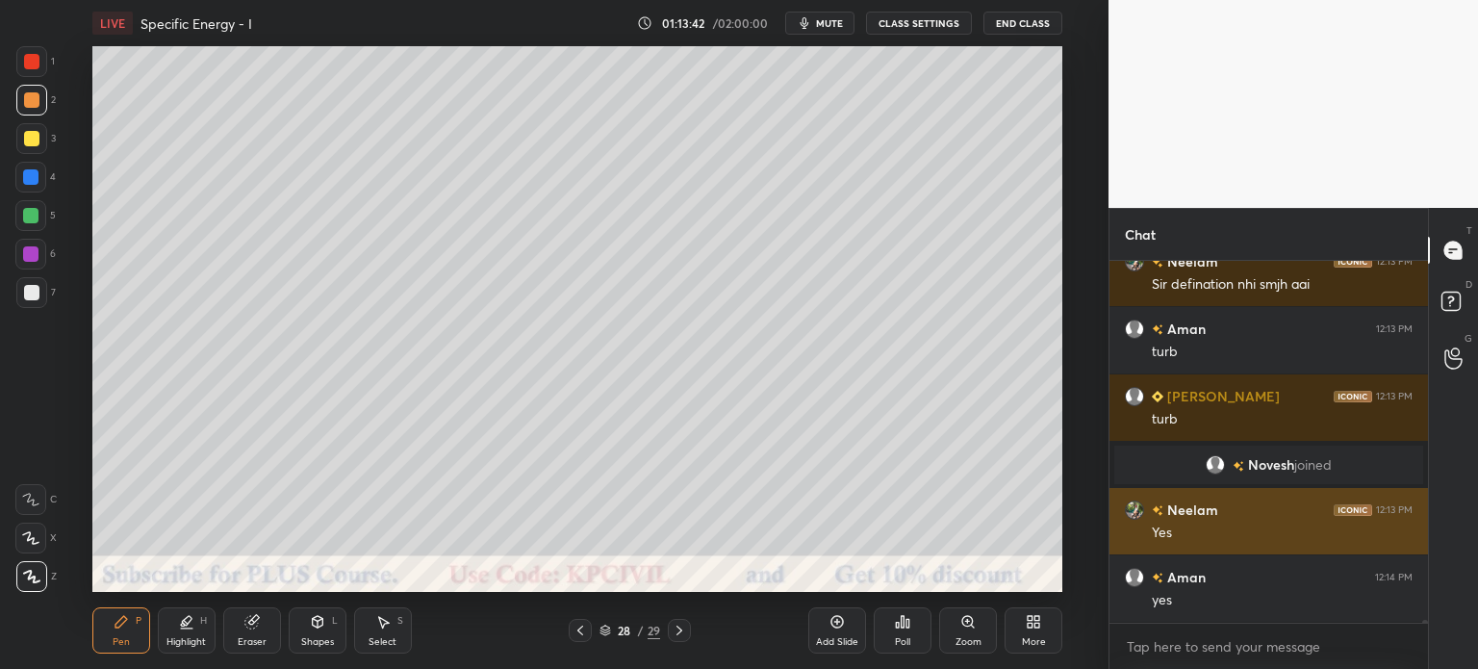
scroll to position [39967, 0]
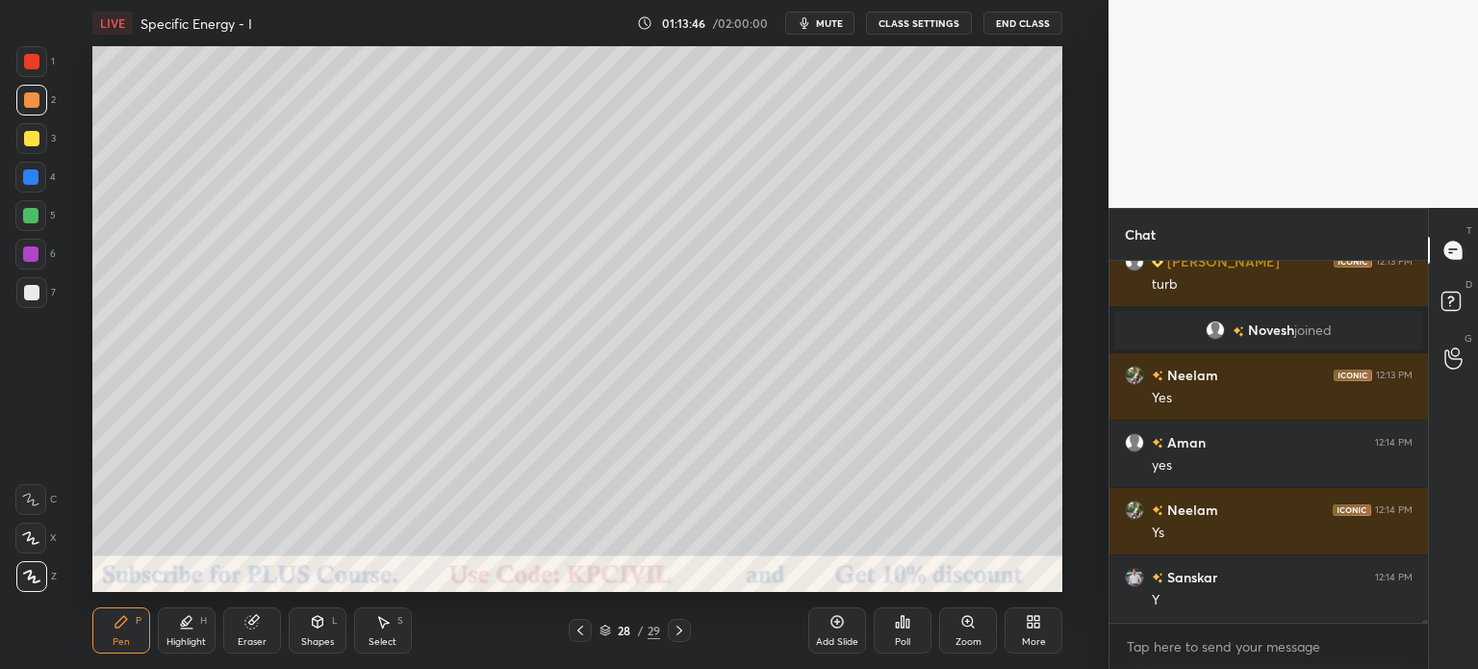
click at [192, 633] on div "Highlight H" at bounding box center [187, 630] width 58 height 46
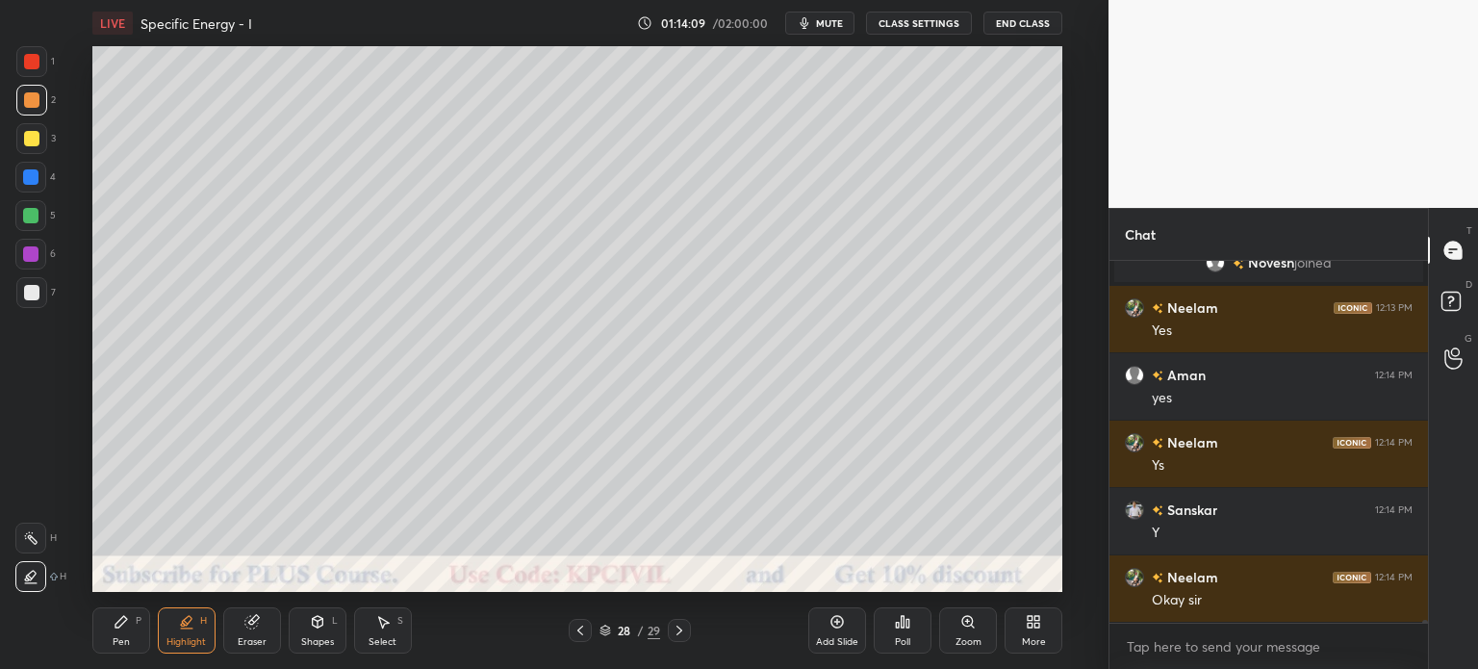
scroll to position [40102, 0]
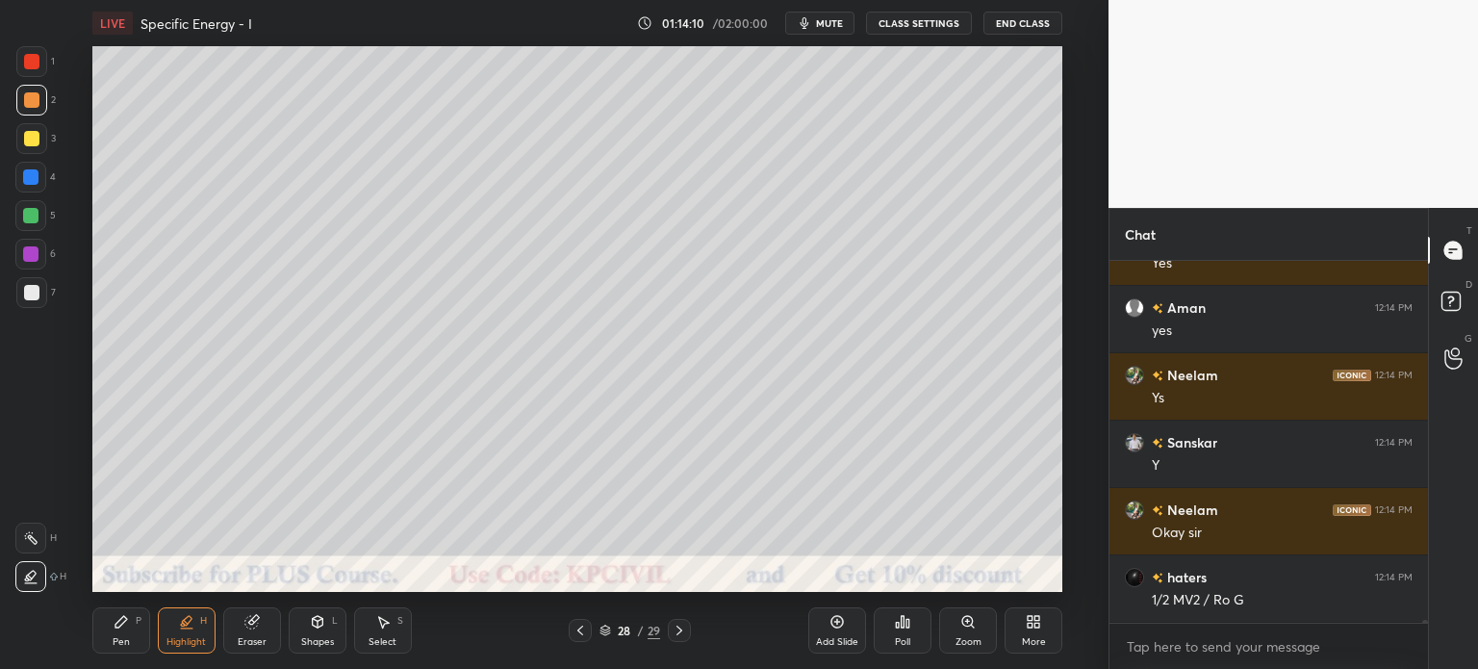
click at [118, 627] on icon at bounding box center [121, 622] width 12 height 12
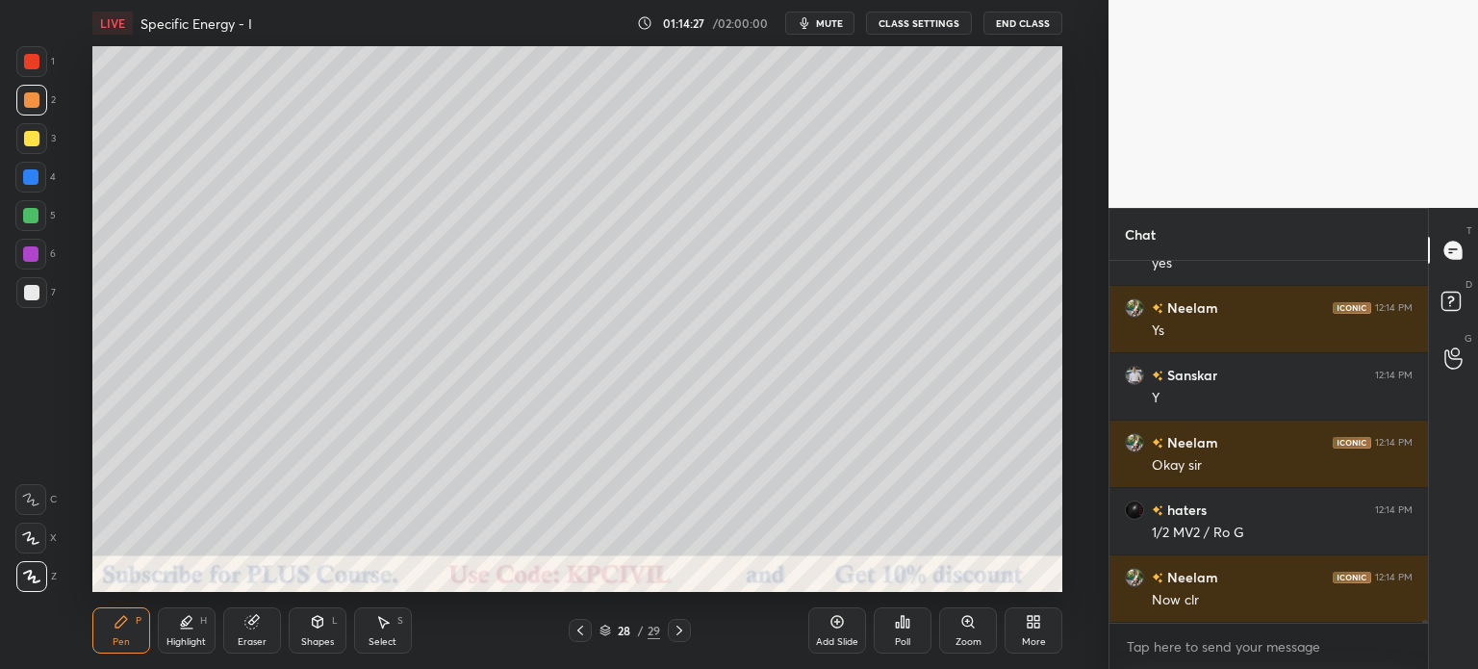
click at [373, 640] on div "Select" at bounding box center [382, 642] width 28 height 10
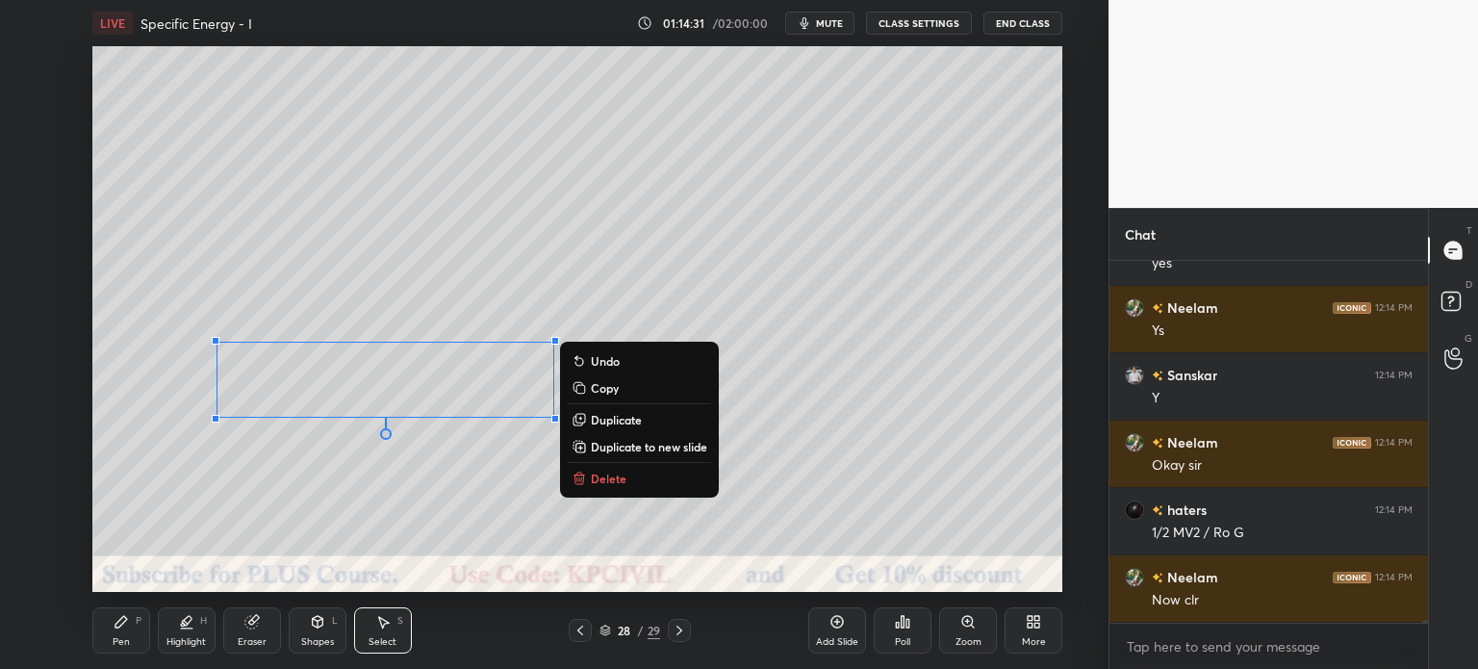
click at [126, 637] on div "Pen" at bounding box center [121, 642] width 17 height 10
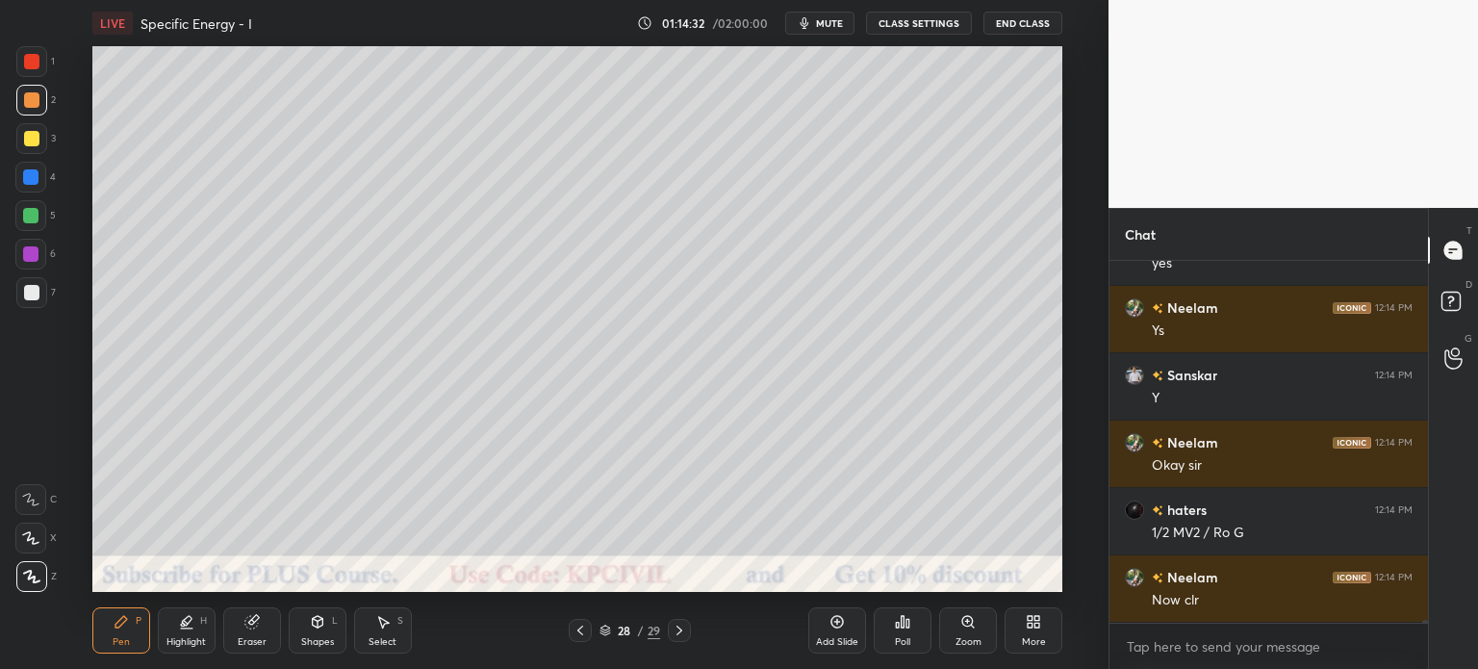
click at [29, 144] on div at bounding box center [31, 138] width 15 height 15
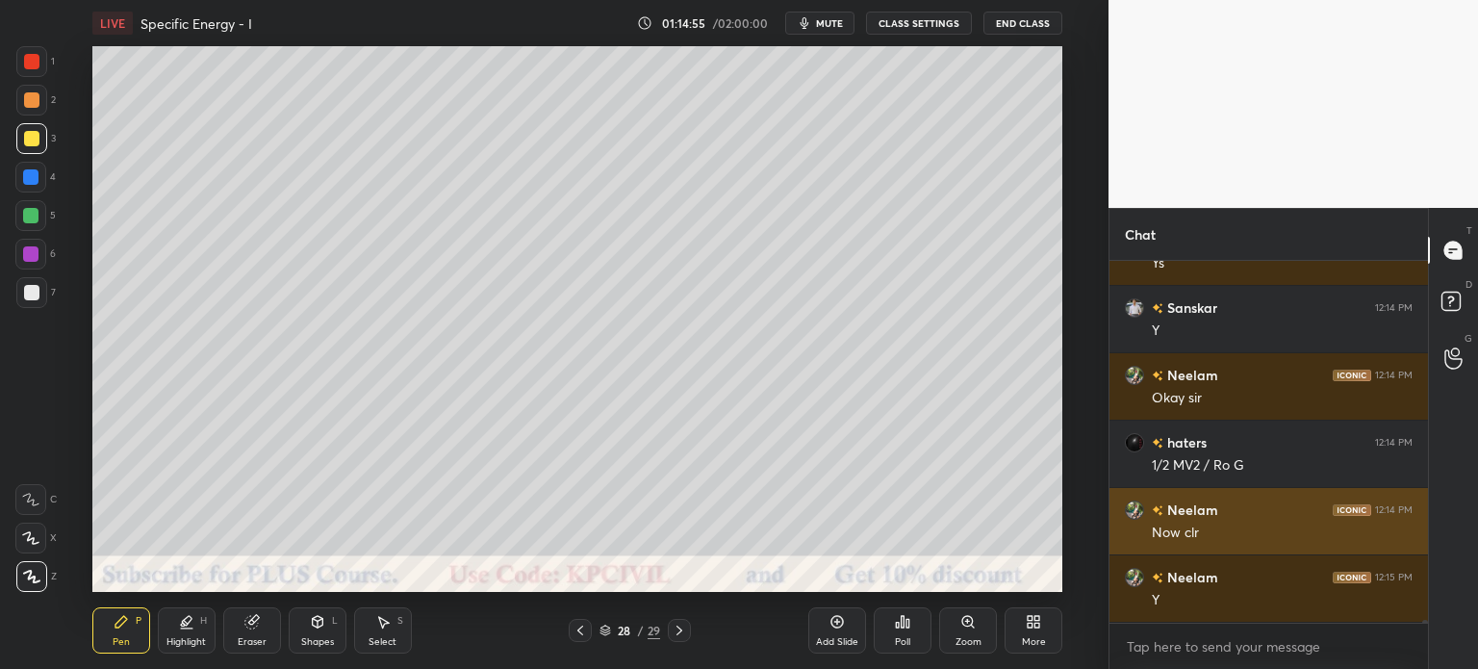
scroll to position [40304, 0]
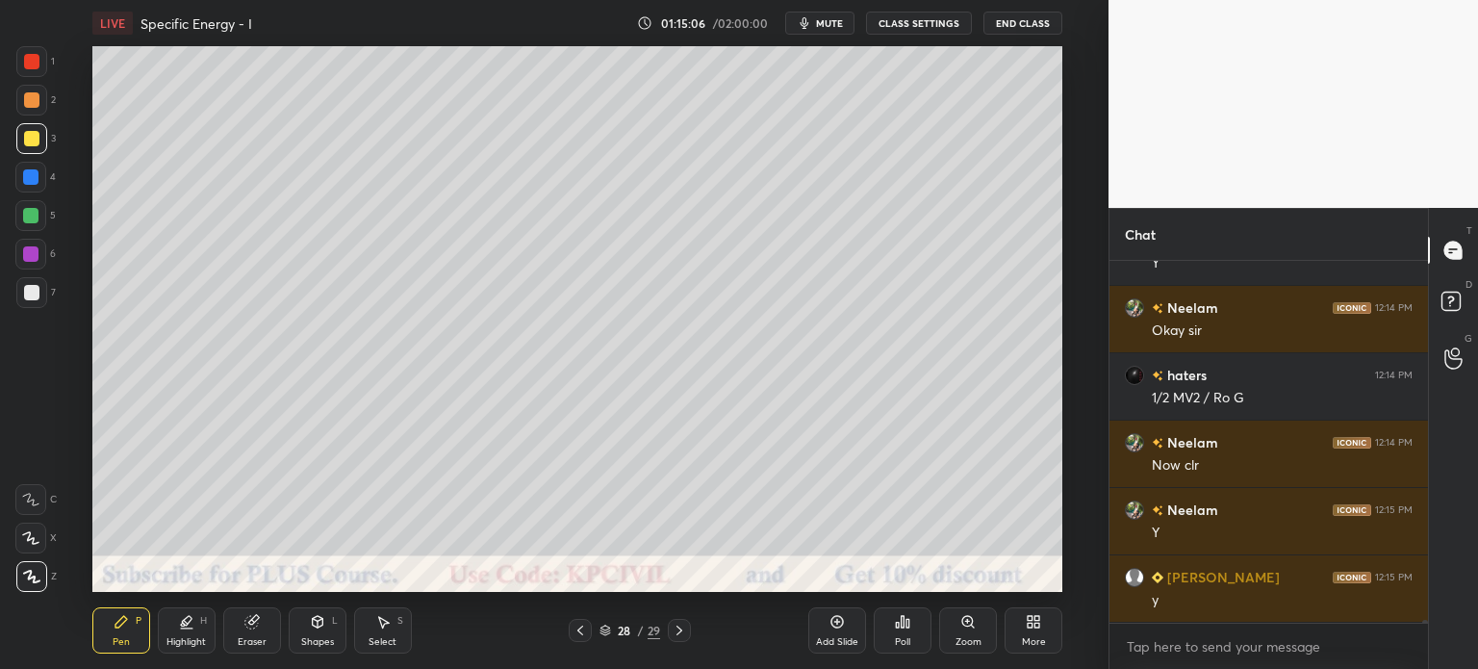
click at [191, 628] on icon at bounding box center [187, 628] width 12 height 0
click at [27, 540] on icon at bounding box center [30, 537] width 15 height 15
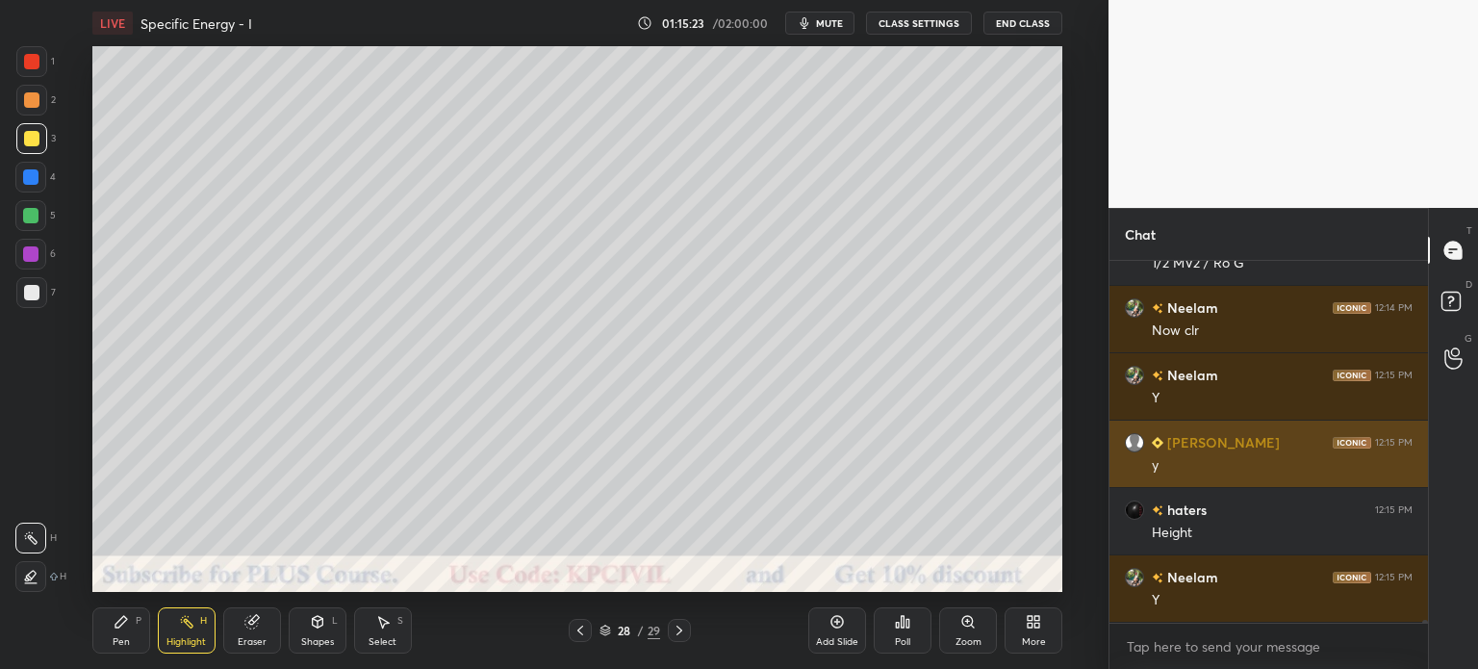
scroll to position [40506, 0]
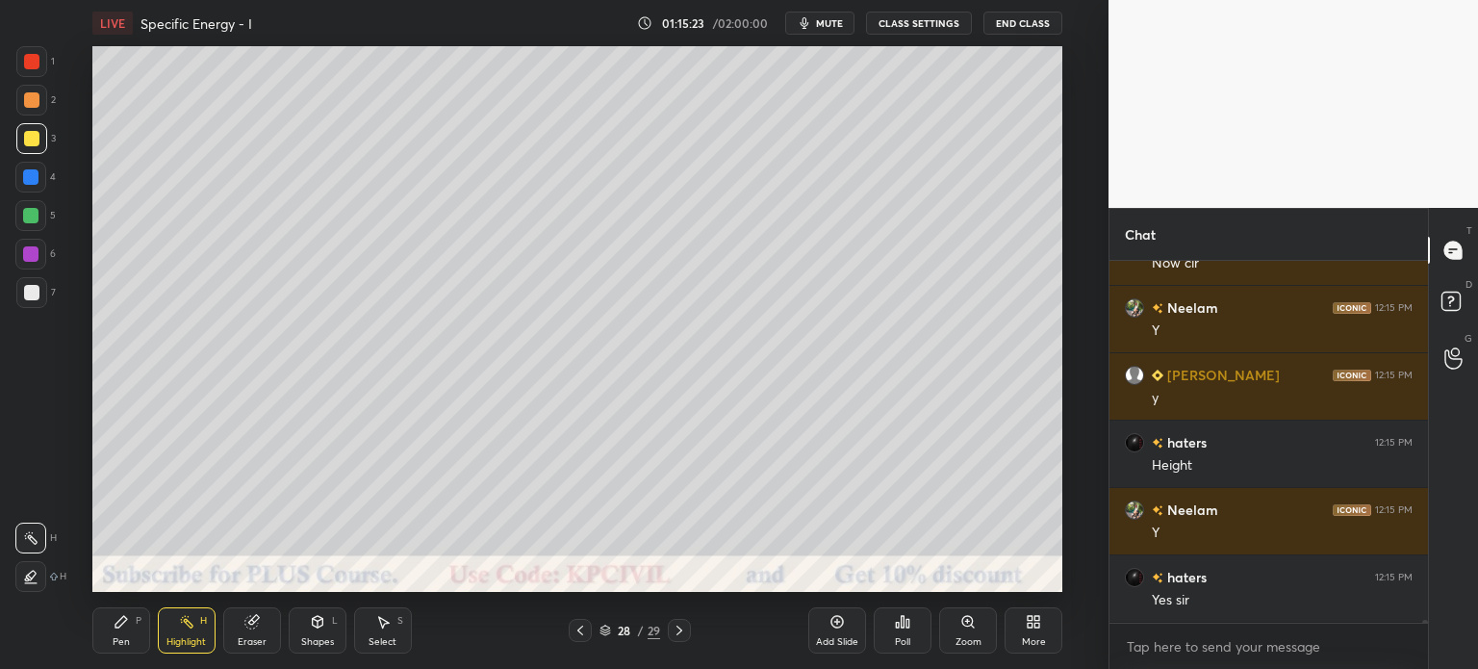
click at [677, 631] on icon at bounding box center [679, 630] width 15 height 15
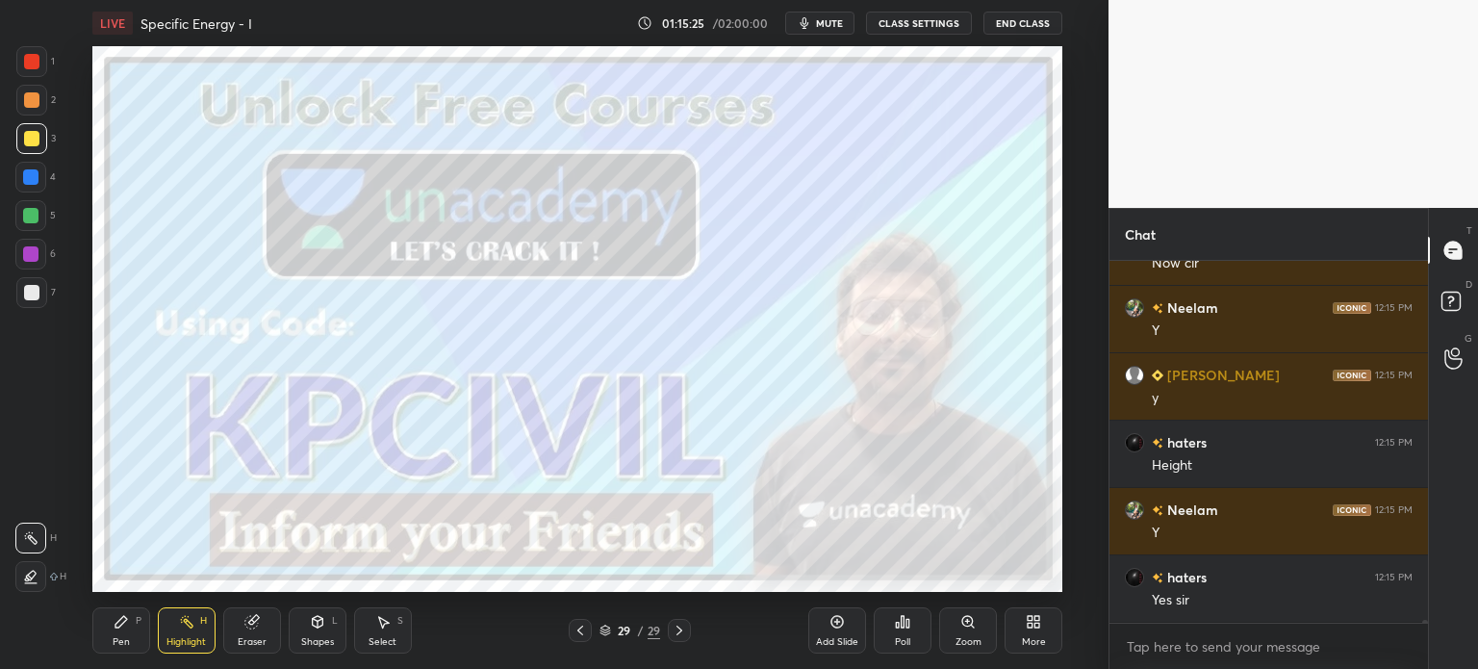
click at [577, 634] on icon at bounding box center [579, 630] width 15 height 15
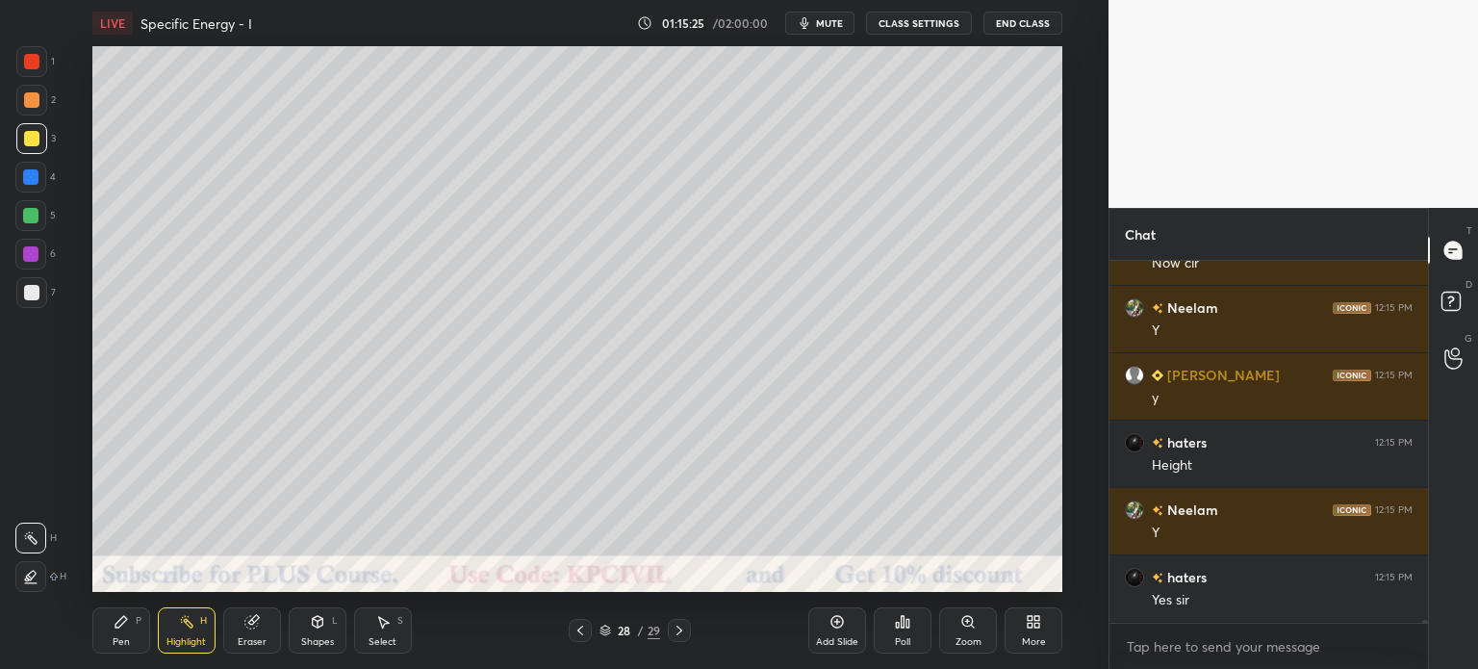
click at [824, 633] on div "Add Slide" at bounding box center [837, 630] width 58 height 46
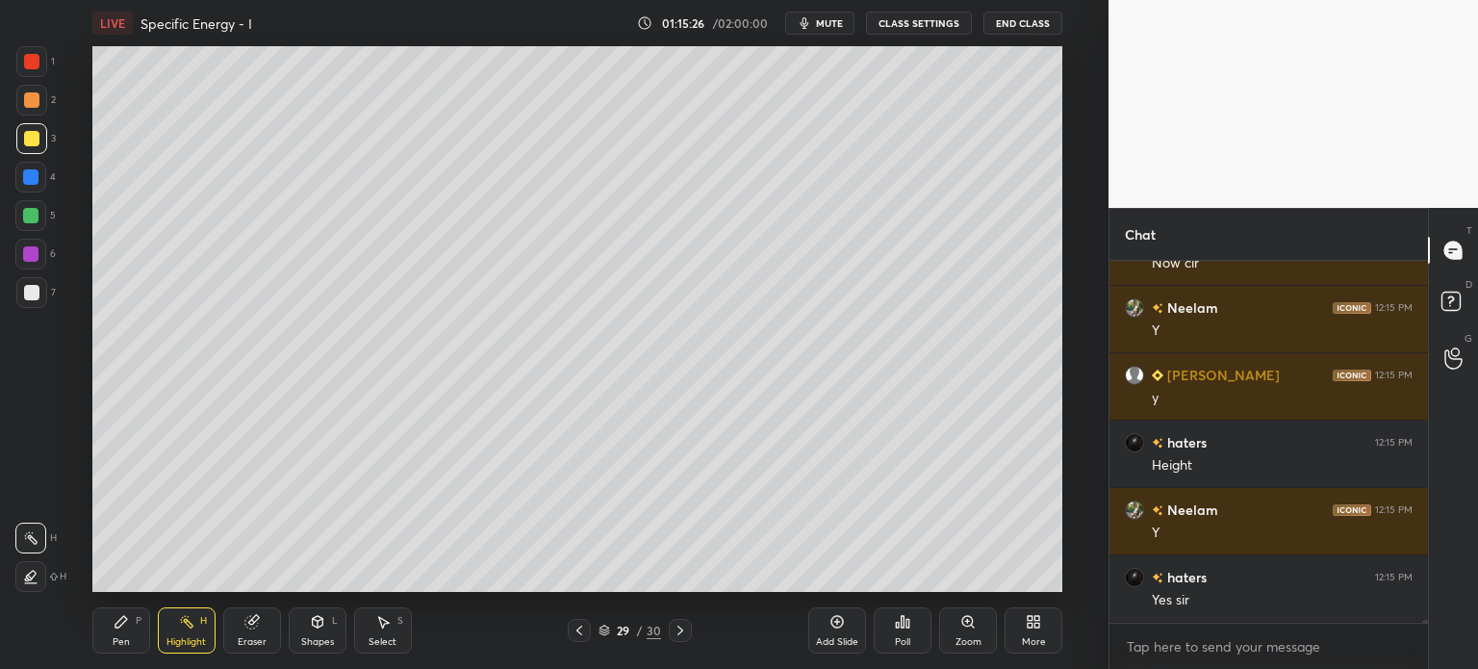
click at [115, 647] on div "Pen" at bounding box center [121, 642] width 17 height 10
click at [29, 295] on div at bounding box center [31, 292] width 15 height 15
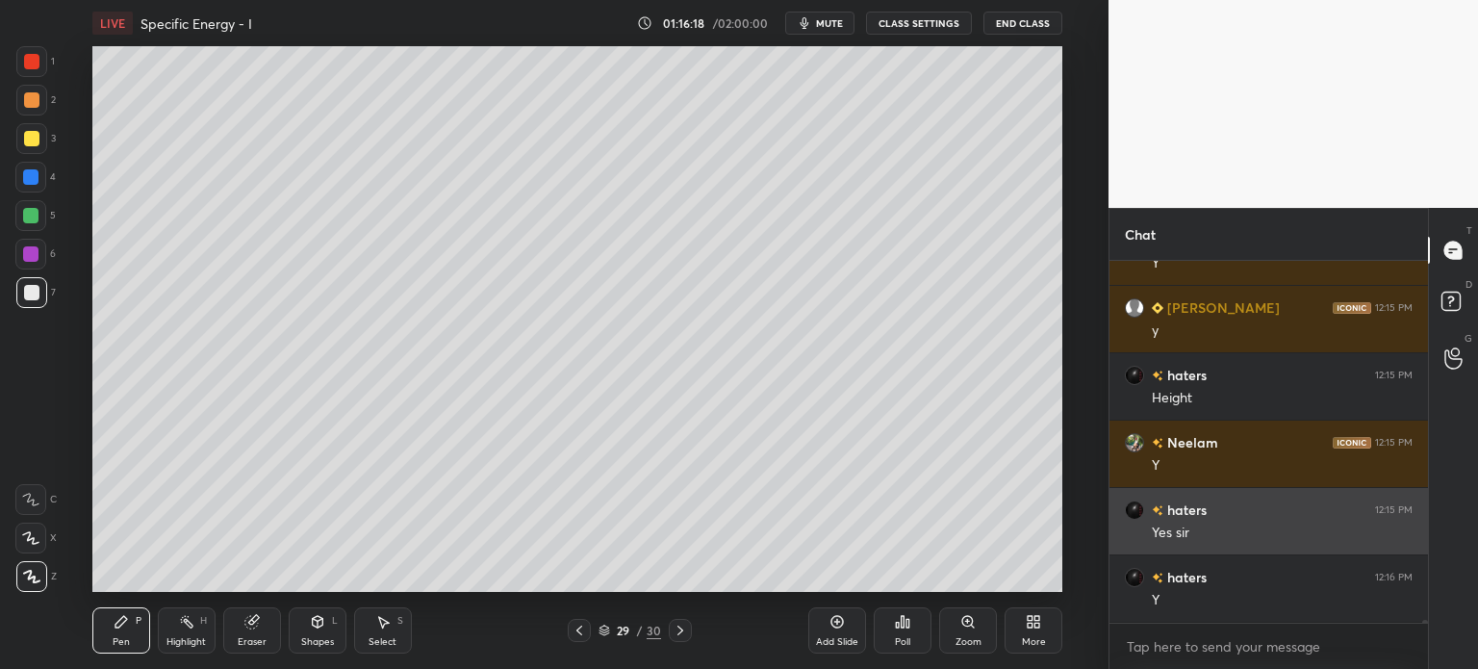
scroll to position [40641, 0]
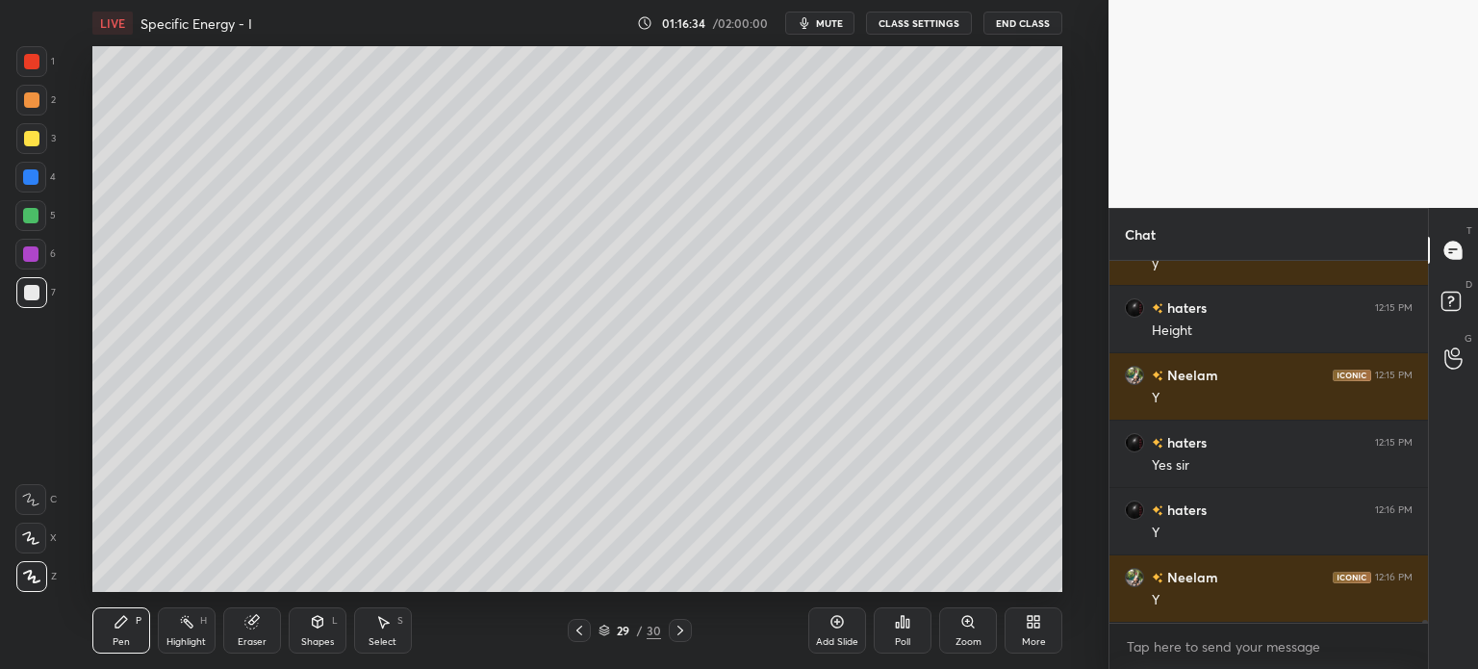
click at [253, 631] on div "Eraser" at bounding box center [252, 630] width 58 height 46
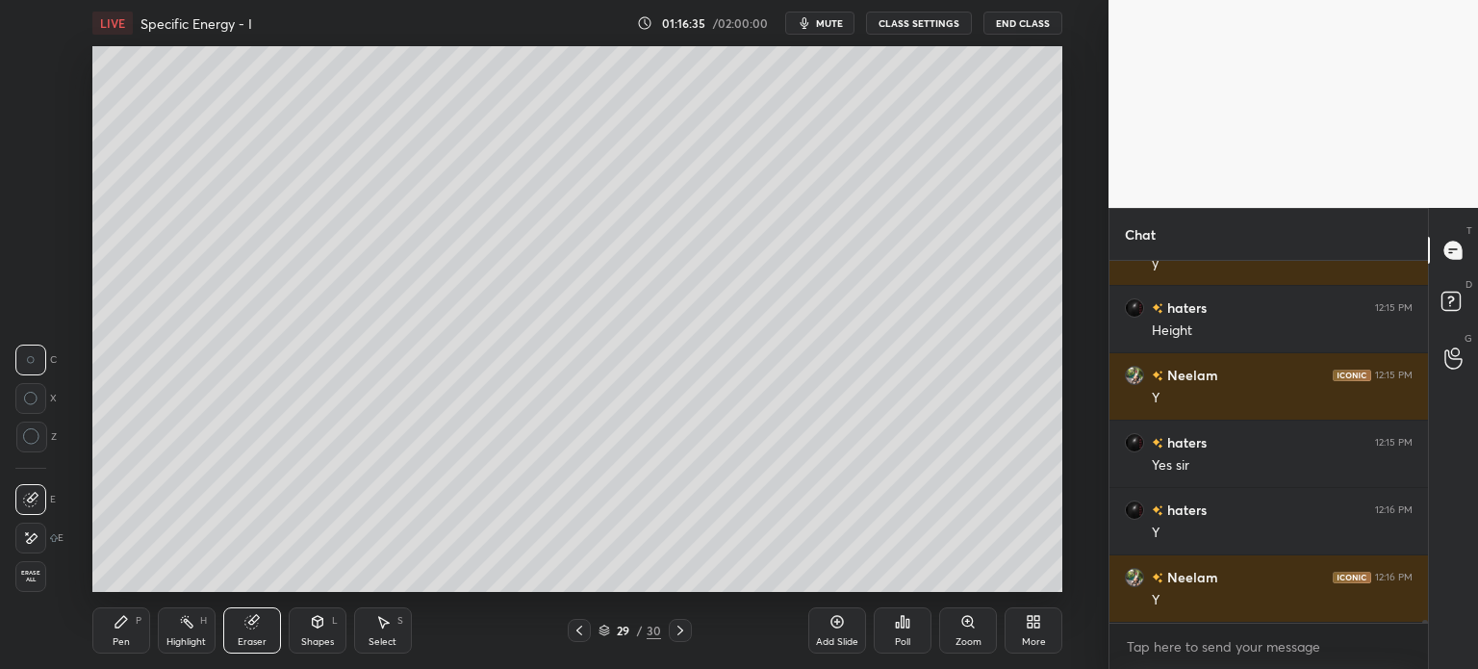
scroll to position [40708, 0]
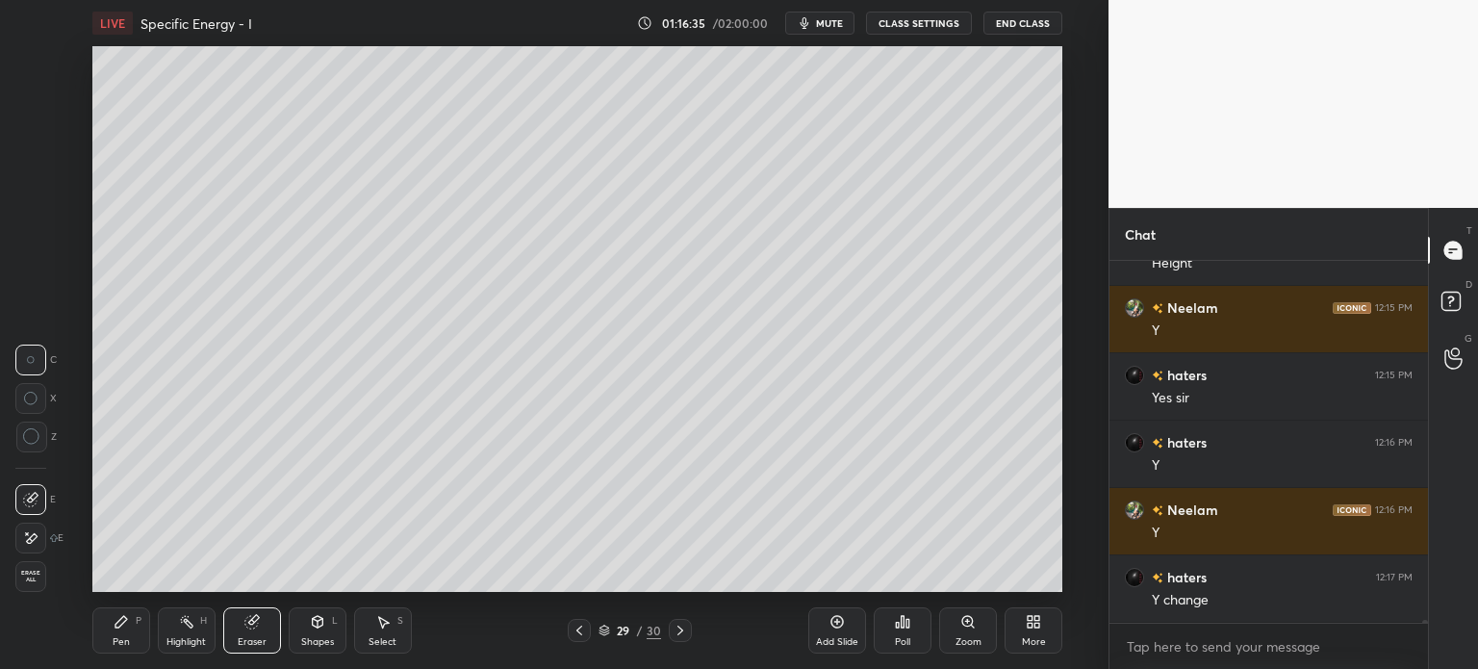
click at [113, 645] on div "Pen" at bounding box center [121, 642] width 17 height 10
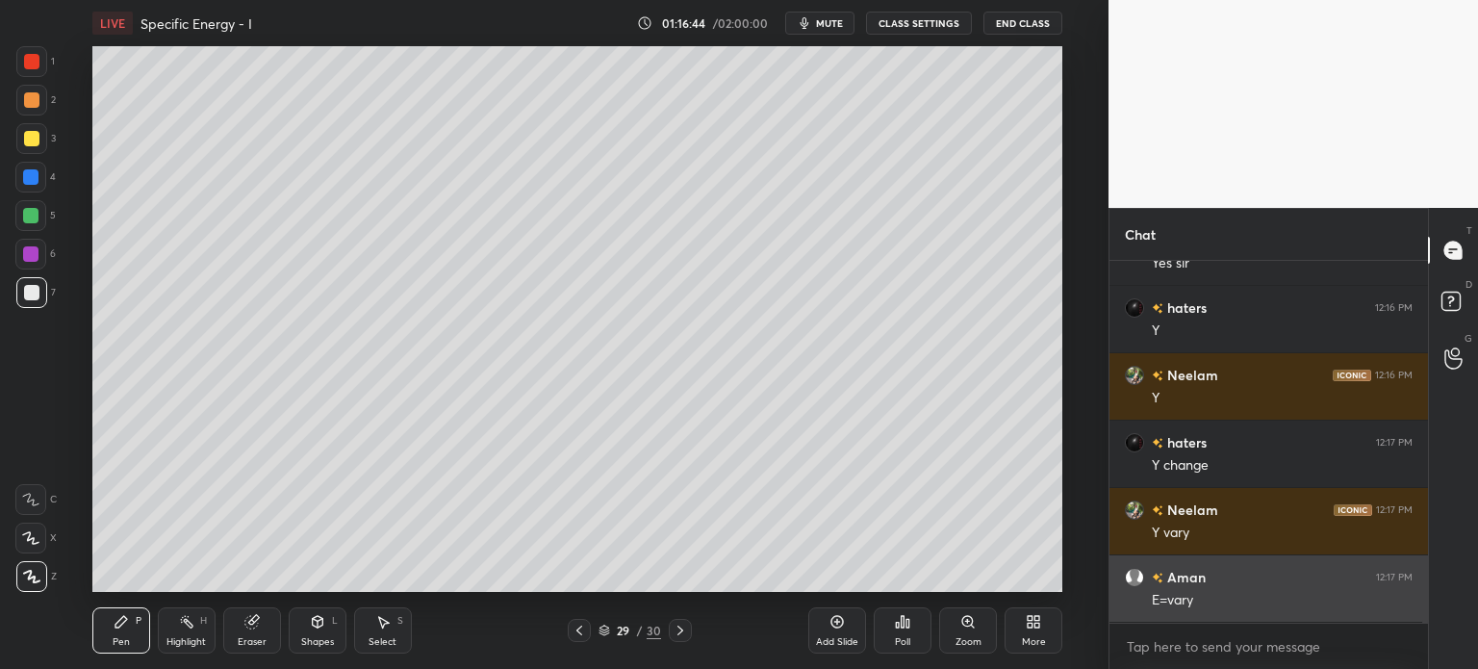
scroll to position [40910, 0]
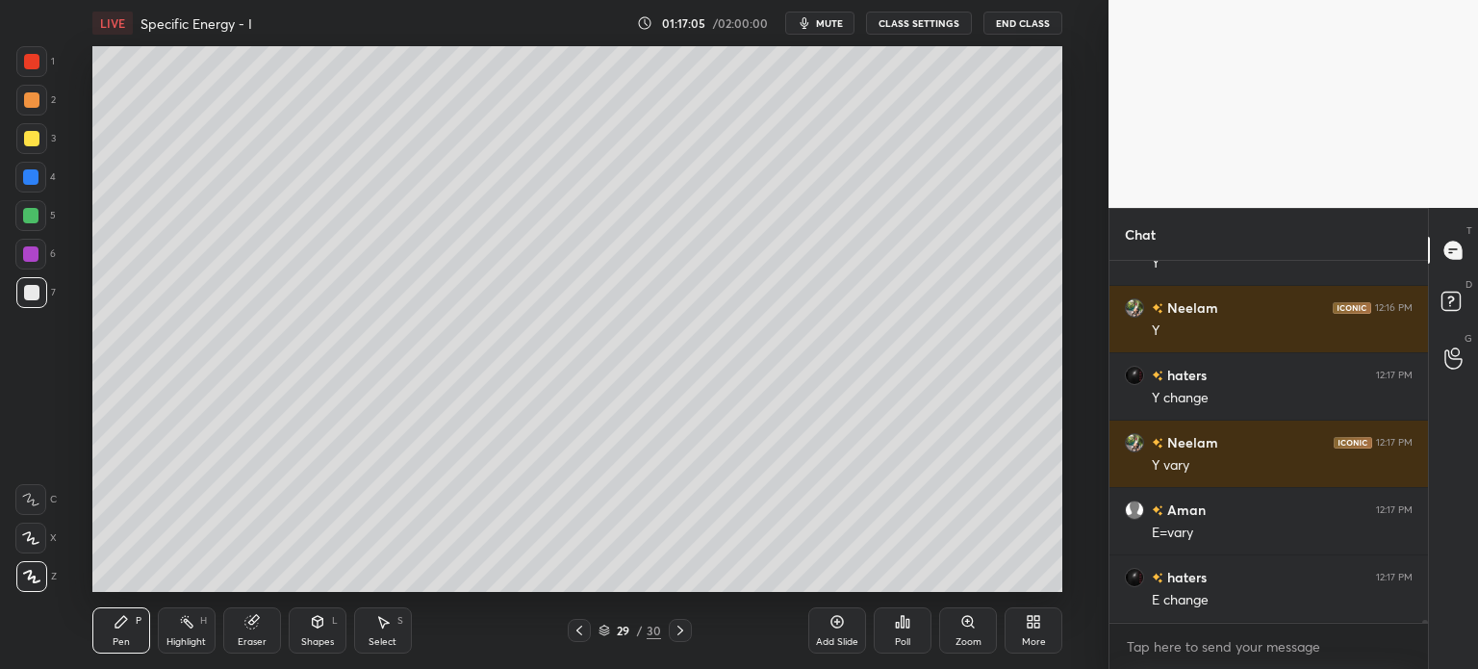
click at [374, 637] on div "Select" at bounding box center [382, 642] width 28 height 10
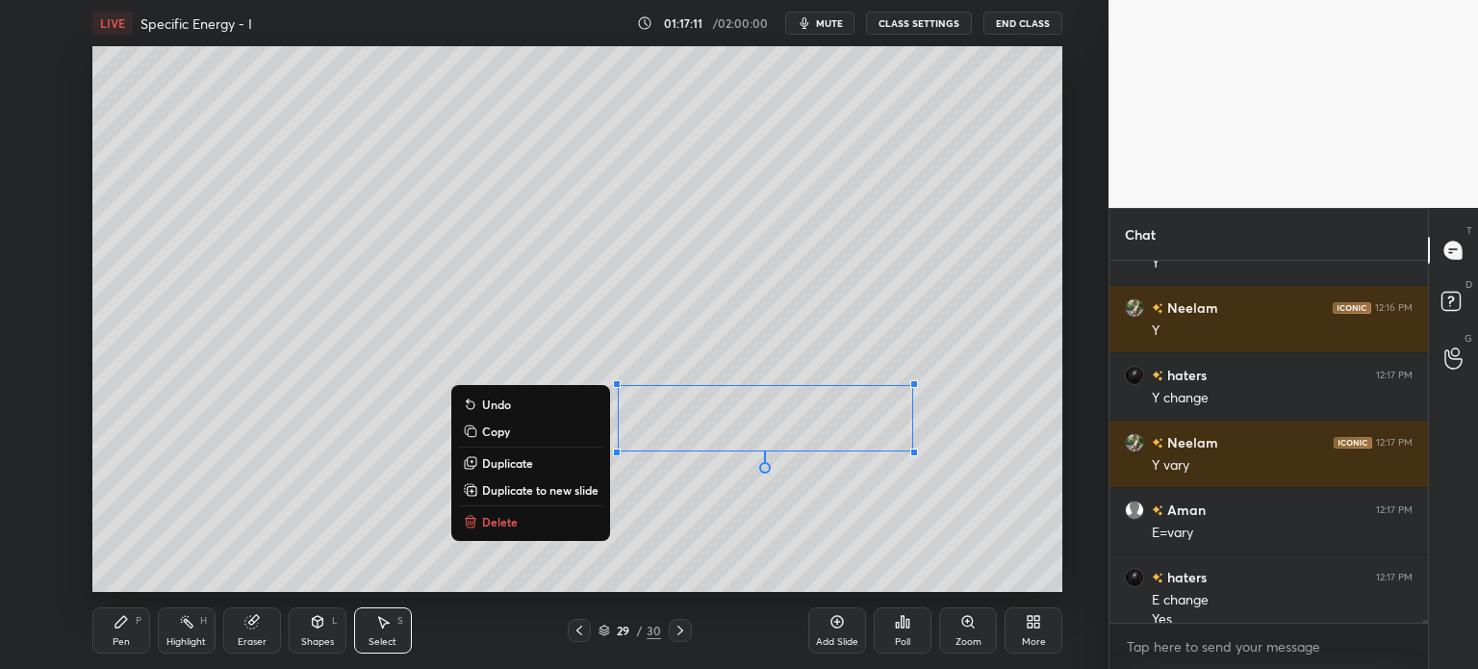
scroll to position [40929, 0]
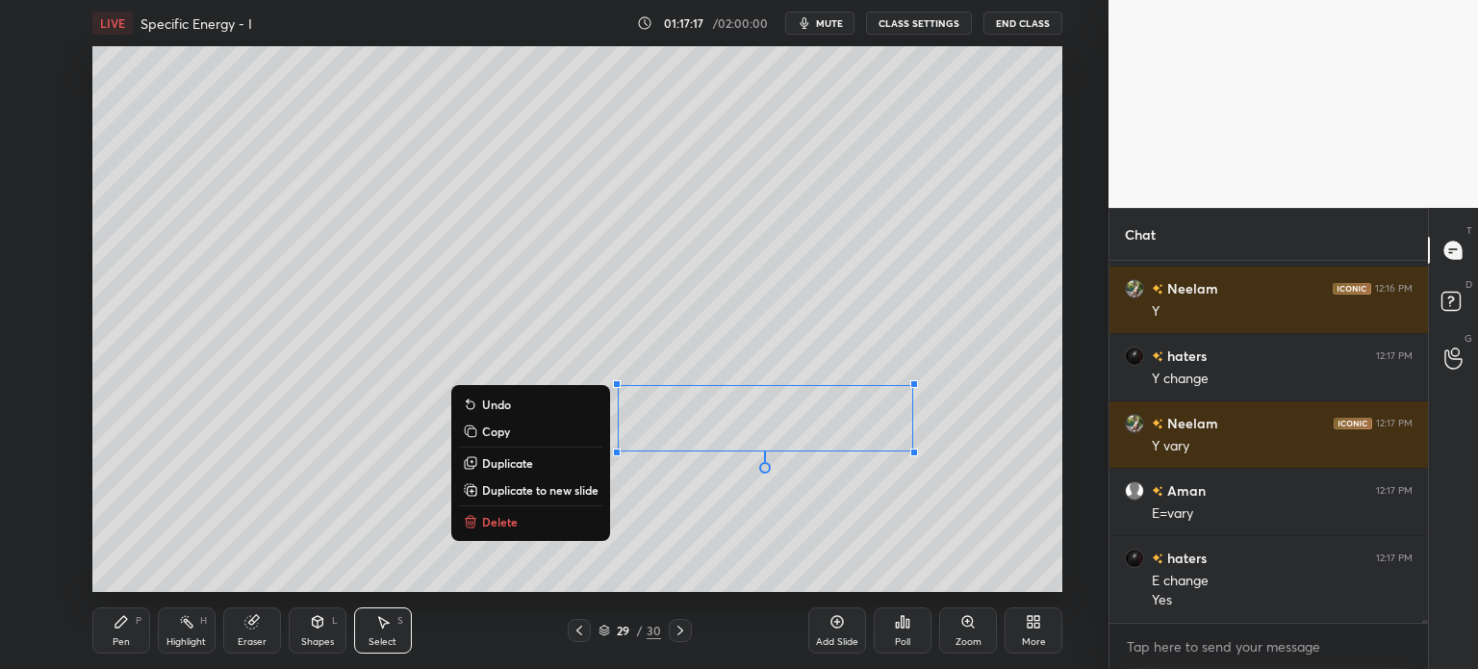
click at [112, 643] on div "Pen P" at bounding box center [121, 630] width 58 height 46
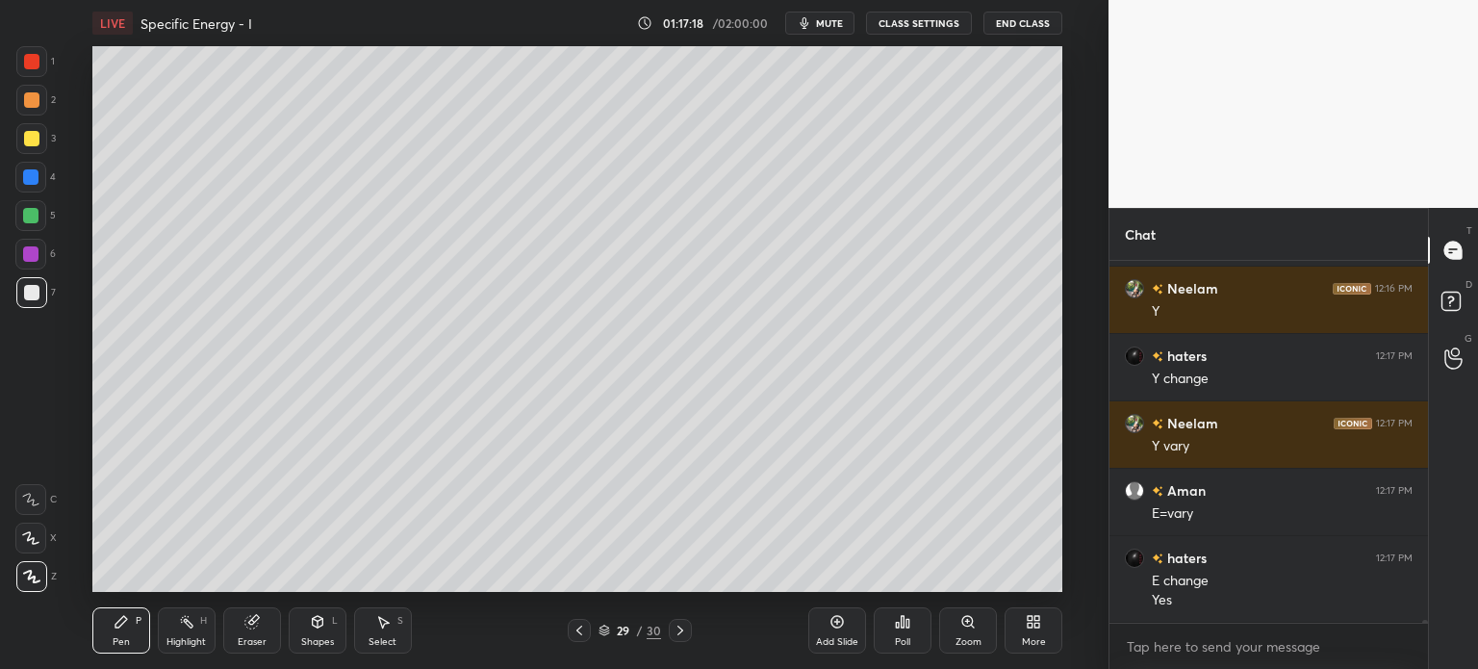
click at [29, 136] on div at bounding box center [31, 138] width 15 height 15
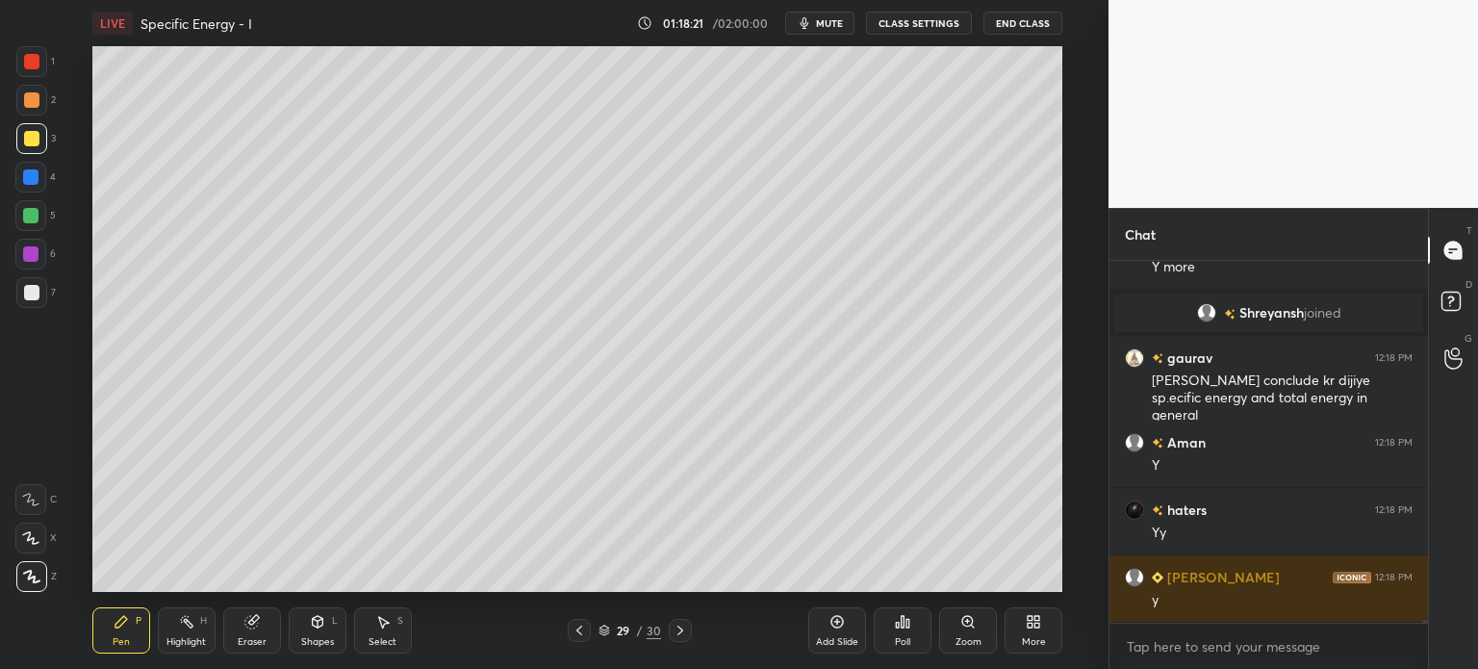
scroll to position [41064, 0]
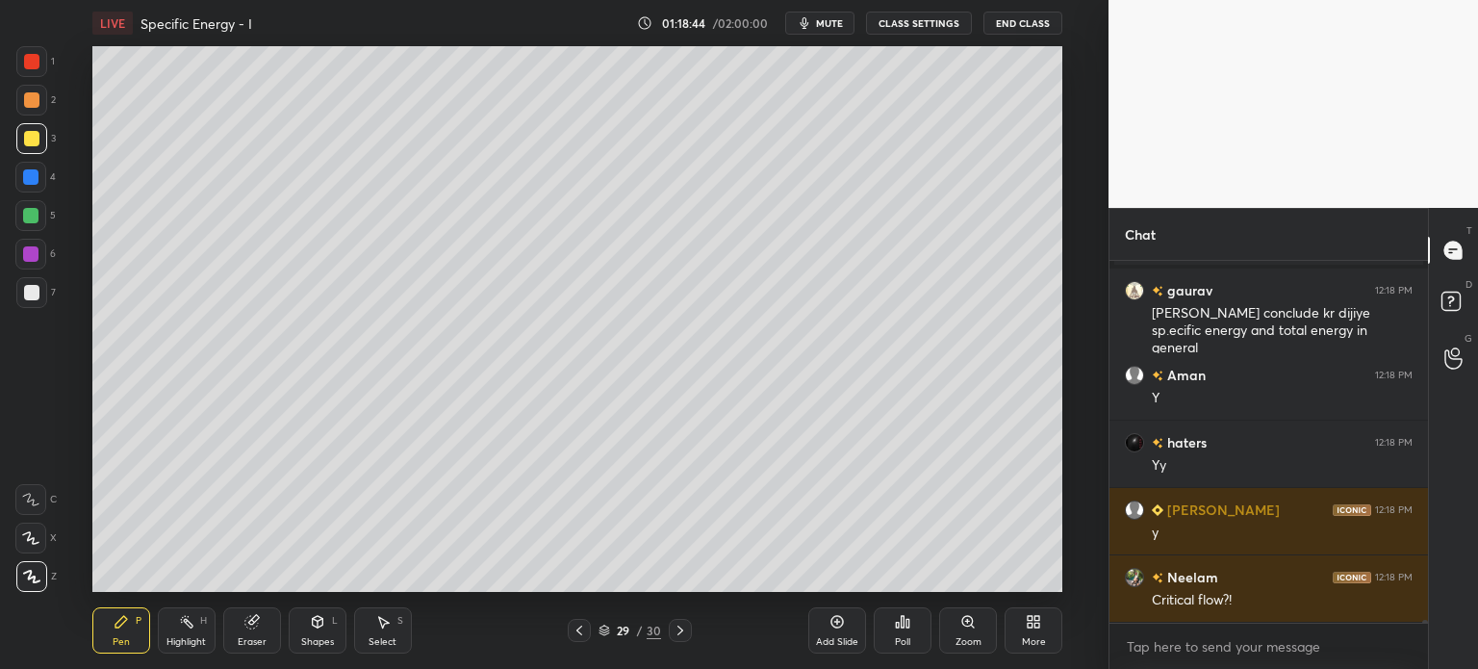
click at [29, 174] on div at bounding box center [30, 176] width 15 height 15
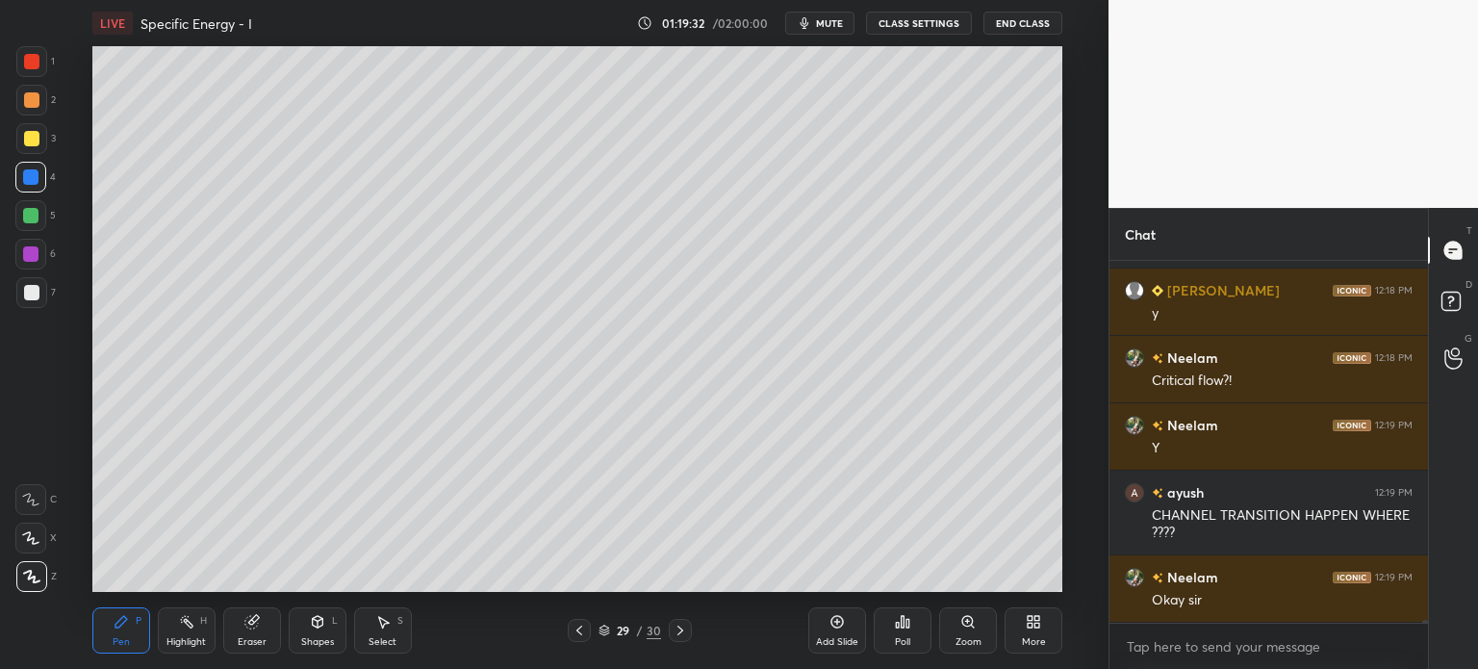
scroll to position [41351, 0]
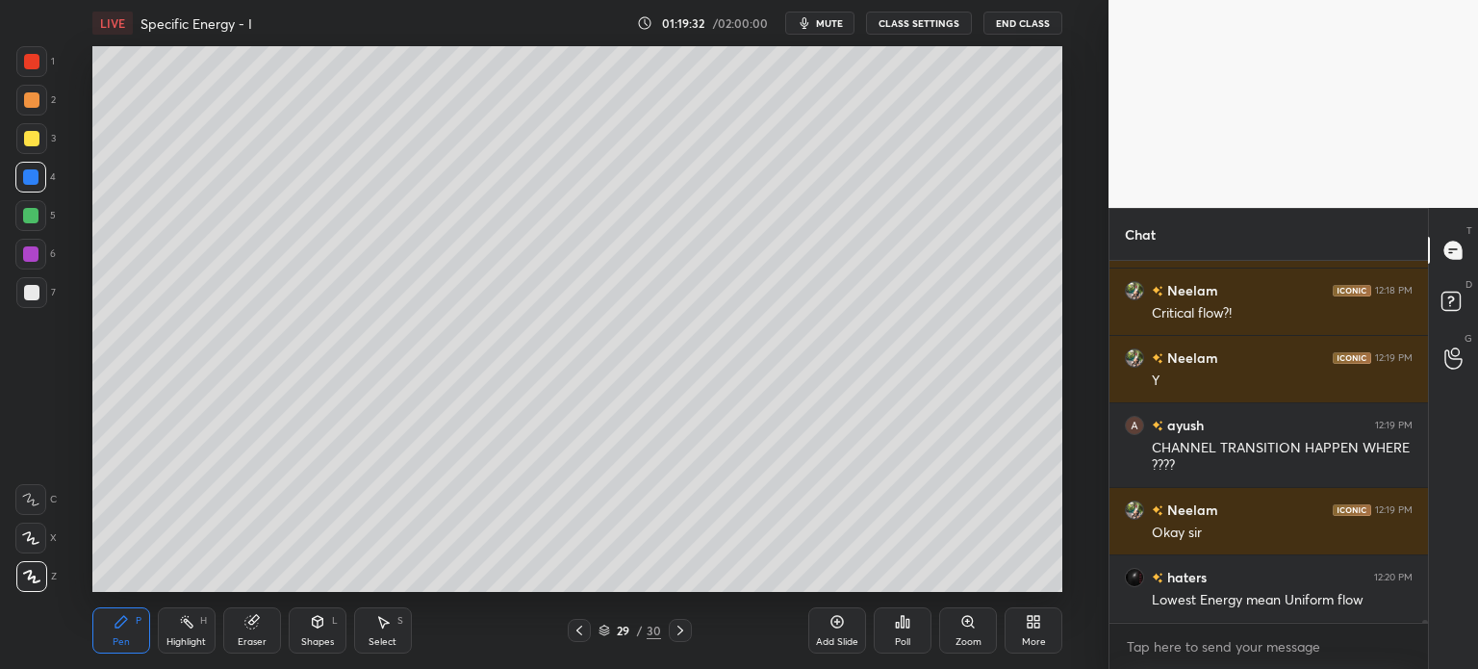
click at [835, 630] on div "Add Slide" at bounding box center [837, 630] width 58 height 46
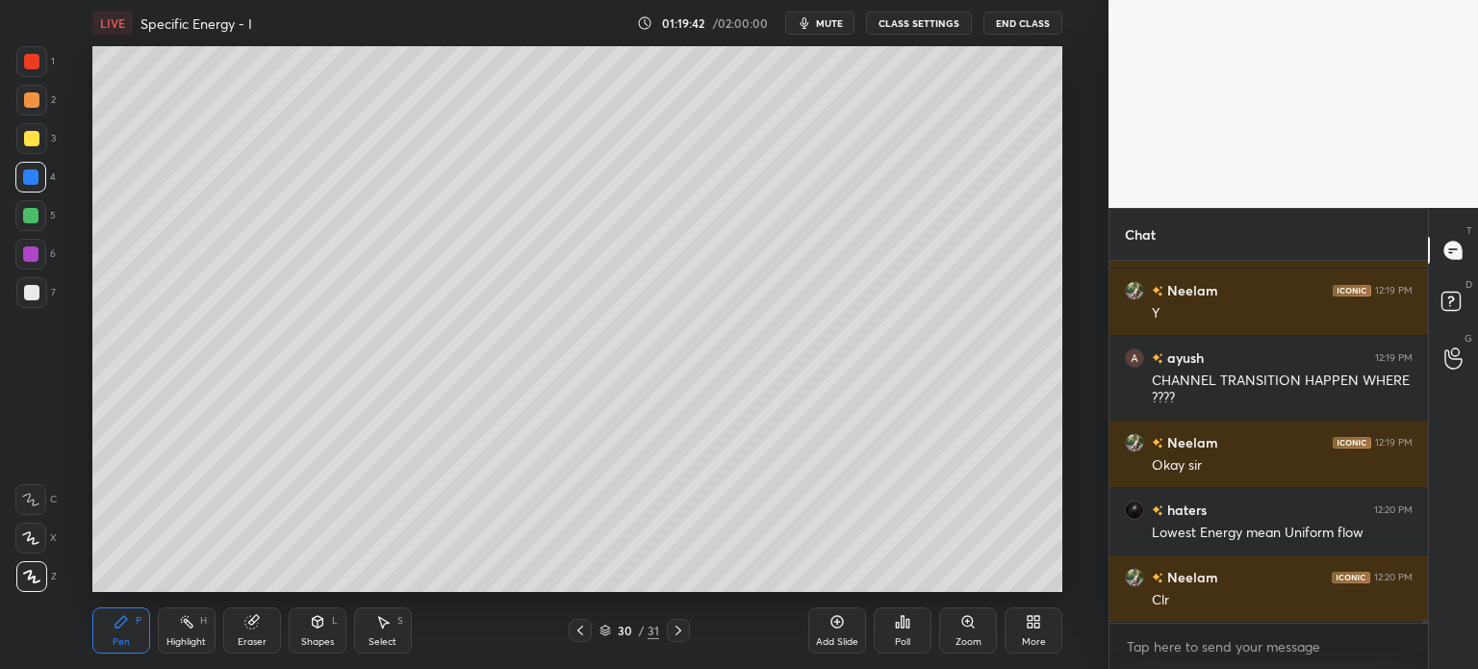
click at [576, 629] on icon at bounding box center [579, 630] width 15 height 15
click at [186, 639] on div "Highlight" at bounding box center [185, 642] width 39 height 10
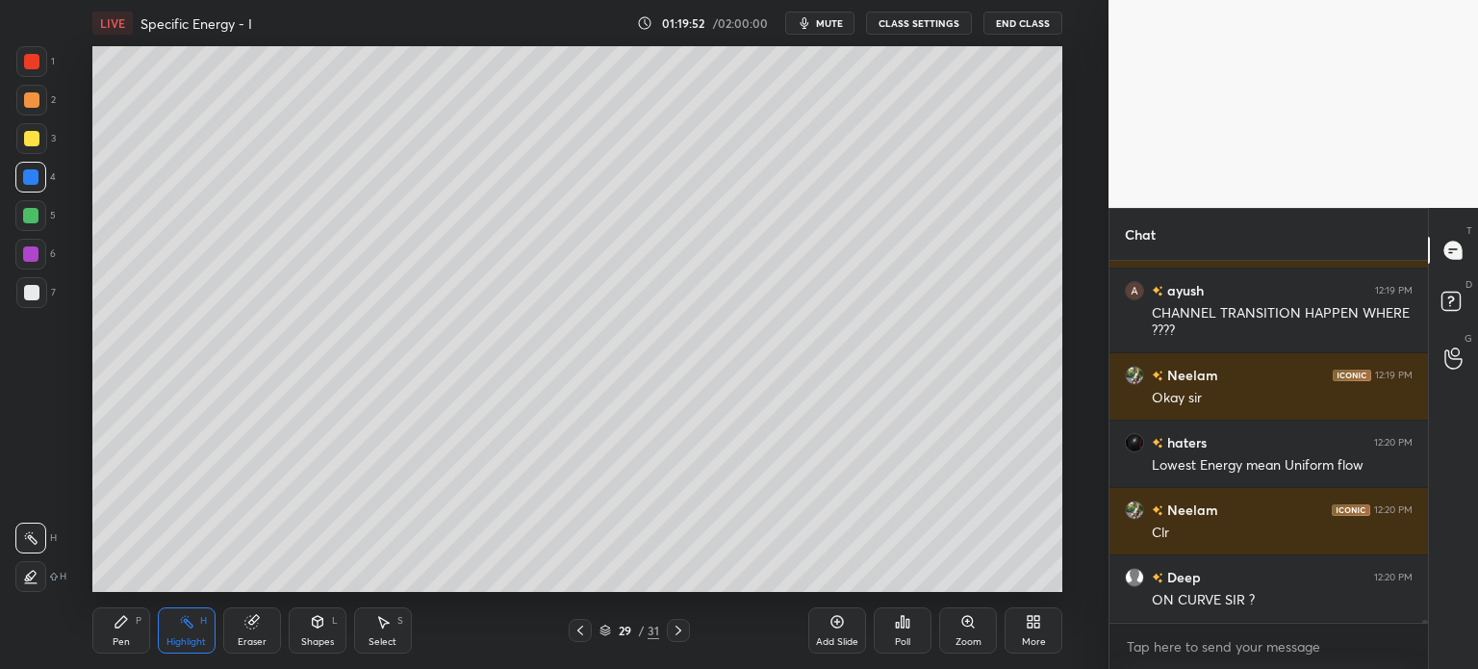
scroll to position [41553, 0]
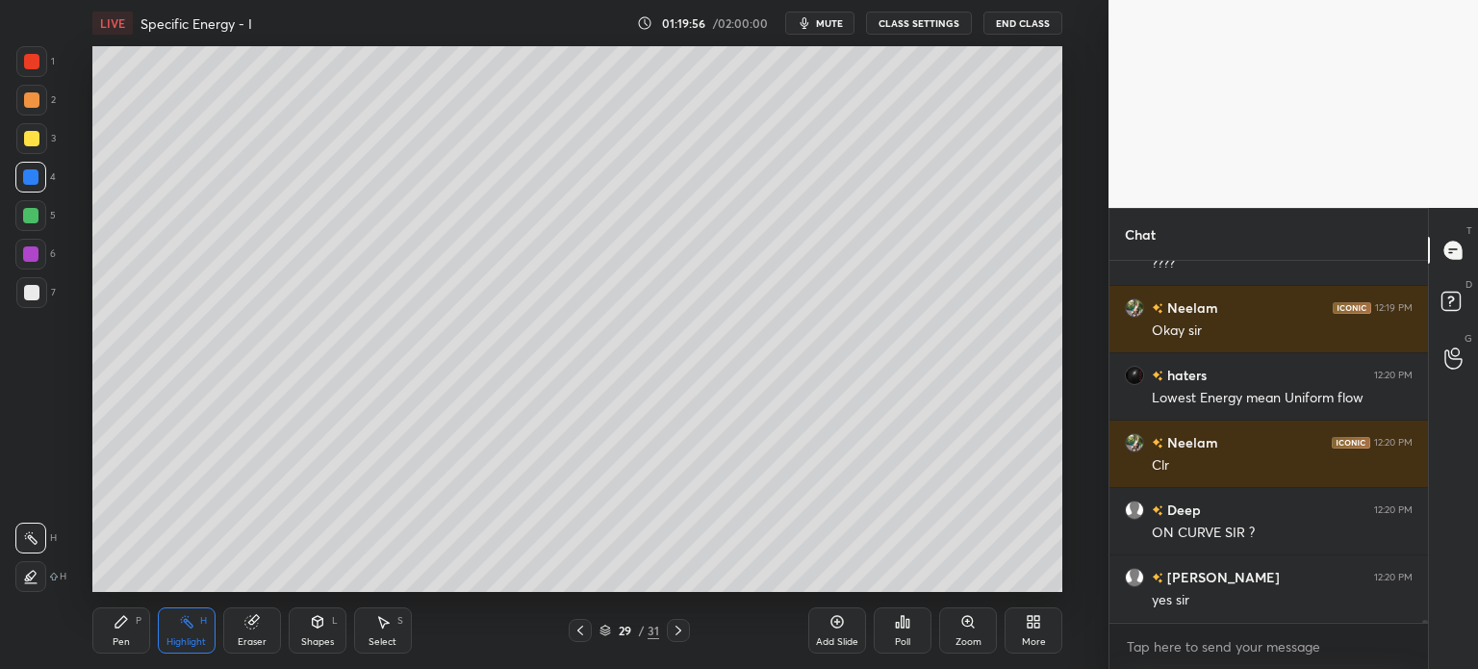
click at [677, 635] on icon at bounding box center [678, 630] width 15 height 15
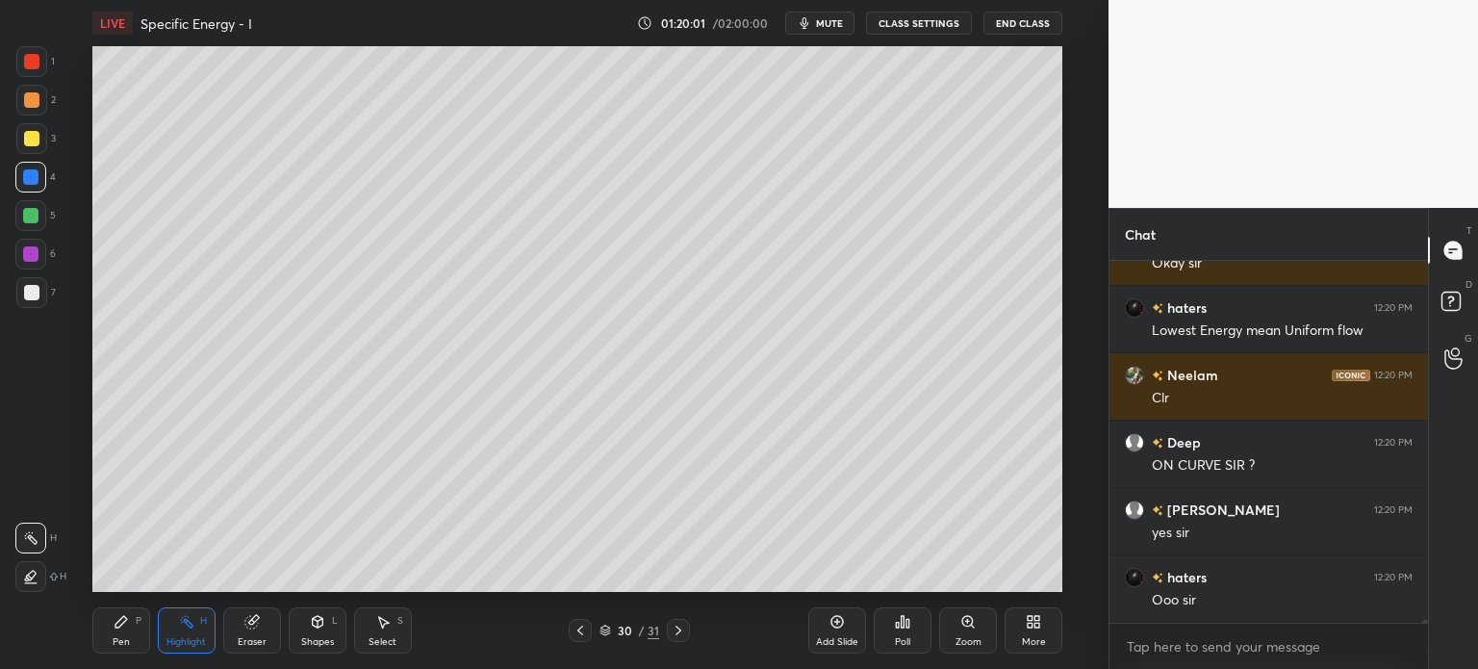
click at [113, 640] on div "Pen" at bounding box center [121, 642] width 17 height 10
click at [27, 99] on div at bounding box center [31, 99] width 15 height 15
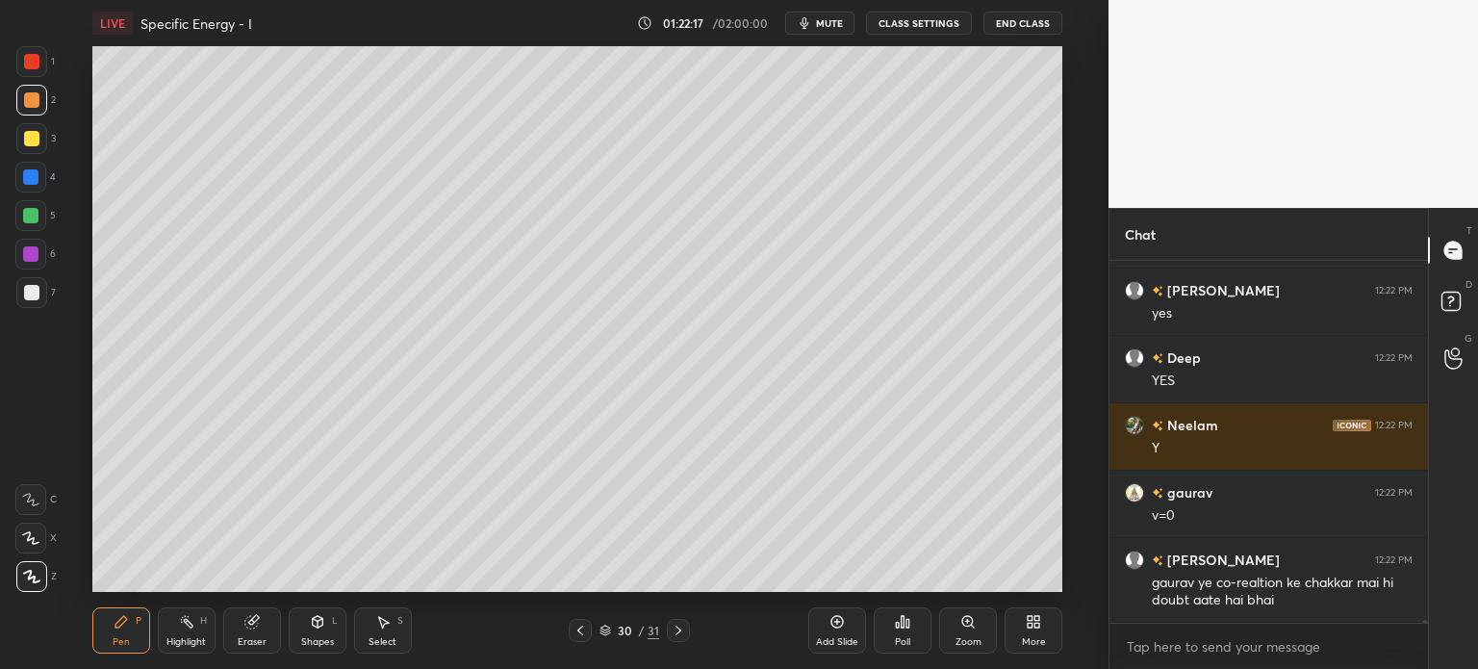
scroll to position [43308, 0]
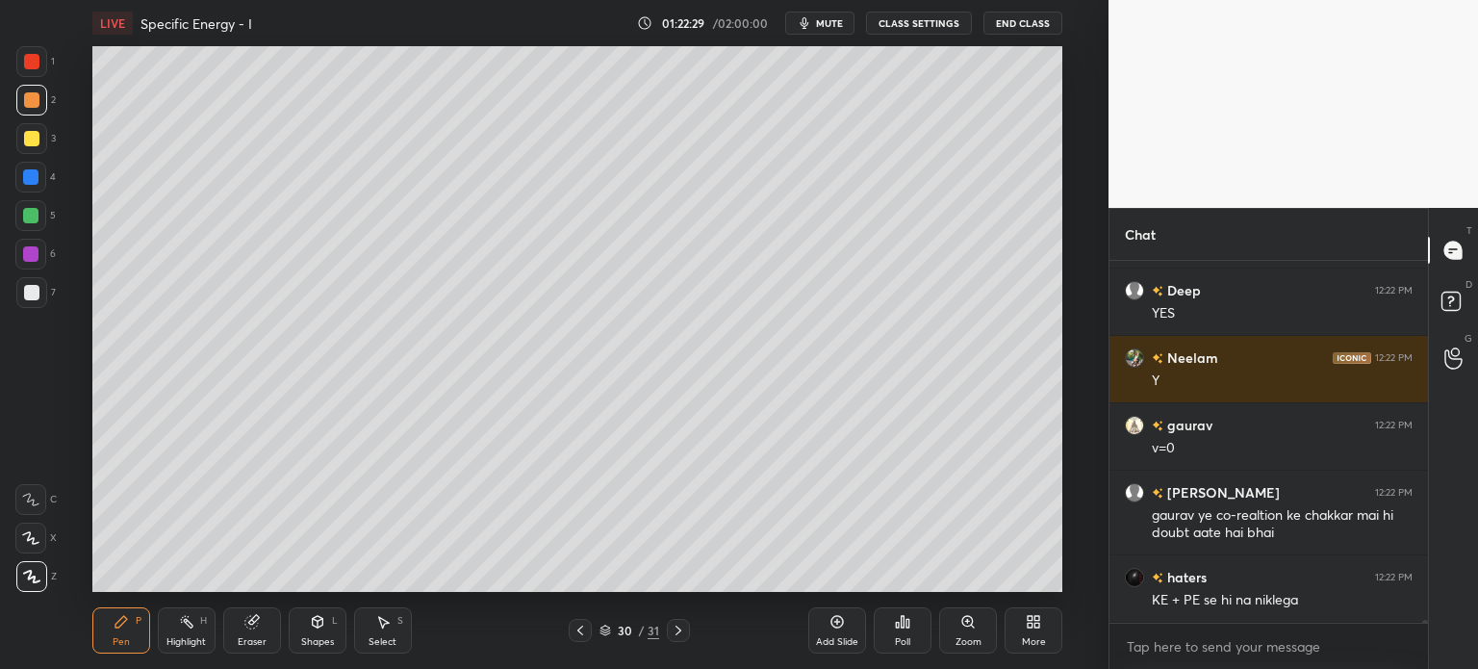
click at [576, 623] on icon at bounding box center [579, 630] width 15 height 15
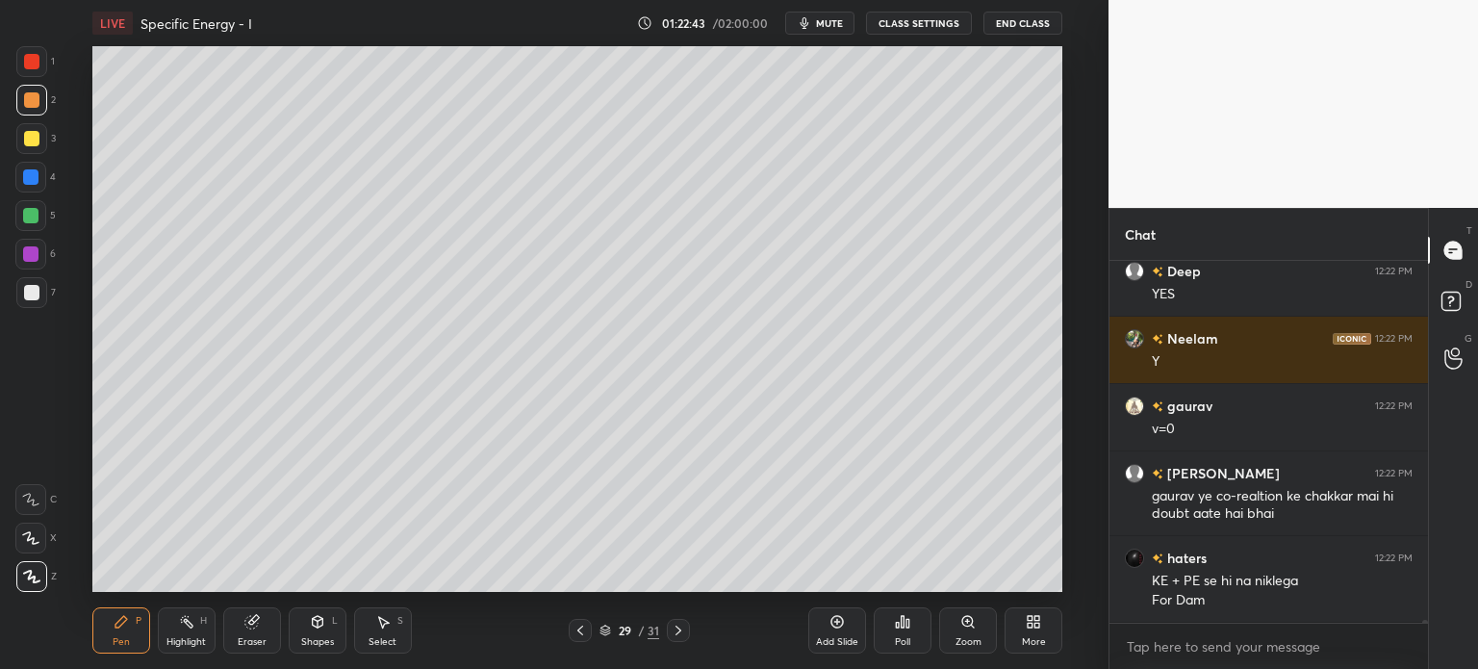
scroll to position [43394, 0]
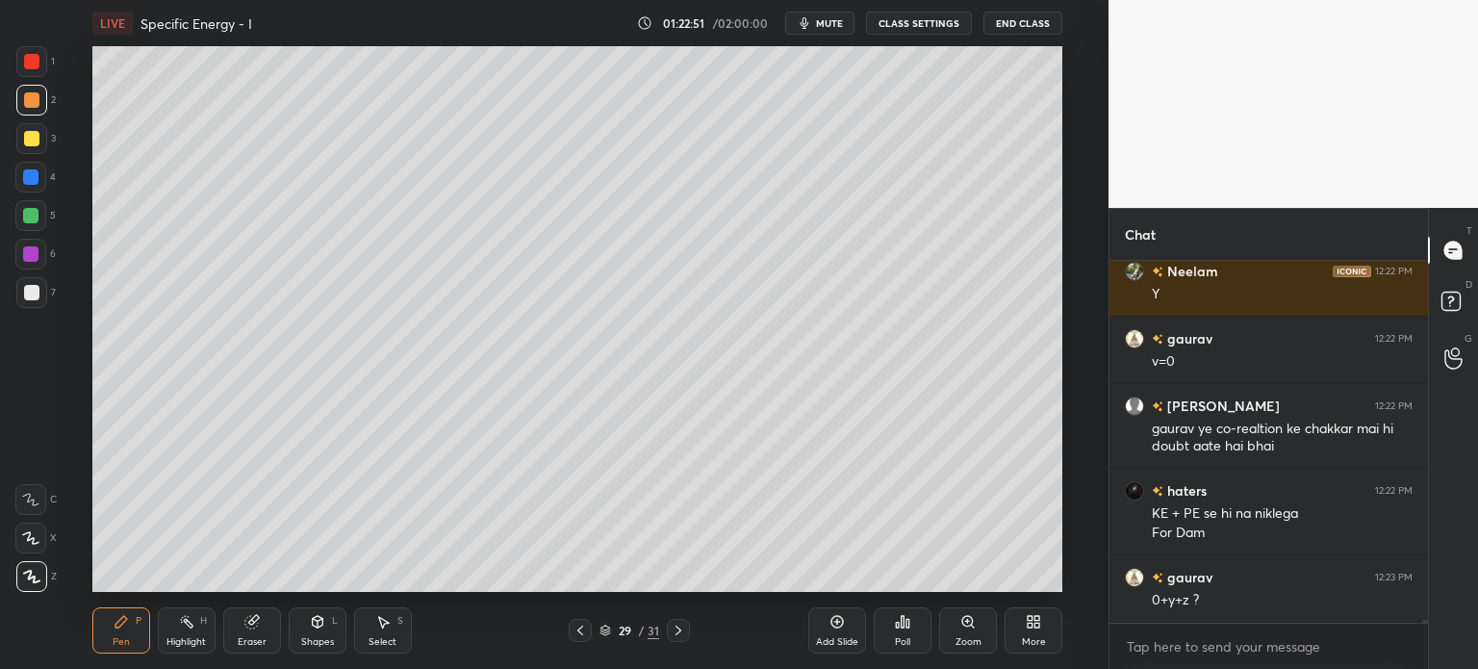
click at [667, 635] on div at bounding box center [678, 630] width 23 height 23
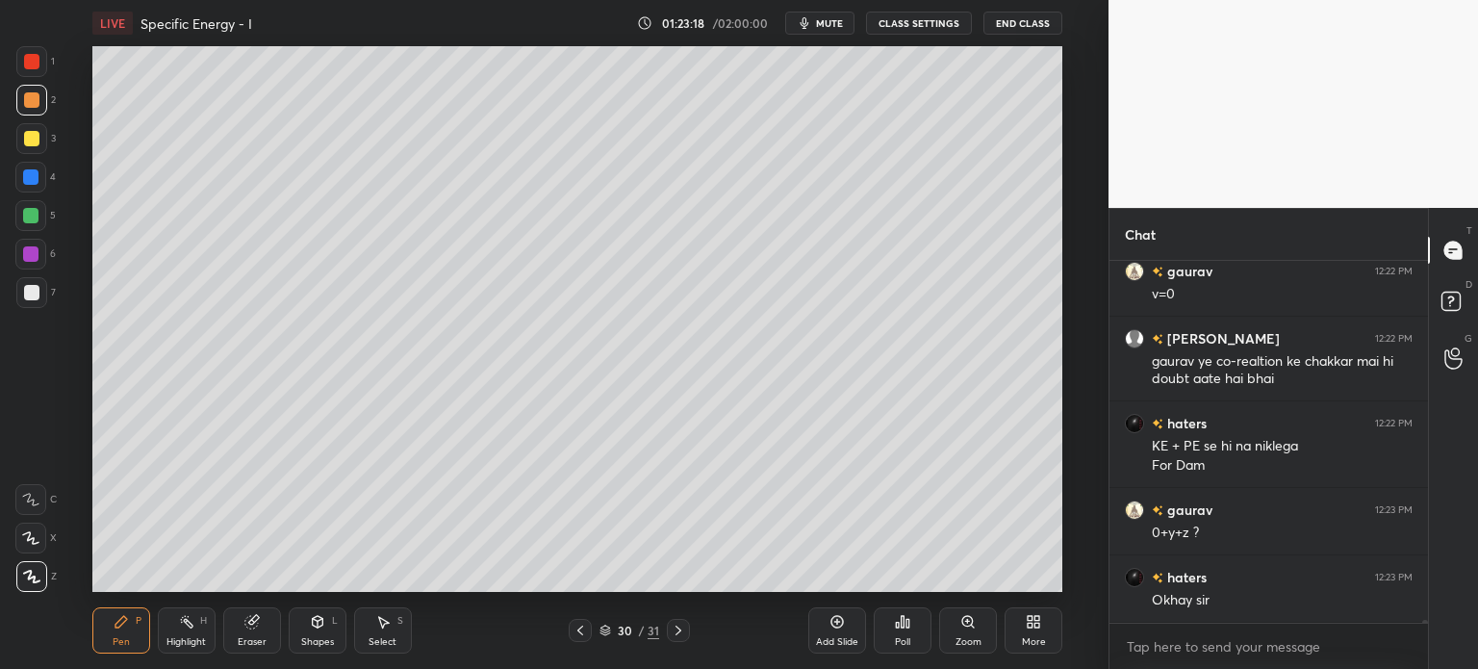
click at [583, 623] on icon at bounding box center [579, 630] width 15 height 15
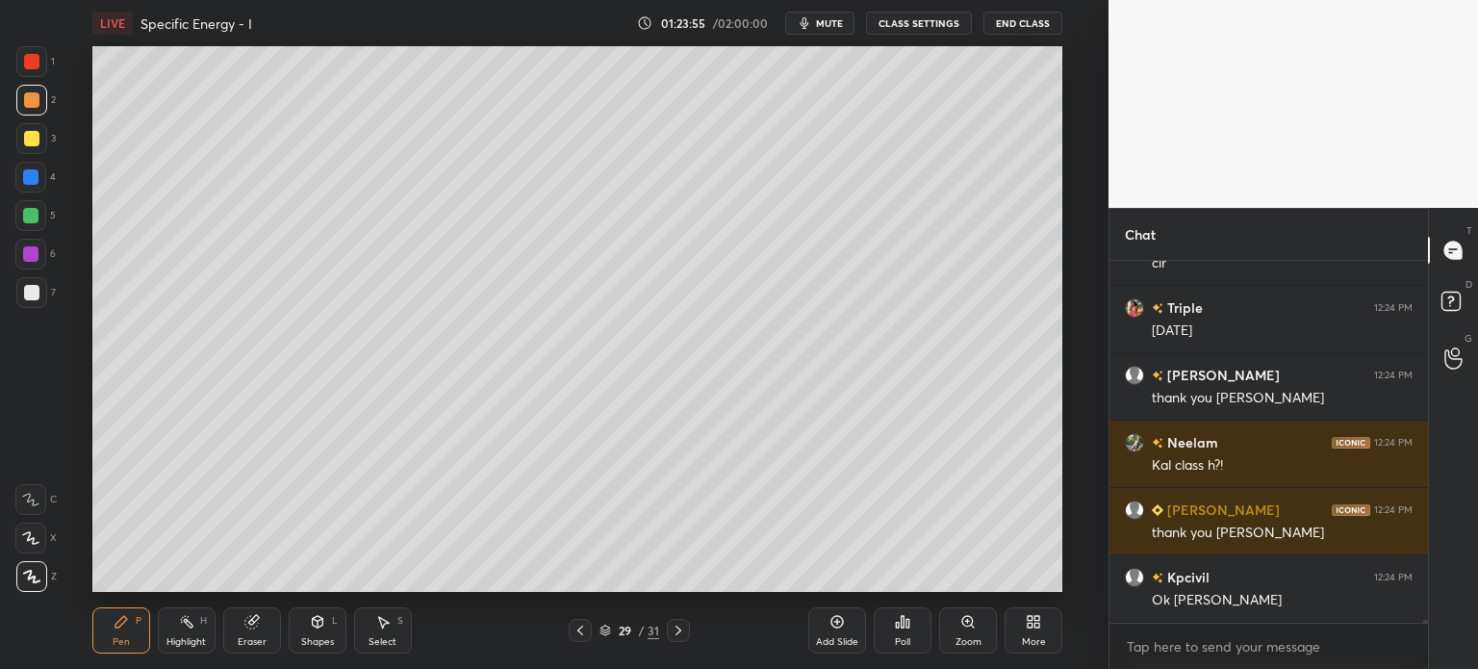
scroll to position [44337, 0]
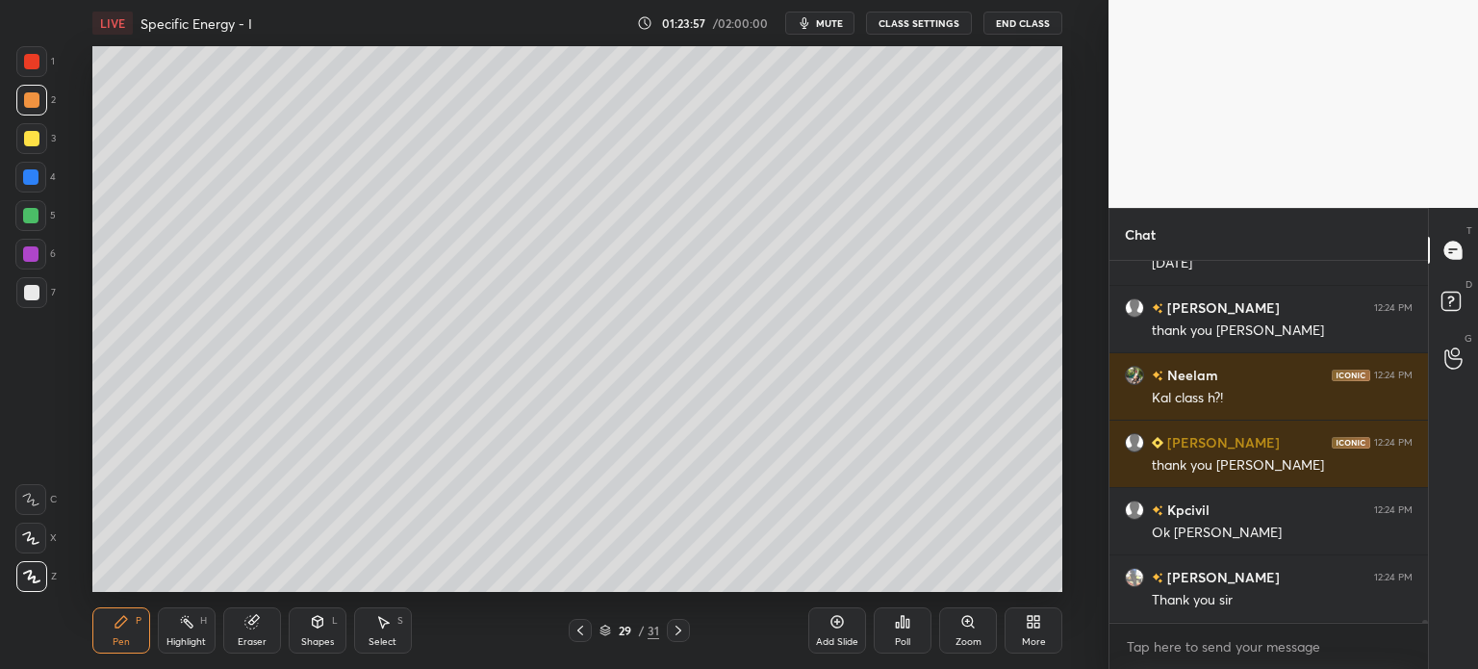
click at [836, 628] on icon at bounding box center [837, 622] width 13 height 13
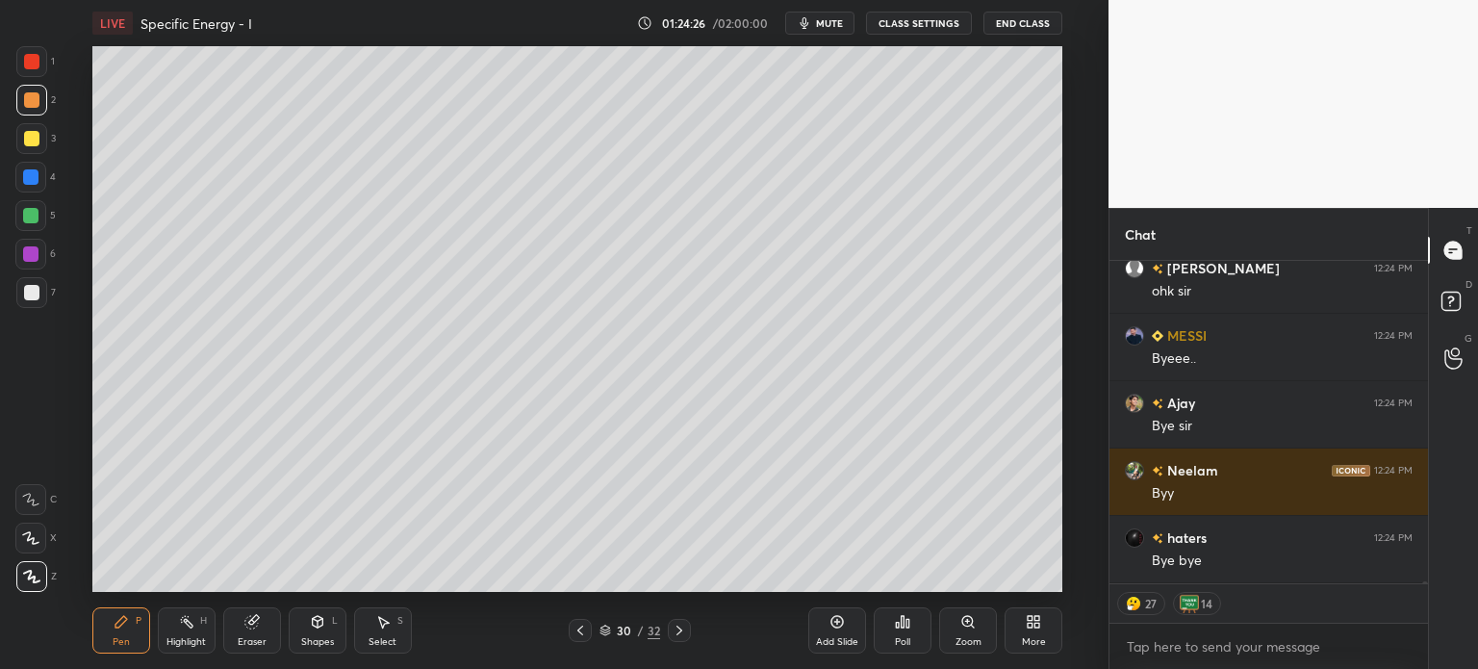
scroll to position [45790, 0]
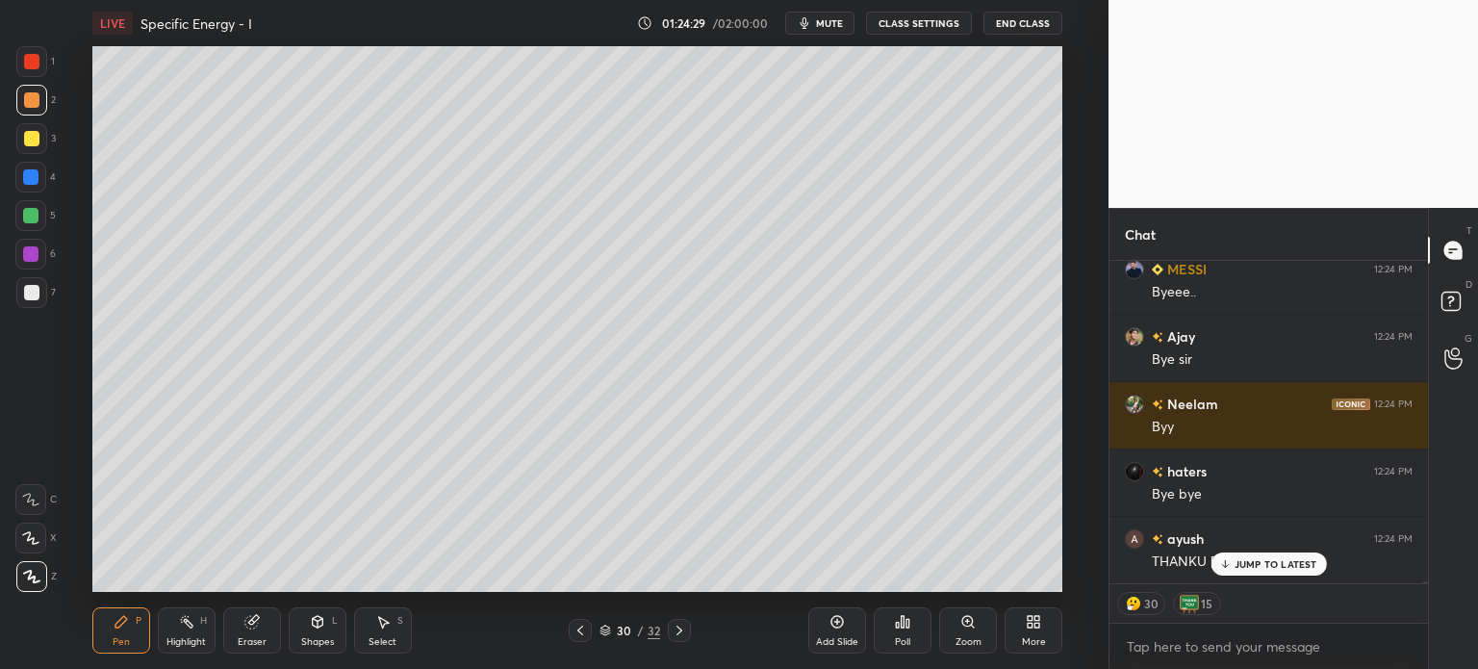
click at [1249, 555] on div "JUMP TO LATEST" at bounding box center [1267, 563] width 115 height 23
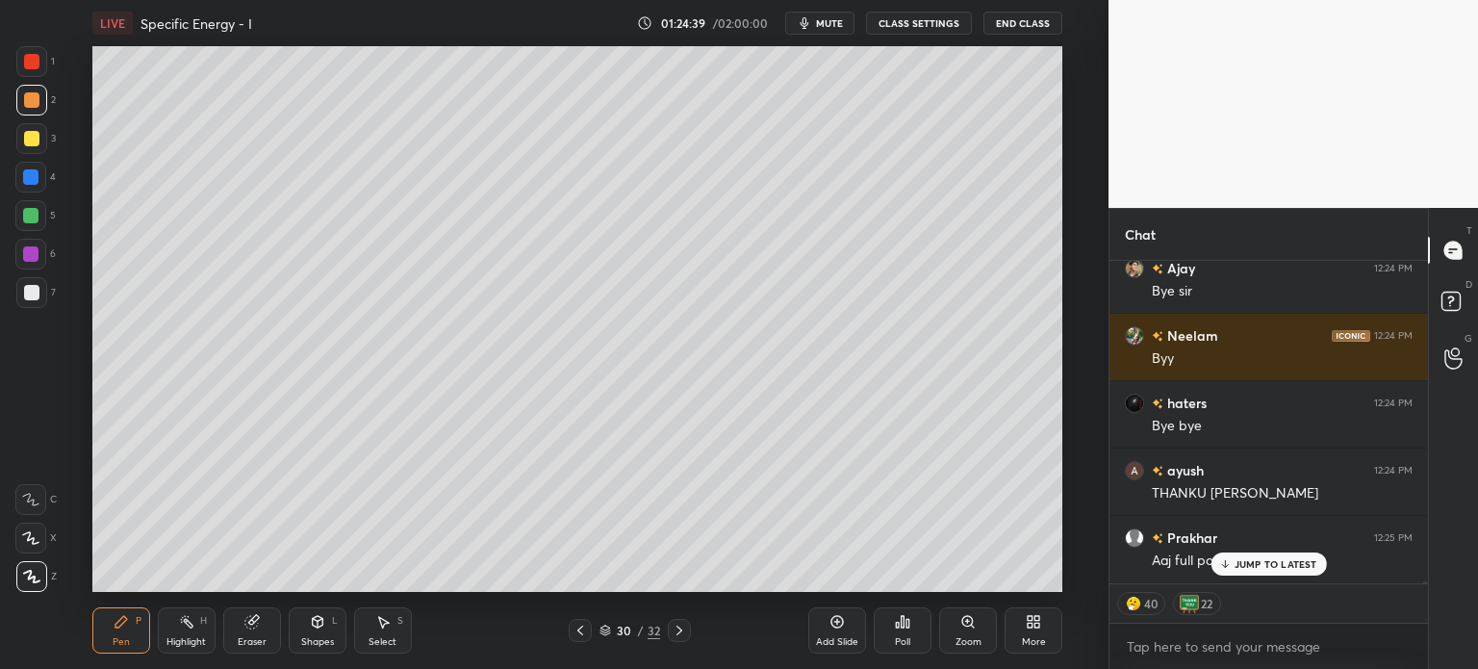
scroll to position [45925, 0]
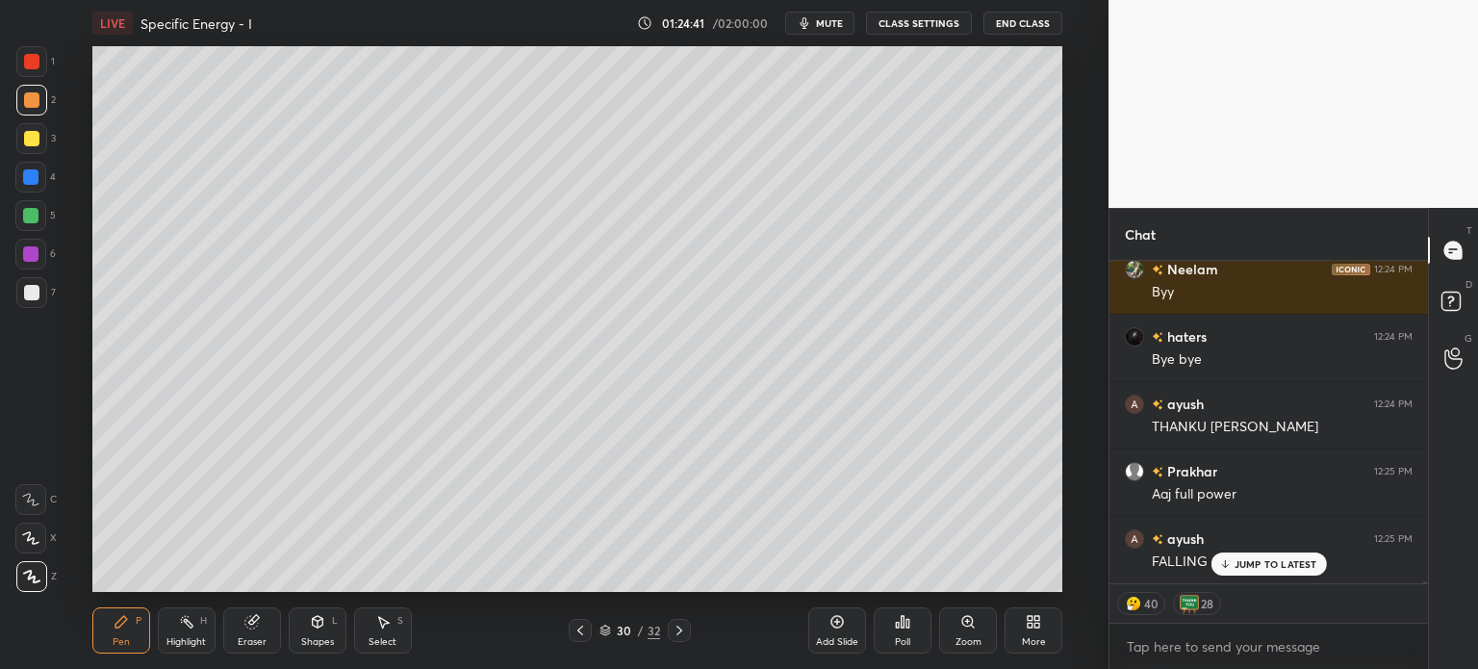
click at [1266, 561] on p "JUMP TO LATEST" at bounding box center [1275, 564] width 83 height 12
click at [957, 24] on button "CLASS SETTINGS" at bounding box center [919, 23] width 106 height 23
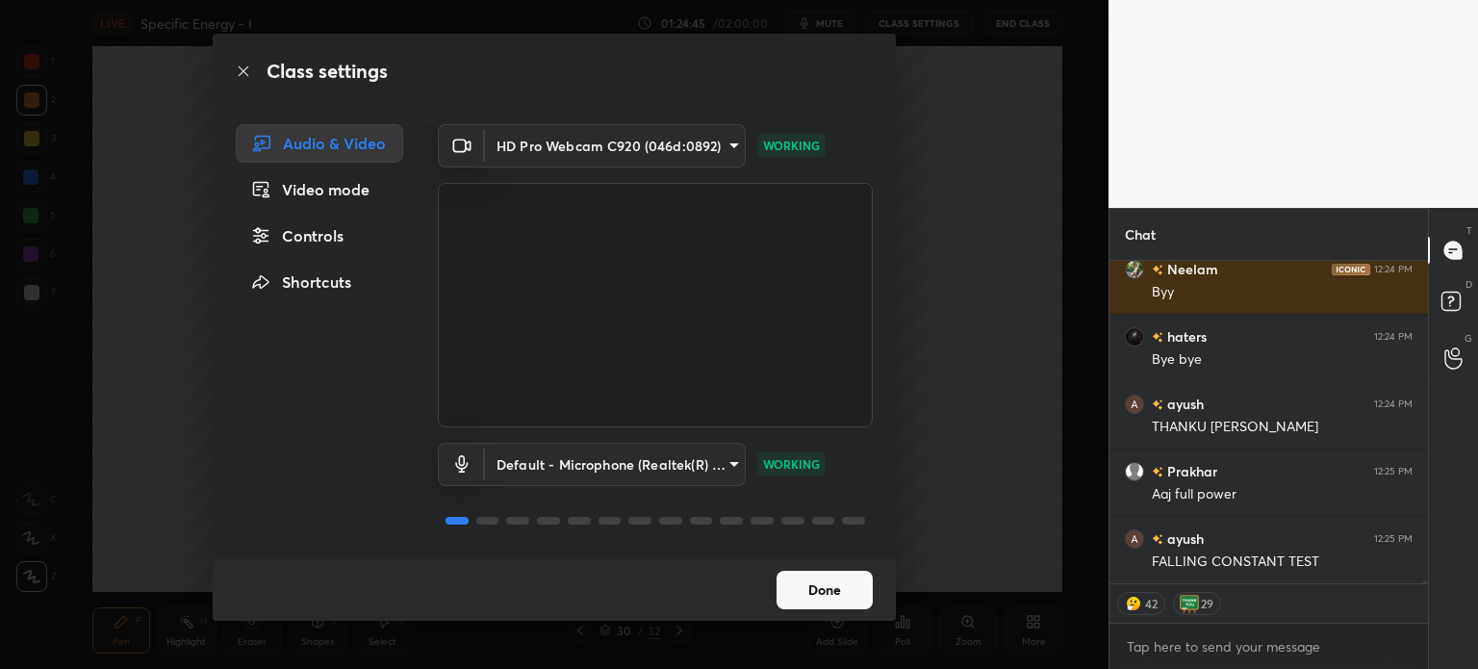
click at [343, 195] on div "Video mode" at bounding box center [319, 189] width 167 height 38
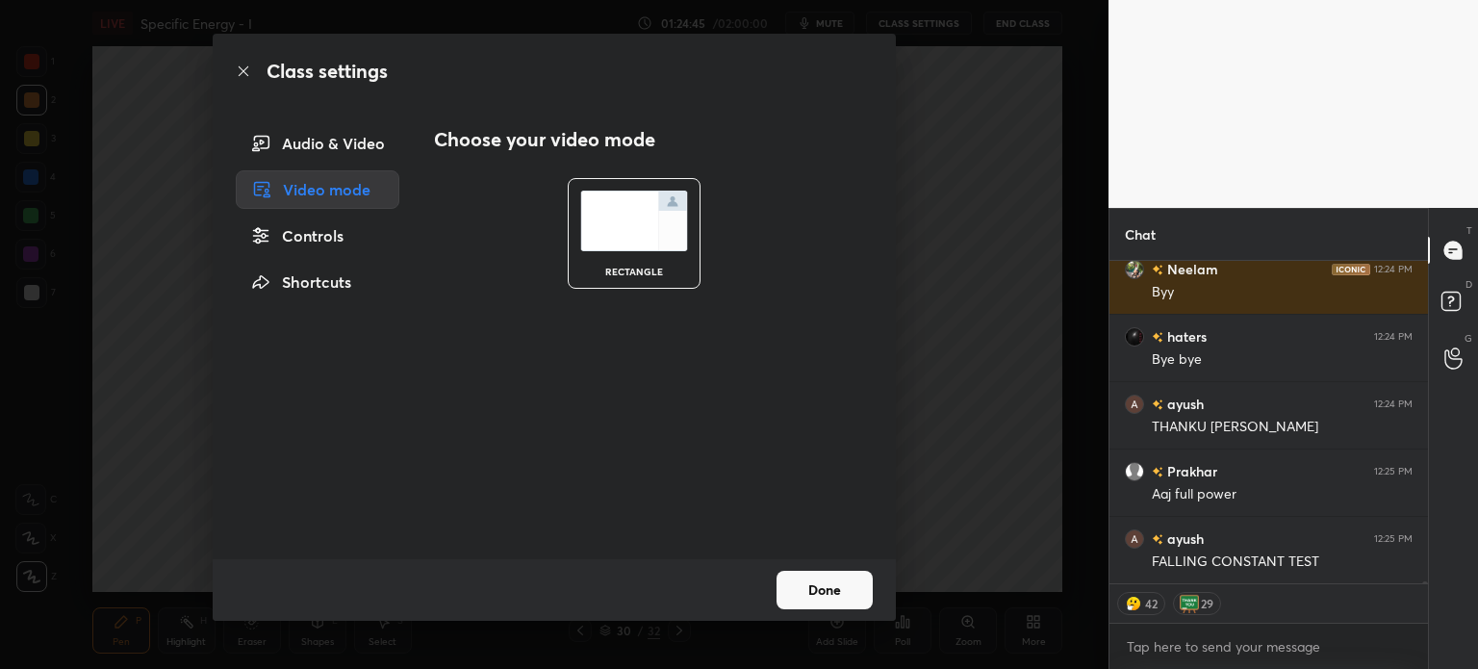
click at [321, 241] on div "Controls" at bounding box center [318, 235] width 164 height 38
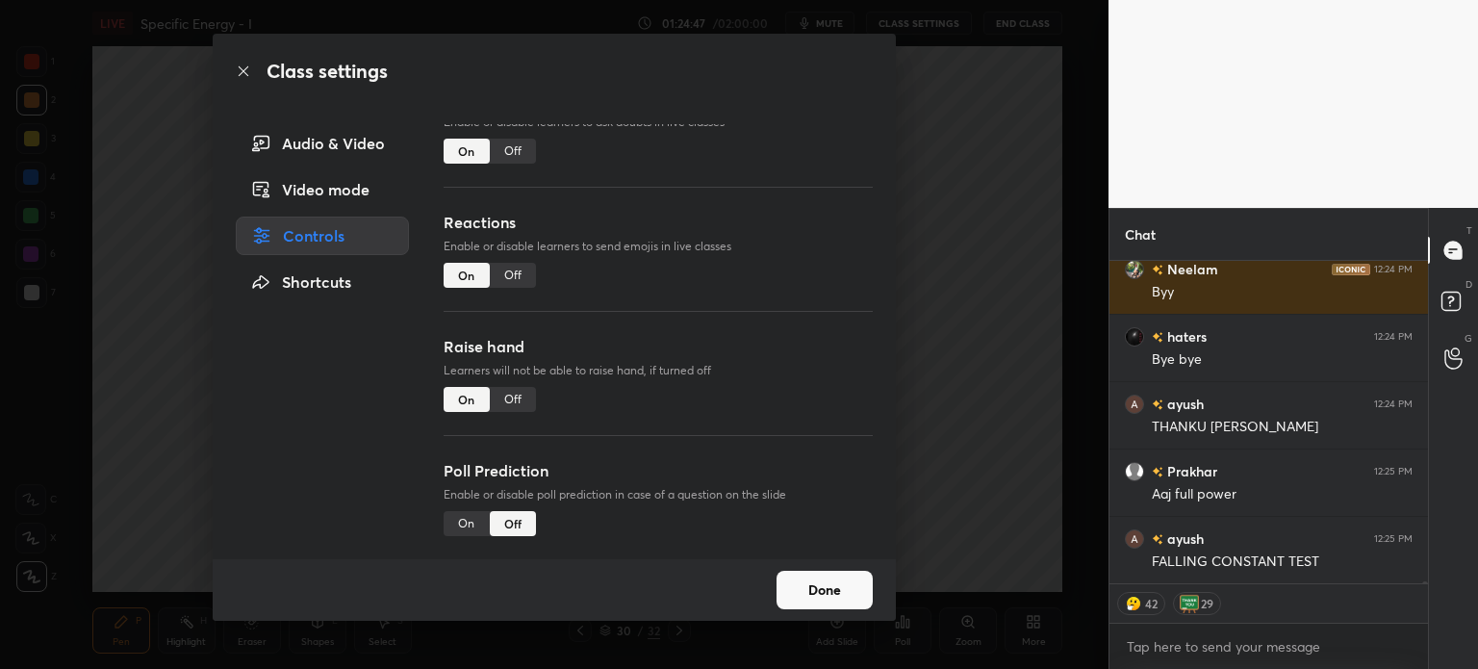
scroll to position [166, 0]
click at [333, 238] on div "Controls" at bounding box center [322, 235] width 173 height 38
click at [520, 276] on div "Off" at bounding box center [513, 275] width 46 height 25
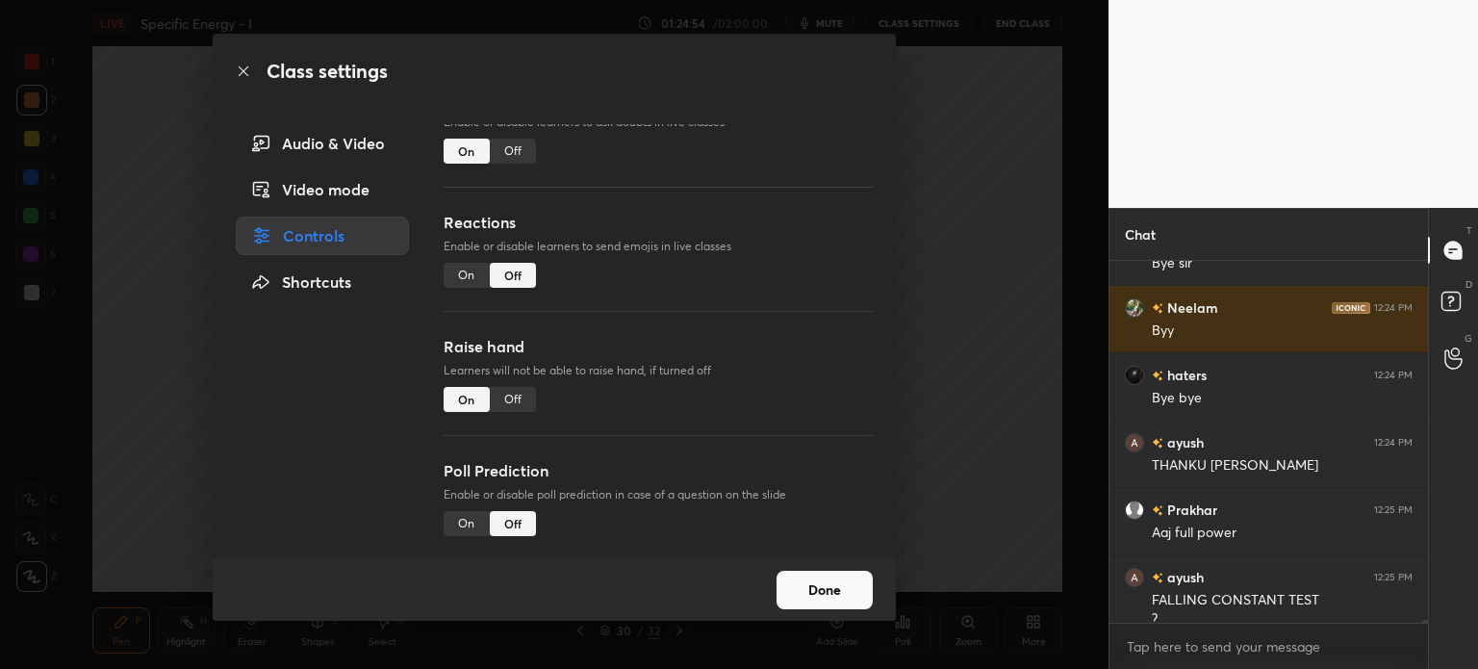
click at [468, 268] on div "On" at bounding box center [467, 275] width 46 height 25
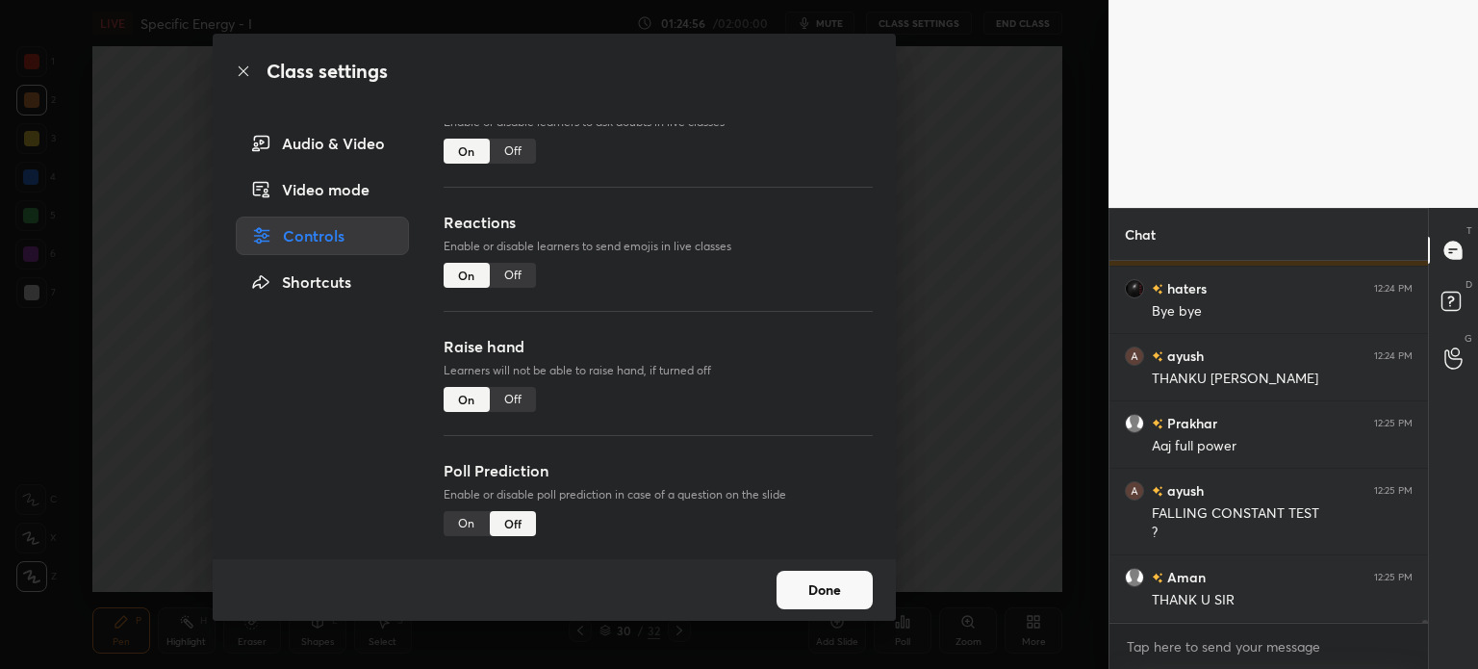
click at [509, 277] on div "Off" at bounding box center [513, 275] width 46 height 25
click at [476, 272] on div "On" at bounding box center [467, 275] width 46 height 25
click at [841, 571] on button "Done" at bounding box center [824, 590] width 96 height 38
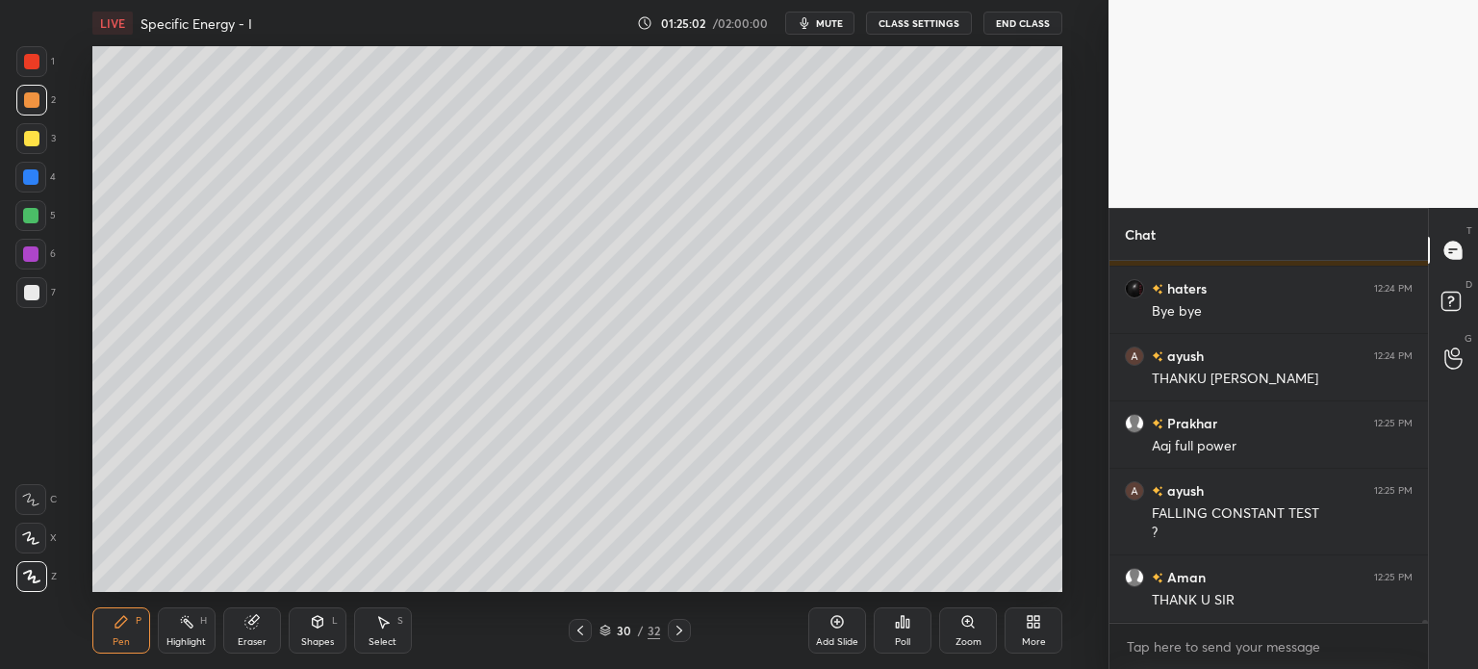
click at [1016, 16] on button "End Class" at bounding box center [1022, 23] width 79 height 23
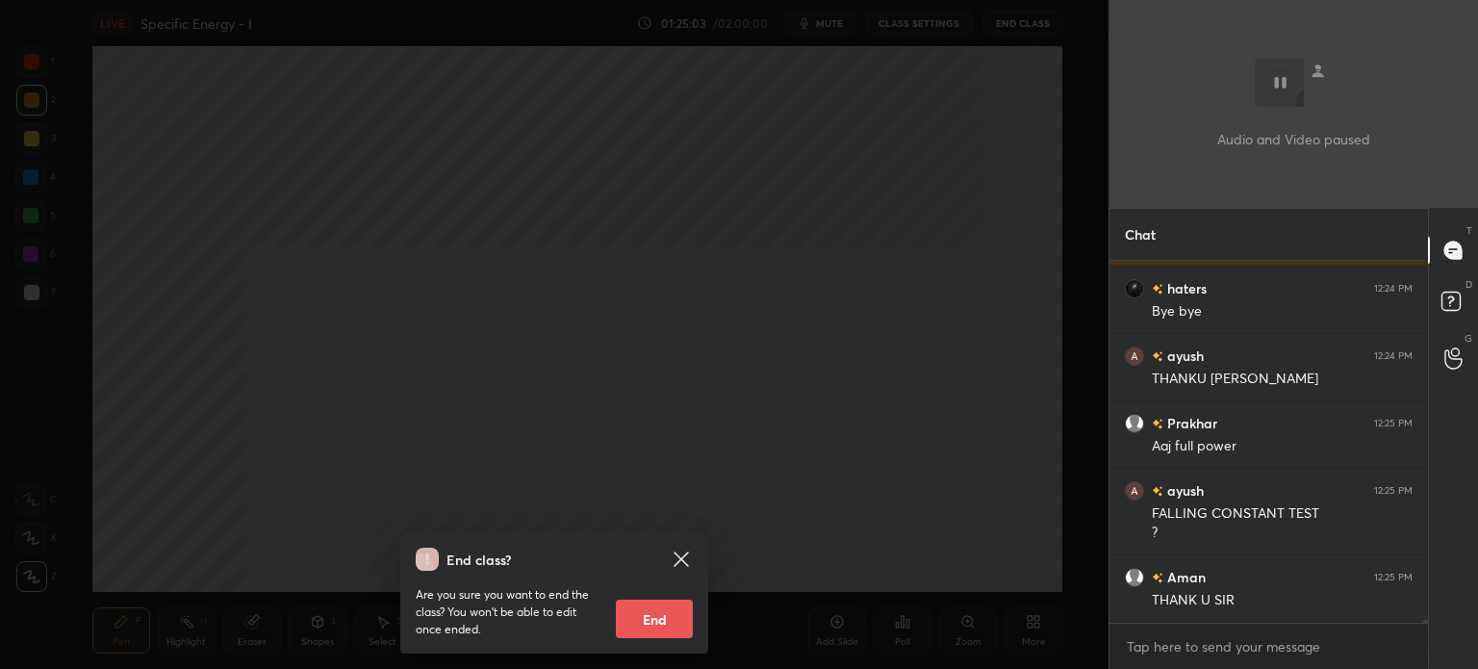
click at [657, 620] on button "End" at bounding box center [654, 618] width 77 height 38
type textarea "x"
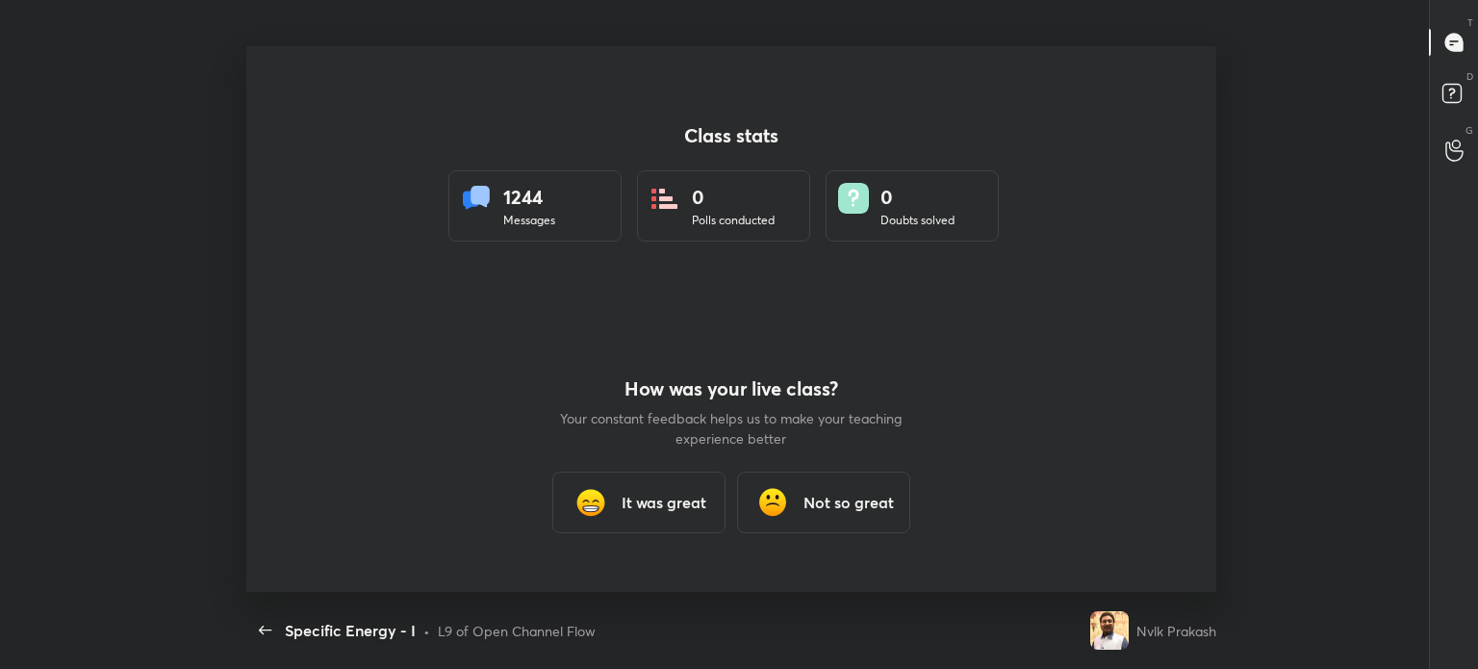
scroll to position [95667, 94751]
